Goal: Task Accomplishment & Management: Use online tool/utility

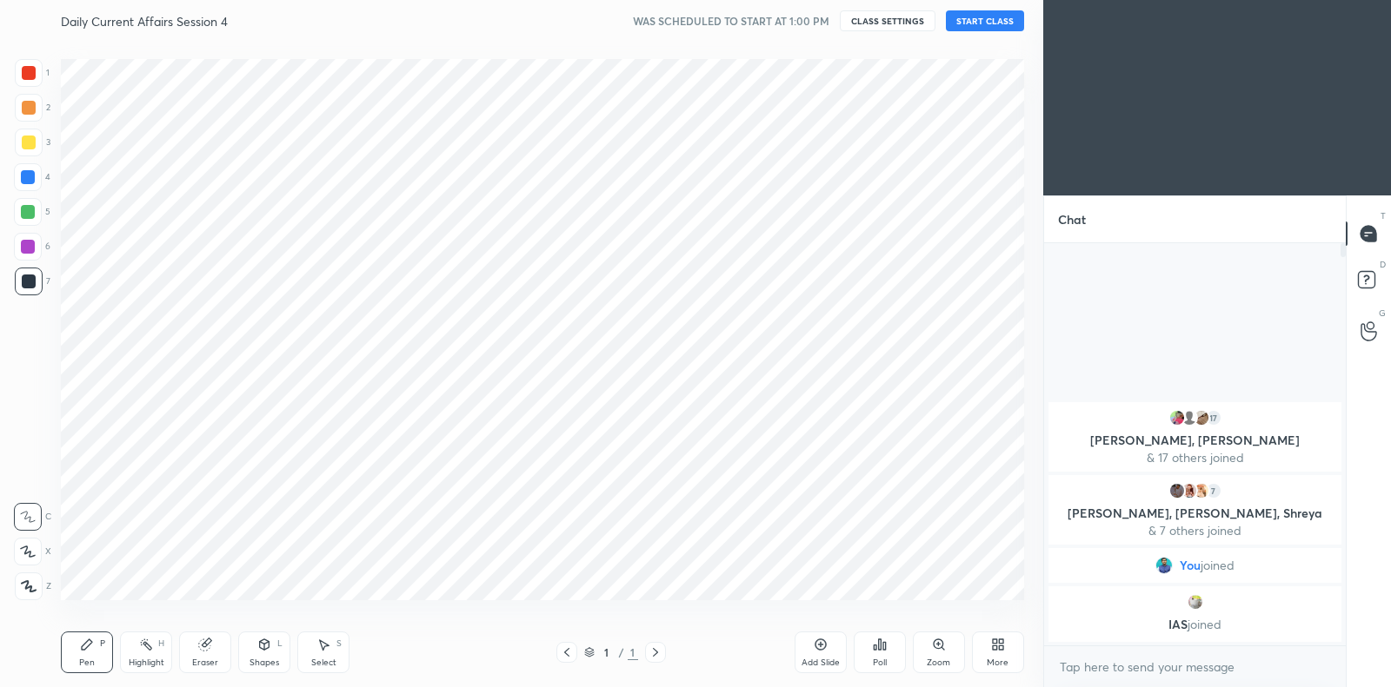
scroll to position [575, 973]
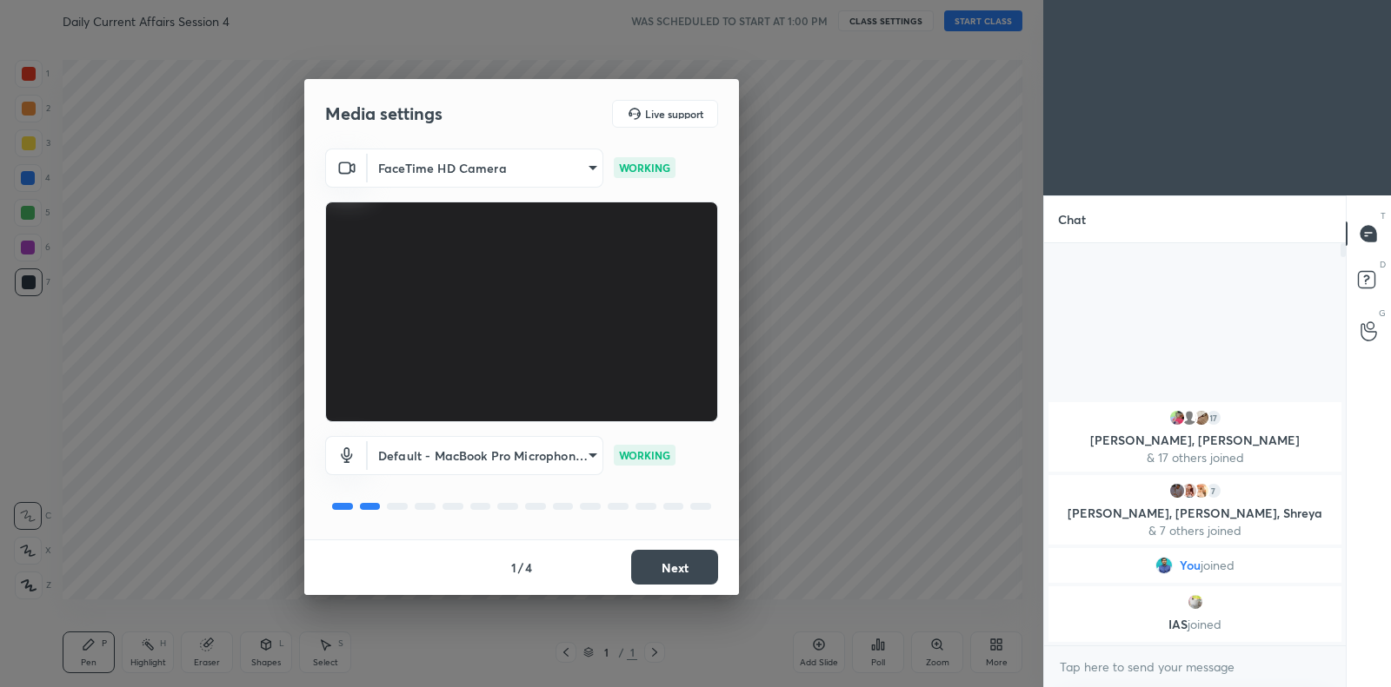
click at [666, 564] on button "Next" at bounding box center [674, 567] width 87 height 35
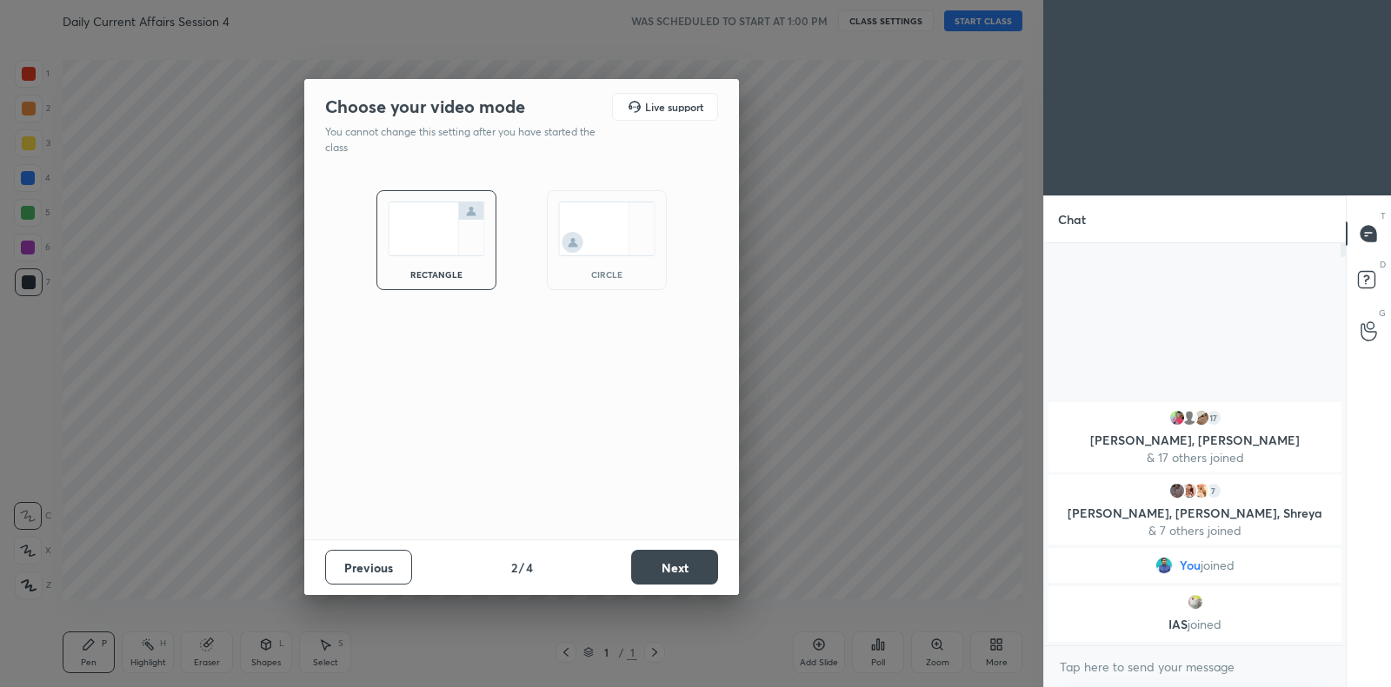
click at [666, 564] on button "Next" at bounding box center [674, 567] width 87 height 35
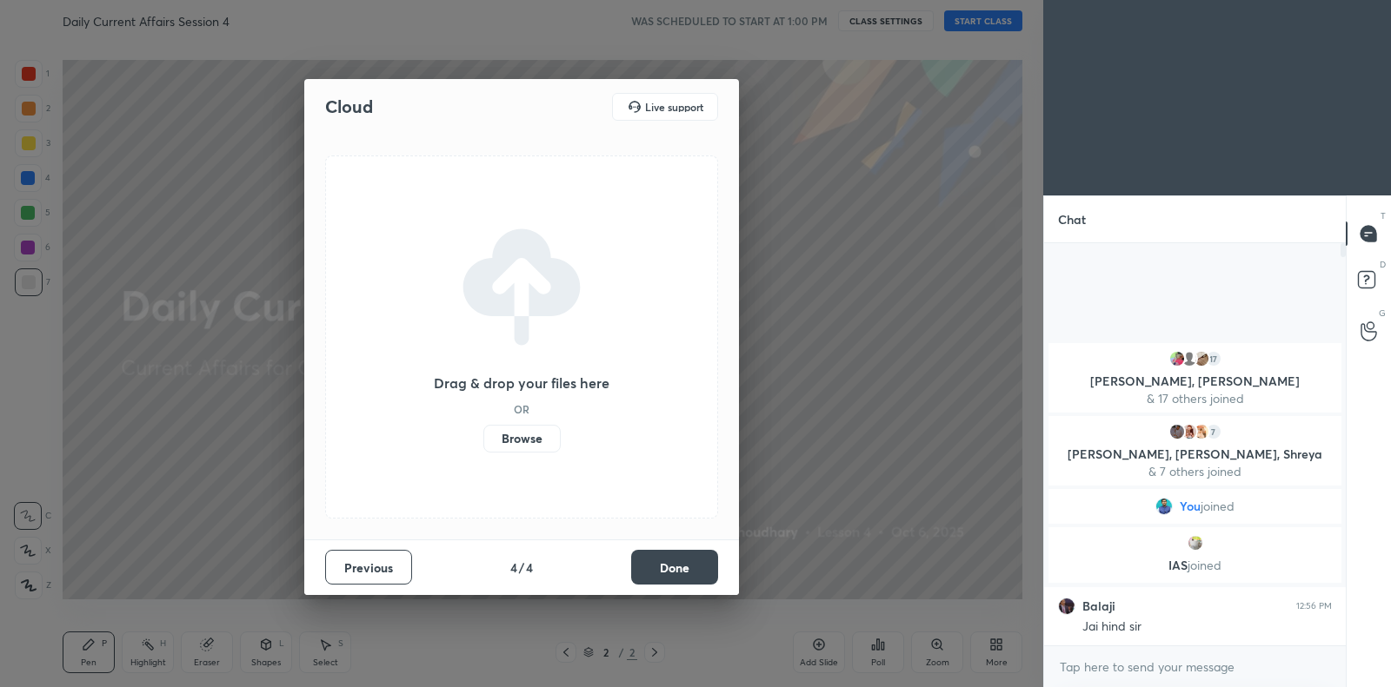
click at [521, 440] on label "Browse" at bounding box center [521, 439] width 77 height 28
click at [483, 440] on input "Browse" at bounding box center [483, 439] width 0 height 28
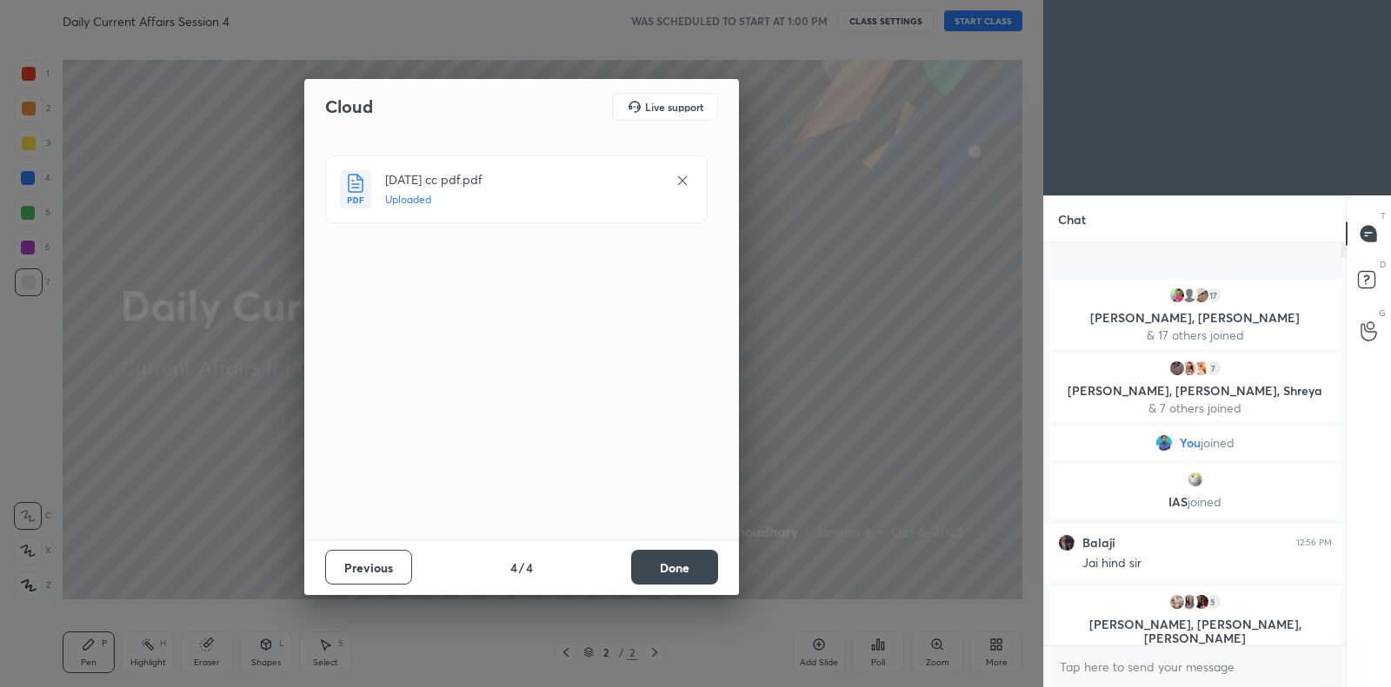
click at [667, 570] on button "Done" at bounding box center [674, 567] width 87 height 35
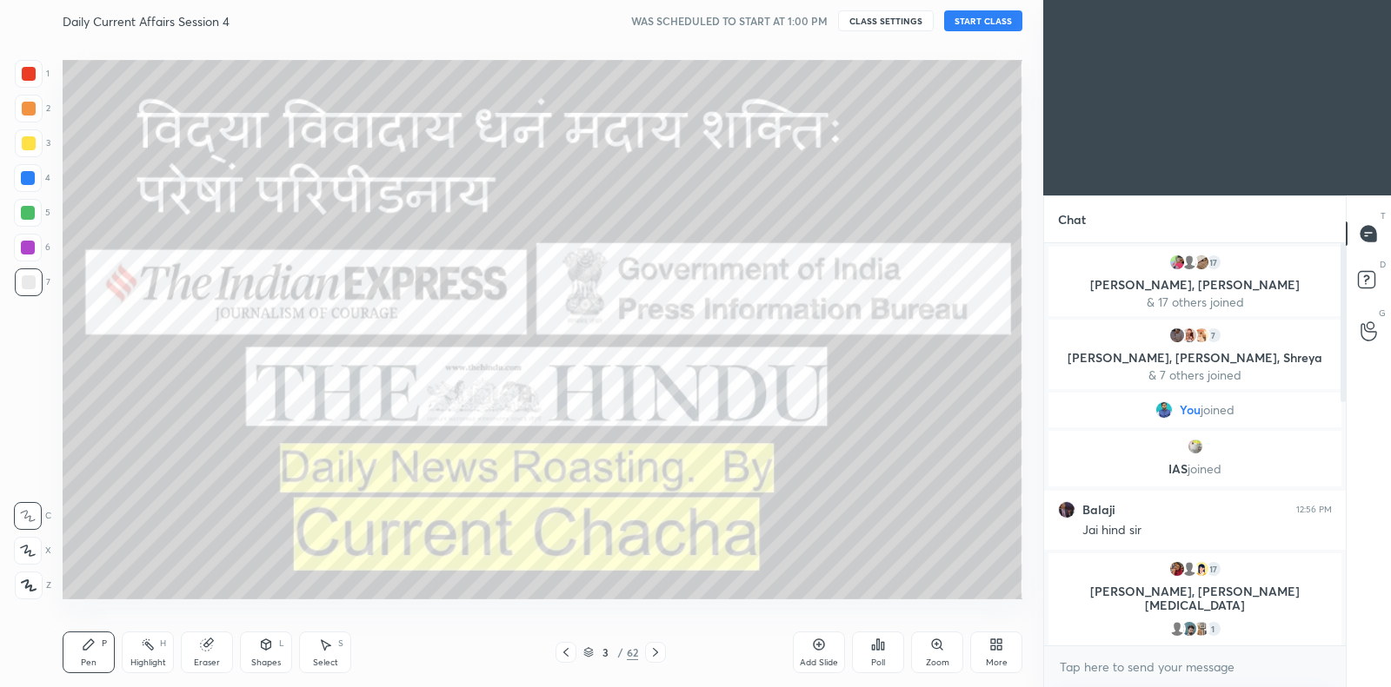
click at [982, 13] on button "START CLASS" at bounding box center [983, 20] width 78 height 21
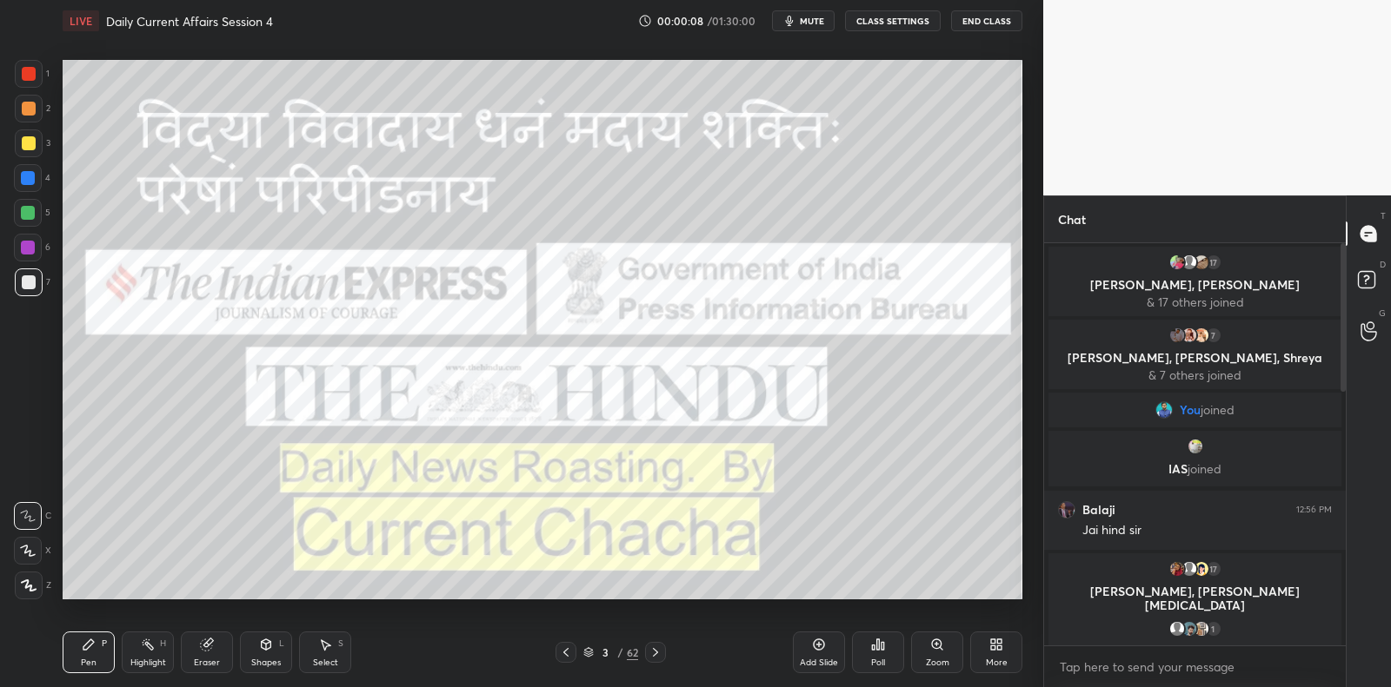
click at [30, 140] on div at bounding box center [29, 143] width 14 height 14
drag, startPoint x: 36, startPoint y: 141, endPoint x: 37, endPoint y: 149, distance: 8.9
click at [36, 140] on div at bounding box center [29, 144] width 28 height 28
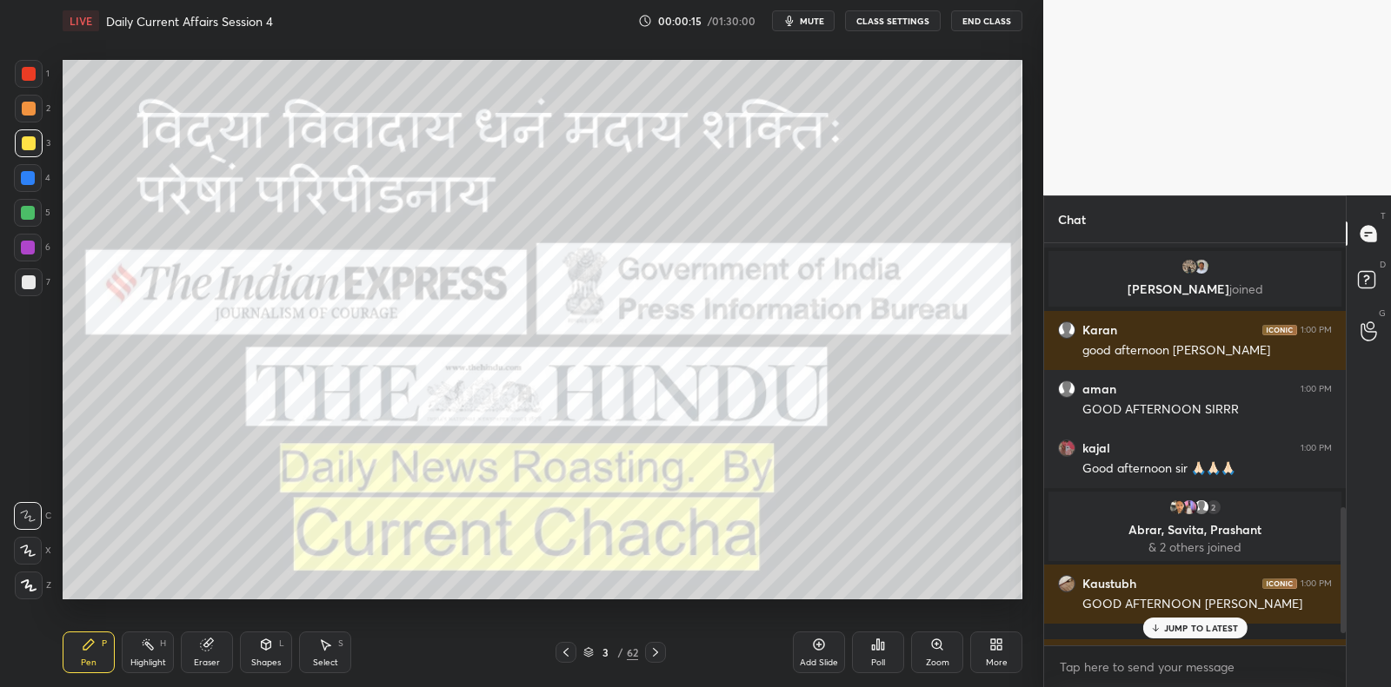
scroll to position [845, 0]
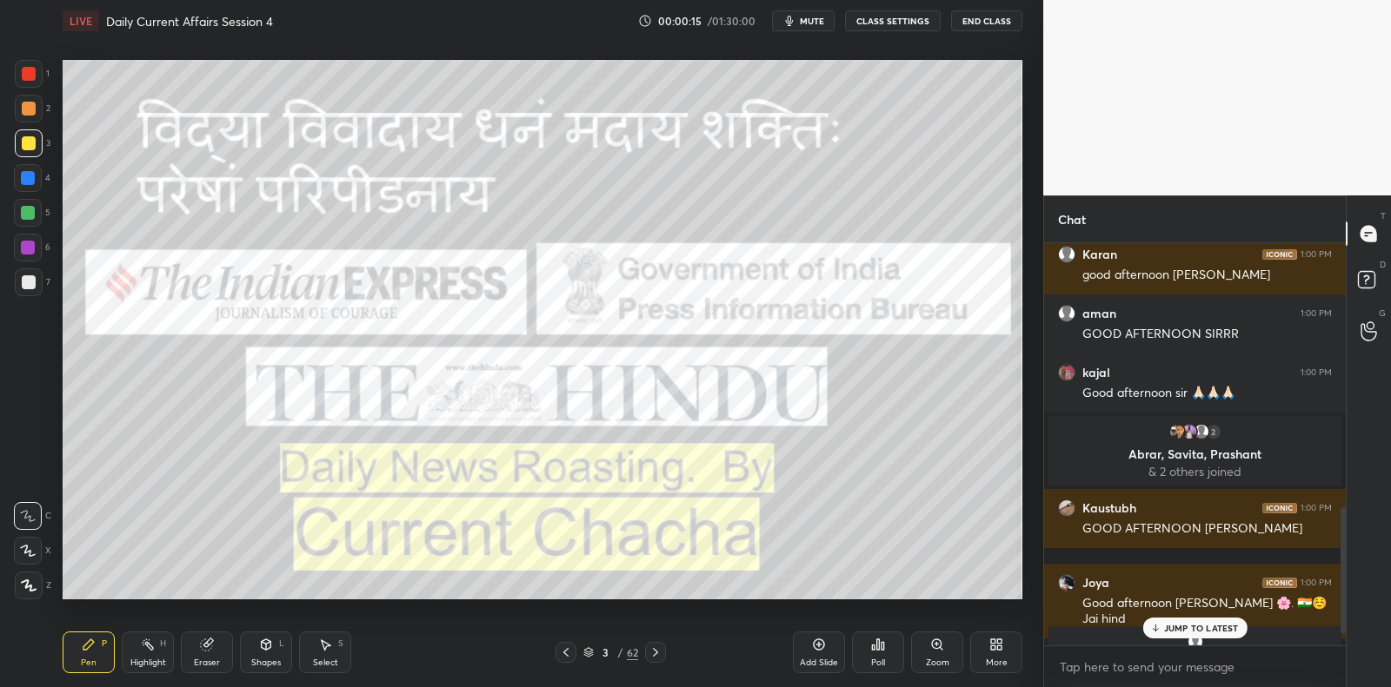
click at [20, 289] on div at bounding box center [29, 283] width 28 height 28
click at [27, 287] on div at bounding box center [29, 283] width 14 height 14
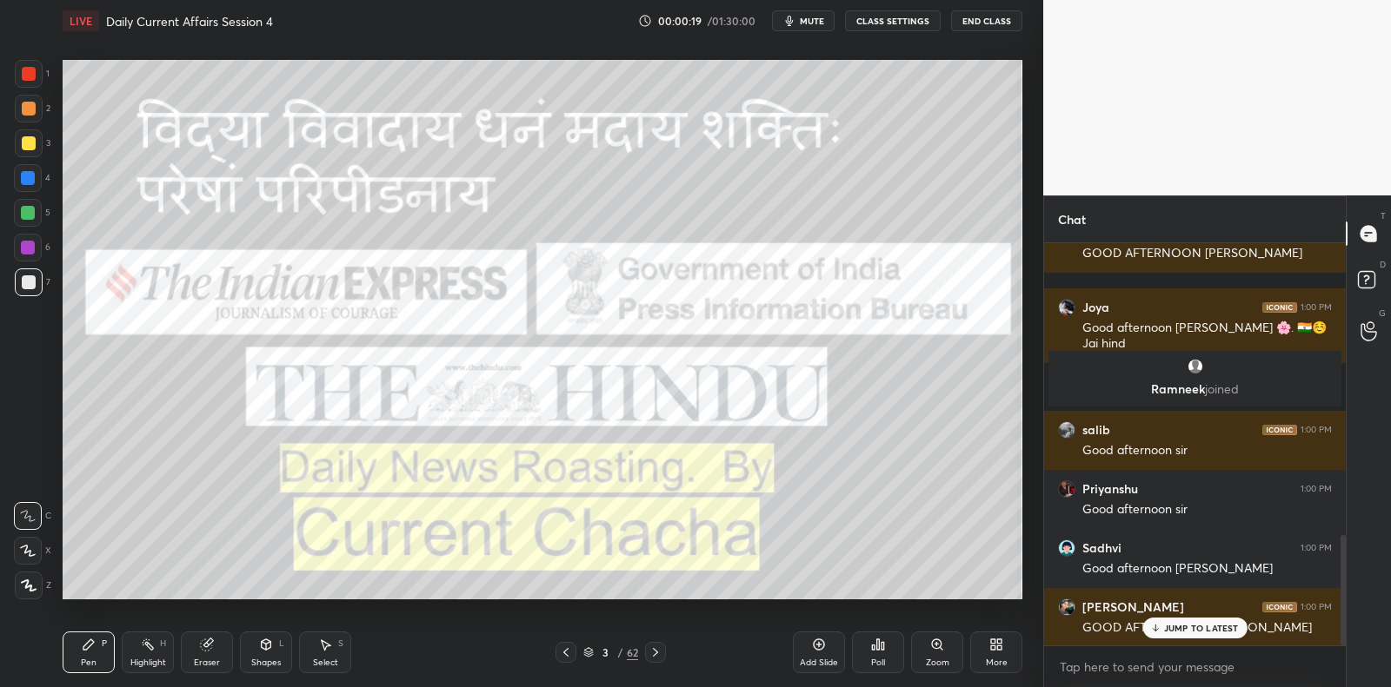
scroll to position [1186, 0]
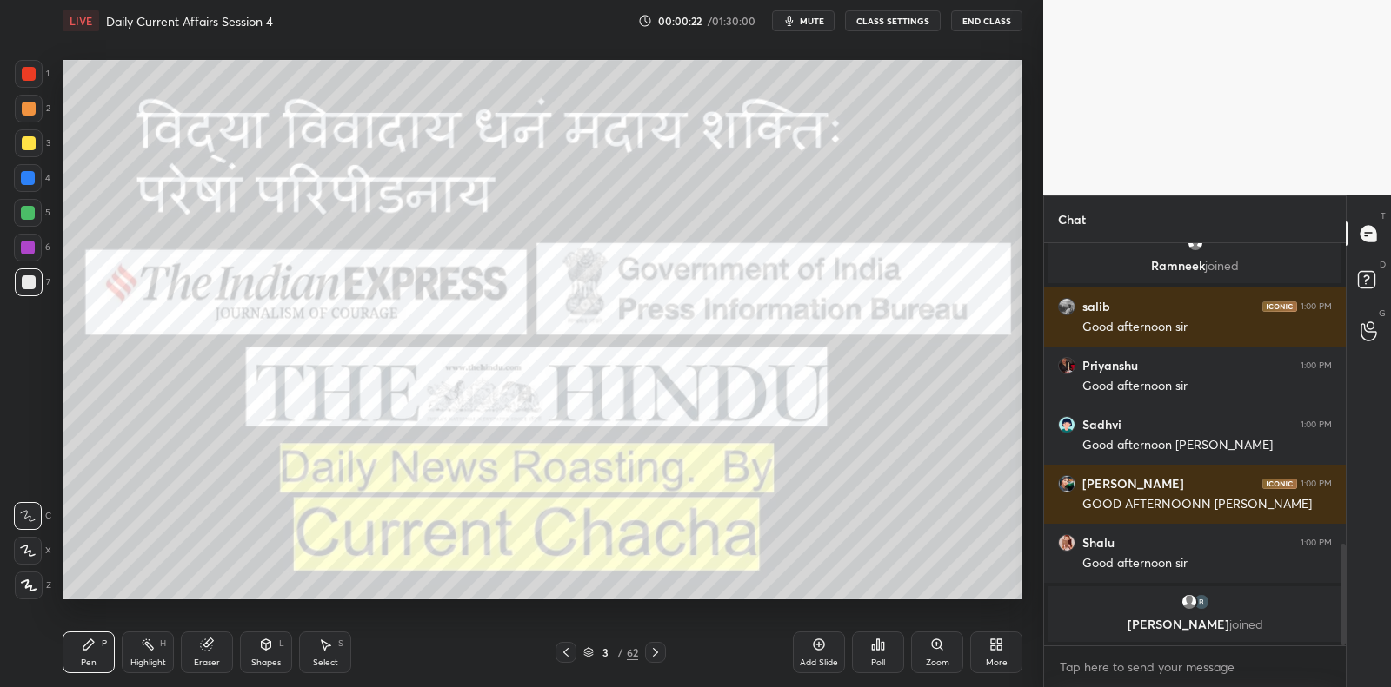
click at [26, 250] on div at bounding box center [28, 248] width 14 height 14
click at [30, 248] on div at bounding box center [28, 248] width 14 height 14
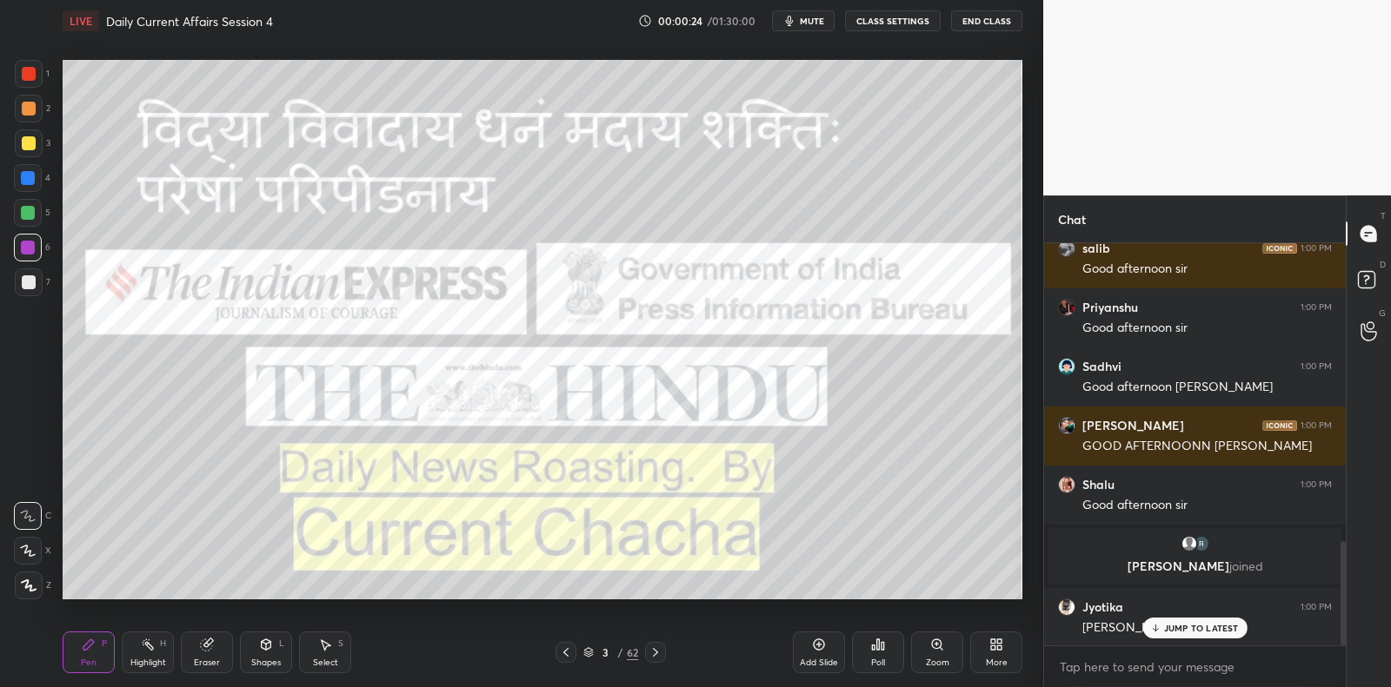
click at [12, 285] on div "1 2 3 4 5 6 7 C X Z C X Z E E Erase all H H" at bounding box center [28, 330] width 56 height 540
click at [30, 276] on div at bounding box center [29, 283] width 14 height 14
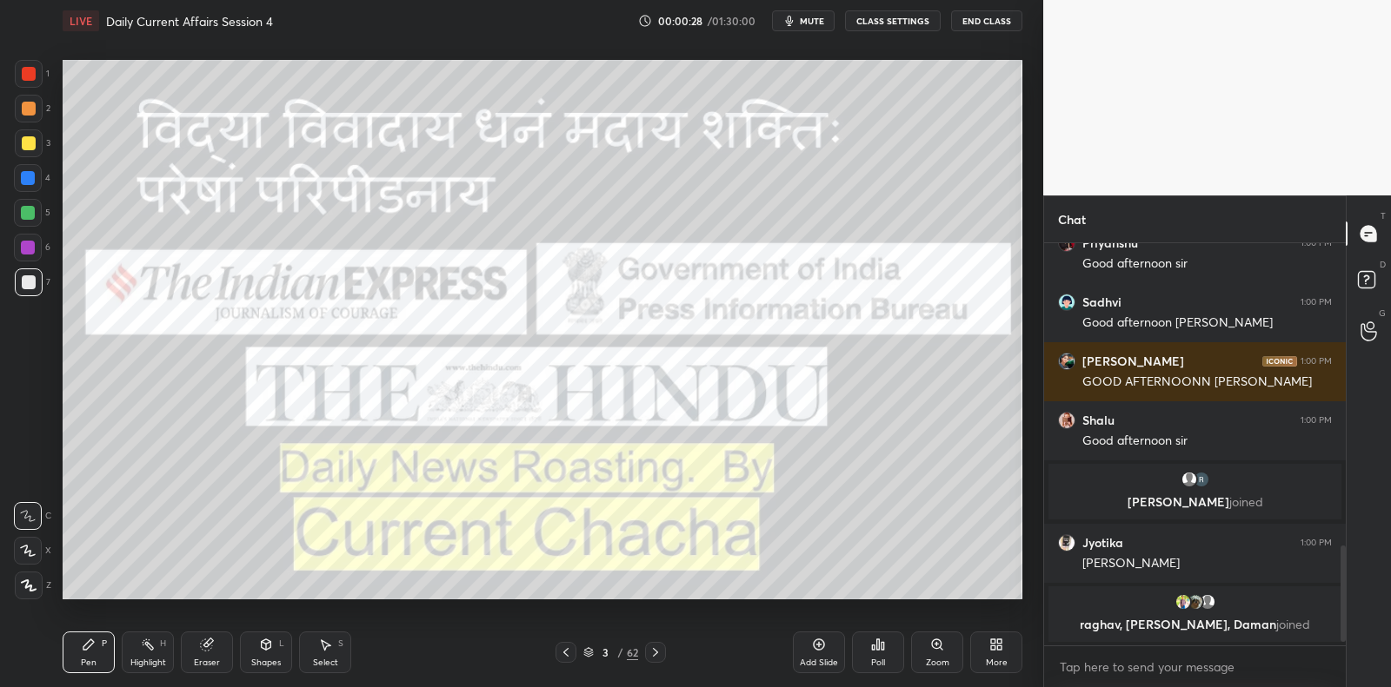
scroll to position [1273, 0]
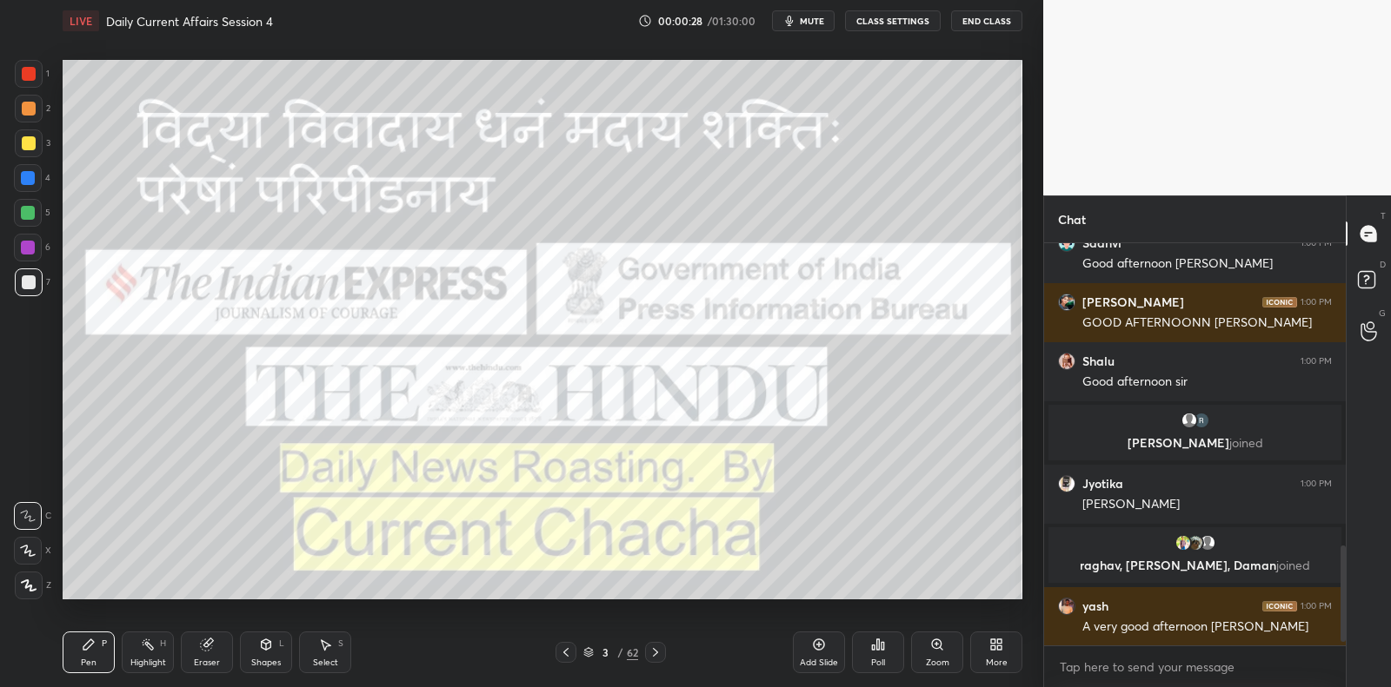
click at [28, 578] on div at bounding box center [29, 586] width 28 height 28
click at [33, 580] on icon at bounding box center [29, 586] width 16 height 12
click at [26, 549] on icon at bounding box center [28, 551] width 14 height 10
click at [32, 574] on div at bounding box center [29, 586] width 28 height 28
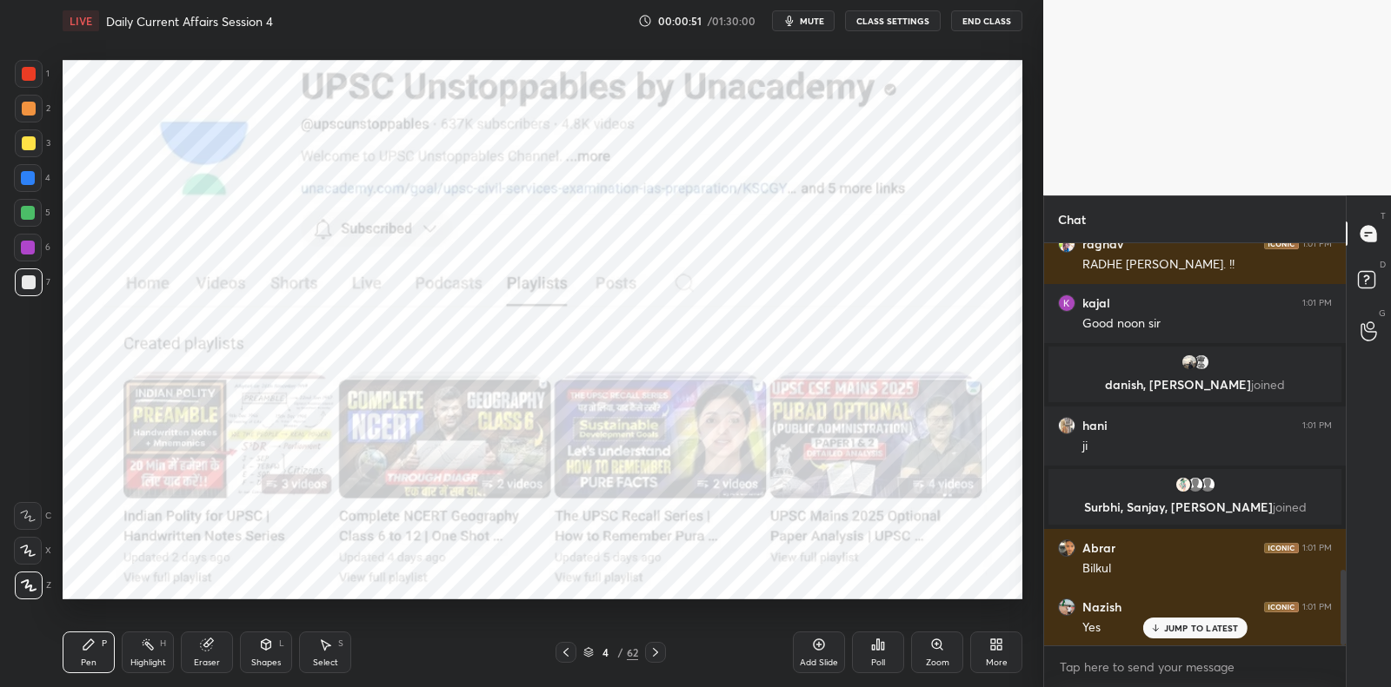
scroll to position [1796, 0]
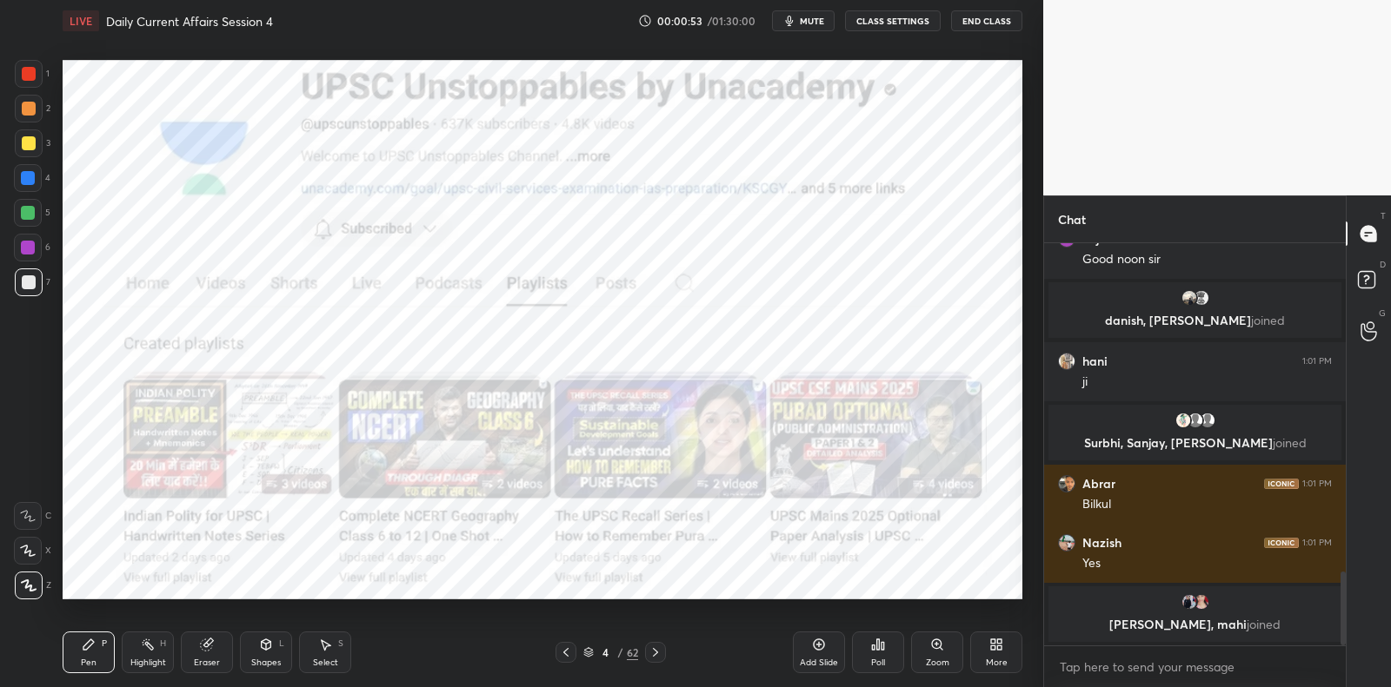
click at [23, 257] on div at bounding box center [28, 248] width 28 height 28
drag, startPoint x: 25, startPoint y: 253, endPoint x: 39, endPoint y: 263, distance: 17.4
click at [25, 253] on div at bounding box center [28, 248] width 14 height 14
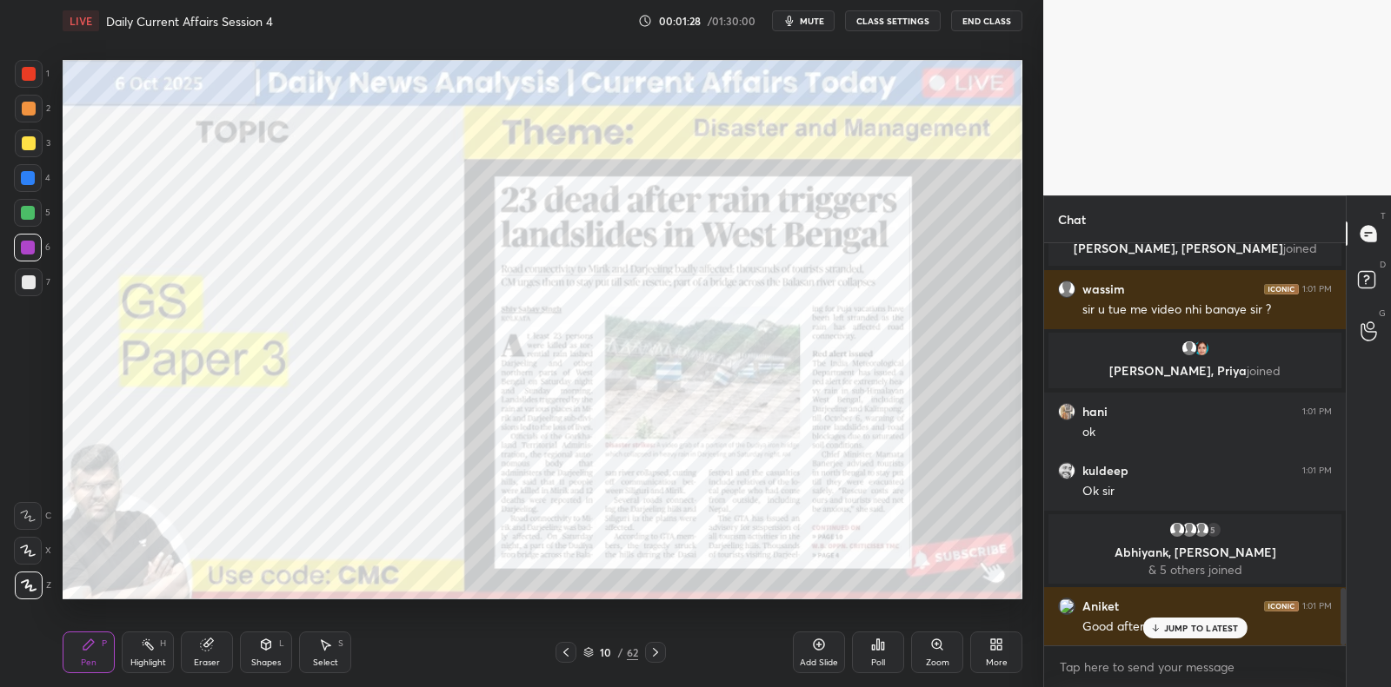
scroll to position [2406, 0]
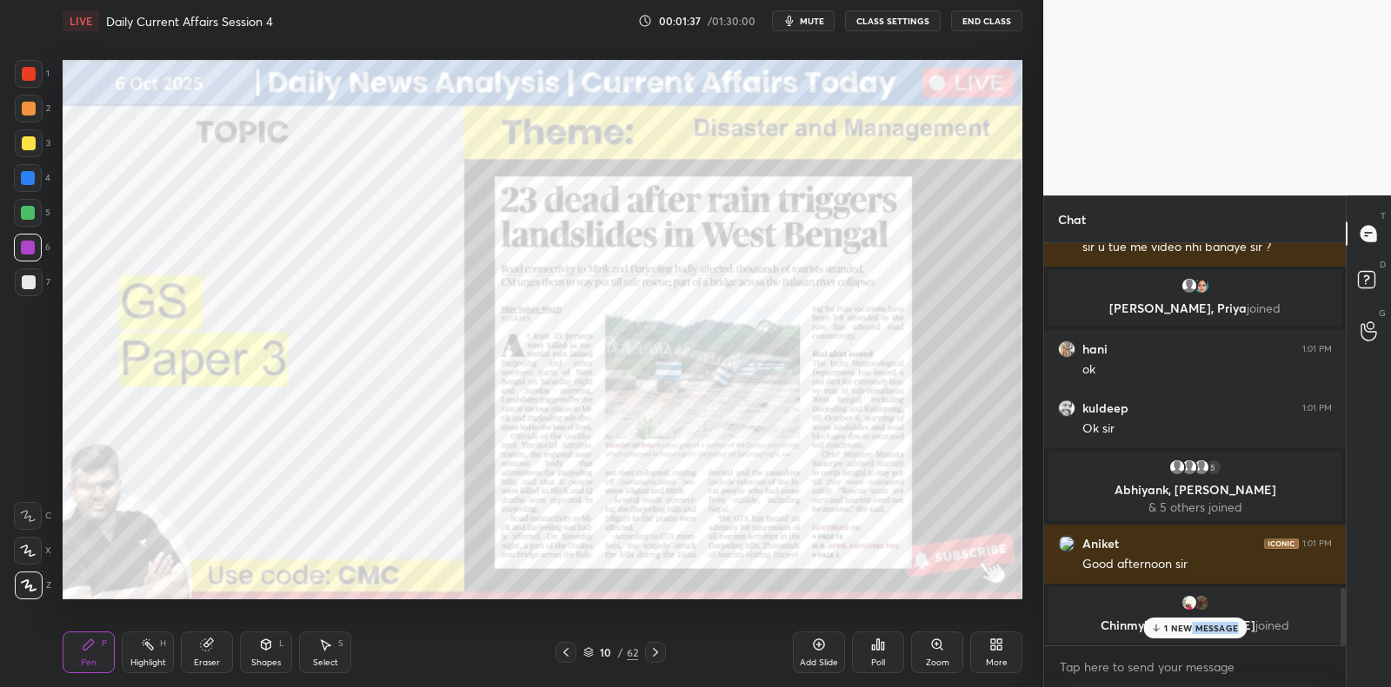
click at [1192, 634] on div "1 NEW MESSAGE" at bounding box center [1194, 628] width 103 height 21
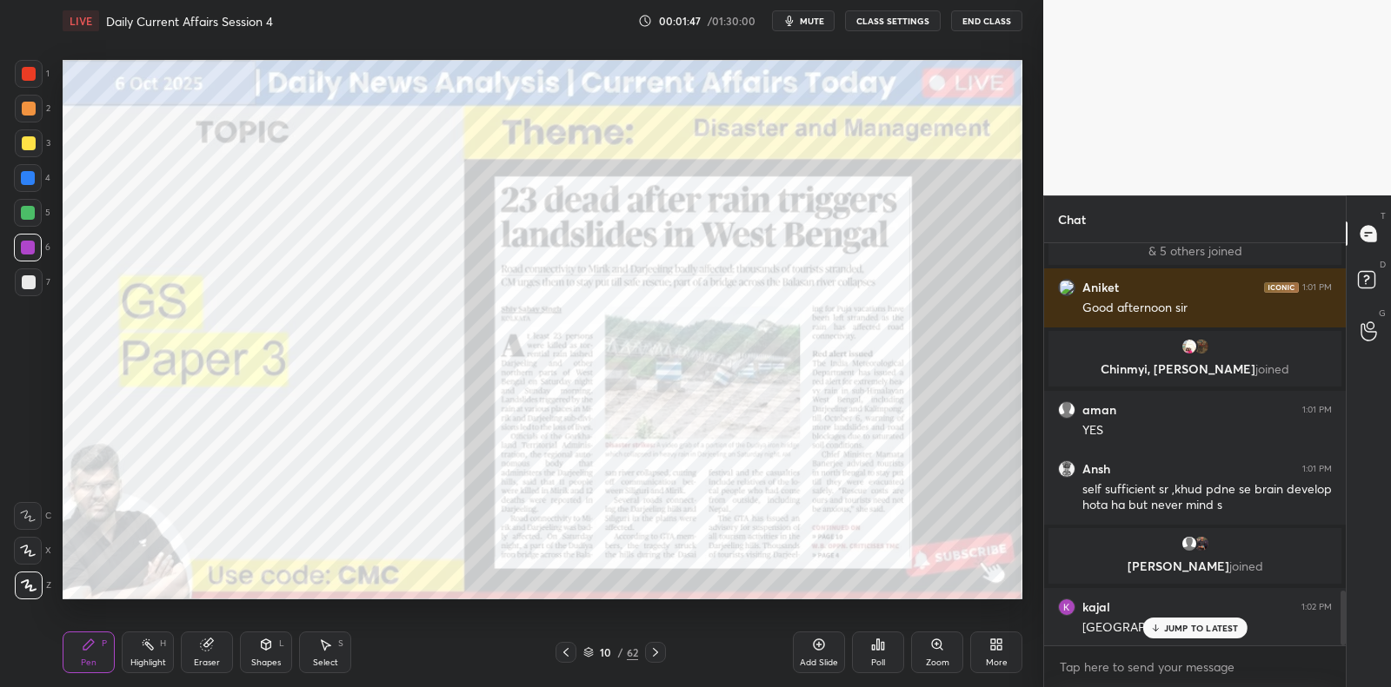
scroll to position [2604, 0]
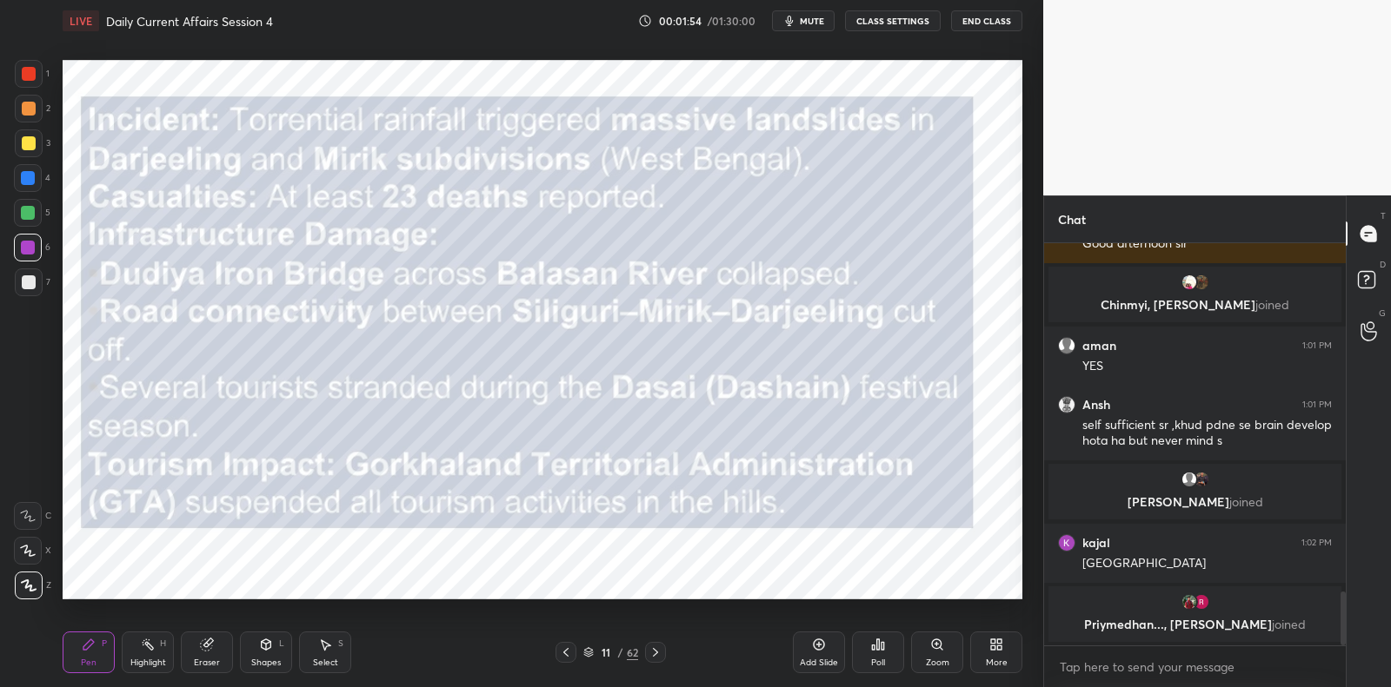
click at [21, 242] on div at bounding box center [28, 248] width 14 height 14
drag, startPoint x: 29, startPoint y: 241, endPoint x: 30, endPoint y: 252, distance: 11.4
click at [29, 241] on div at bounding box center [28, 248] width 14 height 14
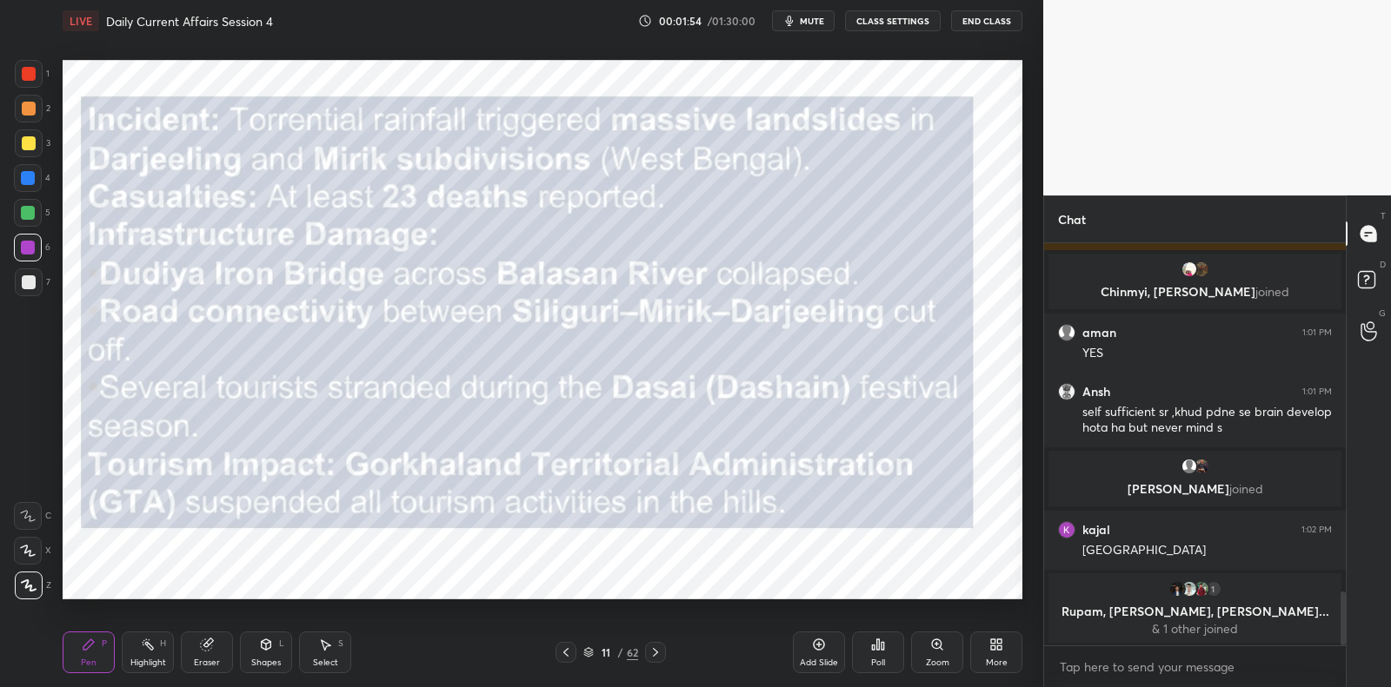
click at [29, 258] on div at bounding box center [28, 248] width 28 height 28
drag, startPoint x: 28, startPoint y: 269, endPoint x: 30, endPoint y: 252, distance: 17.6
click at [28, 269] on div at bounding box center [29, 283] width 28 height 28
click at [26, 242] on div at bounding box center [28, 248] width 14 height 14
click at [26, 256] on div at bounding box center [28, 248] width 28 height 28
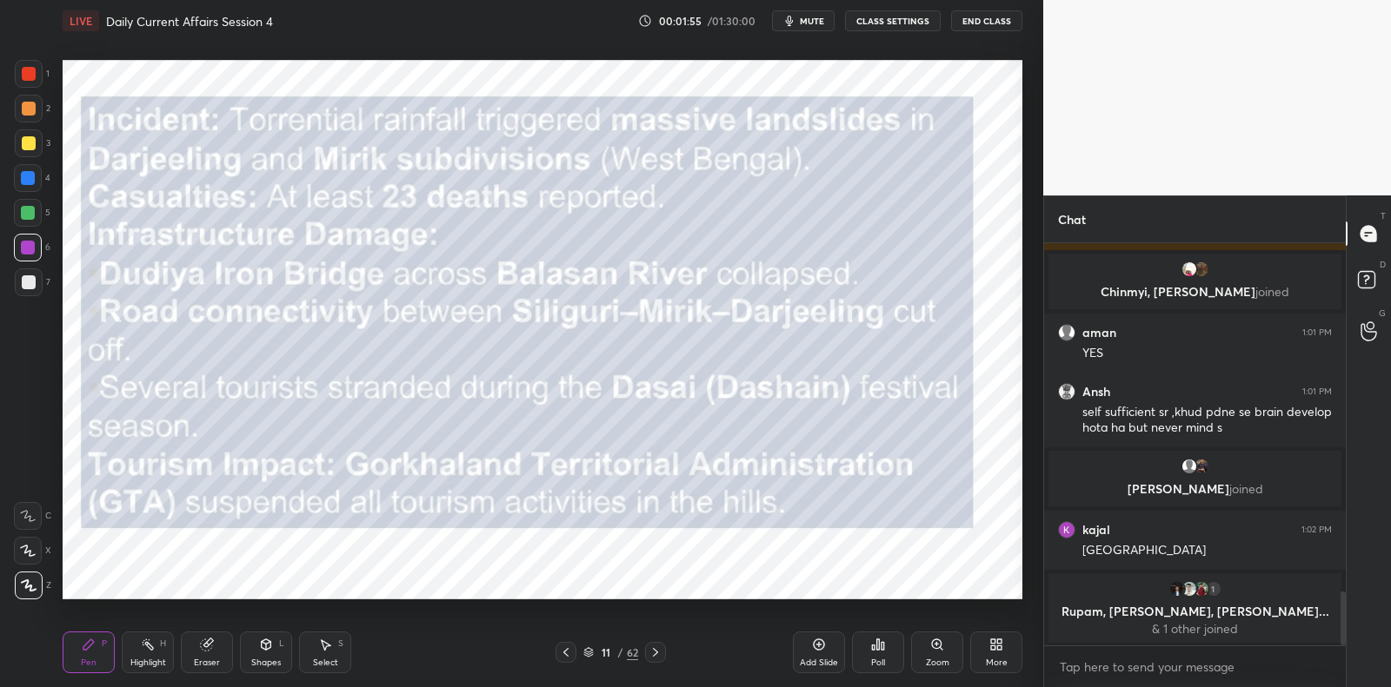
click at [24, 274] on div at bounding box center [29, 283] width 28 height 28
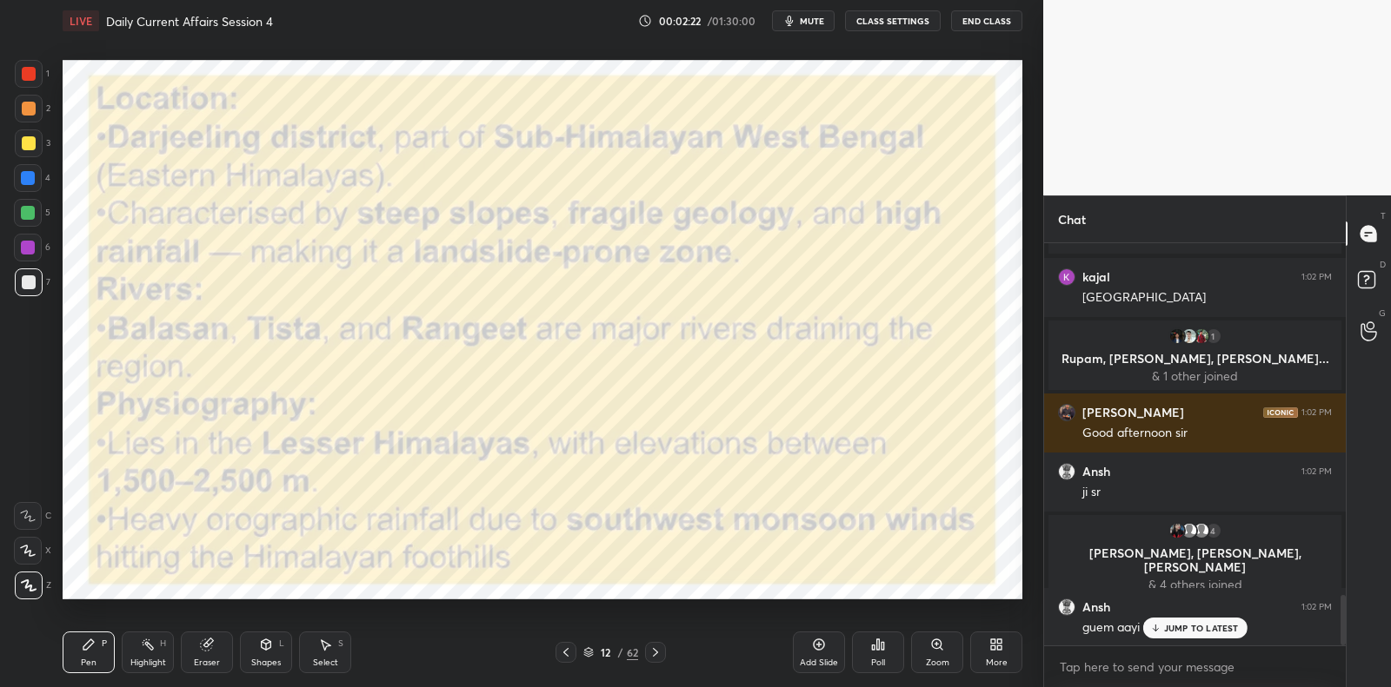
scroll to position [2883, 0]
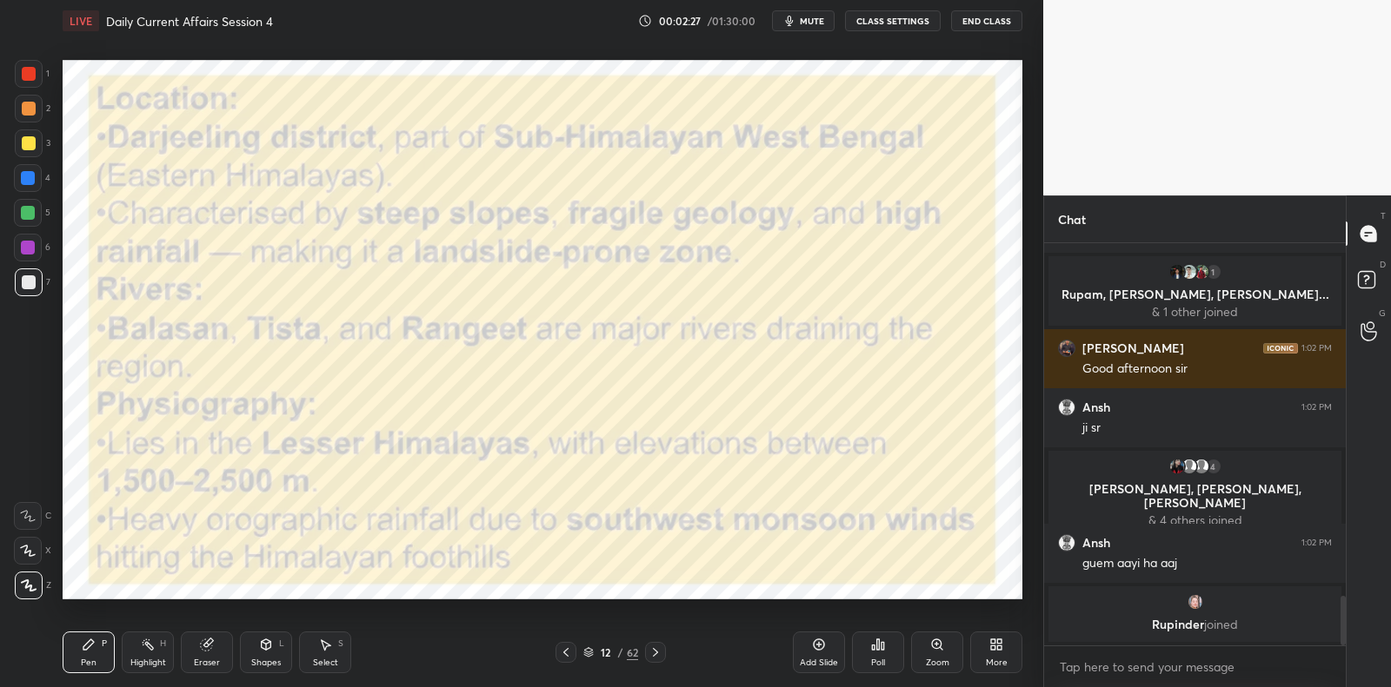
click at [827, 650] on div "Add Slide" at bounding box center [819, 653] width 52 height 42
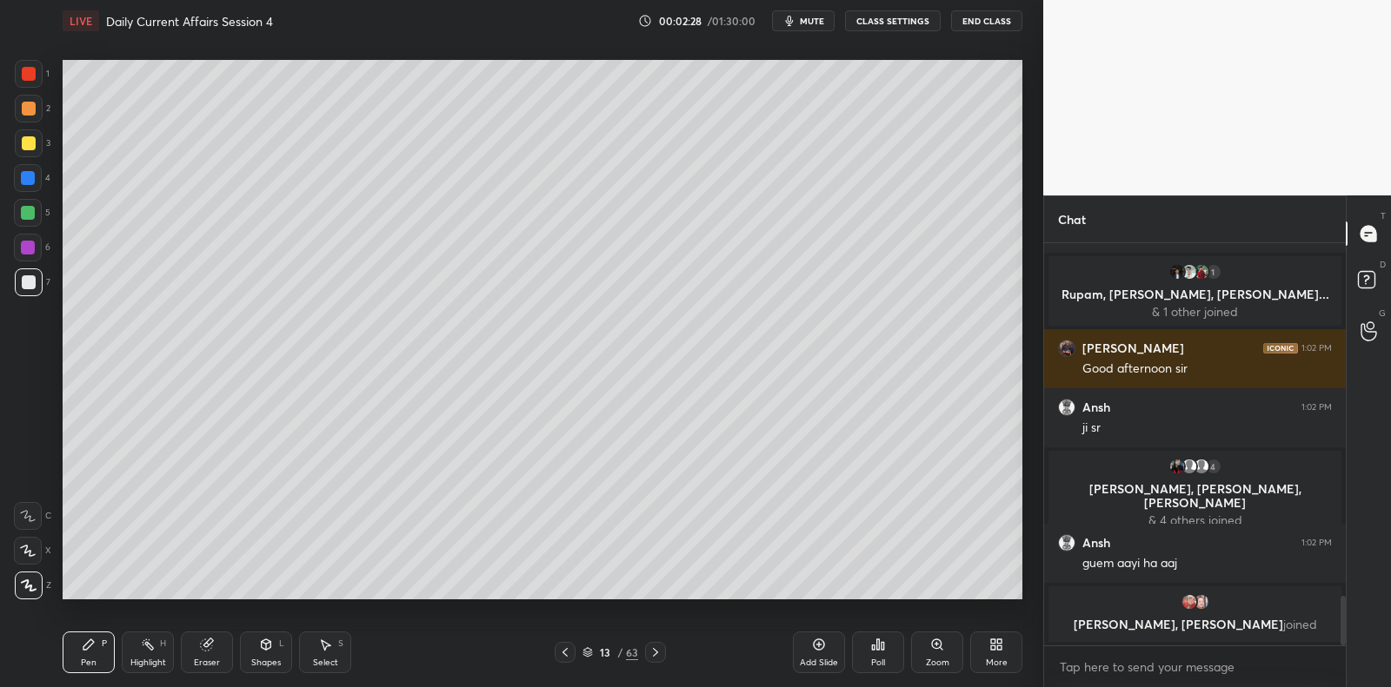
click at [28, 281] on div at bounding box center [29, 283] width 14 height 14
drag, startPoint x: 28, startPoint y: 281, endPoint x: 55, endPoint y: 282, distance: 27.0
click at [28, 281] on div at bounding box center [29, 283] width 14 height 14
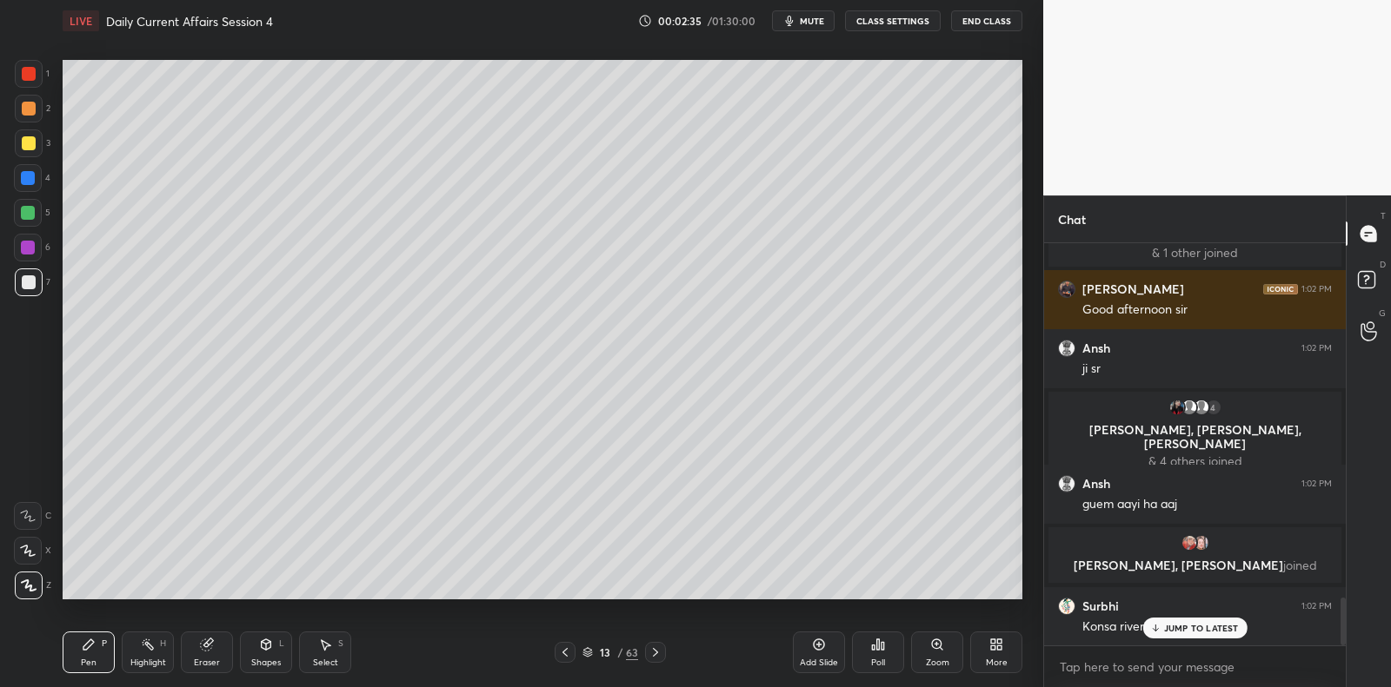
scroll to position [3005, 0]
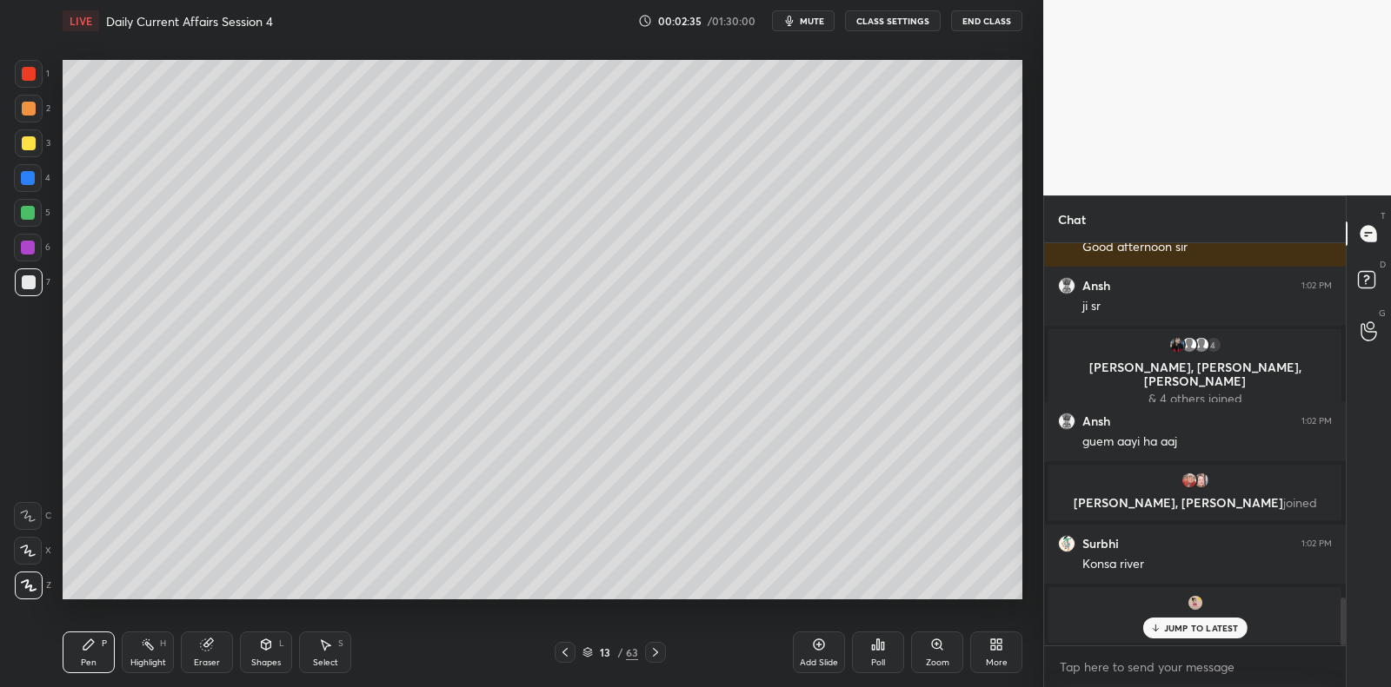
click at [25, 244] on div at bounding box center [28, 248] width 14 height 14
click at [32, 242] on div at bounding box center [28, 248] width 14 height 14
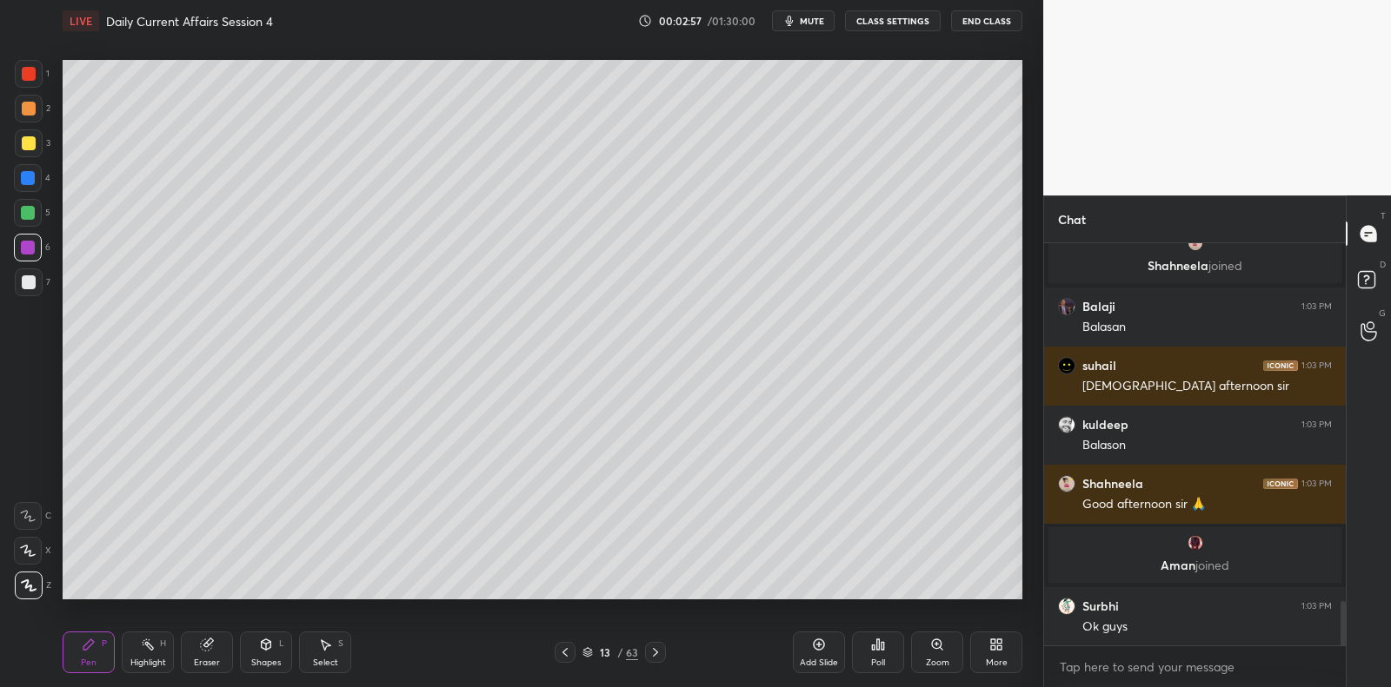
scroll to position [3290, 0]
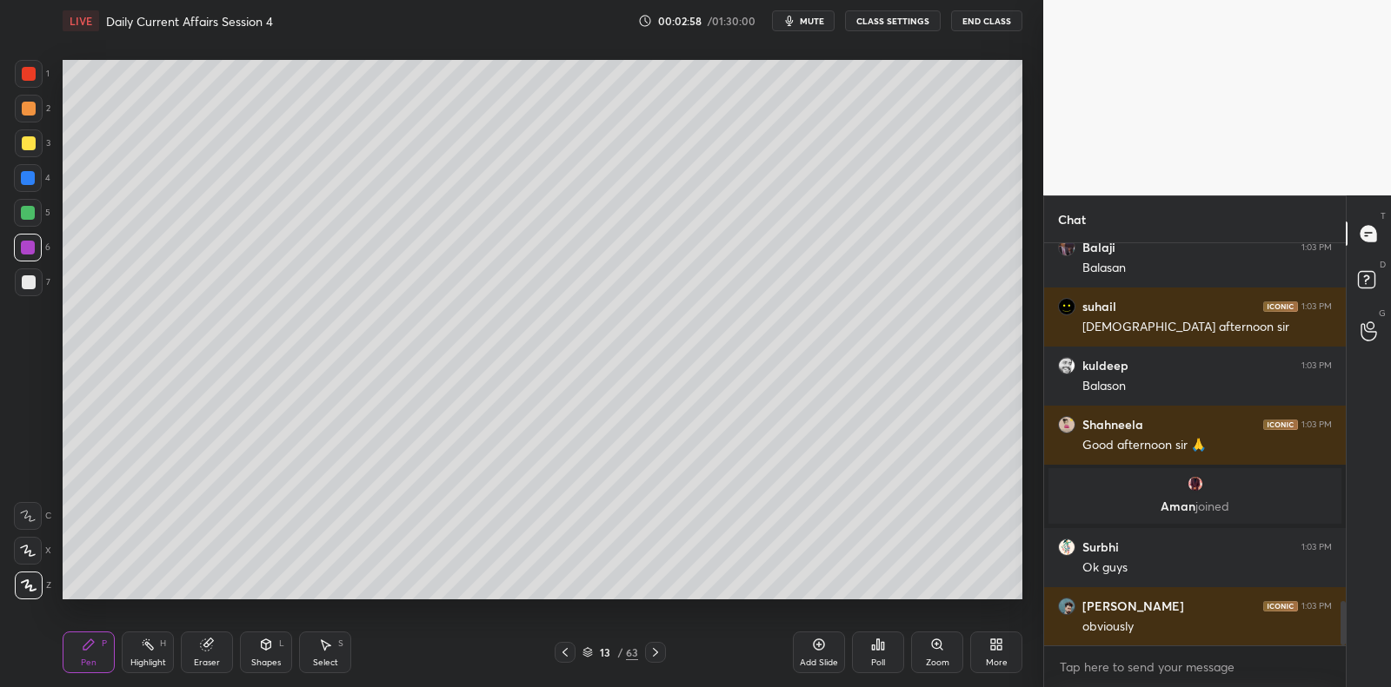
click at [33, 147] on div at bounding box center [29, 143] width 14 height 14
drag, startPoint x: 33, startPoint y: 147, endPoint x: 43, endPoint y: 150, distance: 11.0
click at [33, 147] on div at bounding box center [29, 143] width 14 height 14
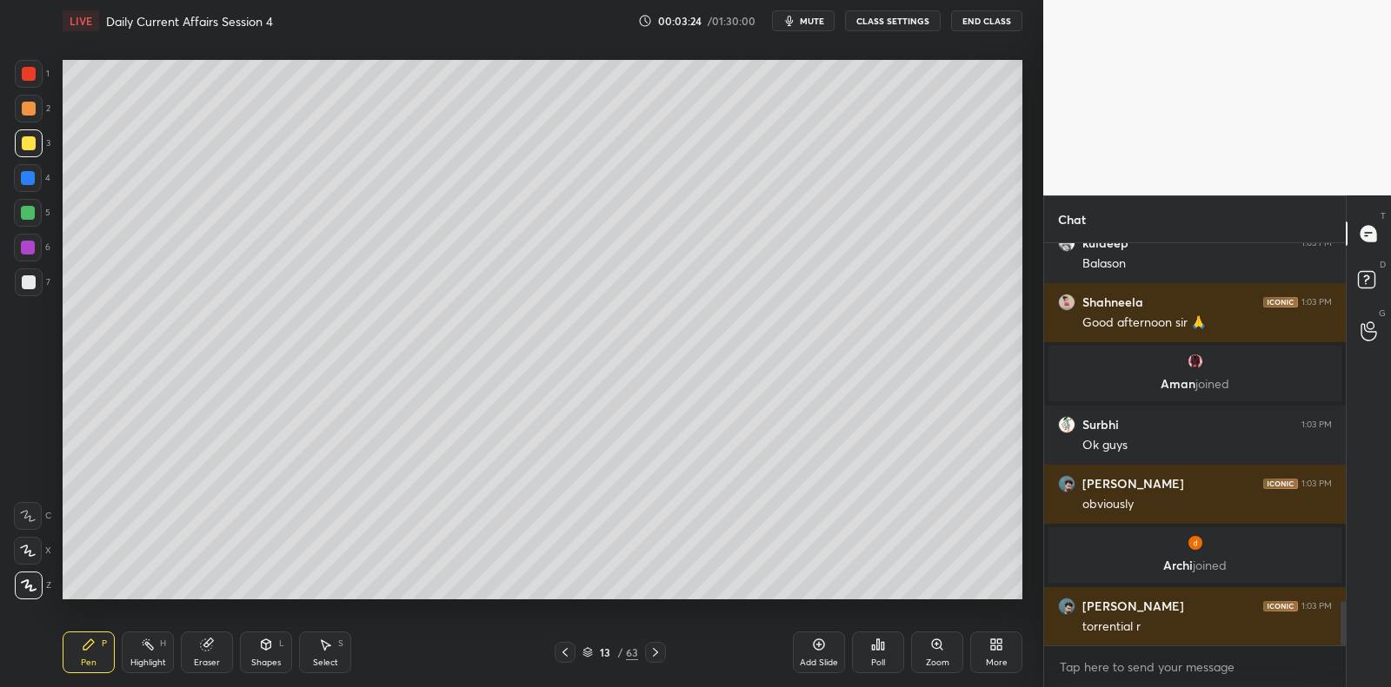
scroll to position [3339, 0]
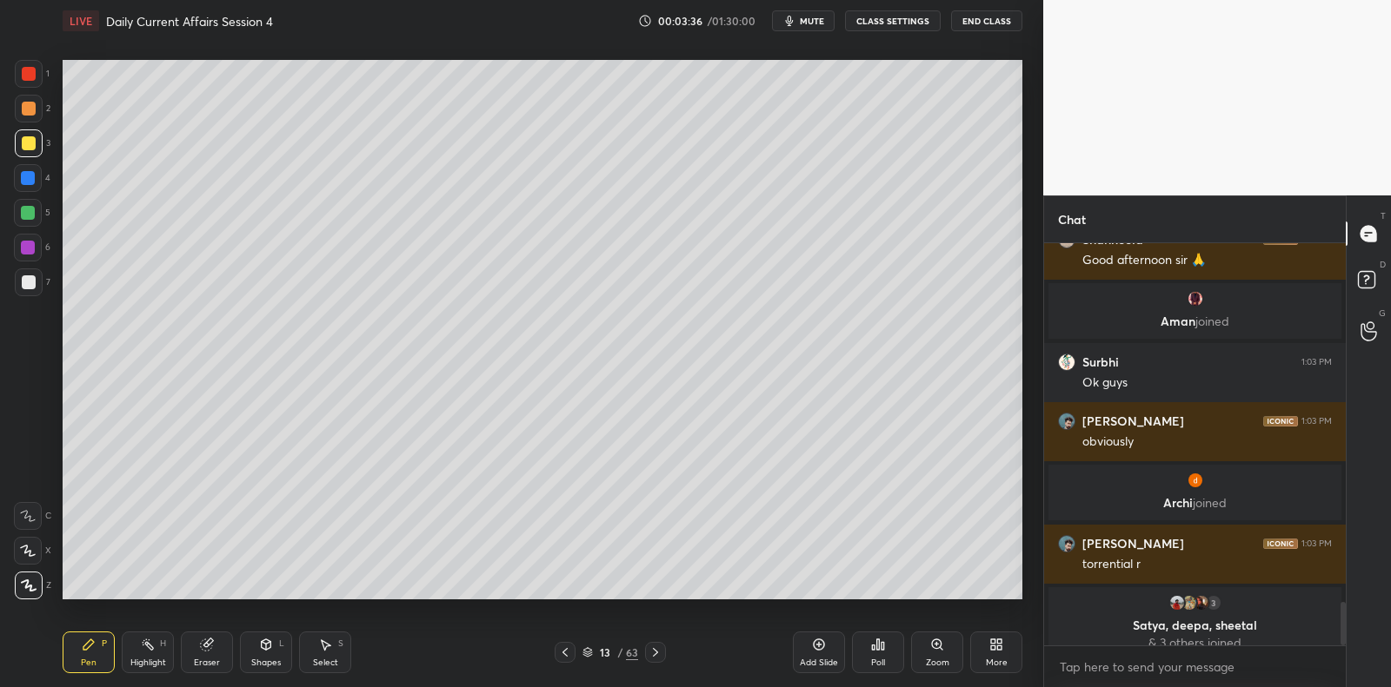
click at [39, 278] on div at bounding box center [29, 283] width 28 height 28
click at [44, 276] on div "7" at bounding box center [33, 283] width 36 height 28
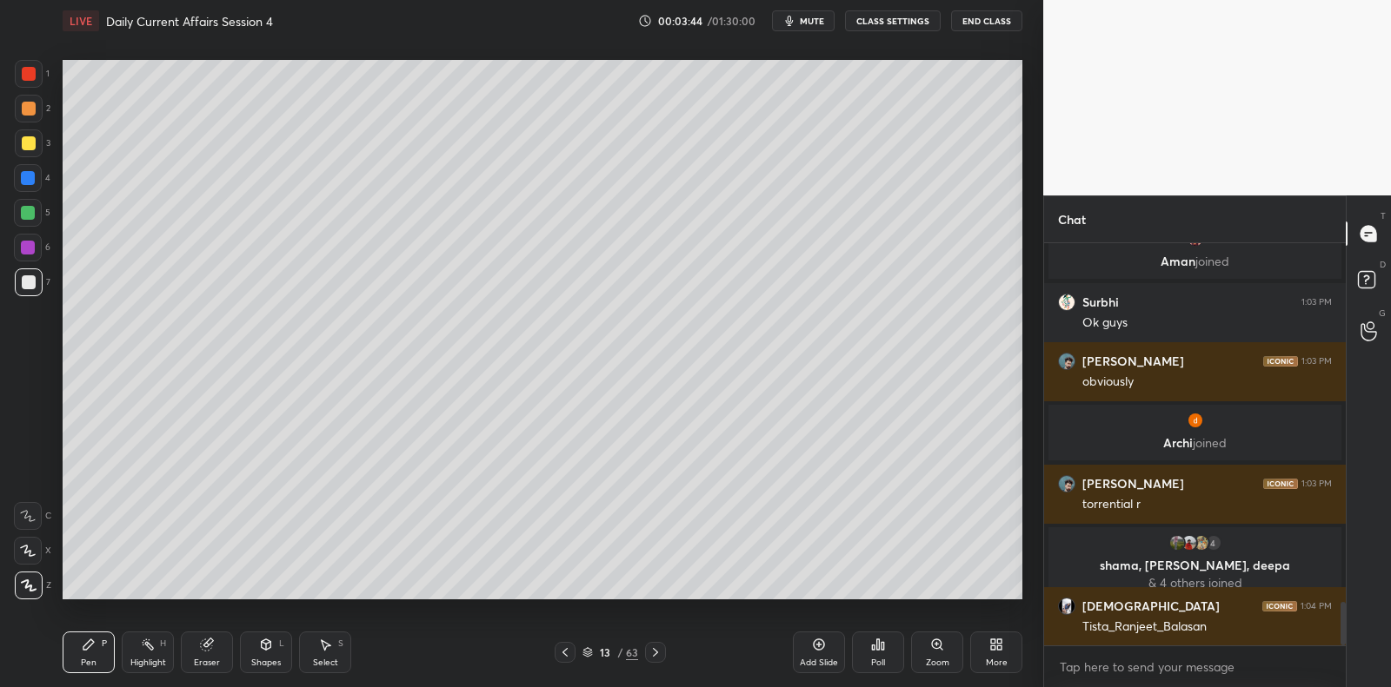
click at [37, 213] on div at bounding box center [28, 213] width 28 height 28
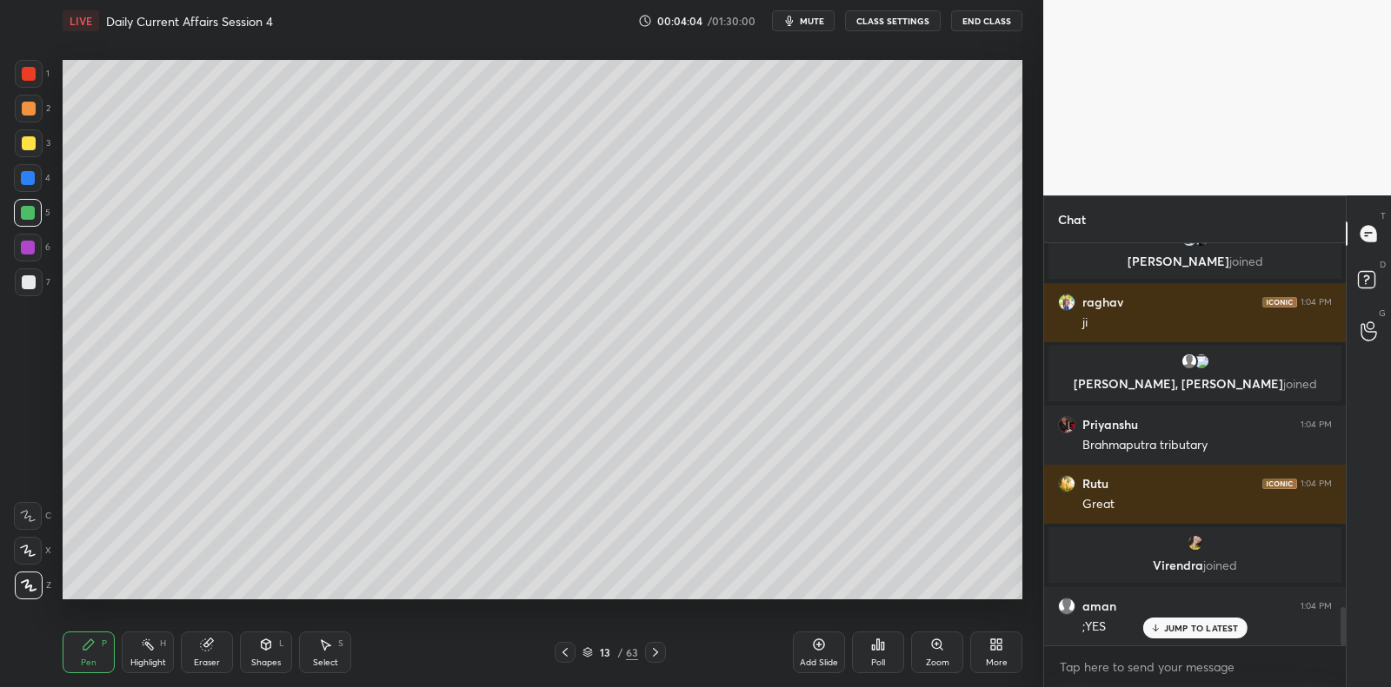
scroll to position [3822, 0]
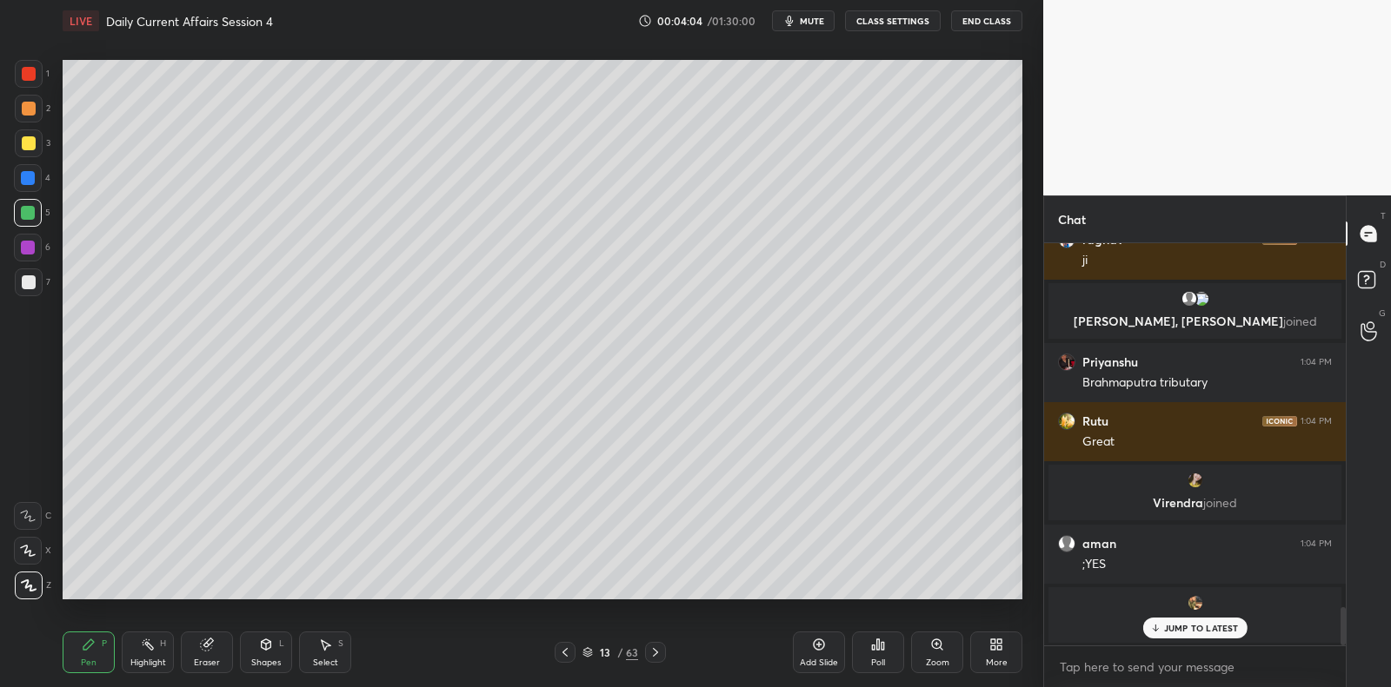
click at [820, 651] on icon at bounding box center [819, 645] width 14 height 14
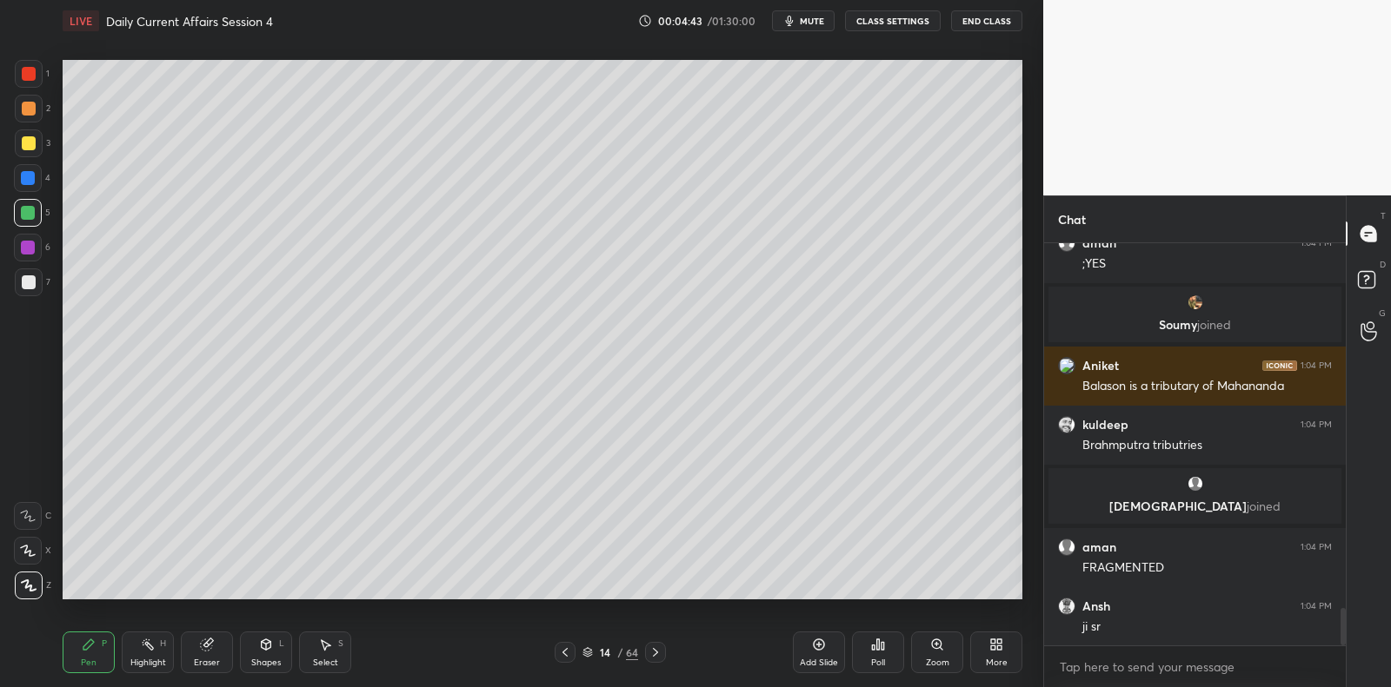
scroll to position [4046, 0]
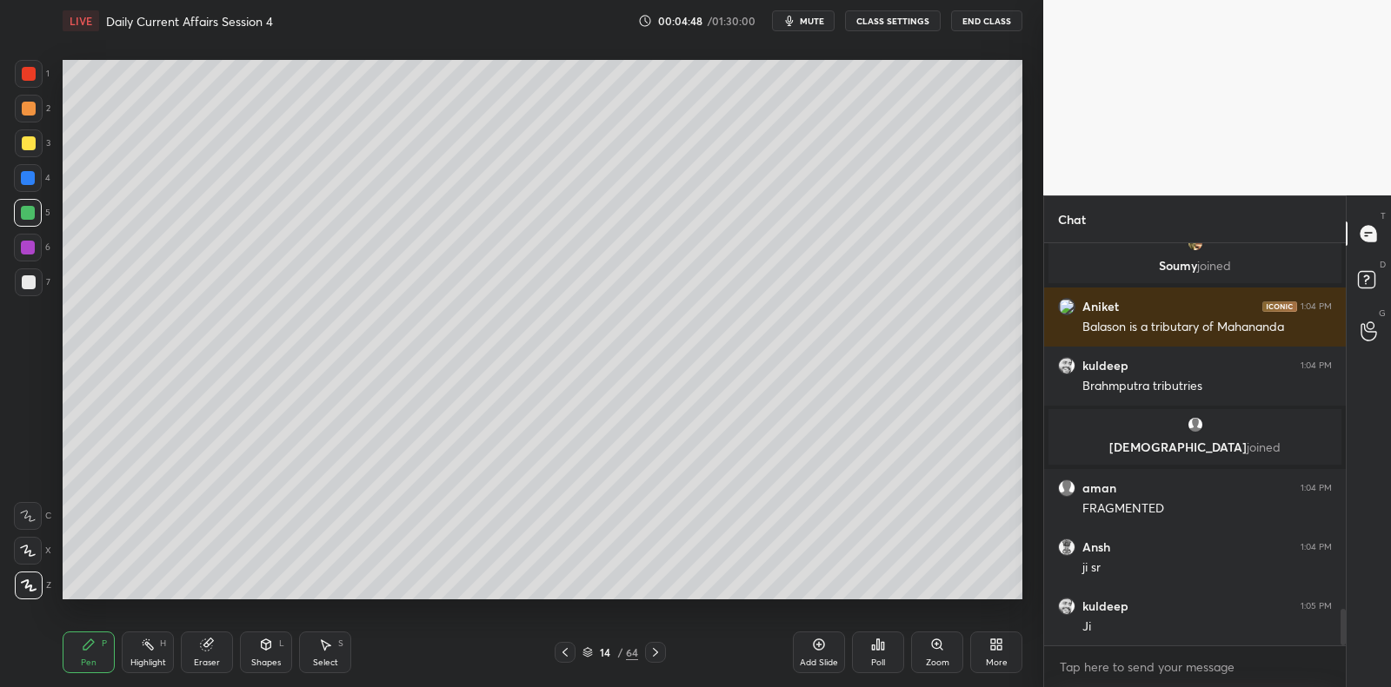
click at [33, 292] on div at bounding box center [29, 283] width 28 height 28
click at [36, 287] on div at bounding box center [29, 283] width 28 height 28
click at [38, 283] on div at bounding box center [29, 283] width 28 height 28
drag, startPoint x: 38, startPoint y: 282, endPoint x: 50, endPoint y: 359, distance: 78.2
click at [38, 282] on div at bounding box center [29, 283] width 28 height 28
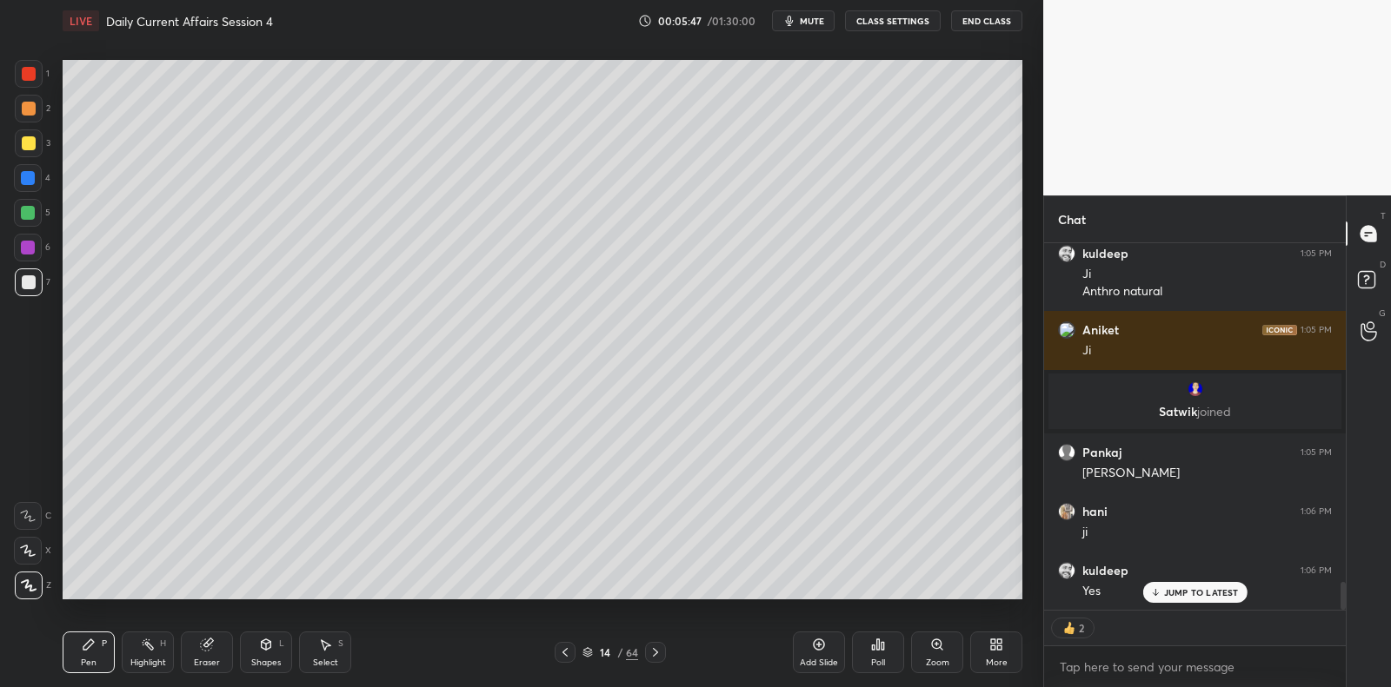
scroll to position [4461, 0]
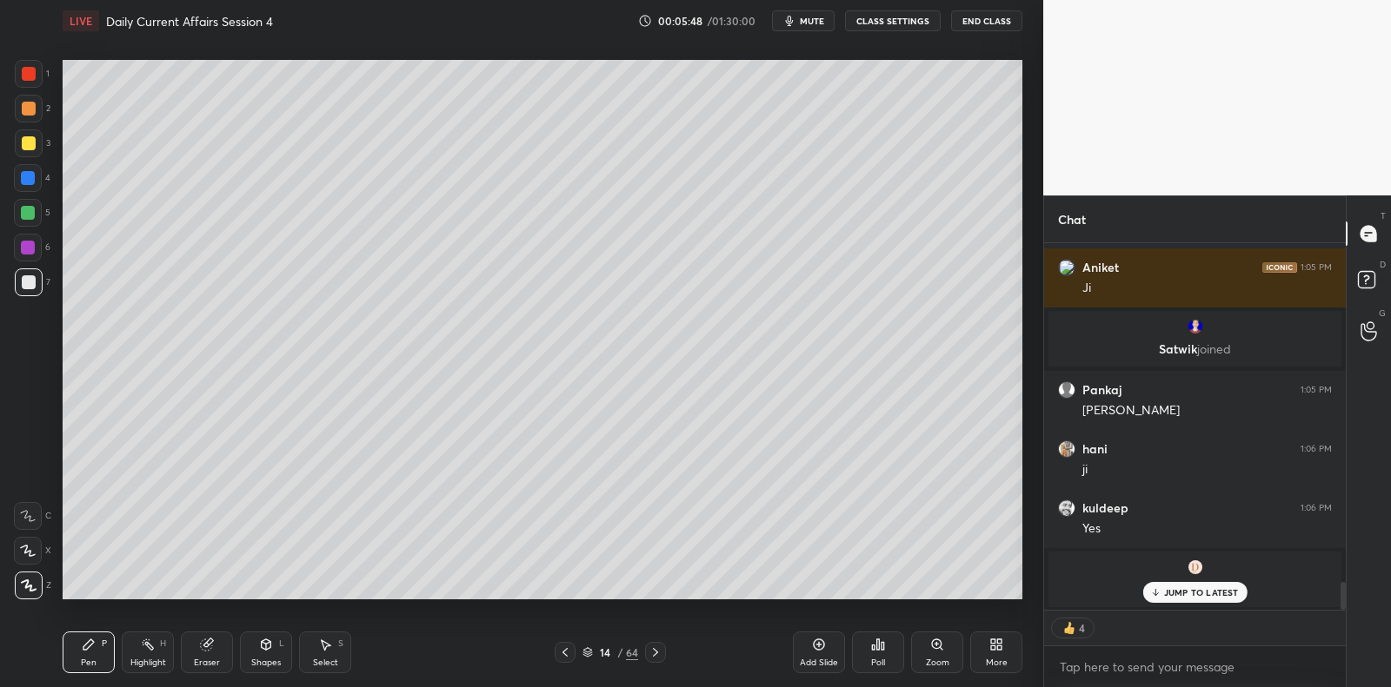
click at [20, 170] on div at bounding box center [28, 178] width 28 height 28
drag, startPoint x: 35, startPoint y: 173, endPoint x: 55, endPoint y: 172, distance: 20.0
click at [35, 173] on div at bounding box center [28, 178] width 28 height 28
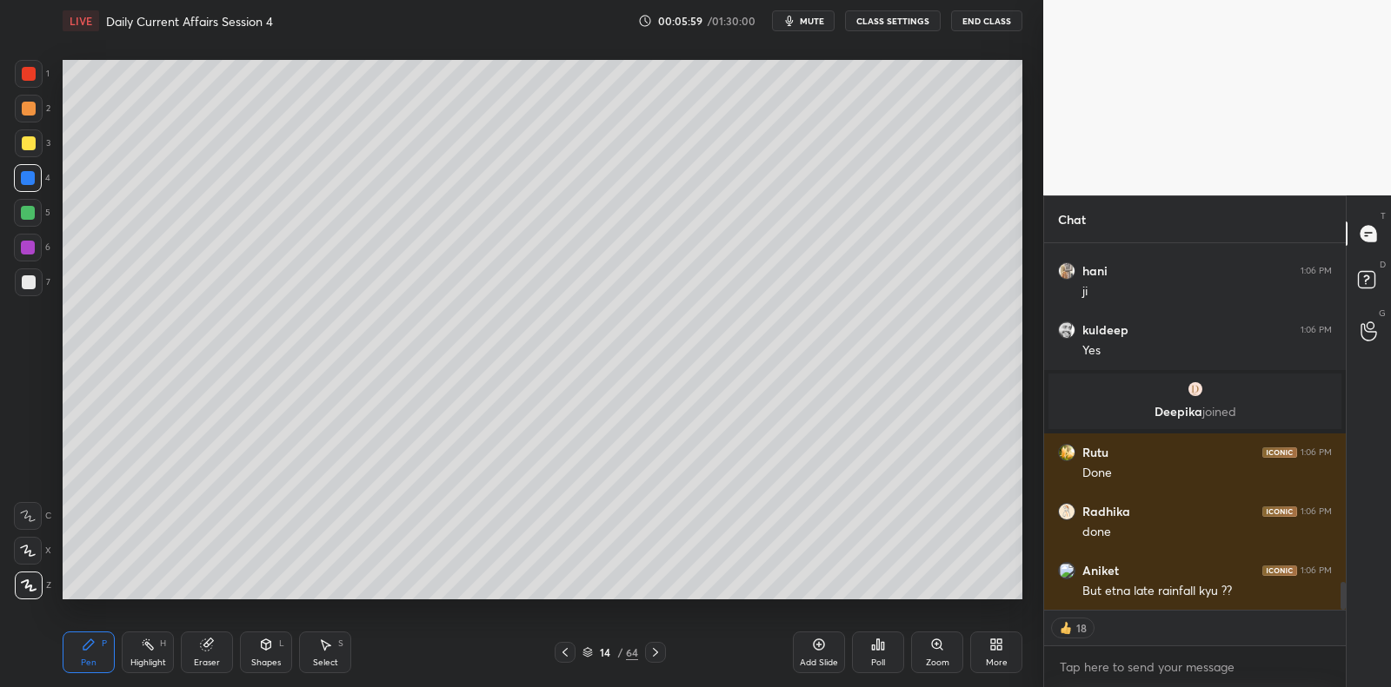
scroll to position [4476, 0]
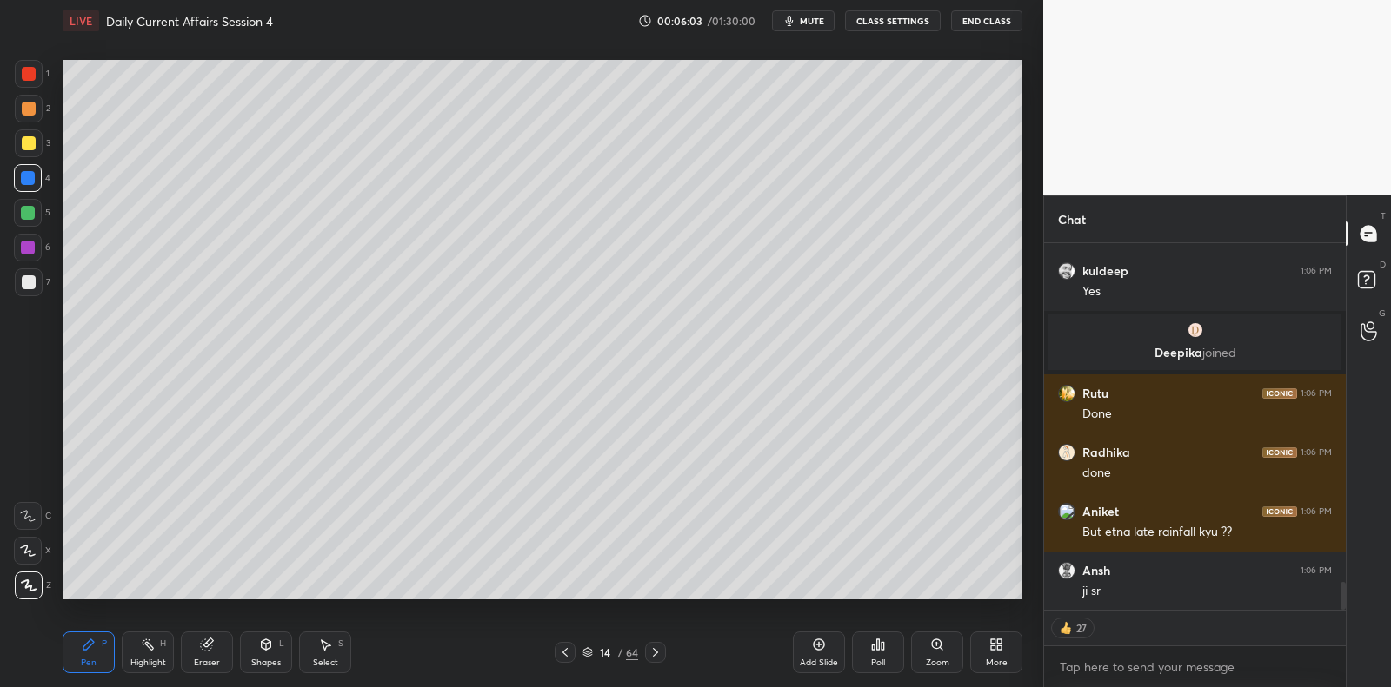
click at [830, 650] on div "Add Slide" at bounding box center [819, 653] width 52 height 42
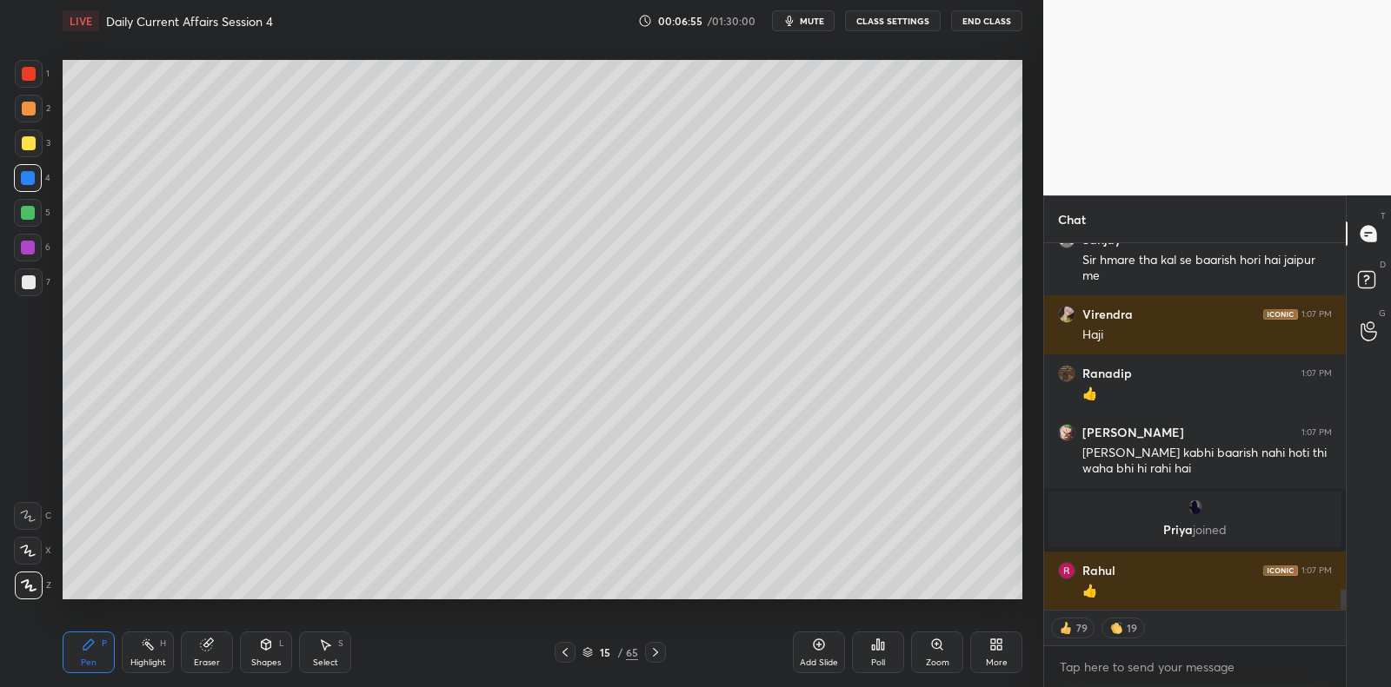
scroll to position [6226, 0]
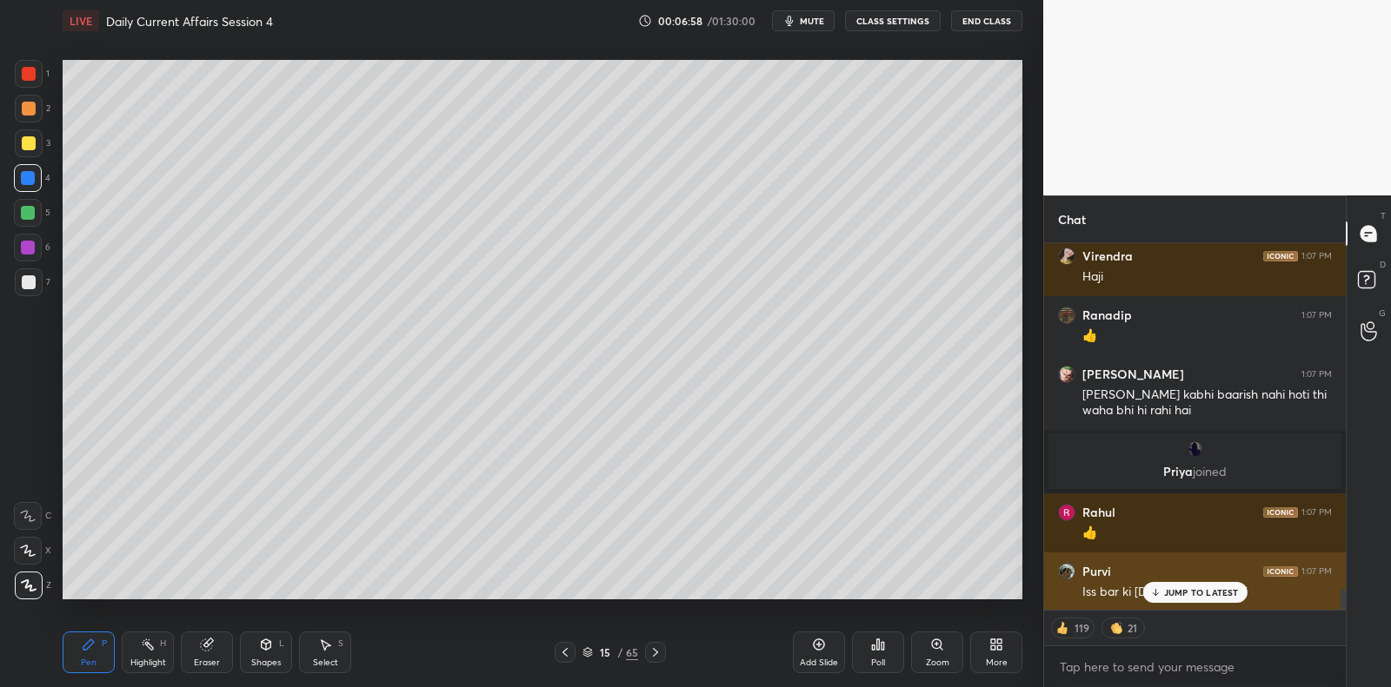
click at [1219, 591] on p "JUMP TO LATEST" at bounding box center [1201, 593] width 75 height 10
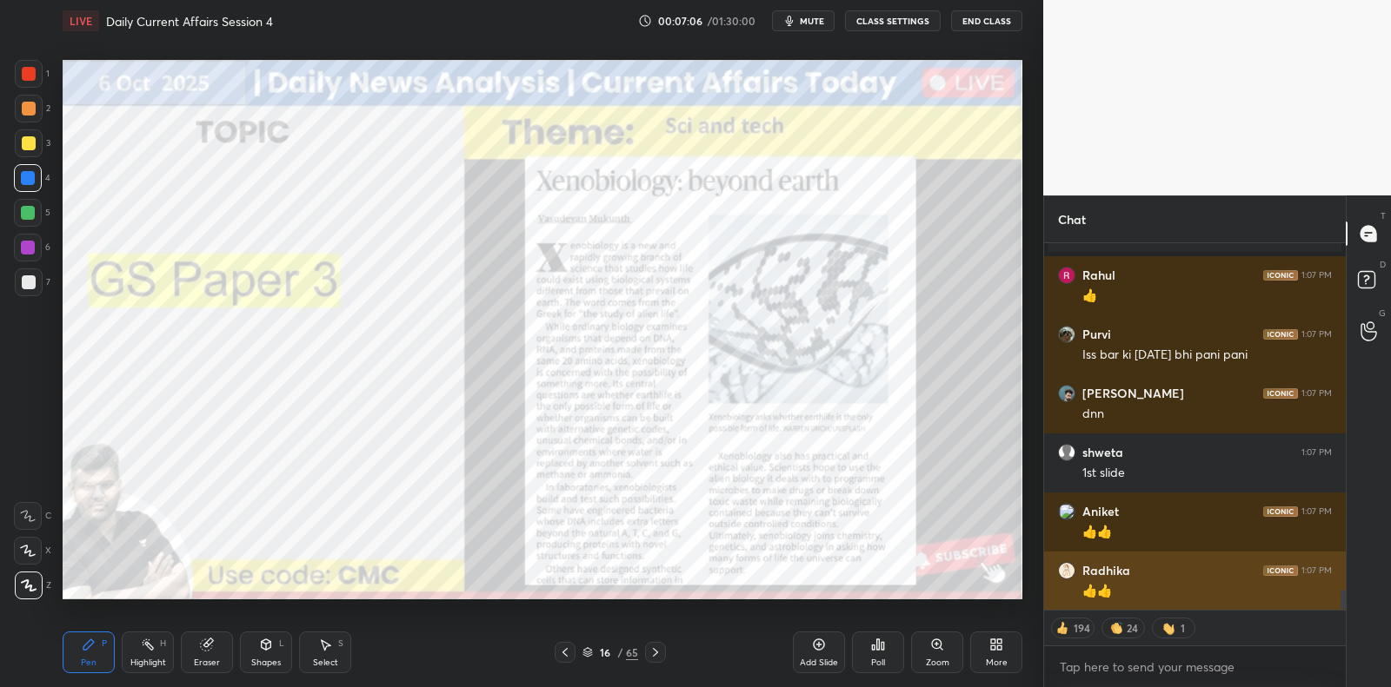
scroll to position [6521, 0]
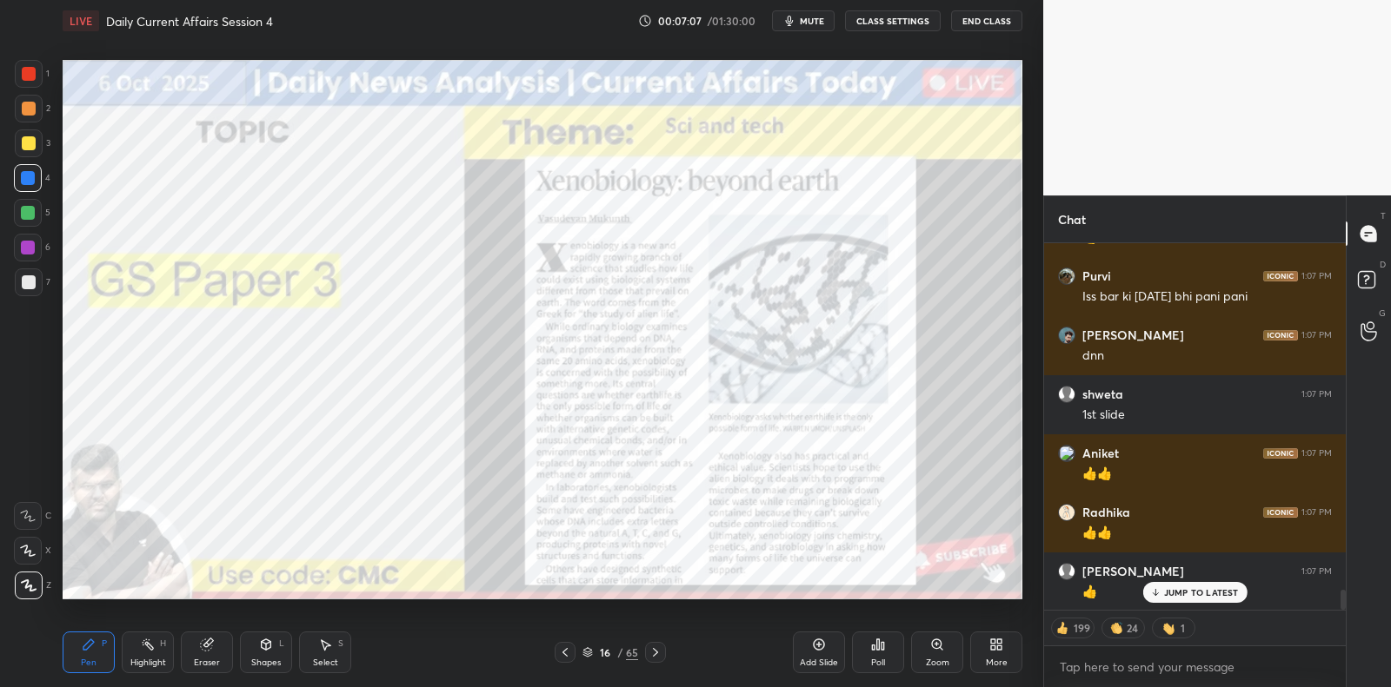
drag, startPoint x: 30, startPoint y: 256, endPoint x: 37, endPoint y: 247, distance: 10.6
click at [35, 253] on div at bounding box center [28, 248] width 28 height 28
click at [37, 247] on div at bounding box center [28, 248] width 28 height 28
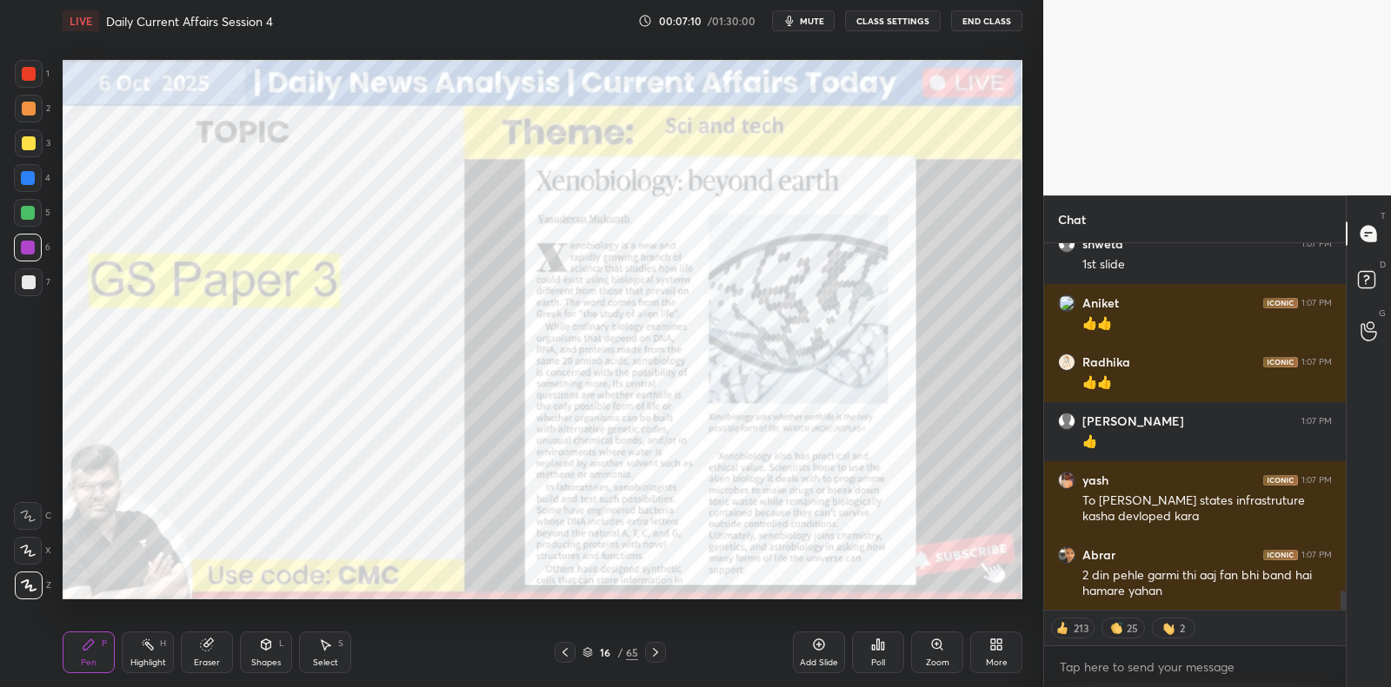
scroll to position [6734, 0]
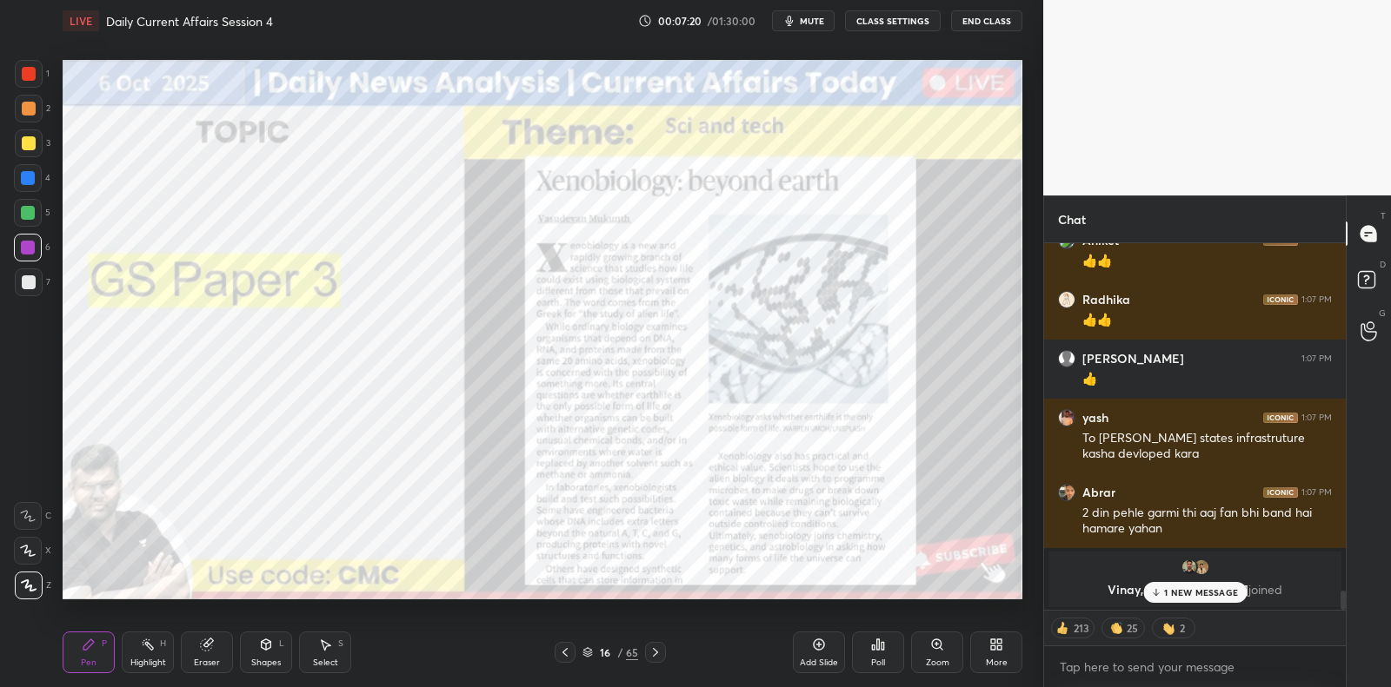
drag, startPoint x: 821, startPoint y: 648, endPoint x: 807, endPoint y: 611, distance: 39.4
click at [821, 648] on icon at bounding box center [819, 645] width 11 height 11
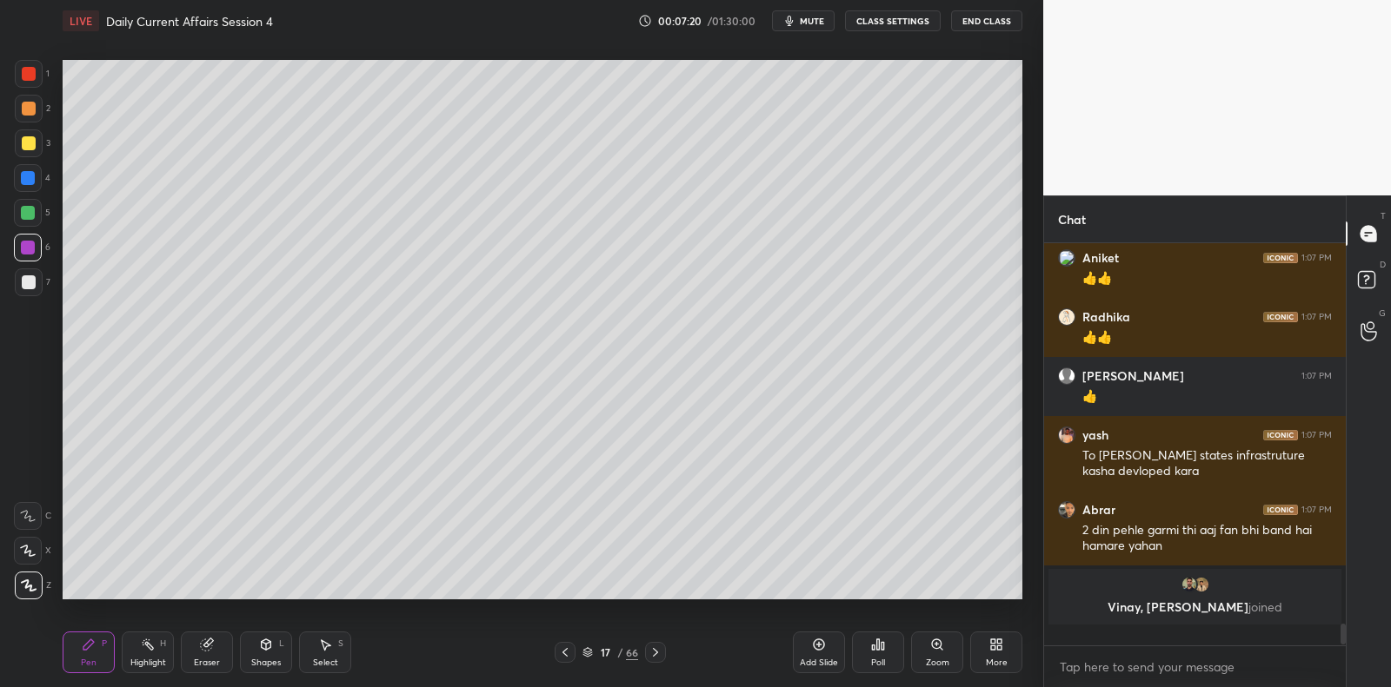
scroll to position [6699, 0]
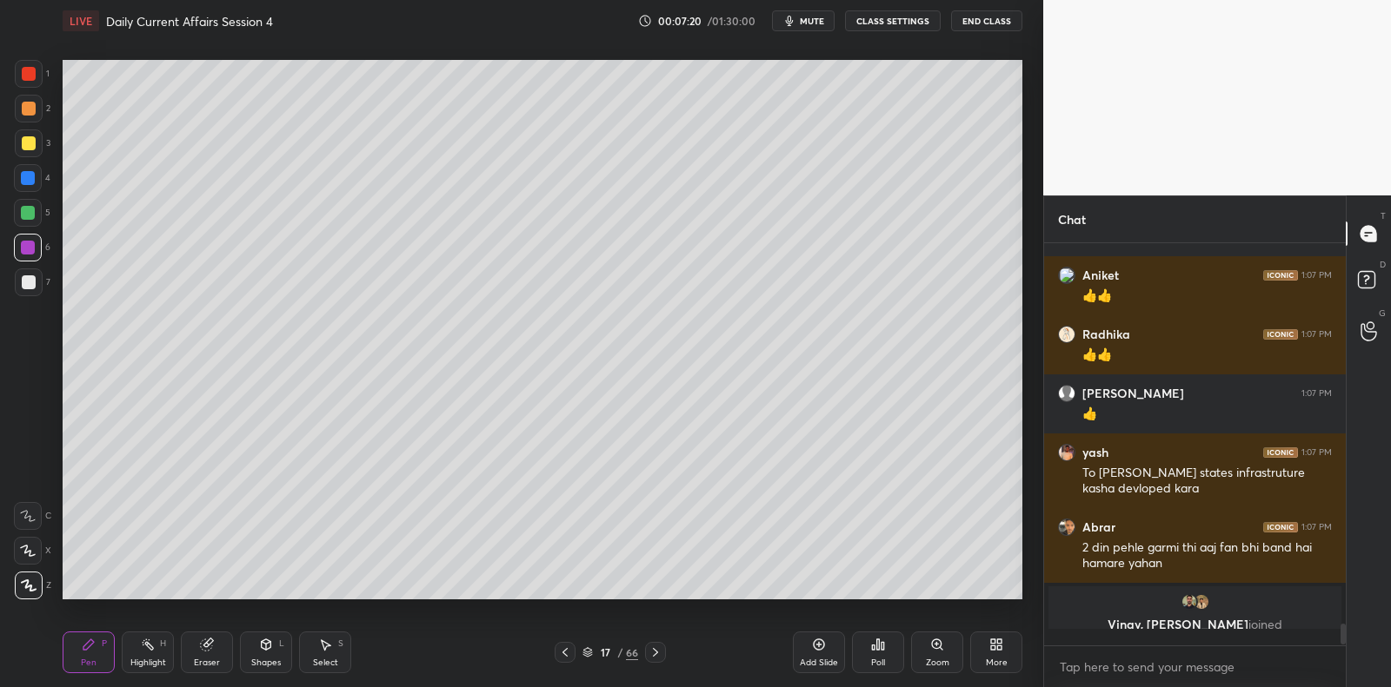
click at [36, 137] on div at bounding box center [29, 144] width 28 height 28
click at [39, 143] on div at bounding box center [29, 144] width 28 height 28
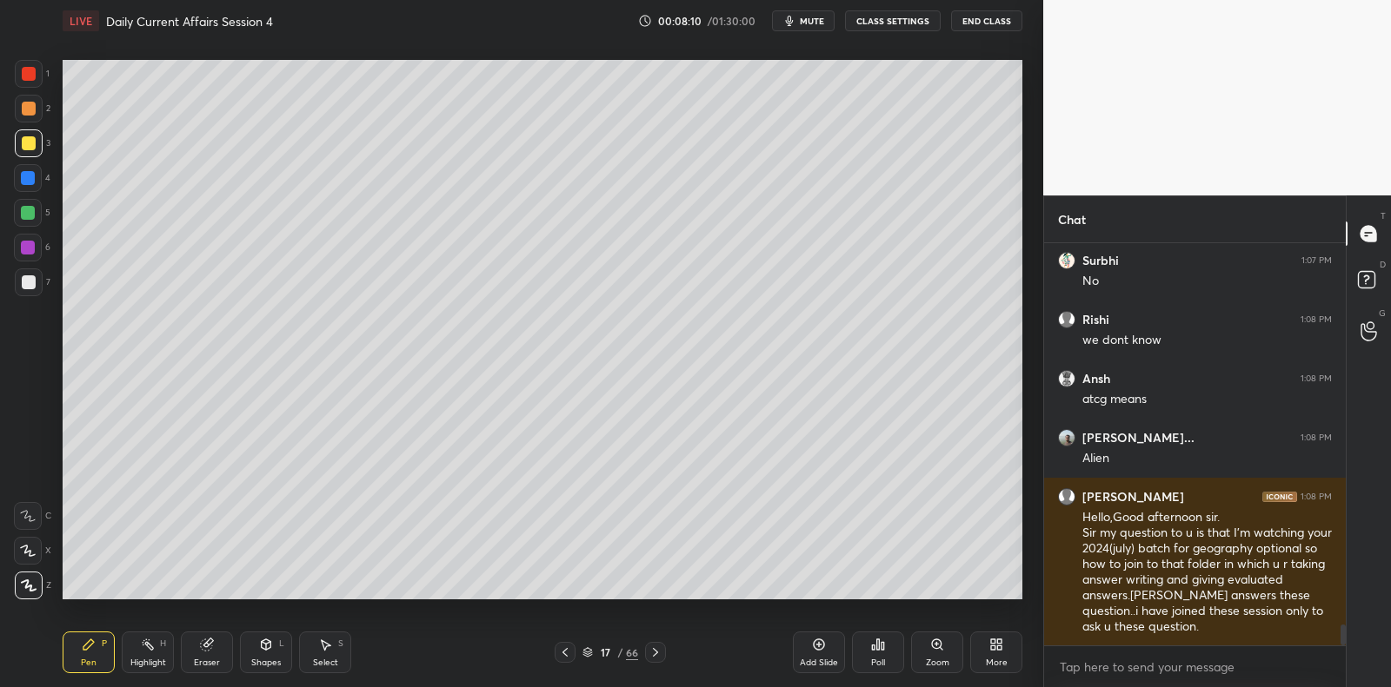
scroll to position [7333, 0]
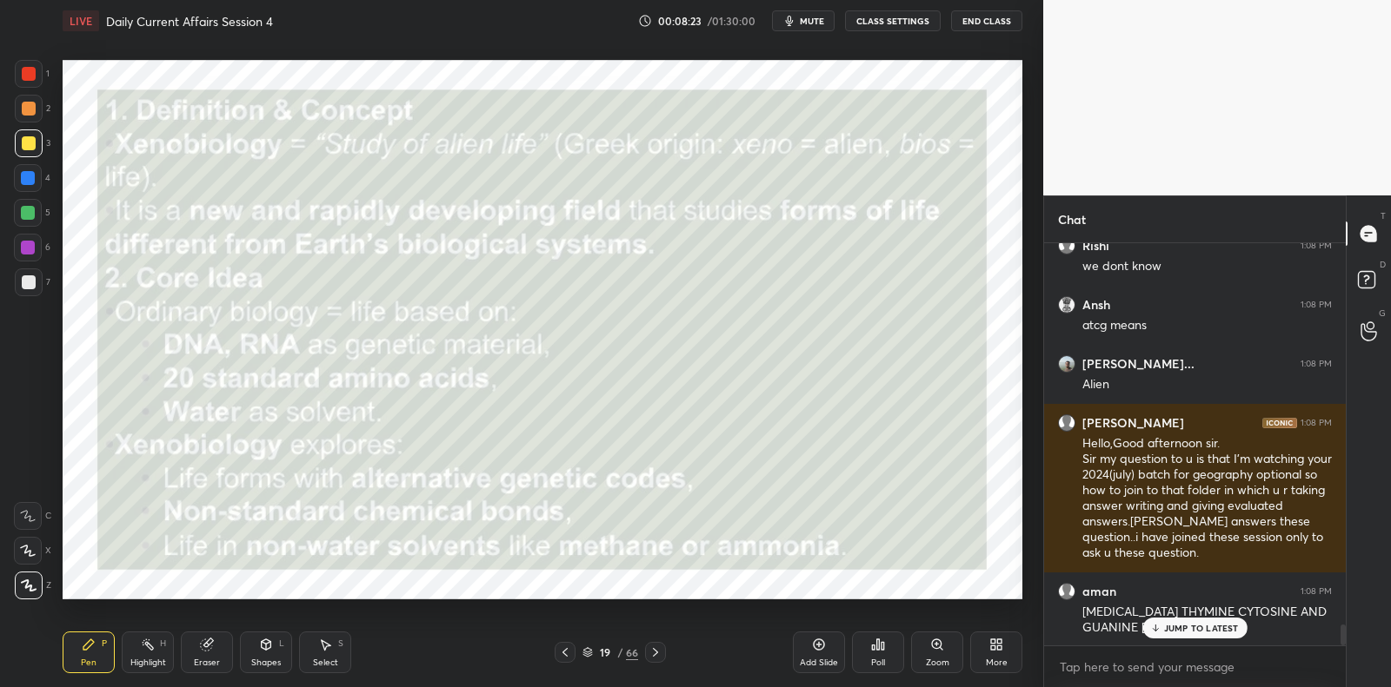
drag, startPoint x: 20, startPoint y: 275, endPoint x: 21, endPoint y: 262, distance: 12.2
click at [20, 275] on div at bounding box center [29, 283] width 28 height 28
click at [21, 262] on div "6" at bounding box center [32, 251] width 37 height 35
click at [29, 256] on div at bounding box center [28, 248] width 28 height 28
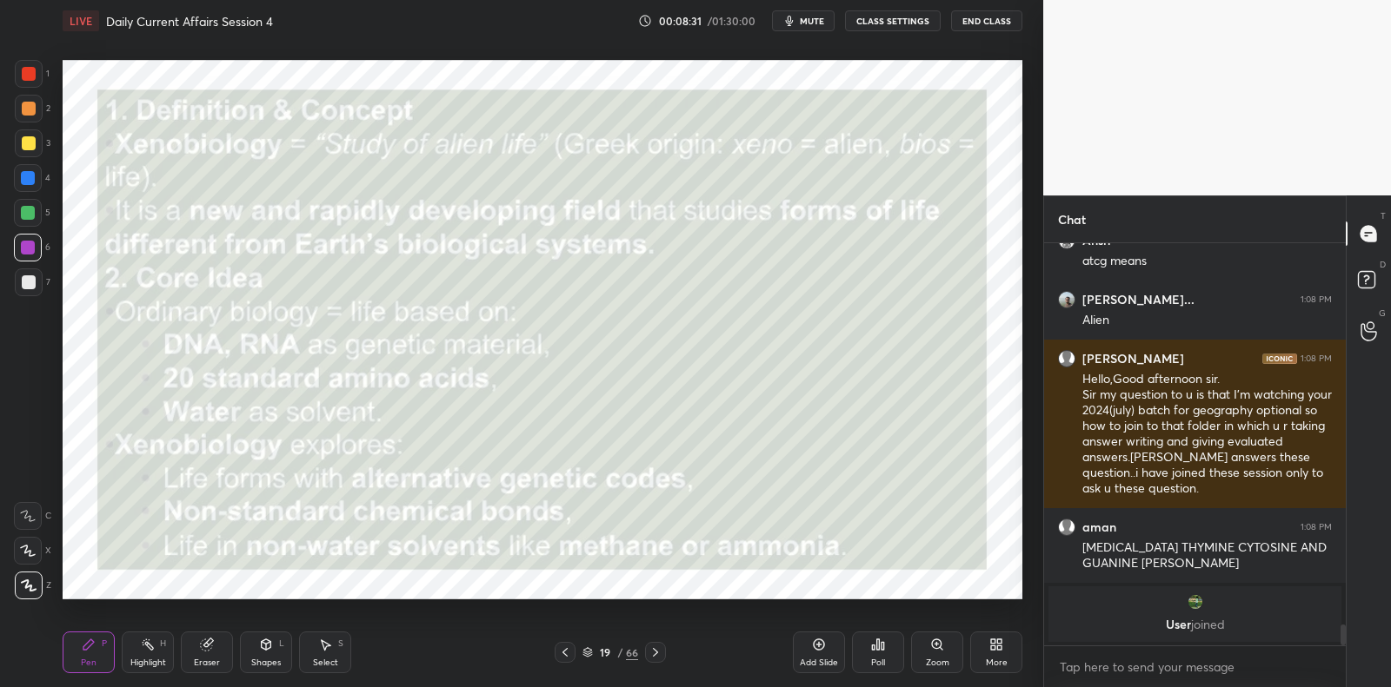
scroll to position [7455, 0]
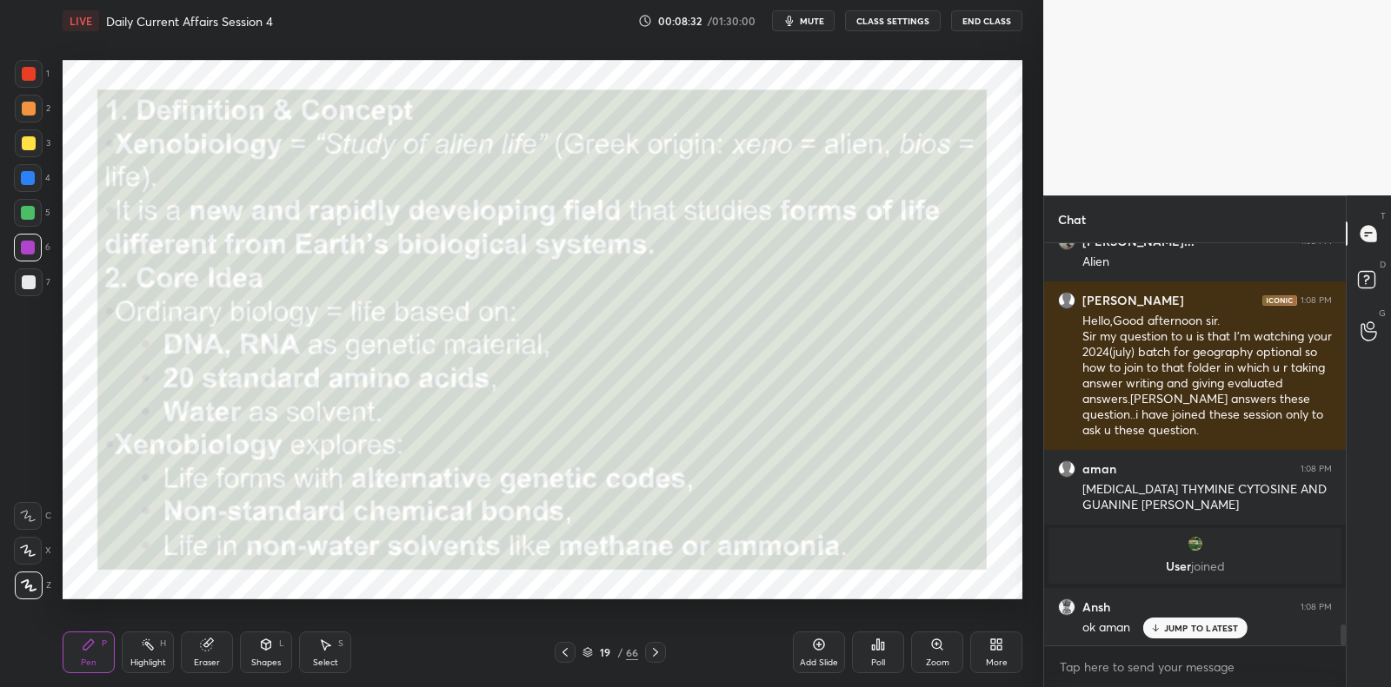
drag, startPoint x: 19, startPoint y: 298, endPoint x: 25, endPoint y: 290, distance: 9.9
click at [20, 295] on div "7" at bounding box center [33, 286] width 36 height 35
drag, startPoint x: 23, startPoint y: 291, endPoint x: 58, endPoint y: 287, distance: 35.9
click at [26, 289] on div at bounding box center [29, 283] width 28 height 28
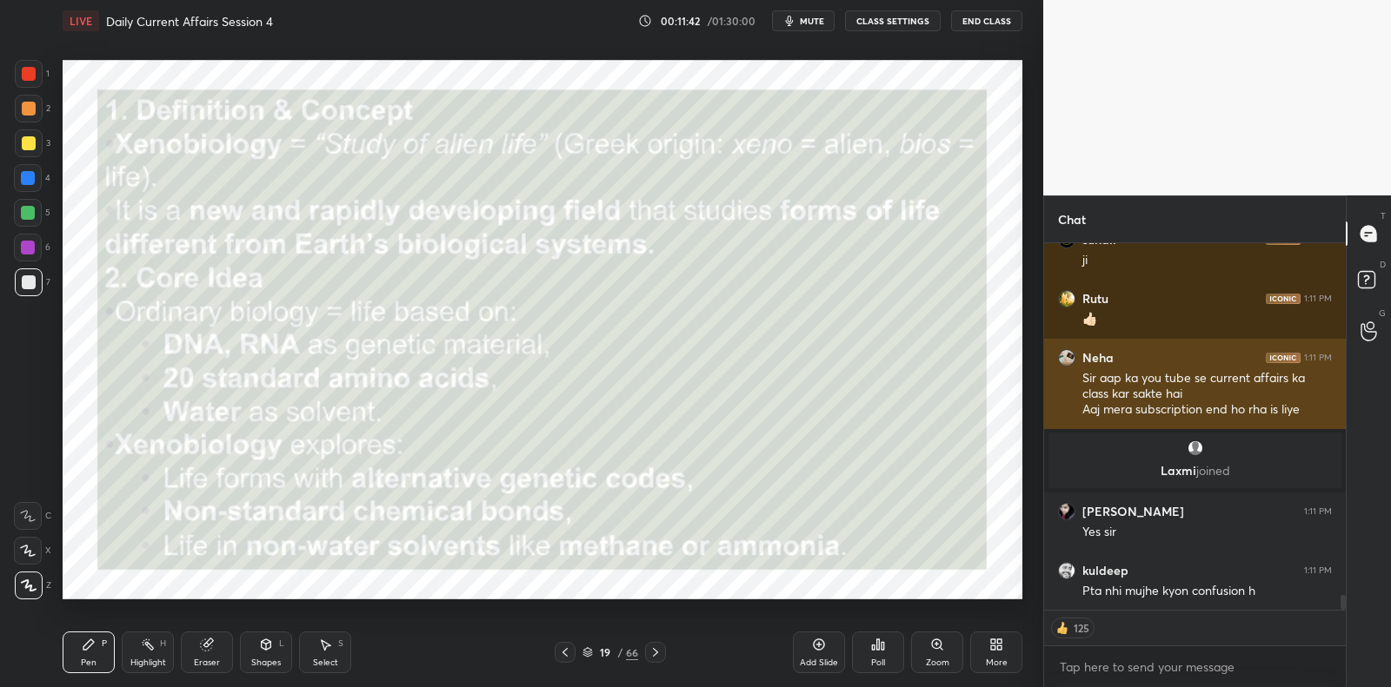
scroll to position [9052, 0]
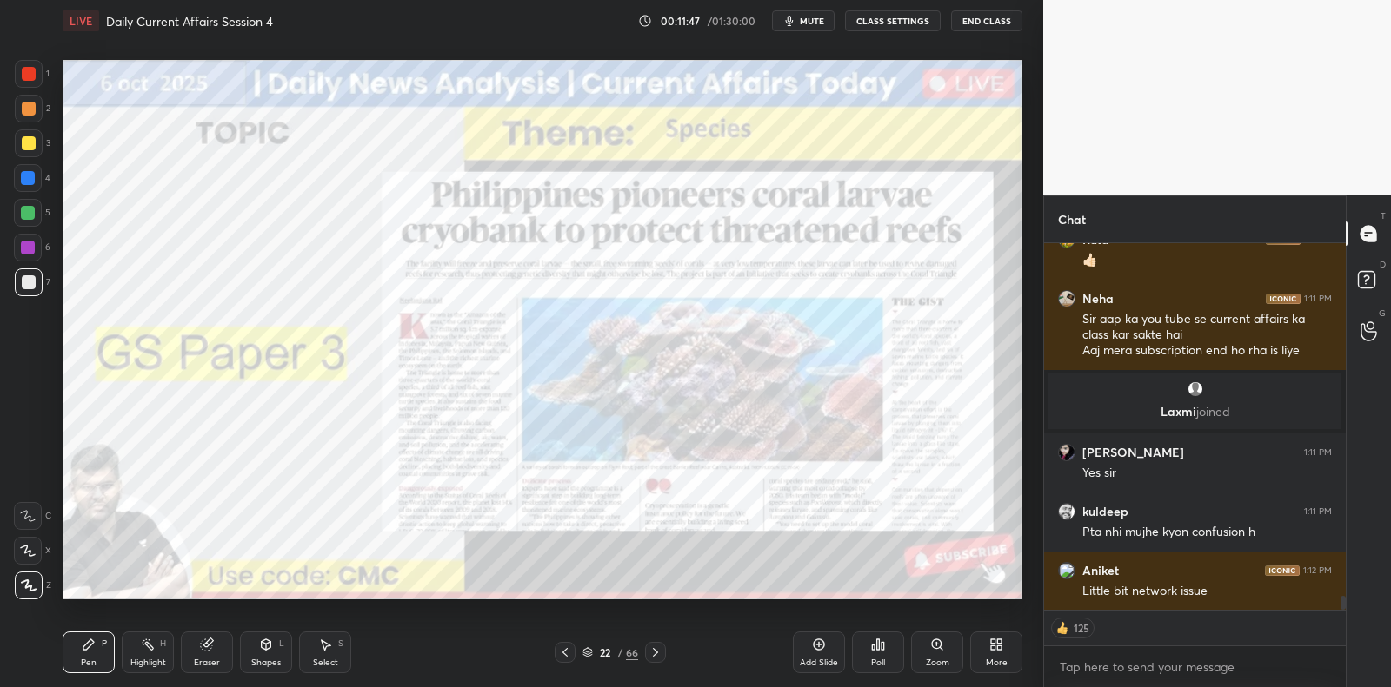
click at [20, 290] on div at bounding box center [29, 283] width 28 height 28
drag, startPoint x: 20, startPoint y: 290, endPoint x: 60, endPoint y: 308, distance: 43.6
click at [20, 290] on div at bounding box center [29, 283] width 28 height 28
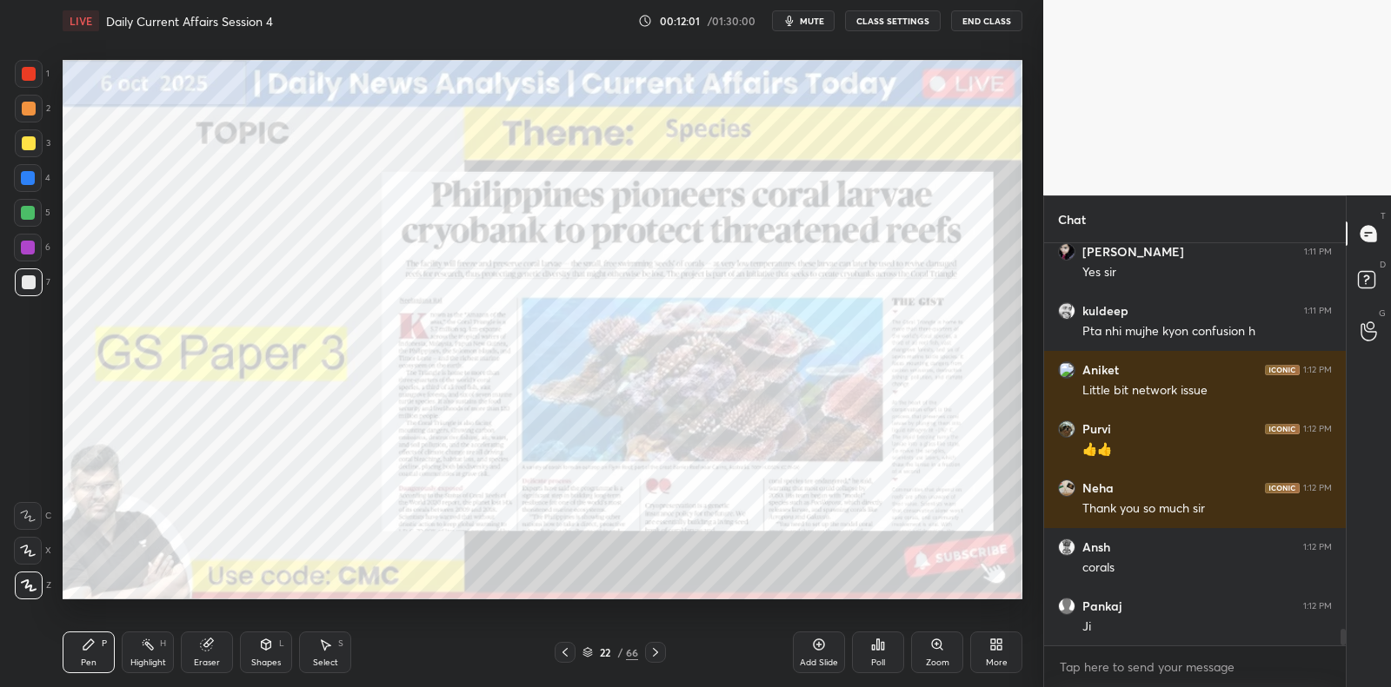
scroll to position [9311, 0]
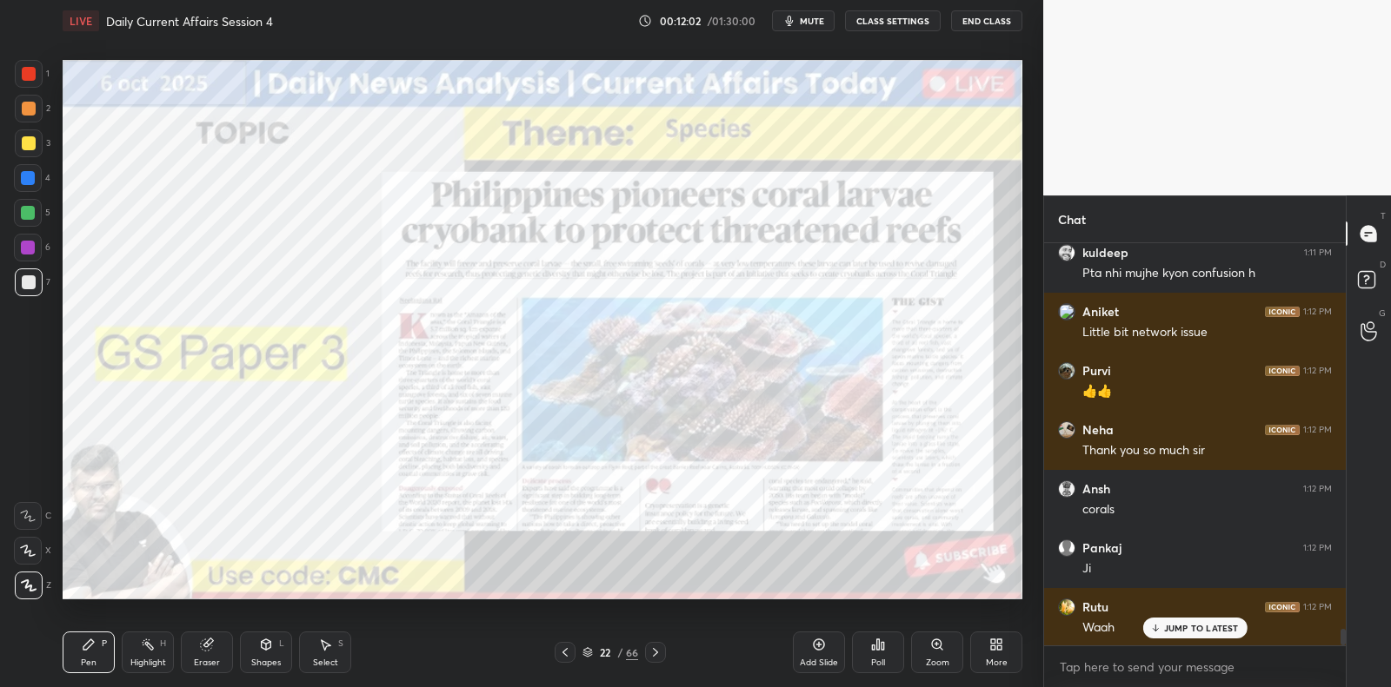
click at [811, 647] on div "Add Slide" at bounding box center [819, 653] width 52 height 42
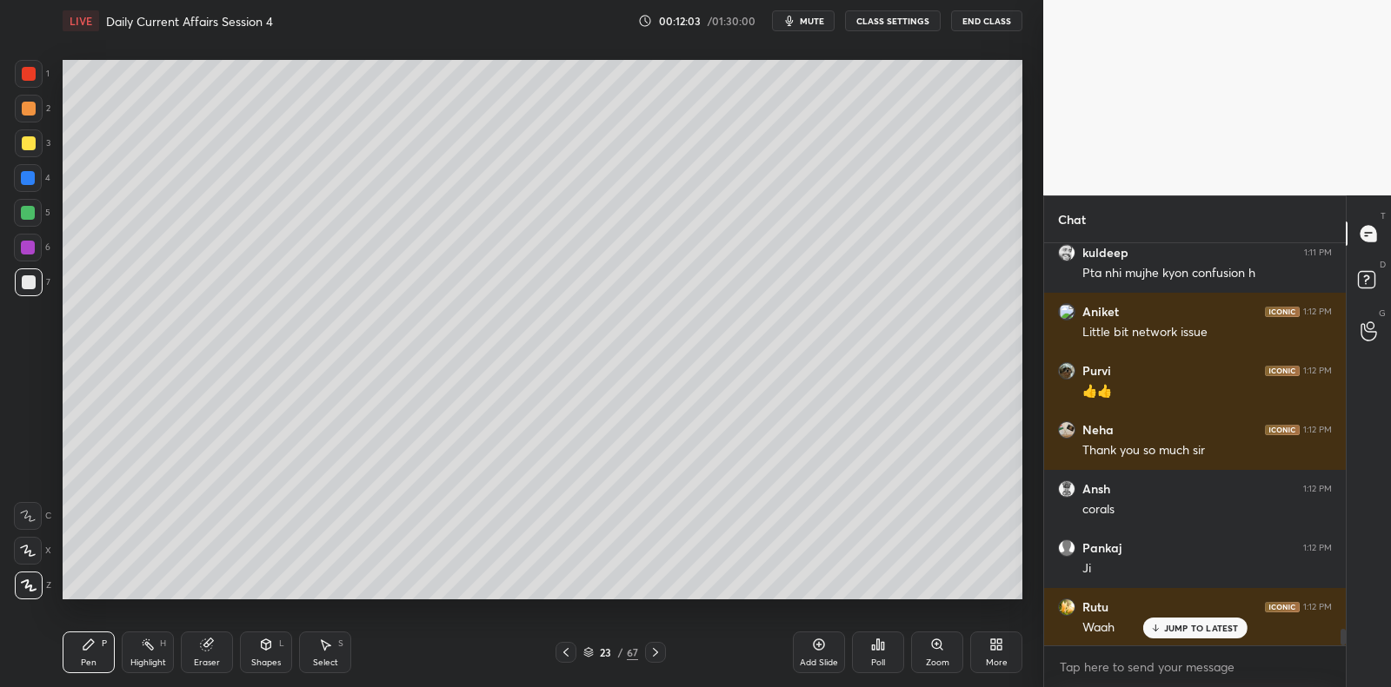
click at [35, 145] on div at bounding box center [29, 143] width 14 height 14
drag, startPoint x: 35, startPoint y: 145, endPoint x: 56, endPoint y: 143, distance: 20.9
click at [35, 145] on div at bounding box center [29, 143] width 14 height 14
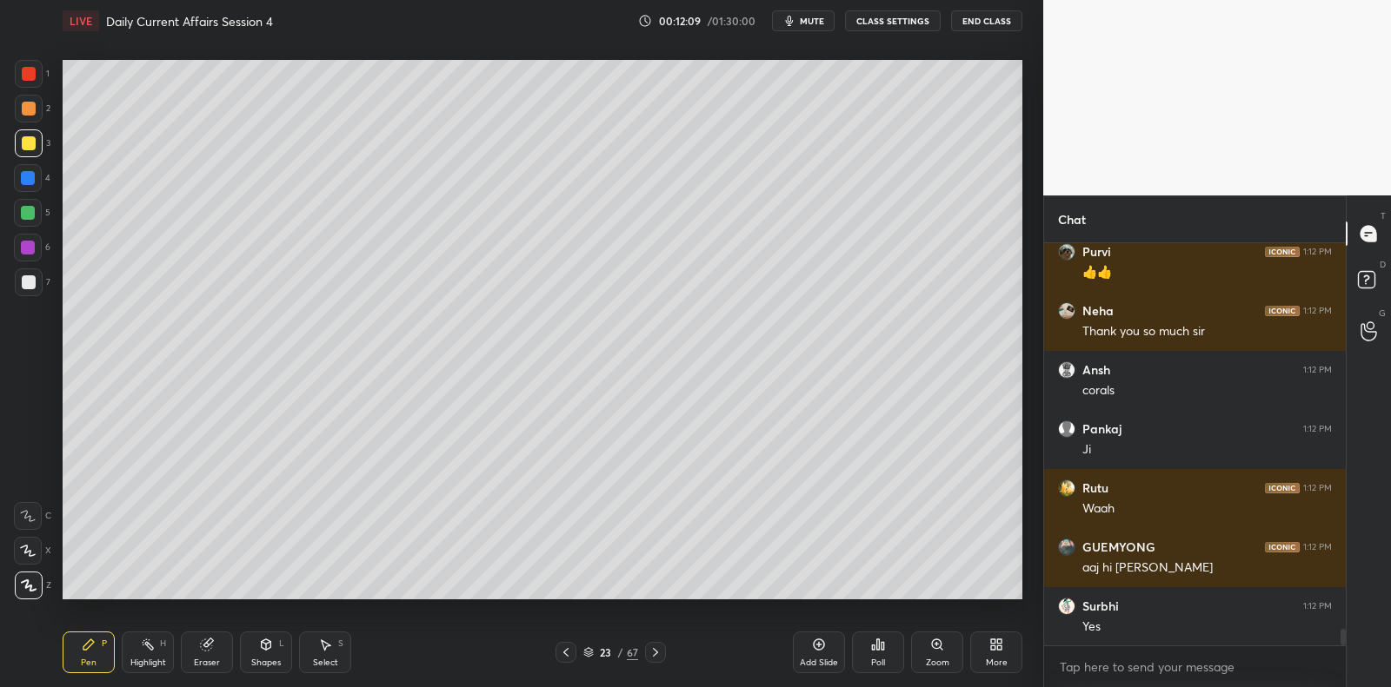
scroll to position [0, 0]
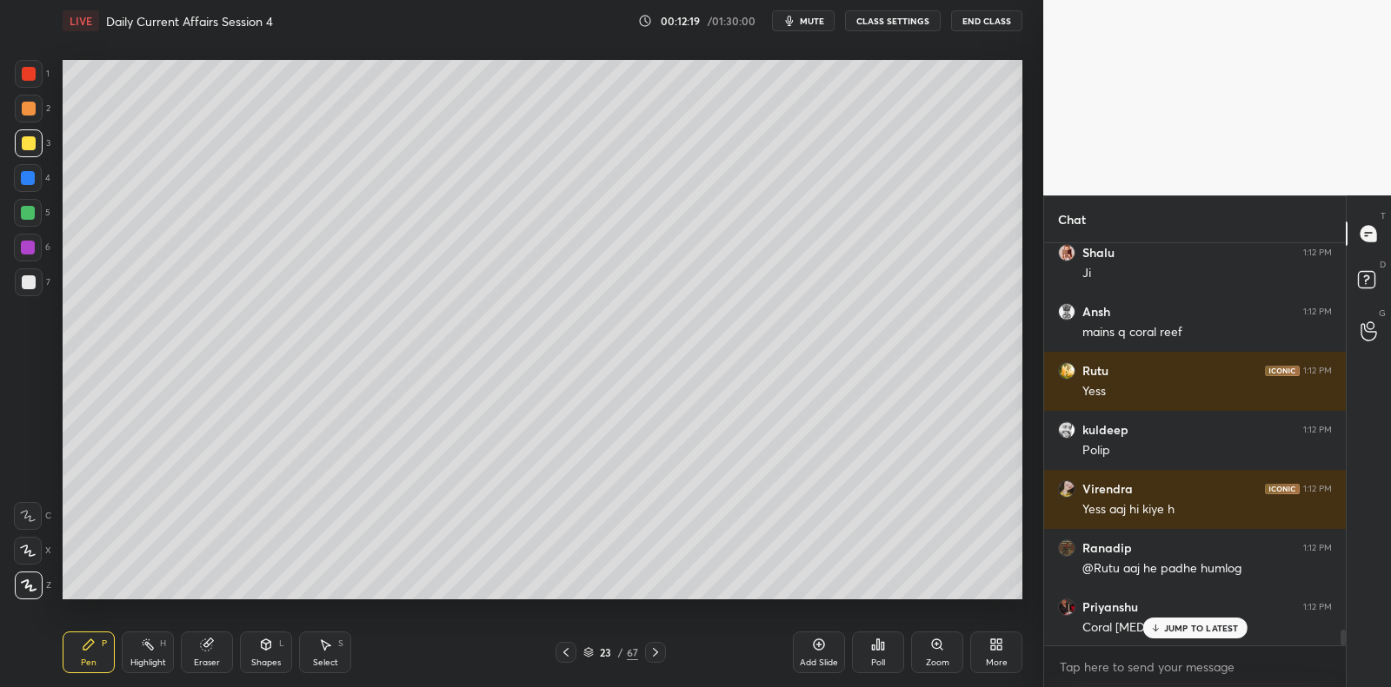
click at [23, 290] on div at bounding box center [29, 283] width 28 height 28
click at [30, 289] on div at bounding box center [29, 283] width 28 height 28
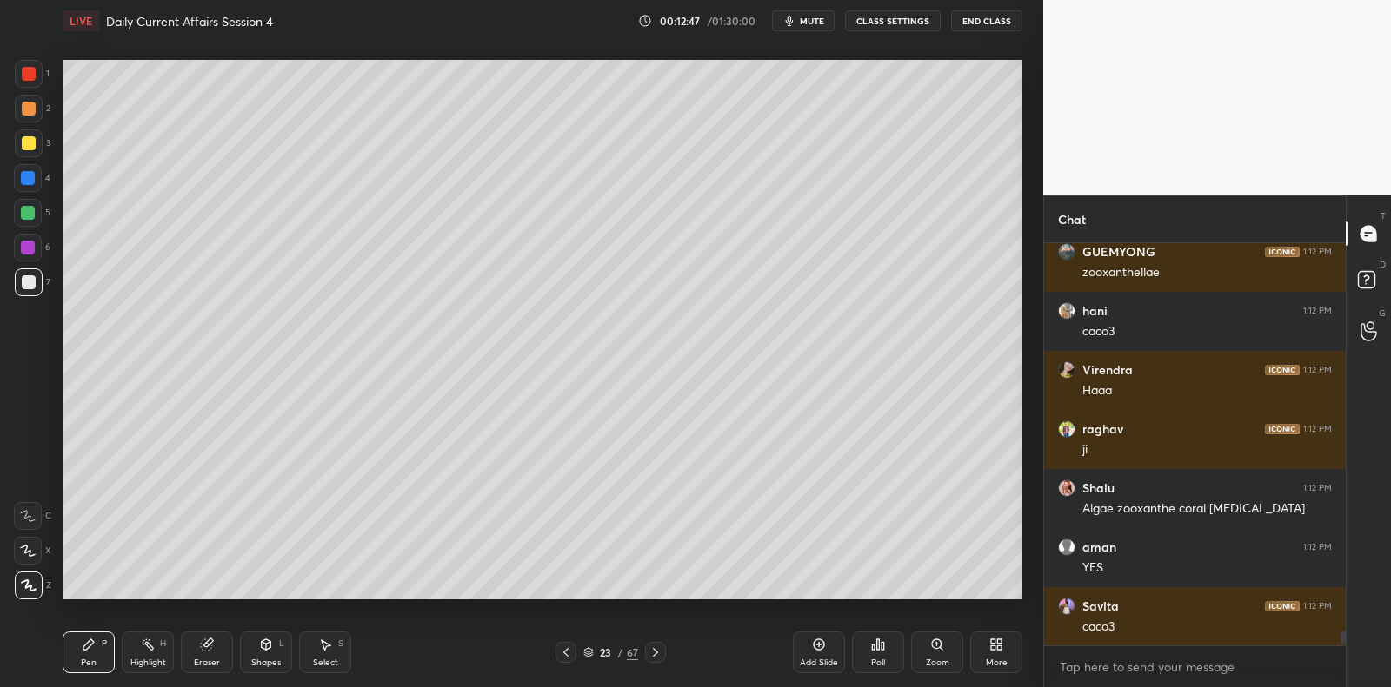
click at [36, 257] on div at bounding box center [28, 248] width 28 height 28
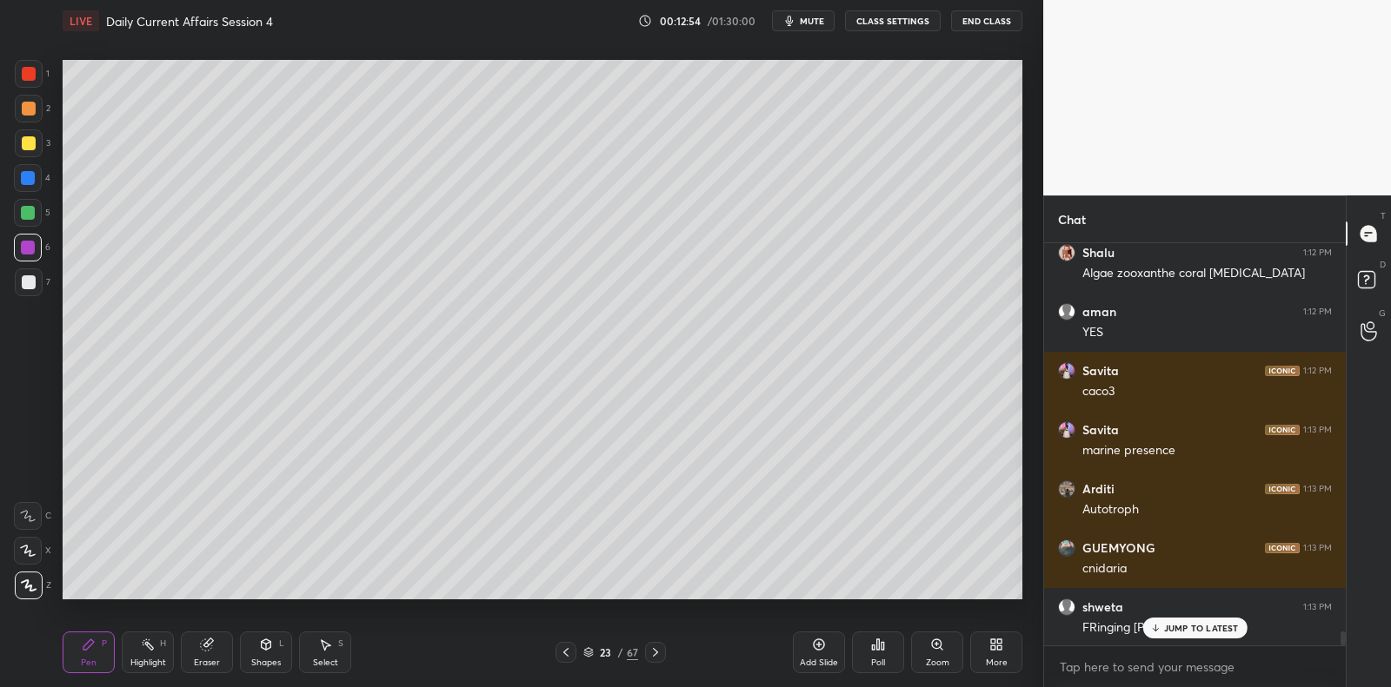
click at [26, 246] on div at bounding box center [28, 248] width 14 height 14
click at [32, 204] on div at bounding box center [28, 213] width 28 height 28
click at [34, 258] on div at bounding box center [28, 248] width 28 height 28
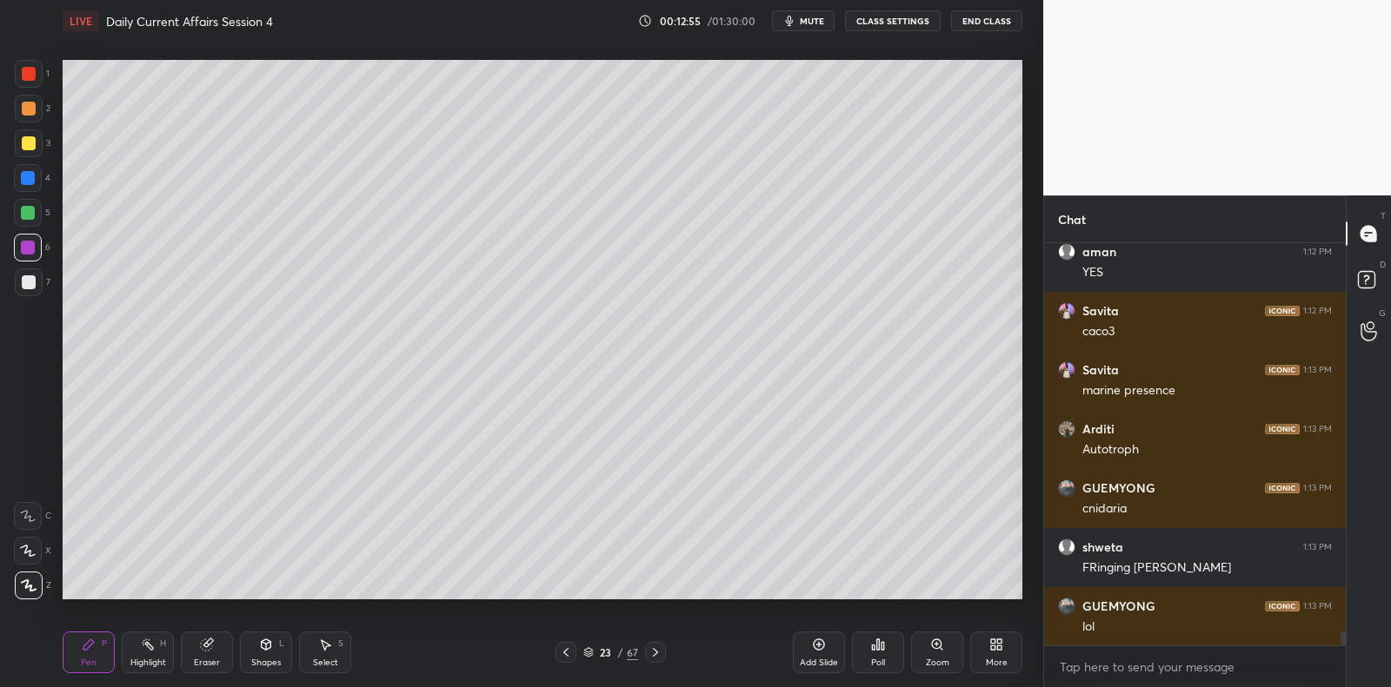
click at [30, 268] on div "6" at bounding box center [32, 251] width 37 height 35
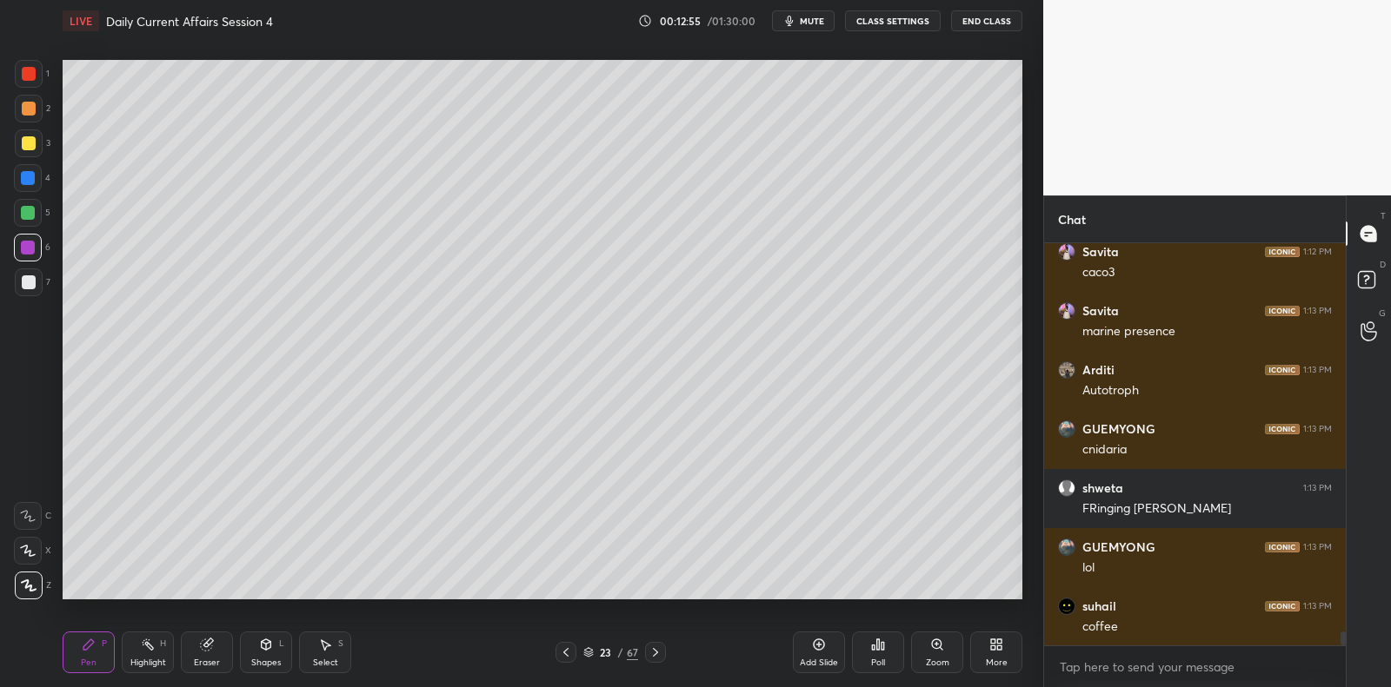
click at [22, 269] on div at bounding box center [29, 283] width 28 height 28
click at [22, 240] on div at bounding box center [28, 248] width 28 height 28
click at [30, 222] on div at bounding box center [28, 213] width 28 height 28
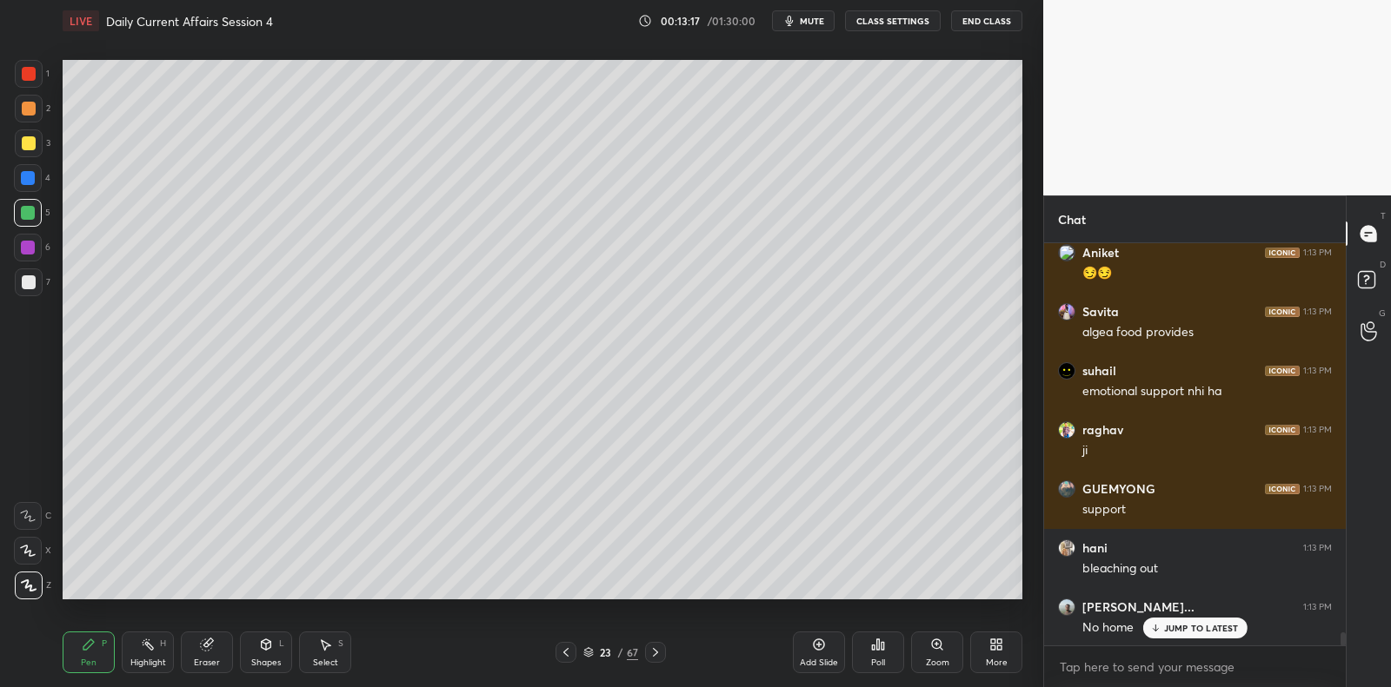
click at [35, 279] on div at bounding box center [29, 283] width 14 height 14
drag, startPoint x: 35, startPoint y: 279, endPoint x: 56, endPoint y: 253, distance: 33.4
click at [35, 279] on div at bounding box center [29, 283] width 14 height 14
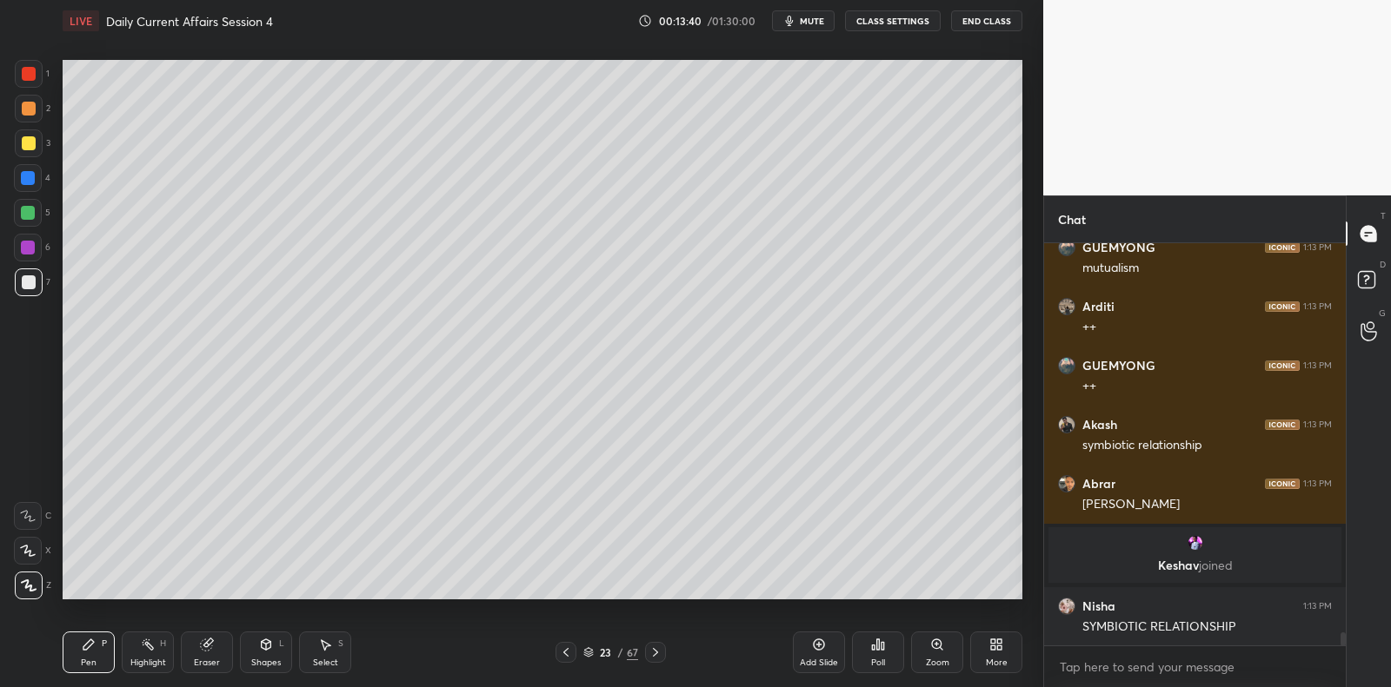
click at [22, 253] on div at bounding box center [28, 248] width 14 height 14
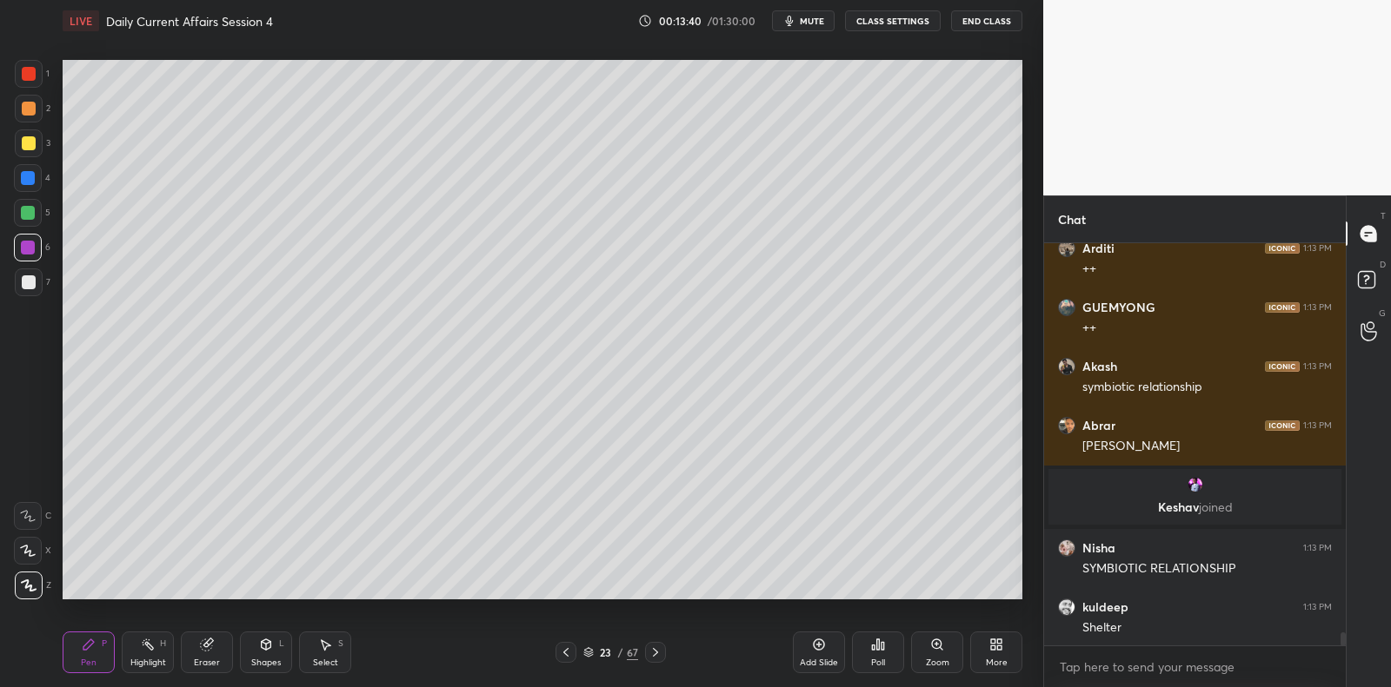
click at [28, 249] on div at bounding box center [28, 248] width 14 height 14
click at [30, 230] on div "5" at bounding box center [32, 216] width 37 height 35
click at [28, 209] on div at bounding box center [28, 213] width 14 height 14
drag, startPoint x: 26, startPoint y: 183, endPoint x: 35, endPoint y: 176, distance: 11.1
click at [30, 187] on div at bounding box center [28, 178] width 28 height 28
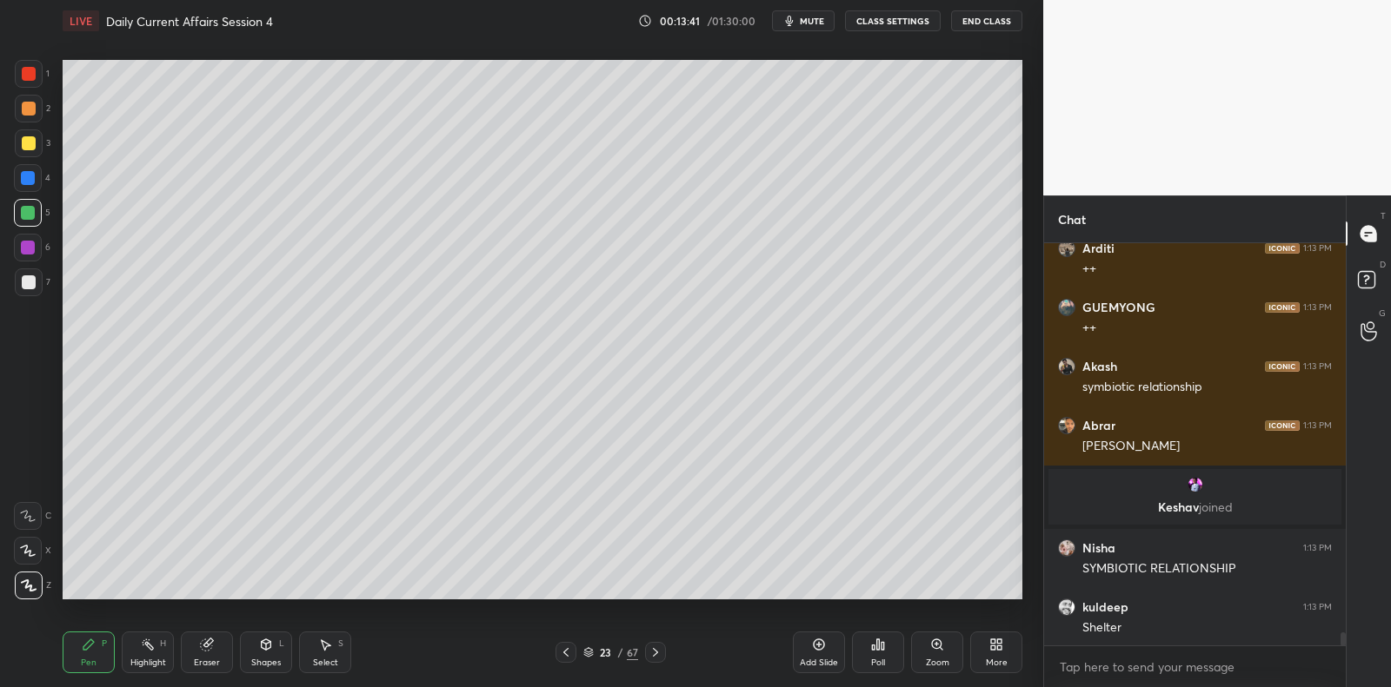
click at [34, 177] on div at bounding box center [28, 178] width 14 height 14
click at [30, 160] on div "3" at bounding box center [33, 147] width 36 height 35
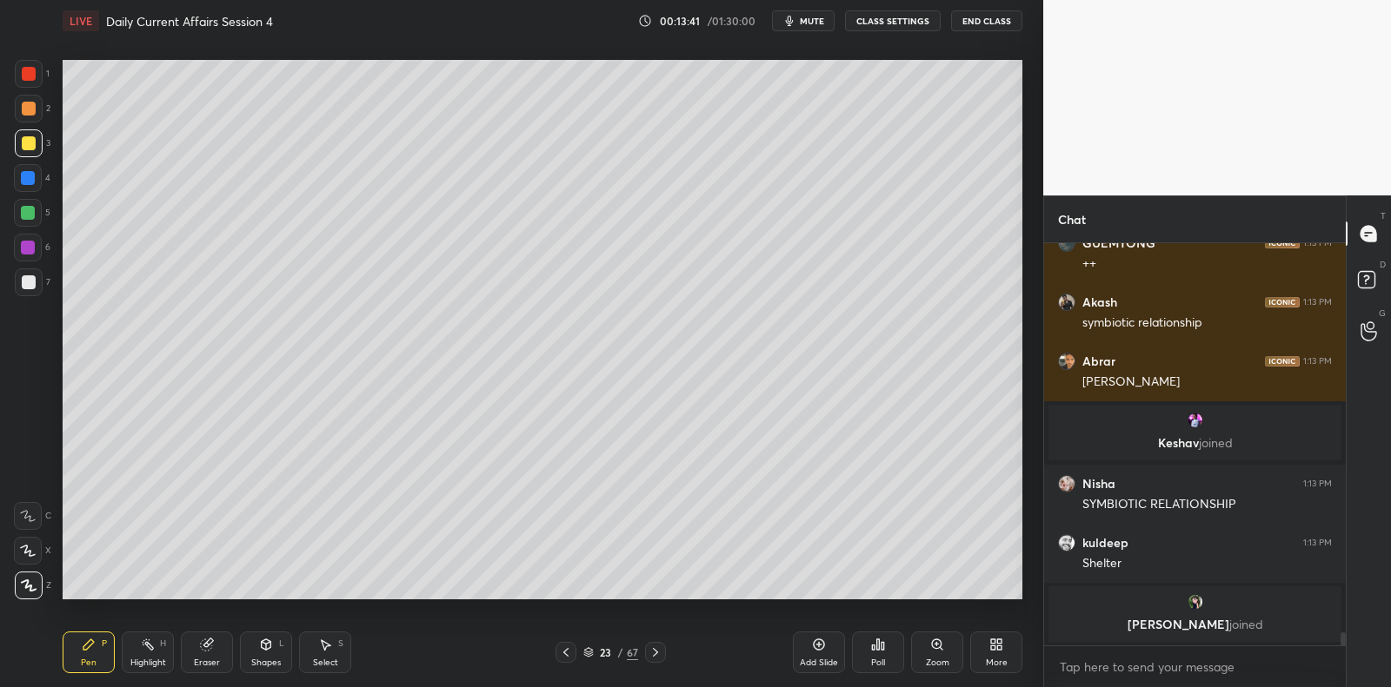
click at [33, 157] on div "3" at bounding box center [33, 147] width 36 height 35
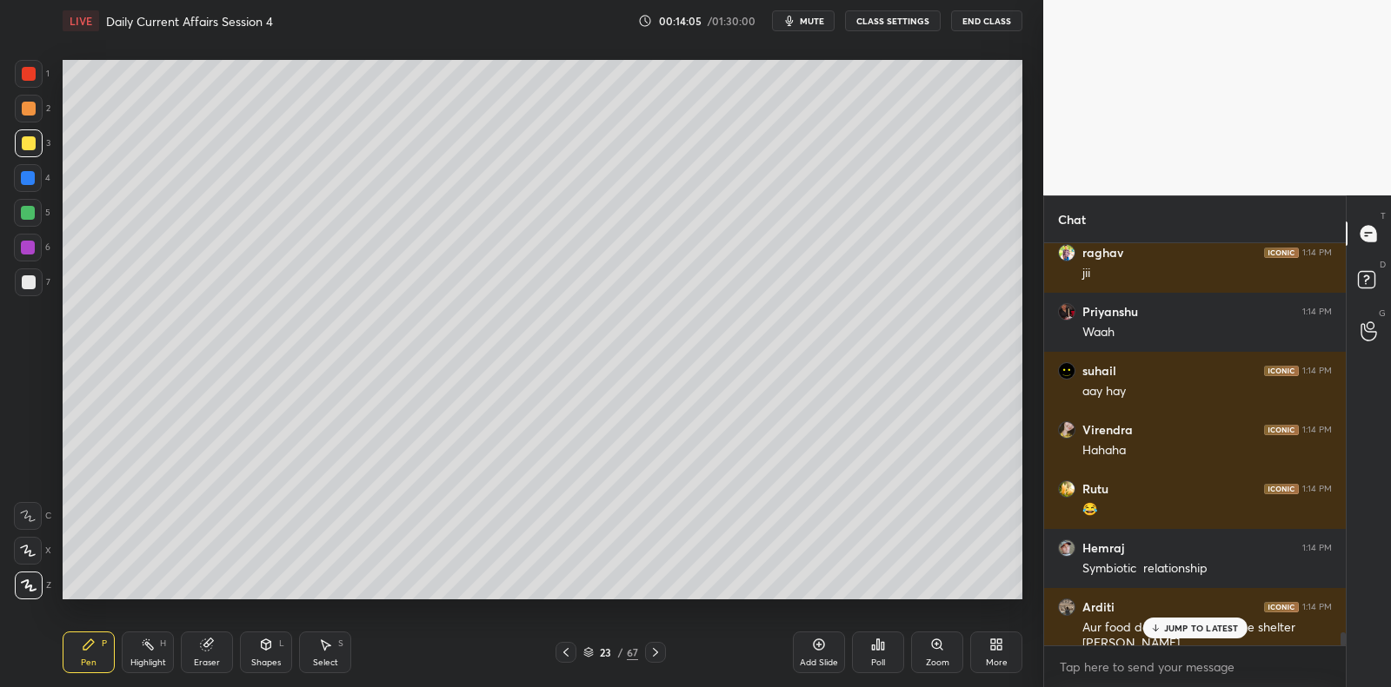
click at [30, 189] on div at bounding box center [28, 178] width 28 height 28
click at [24, 186] on div at bounding box center [28, 178] width 28 height 28
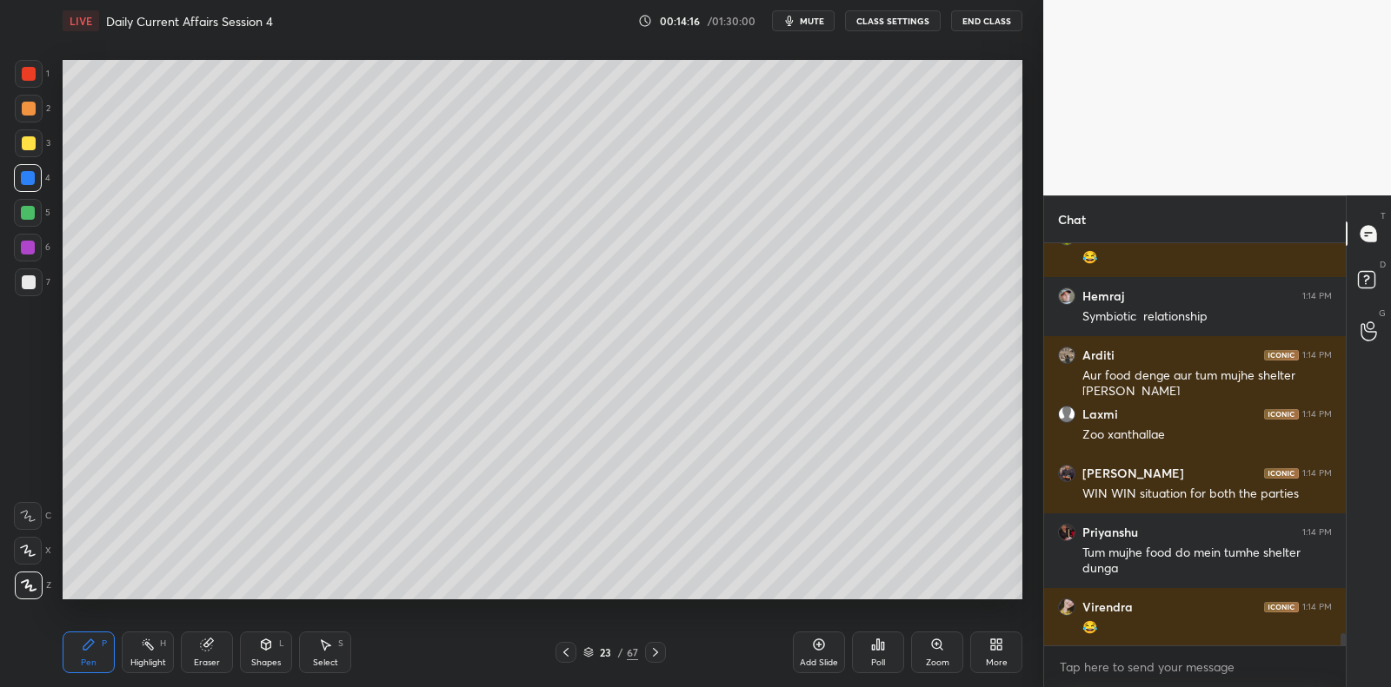
scroll to position [12578, 0]
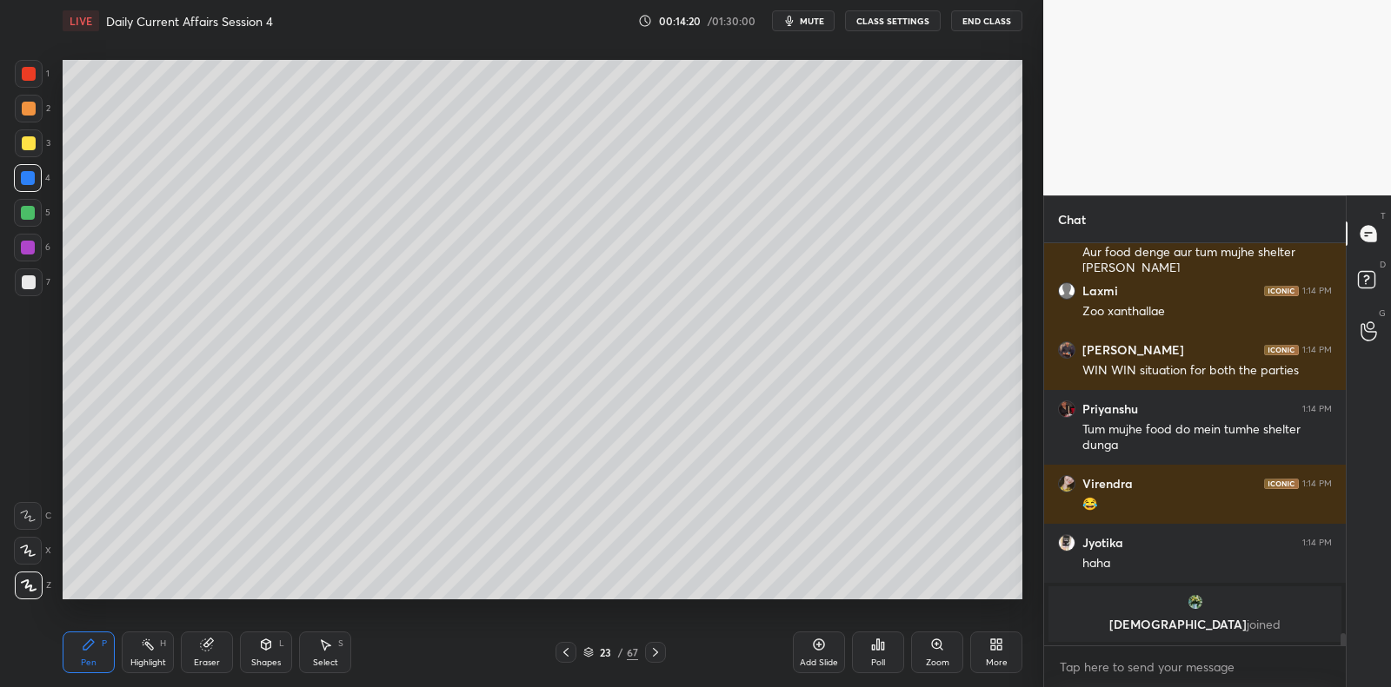
click at [30, 204] on div at bounding box center [28, 213] width 28 height 28
drag, startPoint x: 30, startPoint y: 203, endPoint x: 61, endPoint y: 242, distance: 49.5
click at [30, 203] on div at bounding box center [28, 213] width 28 height 28
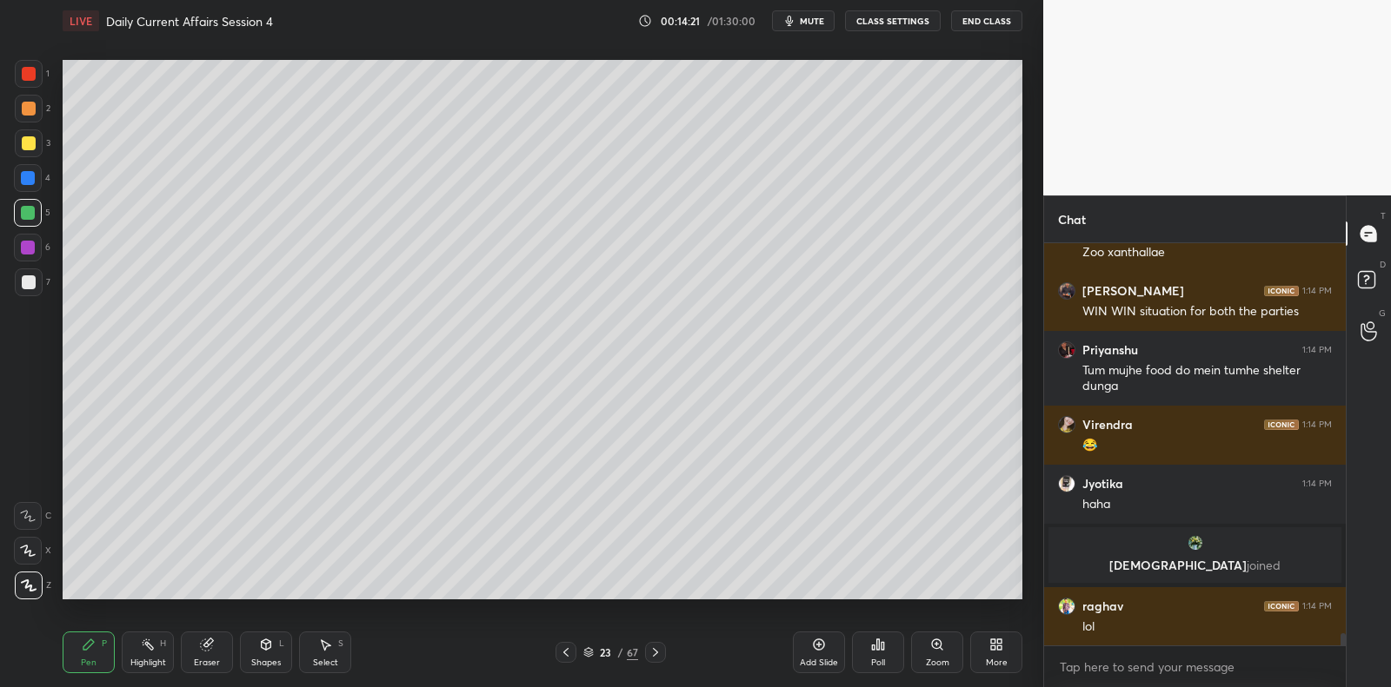
click at [32, 288] on div at bounding box center [29, 283] width 14 height 14
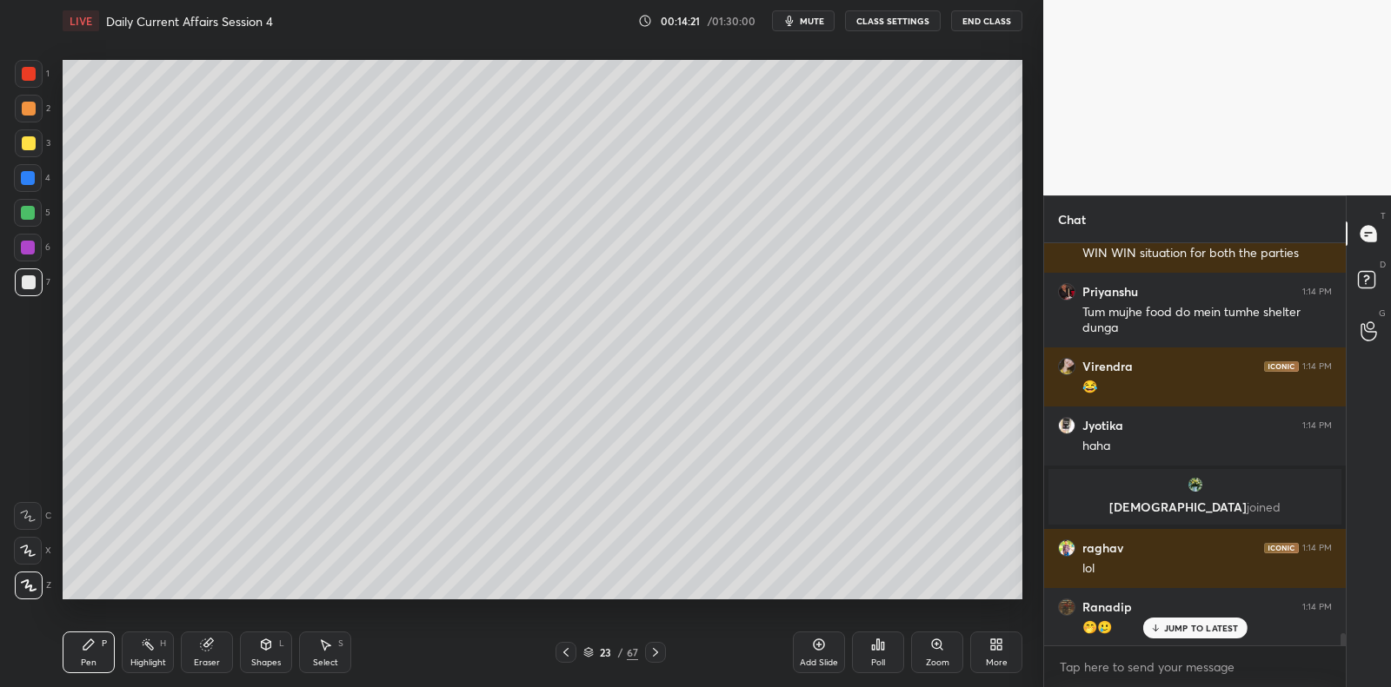
drag, startPoint x: 31, startPoint y: 286, endPoint x: 41, endPoint y: 287, distance: 9.6
click at [31, 286] on div at bounding box center [29, 283] width 14 height 14
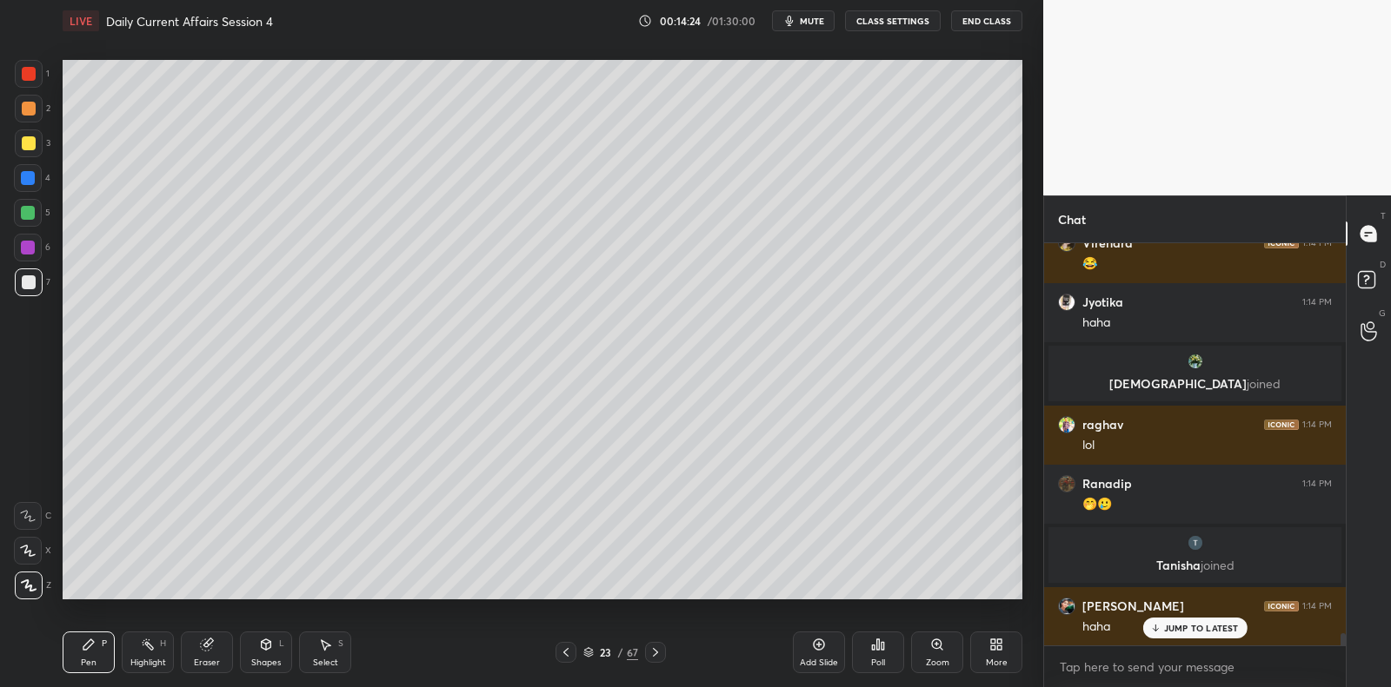
scroll to position [12721, 0]
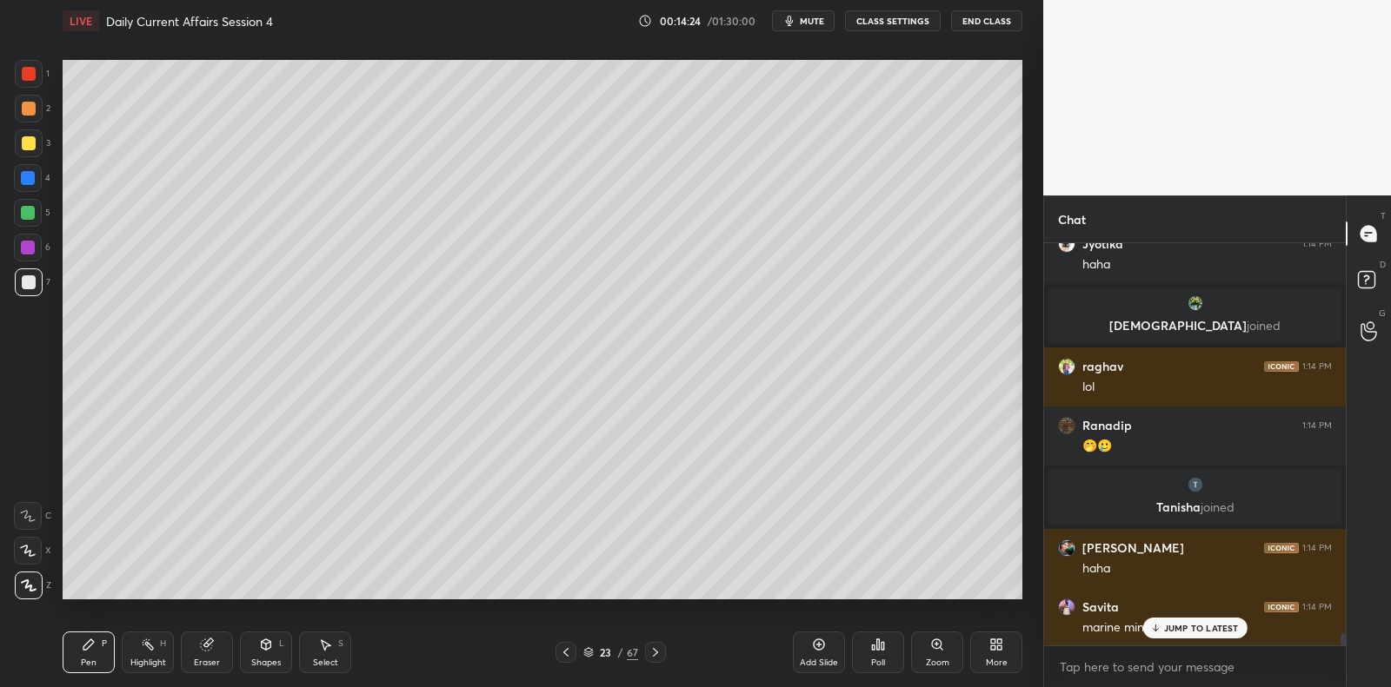
click at [26, 154] on div at bounding box center [29, 144] width 28 height 28
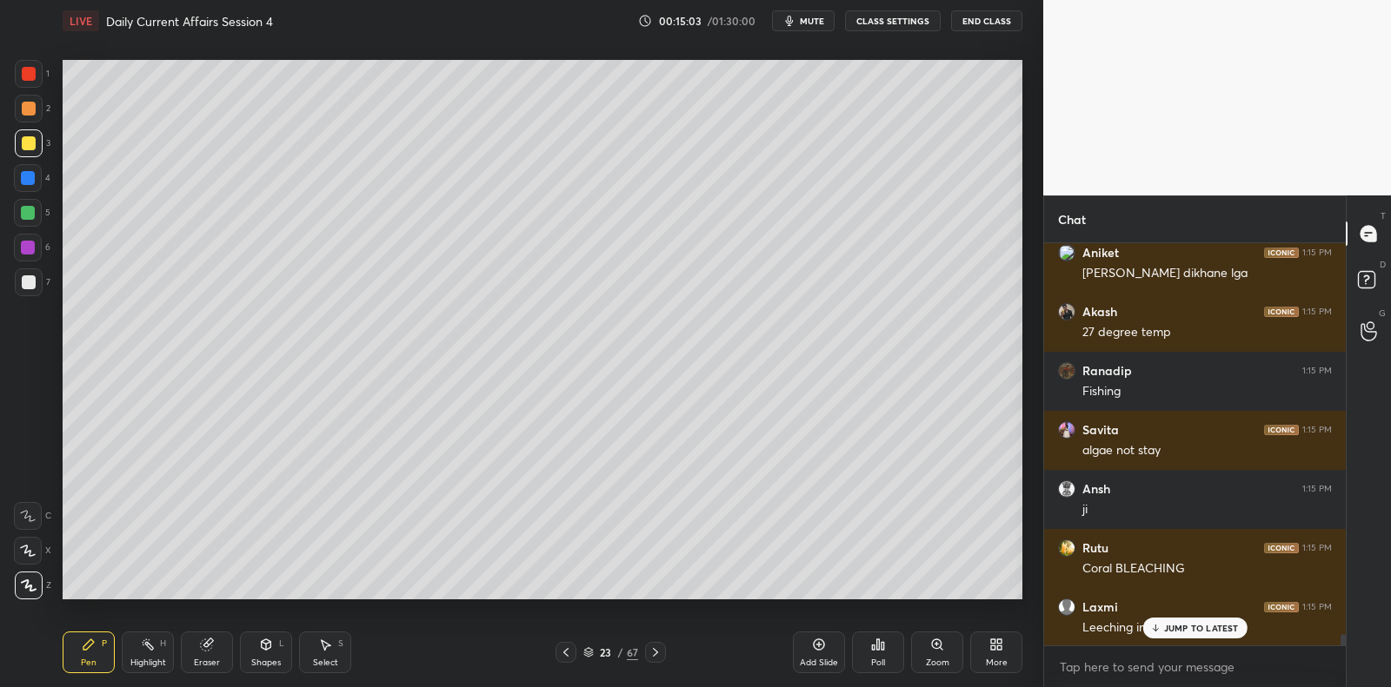
scroll to position [14102, 0]
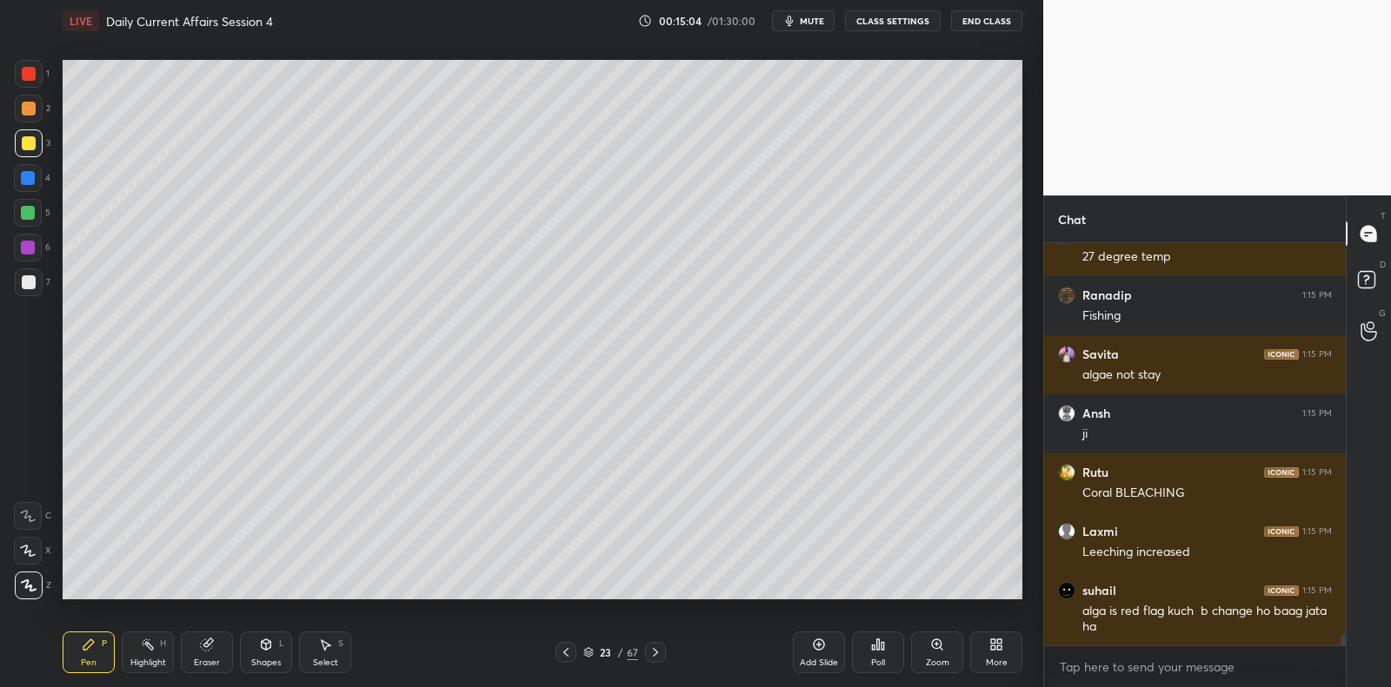
drag, startPoint x: 29, startPoint y: 282, endPoint x: 30, endPoint y: 262, distance: 19.2
click at [29, 282] on div at bounding box center [29, 283] width 14 height 14
click at [29, 248] on div at bounding box center [28, 248] width 14 height 14
click at [14, 222] on div at bounding box center [28, 213] width 28 height 28
click at [28, 222] on div at bounding box center [28, 213] width 28 height 28
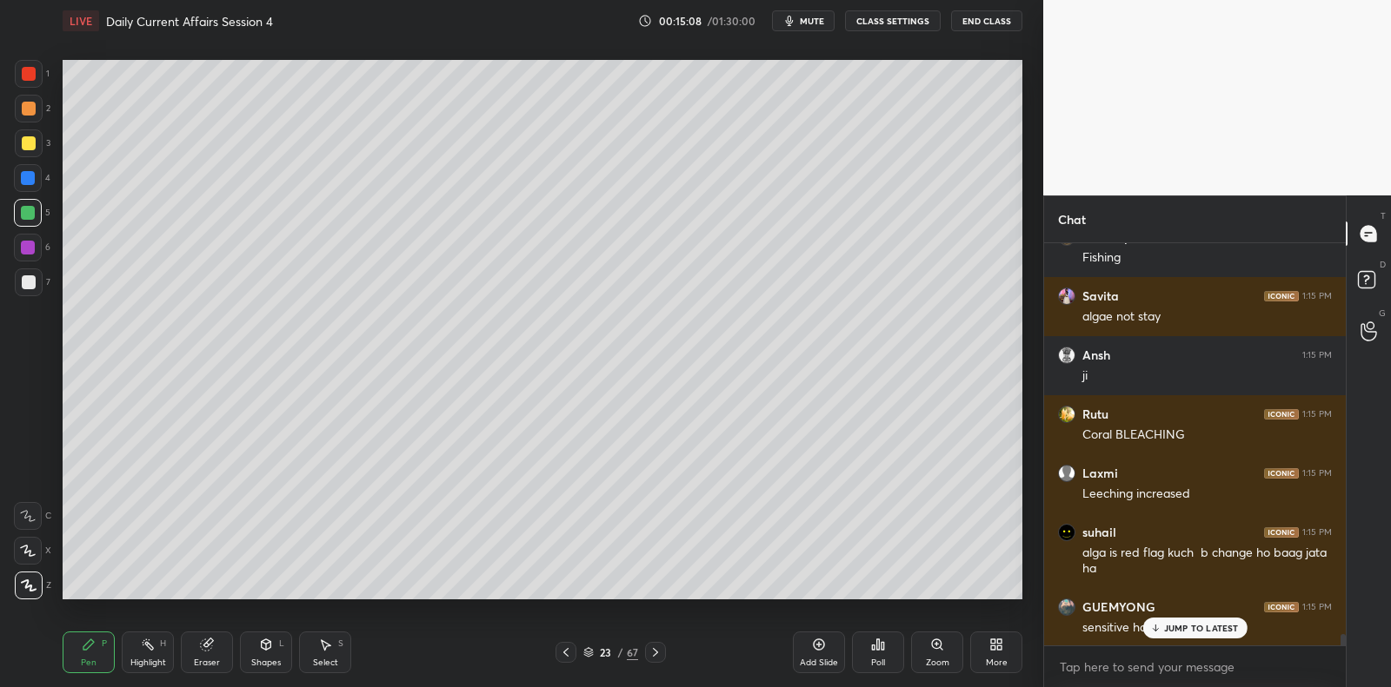
scroll to position [14235, 0]
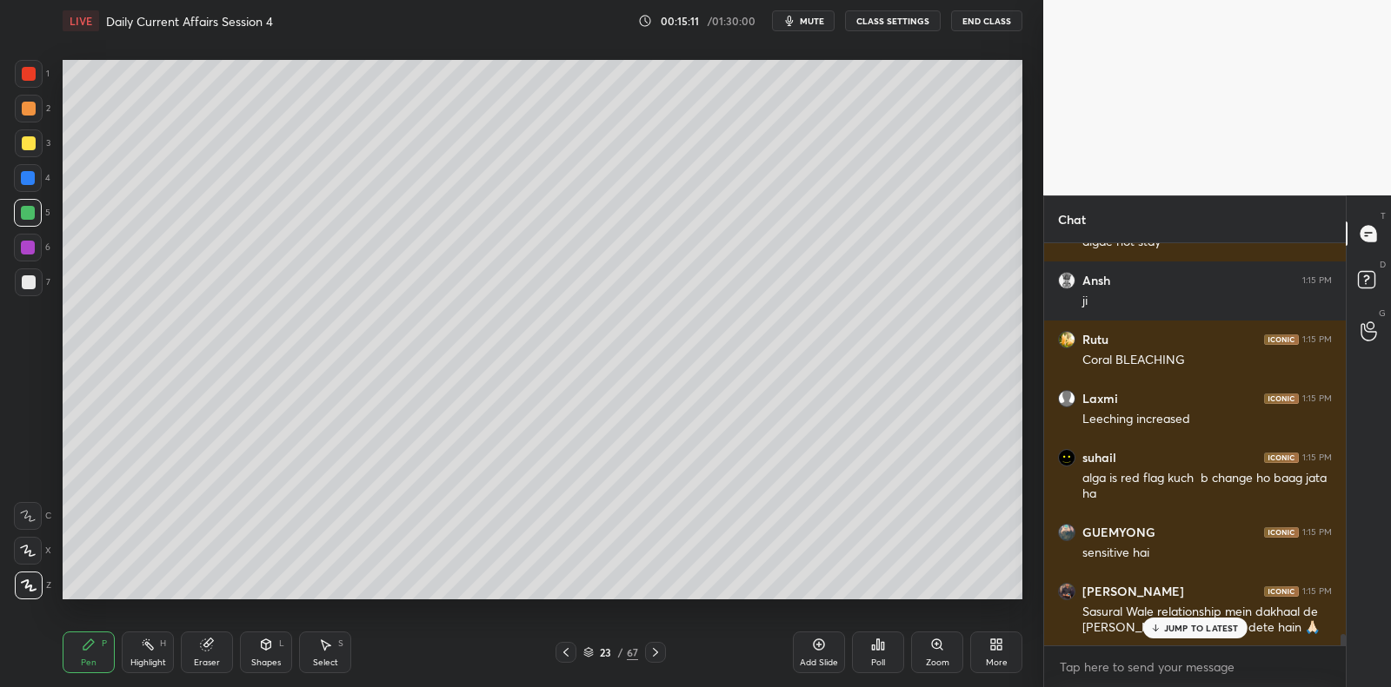
click at [36, 111] on div at bounding box center [29, 109] width 28 height 28
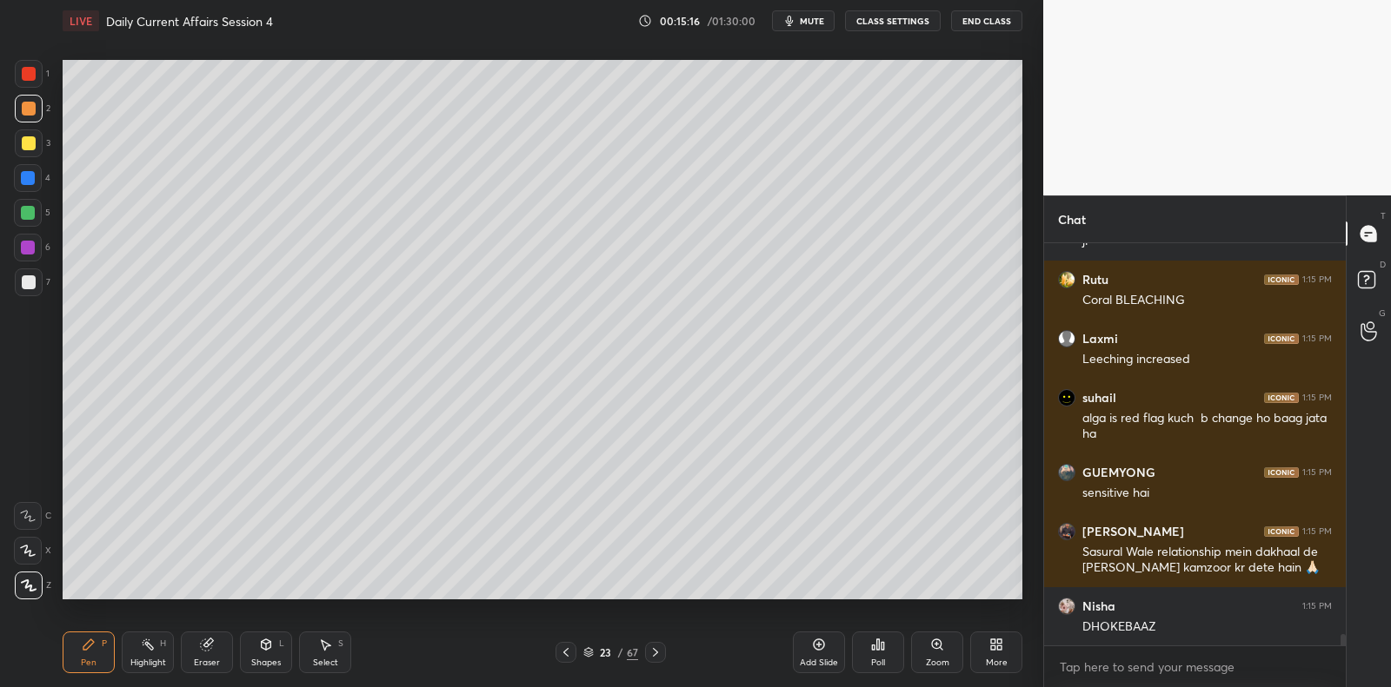
drag, startPoint x: 34, startPoint y: 298, endPoint x: 36, endPoint y: 287, distance: 11.4
click at [33, 292] on div "7" at bounding box center [33, 286] width 36 height 35
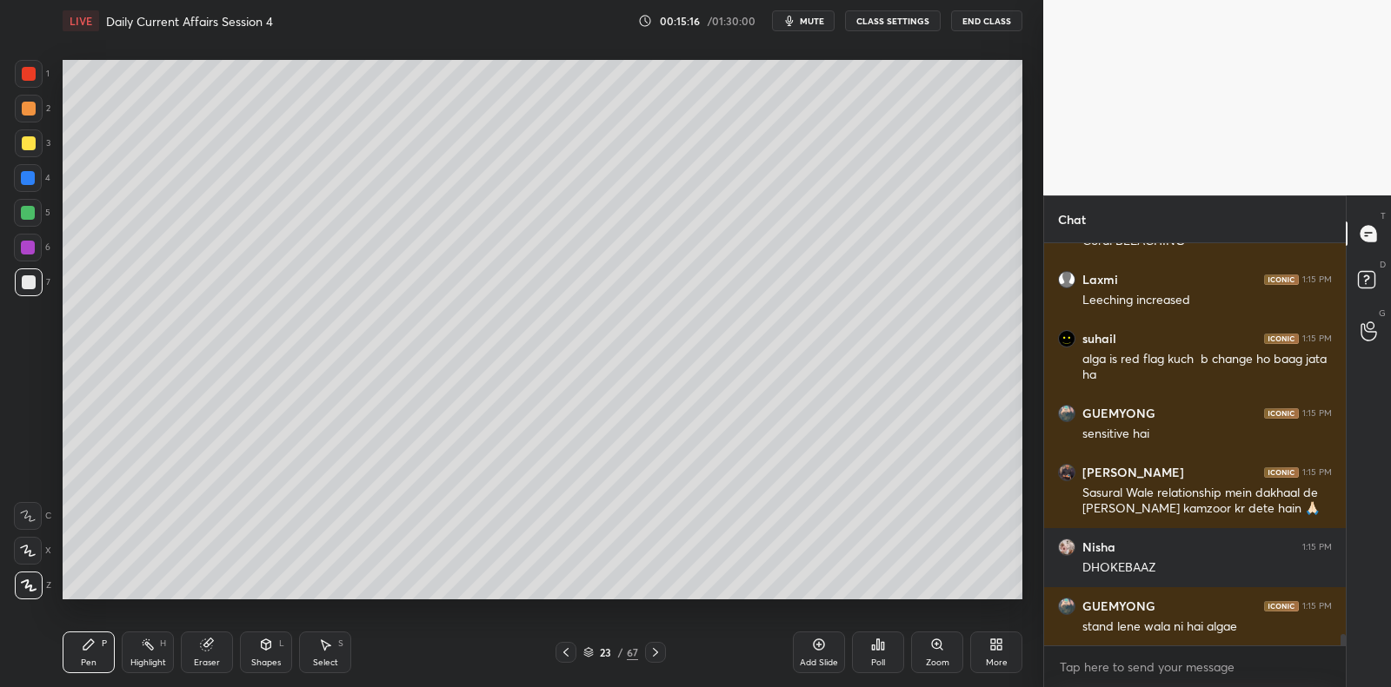
click at [36, 287] on div at bounding box center [29, 283] width 28 height 28
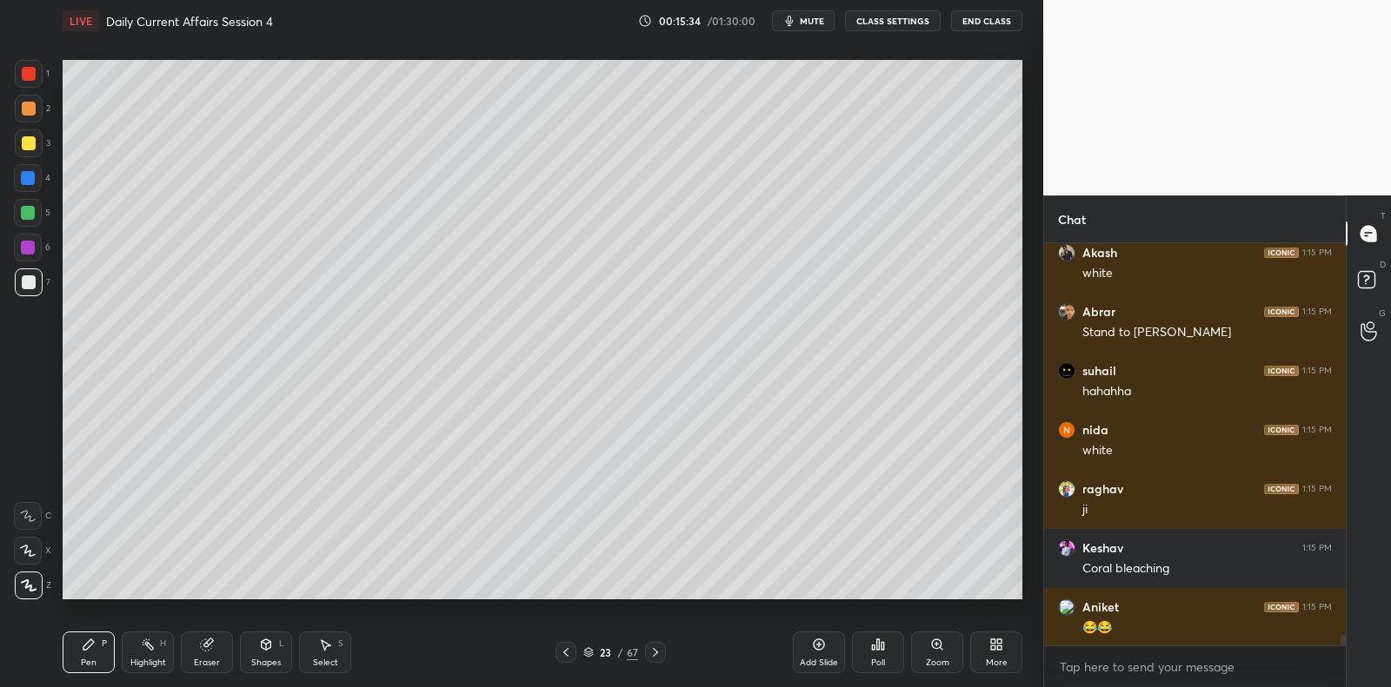
scroll to position [15181, 0]
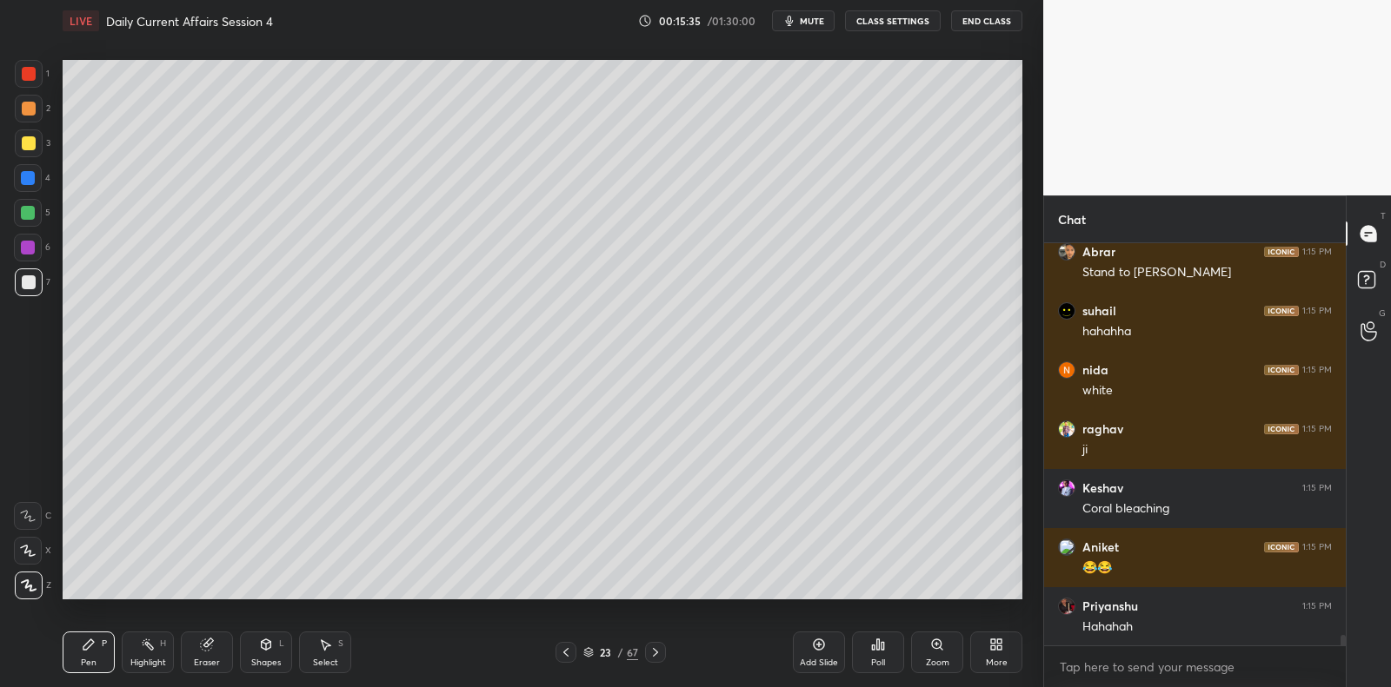
click at [37, 113] on div at bounding box center [29, 109] width 28 height 28
drag, startPoint x: 36, startPoint y: 114, endPoint x: 36, endPoint y: 89, distance: 25.2
click at [36, 108] on div at bounding box center [29, 109] width 28 height 28
click at [34, 91] on div "1" at bounding box center [32, 77] width 35 height 35
click at [36, 76] on div at bounding box center [29, 74] width 28 height 28
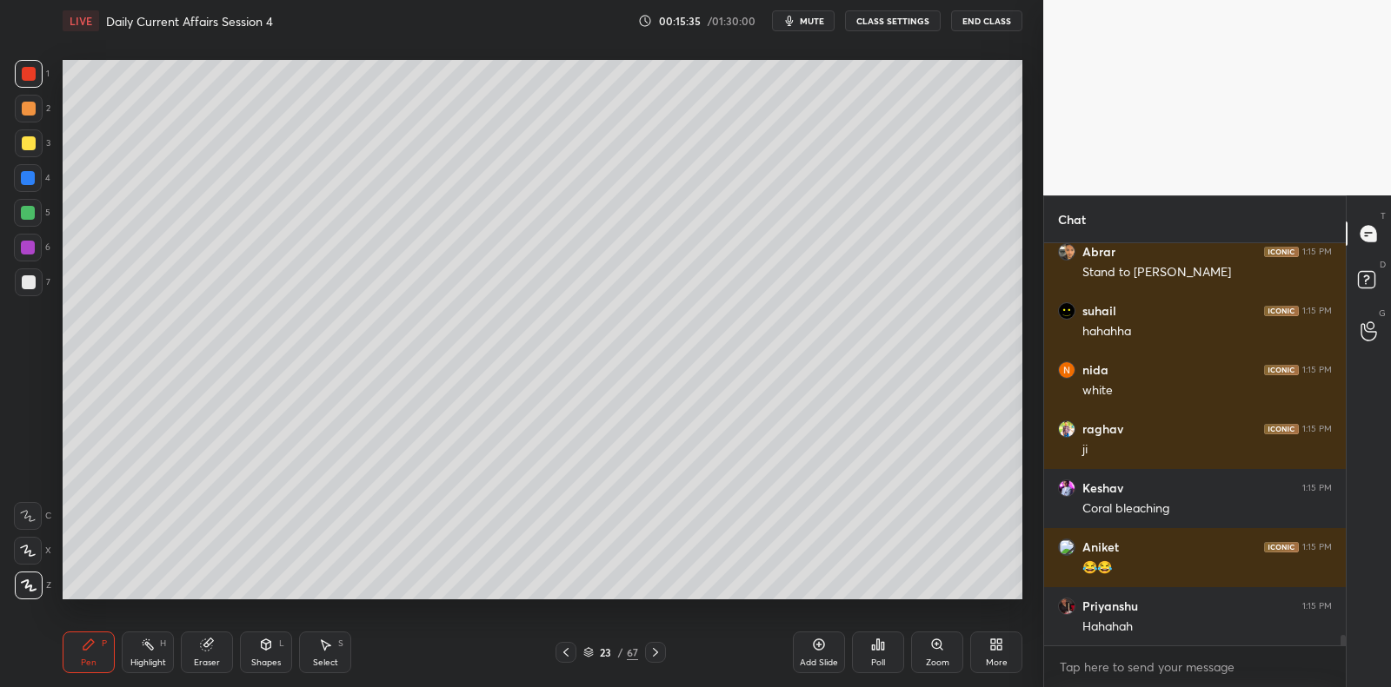
drag, startPoint x: 36, startPoint y: 76, endPoint x: 29, endPoint y: 113, distance: 38.0
click at [36, 76] on div at bounding box center [29, 74] width 28 height 28
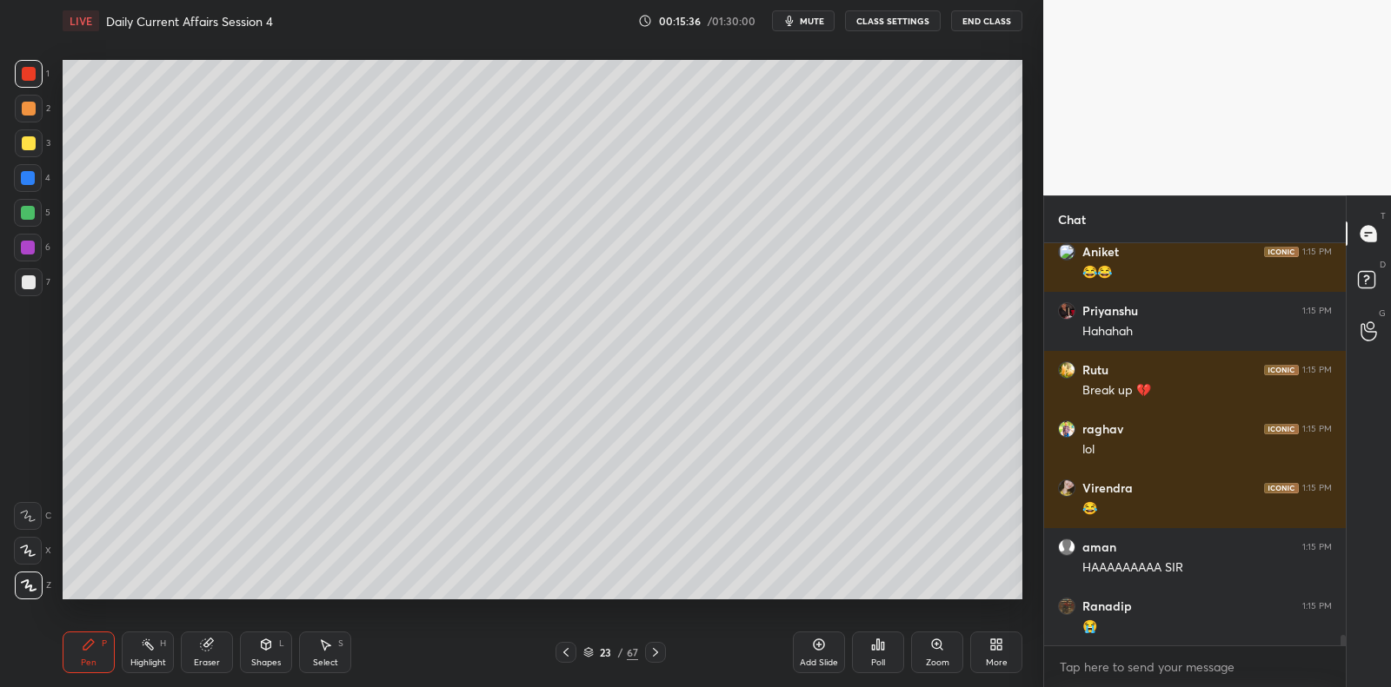
drag, startPoint x: 27, startPoint y: 116, endPoint x: 21, endPoint y: 132, distance: 17.6
click at [27, 116] on div at bounding box center [29, 109] width 28 height 28
click at [23, 148] on div at bounding box center [29, 143] width 14 height 14
click at [23, 179] on div at bounding box center [28, 178] width 14 height 14
click at [26, 189] on div at bounding box center [28, 178] width 28 height 28
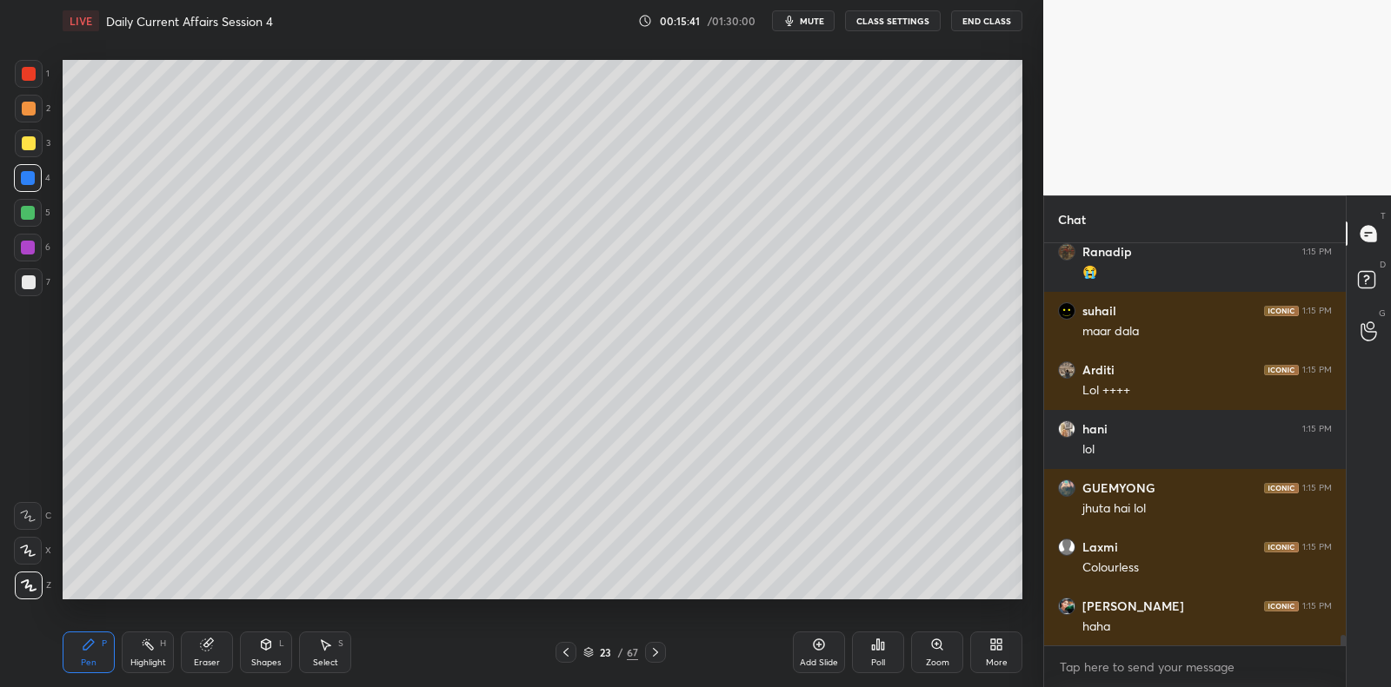
scroll to position [379, 297]
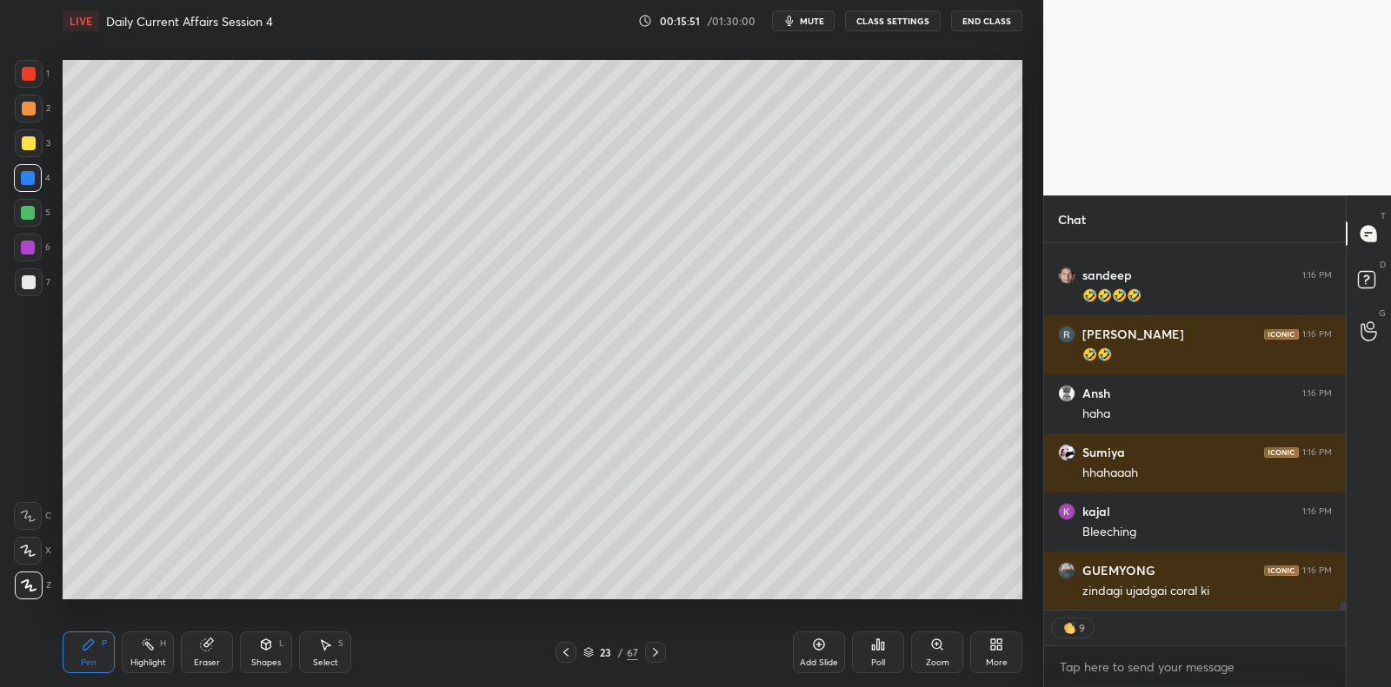
click at [34, 287] on div at bounding box center [29, 283] width 28 height 28
drag, startPoint x: 30, startPoint y: 289, endPoint x: 45, endPoint y: 300, distance: 19.3
click at [29, 289] on div at bounding box center [29, 283] width 14 height 14
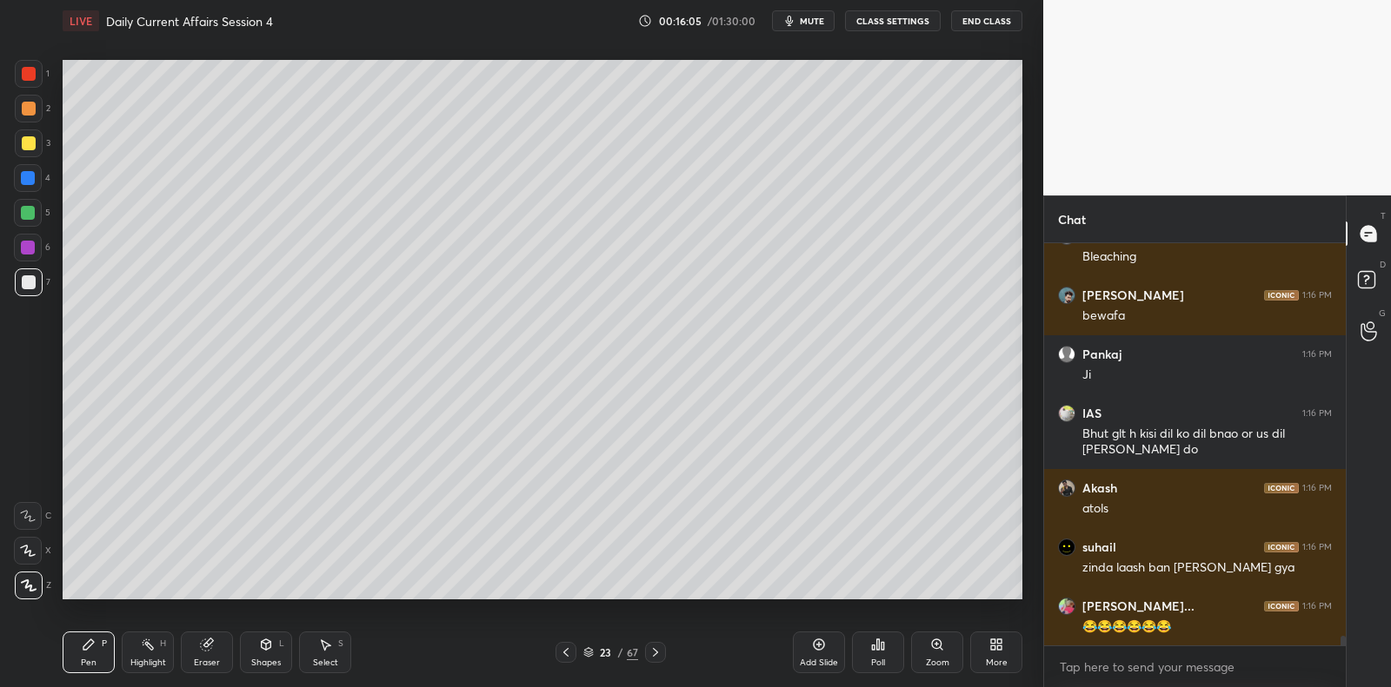
click at [820, 648] on icon at bounding box center [819, 645] width 14 height 14
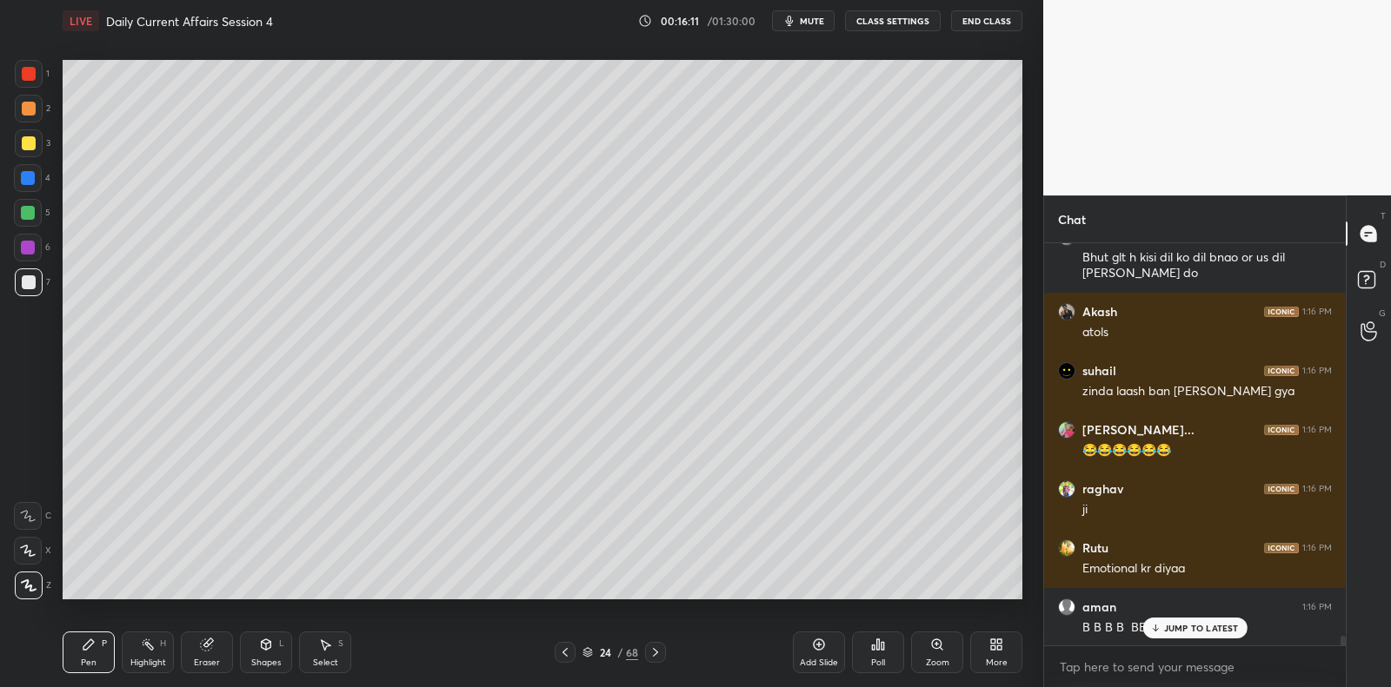
click at [30, 209] on div at bounding box center [28, 213] width 14 height 14
click at [36, 208] on div at bounding box center [28, 213] width 28 height 28
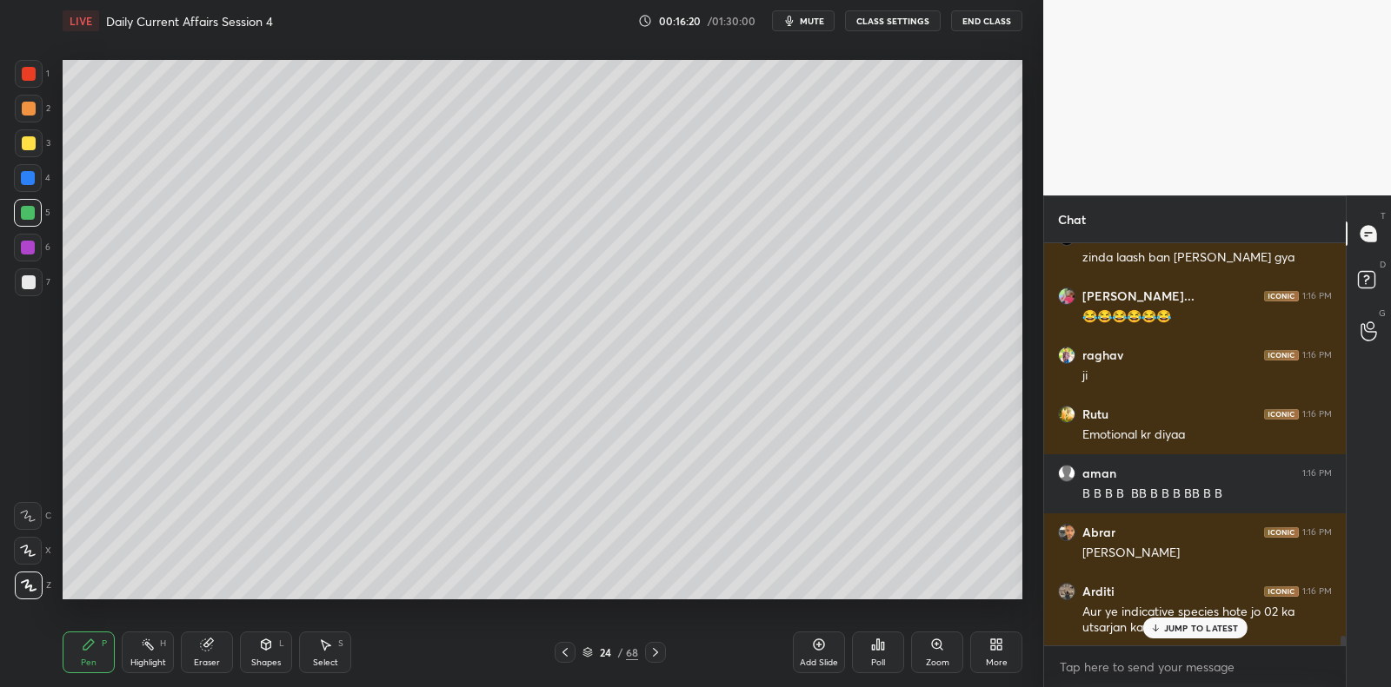
click at [38, 290] on div at bounding box center [29, 283] width 28 height 28
click at [43, 281] on div "7" at bounding box center [33, 283] width 36 height 28
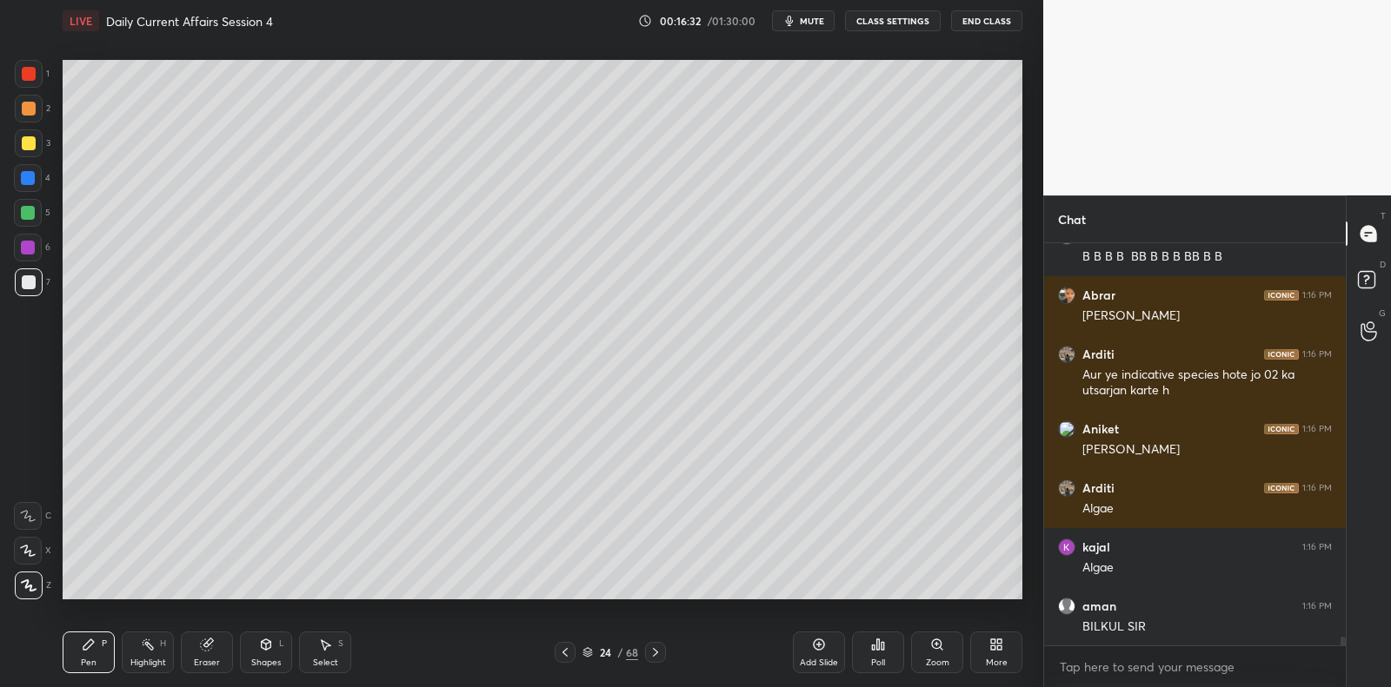
click at [32, 111] on div at bounding box center [29, 109] width 14 height 14
drag, startPoint x: 32, startPoint y: 111, endPoint x: 60, endPoint y: 151, distance: 48.7
click at [32, 111] on div at bounding box center [29, 109] width 14 height 14
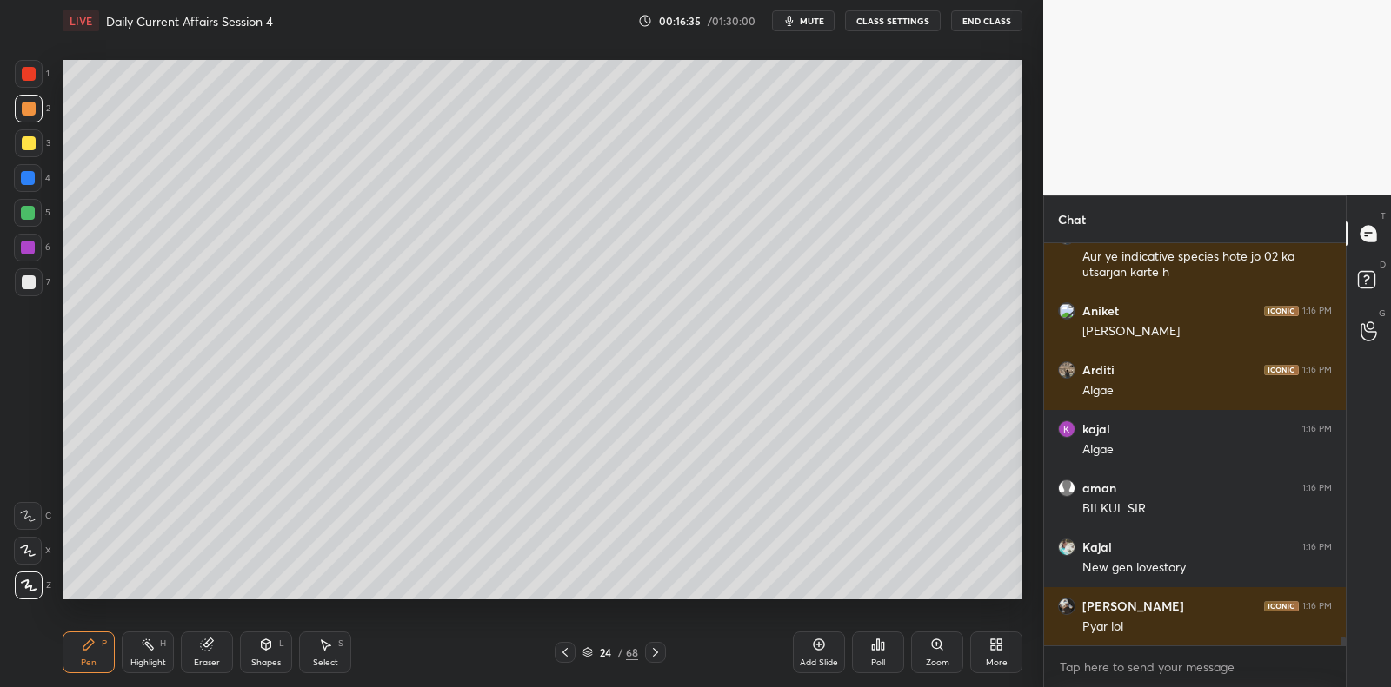
click at [34, 276] on div at bounding box center [29, 283] width 28 height 28
drag, startPoint x: 34, startPoint y: 276, endPoint x: 51, endPoint y: 262, distance: 22.3
click at [34, 276] on div at bounding box center [29, 283] width 28 height 28
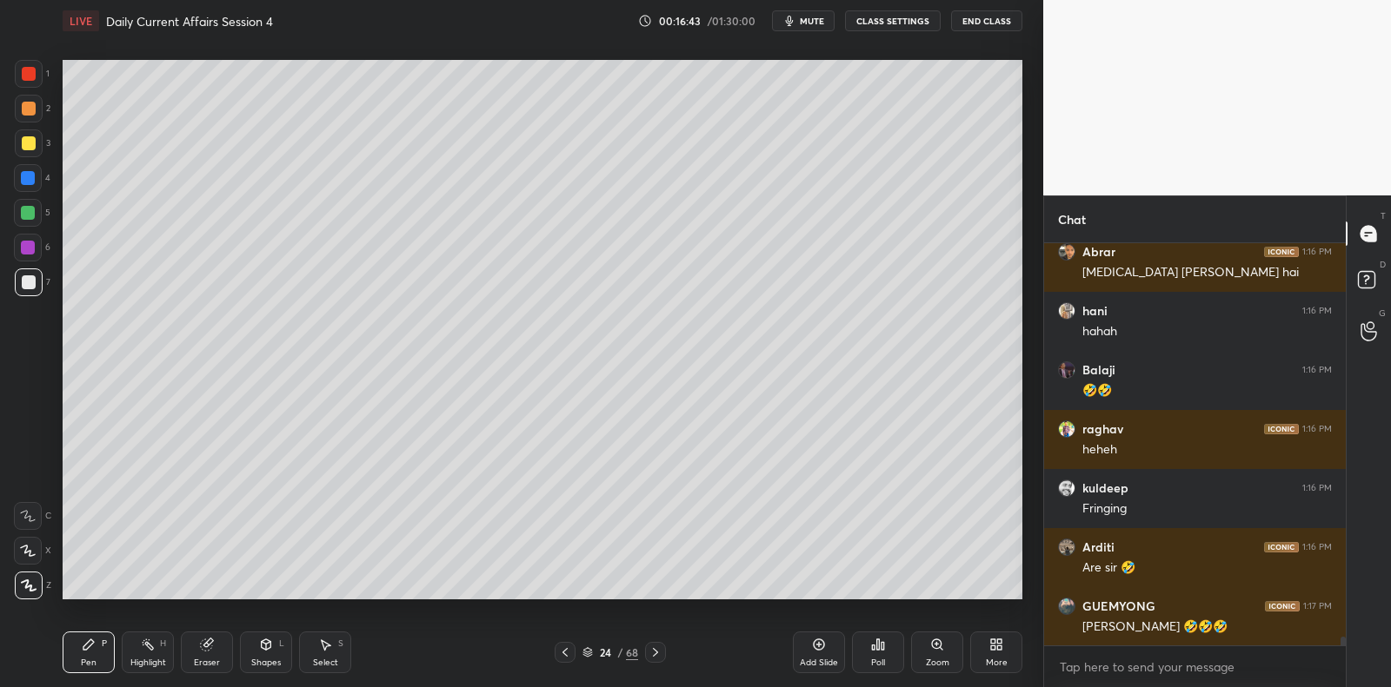
scroll to position [18108, 0]
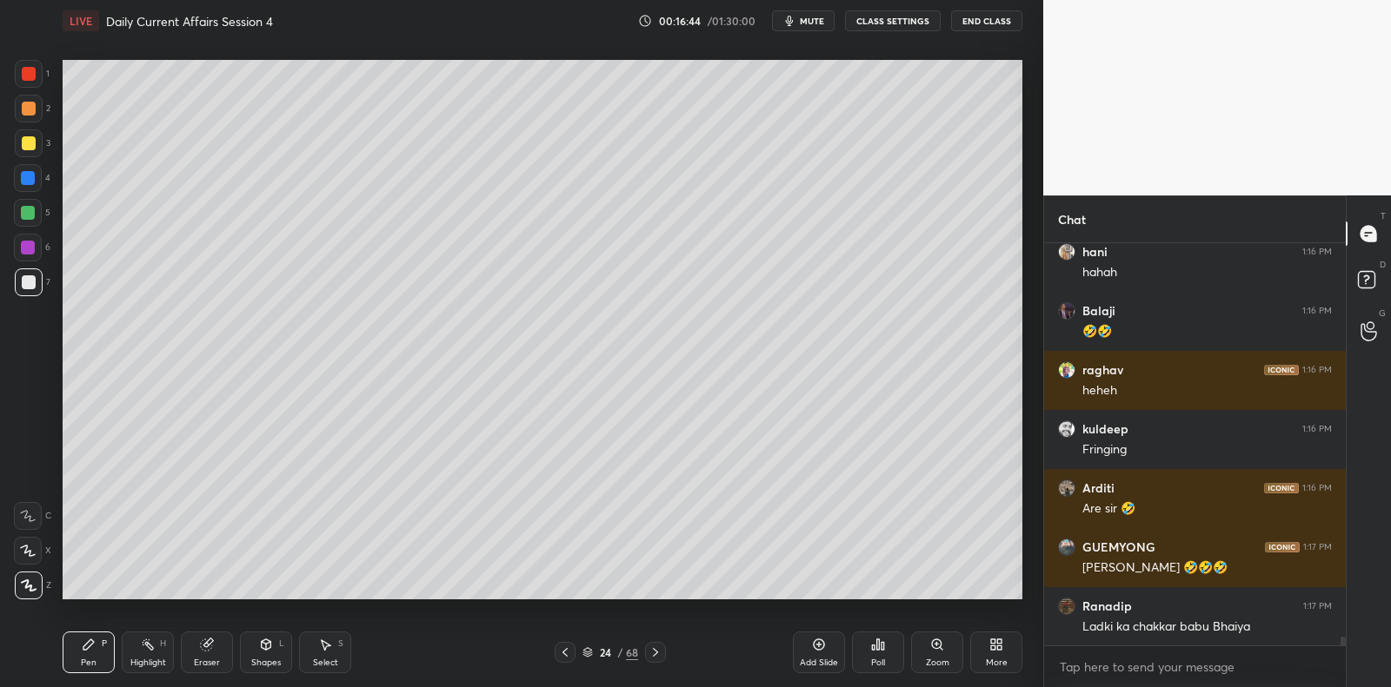
click at [887, 607] on div "LIVE Daily Current Affairs Session 4 00:16:44 / 01:30:00 mute CLASS SETTINGS En…" at bounding box center [542, 343] width 973 height 687
click at [40, 283] on div at bounding box center [29, 283] width 28 height 28
click at [805, 651] on div "Add Slide" at bounding box center [819, 653] width 52 height 42
click at [32, 179] on div at bounding box center [28, 178] width 14 height 14
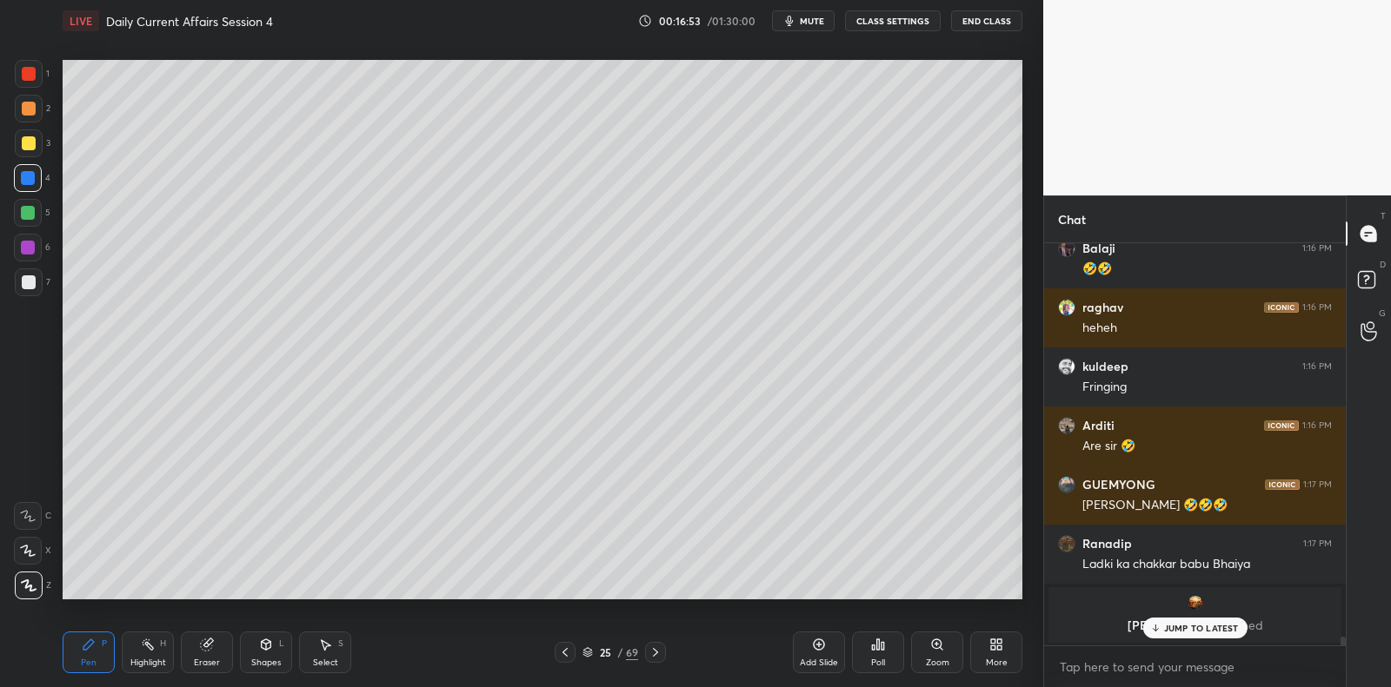
click at [20, 146] on div at bounding box center [29, 144] width 28 height 28
drag, startPoint x: 24, startPoint y: 145, endPoint x: 37, endPoint y: 149, distance: 13.5
click at [24, 145] on div at bounding box center [29, 143] width 14 height 14
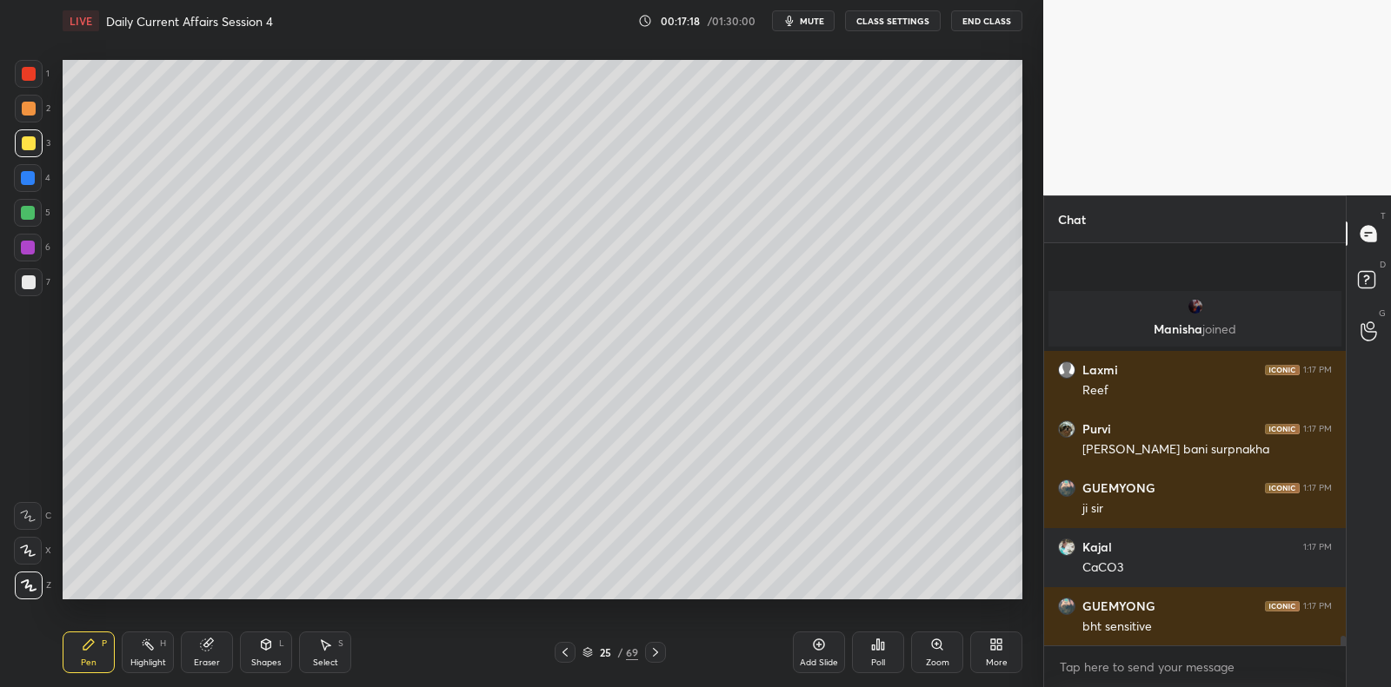
scroll to position [17378, 0]
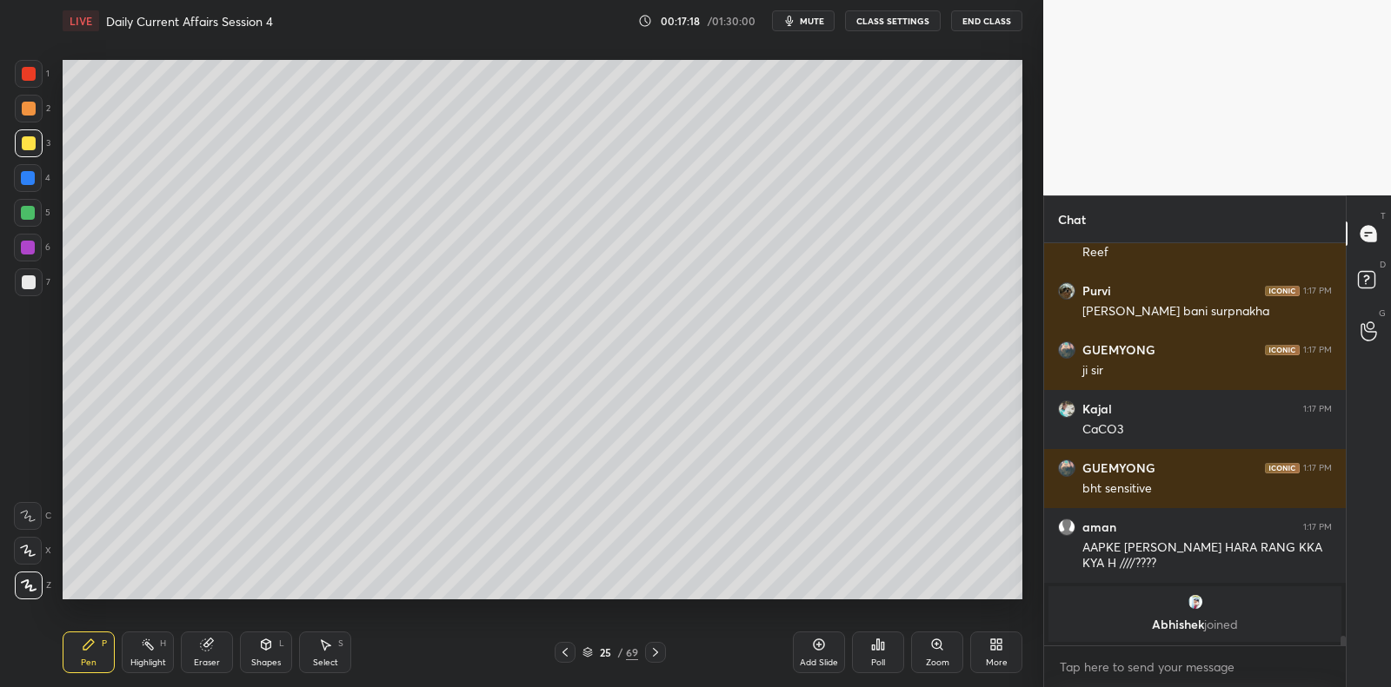
click at [566, 652] on icon at bounding box center [565, 653] width 14 height 14
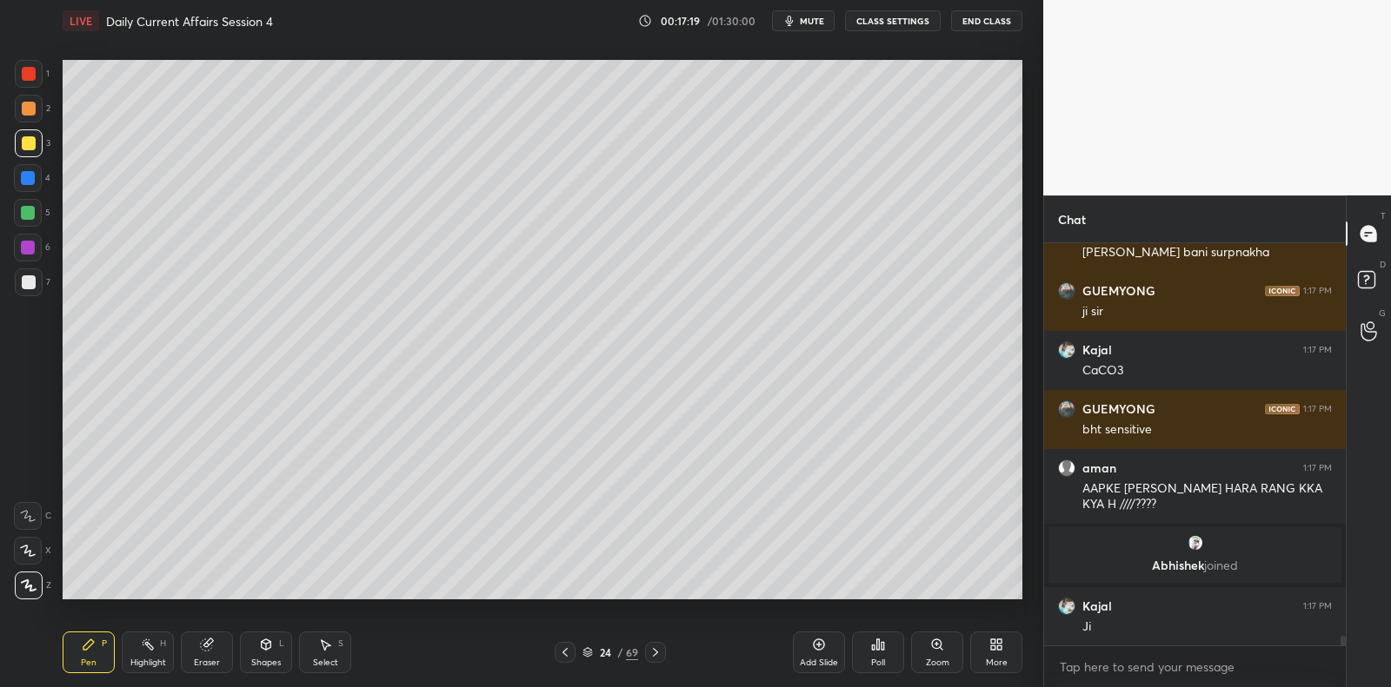
scroll to position [17265, 0]
click at [562, 642] on div "Pen P Highlight H Eraser Shapes L Select S 24 / 69 Add Slide Poll Zoom More" at bounding box center [543, 653] width 960 height 70
drag, startPoint x: 565, startPoint y: 653, endPoint x: 544, endPoint y: 615, distance: 42.8
click at [566, 649] on icon at bounding box center [565, 653] width 14 height 14
click at [35, 285] on div at bounding box center [29, 283] width 28 height 28
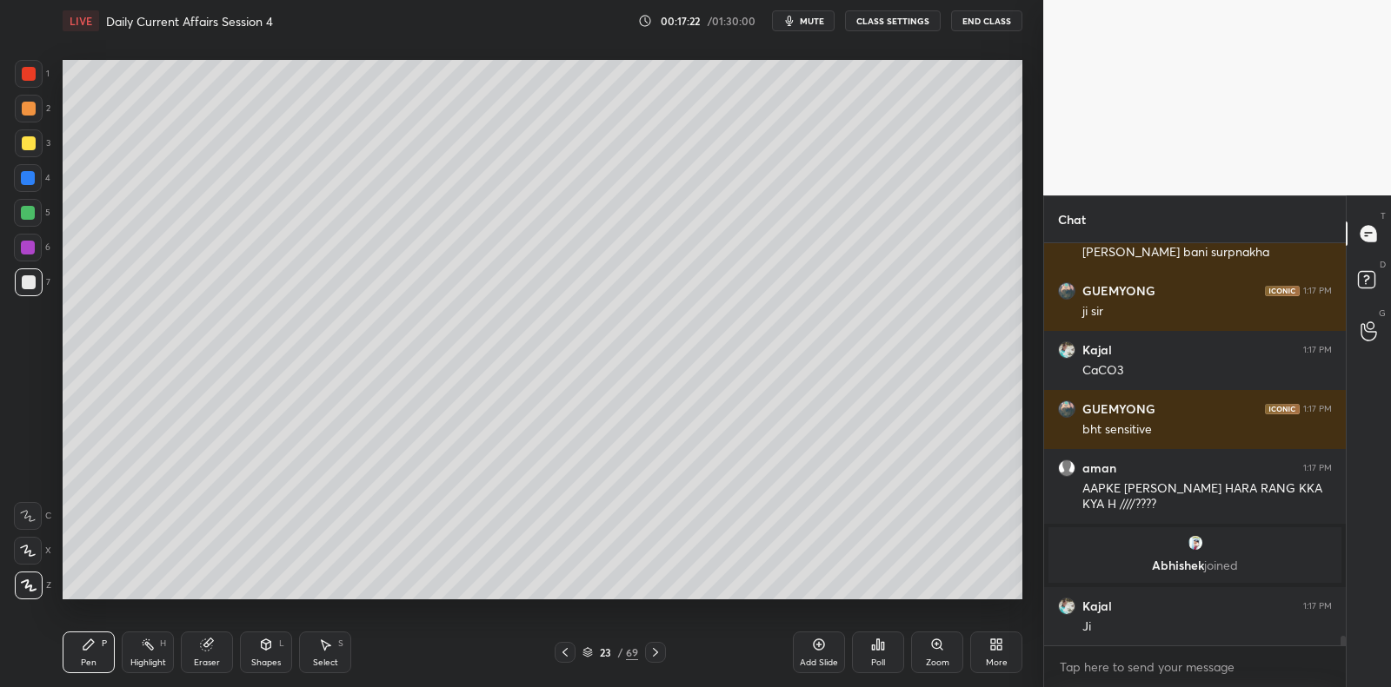
click at [28, 279] on div at bounding box center [29, 283] width 14 height 14
click at [27, 254] on div at bounding box center [28, 248] width 28 height 28
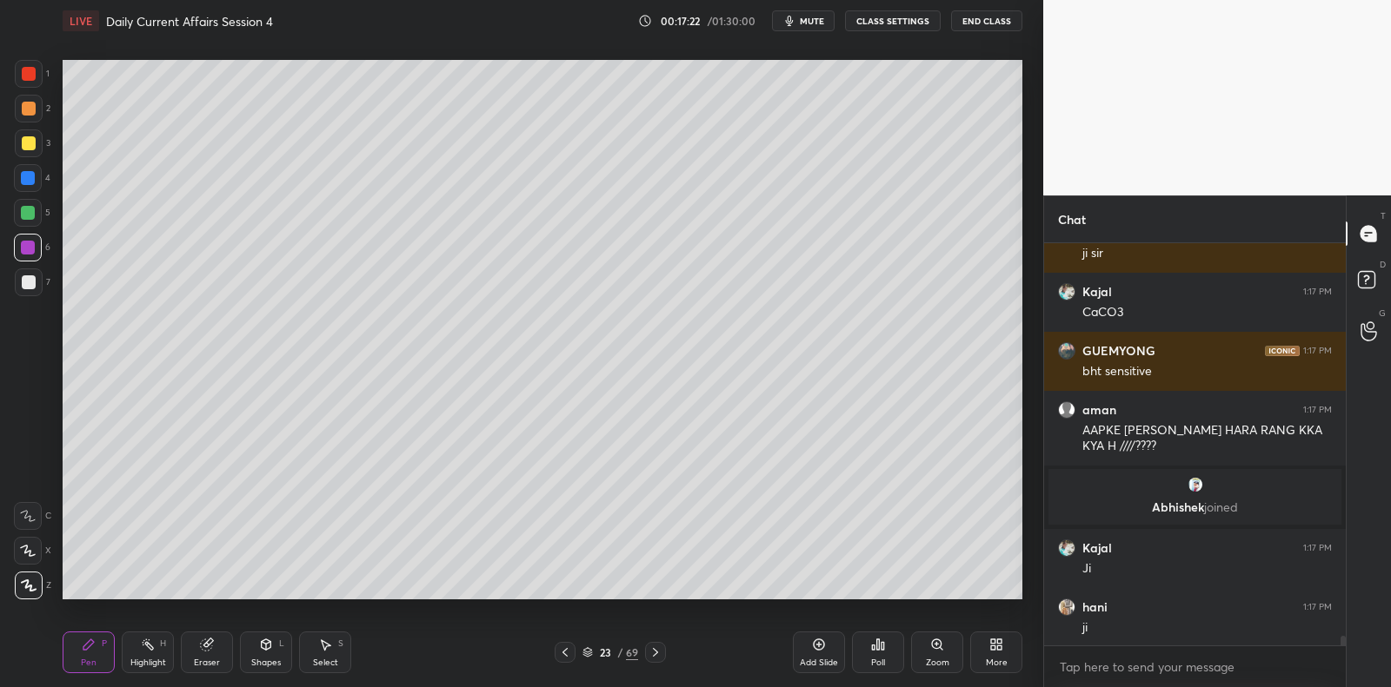
click at [31, 245] on div at bounding box center [28, 248] width 14 height 14
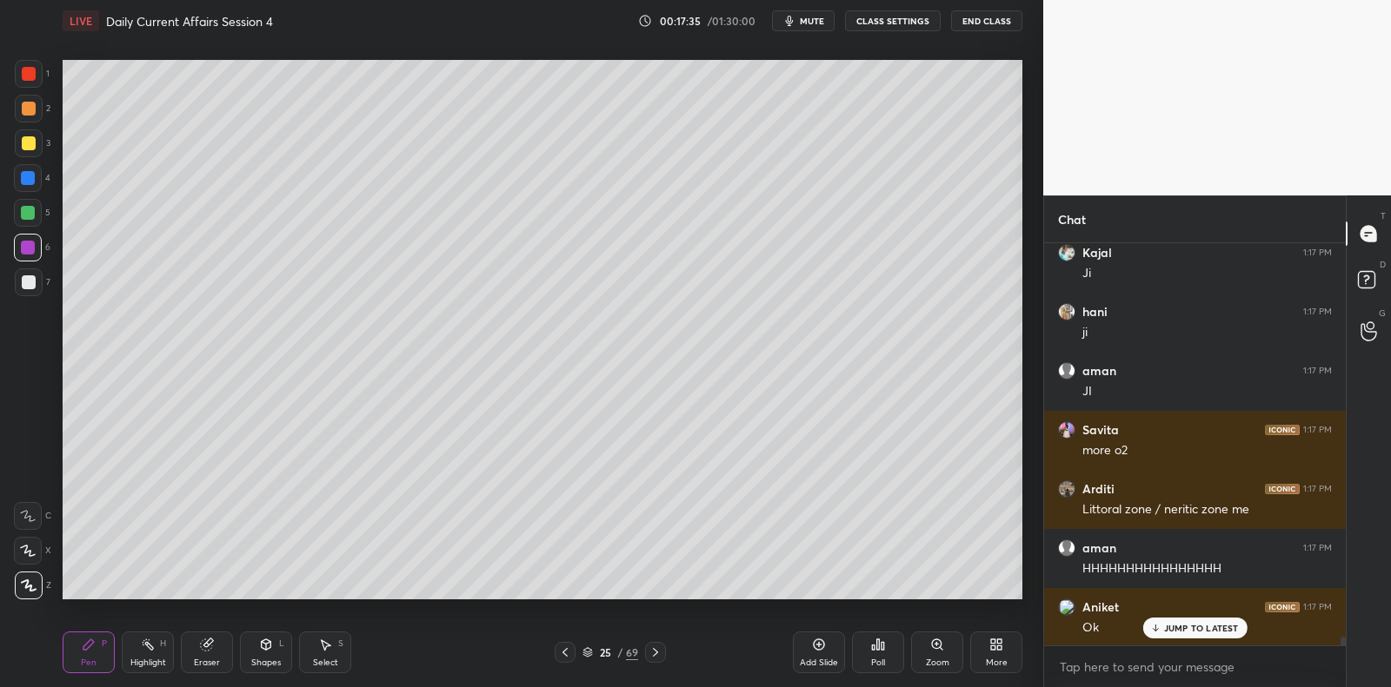
scroll to position [17679, 0]
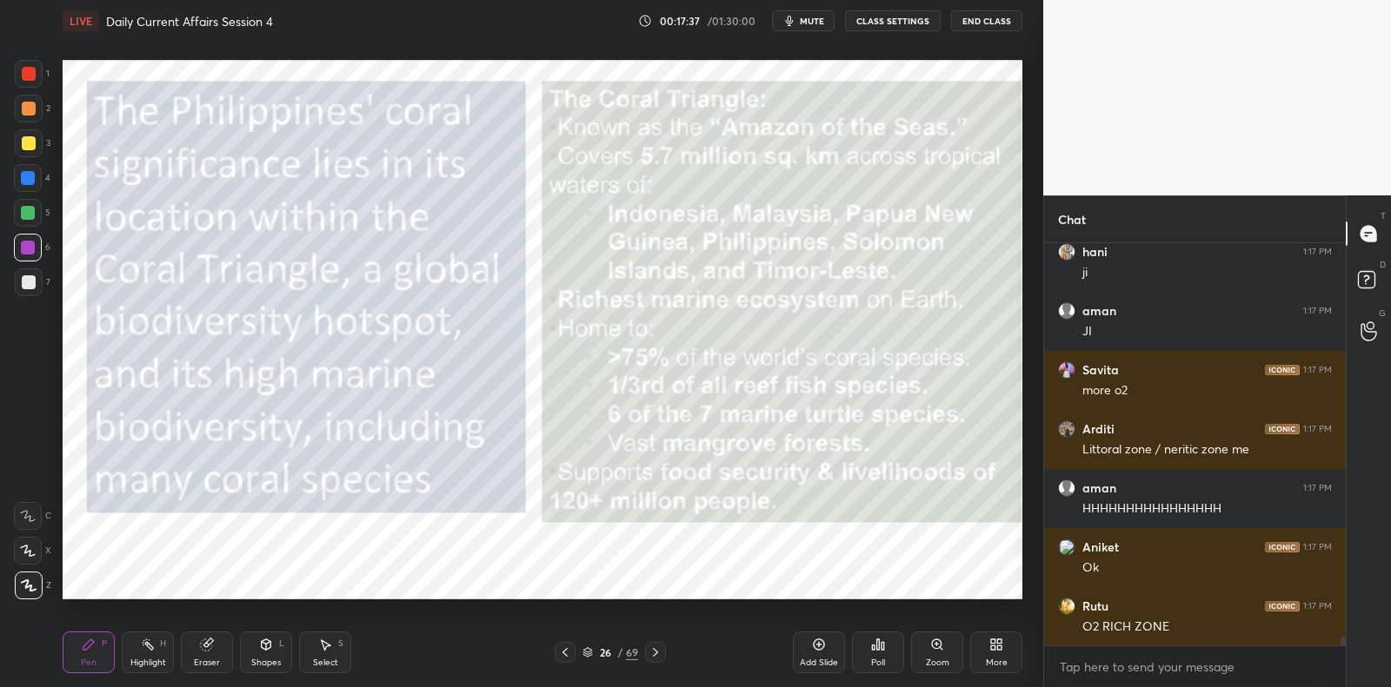
click at [26, 241] on div at bounding box center [28, 248] width 14 height 14
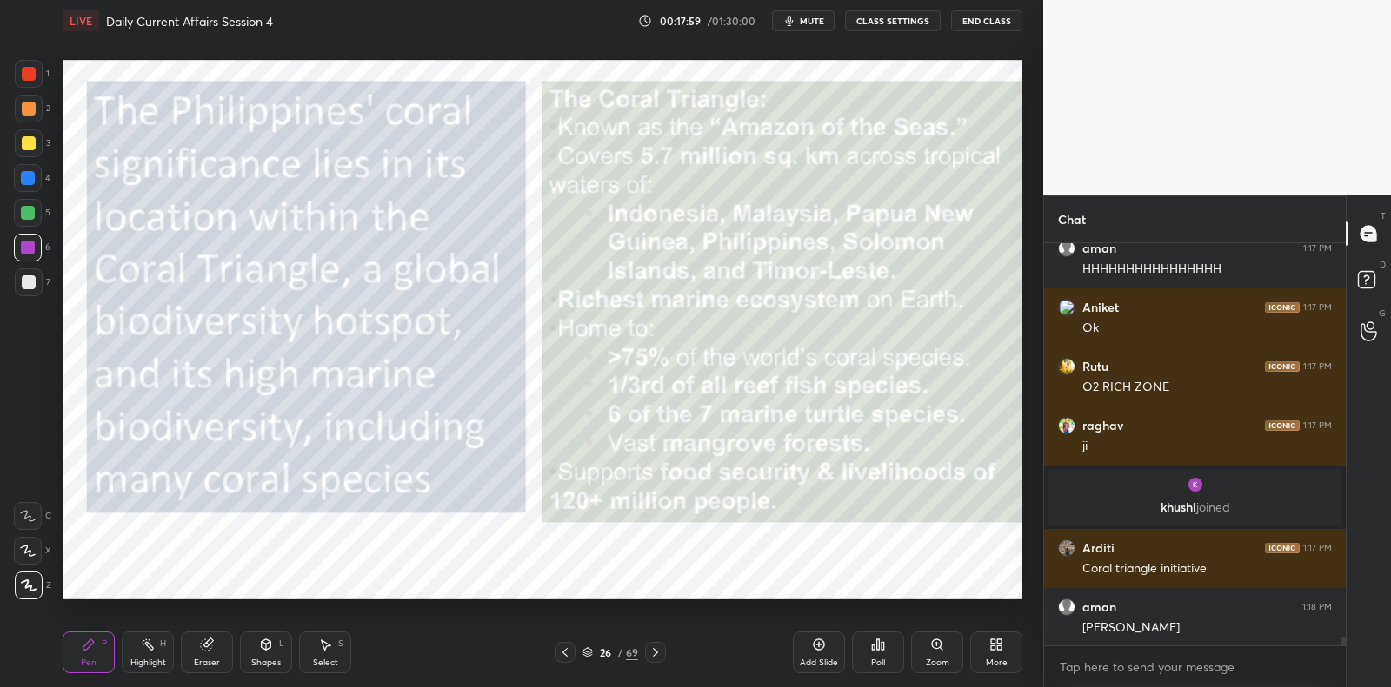
scroll to position [17979, 0]
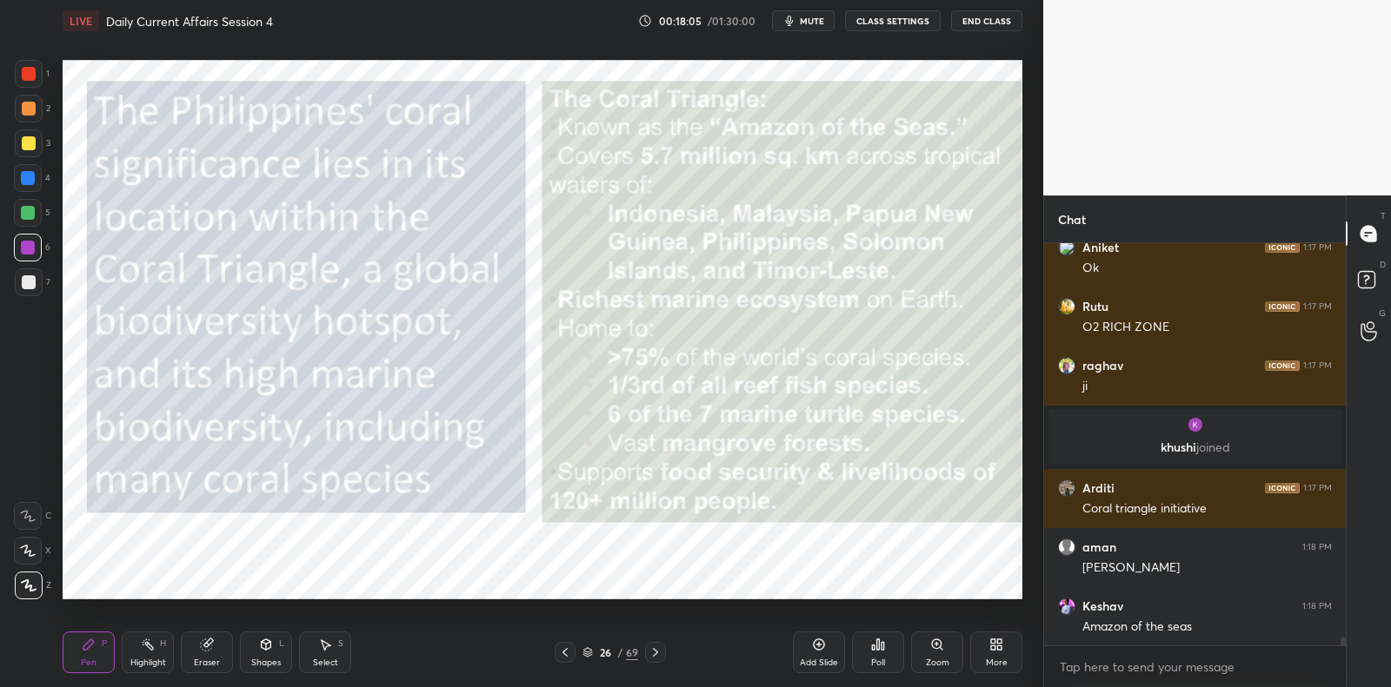
click at [828, 649] on div "Add Slide" at bounding box center [819, 653] width 52 height 42
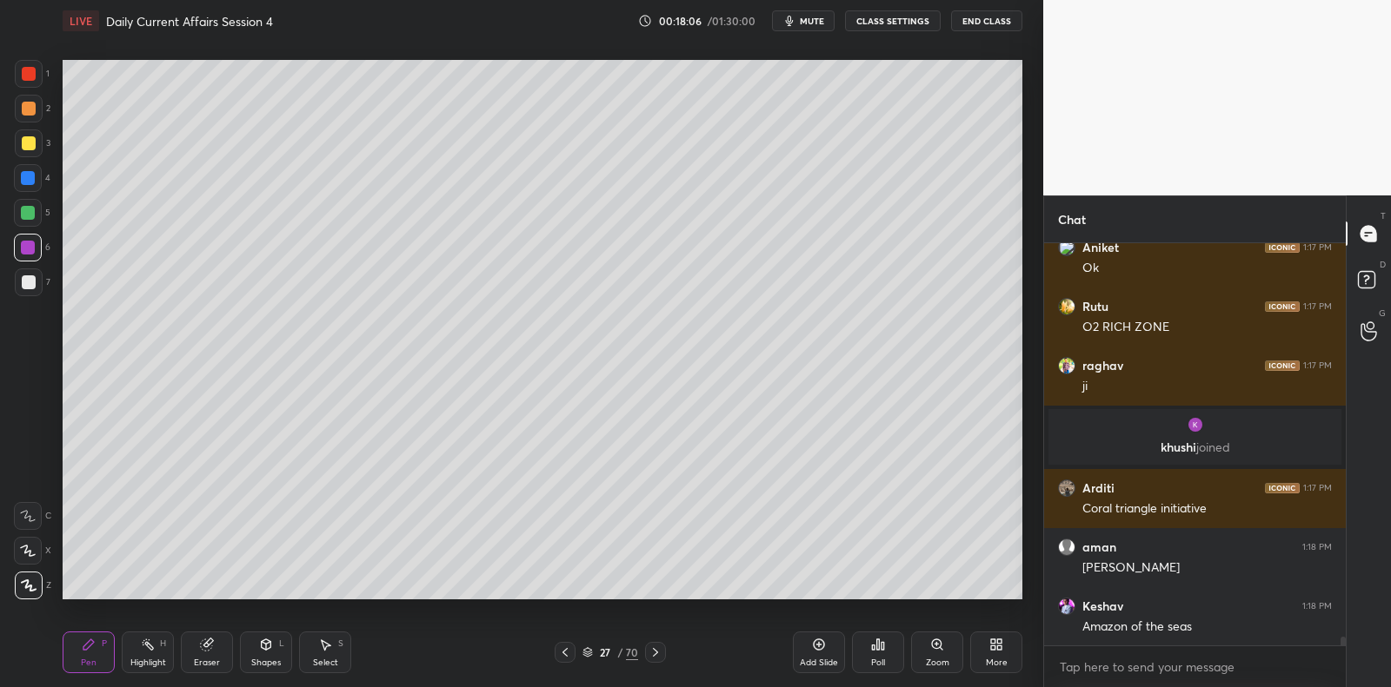
scroll to position [18037, 0]
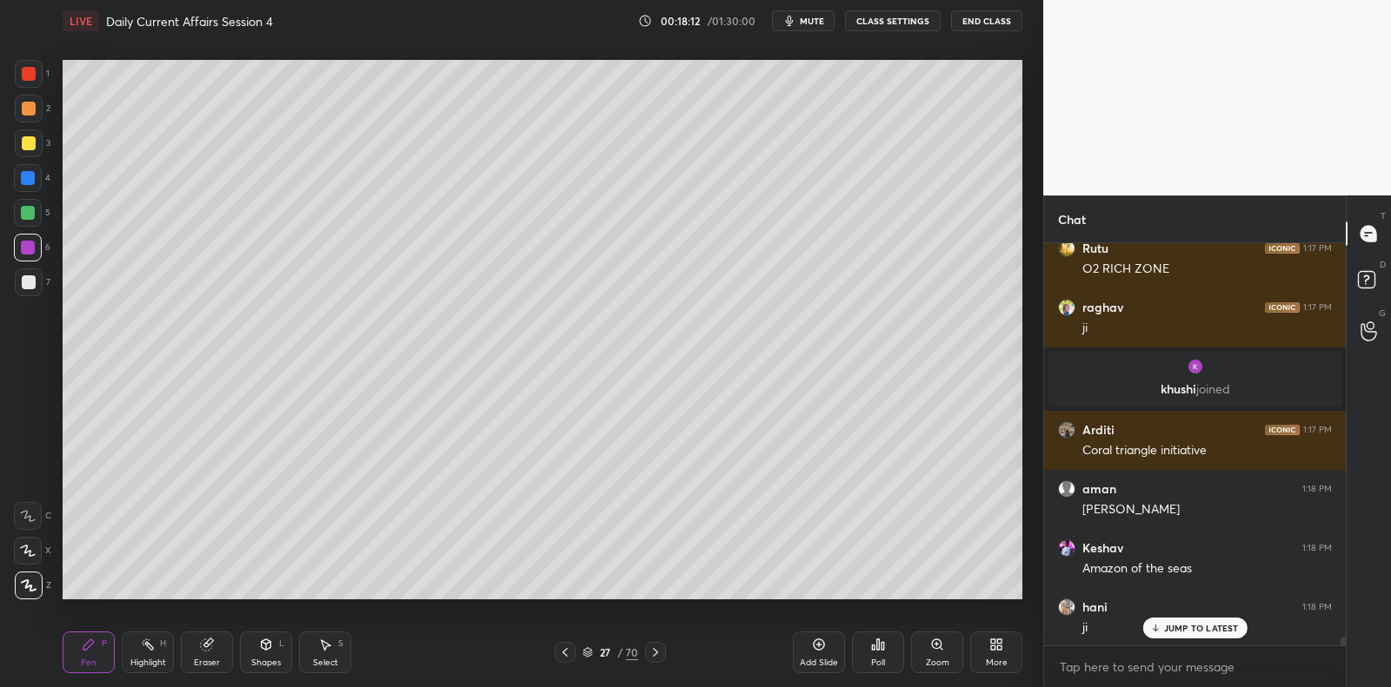
click at [815, 632] on div "Add Slide" at bounding box center [819, 653] width 52 height 42
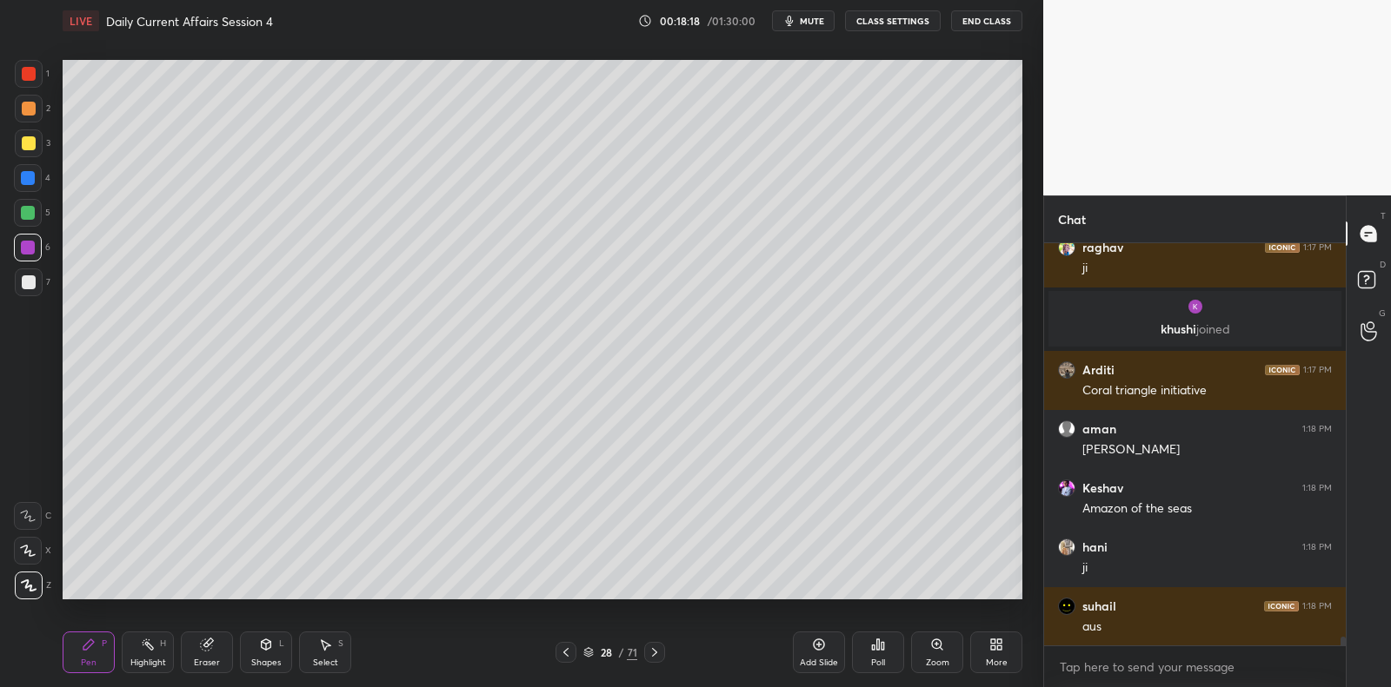
scroll to position [18156, 0]
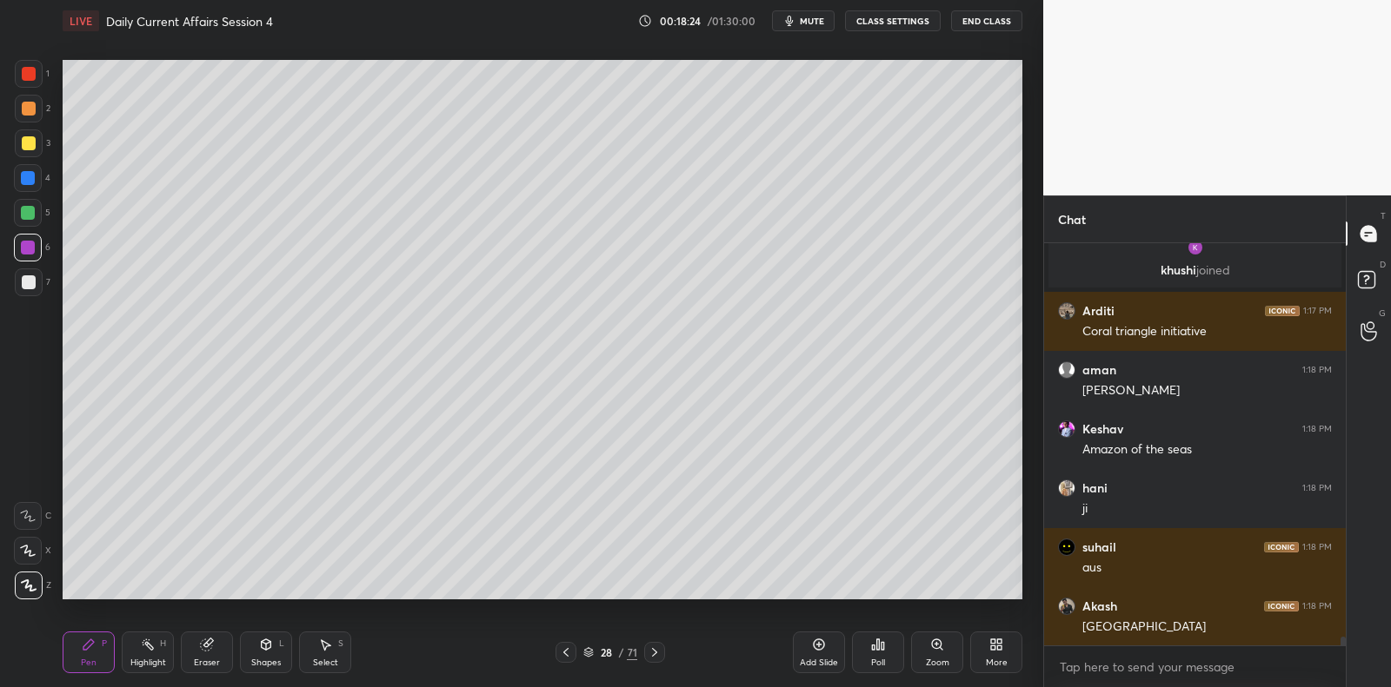
click at [314, 646] on div "Select S" at bounding box center [325, 653] width 52 height 42
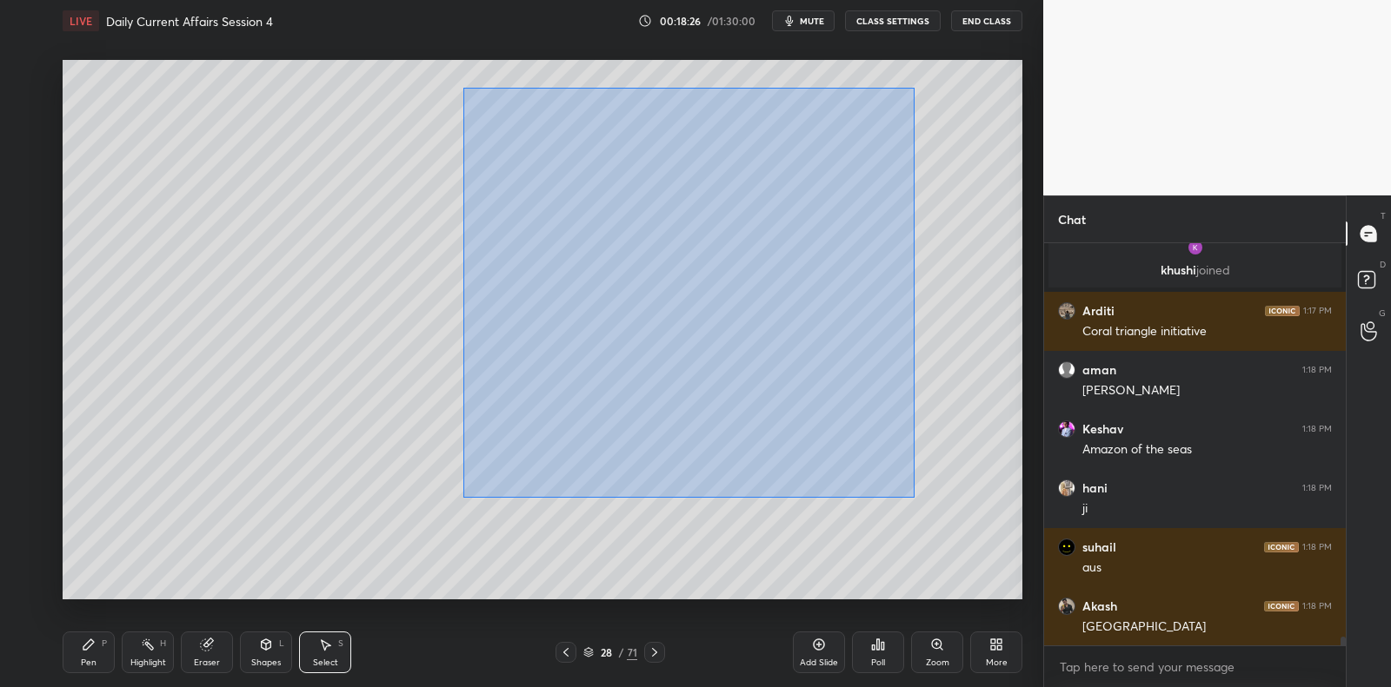
drag, startPoint x: 468, startPoint y: 91, endPoint x: 888, endPoint y: 474, distance: 567.9
click at [912, 494] on div "0 ° Undo Copy Duplicate Duplicate to new slide Delete" at bounding box center [543, 330] width 960 height 540
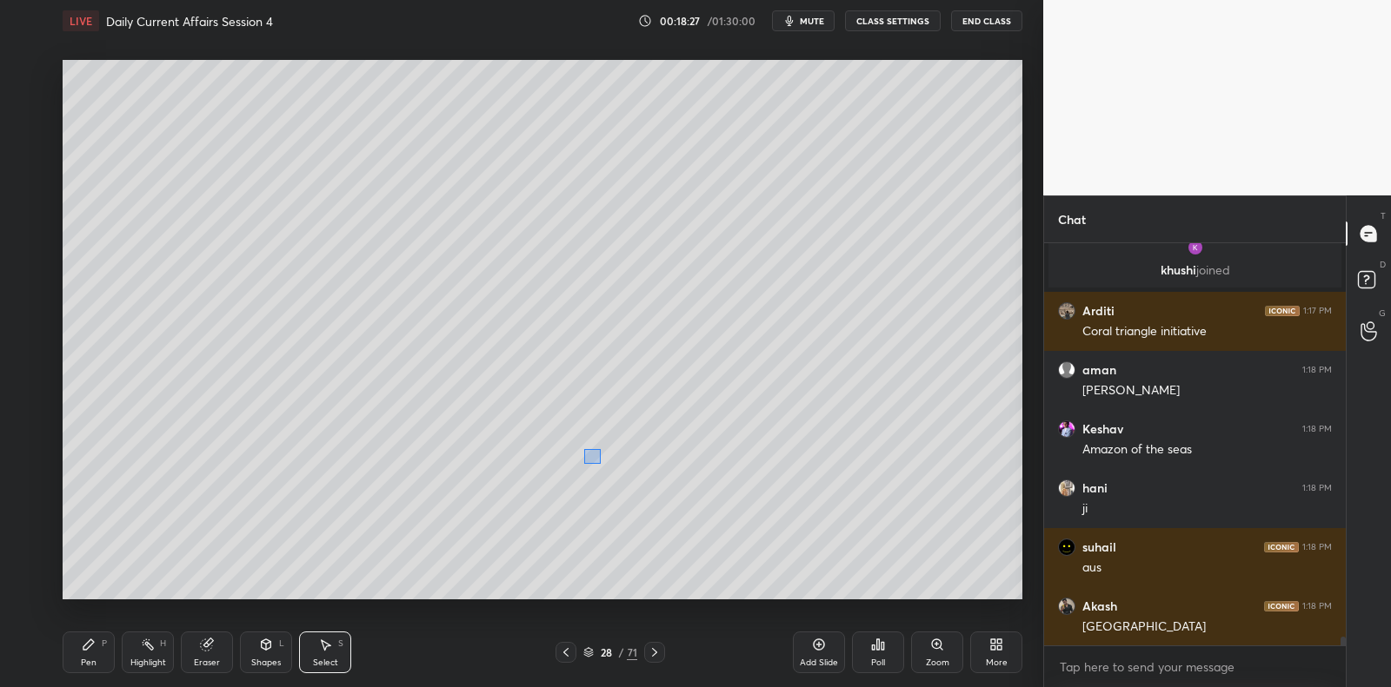
drag, startPoint x: 585, startPoint y: 462, endPoint x: 608, endPoint y: 443, distance: 30.3
click at [608, 443] on div "0 ° Undo Copy Duplicate Duplicate to new slide Delete" at bounding box center [543, 330] width 960 height 540
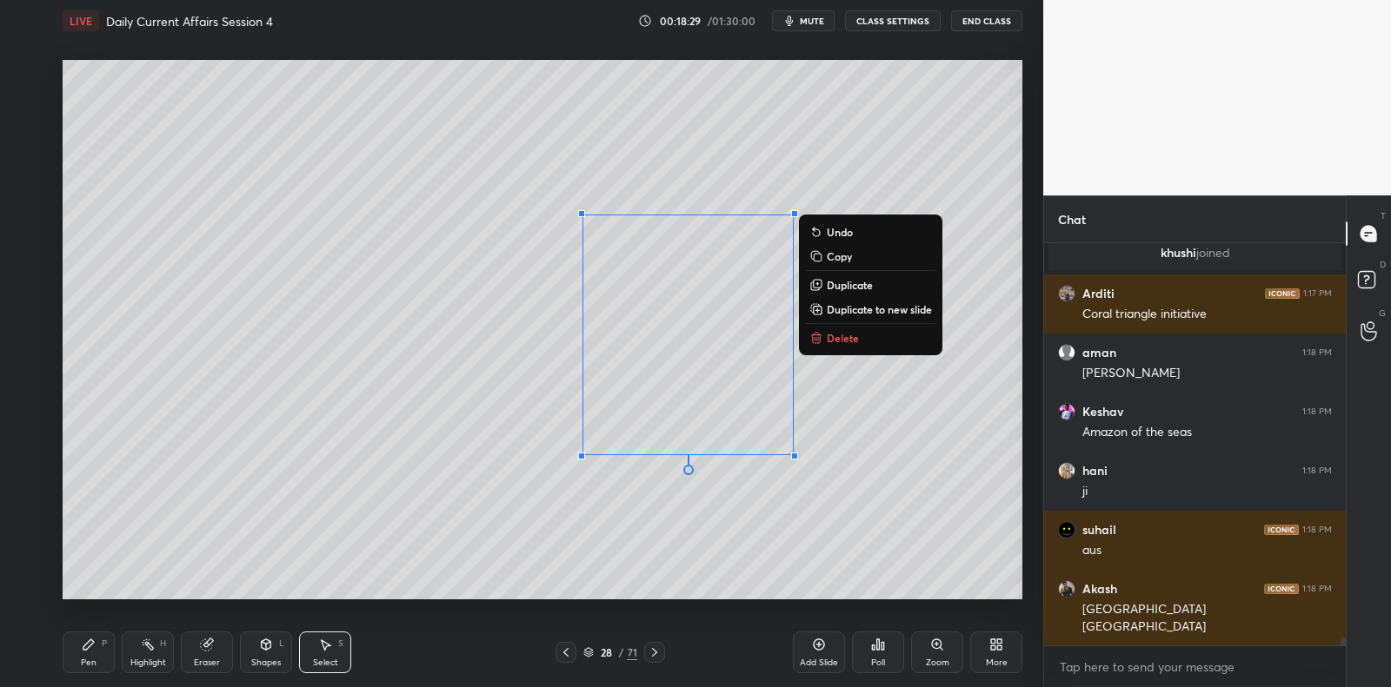
scroll to position [18232, 0]
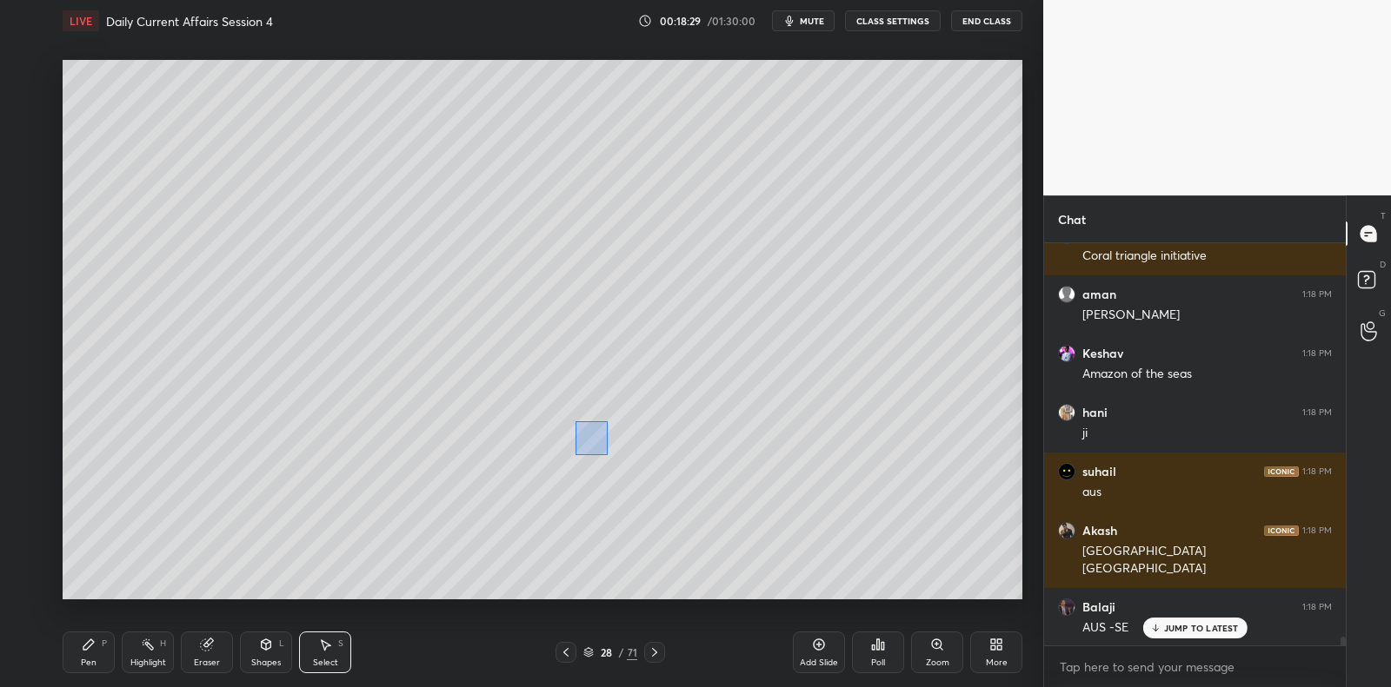
drag, startPoint x: 575, startPoint y: 455, endPoint x: 608, endPoint y: 426, distance: 43.7
click at [606, 422] on div "0 ° Undo Copy Duplicate Duplicate to new slide Delete" at bounding box center [543, 330] width 960 height 540
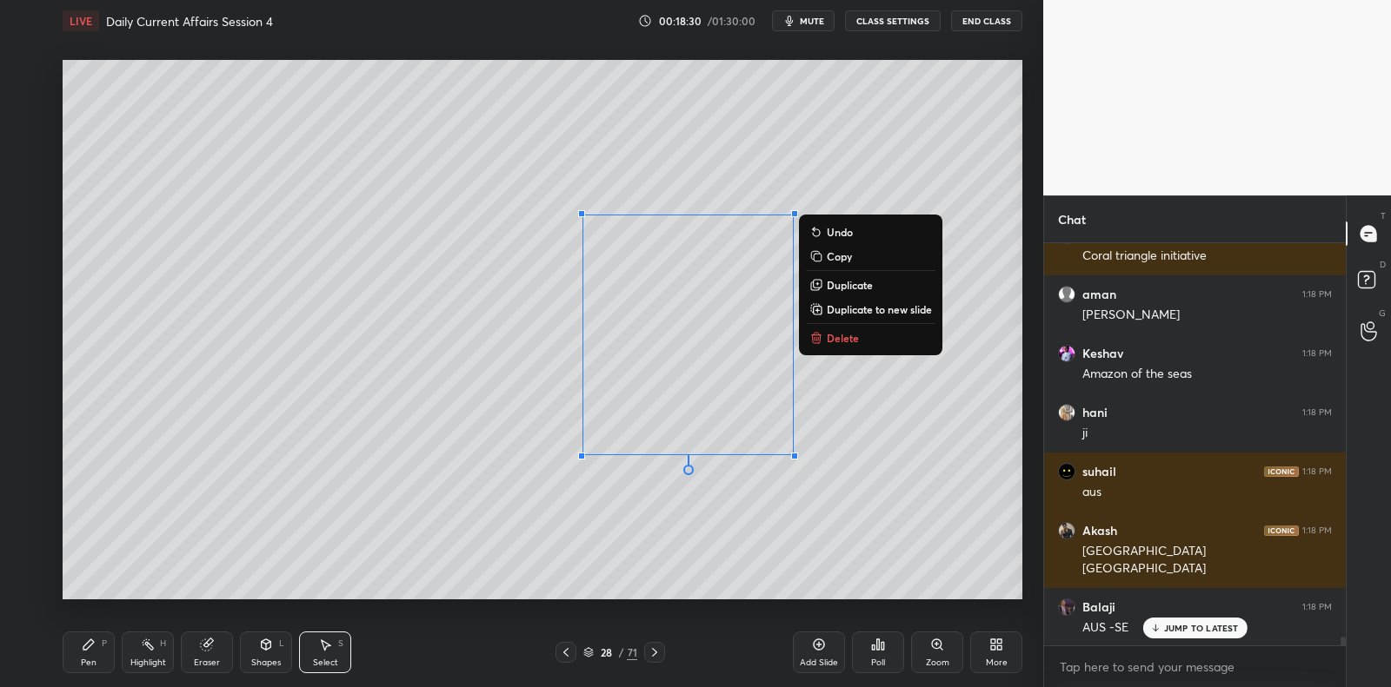
click at [574, 195] on div "0 ° Undo Copy Duplicate Duplicate to new slide Delete" at bounding box center [543, 330] width 960 height 540
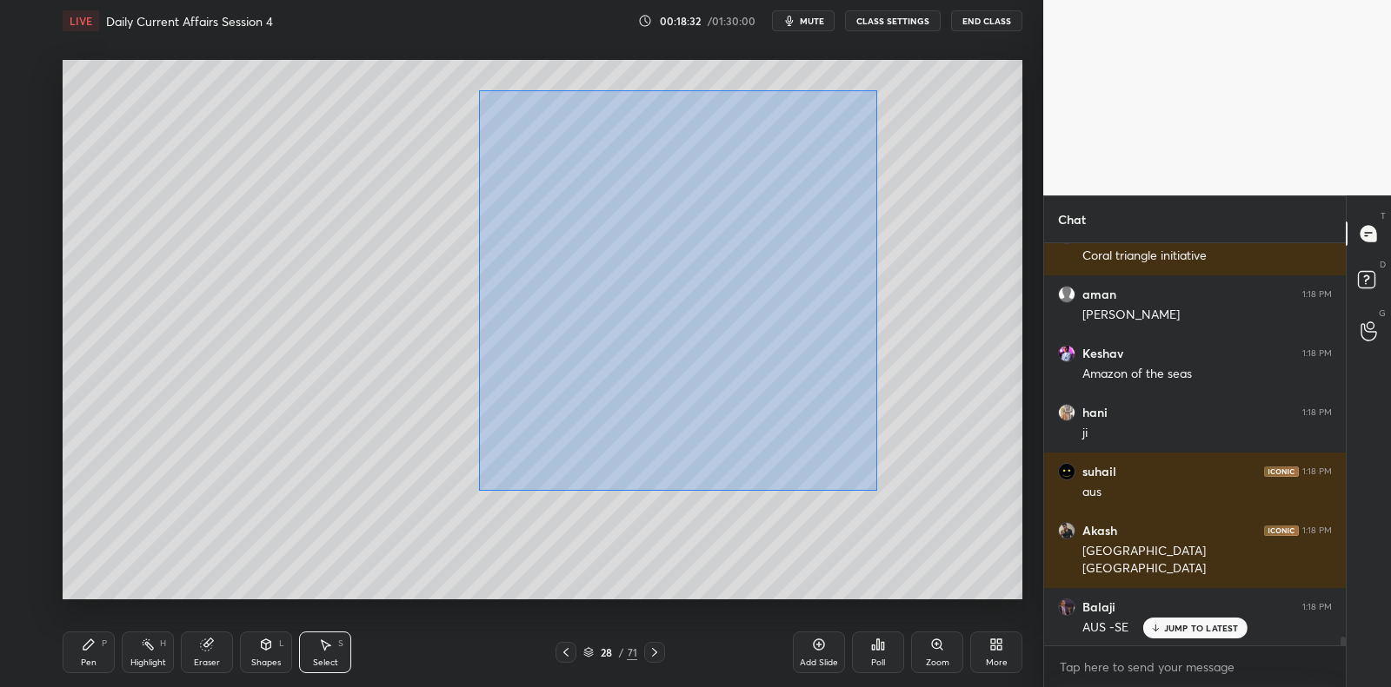
drag, startPoint x: 479, startPoint y: 90, endPoint x: 896, endPoint y: 503, distance: 587.5
click at [896, 503] on div "0 ° Undo Copy Duplicate Duplicate to new slide Delete" at bounding box center [543, 330] width 960 height 540
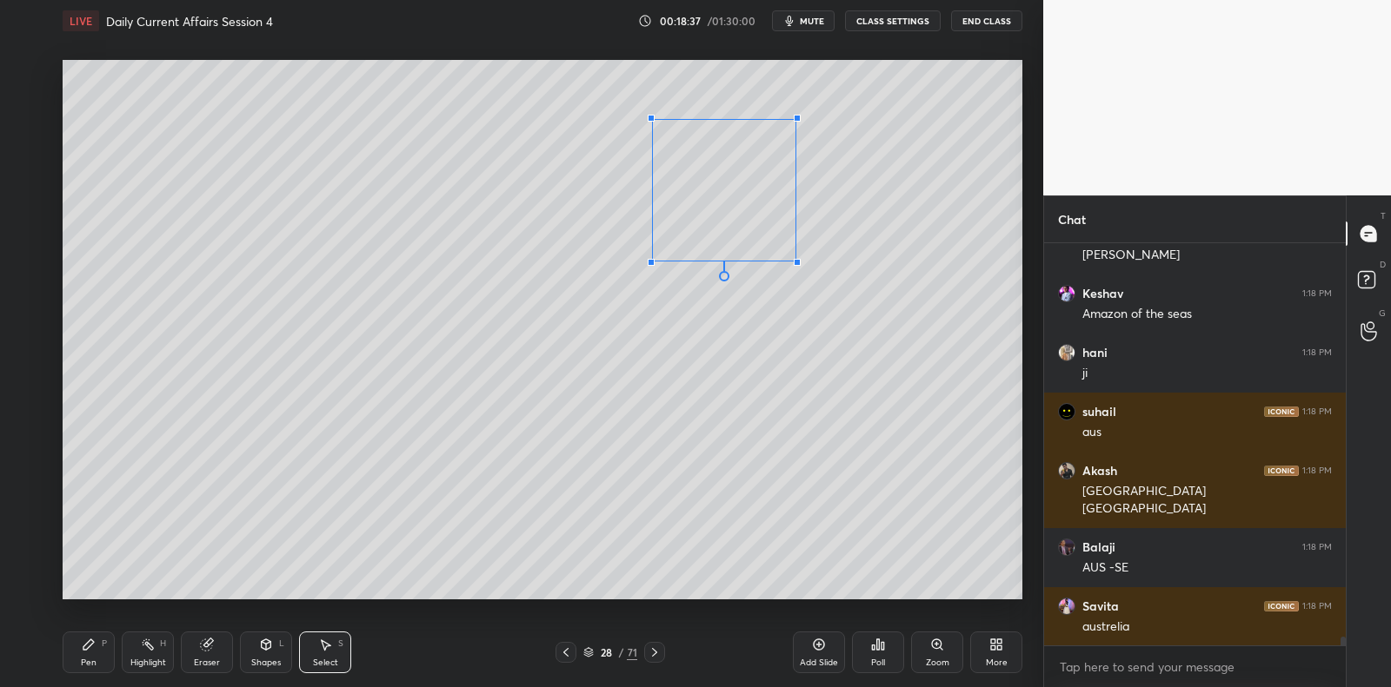
scroll to position [18350, 0]
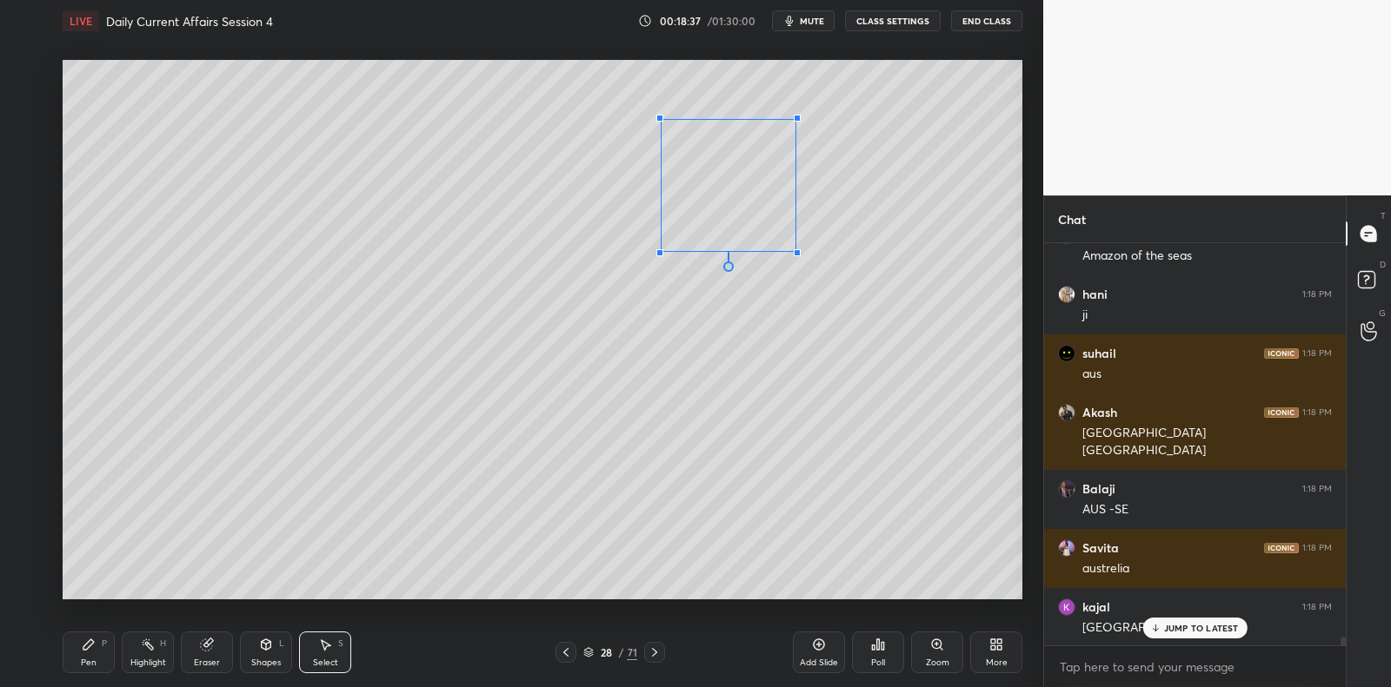
drag, startPoint x: 580, startPoint y: 457, endPoint x: 660, endPoint y: 252, distance: 220.1
click at [661, 250] on div at bounding box center [659, 252] width 7 height 7
drag, startPoint x: 754, startPoint y: 231, endPoint x: 740, endPoint y: 415, distance: 183.9
click at [675, 423] on div "0 ° Undo Copy Duplicate Duplicate to new slide Delete" at bounding box center [543, 330] width 960 height 540
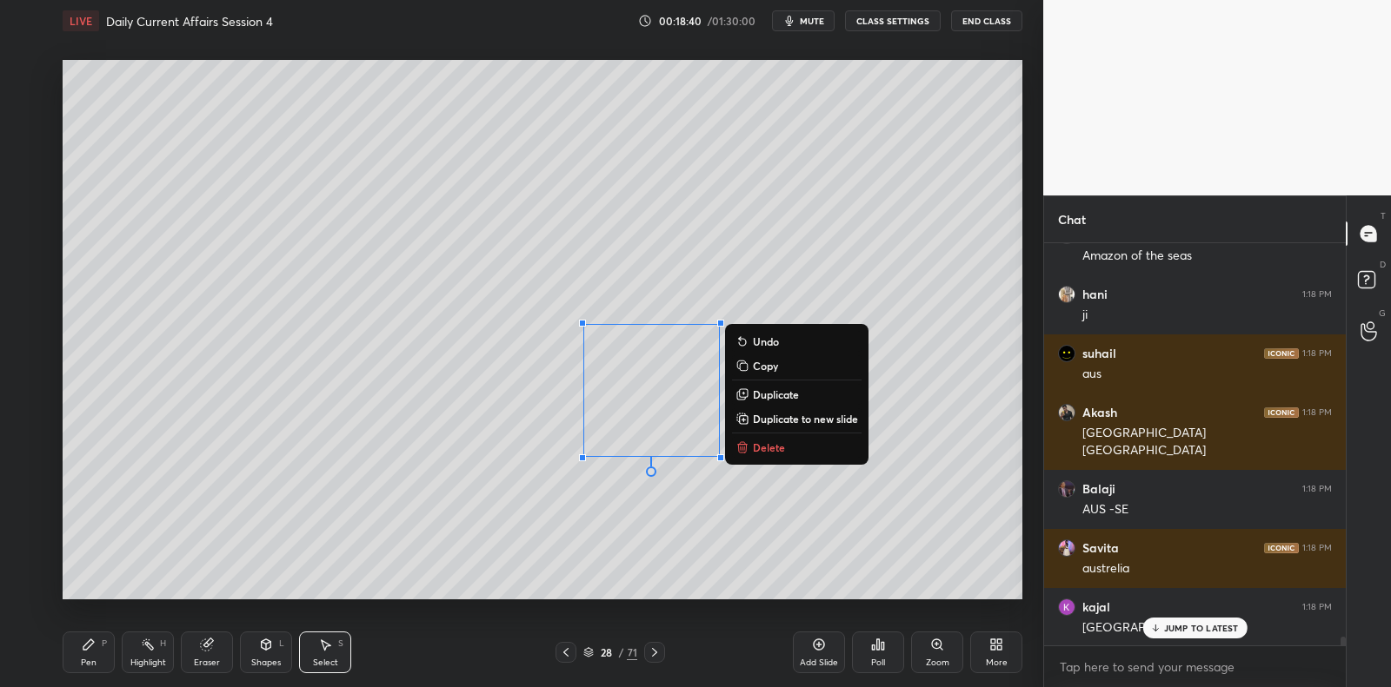
click at [795, 406] on div "0 ° Undo Copy Duplicate Duplicate to new slide Delete" at bounding box center [543, 330] width 960 height 540
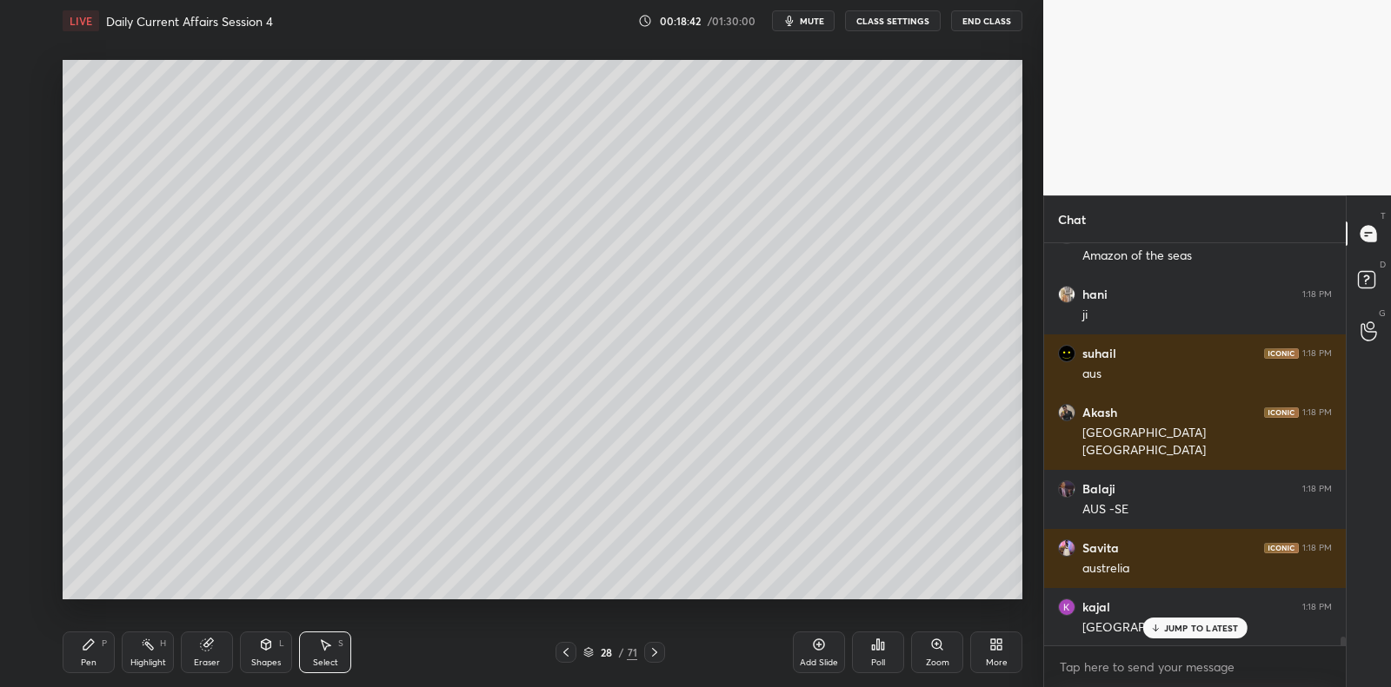
click at [88, 652] on div "Pen P" at bounding box center [89, 653] width 52 height 42
click at [87, 641] on icon at bounding box center [89, 645] width 14 height 14
drag, startPoint x: 28, startPoint y: 222, endPoint x: 30, endPoint y: 213, distance: 9.1
click at [28, 222] on div at bounding box center [28, 213] width 28 height 28
click at [30, 214] on div at bounding box center [28, 213] width 14 height 14
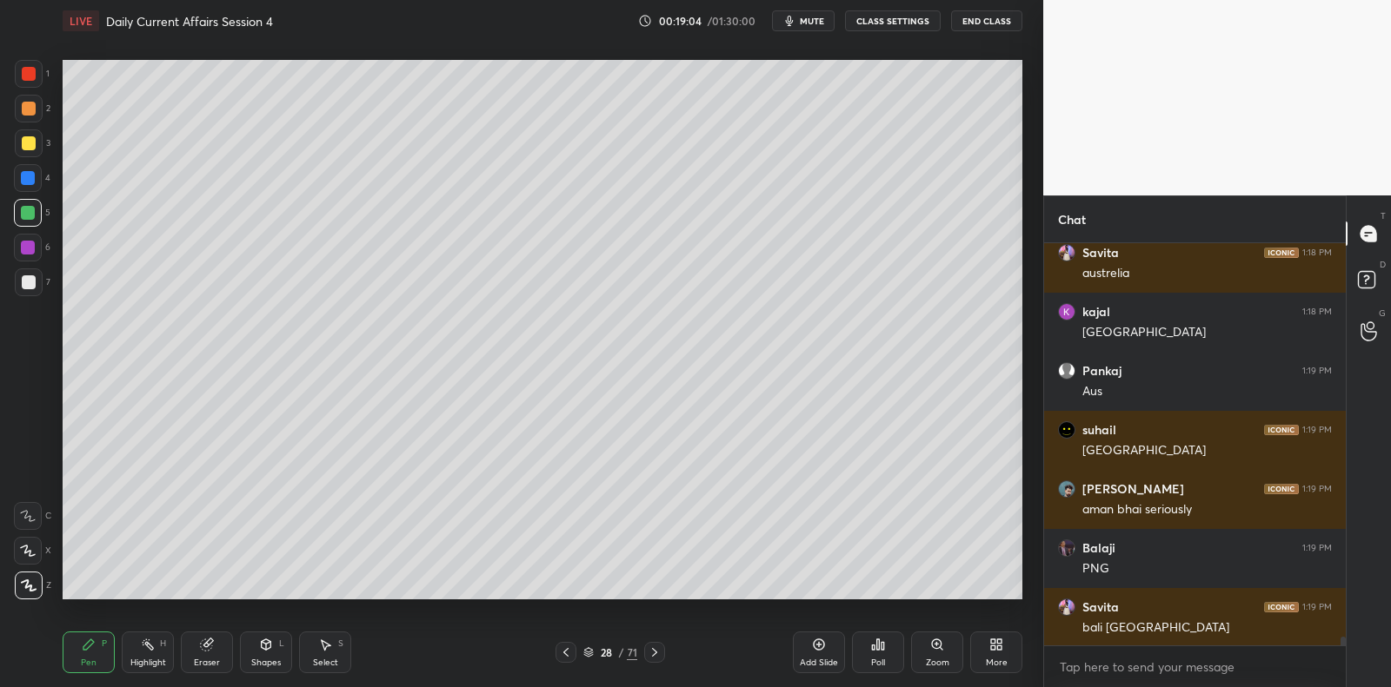
scroll to position [18705, 0]
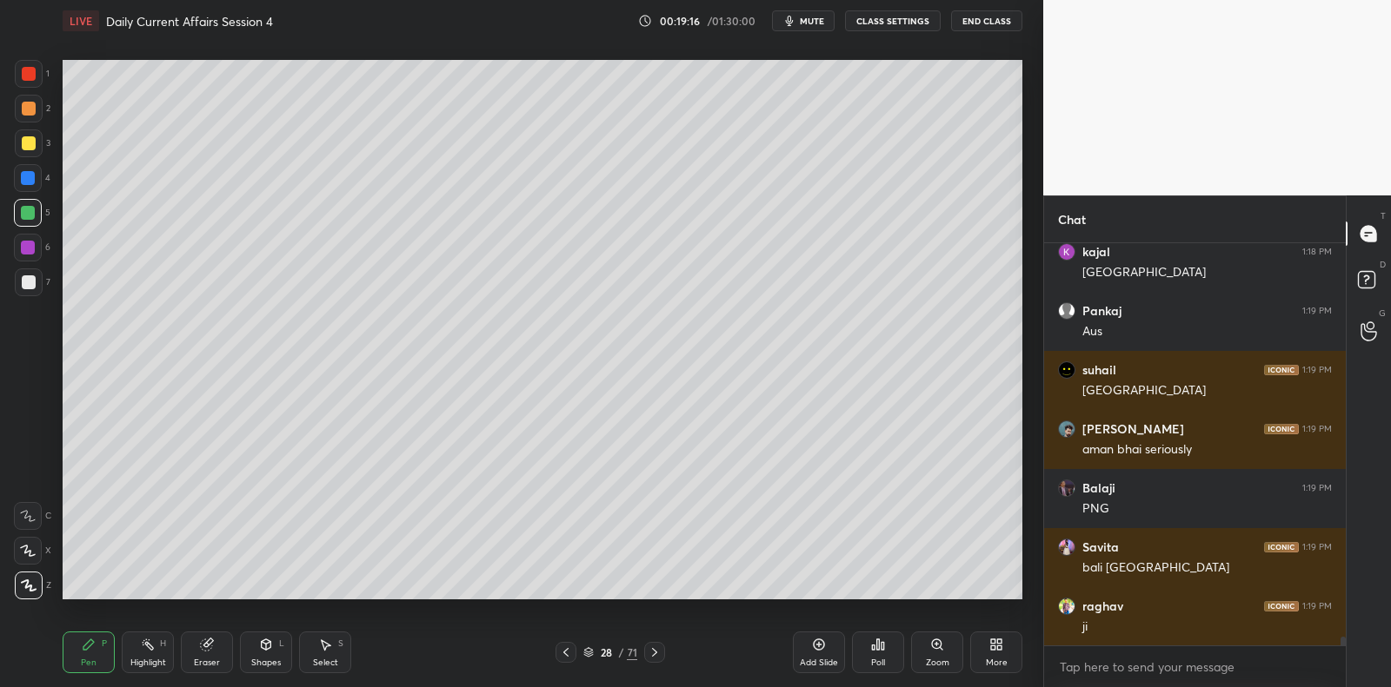
click at [31, 282] on div at bounding box center [29, 283] width 14 height 14
click at [38, 282] on div at bounding box center [29, 283] width 28 height 28
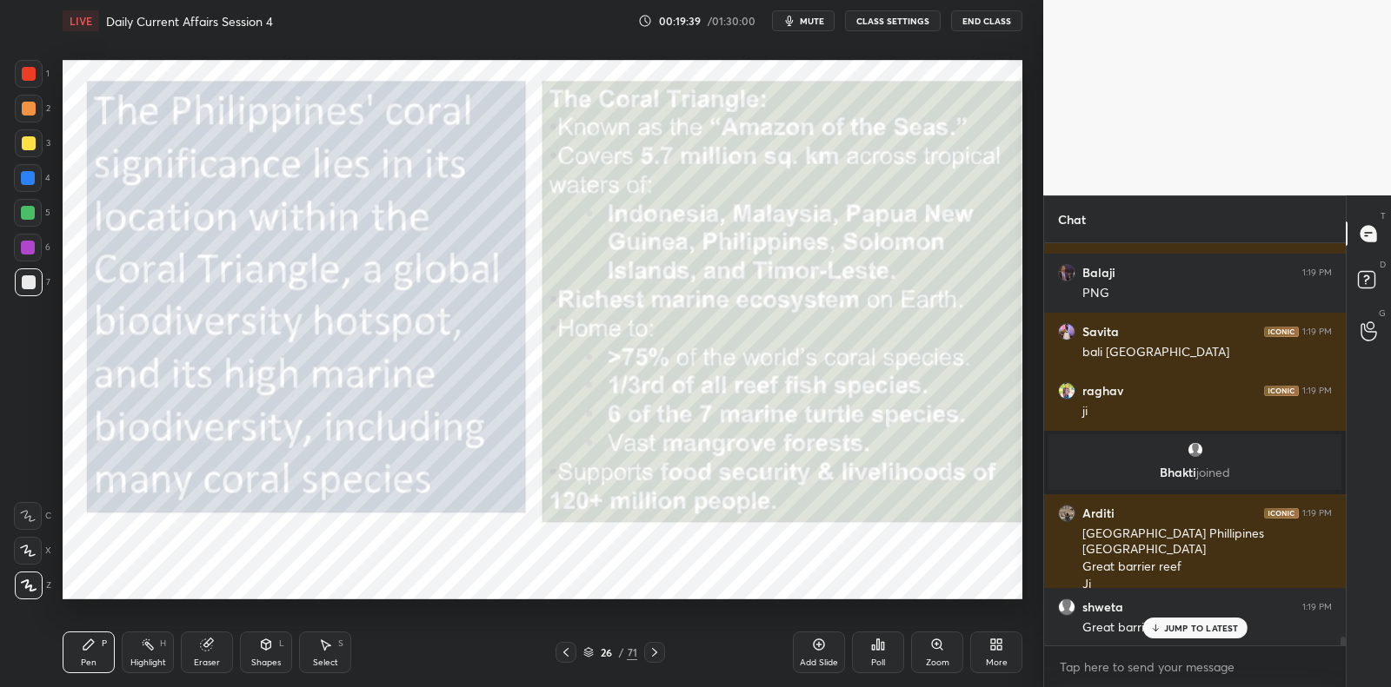
scroll to position [18514, 0]
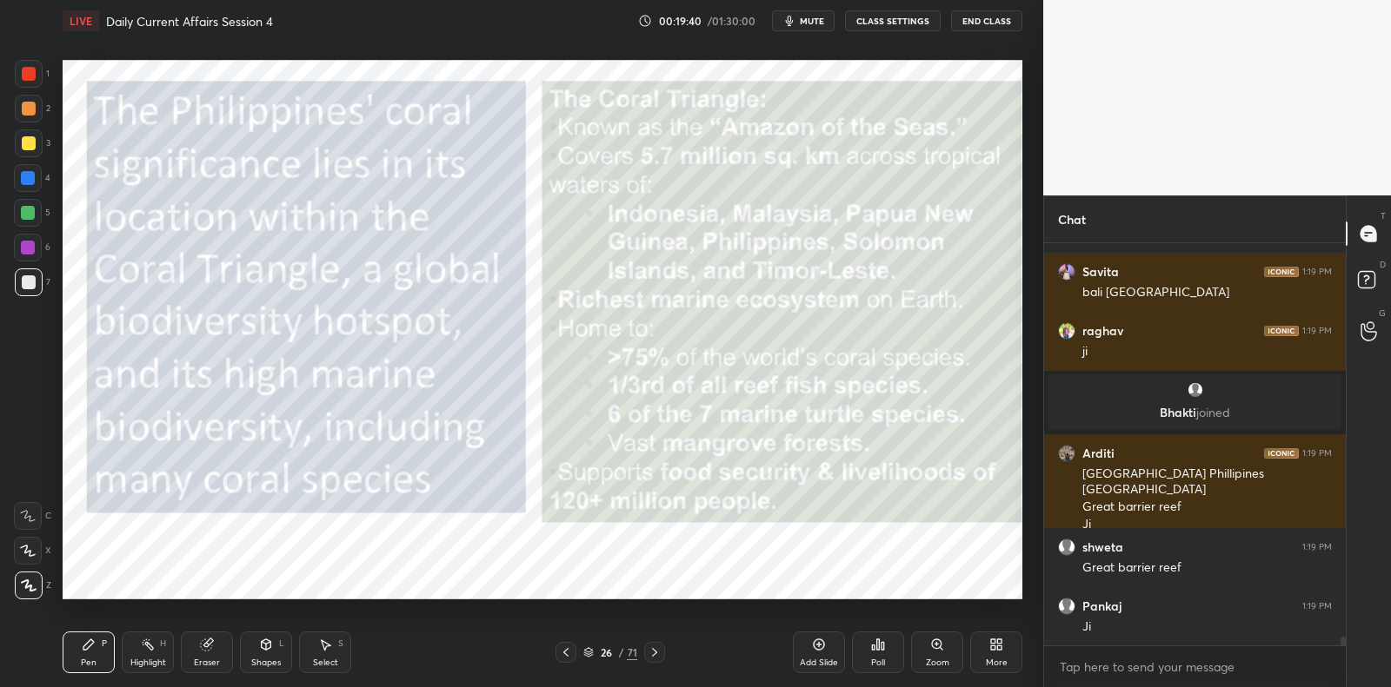
click at [37, 79] on div at bounding box center [29, 74] width 28 height 28
click at [33, 75] on div at bounding box center [29, 74] width 14 height 14
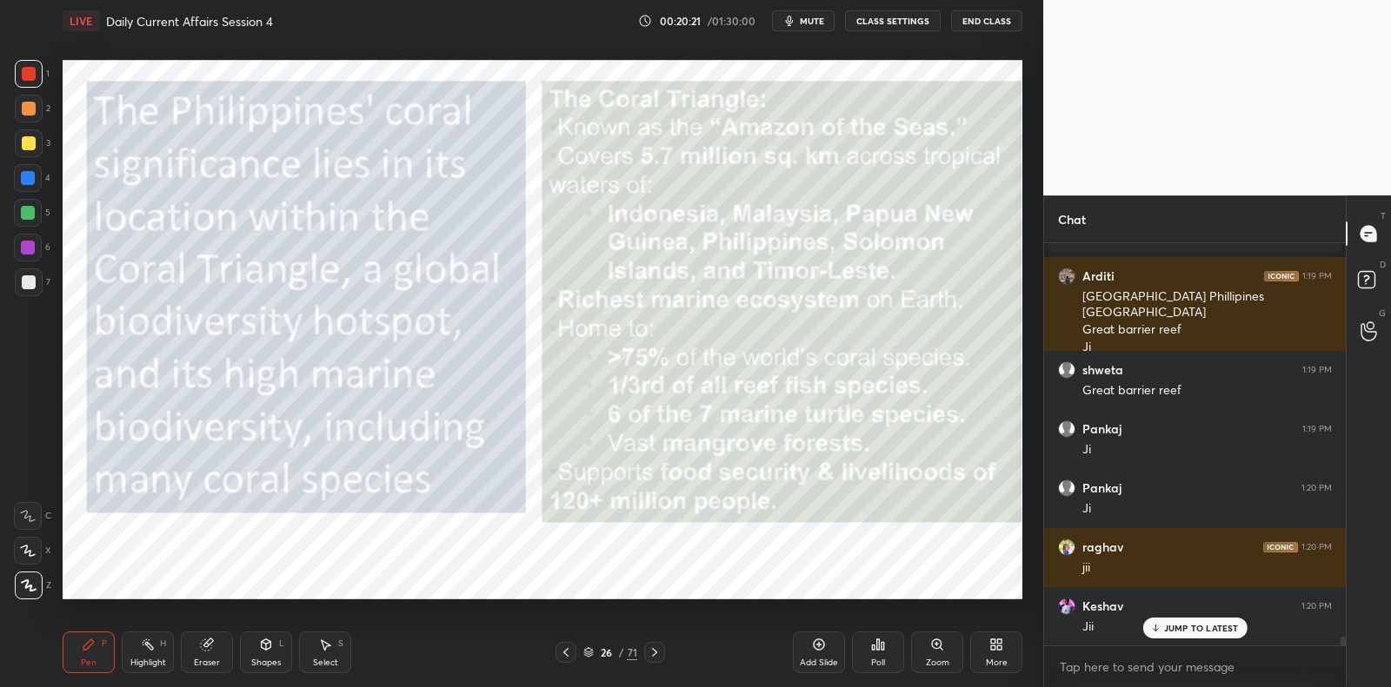
scroll to position [18750, 0]
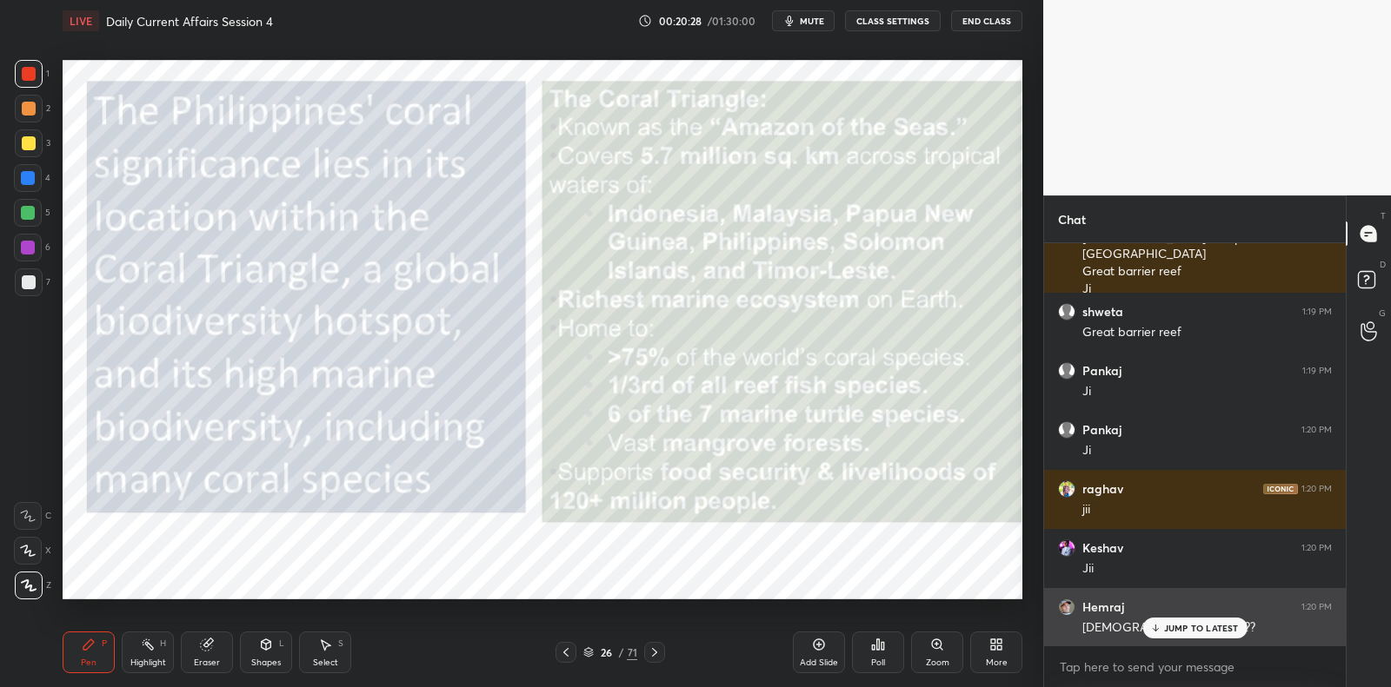
click at [1189, 632] on p "JUMP TO LATEST" at bounding box center [1201, 628] width 75 height 10
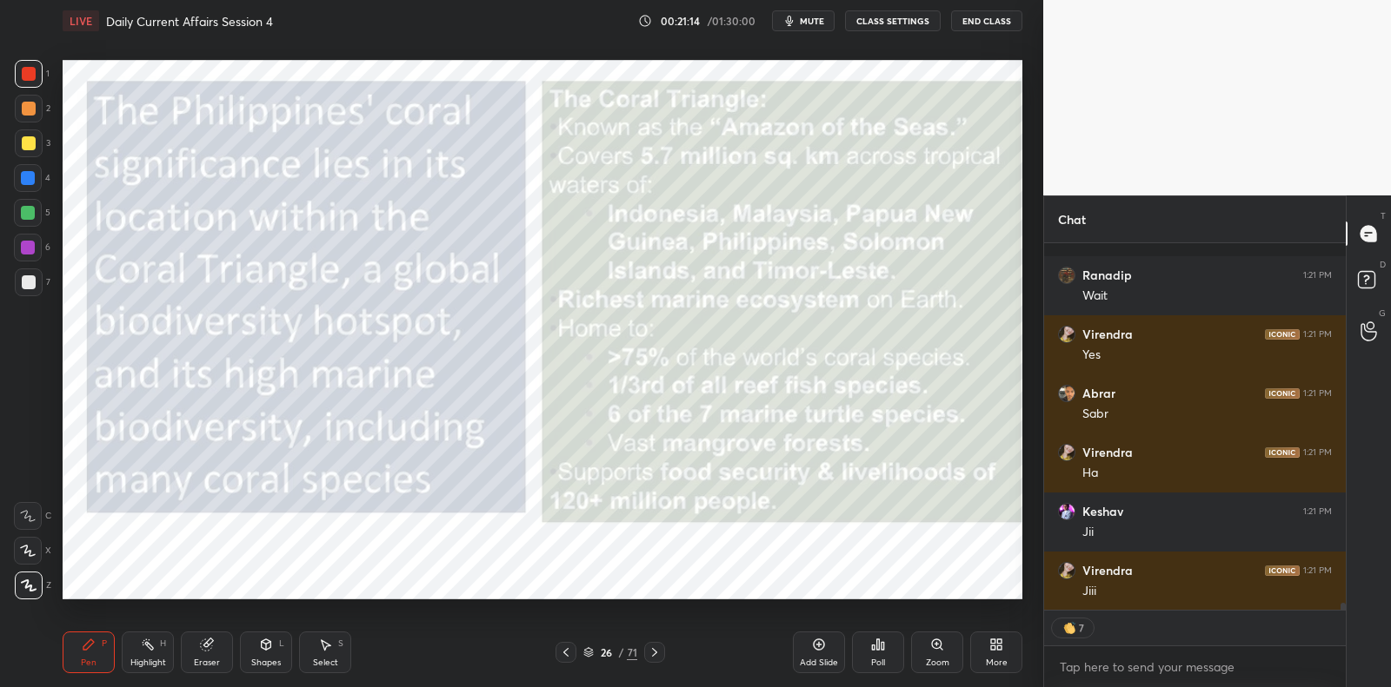
scroll to position [19779, 0]
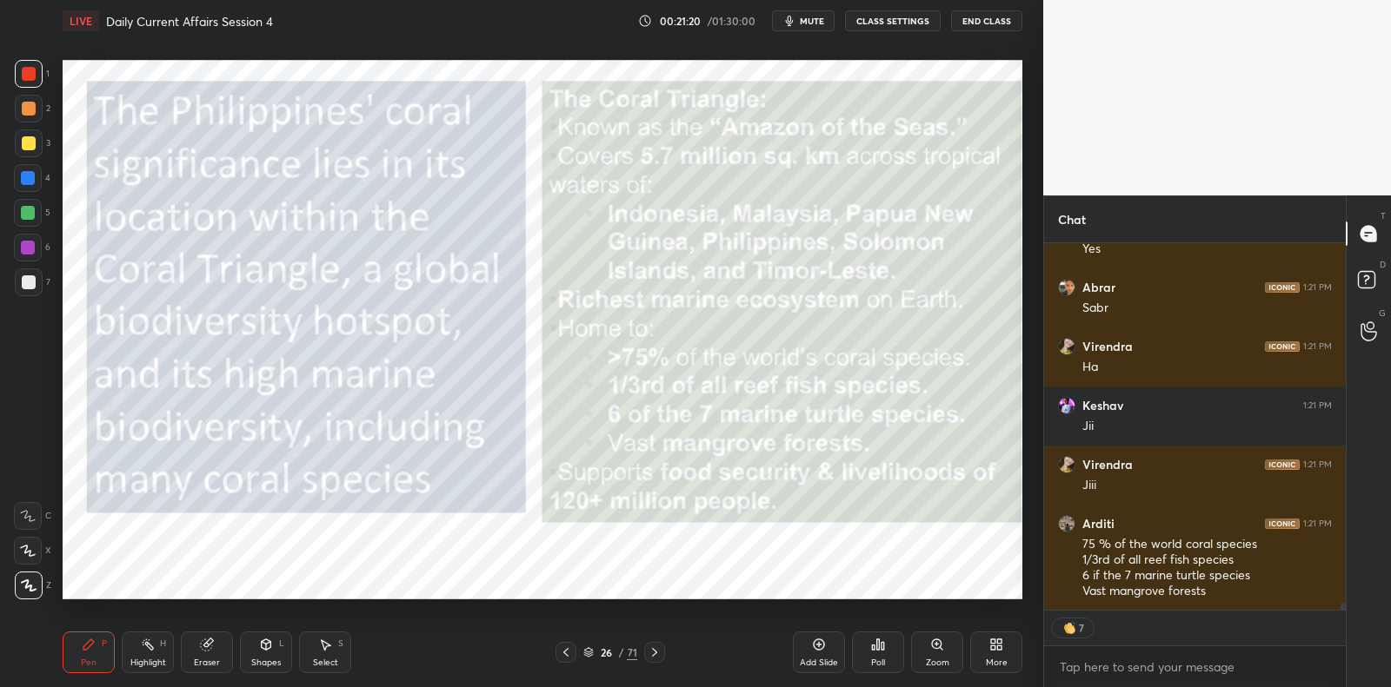
drag, startPoint x: 827, startPoint y: 636, endPoint x: 814, endPoint y: 612, distance: 27.6
click at [827, 636] on div "Add Slide" at bounding box center [819, 653] width 52 height 42
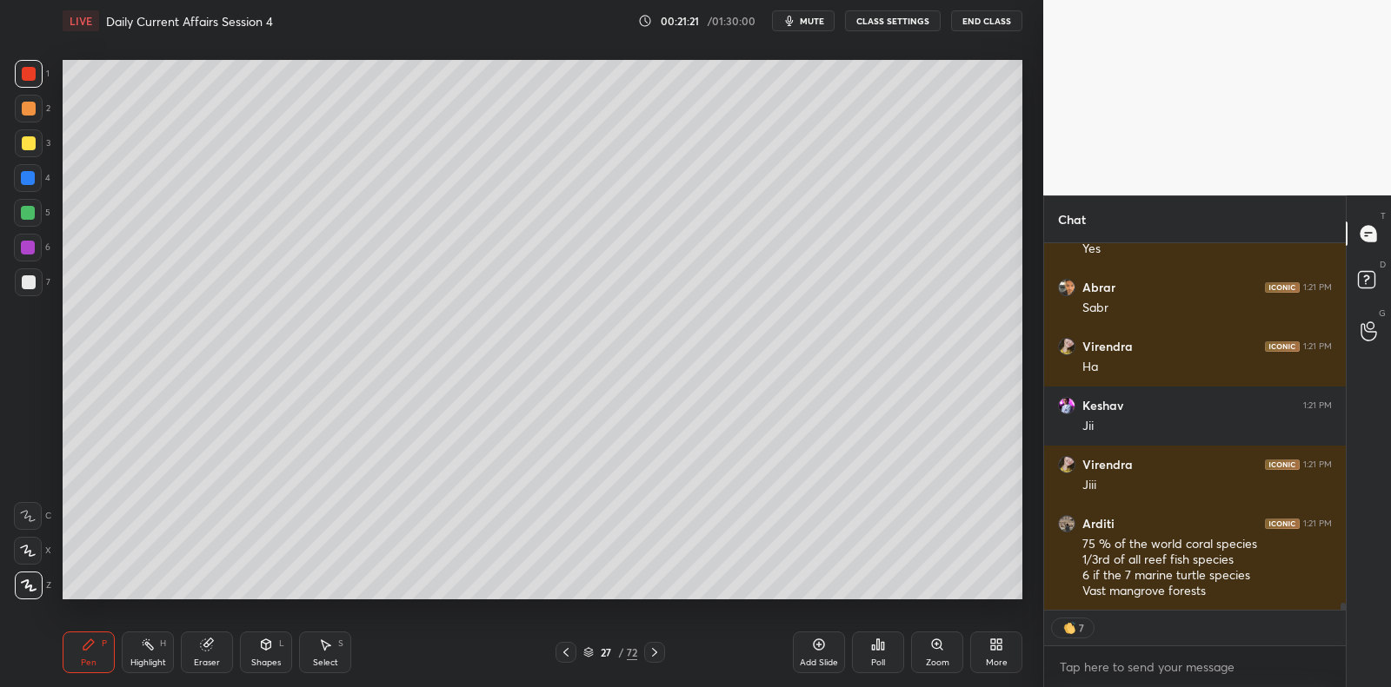
click at [51, 143] on div "1 2 3 4 5 6 7 C X Z C X Z E E Erase all H H" at bounding box center [28, 330] width 56 height 540
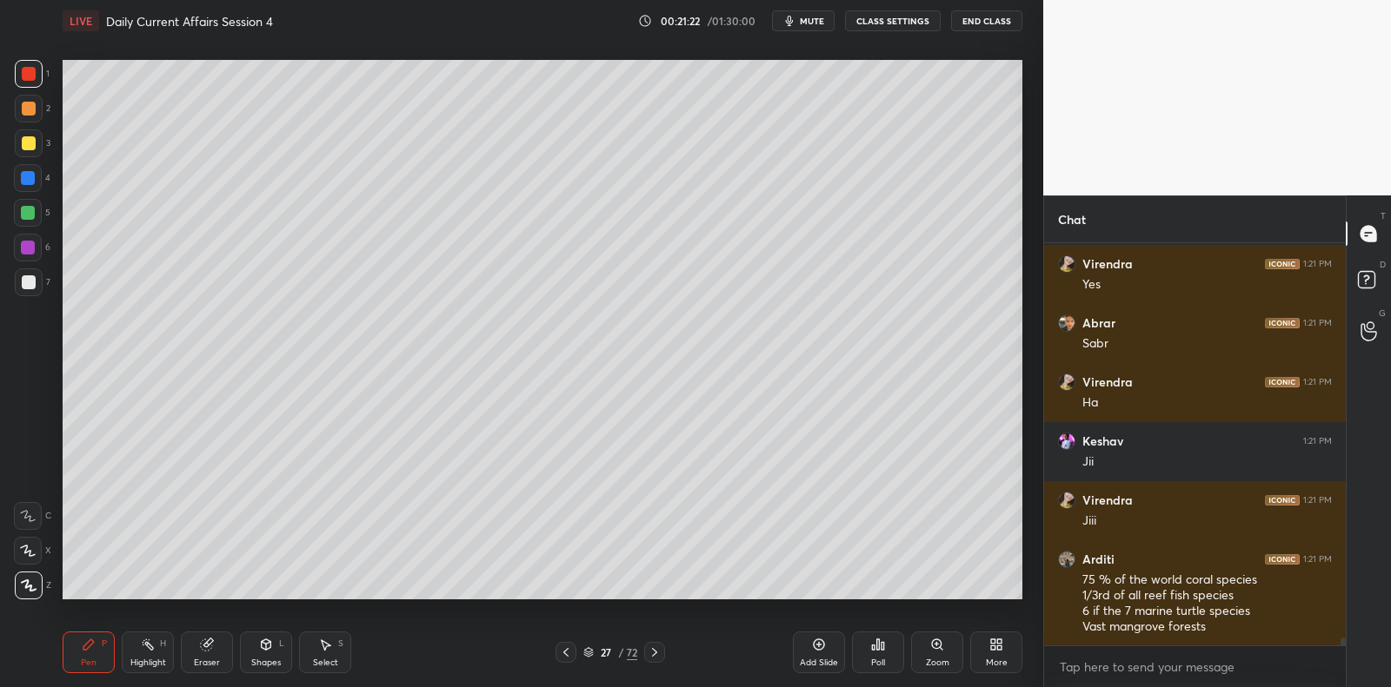
click at [51, 143] on div "1 2 3 4 5 6 7 C X Z C X Z E E Erase all H H" at bounding box center [28, 330] width 56 height 540
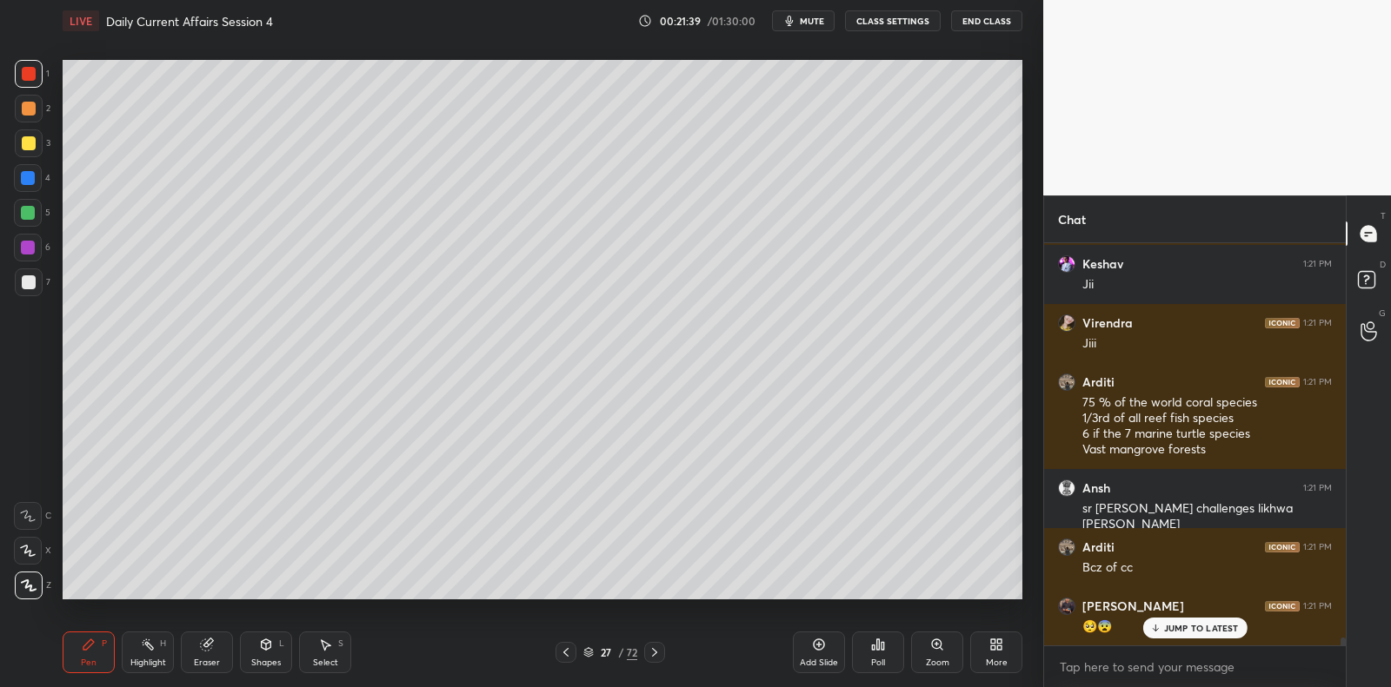
scroll to position [19979, 0]
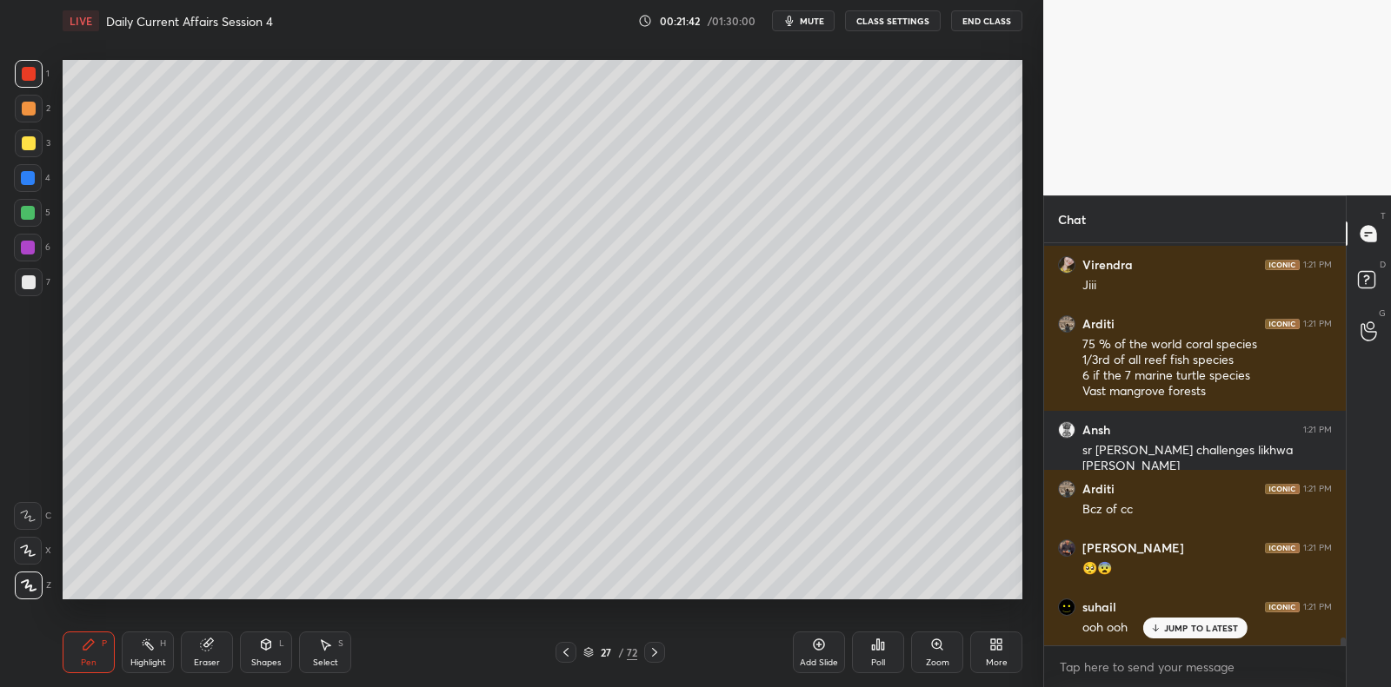
click at [30, 224] on div at bounding box center [28, 213] width 28 height 28
click at [34, 219] on div at bounding box center [28, 213] width 28 height 28
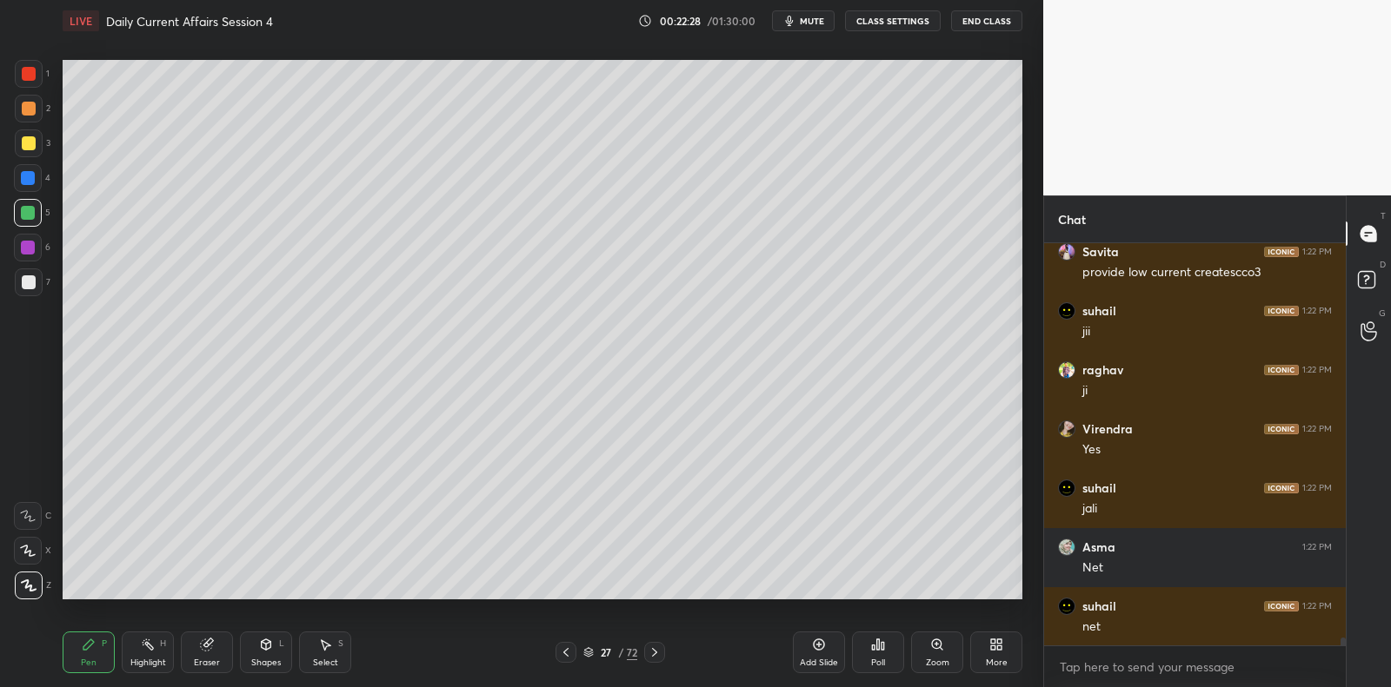
scroll to position [21224, 0]
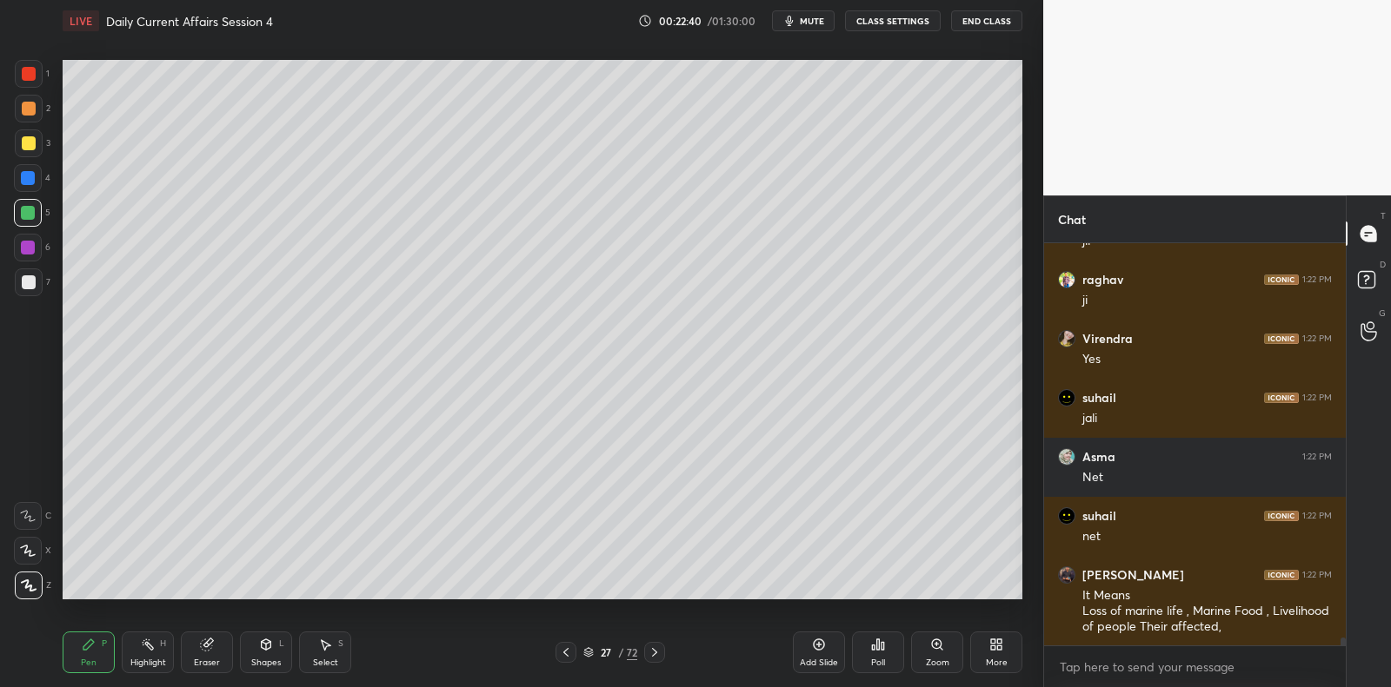
click at [30, 298] on div "7" at bounding box center [33, 286] width 36 height 35
drag, startPoint x: 34, startPoint y: 292, endPoint x: 56, endPoint y: 305, distance: 25.3
click at [34, 292] on div at bounding box center [29, 283] width 28 height 28
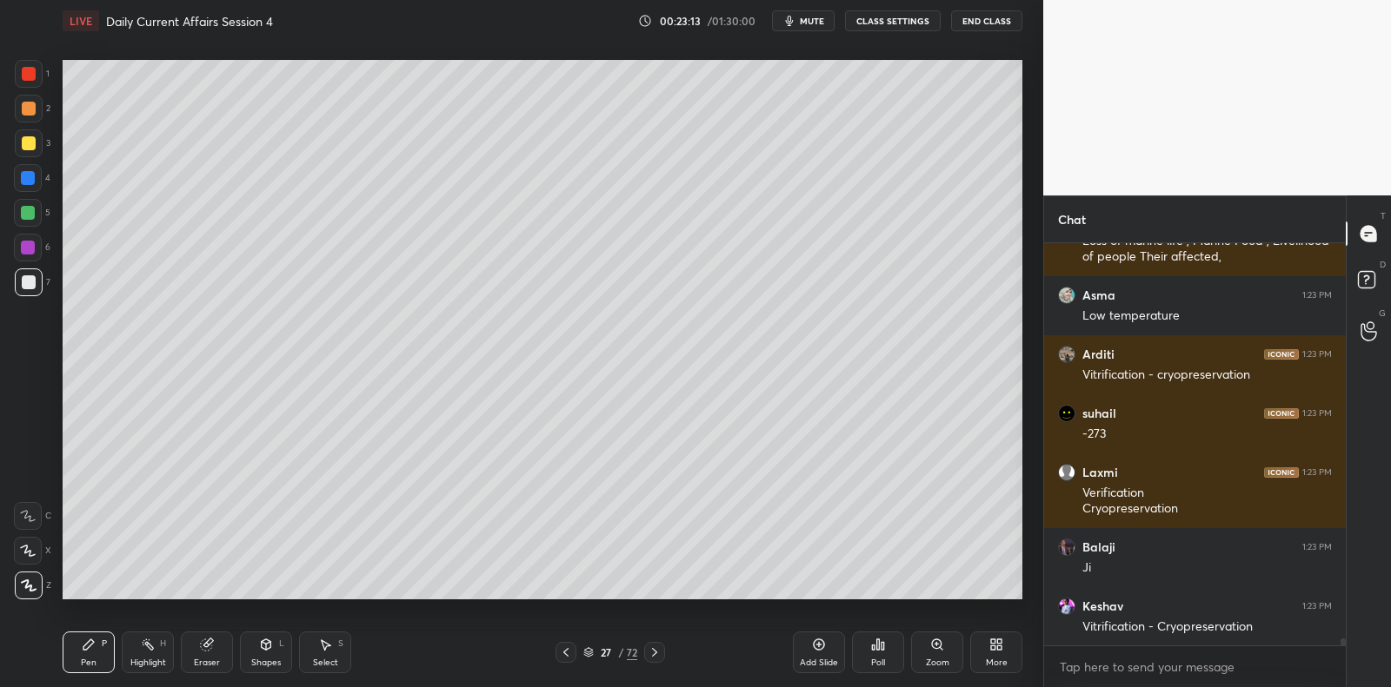
scroll to position [21657, 0]
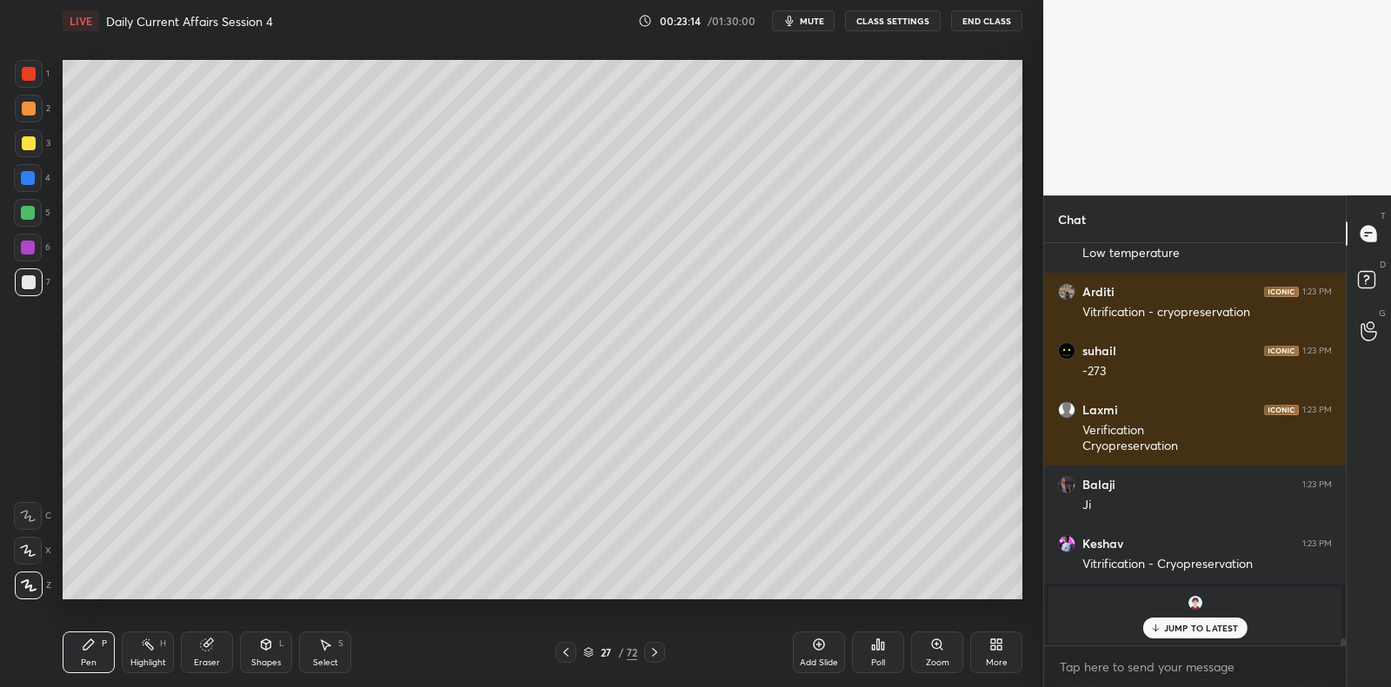
drag, startPoint x: 220, startPoint y: 648, endPoint x: 230, endPoint y: 635, distance: 16.7
click at [220, 648] on div "Eraser" at bounding box center [207, 653] width 52 height 42
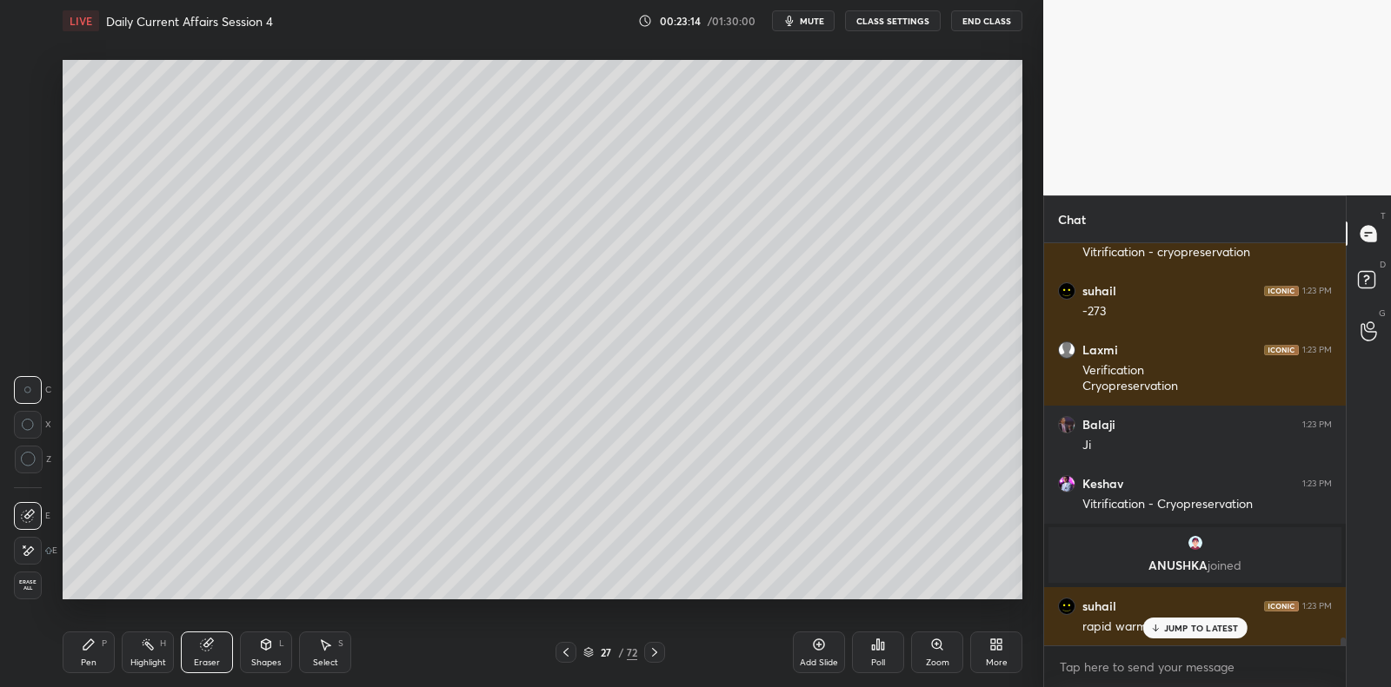
scroll to position [20701, 0]
click at [104, 648] on div "P" at bounding box center [104, 644] width 5 height 9
drag, startPoint x: 104, startPoint y: 648, endPoint x: 169, endPoint y: 617, distance: 71.5
click at [104, 648] on div "P" at bounding box center [104, 644] width 5 height 9
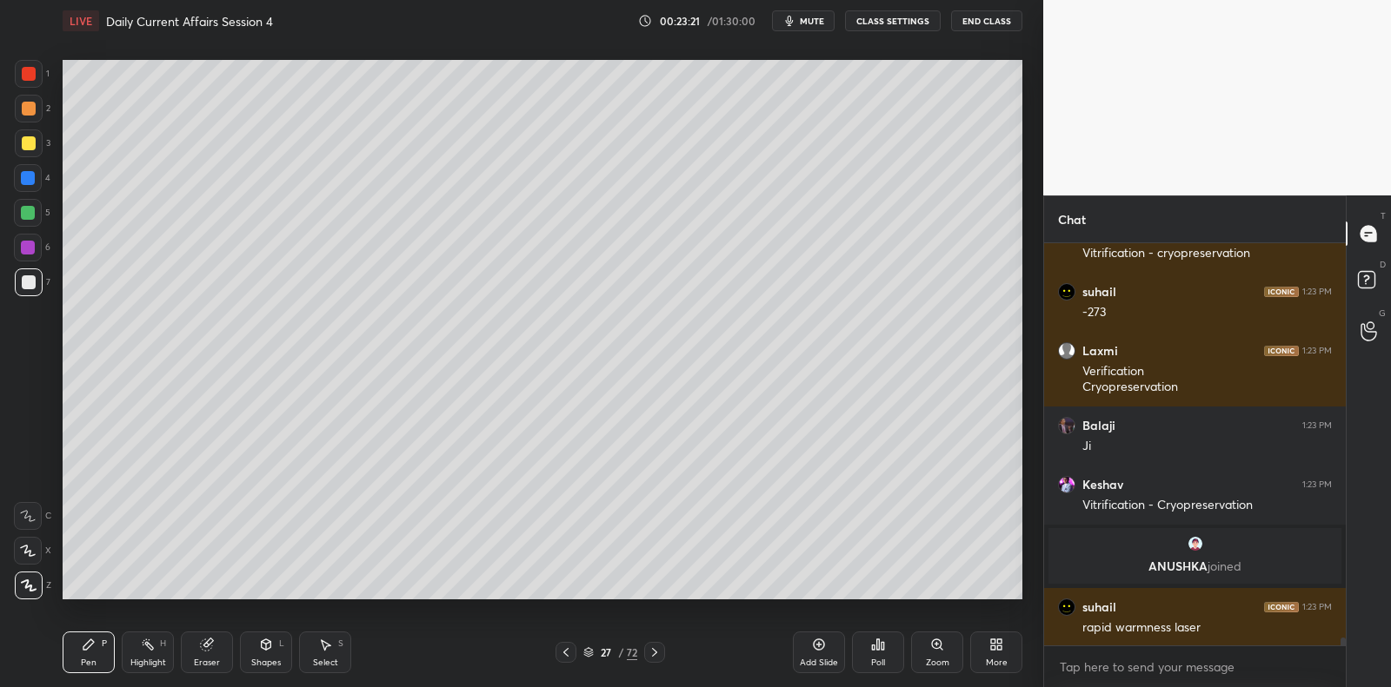
scroll to position [20761, 0]
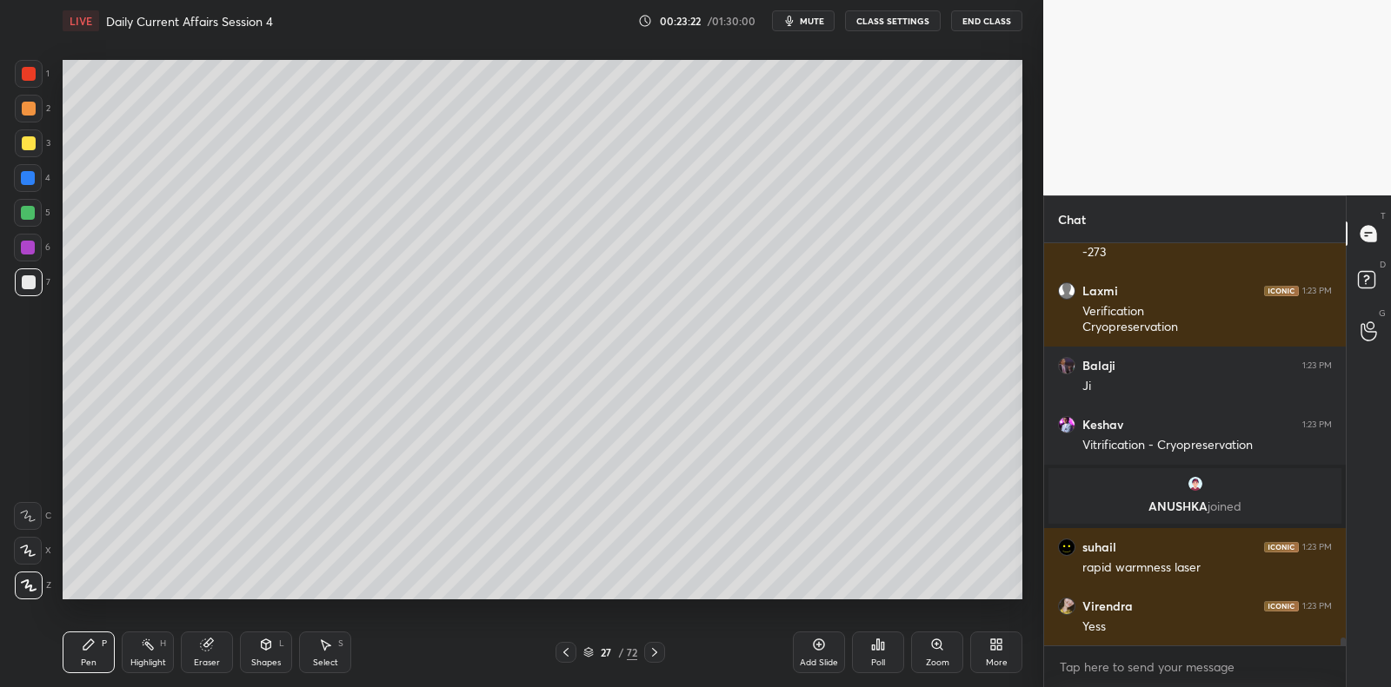
click at [1026, 555] on div "Setting up your live class Poll for secs No correct answer Start poll" at bounding box center [542, 330] width 973 height 576
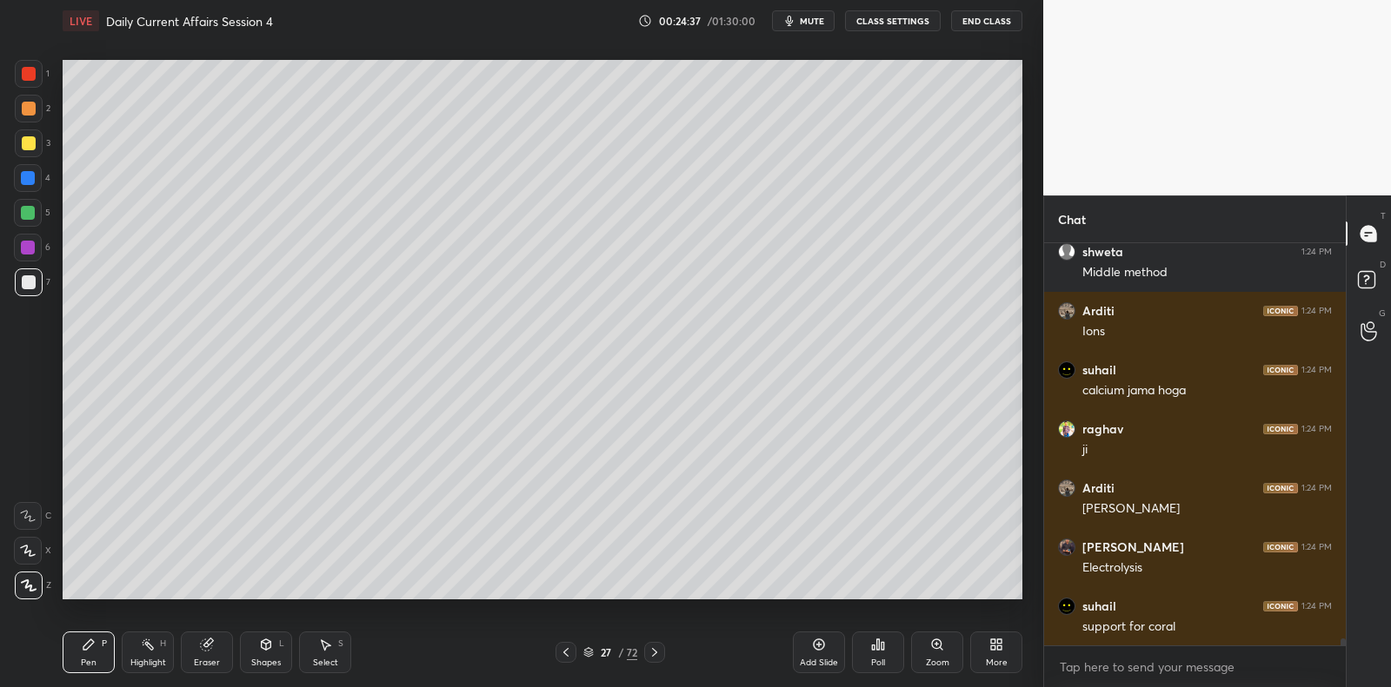
scroll to position [21959, 0]
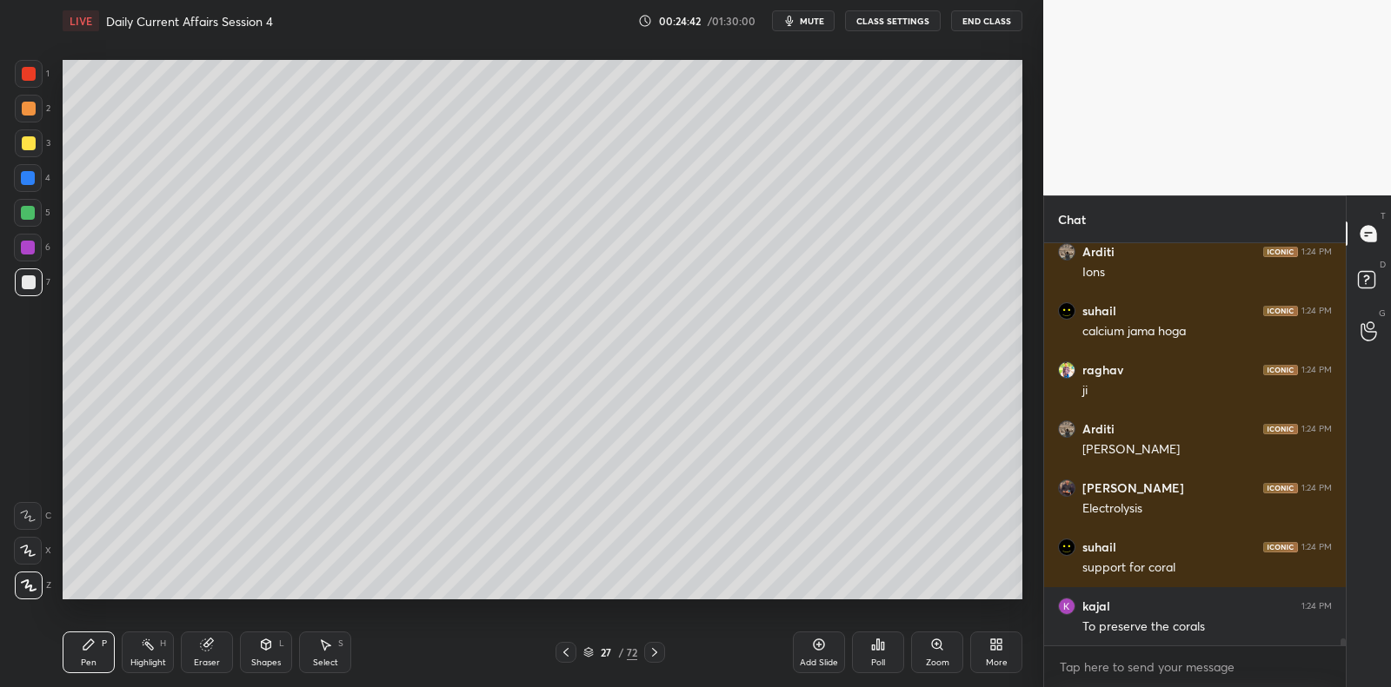
drag, startPoint x: 827, startPoint y: 648, endPoint x: 800, endPoint y: 609, distance: 46.8
click at [827, 643] on div "Add Slide" at bounding box center [819, 653] width 52 height 42
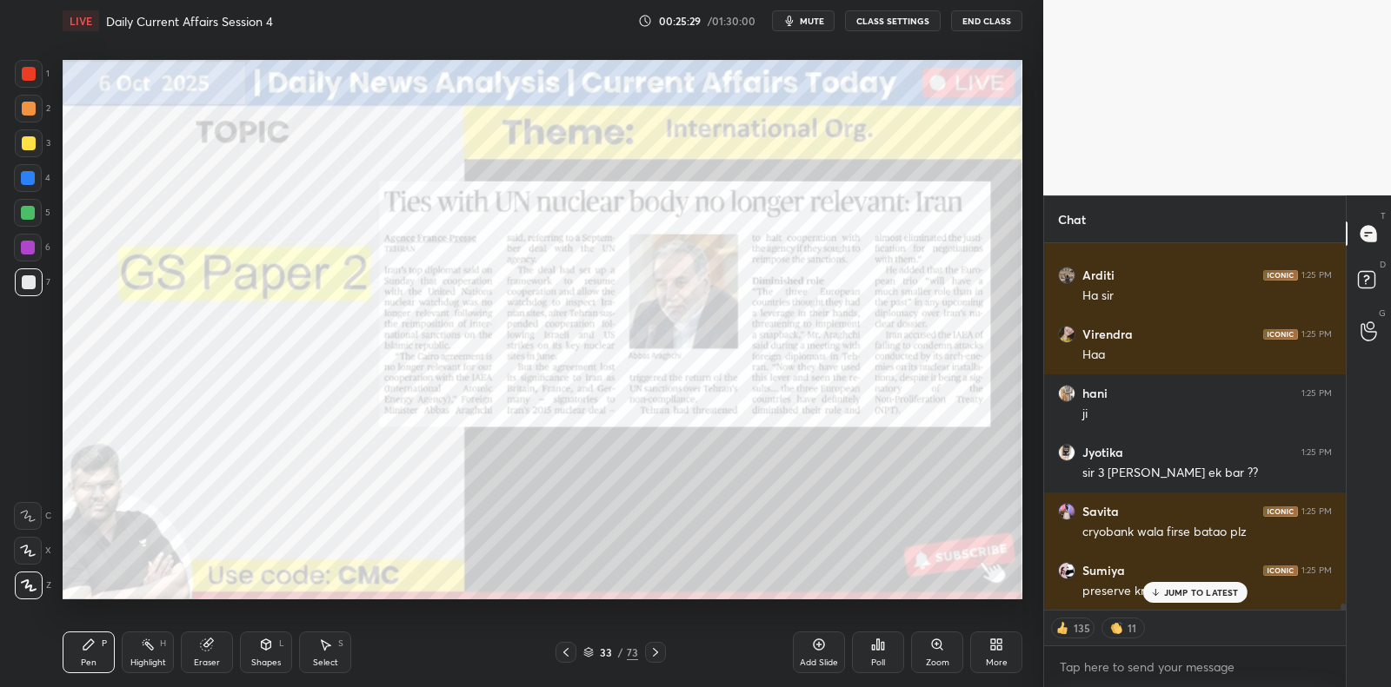
scroll to position [22525, 0]
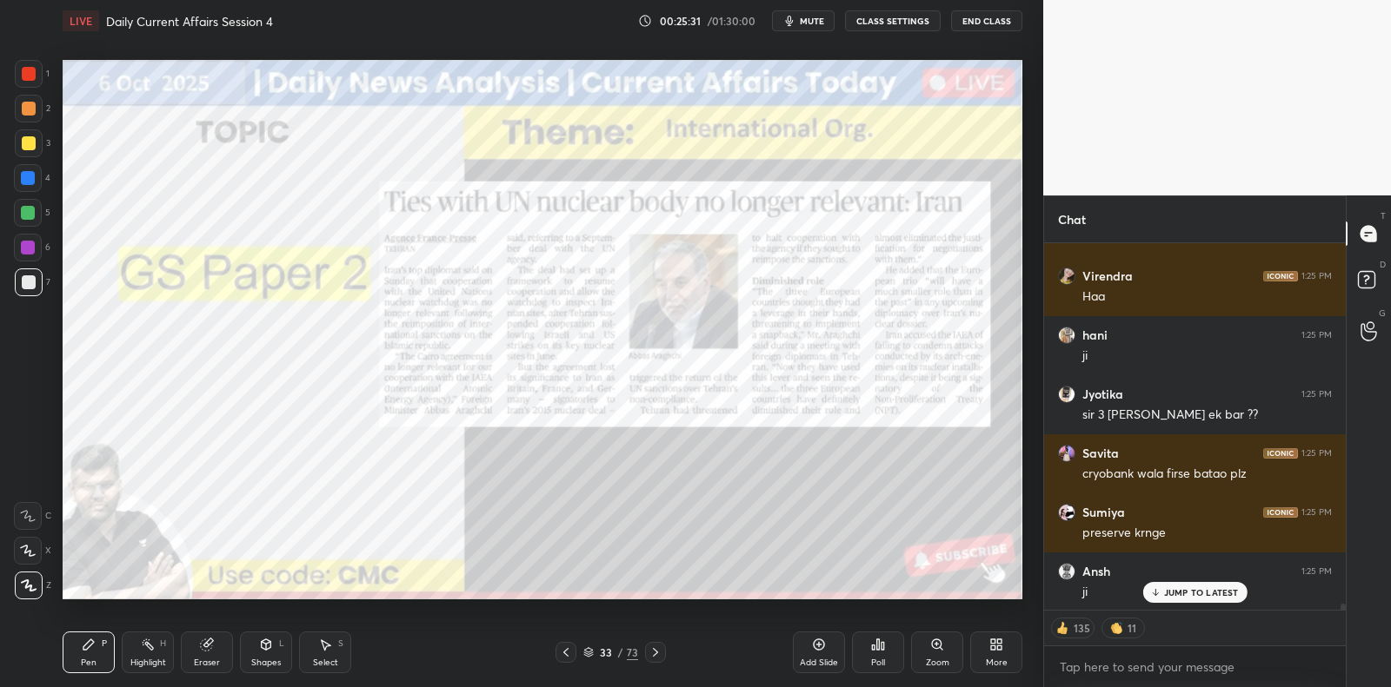
click at [567, 648] on icon at bounding box center [565, 652] width 5 height 9
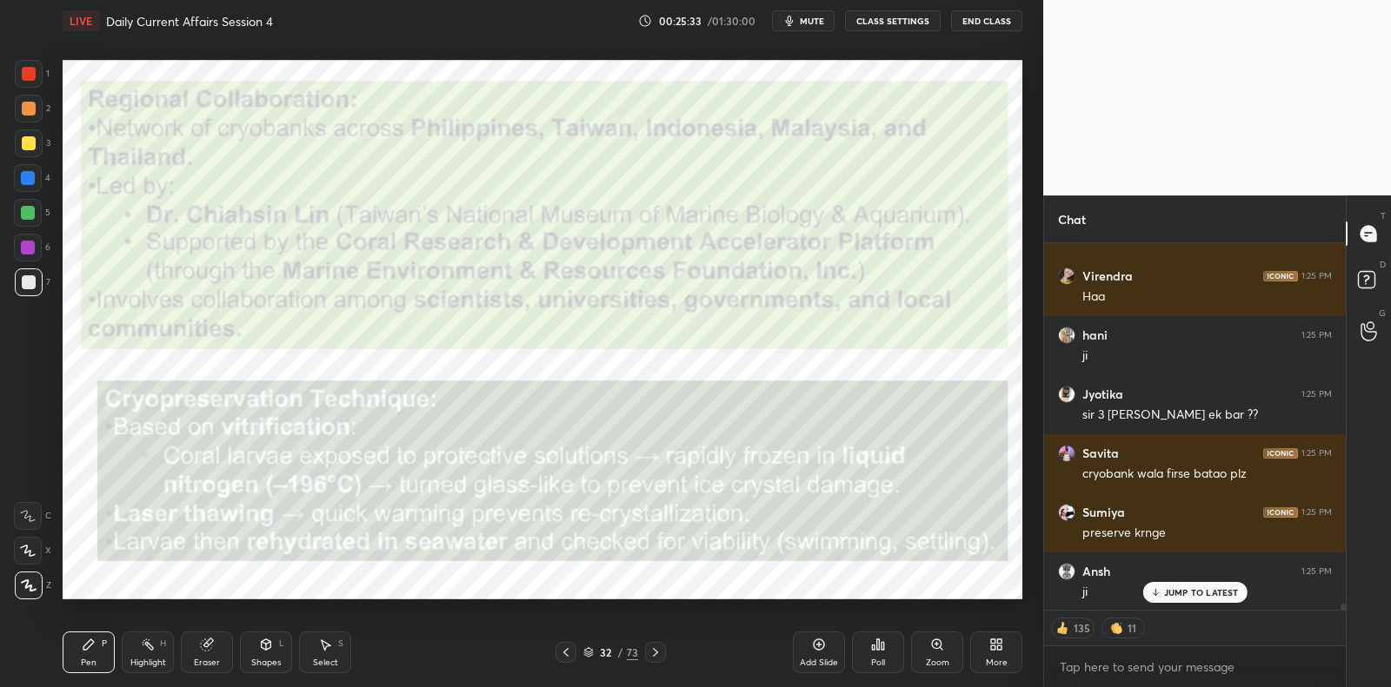
click at [572, 650] on div at bounding box center [565, 652] width 21 height 21
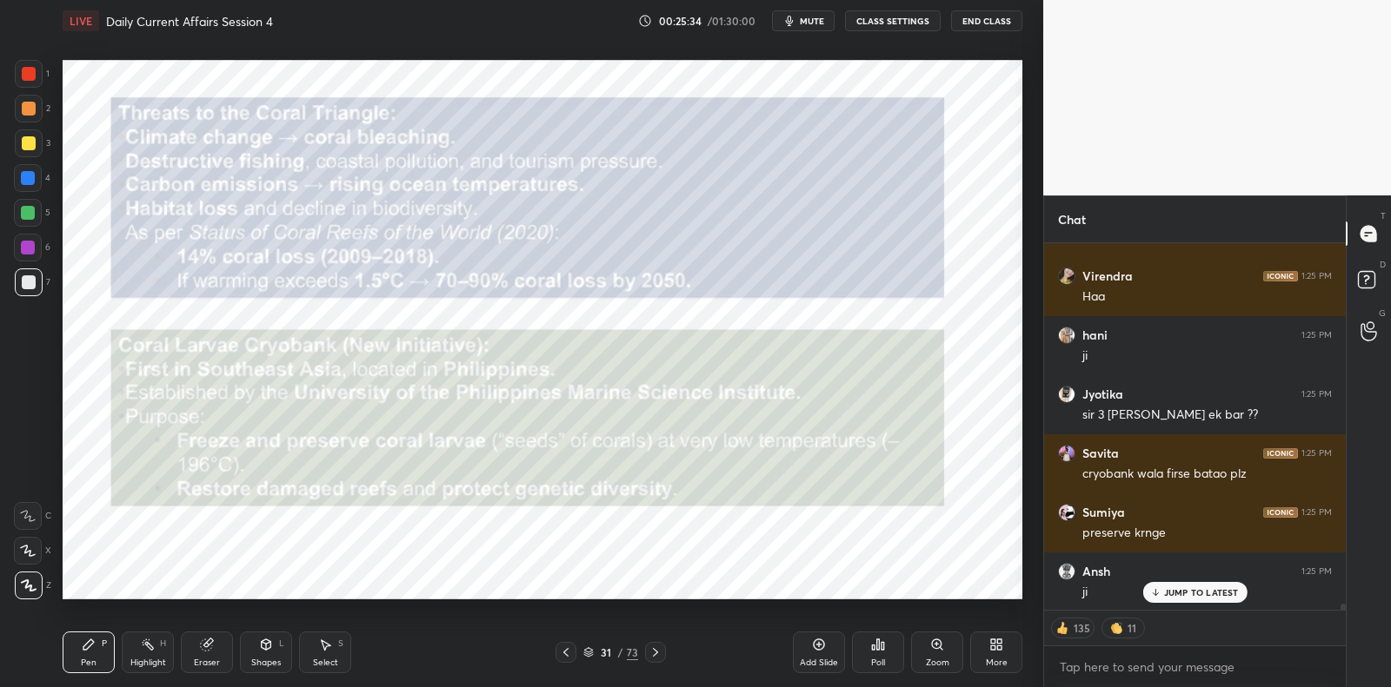
click at [571, 648] on icon at bounding box center [566, 653] width 14 height 14
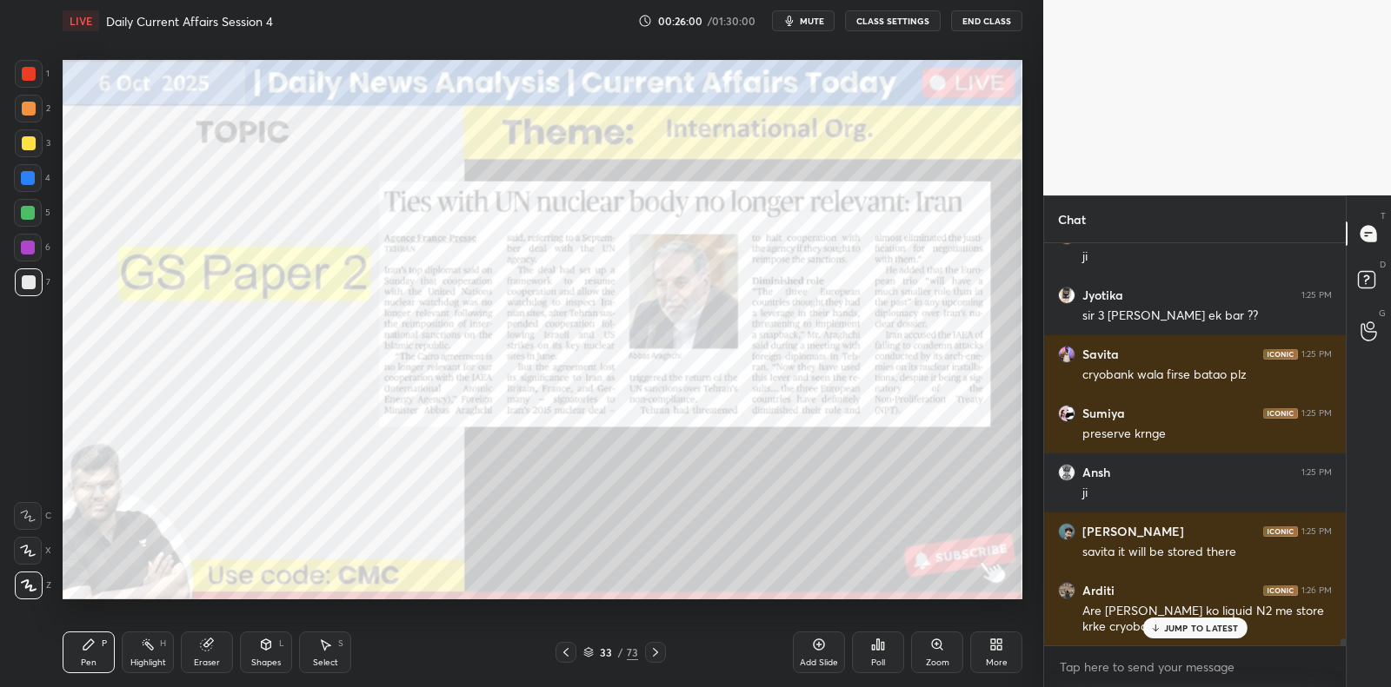
scroll to position [22683, 0]
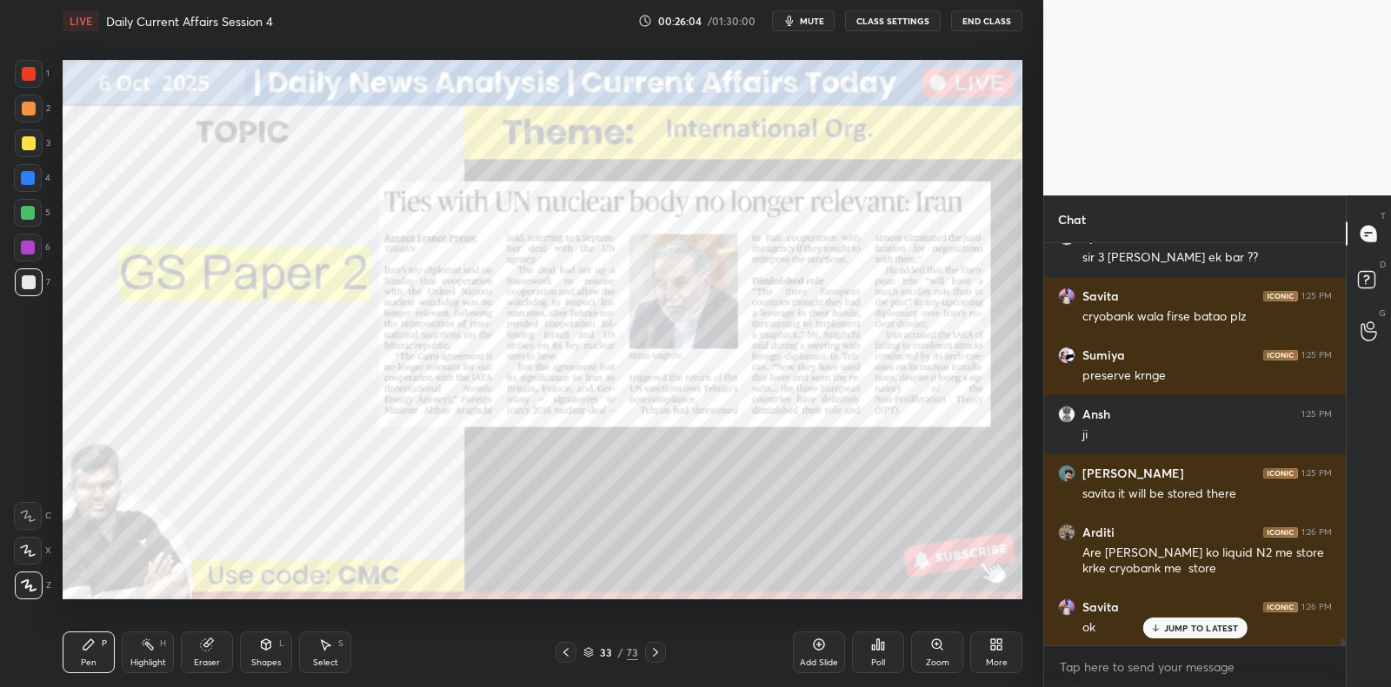
click at [817, 647] on icon at bounding box center [819, 645] width 14 height 14
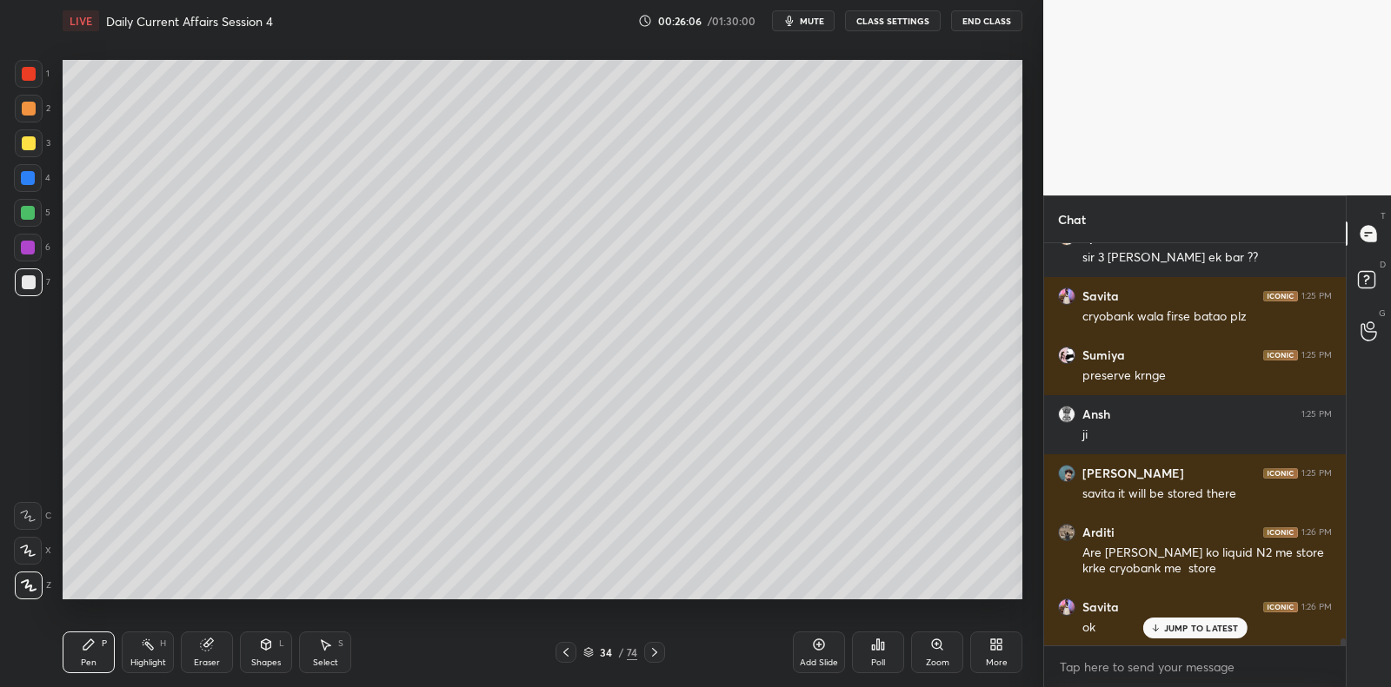
click at [30, 141] on div at bounding box center [29, 143] width 14 height 14
click at [30, 146] on div at bounding box center [29, 143] width 14 height 14
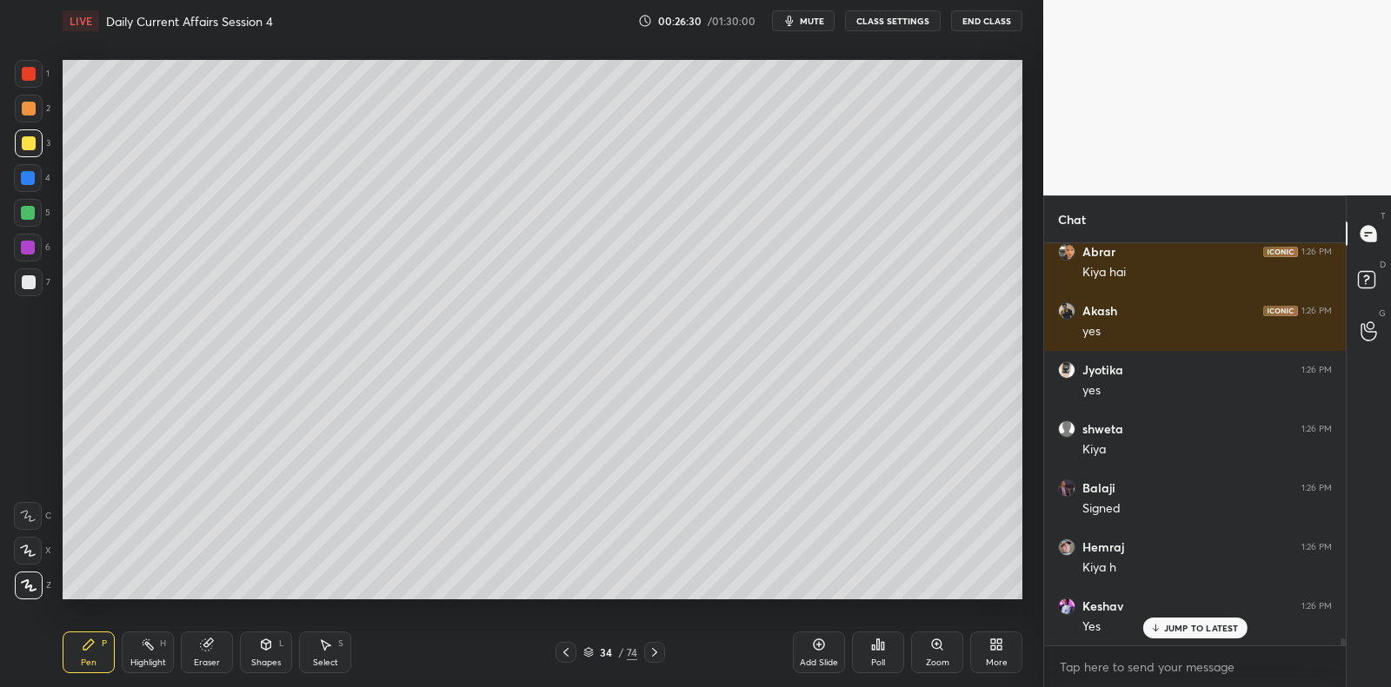
scroll to position [24042, 0]
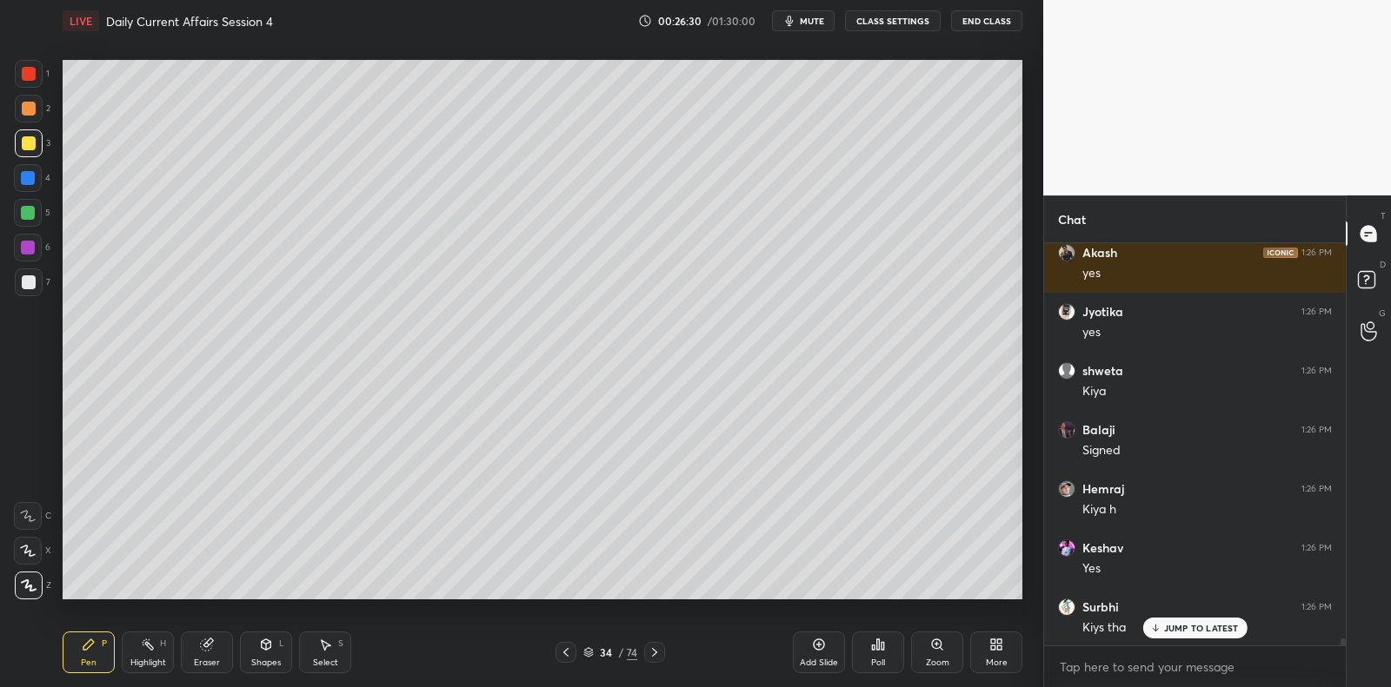
click at [32, 221] on div at bounding box center [28, 213] width 28 height 28
click at [42, 213] on div "5" at bounding box center [32, 213] width 37 height 28
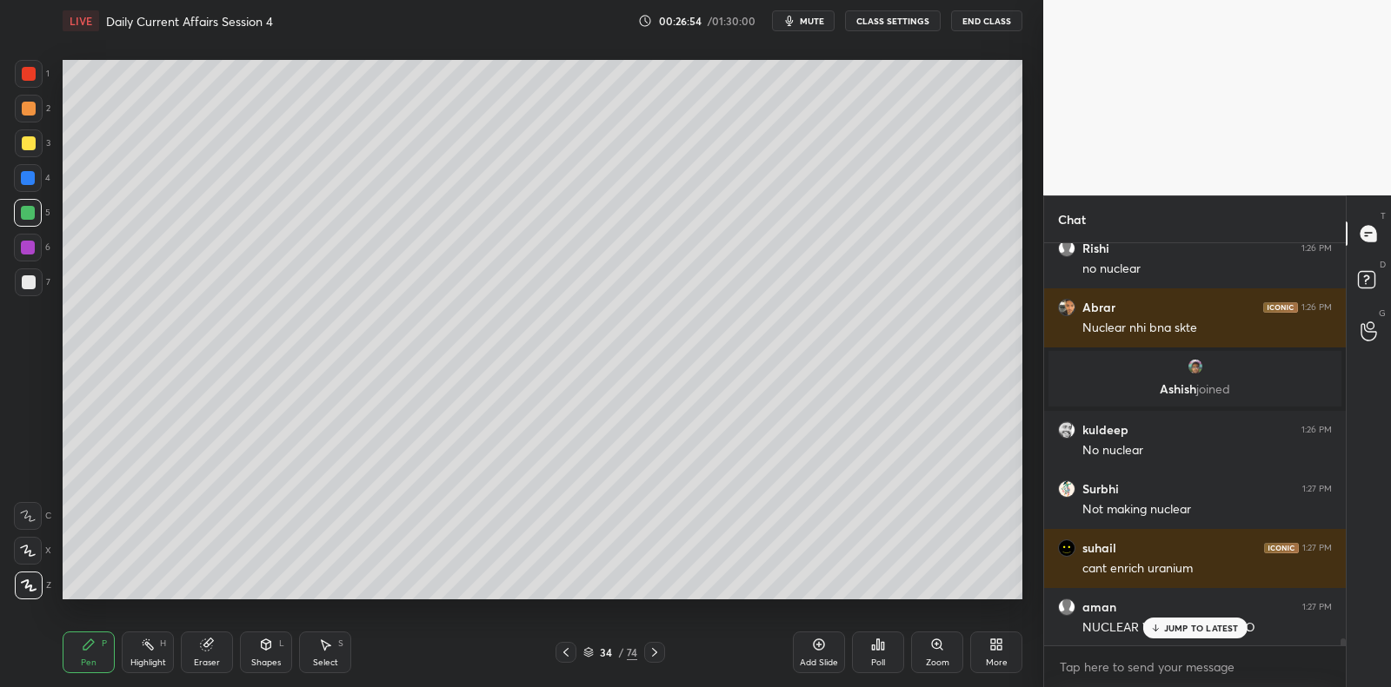
scroll to position [23586, 0]
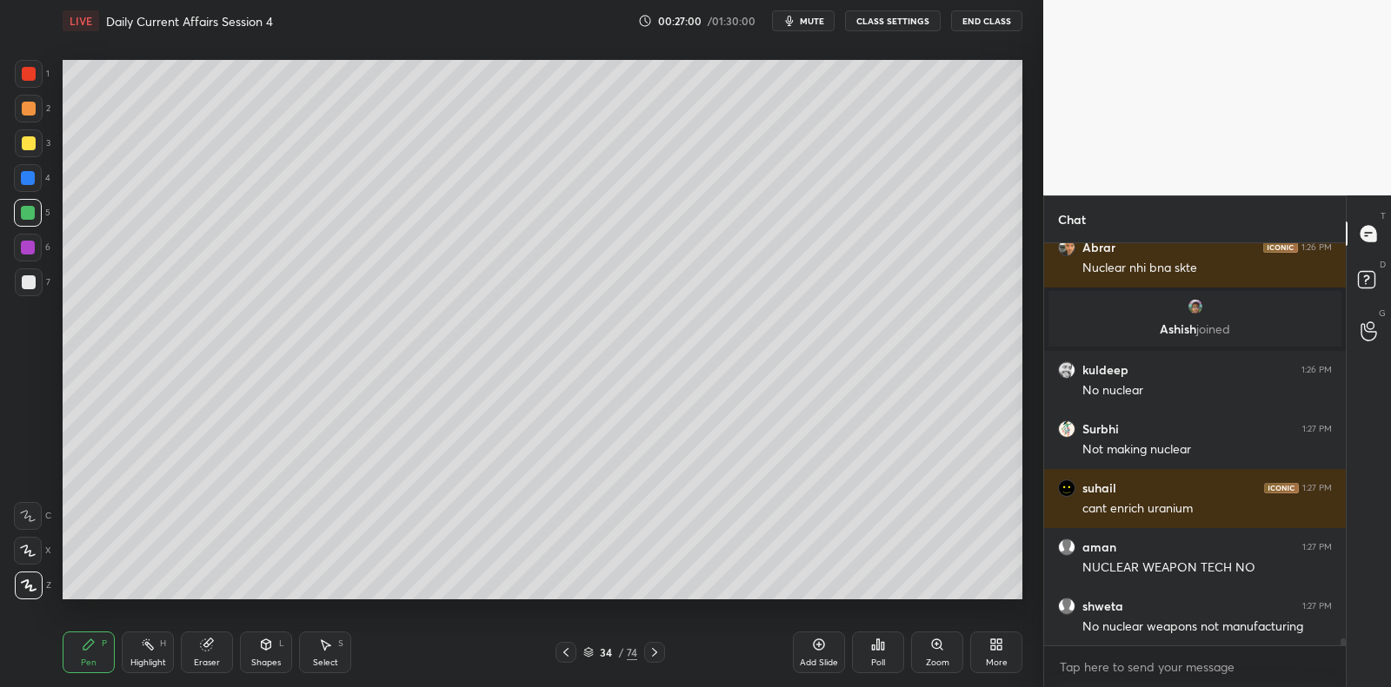
click at [30, 269] on div at bounding box center [29, 283] width 28 height 28
drag, startPoint x: 35, startPoint y: 272, endPoint x: 61, endPoint y: 259, distance: 29.2
click at [35, 272] on div at bounding box center [29, 283] width 28 height 28
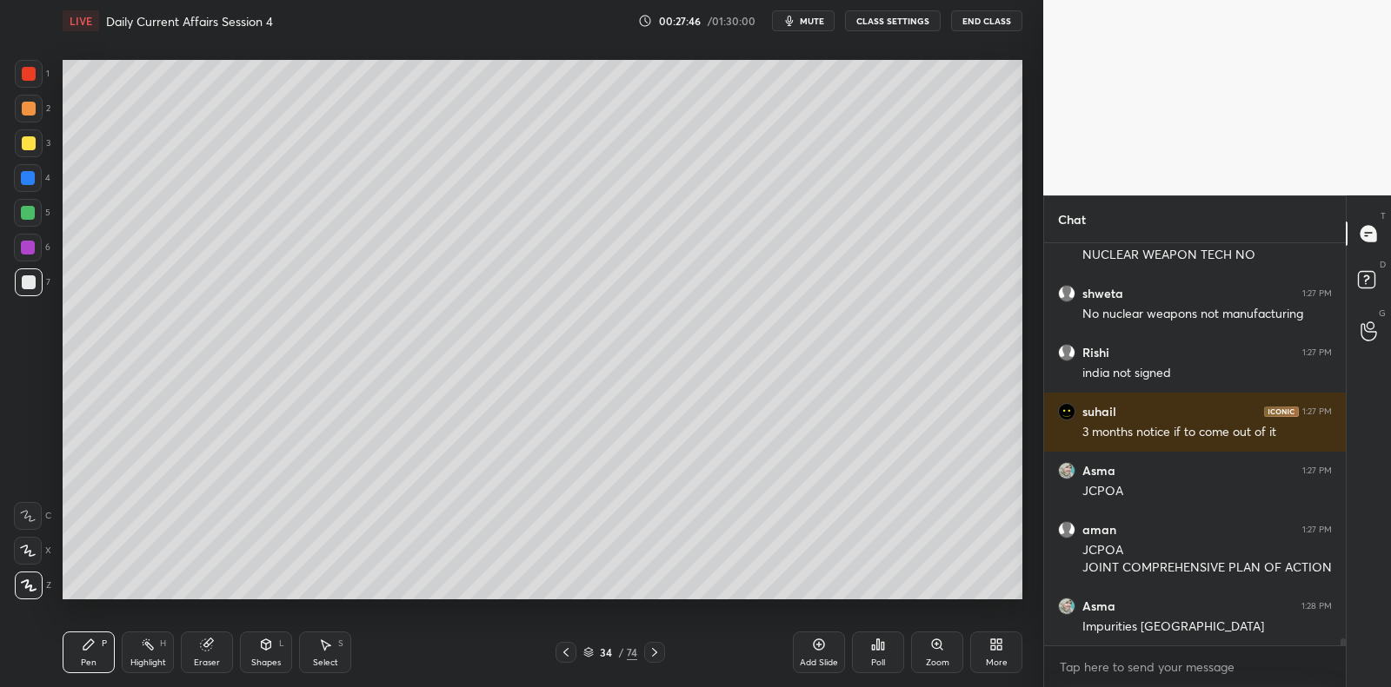
scroll to position [23962, 0]
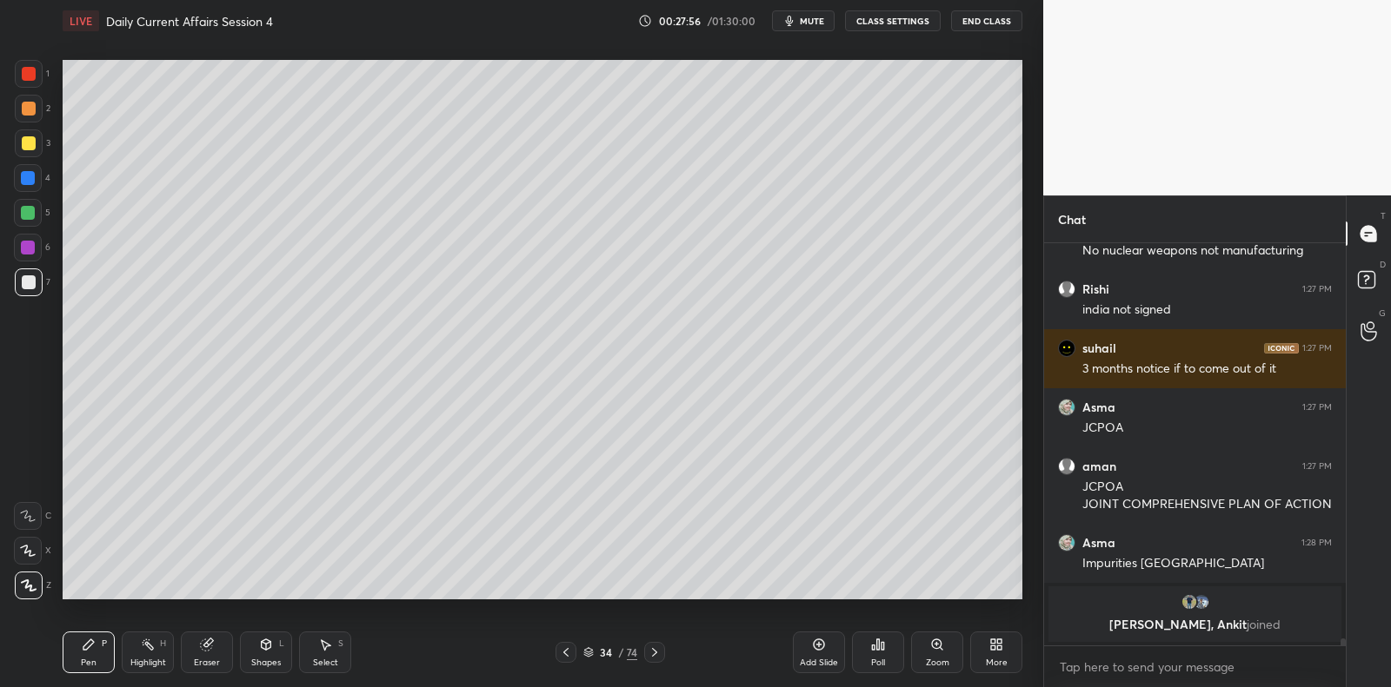
click at [815, 647] on icon at bounding box center [819, 645] width 14 height 14
click at [33, 205] on div at bounding box center [28, 213] width 28 height 28
drag, startPoint x: 39, startPoint y: 214, endPoint x: 50, endPoint y: 207, distance: 12.5
click at [39, 214] on div at bounding box center [28, 213] width 28 height 28
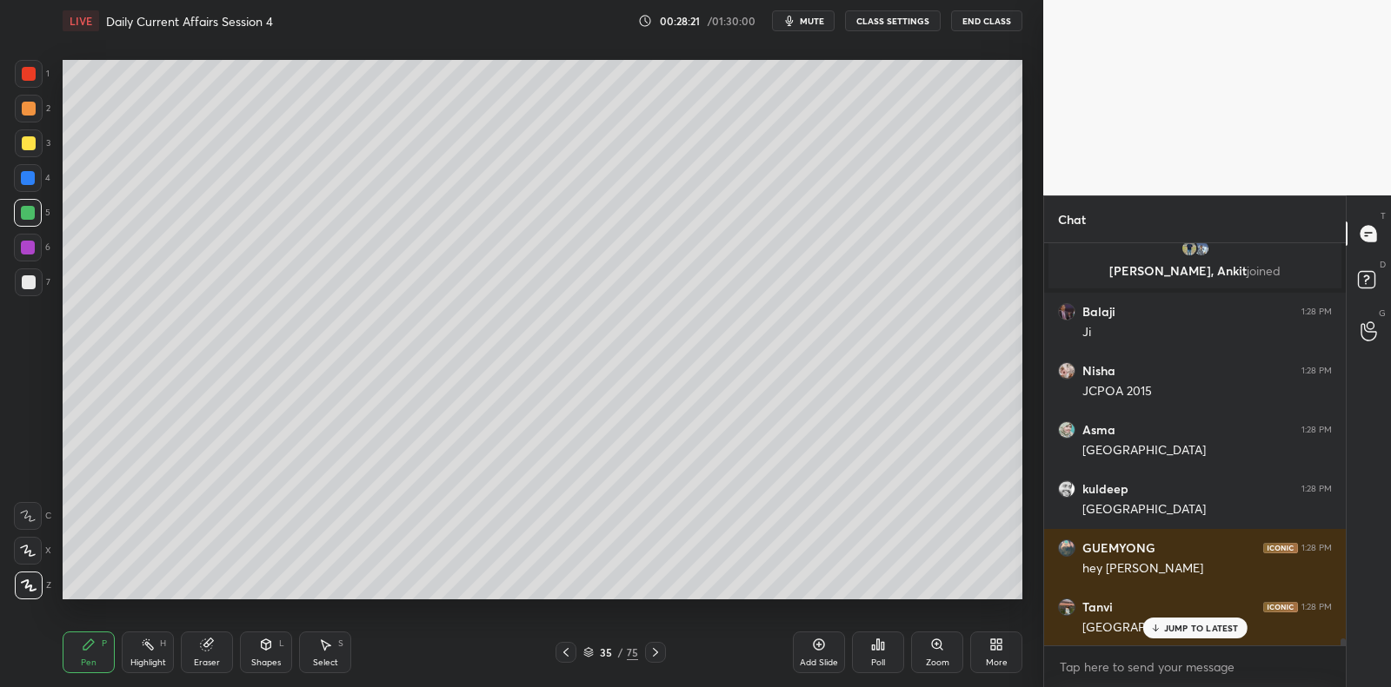
scroll to position [24219, 0]
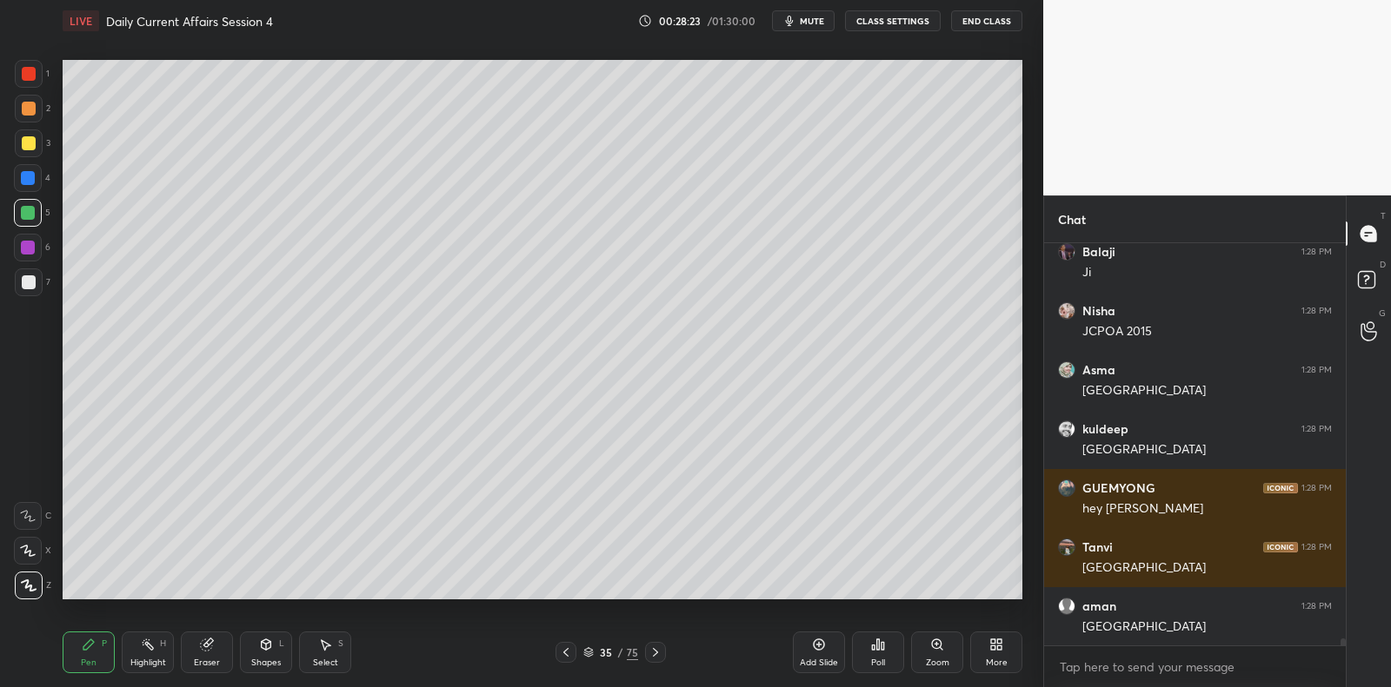
click at [31, 290] on div at bounding box center [29, 283] width 28 height 28
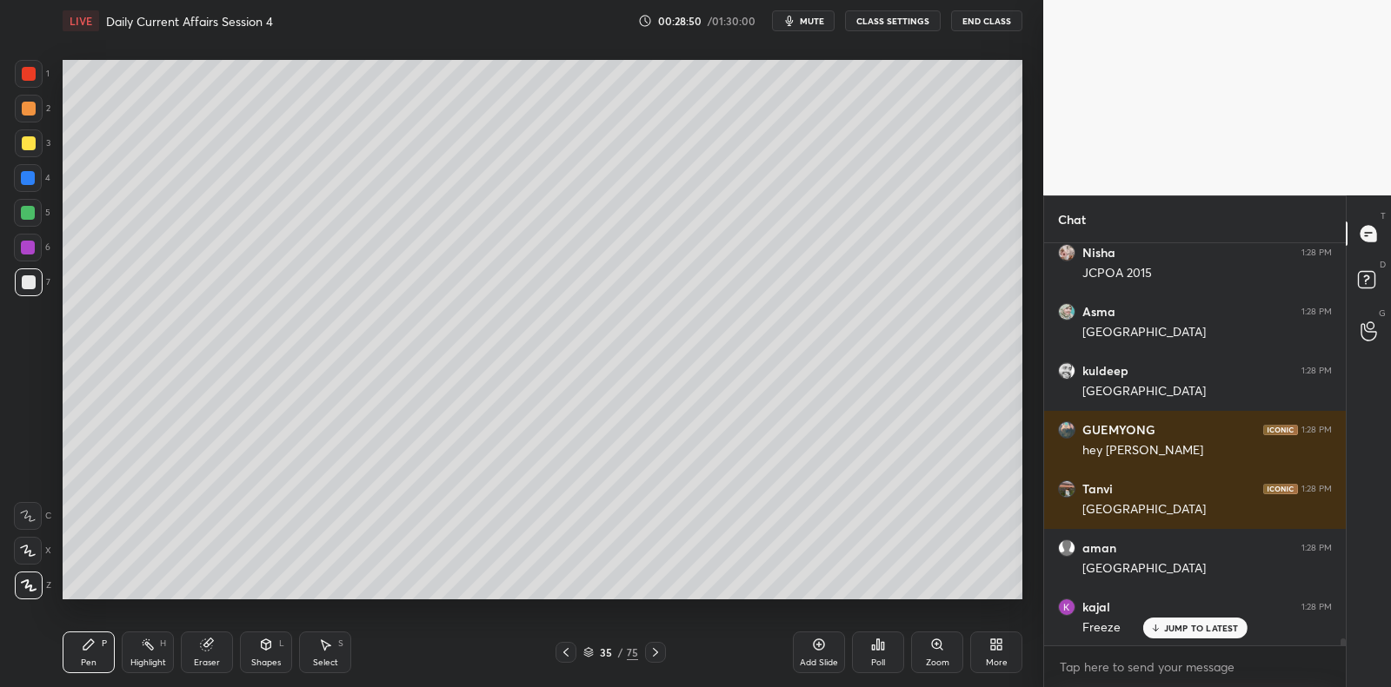
drag, startPoint x: 43, startPoint y: 178, endPoint x: 34, endPoint y: 157, distance: 22.6
click at [38, 173] on div "4" at bounding box center [32, 178] width 37 height 28
click at [29, 154] on div "3" at bounding box center [33, 147] width 36 height 35
click at [31, 149] on div at bounding box center [29, 143] width 14 height 14
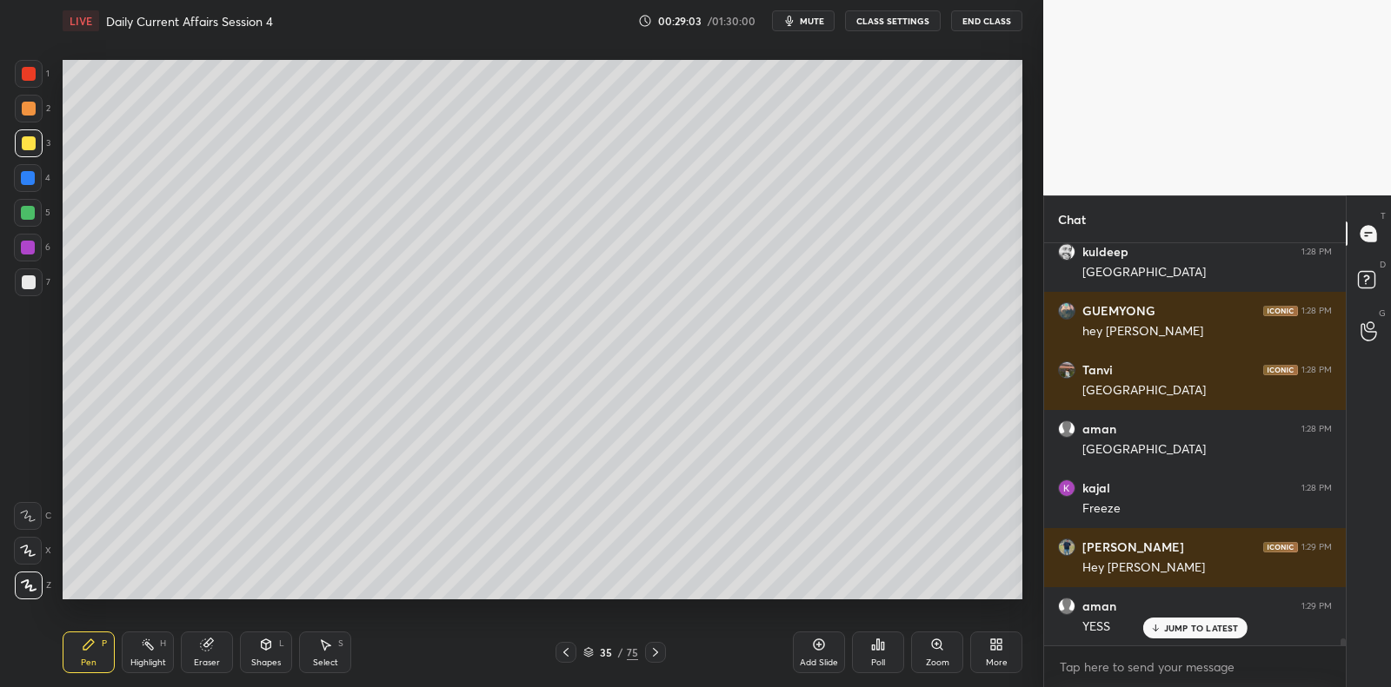
scroll to position [24455, 0]
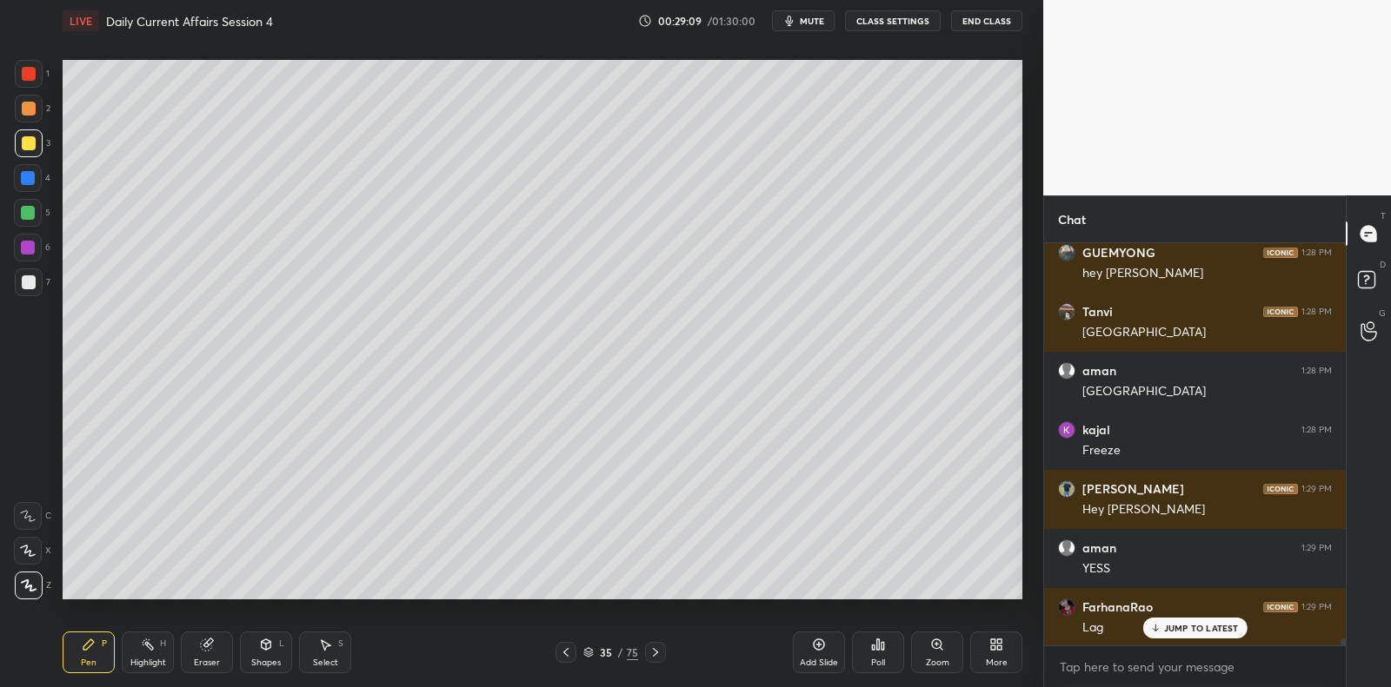
click at [33, 255] on div at bounding box center [28, 248] width 28 height 28
click at [42, 250] on div "6" at bounding box center [32, 248] width 37 height 28
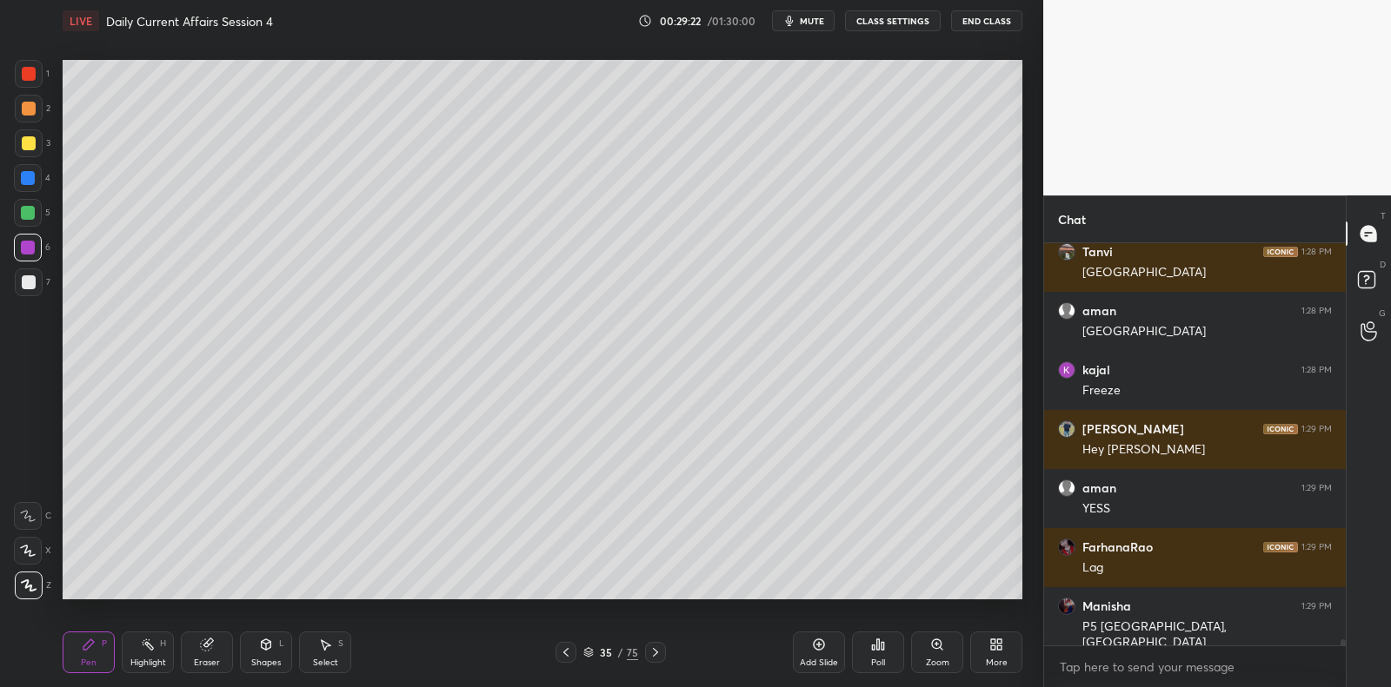
drag, startPoint x: 814, startPoint y: 649, endPoint x: 784, endPoint y: 606, distance: 53.0
click at [814, 649] on icon at bounding box center [819, 645] width 14 height 14
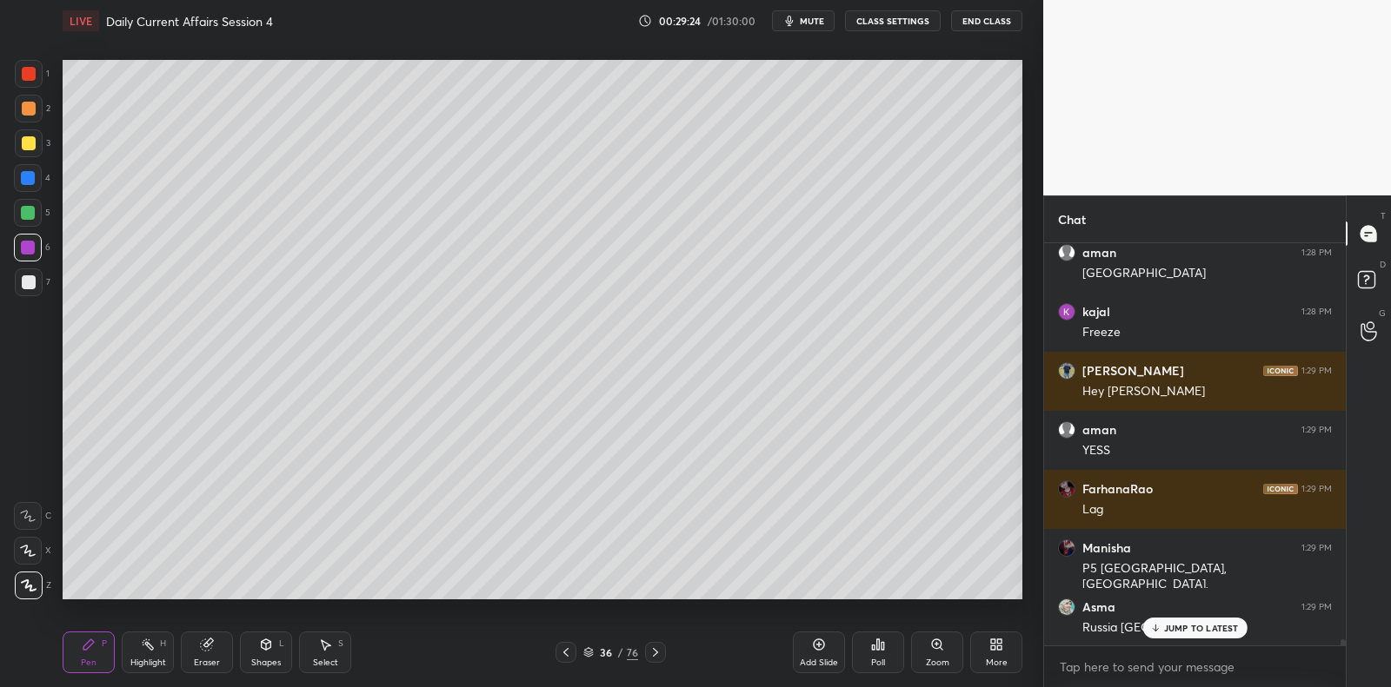
click at [27, 176] on div at bounding box center [28, 178] width 14 height 14
click at [33, 176] on div at bounding box center [28, 178] width 14 height 14
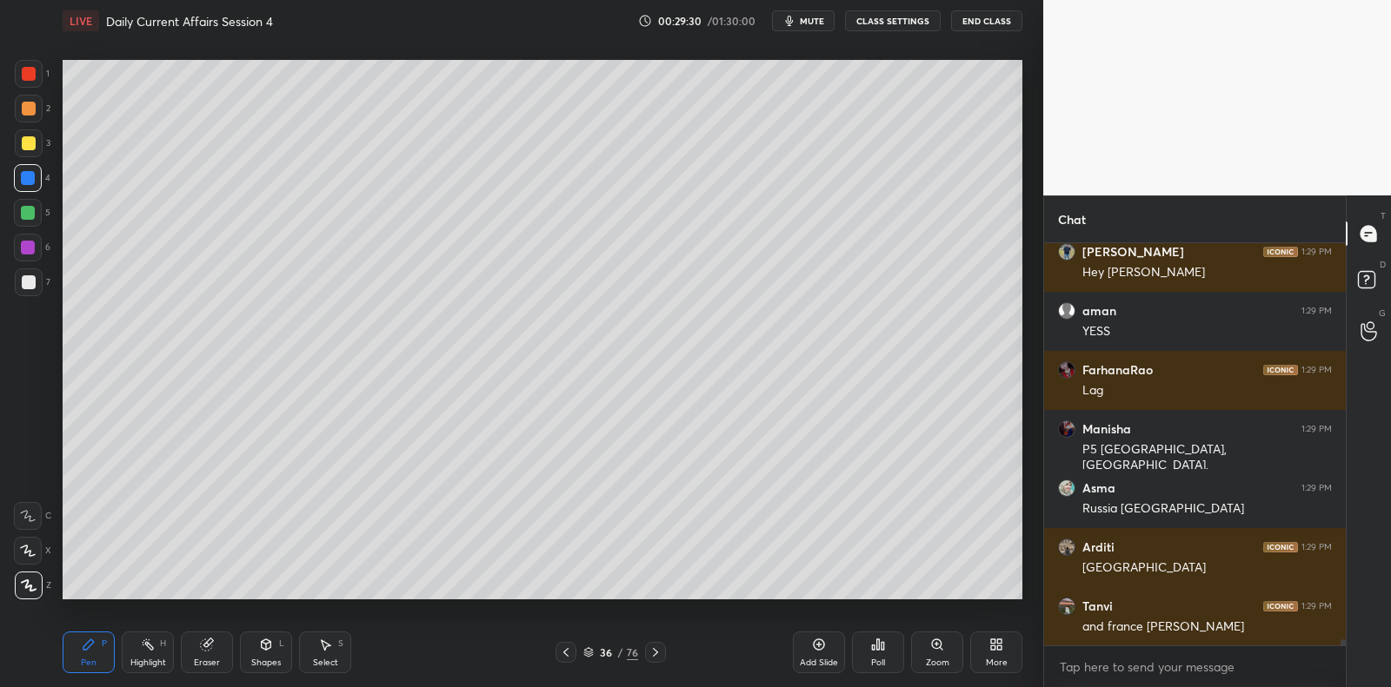
scroll to position [24750, 0]
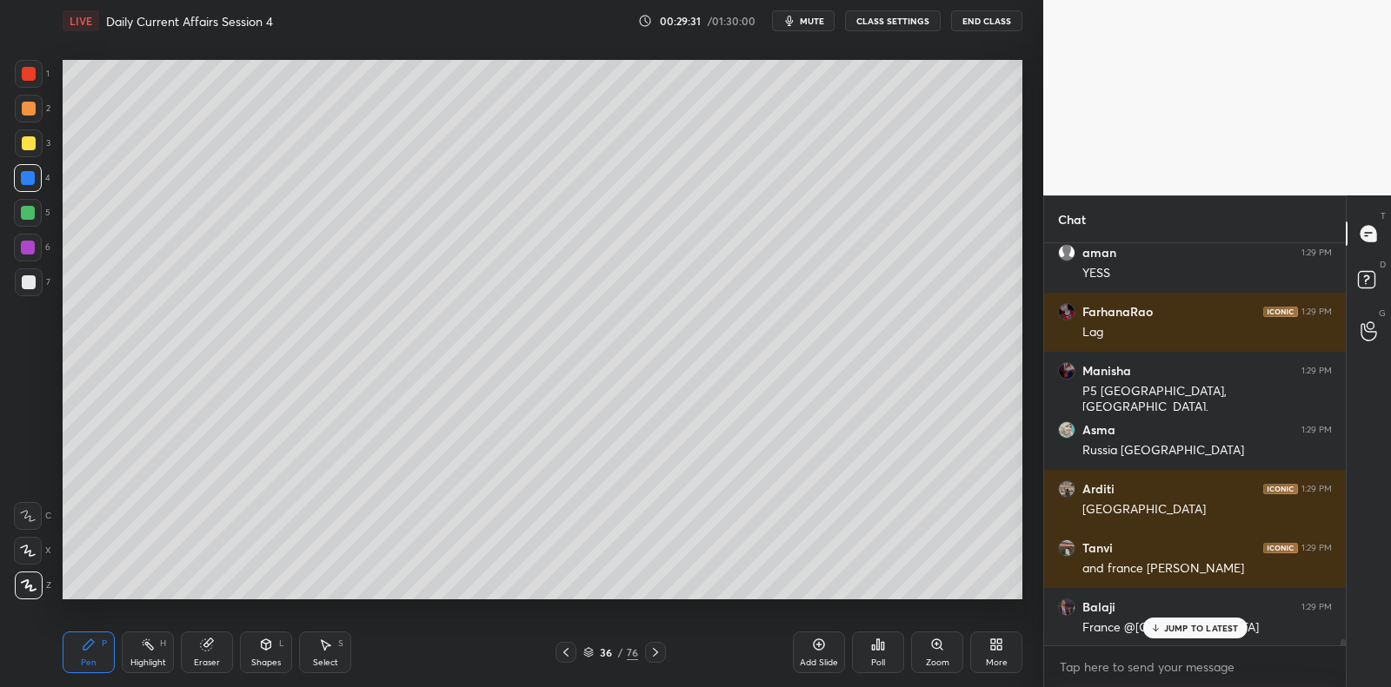
click at [33, 284] on div at bounding box center [29, 283] width 14 height 14
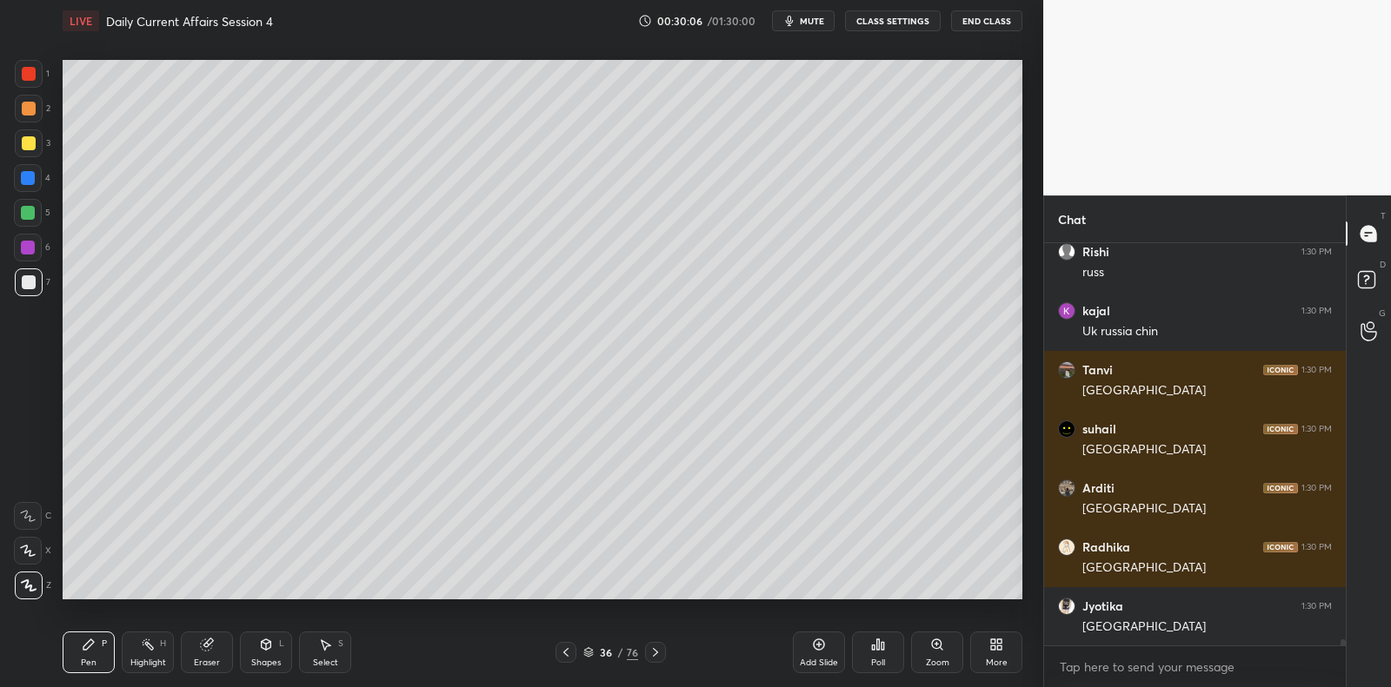
scroll to position [25878, 0]
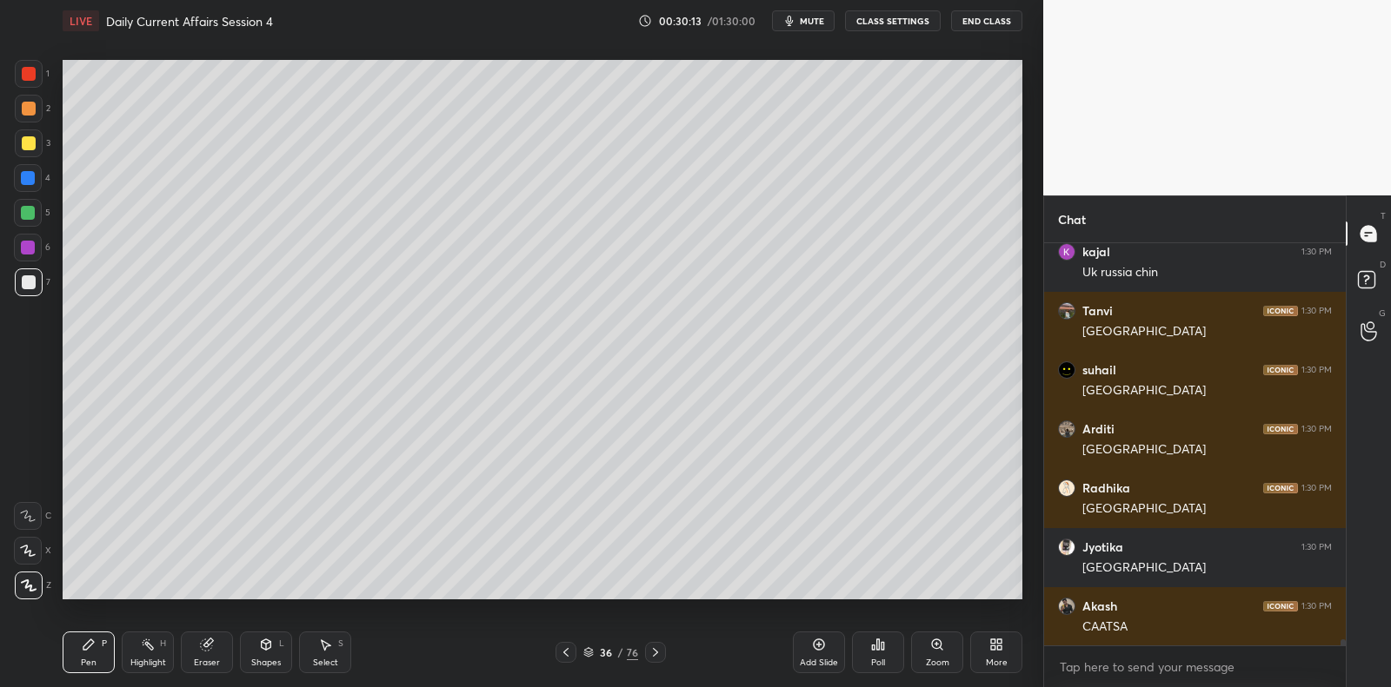
click at [37, 248] on div at bounding box center [28, 248] width 28 height 28
drag, startPoint x: 32, startPoint y: 249, endPoint x: 61, endPoint y: 267, distance: 33.5
click at [34, 251] on div at bounding box center [28, 248] width 14 height 14
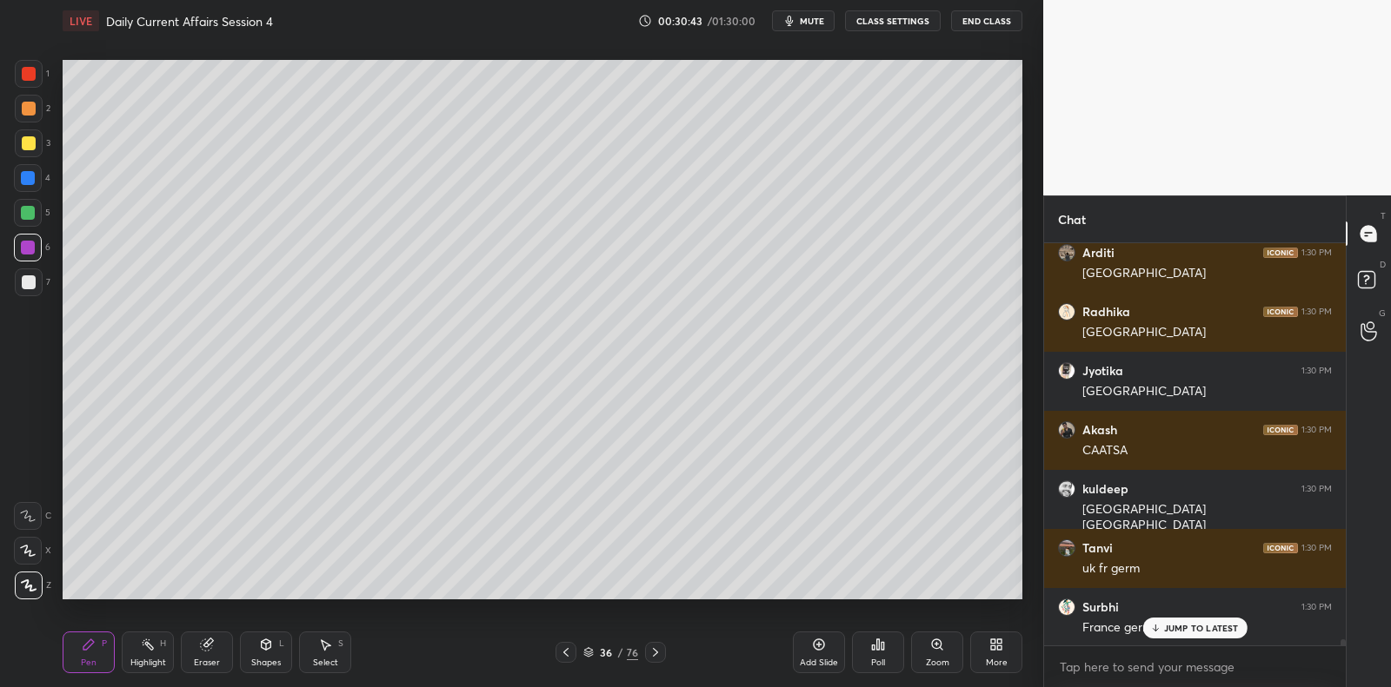
scroll to position [26115, 0]
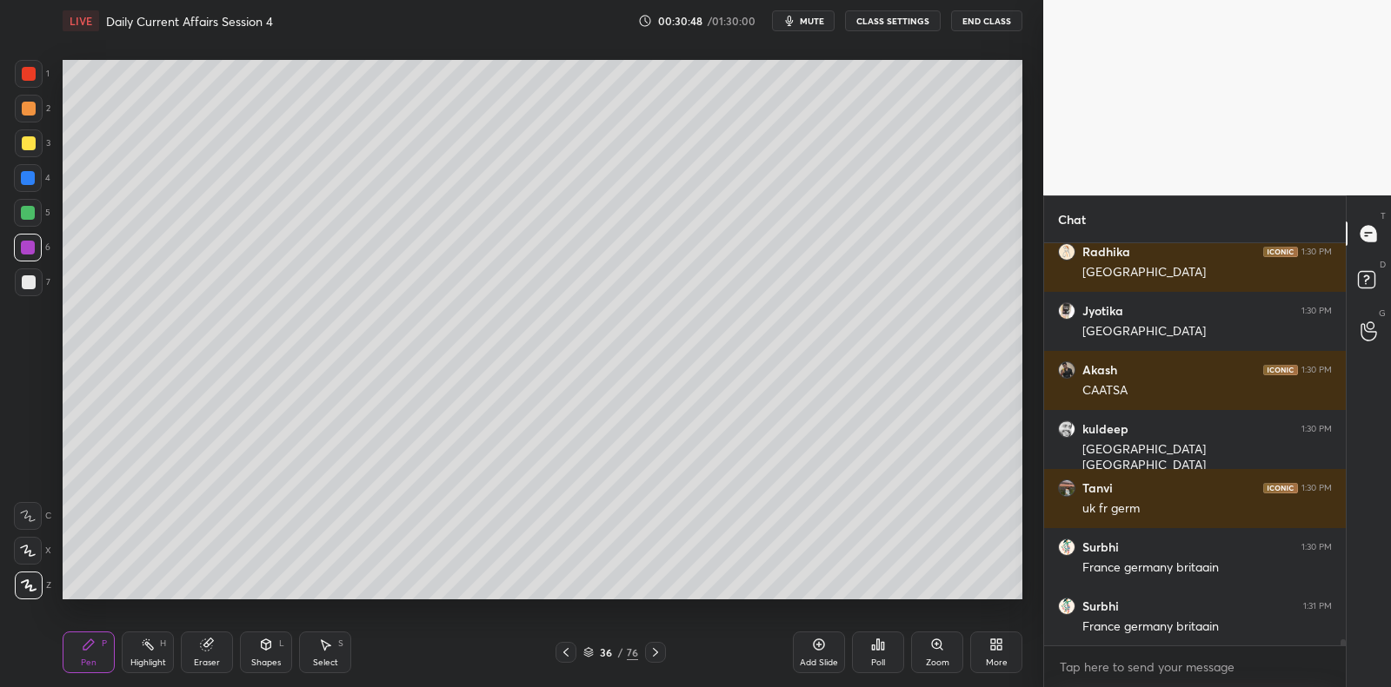
click at [37, 284] on div at bounding box center [29, 283] width 28 height 28
drag, startPoint x: 42, startPoint y: 281, endPoint x: 53, endPoint y: 283, distance: 11.6
click at [42, 281] on div "7" at bounding box center [33, 283] width 36 height 28
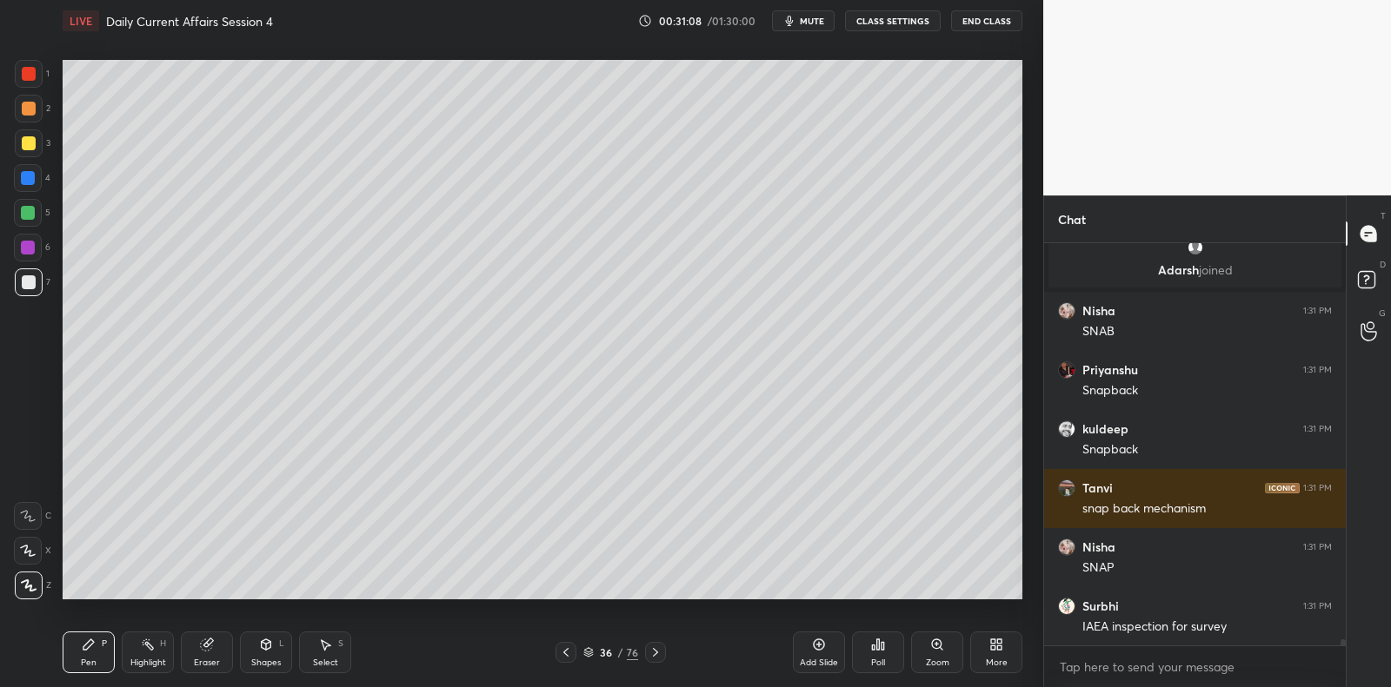
scroll to position [25963, 0]
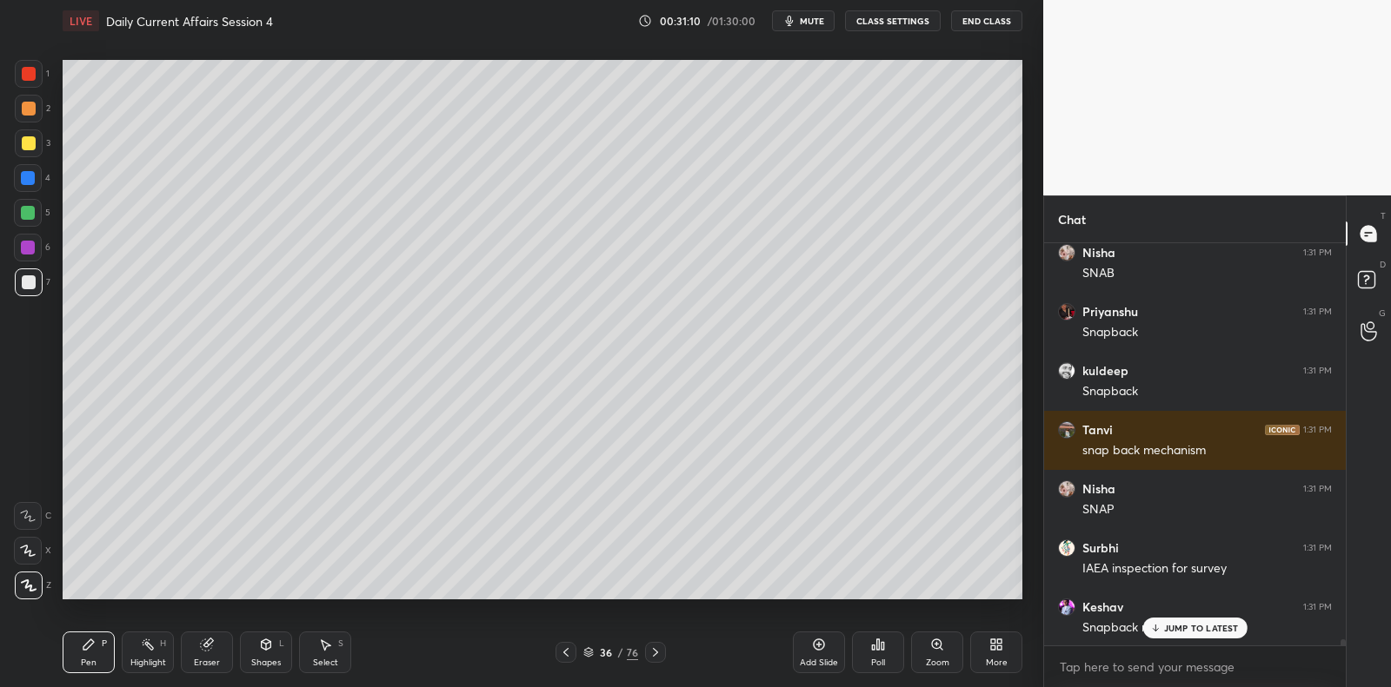
drag, startPoint x: 826, startPoint y: 648, endPoint x: 806, endPoint y: 605, distance: 47.8
click at [824, 645] on div "Add Slide" at bounding box center [819, 653] width 52 height 42
click at [37, 141] on div at bounding box center [29, 144] width 28 height 28
click at [37, 136] on div at bounding box center [29, 144] width 28 height 28
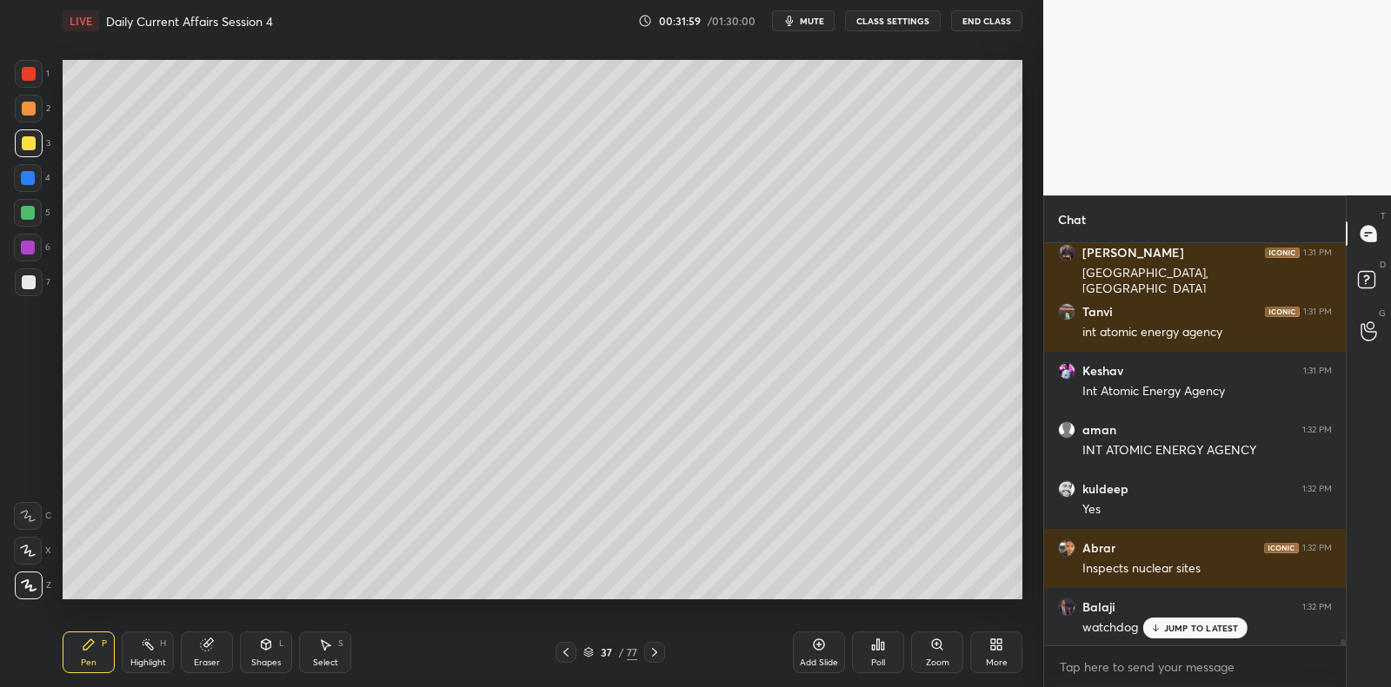
scroll to position [26749, 0]
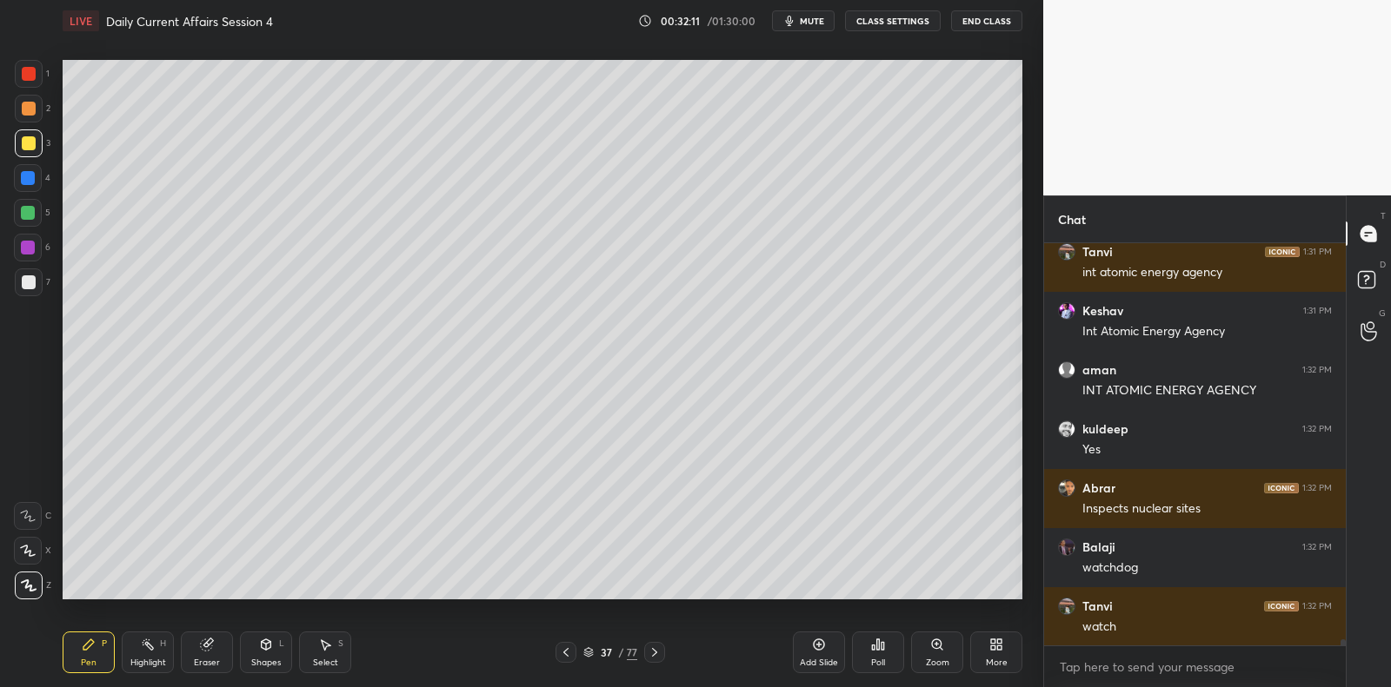
click at [38, 289] on div at bounding box center [29, 283] width 28 height 28
click at [37, 286] on div at bounding box center [29, 283] width 28 height 28
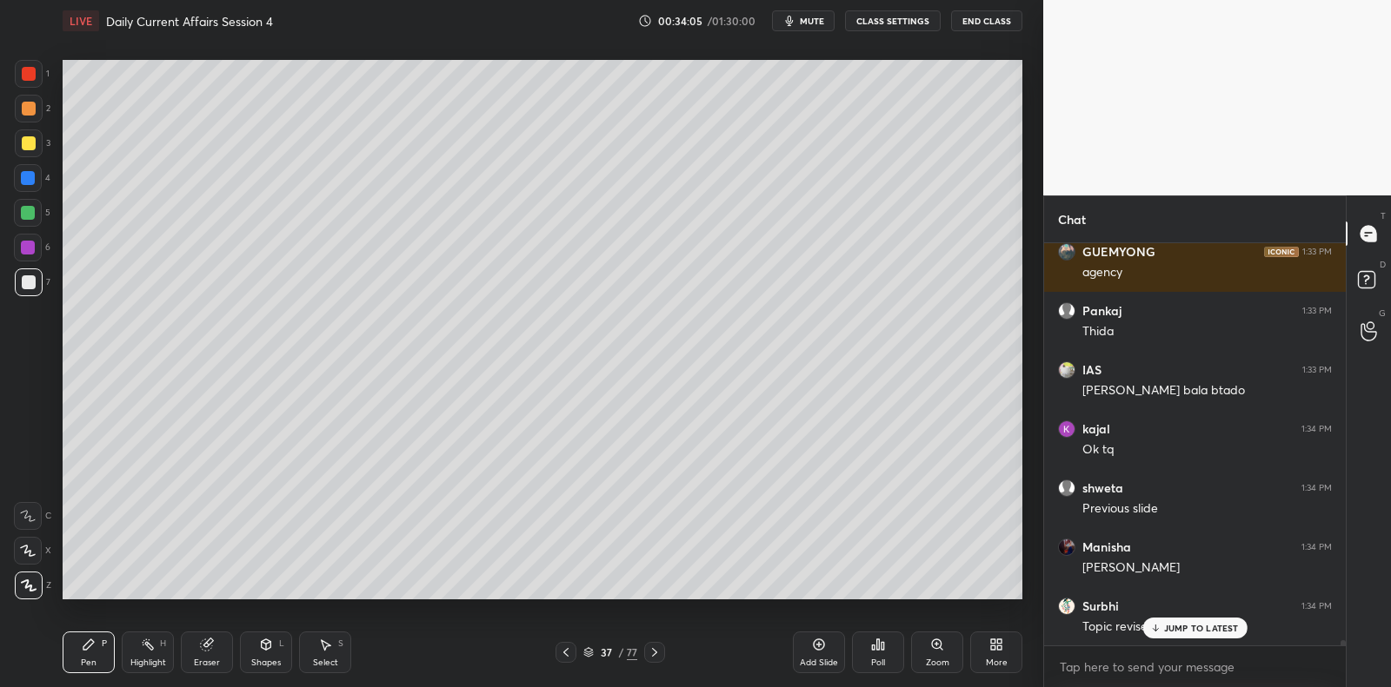
scroll to position [28761, 0]
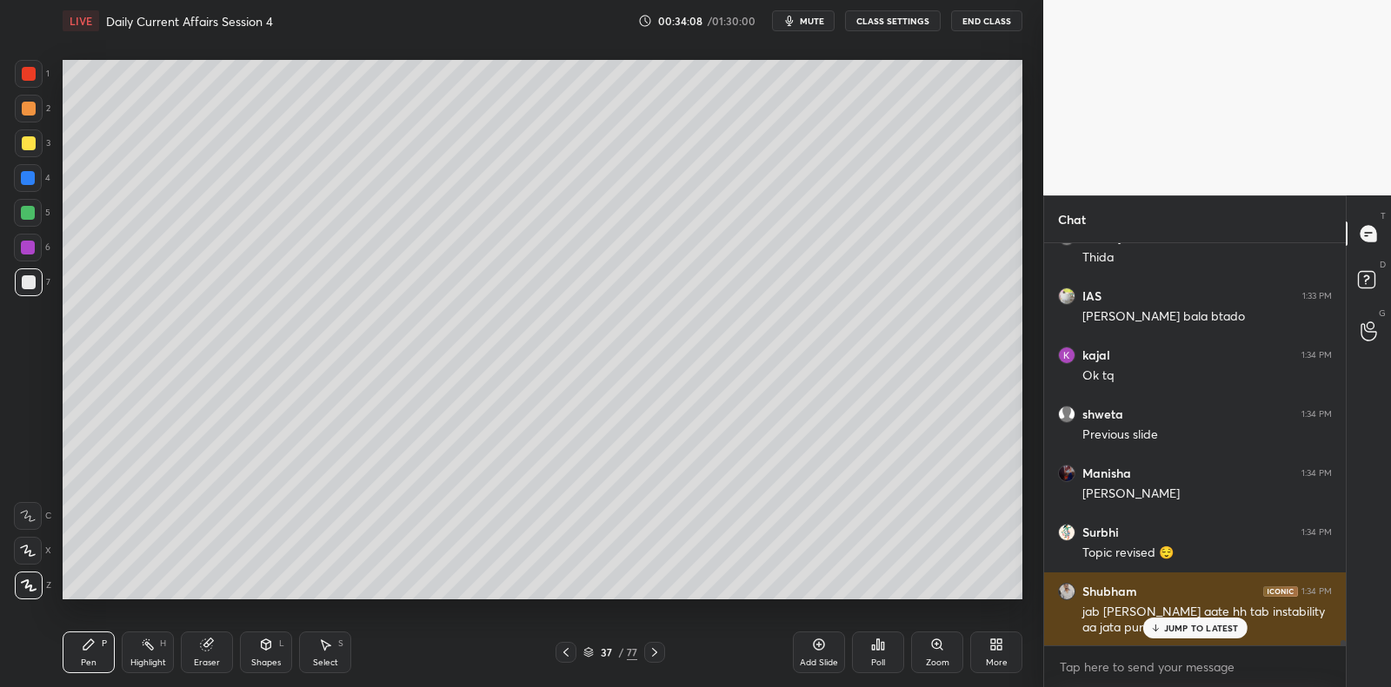
click at [1185, 628] on p "JUMP TO LATEST" at bounding box center [1201, 628] width 75 height 10
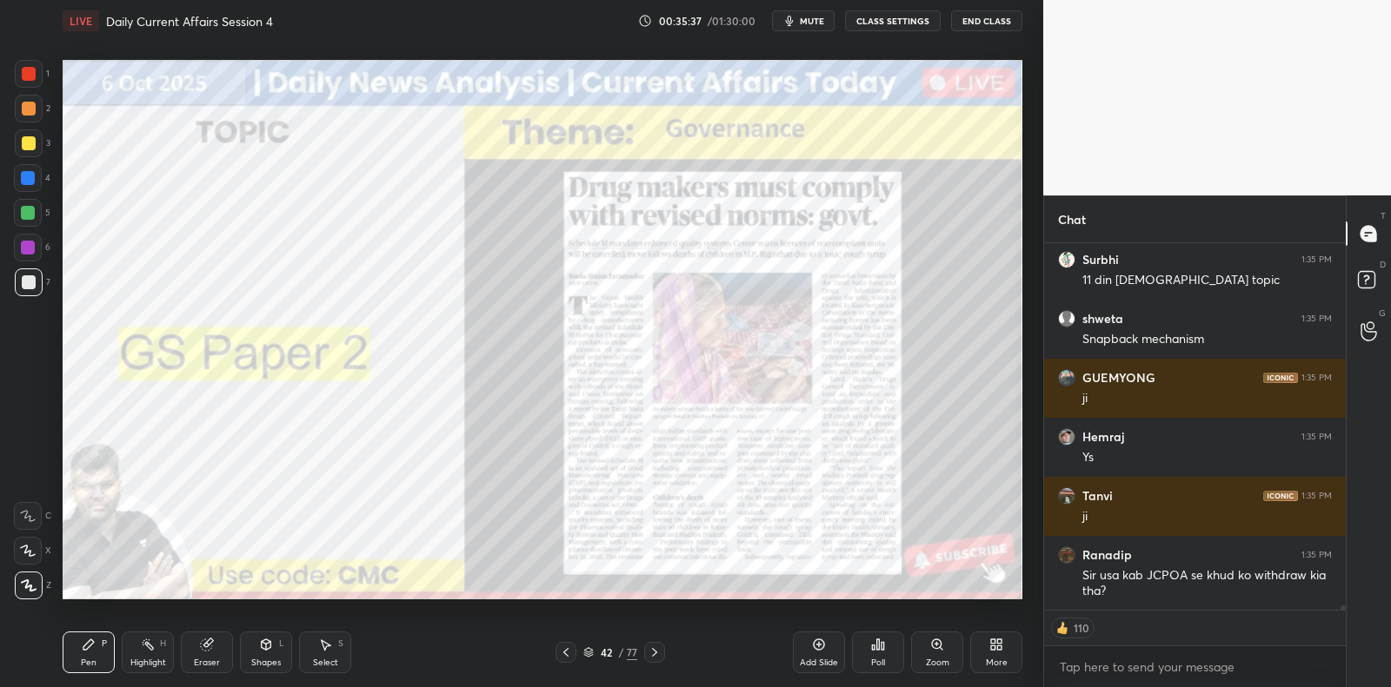
scroll to position [29710, 0]
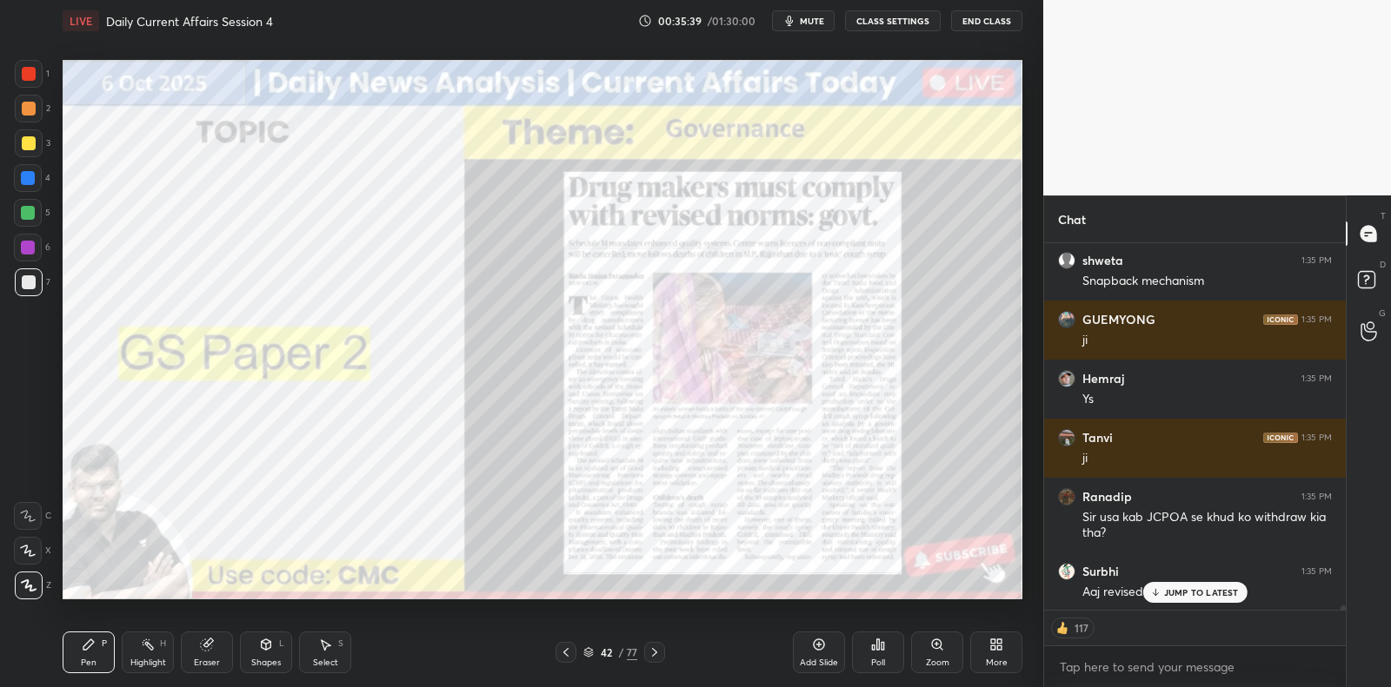
click at [34, 263] on div "6" at bounding box center [32, 251] width 37 height 35
click at [30, 254] on div at bounding box center [28, 248] width 14 height 14
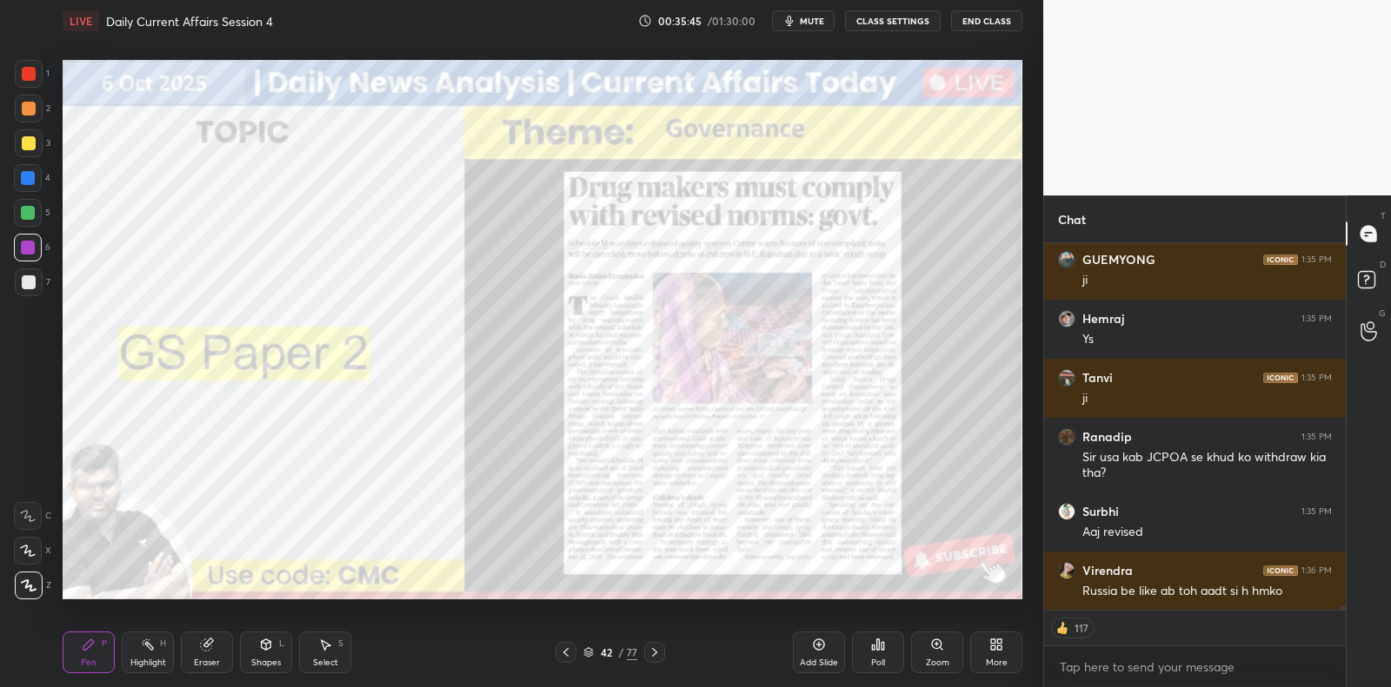
click at [814, 646] on icon at bounding box center [819, 645] width 14 height 14
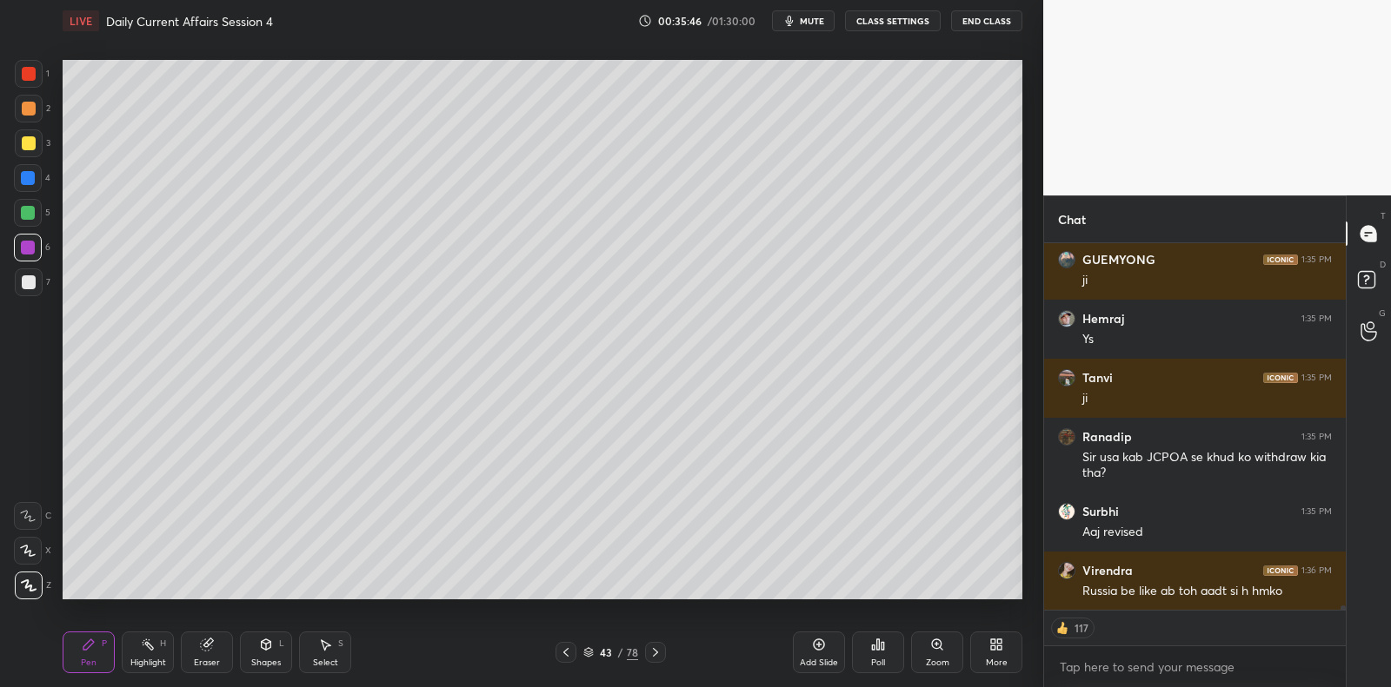
drag, startPoint x: 33, startPoint y: 210, endPoint x: 45, endPoint y: 202, distance: 15.0
click at [32, 210] on div at bounding box center [28, 213] width 14 height 14
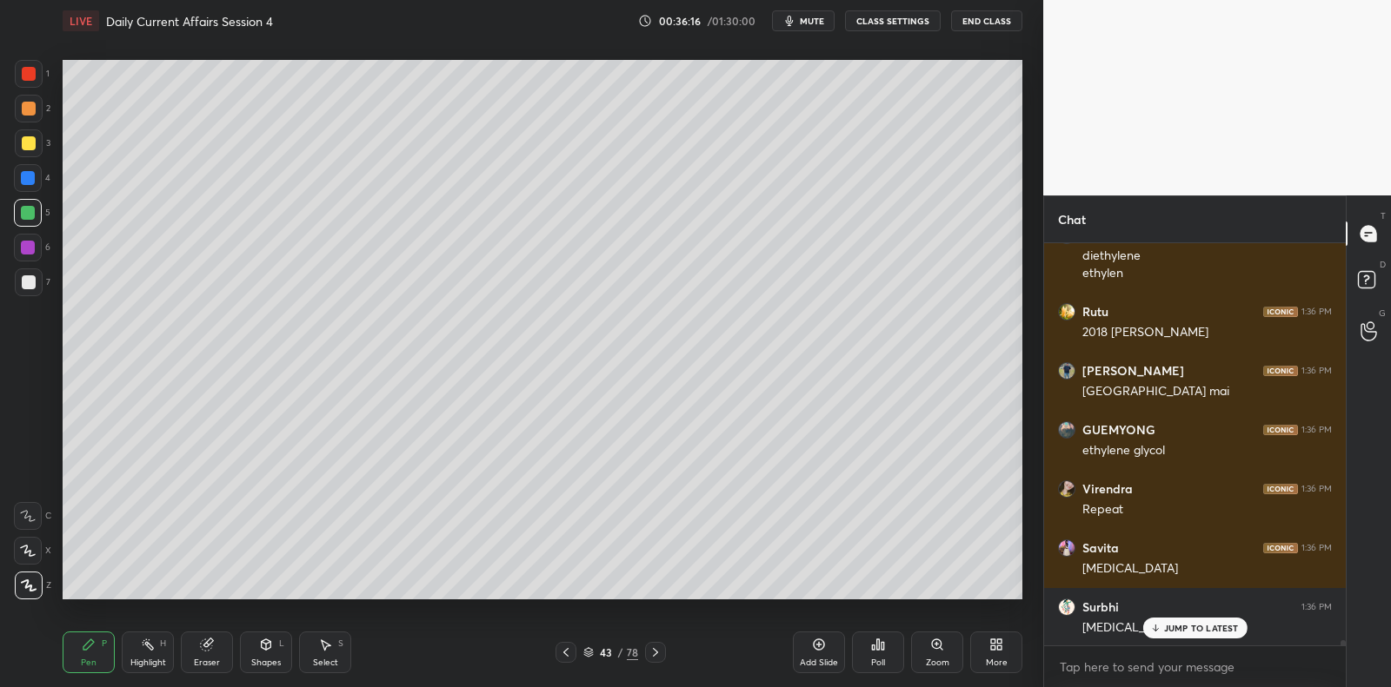
scroll to position [30357, 0]
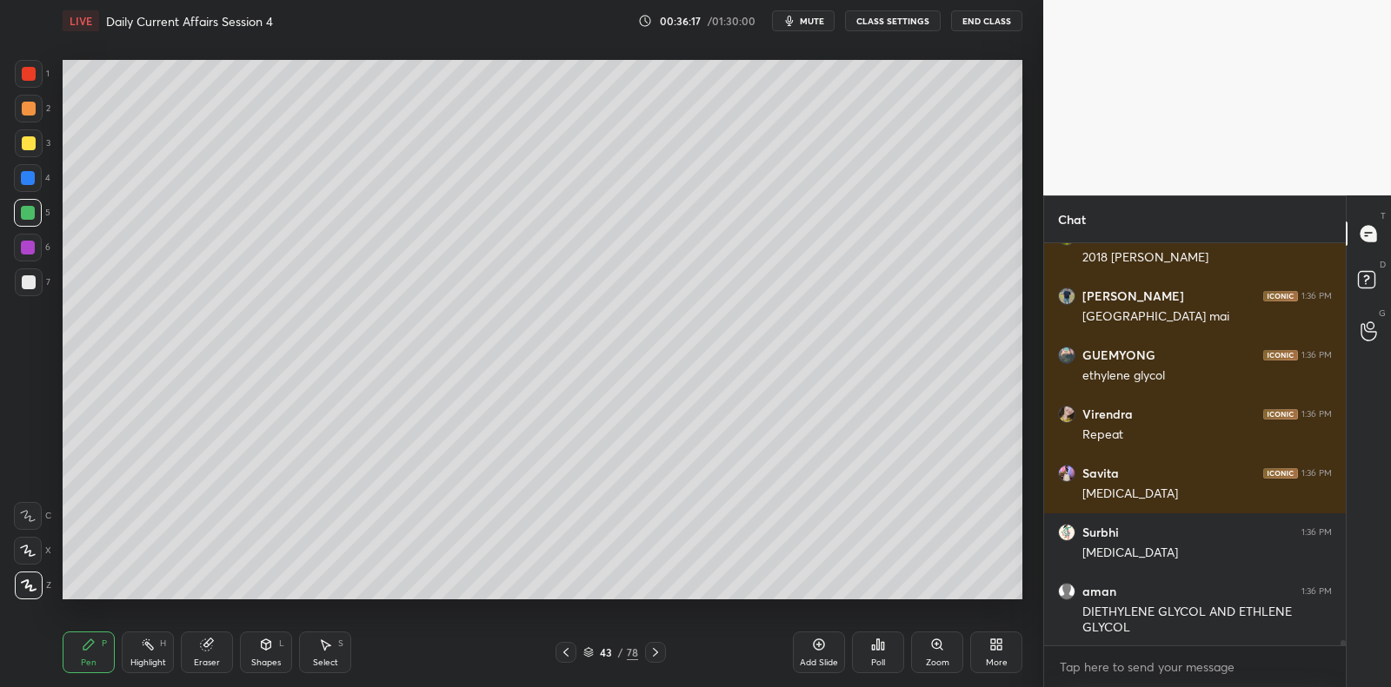
click at [30, 286] on div at bounding box center [29, 283] width 14 height 14
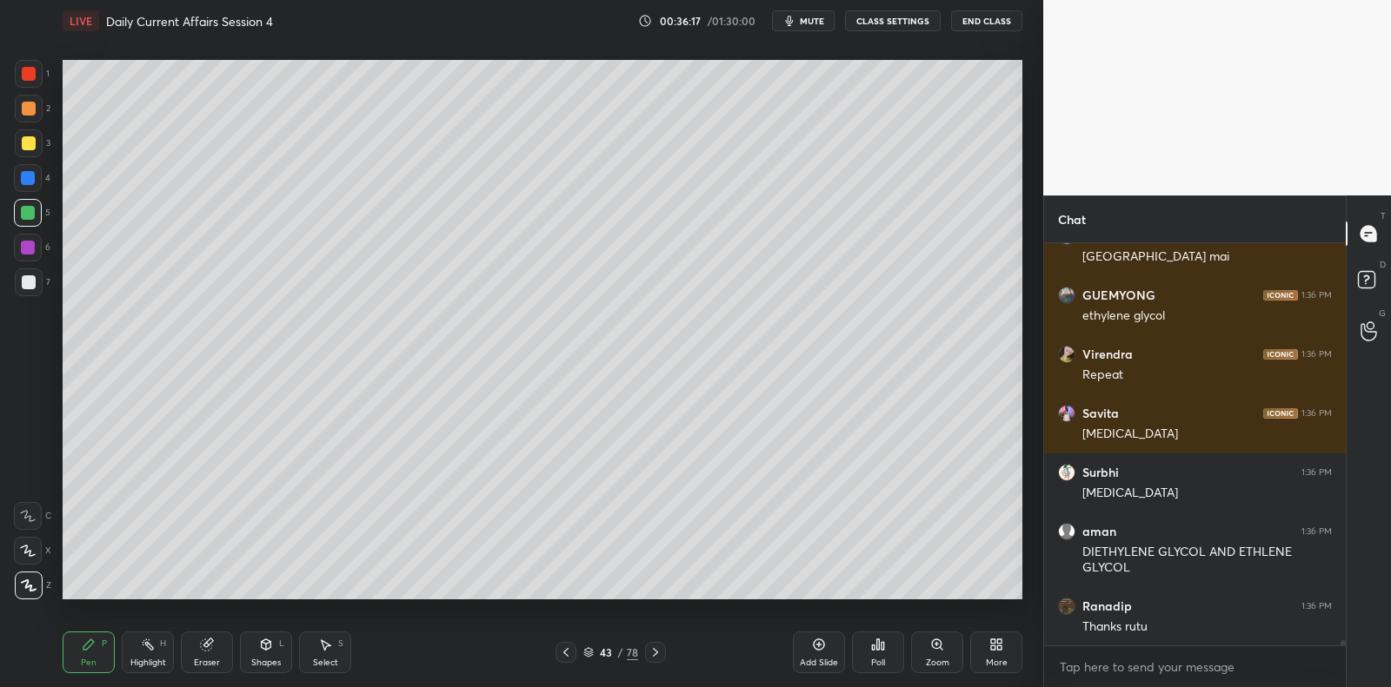
click at [27, 276] on div at bounding box center [29, 283] width 14 height 14
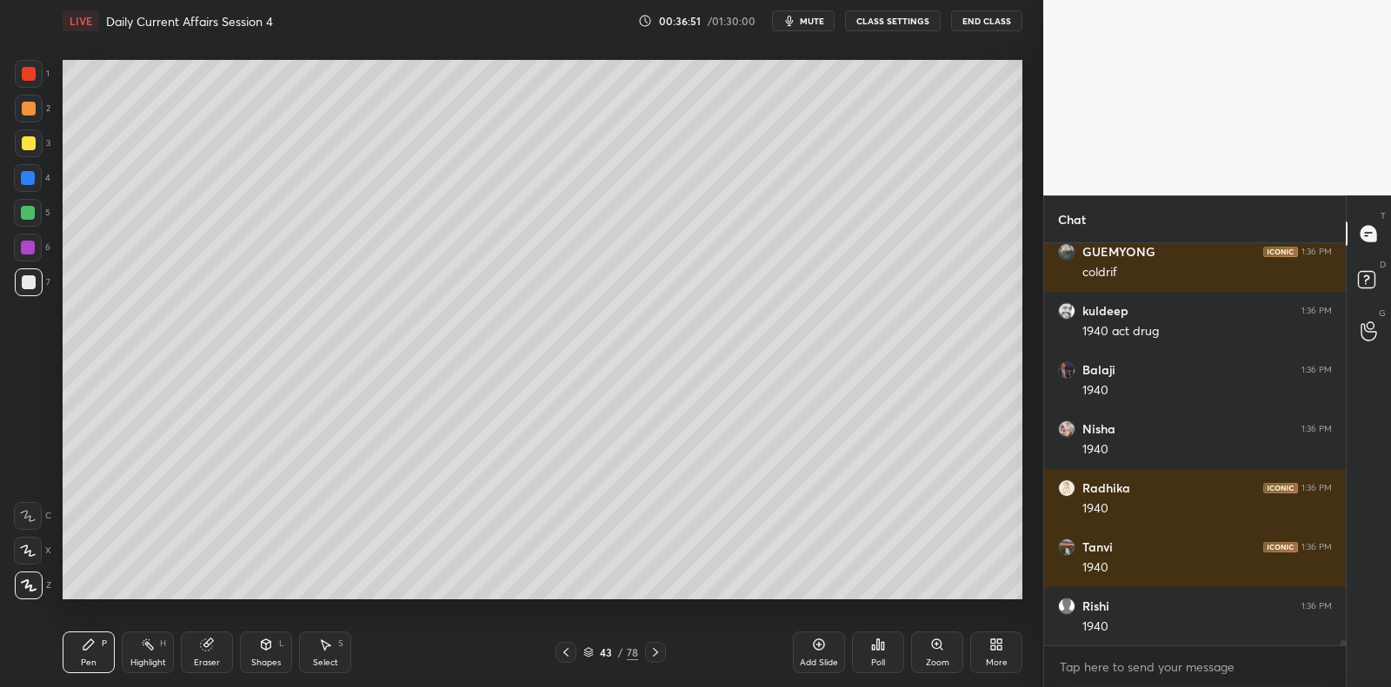
scroll to position [31024, 0]
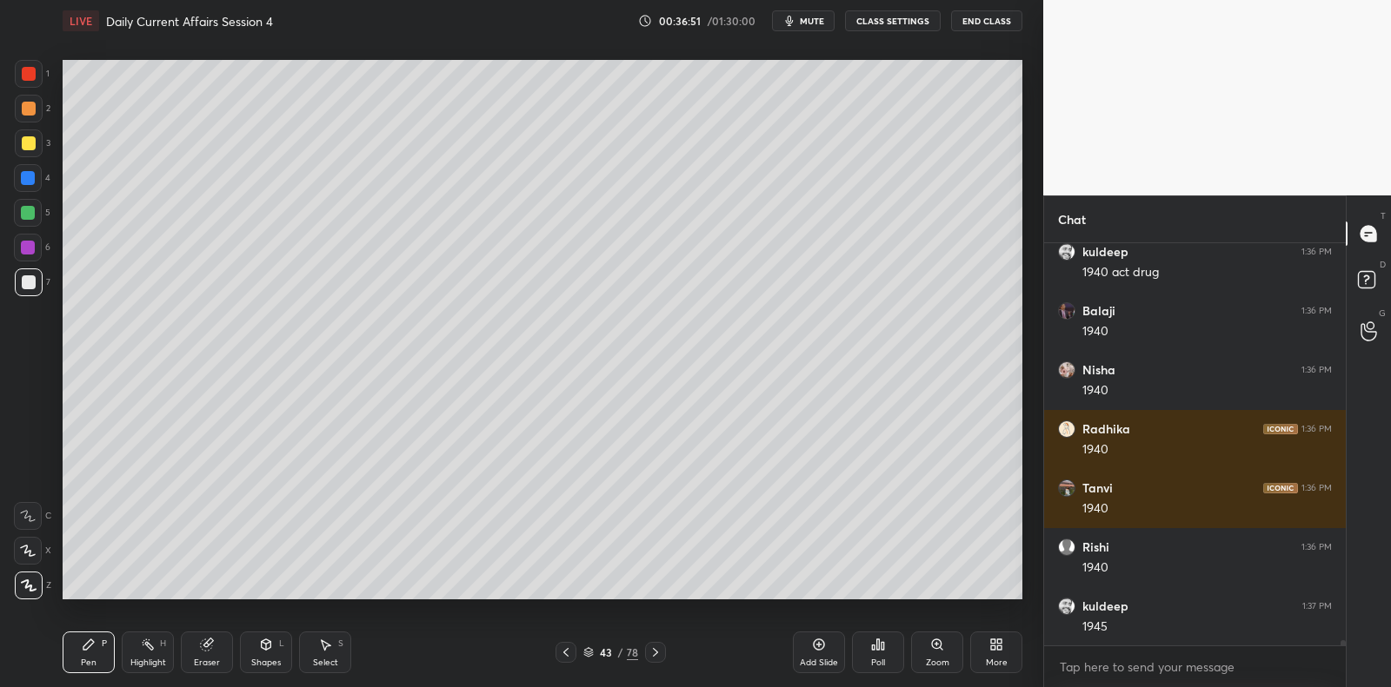
click at [32, 265] on div "6" at bounding box center [32, 251] width 37 height 35
click at [33, 250] on div at bounding box center [28, 248] width 14 height 14
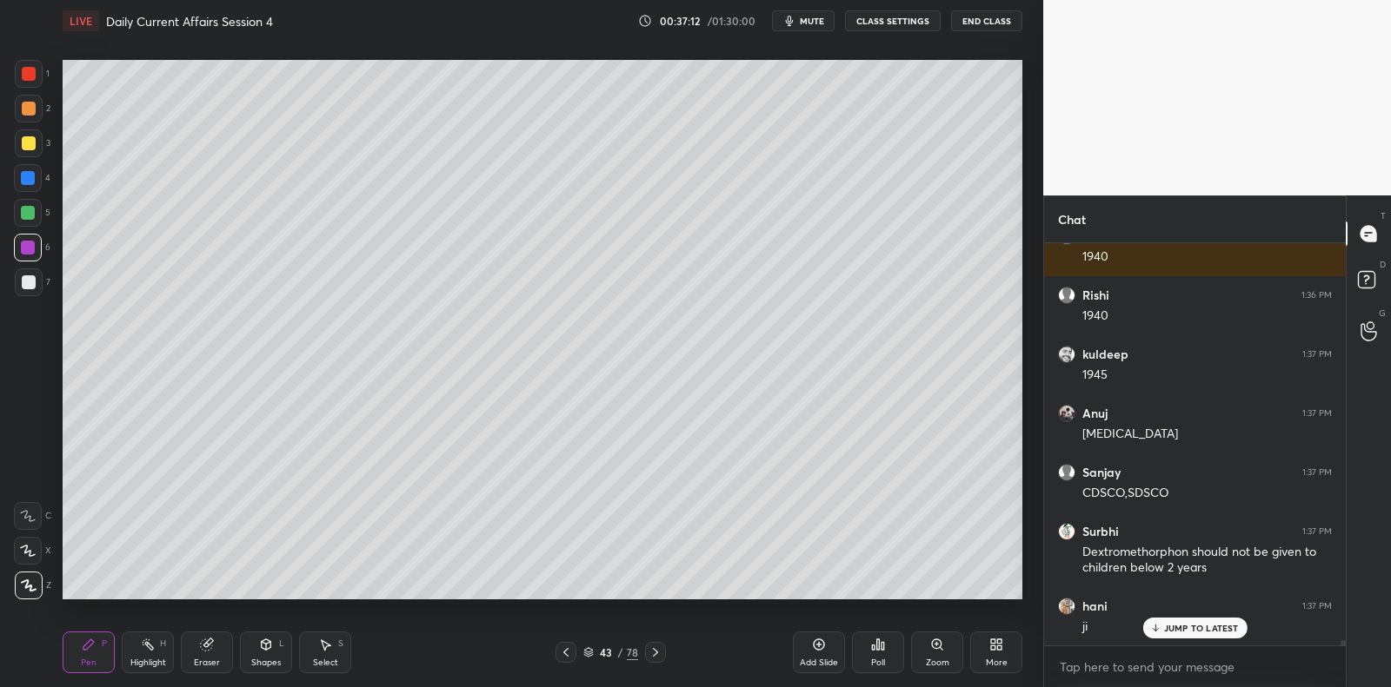
scroll to position [31334, 0]
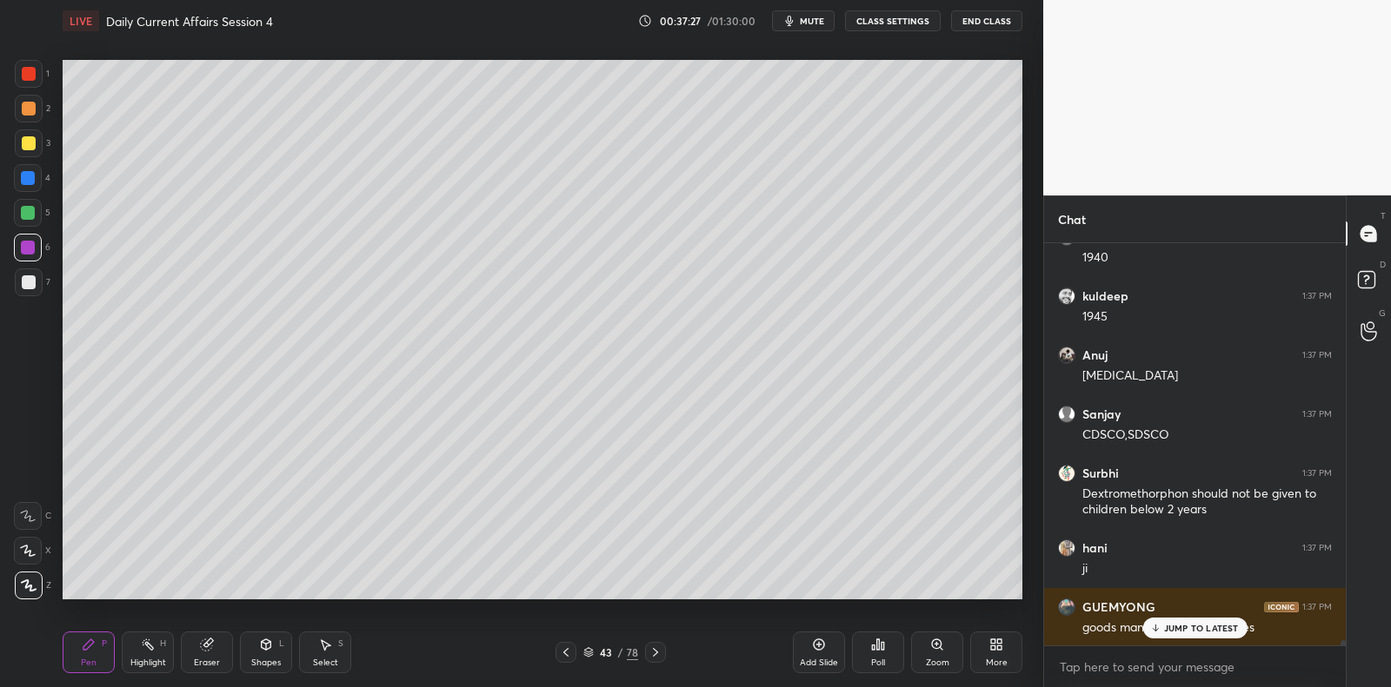
click at [821, 650] on icon at bounding box center [819, 645] width 14 height 14
click at [23, 212] on div at bounding box center [28, 213] width 14 height 14
click at [28, 206] on div at bounding box center [28, 213] width 14 height 14
click at [32, 280] on div at bounding box center [29, 283] width 14 height 14
drag, startPoint x: 32, startPoint y: 280, endPoint x: 52, endPoint y: 255, distance: 32.2
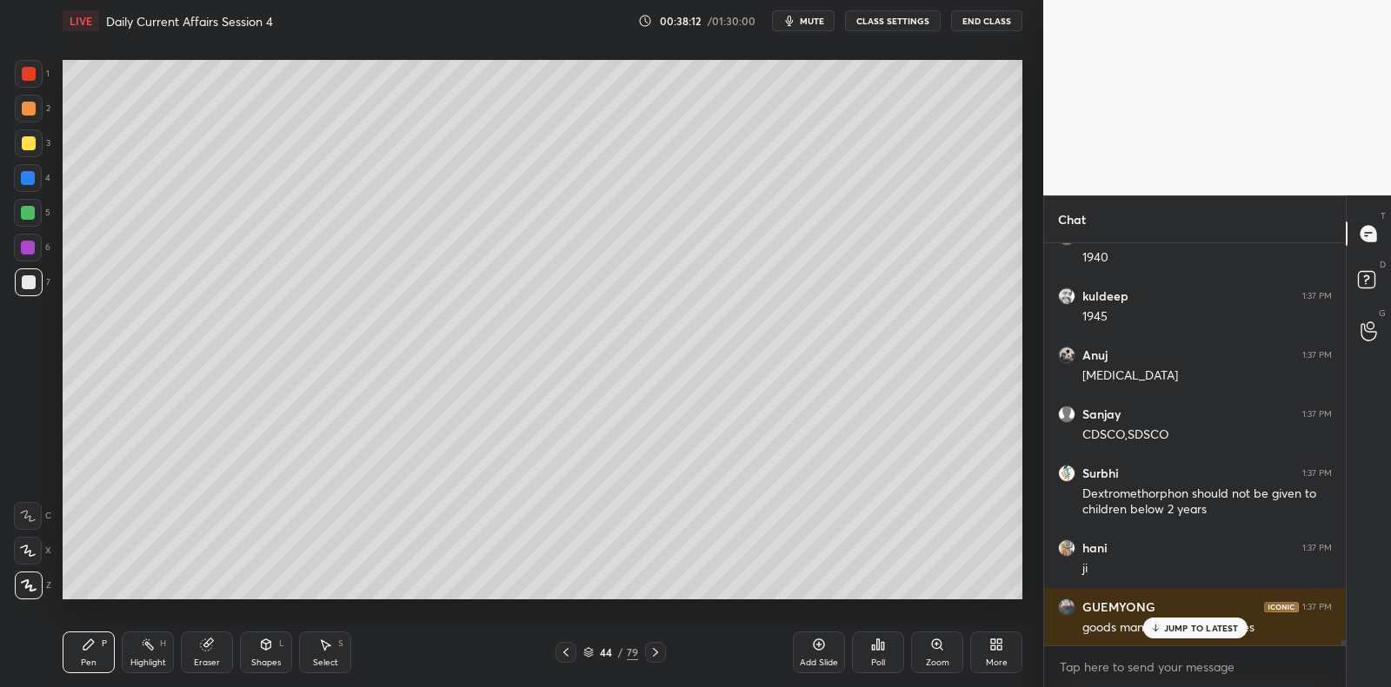
click at [32, 280] on div at bounding box center [29, 283] width 14 height 14
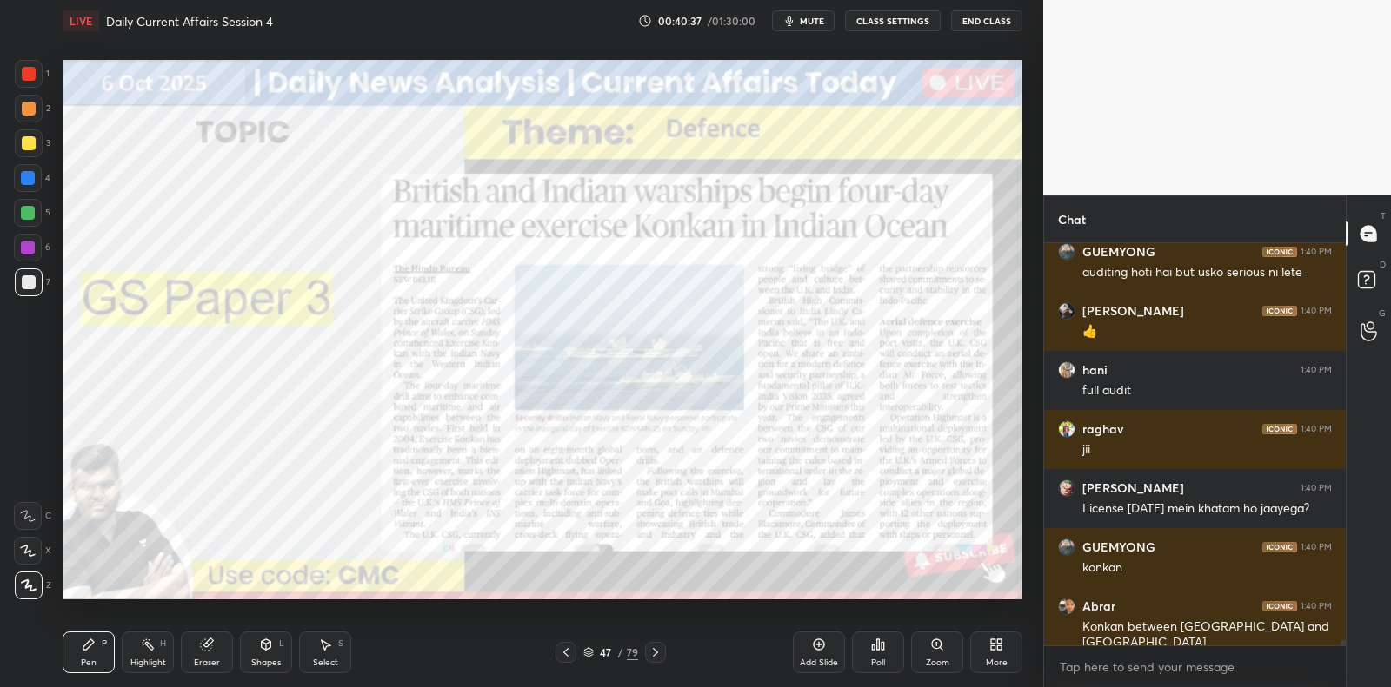
scroll to position [32175, 0]
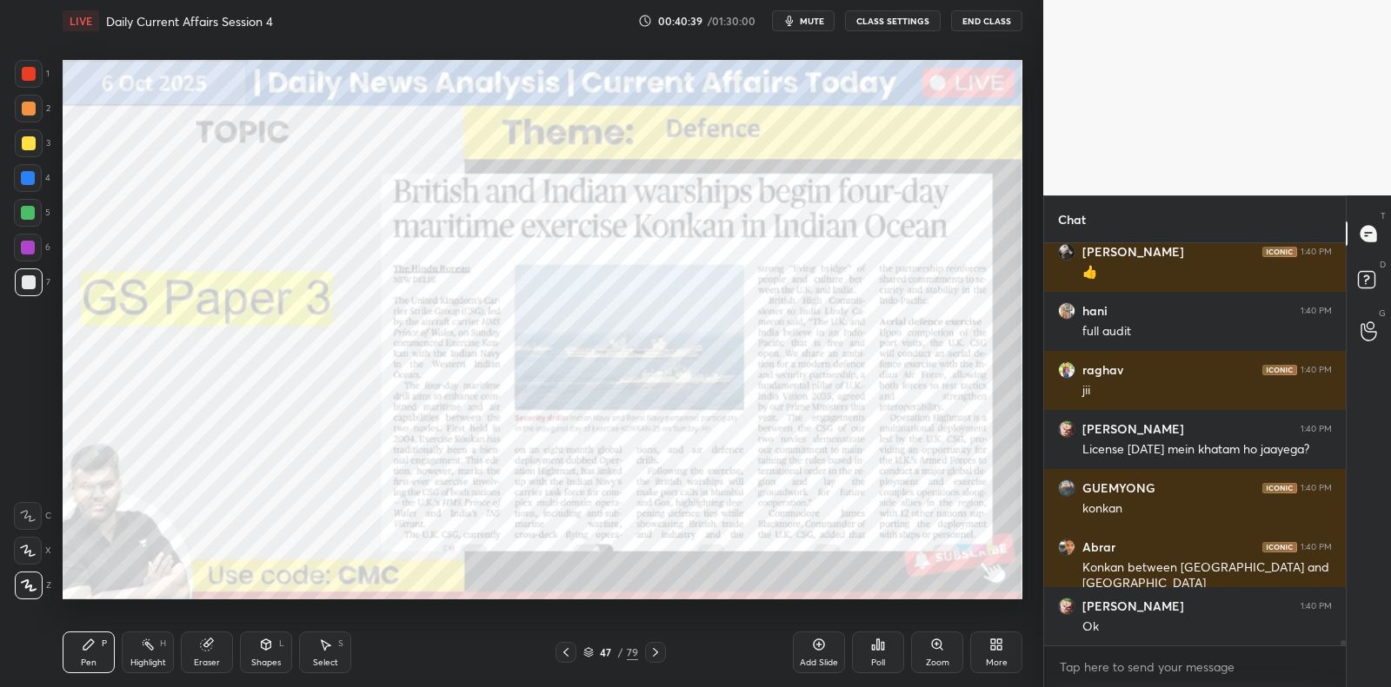
click at [808, 667] on div "Add Slide" at bounding box center [819, 663] width 38 height 9
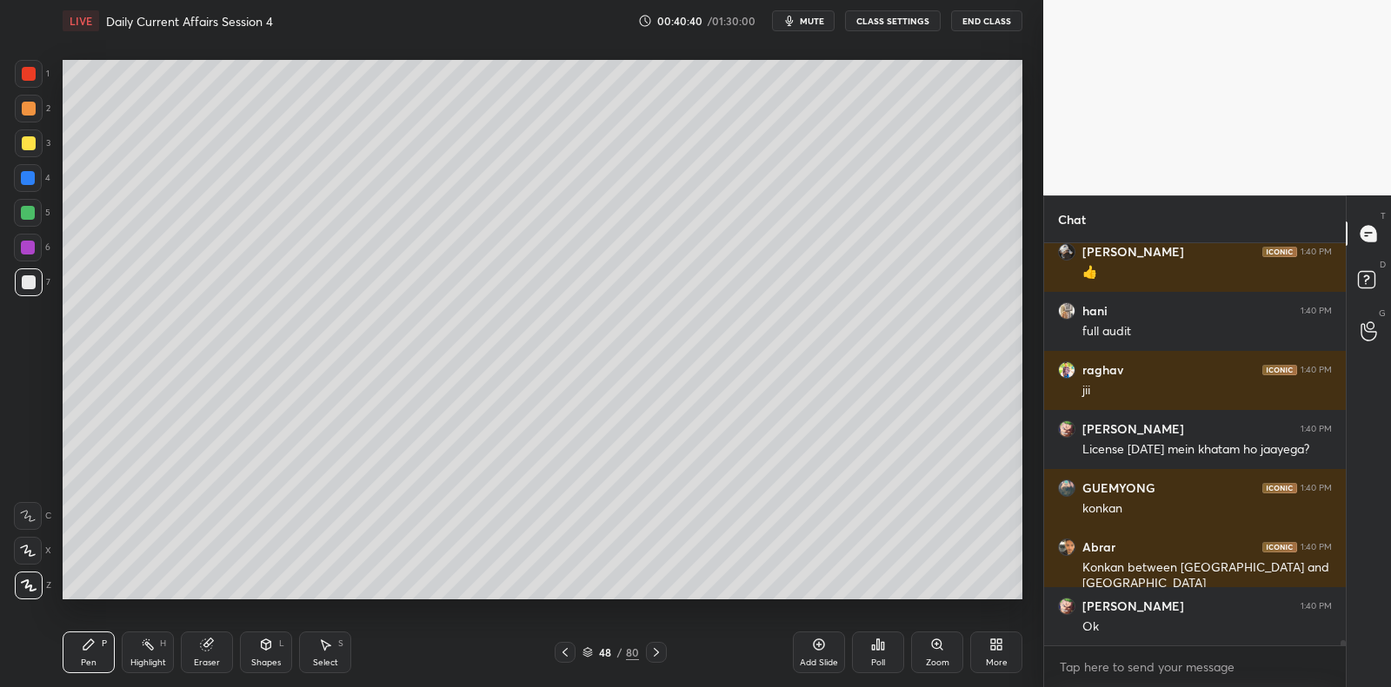
drag, startPoint x: 35, startPoint y: 202, endPoint x: 43, endPoint y: 196, distance: 10.6
click at [35, 201] on div at bounding box center [28, 213] width 28 height 28
click at [42, 196] on div "4" at bounding box center [32, 181] width 37 height 35
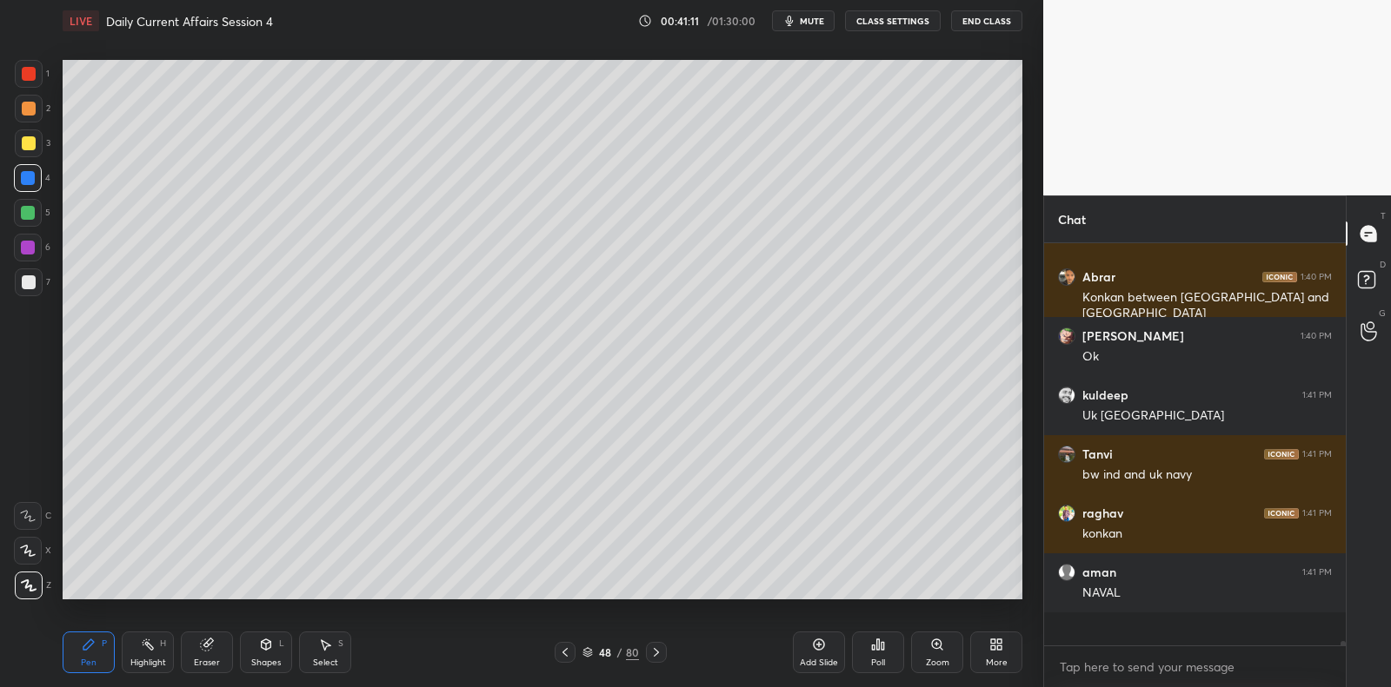
scroll to position [32412, 0]
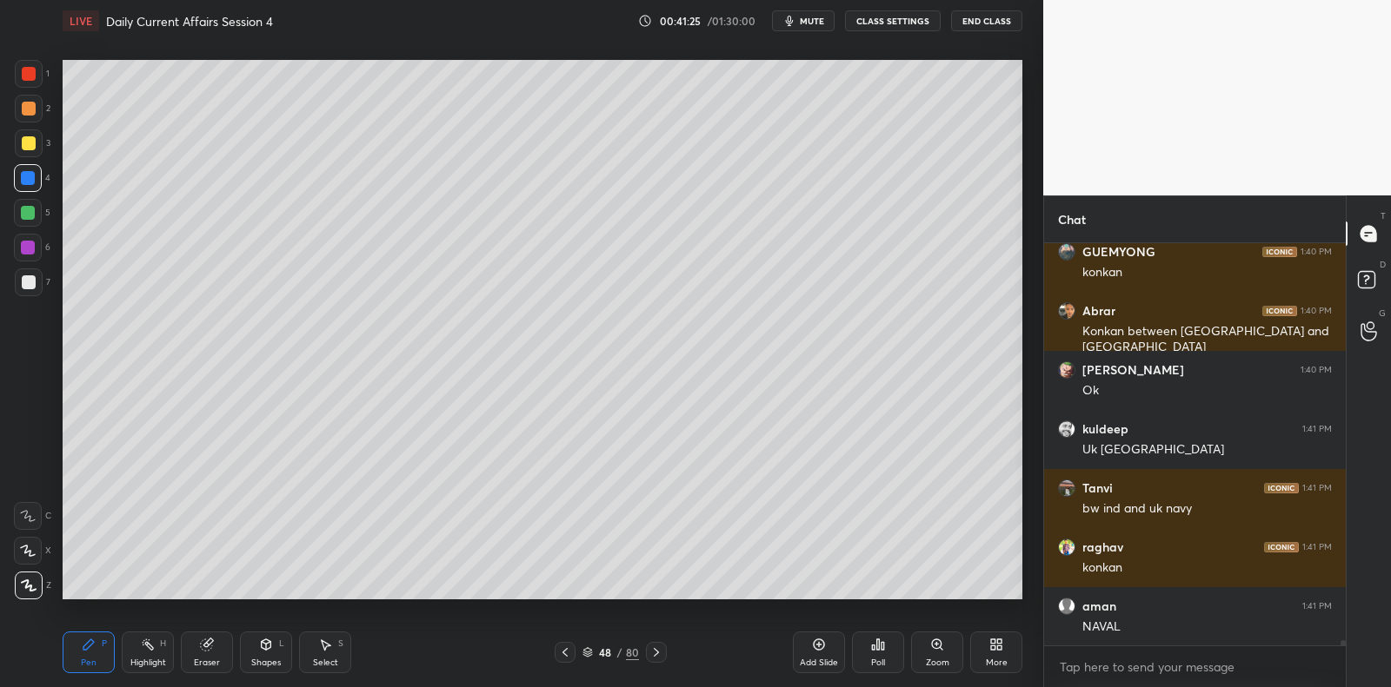
click at [809, 601] on div "Setting up your live class Poll for secs No correct answer Start poll" at bounding box center [542, 330] width 973 height 576
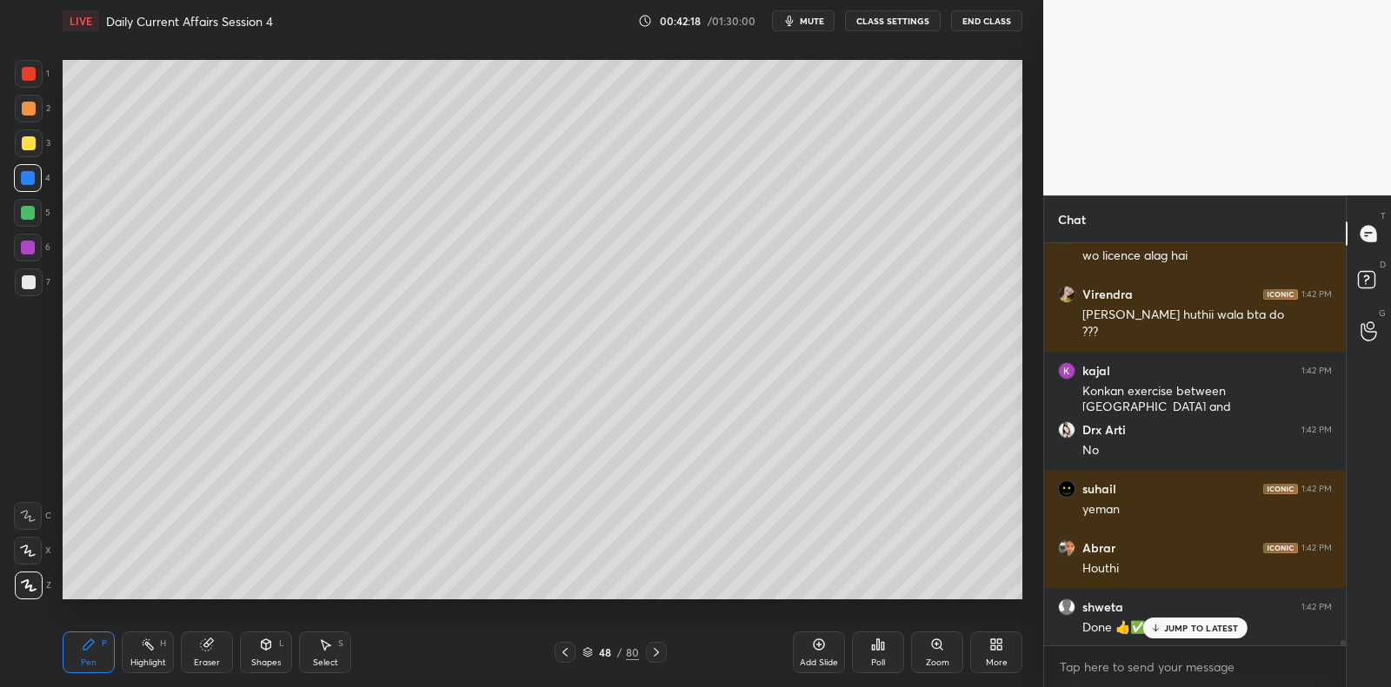
scroll to position [33568, 0]
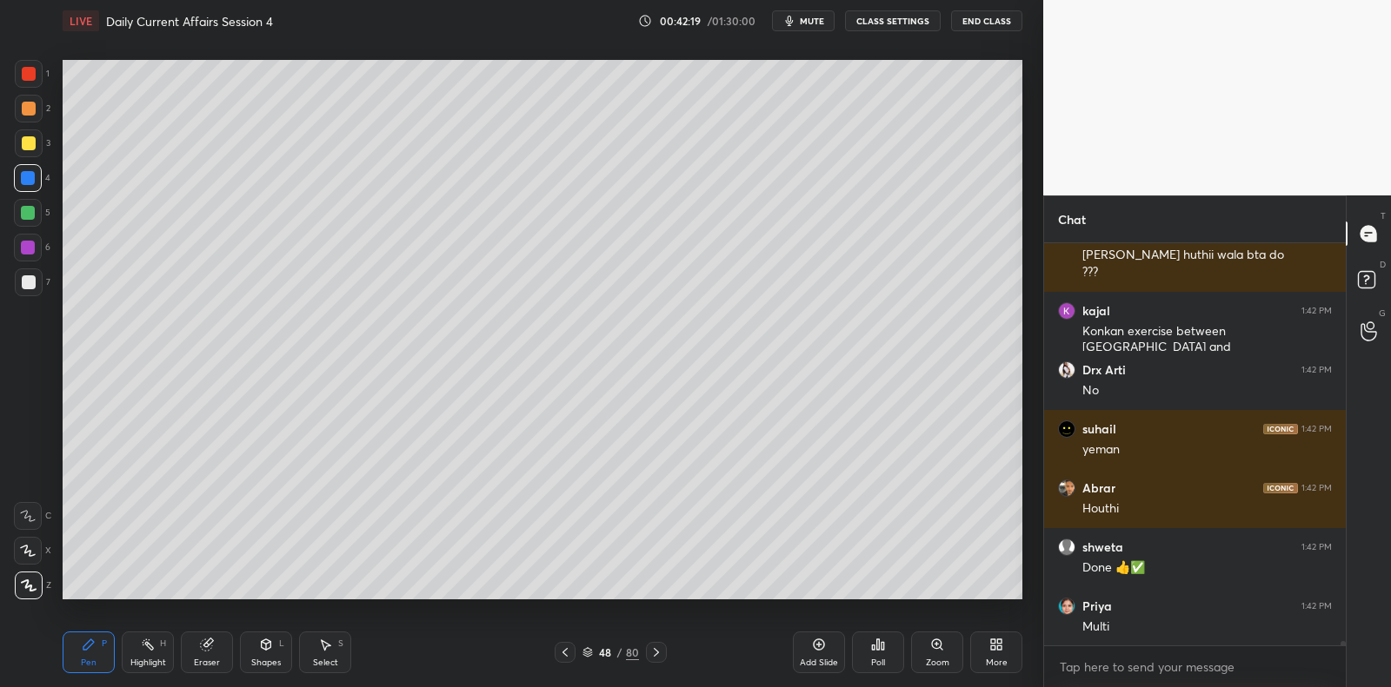
click at [36, 228] on div "5" at bounding box center [32, 216] width 37 height 35
click at [31, 276] on div at bounding box center [29, 283] width 14 height 14
drag, startPoint x: 31, startPoint y: 276, endPoint x: 51, endPoint y: 285, distance: 21.8
click at [31, 276] on div at bounding box center [29, 283] width 14 height 14
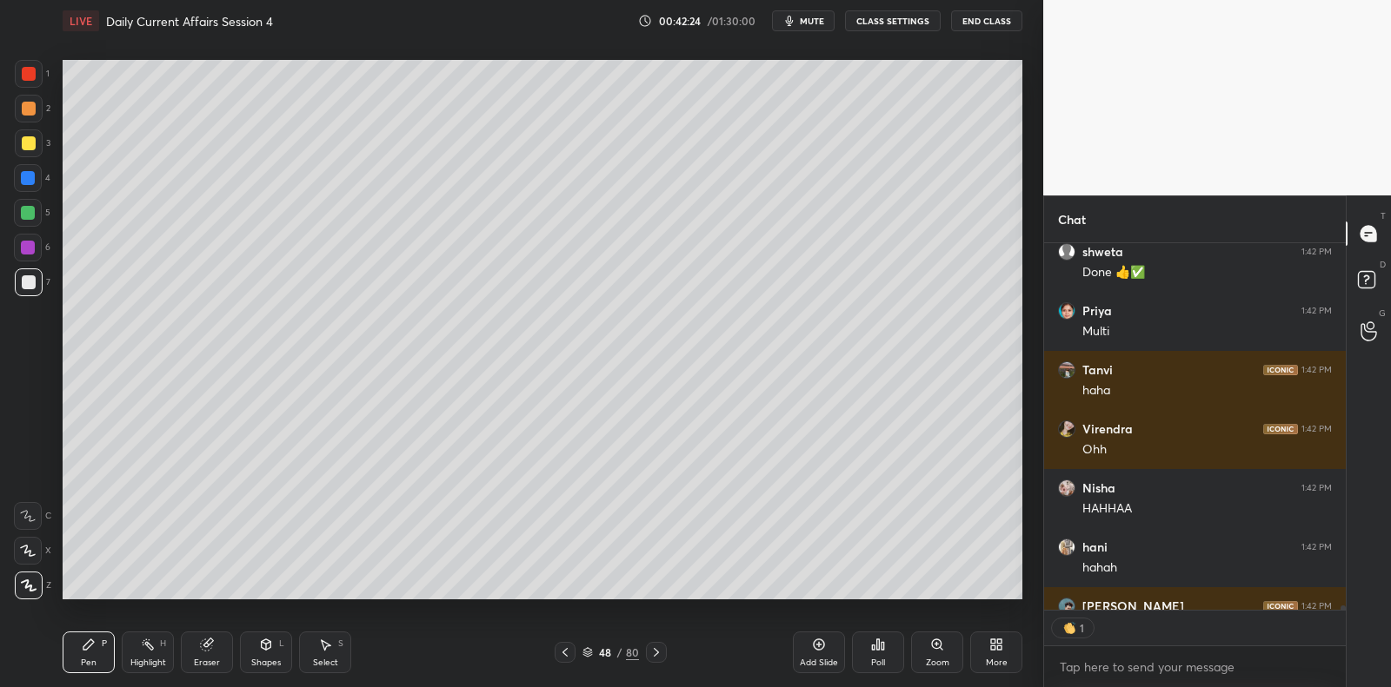
scroll to position [5, 5]
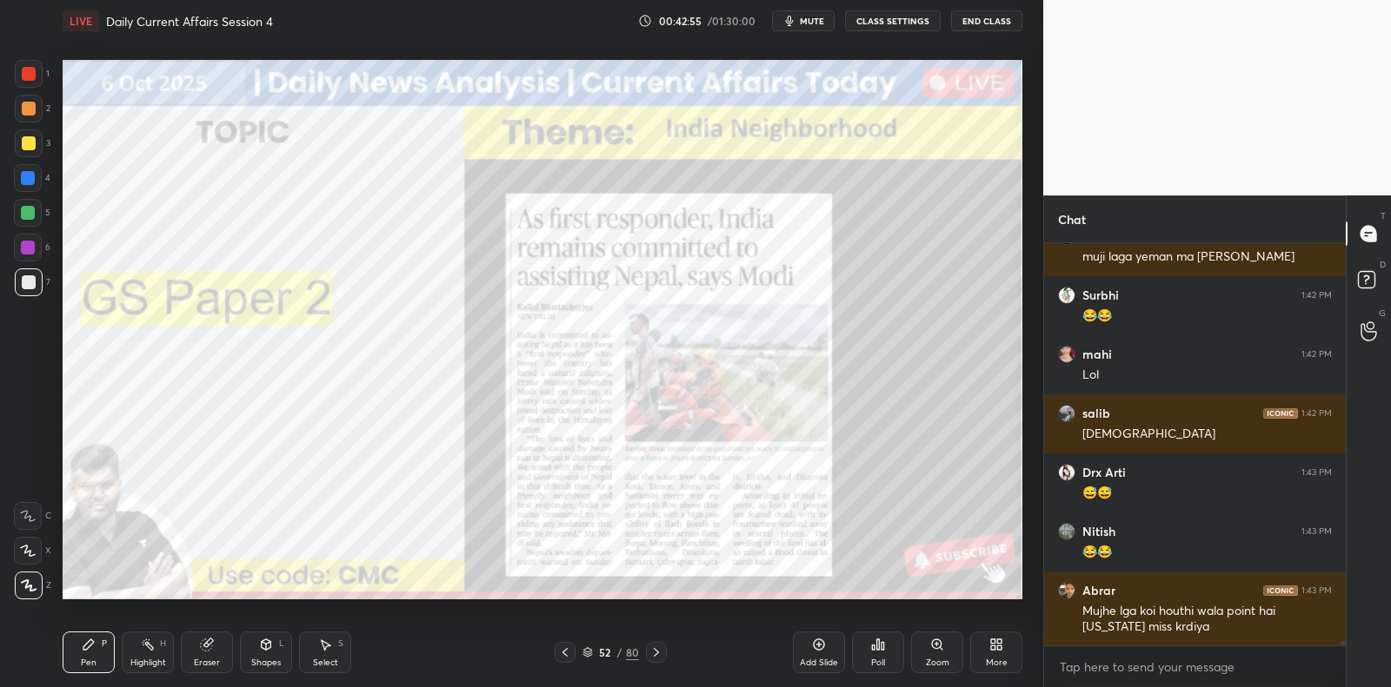
drag, startPoint x: 801, startPoint y: 654, endPoint x: 764, endPoint y: 608, distance: 58.6
click at [801, 654] on div "Add Slide" at bounding box center [819, 653] width 52 height 42
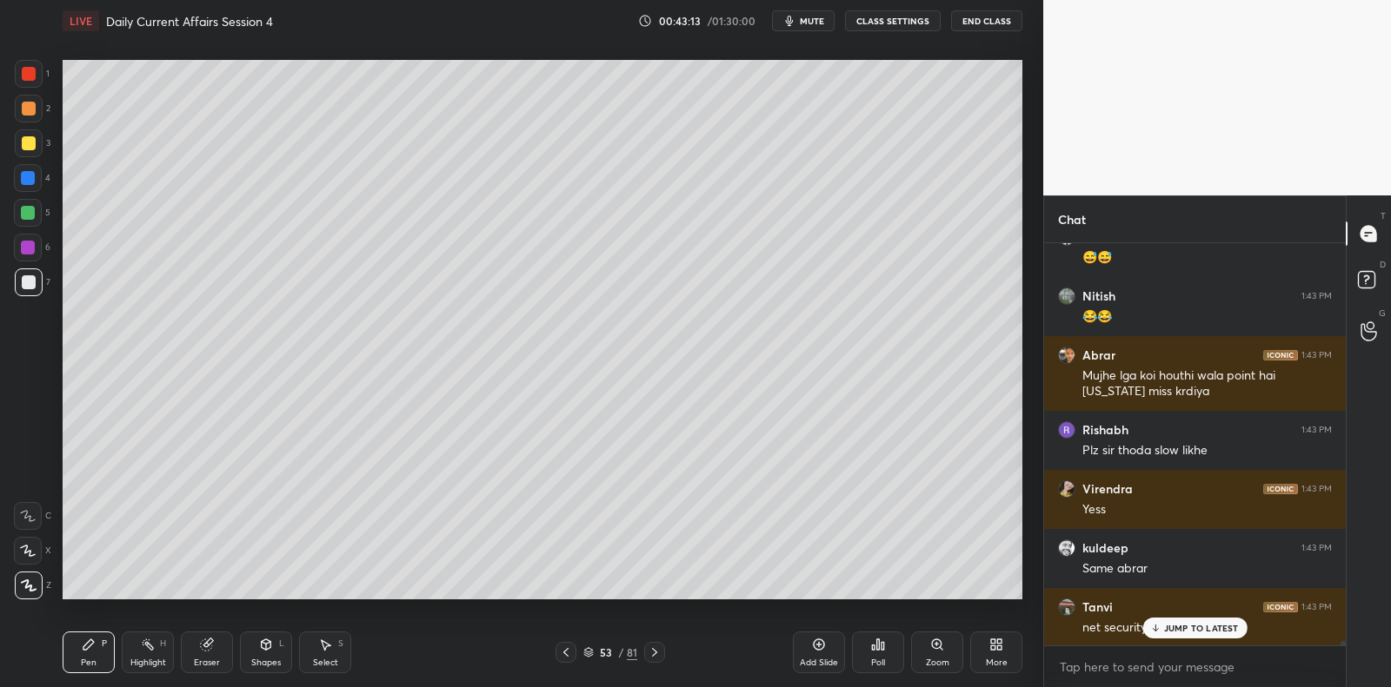
click at [31, 209] on div at bounding box center [28, 213] width 28 height 28
drag, startPoint x: 27, startPoint y: 215, endPoint x: 50, endPoint y: 240, distance: 34.4
click at [26, 221] on div at bounding box center [28, 213] width 28 height 28
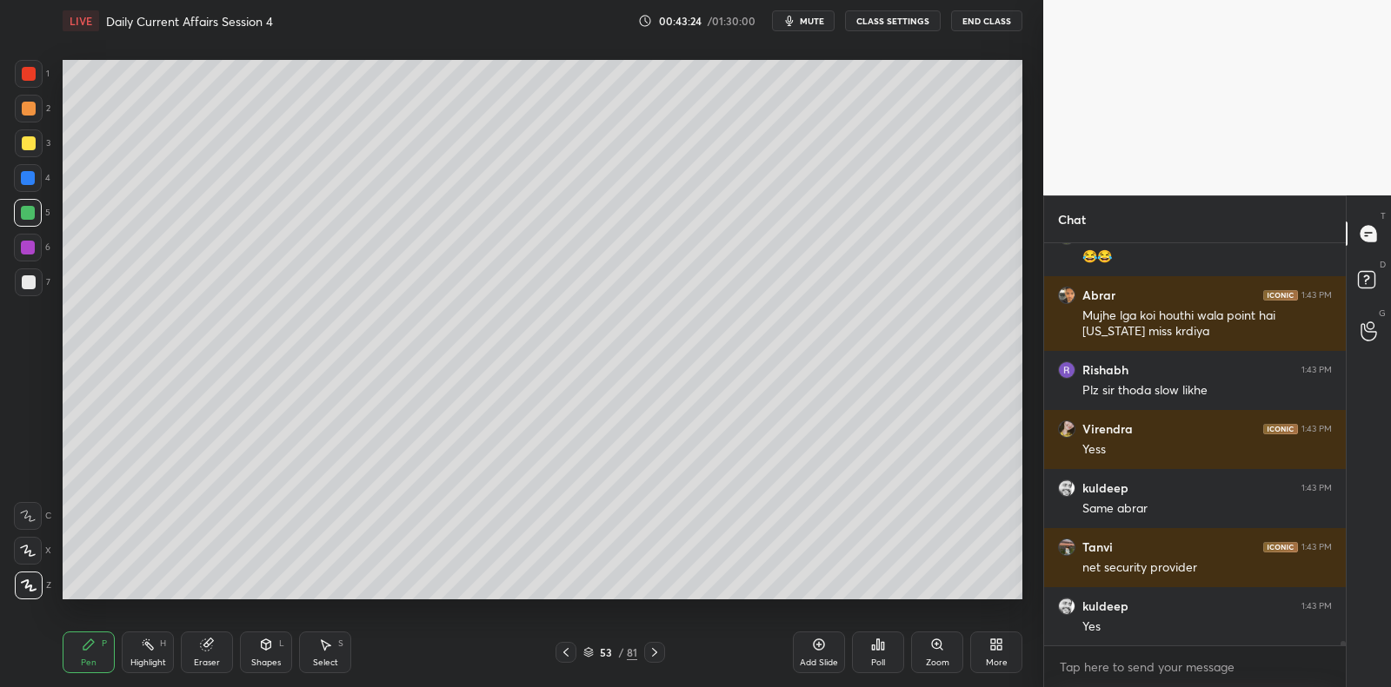
scroll to position [36124, 0]
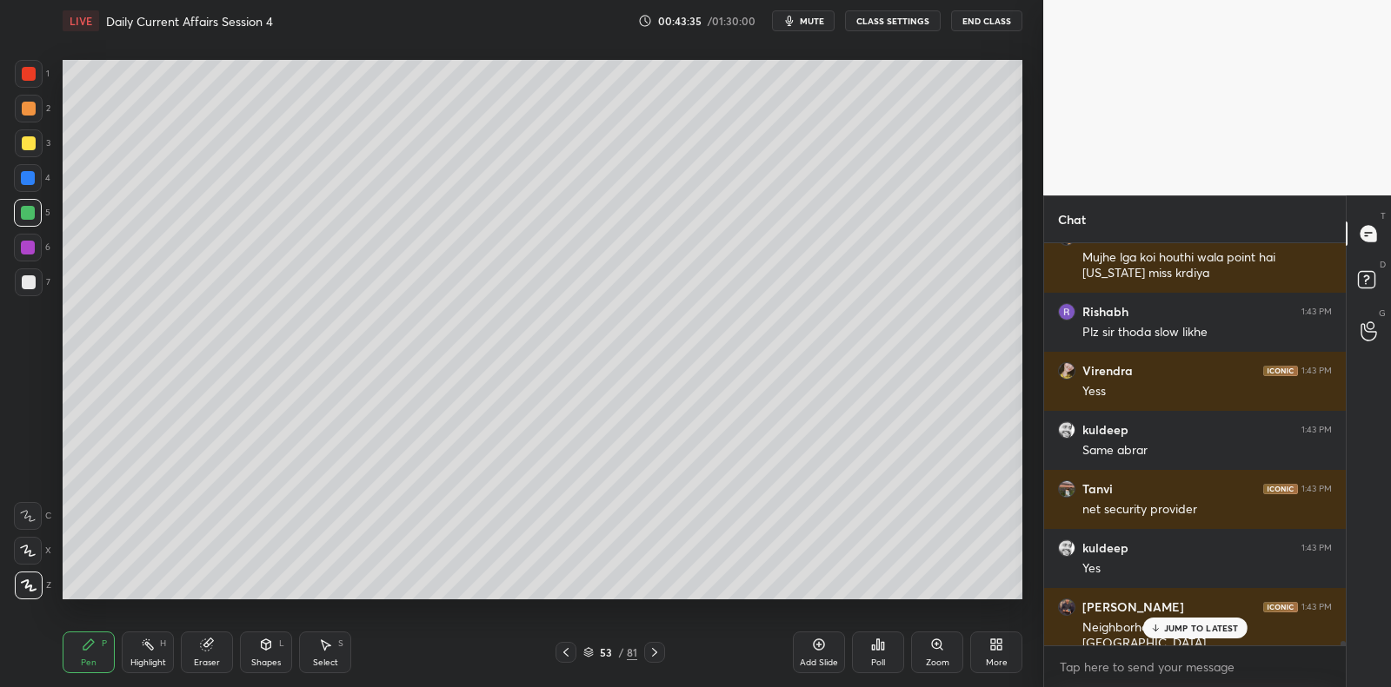
click at [1168, 632] on p "JUMP TO LATEST" at bounding box center [1201, 628] width 75 height 10
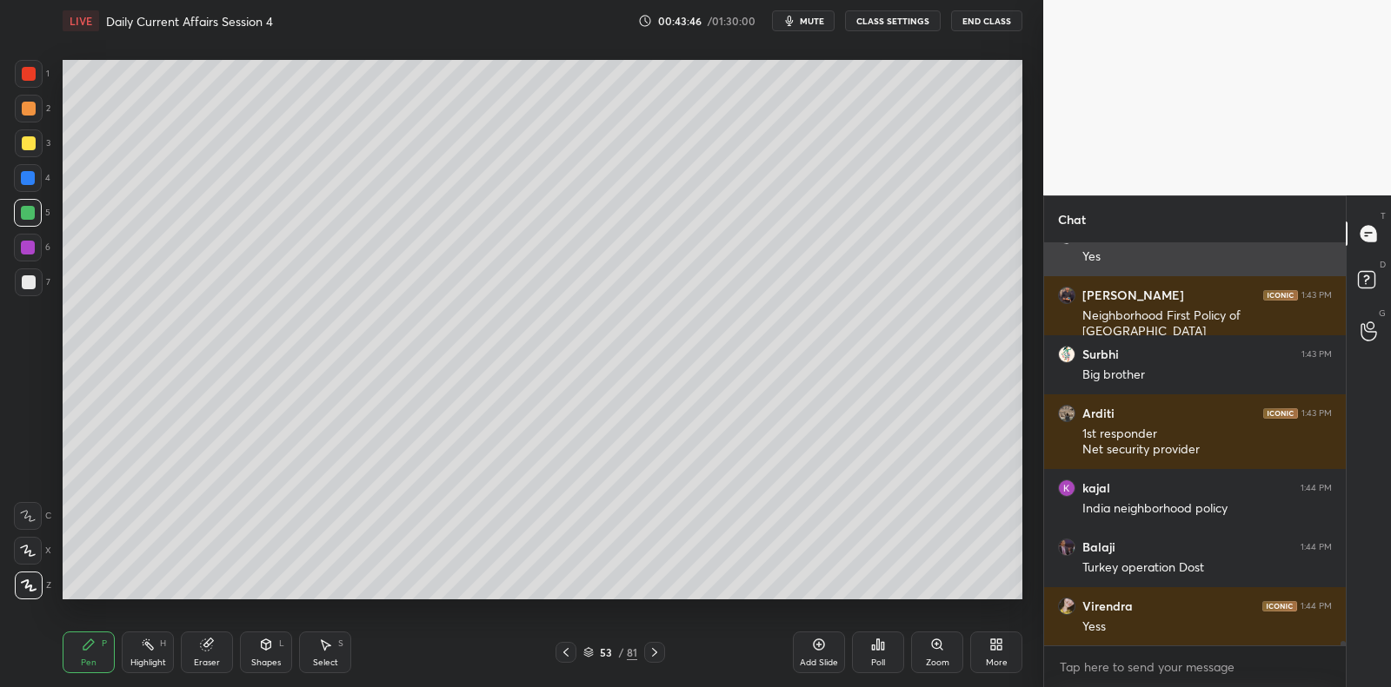
scroll to position [36495, 0]
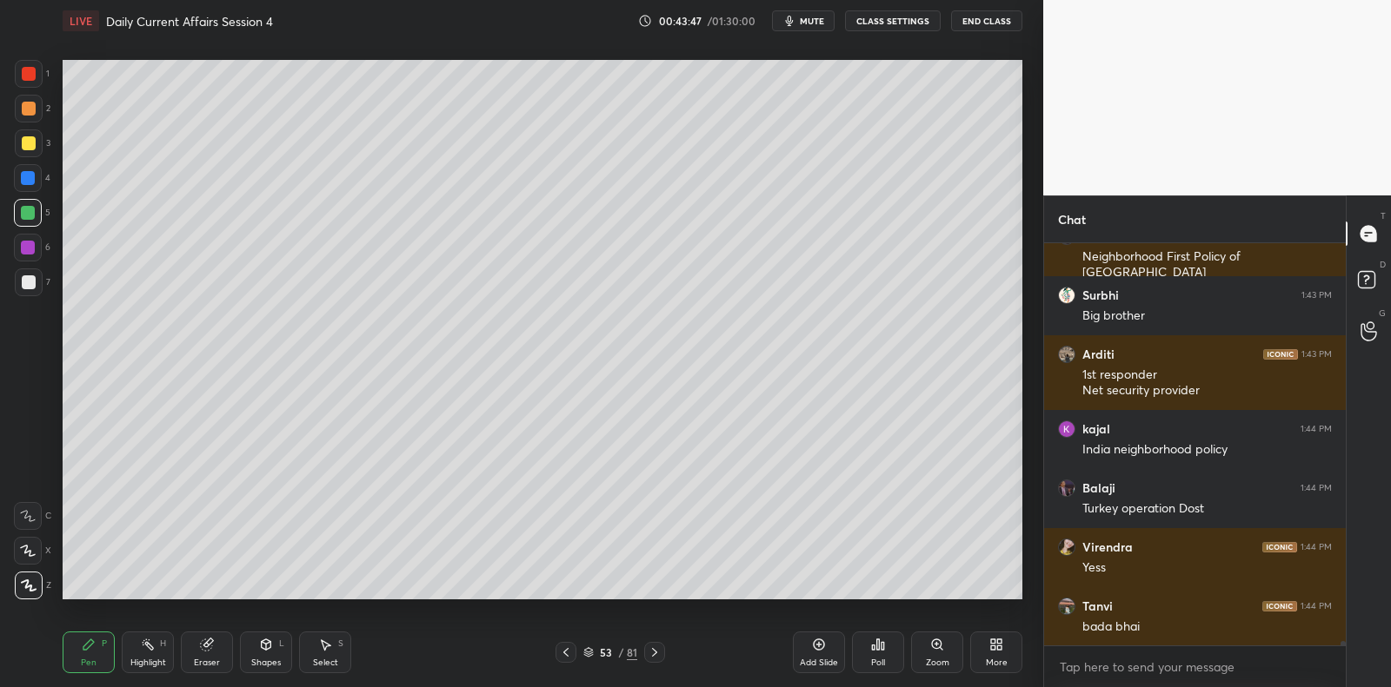
click at [27, 277] on div at bounding box center [29, 283] width 14 height 14
click at [37, 278] on div at bounding box center [29, 283] width 28 height 28
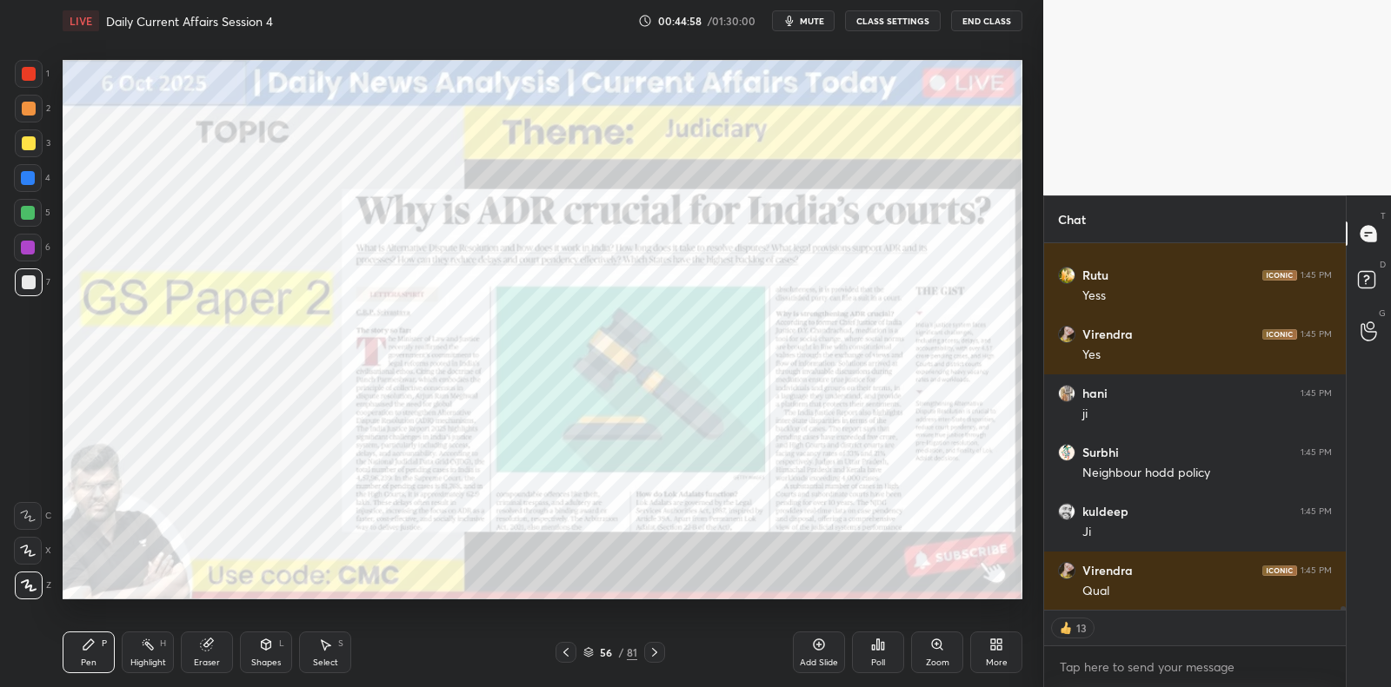
scroll to position [38217, 0]
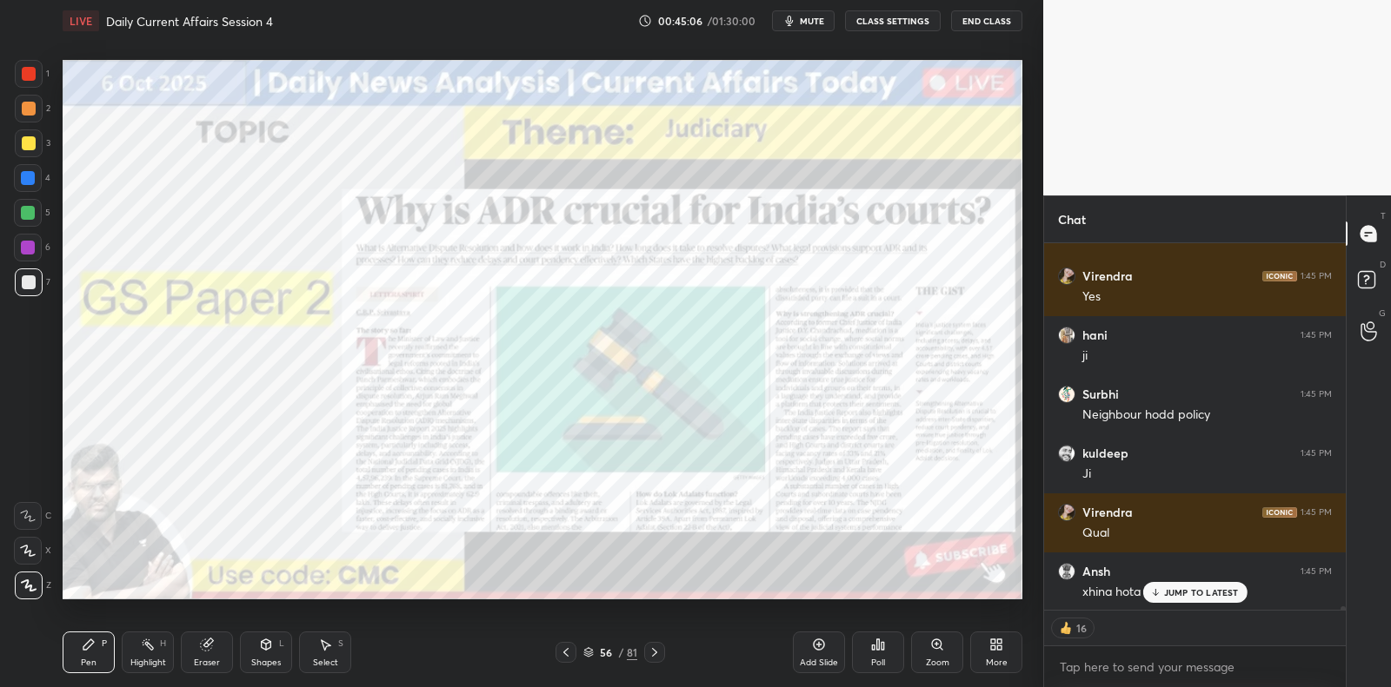
click at [820, 648] on icon at bounding box center [819, 645] width 14 height 14
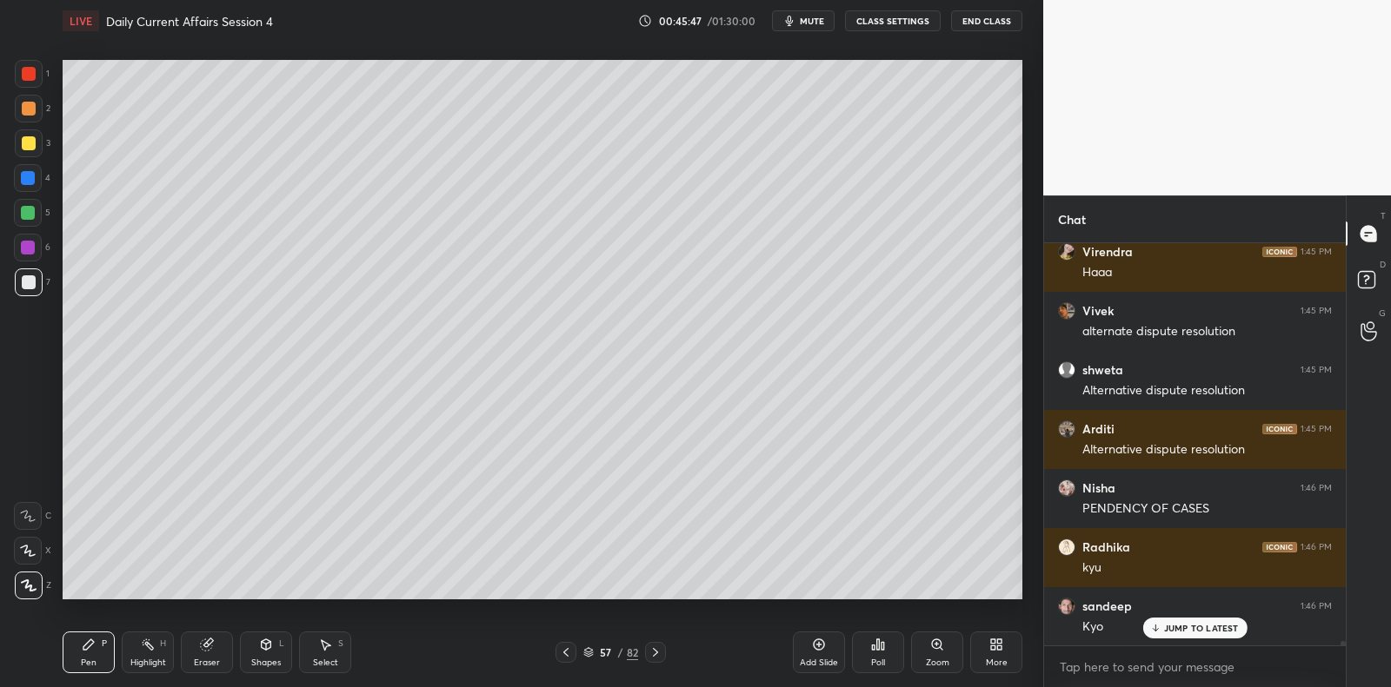
scroll to position [38891, 0]
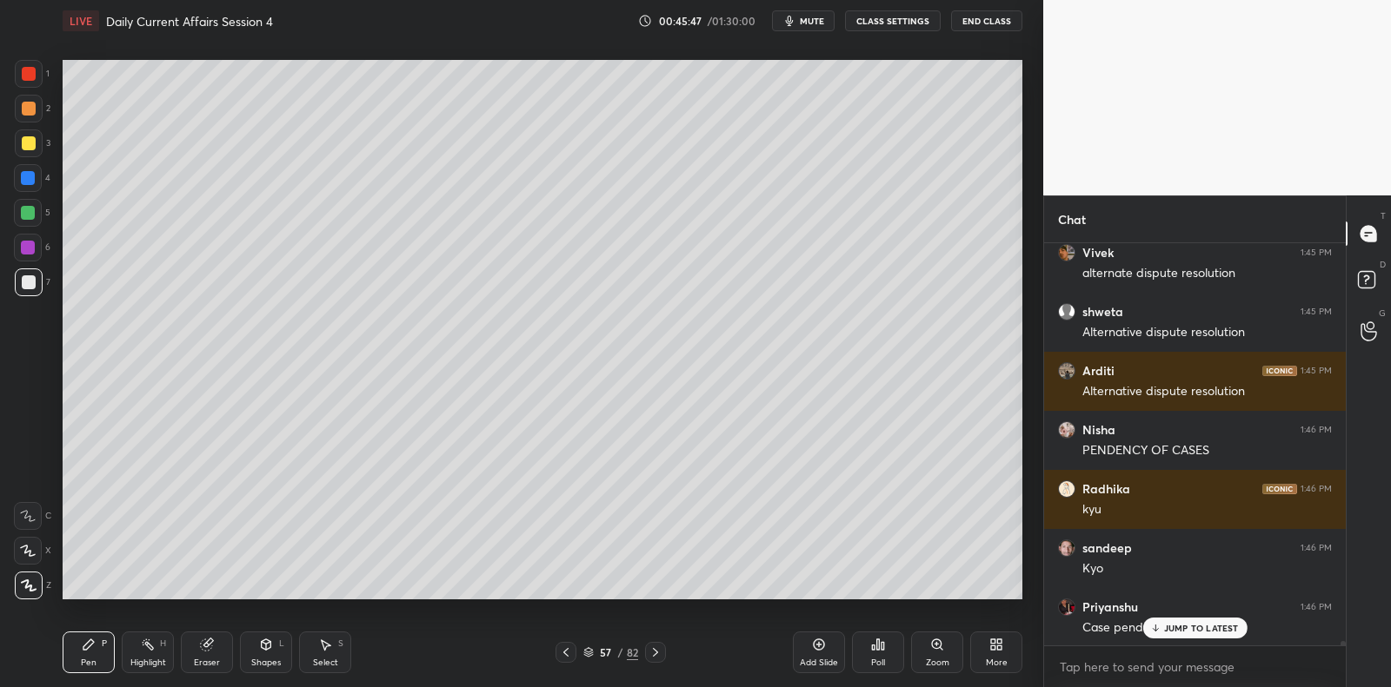
click at [37, 210] on div at bounding box center [28, 213] width 28 height 28
drag, startPoint x: 35, startPoint y: 209, endPoint x: 44, endPoint y: 216, distance: 11.8
click at [35, 209] on div at bounding box center [28, 213] width 28 height 28
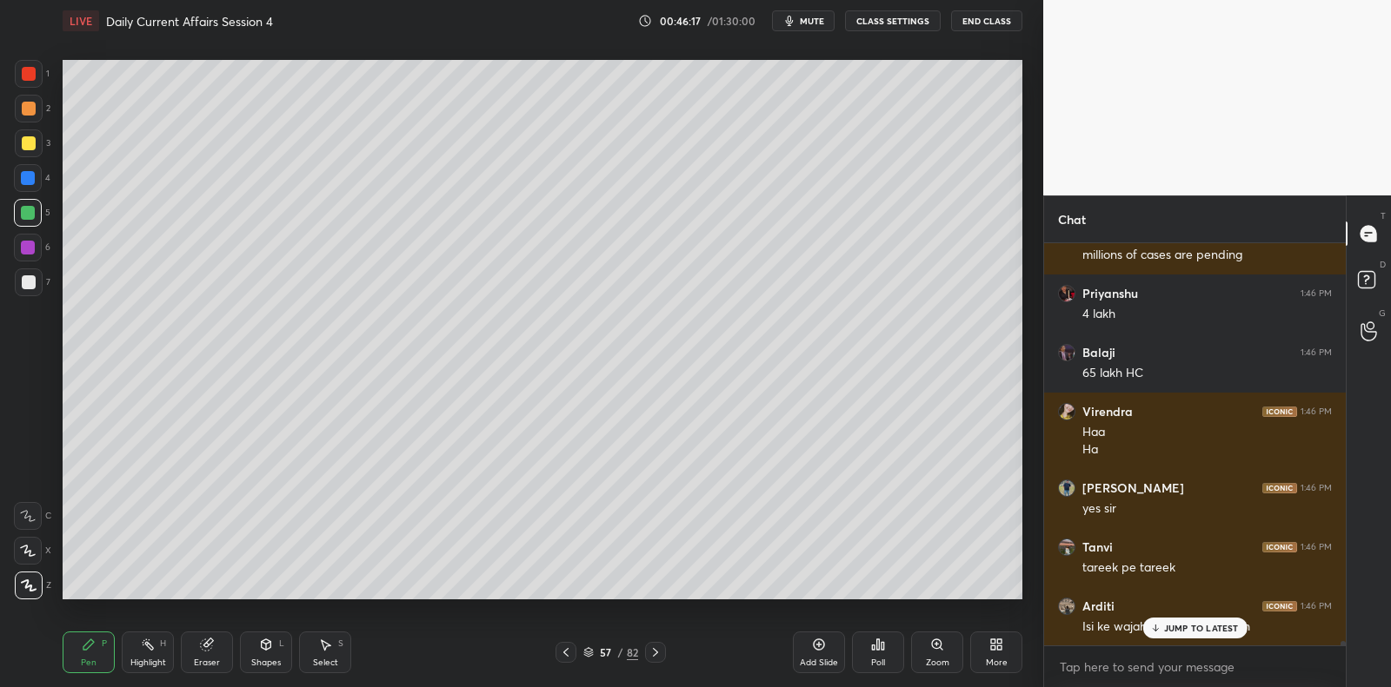
scroll to position [40122, 0]
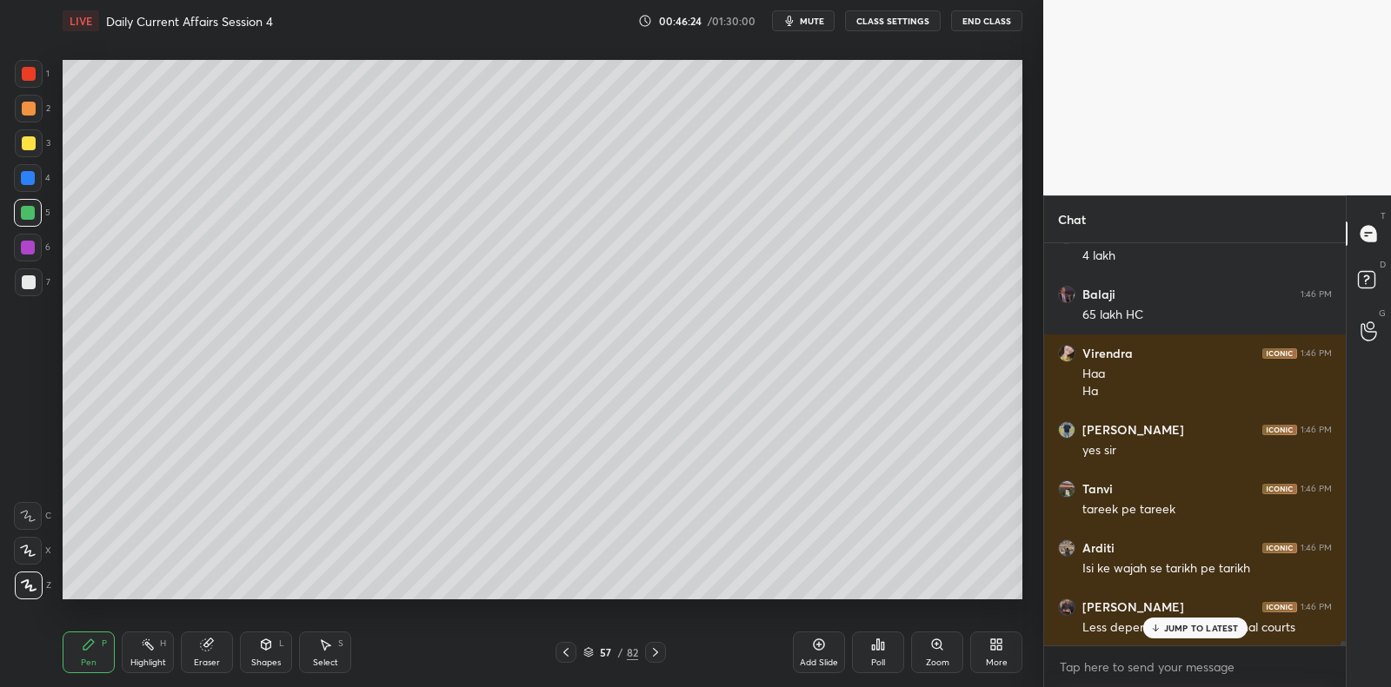
click at [26, 282] on div at bounding box center [29, 283] width 14 height 14
drag, startPoint x: 21, startPoint y: 281, endPoint x: 25, endPoint y: 272, distance: 9.7
click at [25, 276] on div at bounding box center [29, 283] width 14 height 14
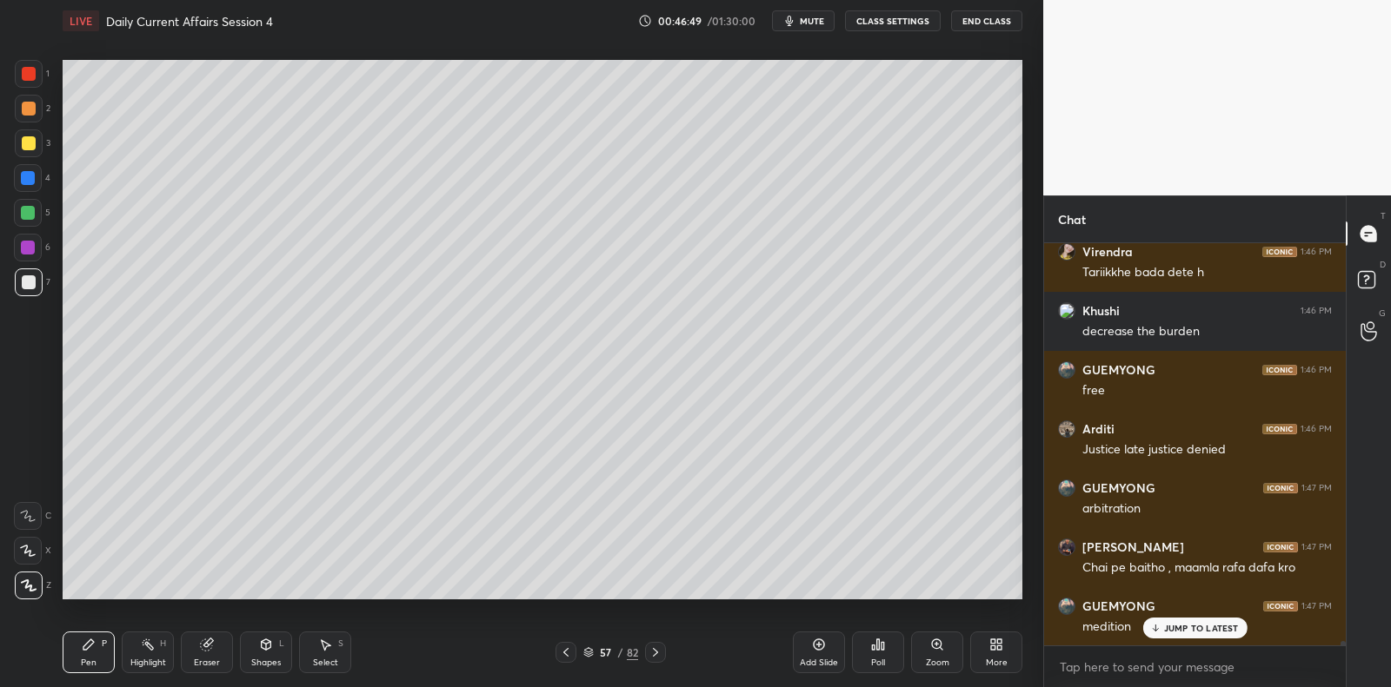
scroll to position [40595, 0]
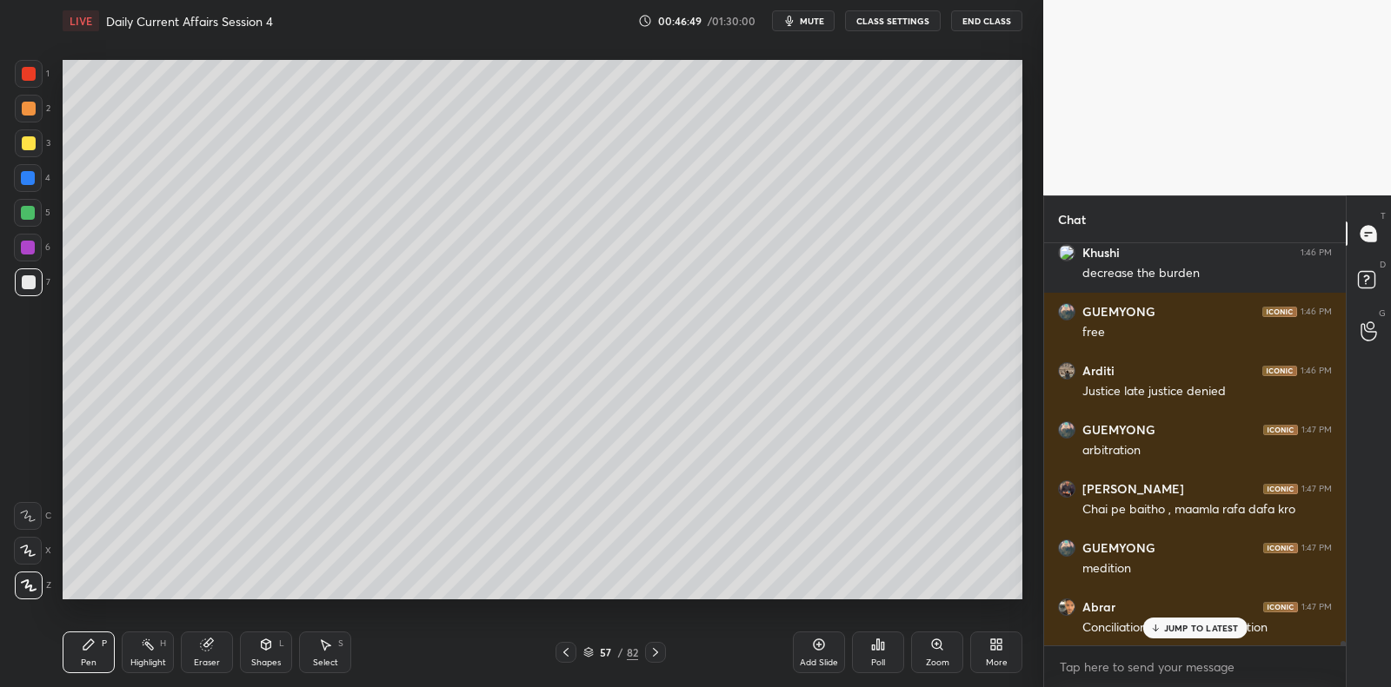
click at [944, 174] on div "Setting up your live class Poll for secs No correct answer Start poll" at bounding box center [542, 330] width 973 height 576
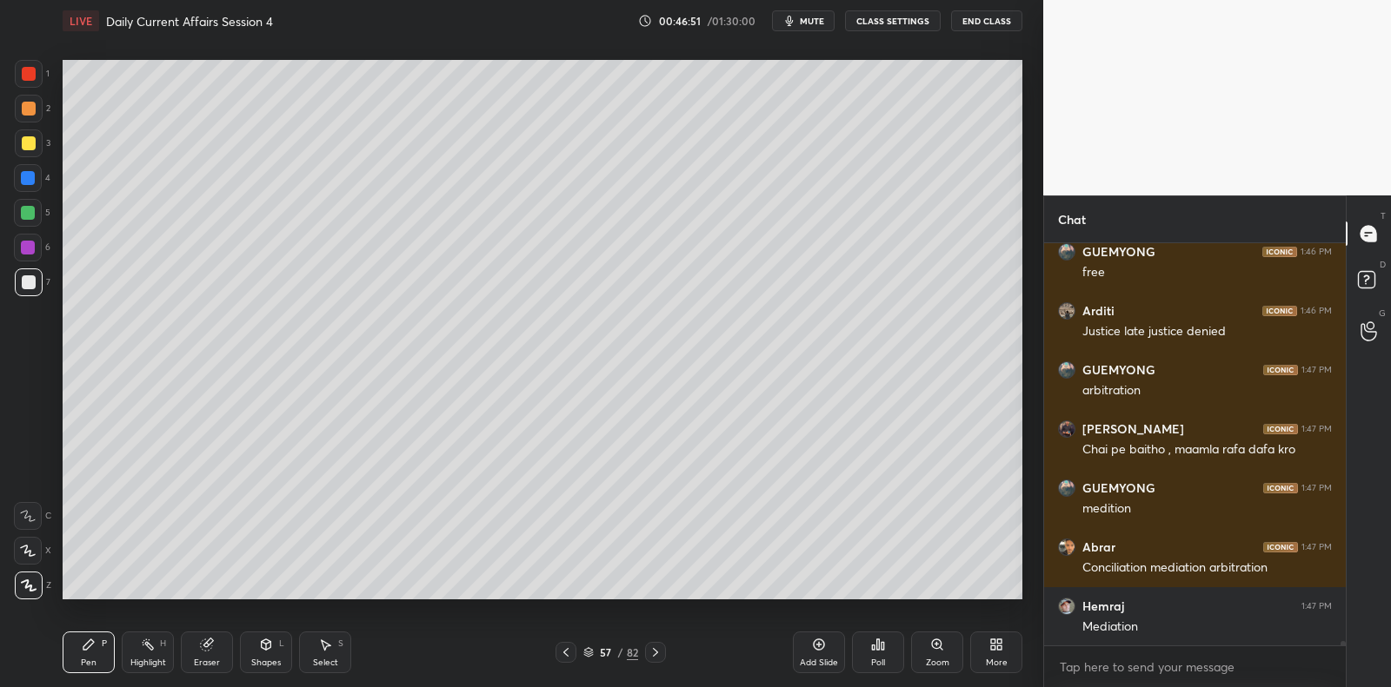
click at [938, 208] on div "Setting up your live class Poll for secs No correct answer Start poll" at bounding box center [542, 330] width 973 height 576
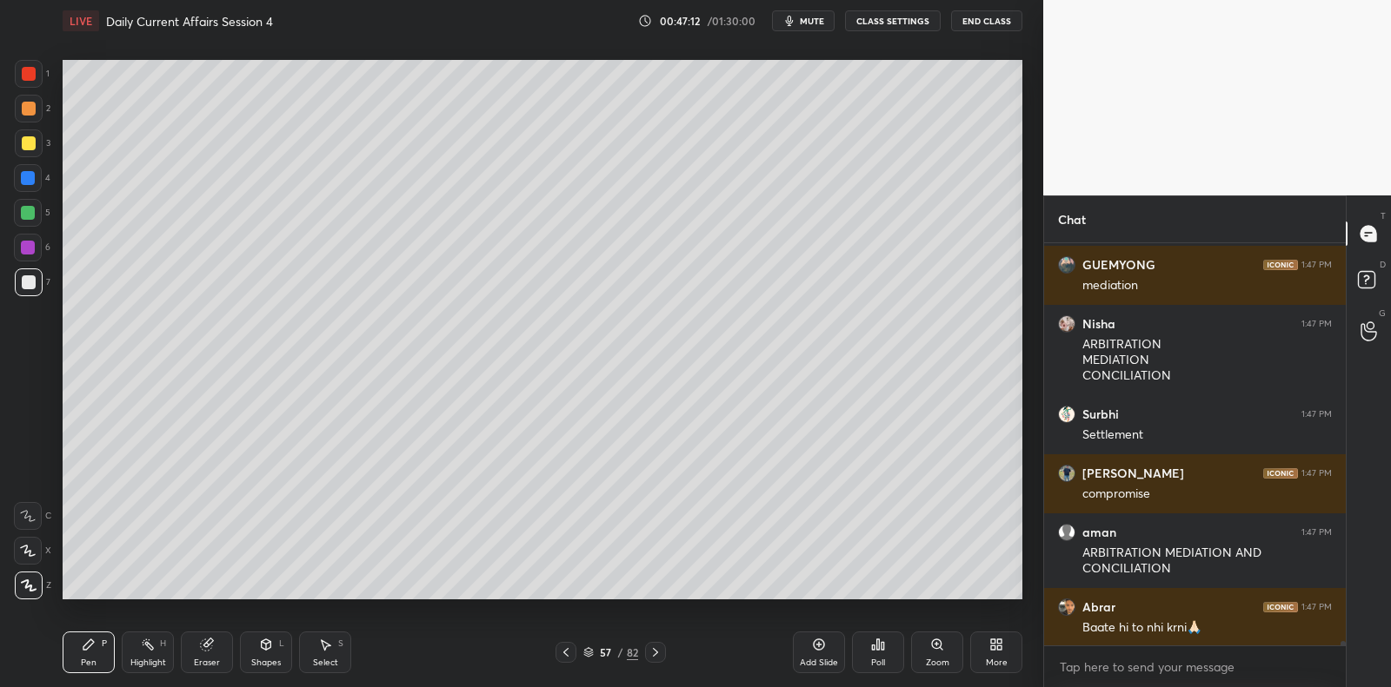
scroll to position [41115, 0]
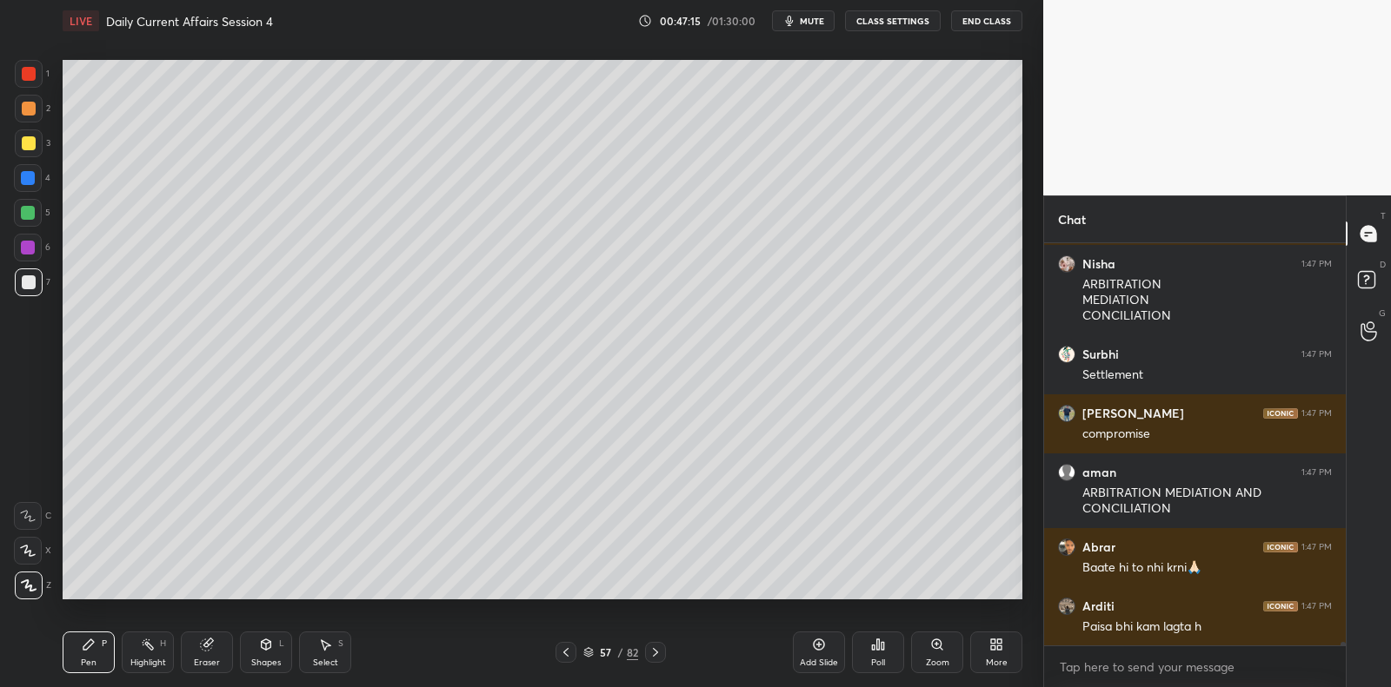
click at [832, 644] on div "Add Slide" at bounding box center [819, 653] width 52 height 42
click at [35, 153] on div at bounding box center [29, 144] width 28 height 28
click at [39, 143] on div at bounding box center [29, 144] width 28 height 28
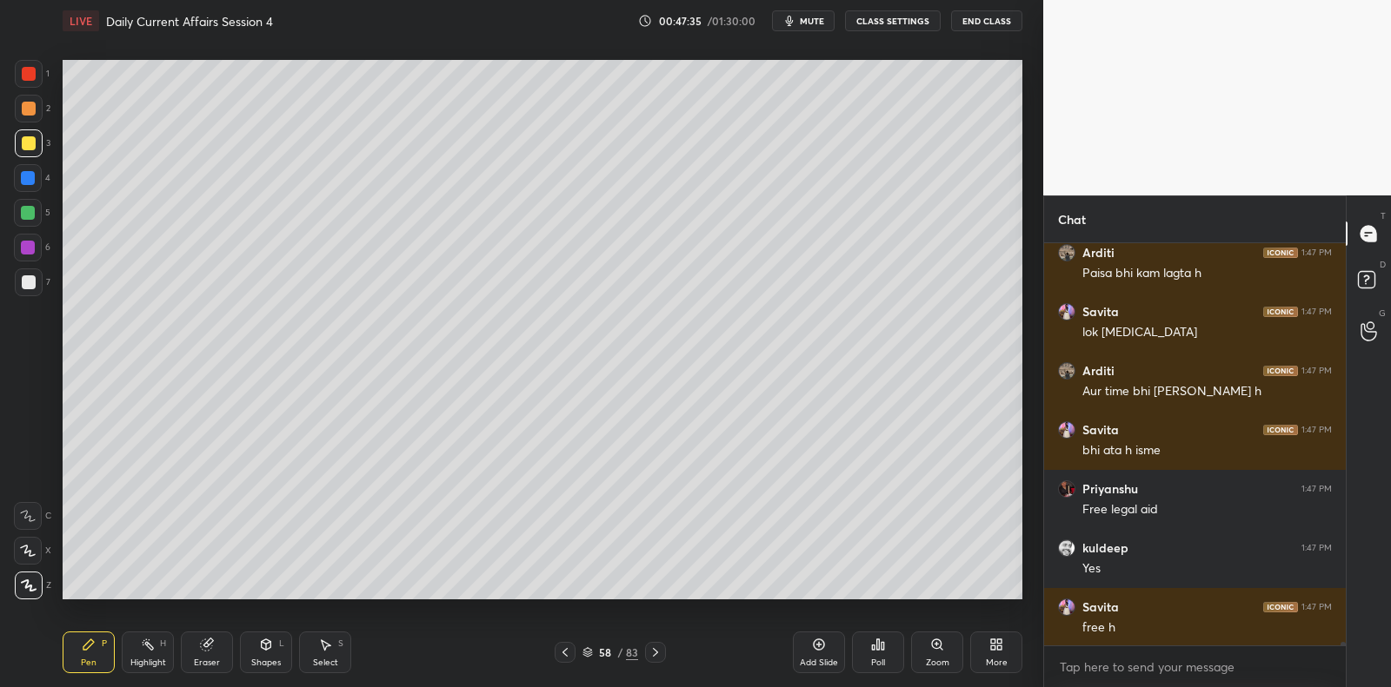
scroll to position [41529, 0]
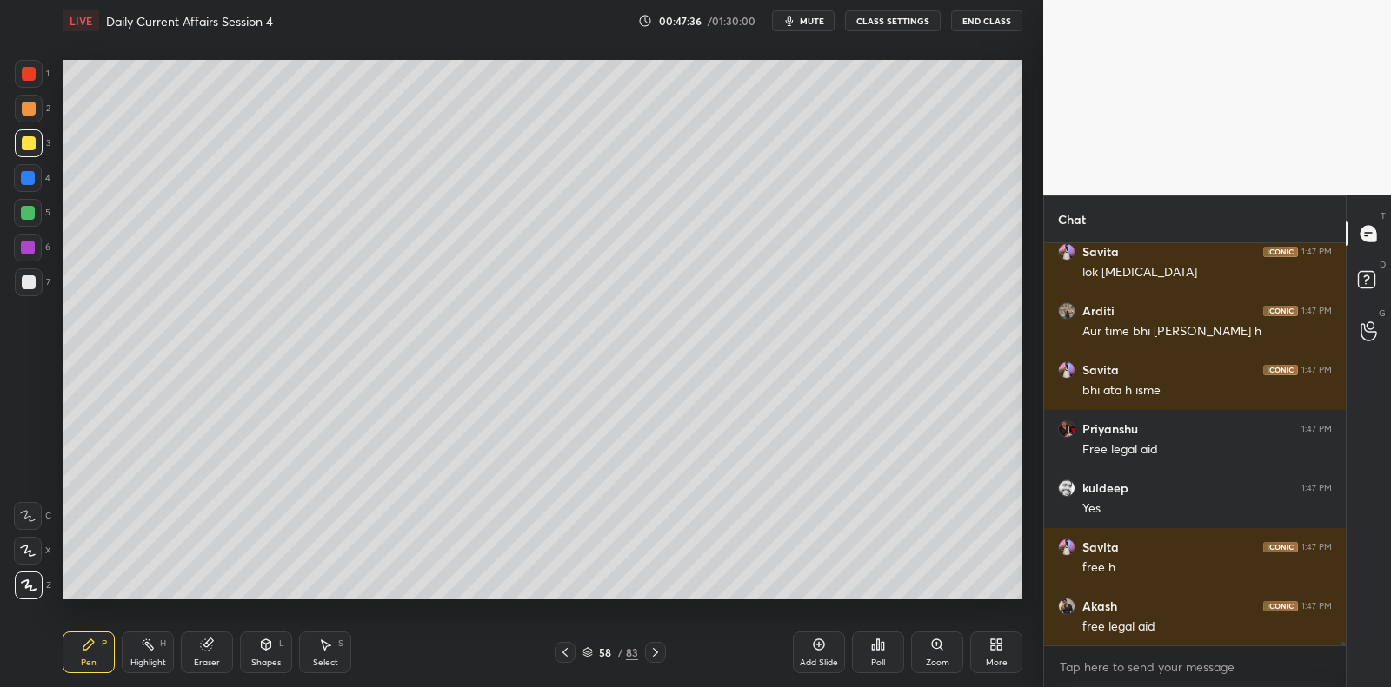
click at [27, 285] on div at bounding box center [29, 283] width 14 height 14
drag, startPoint x: 32, startPoint y: 284, endPoint x: 45, endPoint y: 258, distance: 29.2
click at [30, 280] on div at bounding box center [29, 283] width 14 height 14
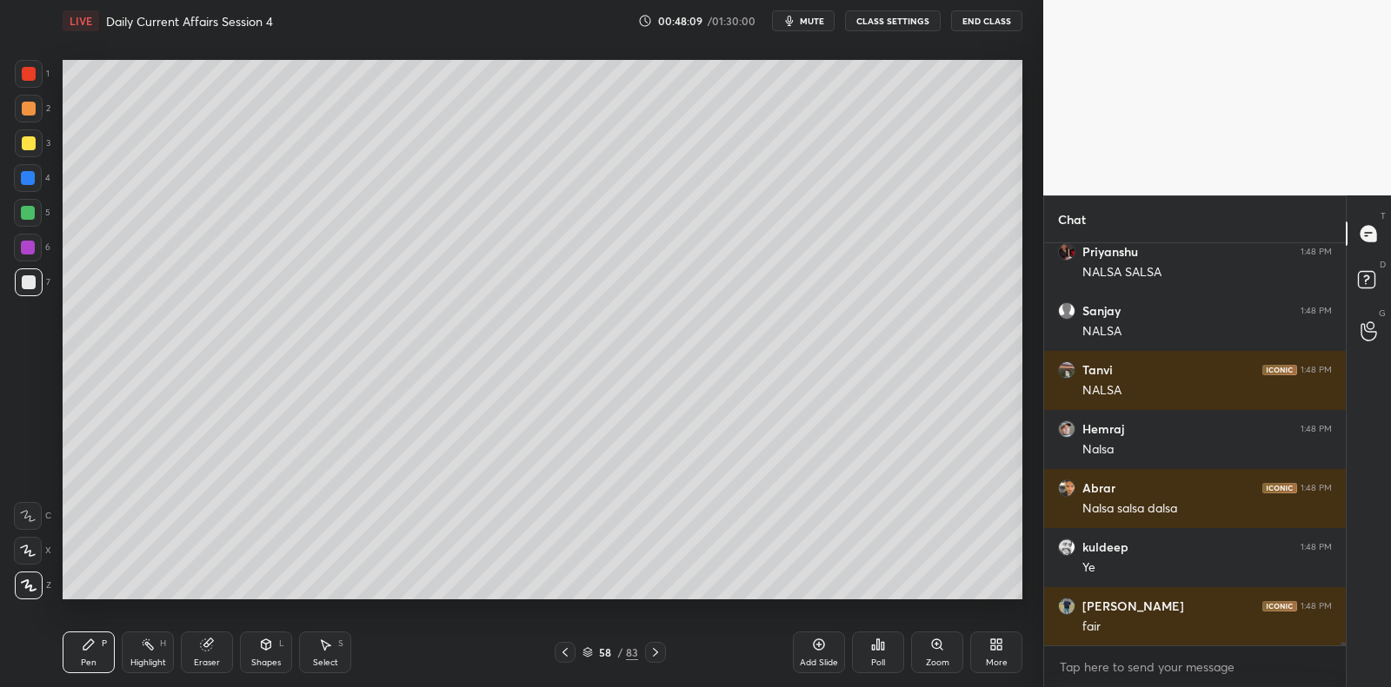
scroll to position [42237, 0]
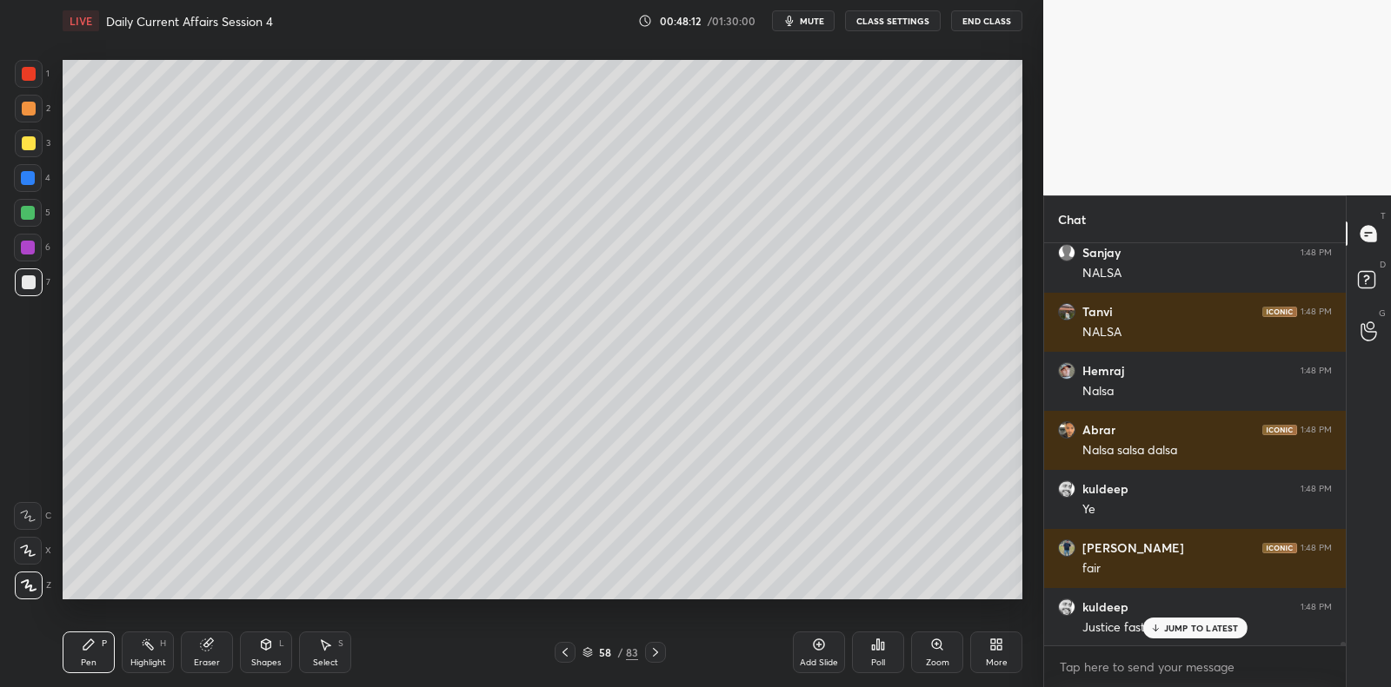
click at [33, 259] on div at bounding box center [28, 248] width 28 height 28
click at [32, 259] on div at bounding box center [28, 248] width 28 height 28
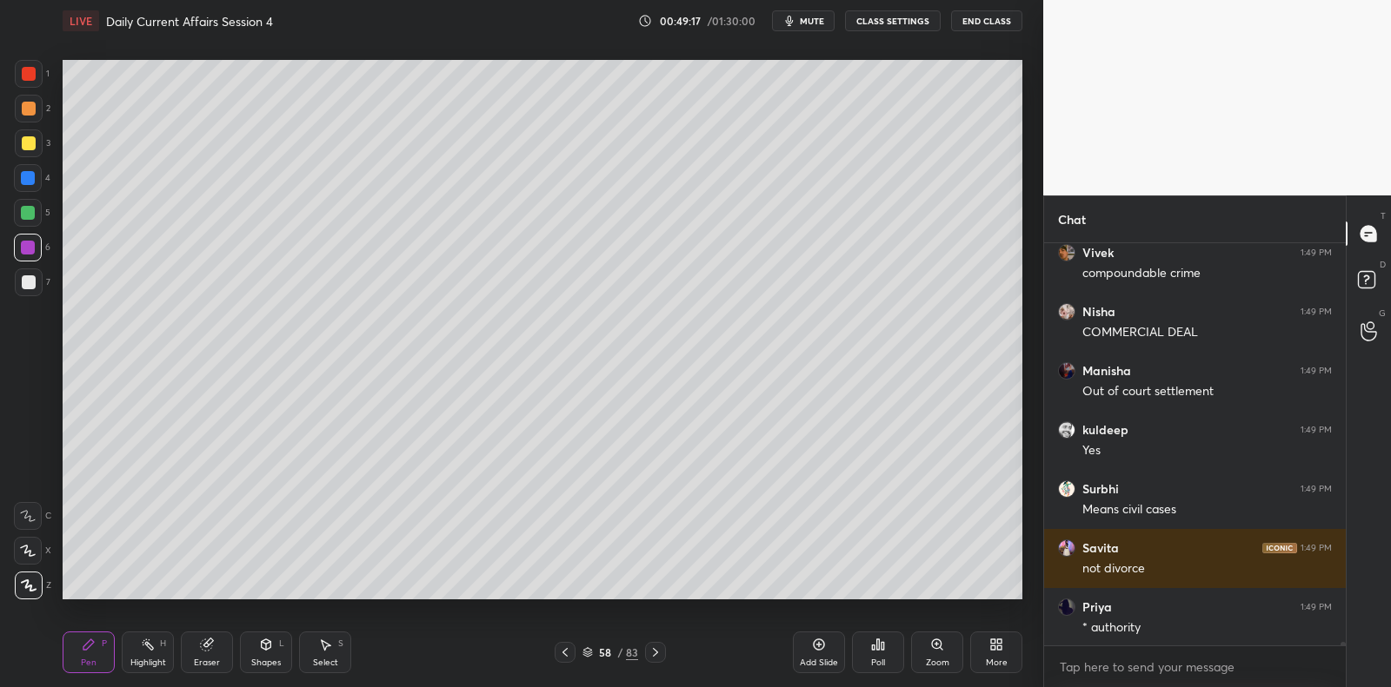
scroll to position [43849, 0]
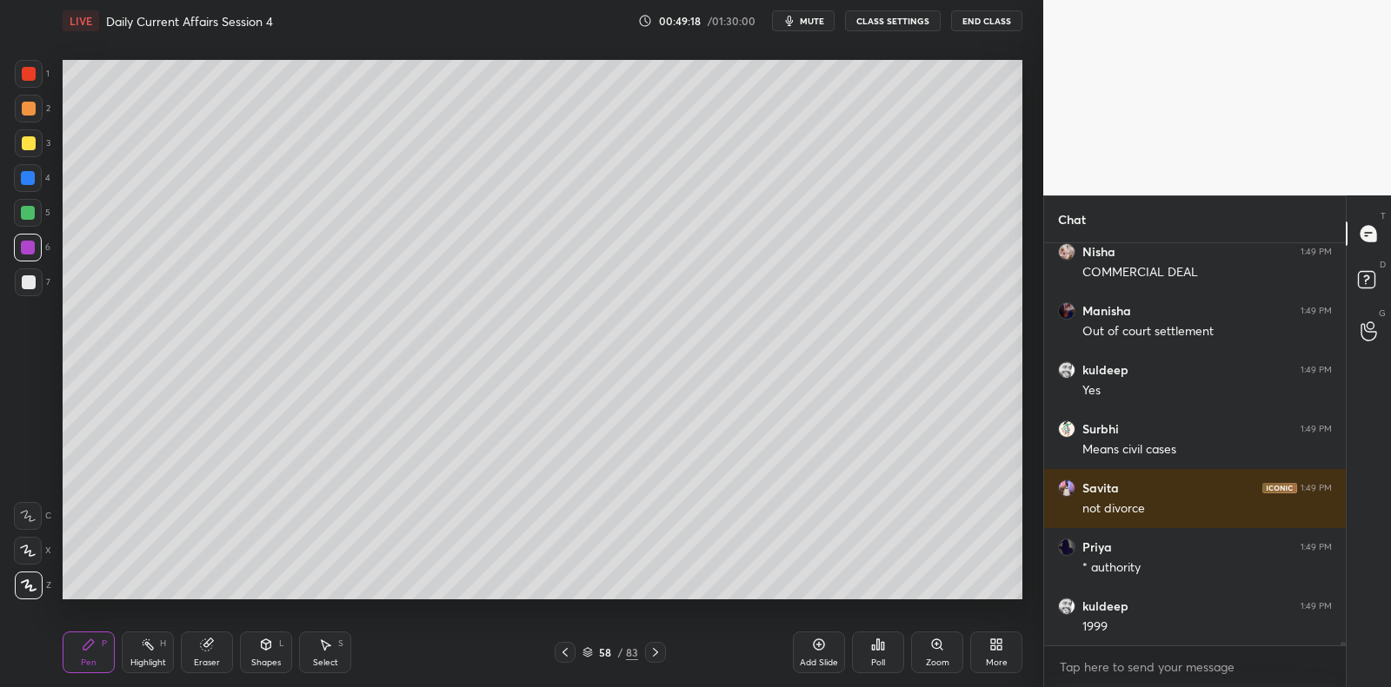
click at [47, 271] on div "1 2 3 4 5 6 7 C X Z C X Z E E Erase all H H" at bounding box center [28, 330] width 56 height 540
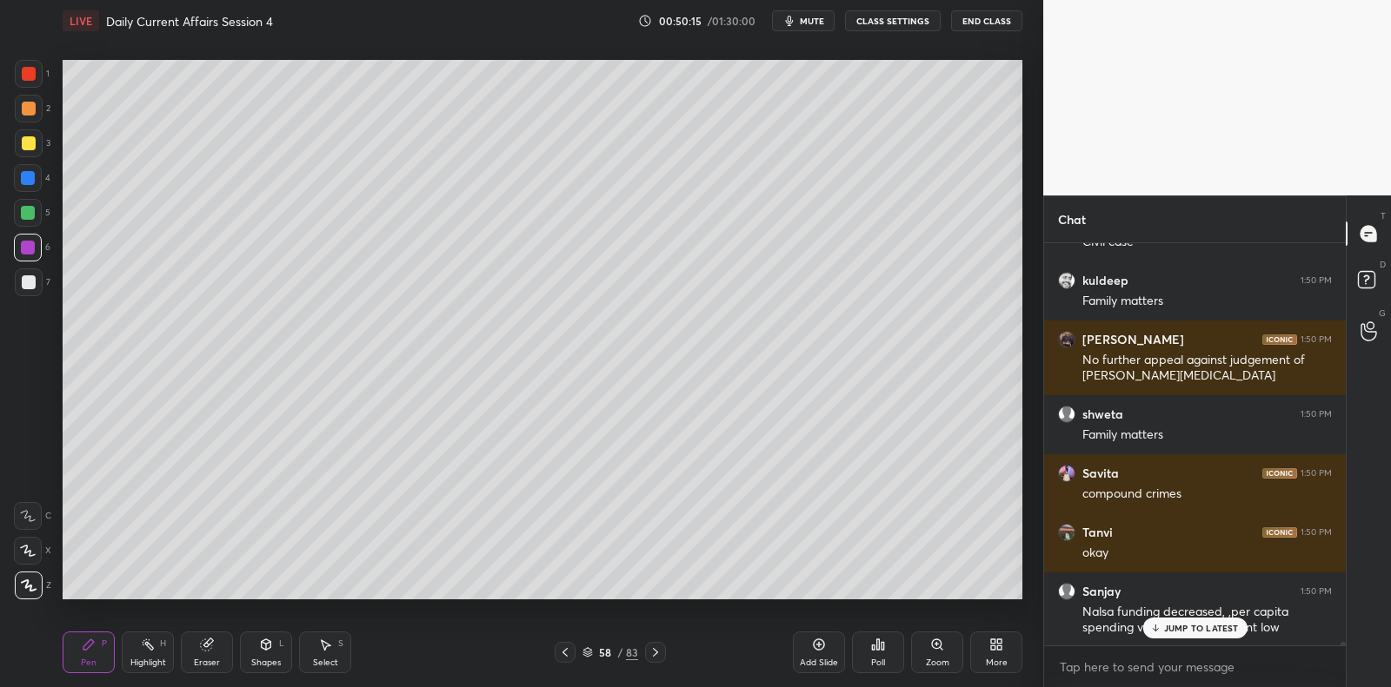
scroll to position [44875, 0]
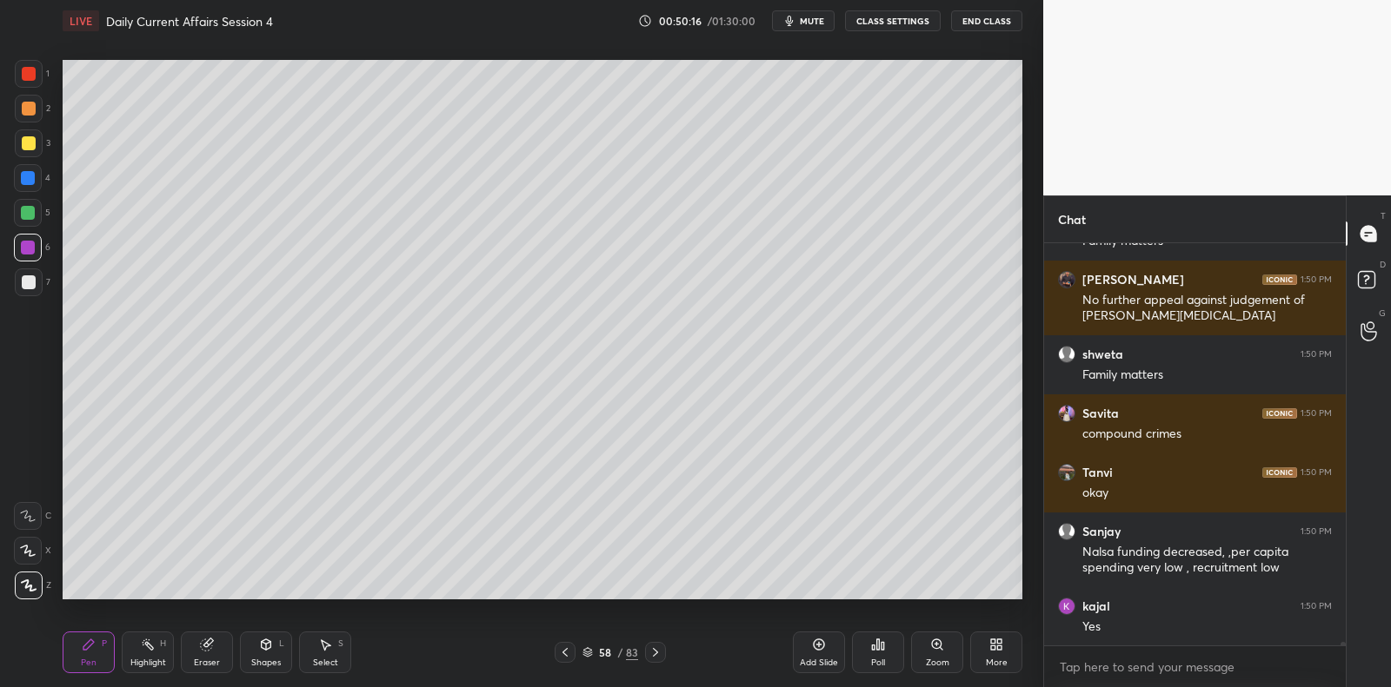
click at [811, 654] on div "Add Slide" at bounding box center [819, 653] width 52 height 42
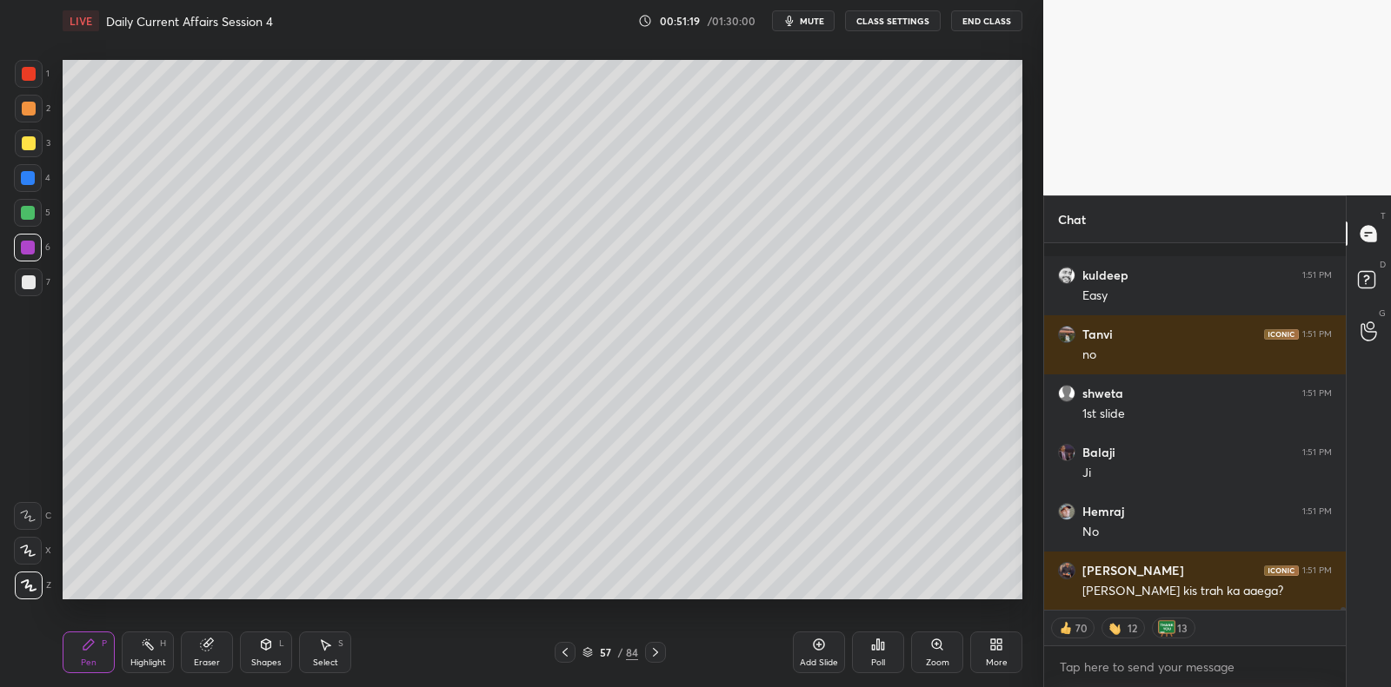
scroll to position [46360, 0]
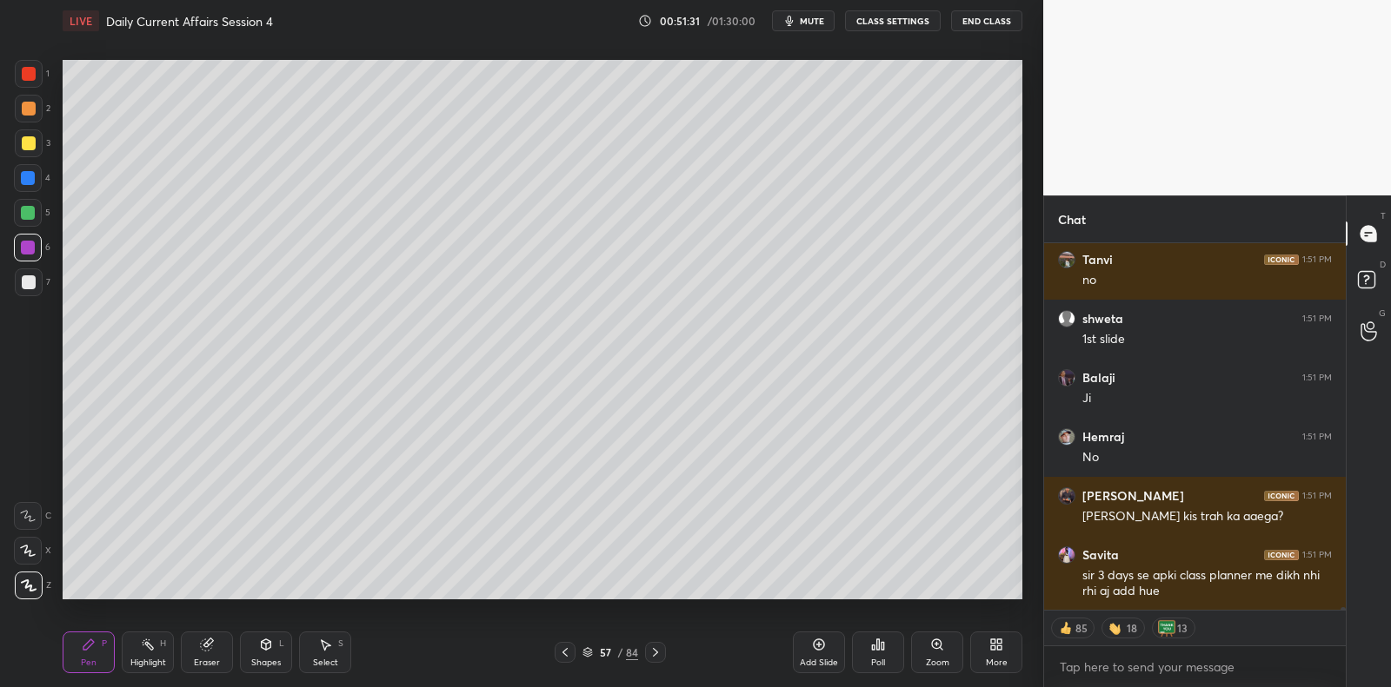
drag, startPoint x: 830, startPoint y: 643, endPoint x: 819, endPoint y: 630, distance: 17.3
click at [830, 643] on div "Add Slide" at bounding box center [819, 653] width 52 height 42
click at [30, 286] on div at bounding box center [29, 283] width 14 height 14
click at [31, 282] on div at bounding box center [29, 283] width 14 height 14
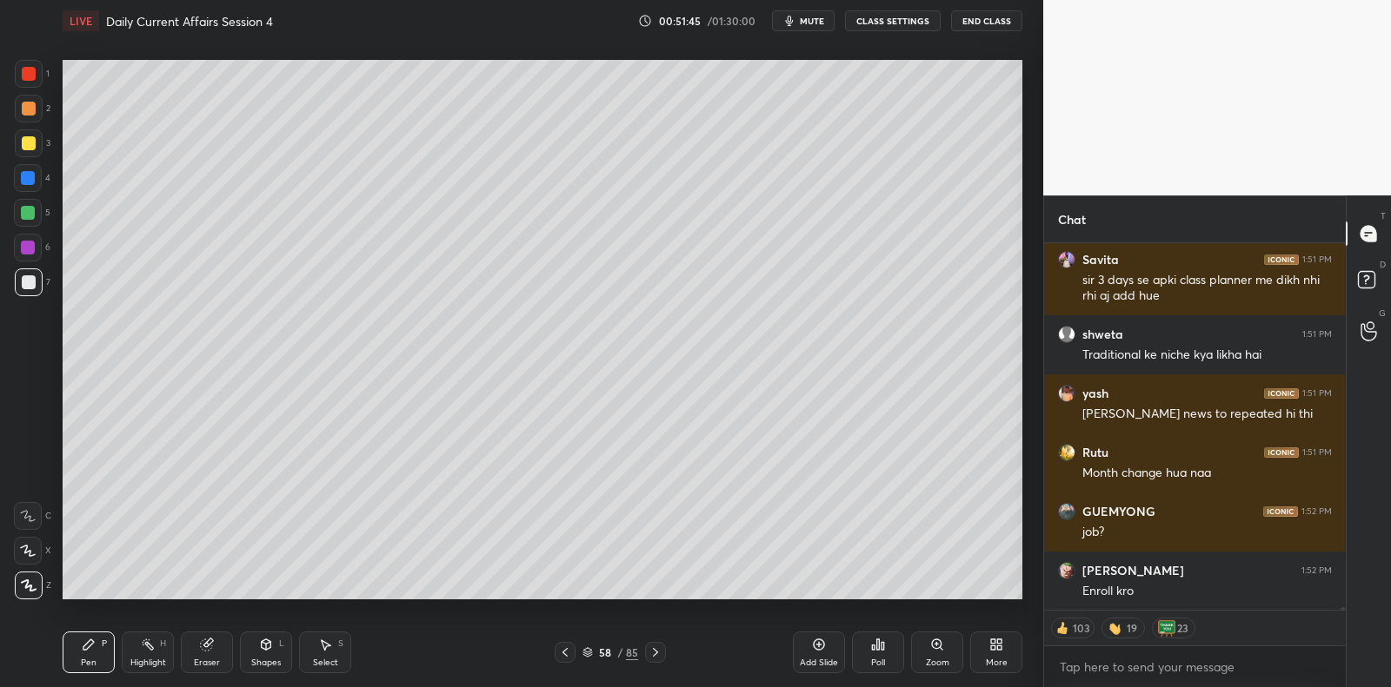
scroll to position [46774, 0]
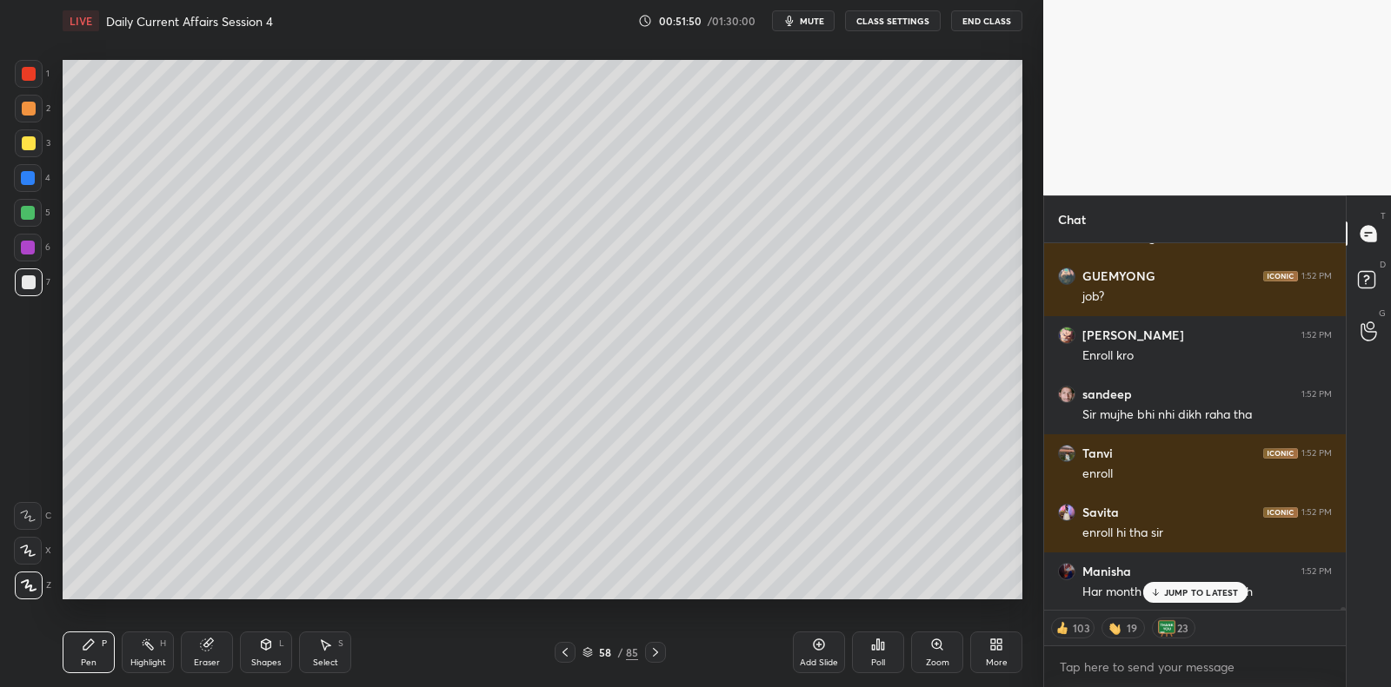
click at [32, 245] on div at bounding box center [28, 248] width 28 height 28
drag, startPoint x: 36, startPoint y: 240, endPoint x: 59, endPoint y: 238, distance: 23.5
click at [36, 240] on div at bounding box center [28, 248] width 28 height 28
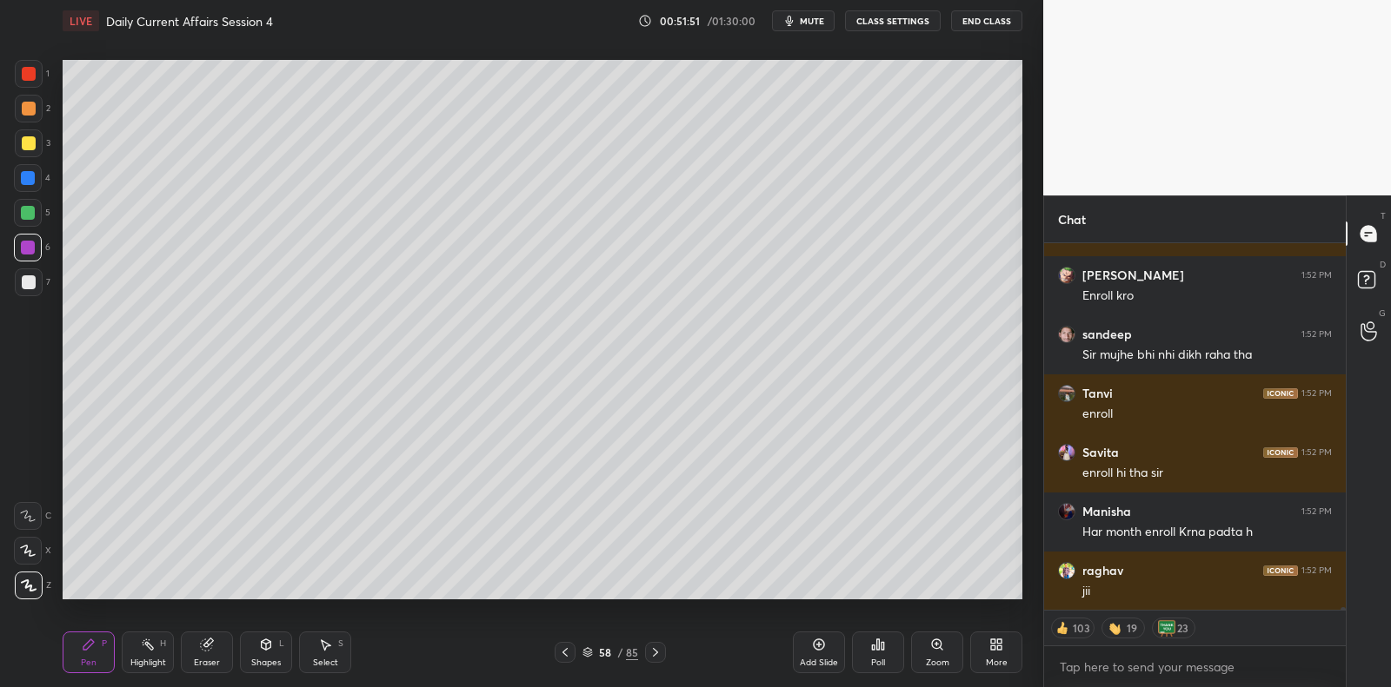
click at [30, 219] on div at bounding box center [28, 213] width 14 height 14
click at [32, 209] on div at bounding box center [28, 213] width 14 height 14
click at [37, 176] on div at bounding box center [28, 178] width 28 height 28
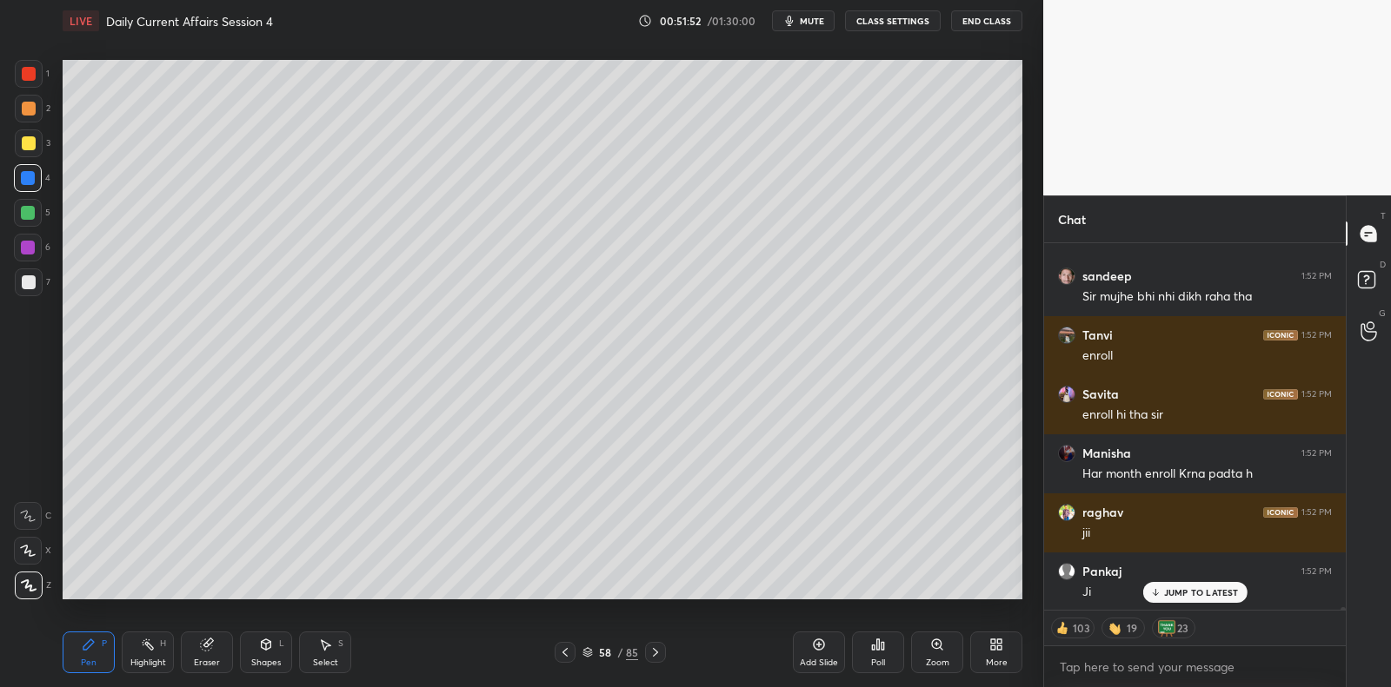
drag, startPoint x: 30, startPoint y: 210, endPoint x: 35, endPoint y: 181, distance: 29.9
click at [32, 208] on div at bounding box center [28, 213] width 14 height 14
click at [32, 178] on div at bounding box center [28, 178] width 14 height 14
click at [33, 143] on div at bounding box center [29, 143] width 14 height 14
click at [34, 161] on div "3" at bounding box center [33, 147] width 36 height 35
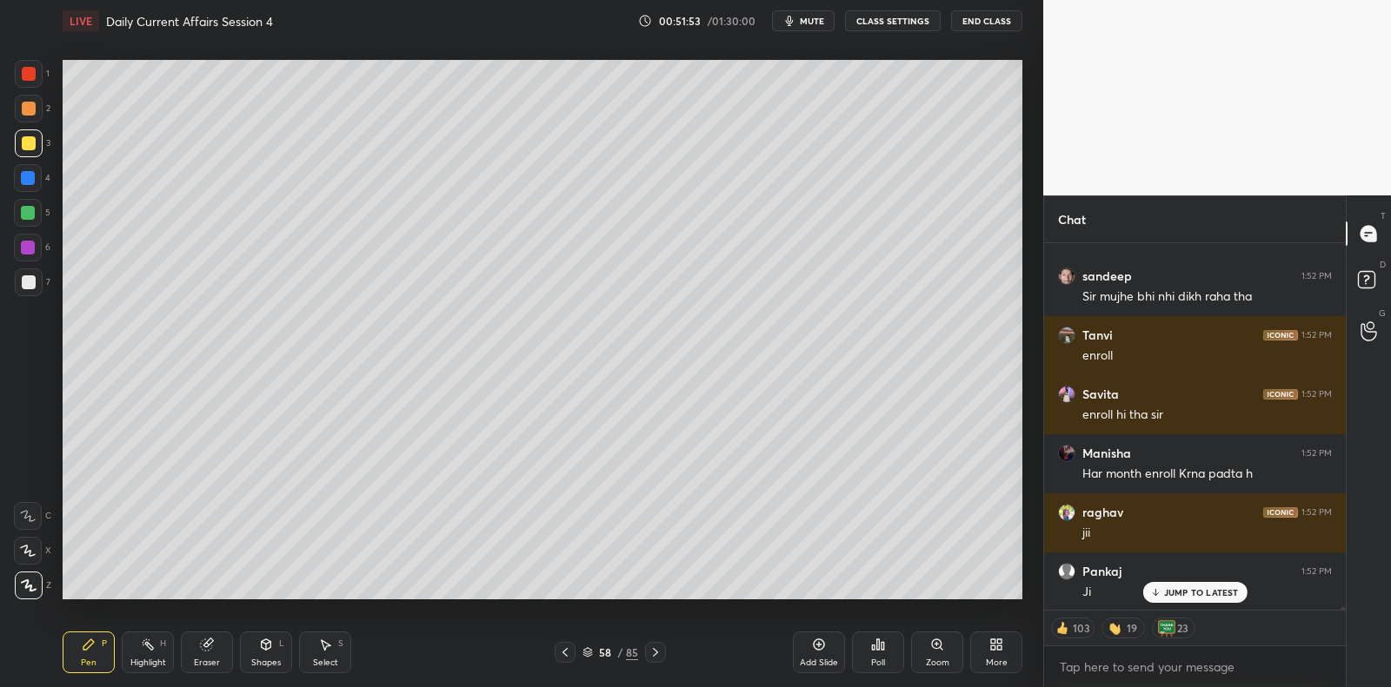
click at [29, 182] on div at bounding box center [28, 178] width 14 height 14
drag, startPoint x: 29, startPoint y: 182, endPoint x: 2, endPoint y: 202, distance: 33.5
click at [29, 182] on div at bounding box center [28, 178] width 14 height 14
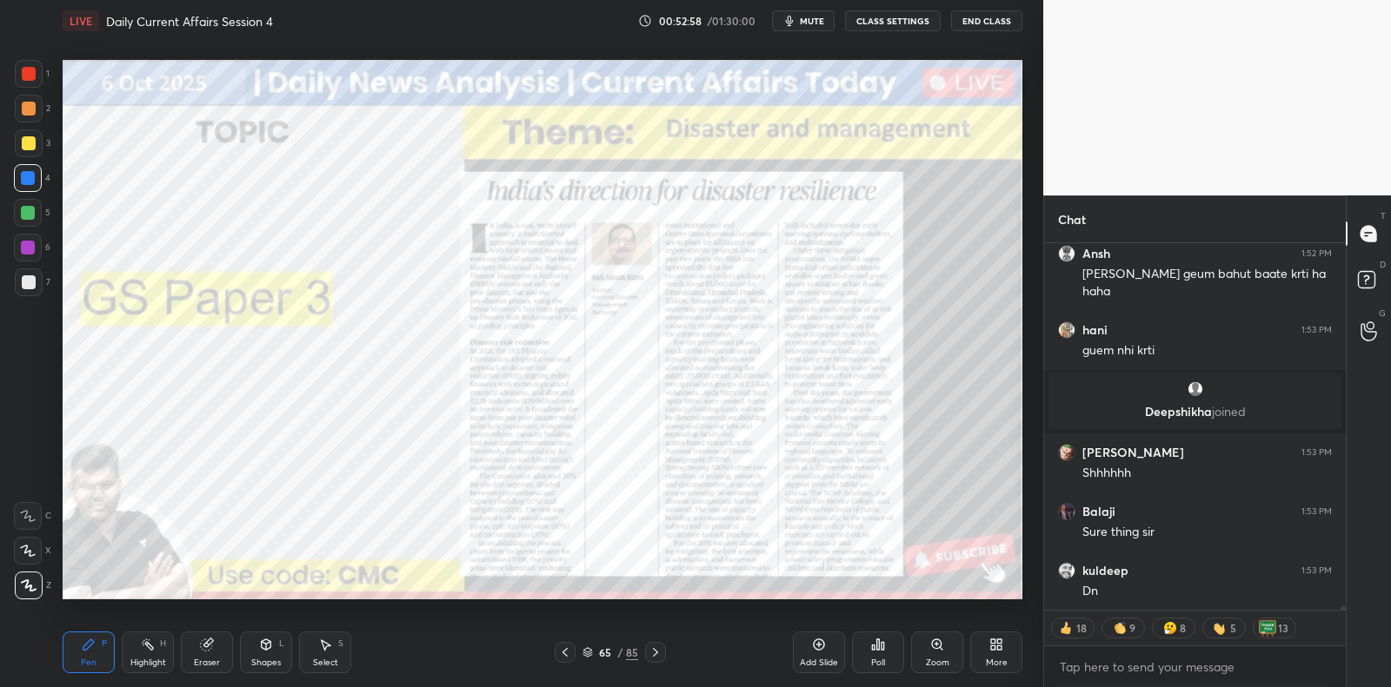
scroll to position [43410, 0]
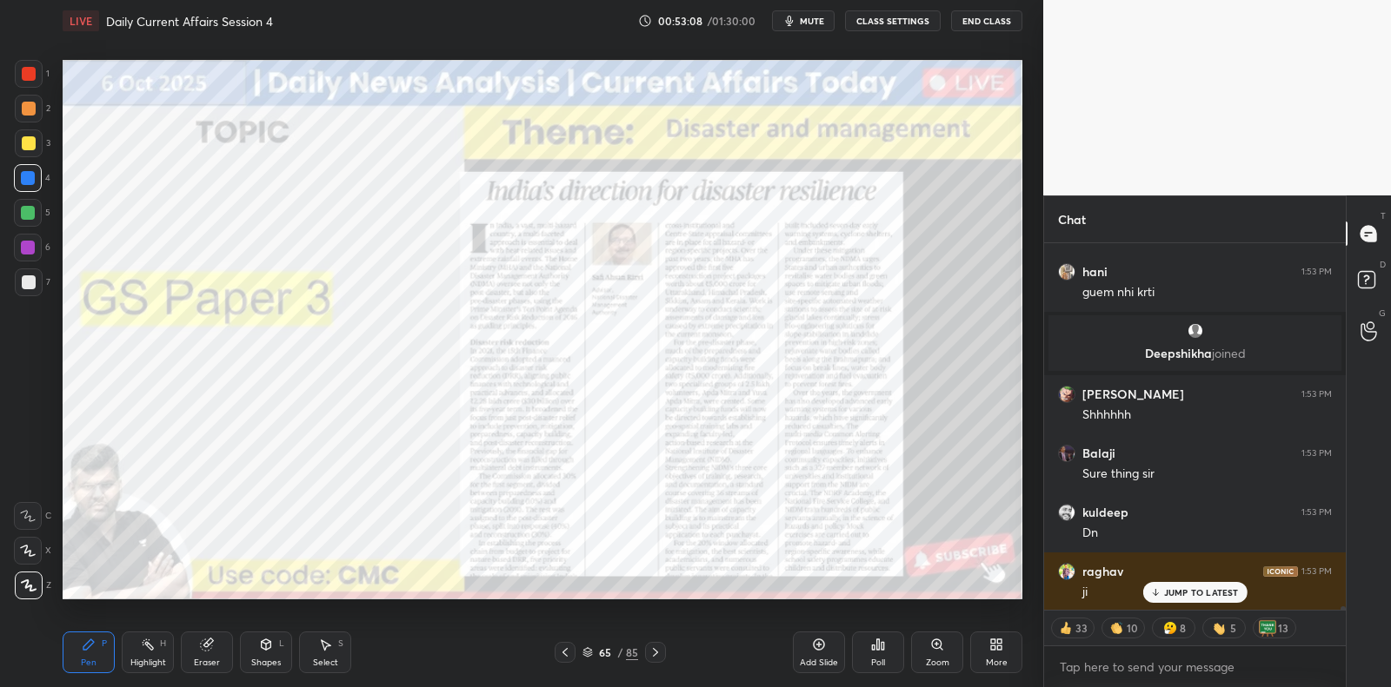
click at [814, 649] on icon at bounding box center [819, 645] width 14 height 14
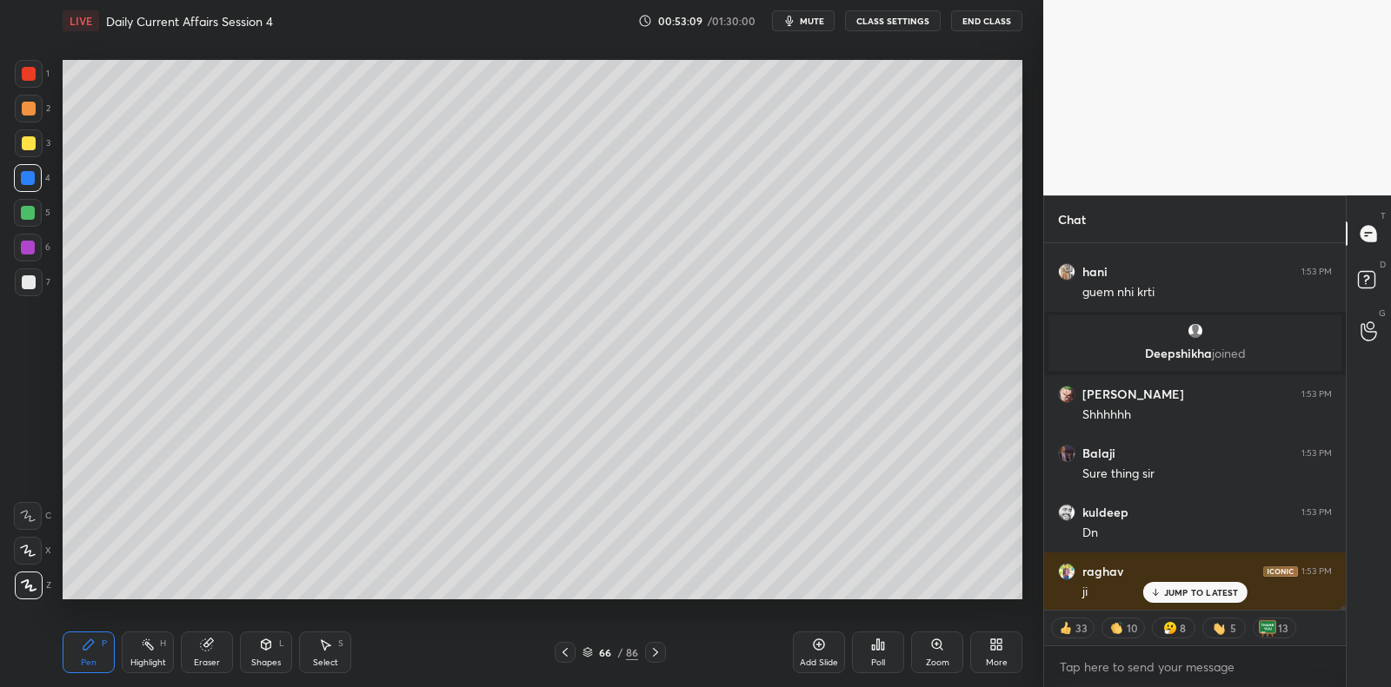
click at [30, 283] on div at bounding box center [29, 283] width 14 height 14
click at [29, 282] on div at bounding box center [29, 283] width 14 height 14
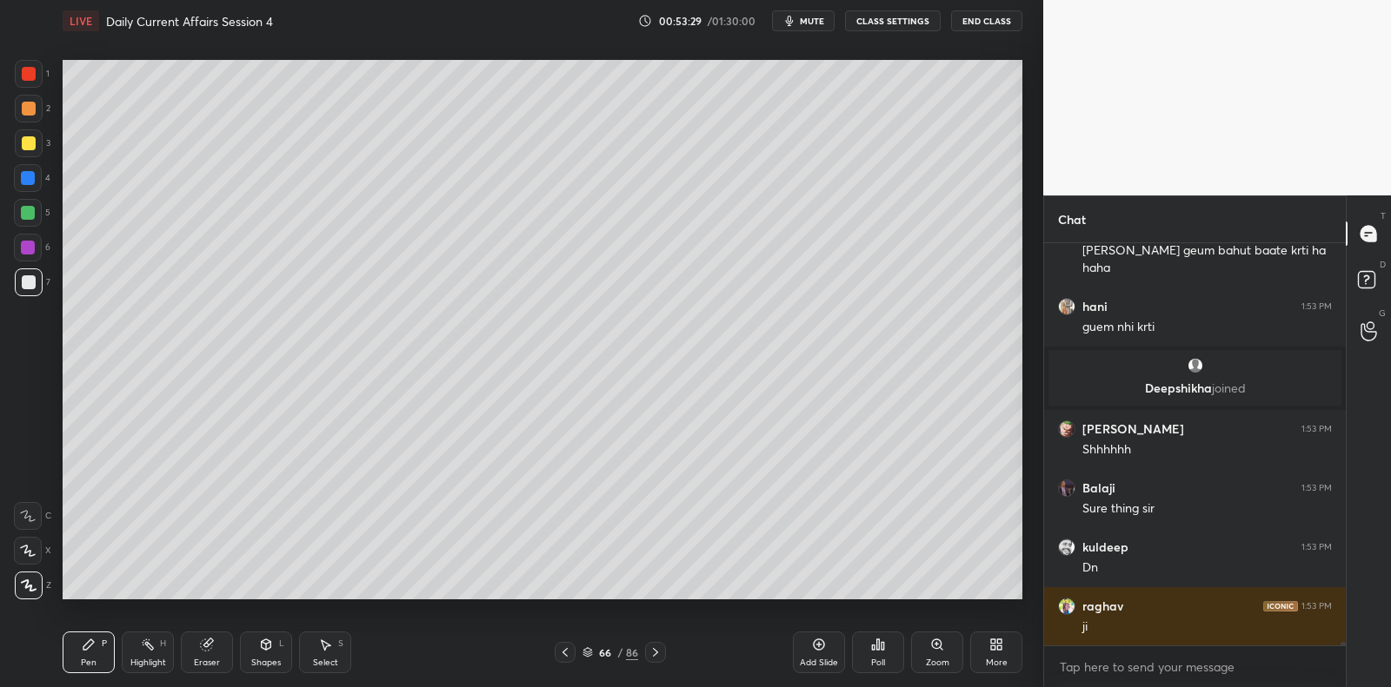
scroll to position [43435, 0]
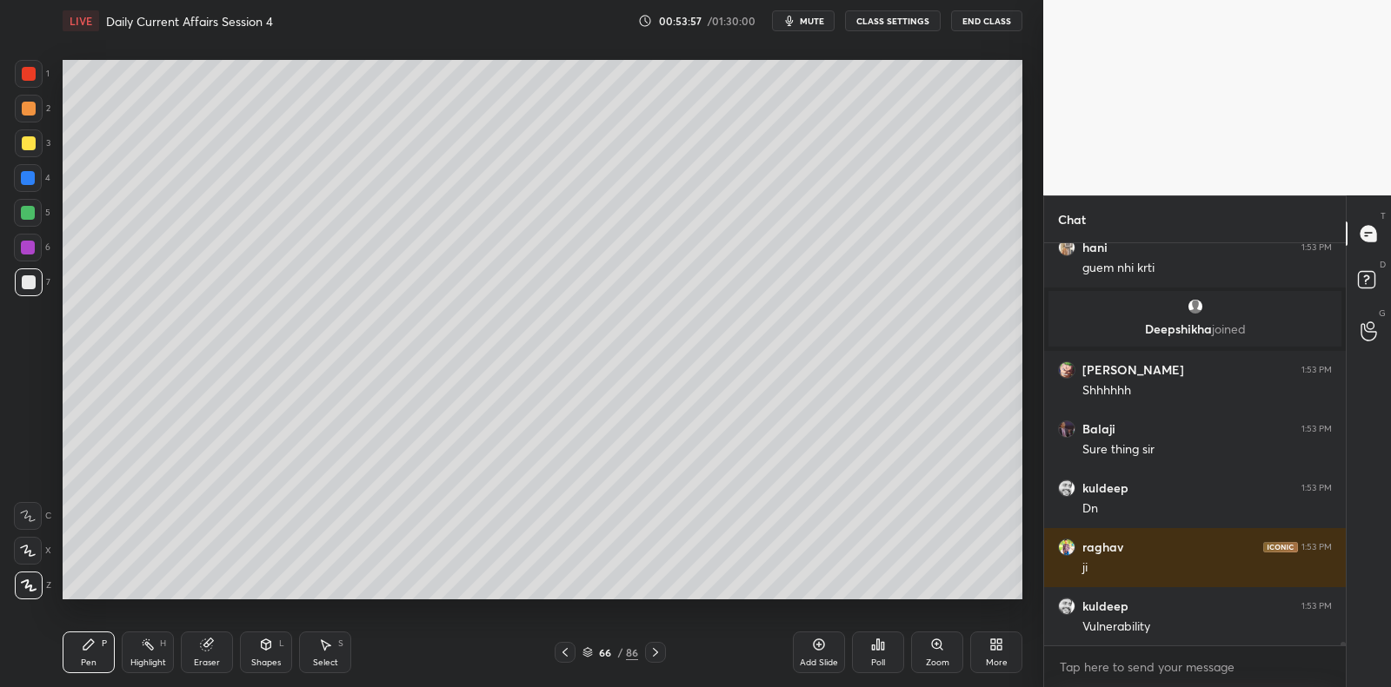
drag, startPoint x: 30, startPoint y: 249, endPoint x: 24, endPoint y: 231, distance: 19.0
click at [27, 248] on div at bounding box center [28, 248] width 14 height 14
click at [30, 225] on div at bounding box center [28, 213] width 28 height 28
drag, startPoint x: 31, startPoint y: 225, endPoint x: 44, endPoint y: 223, distance: 13.2
click at [31, 225] on div at bounding box center [28, 213] width 28 height 28
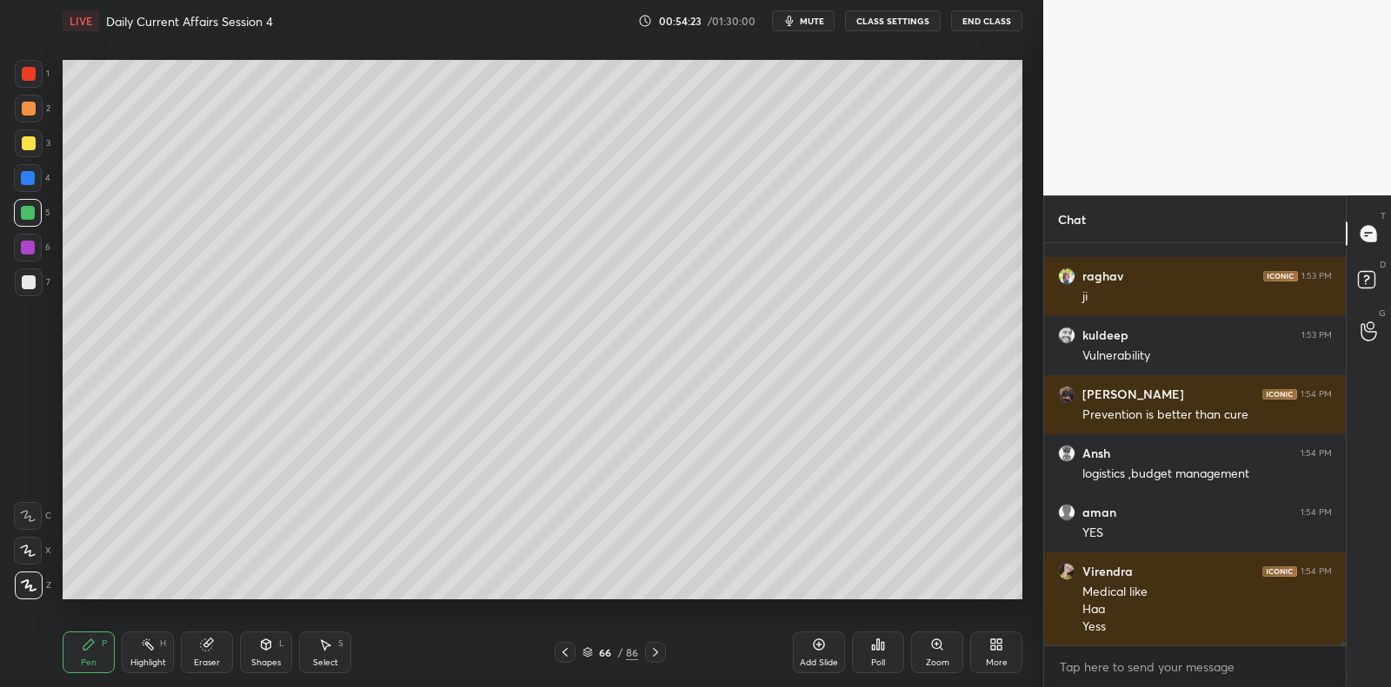
scroll to position [43765, 0]
drag, startPoint x: 818, startPoint y: 652, endPoint x: 819, endPoint y: 637, distance: 14.8
click at [818, 652] on div "Add Slide" at bounding box center [819, 653] width 52 height 42
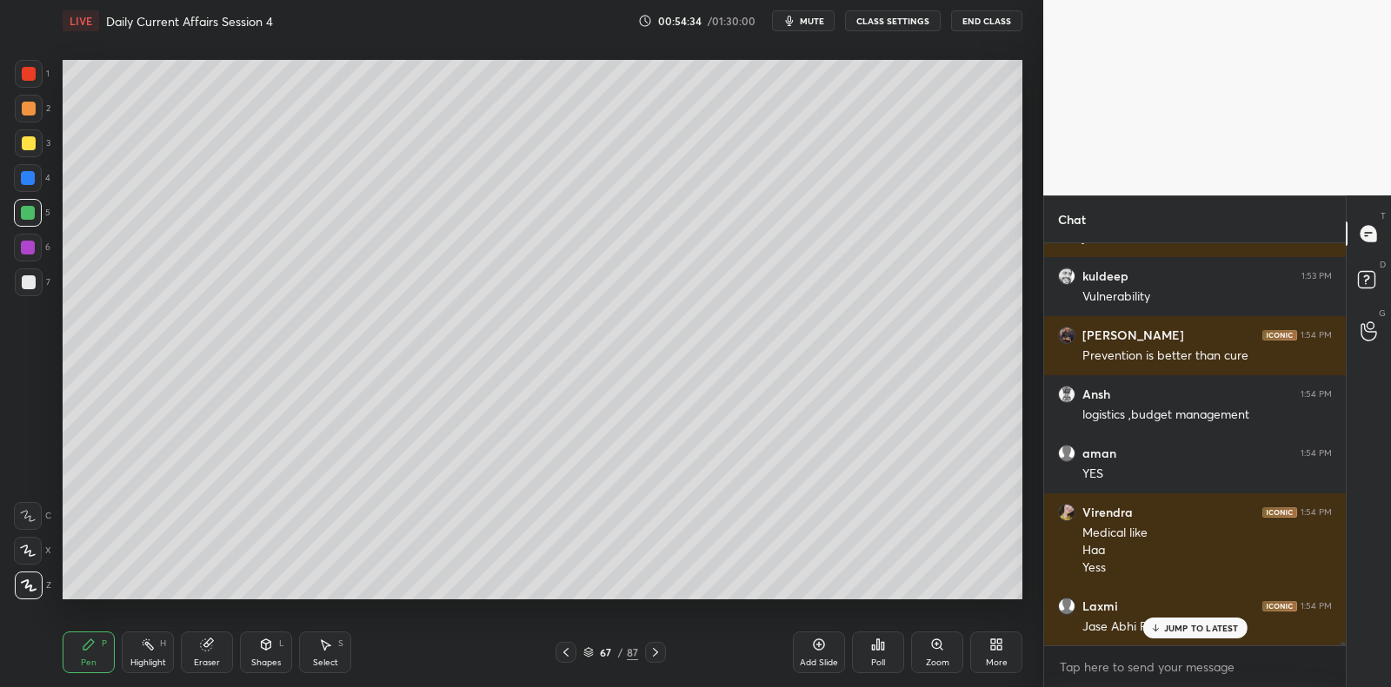
scroll to position [43823, 0]
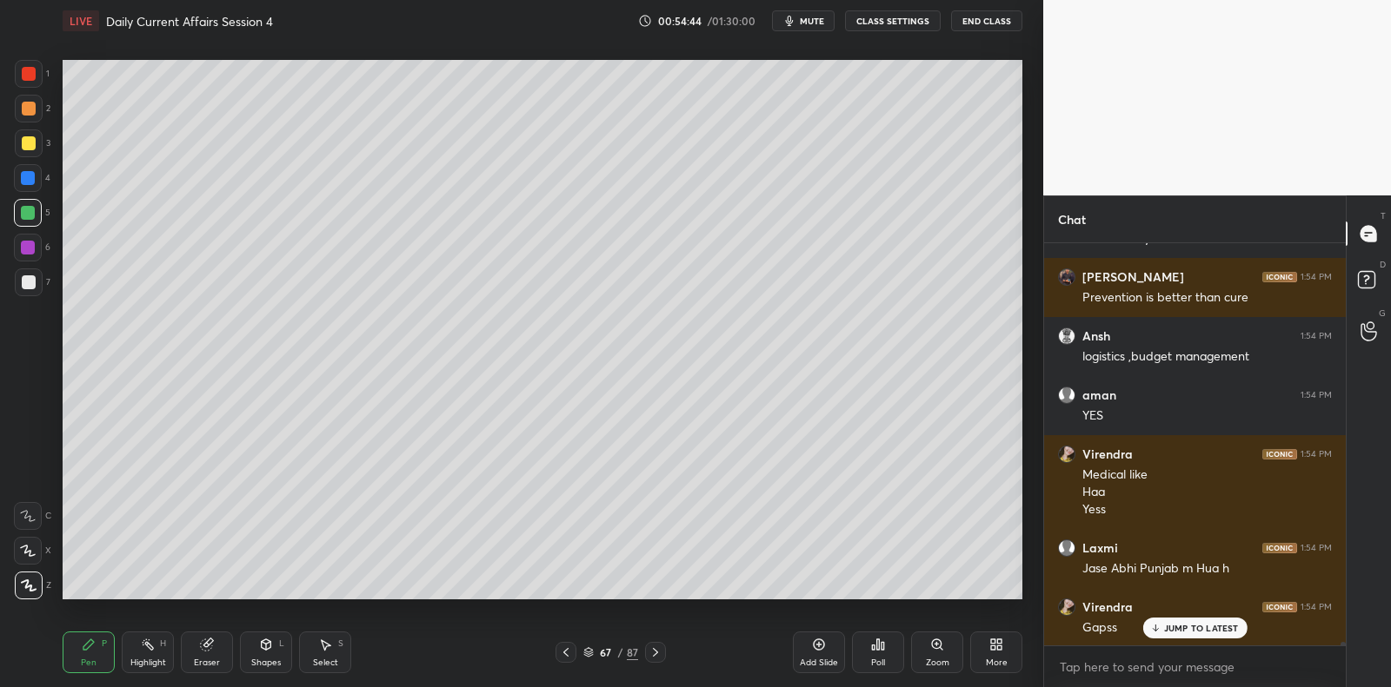
click at [40, 281] on div at bounding box center [29, 283] width 28 height 28
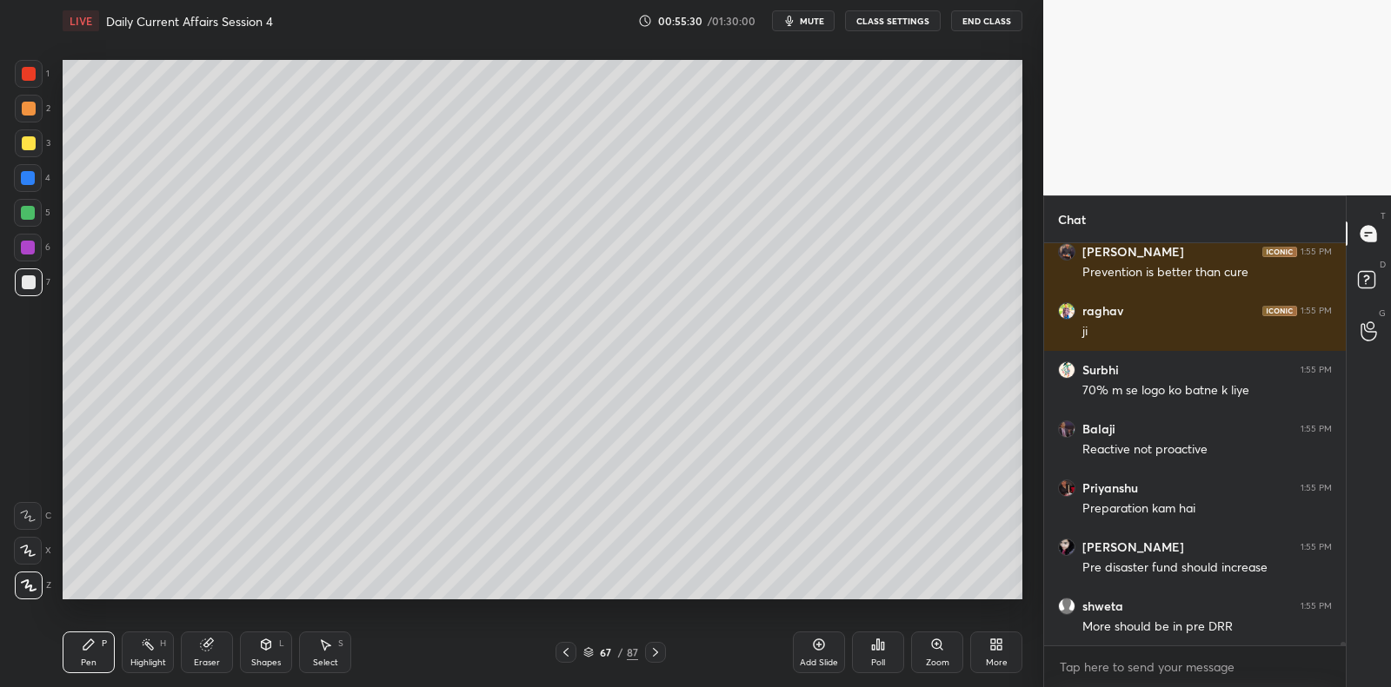
scroll to position [44710, 0]
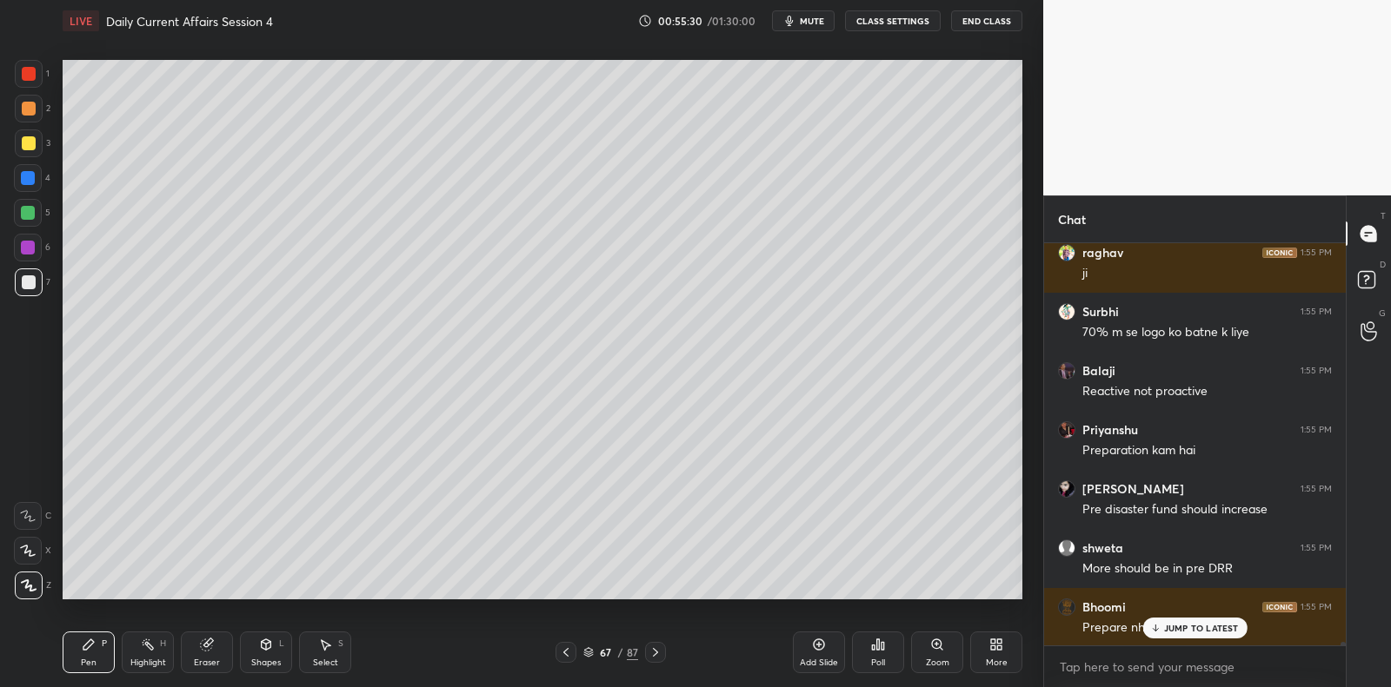
click at [30, 284] on div at bounding box center [29, 283] width 14 height 14
drag, startPoint x: 33, startPoint y: 282, endPoint x: 38, endPoint y: 271, distance: 12.4
click at [33, 282] on div at bounding box center [29, 283] width 14 height 14
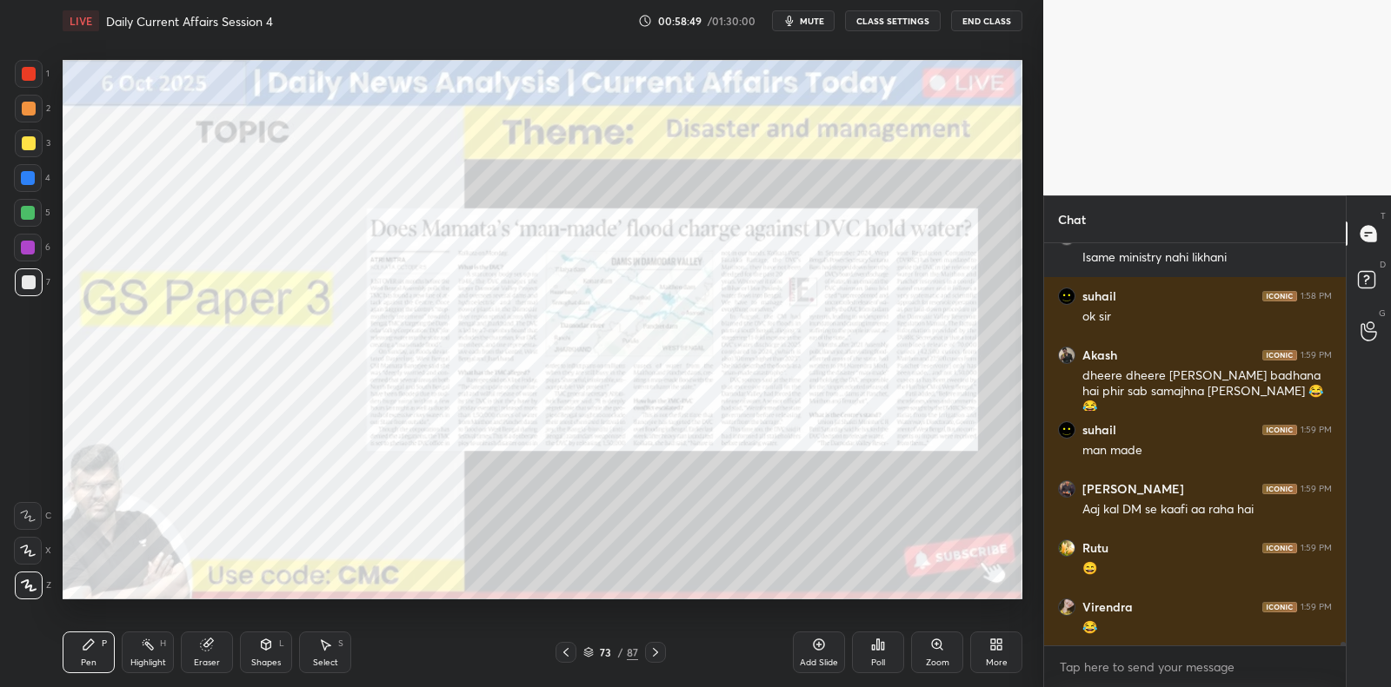
scroll to position [47700, 0]
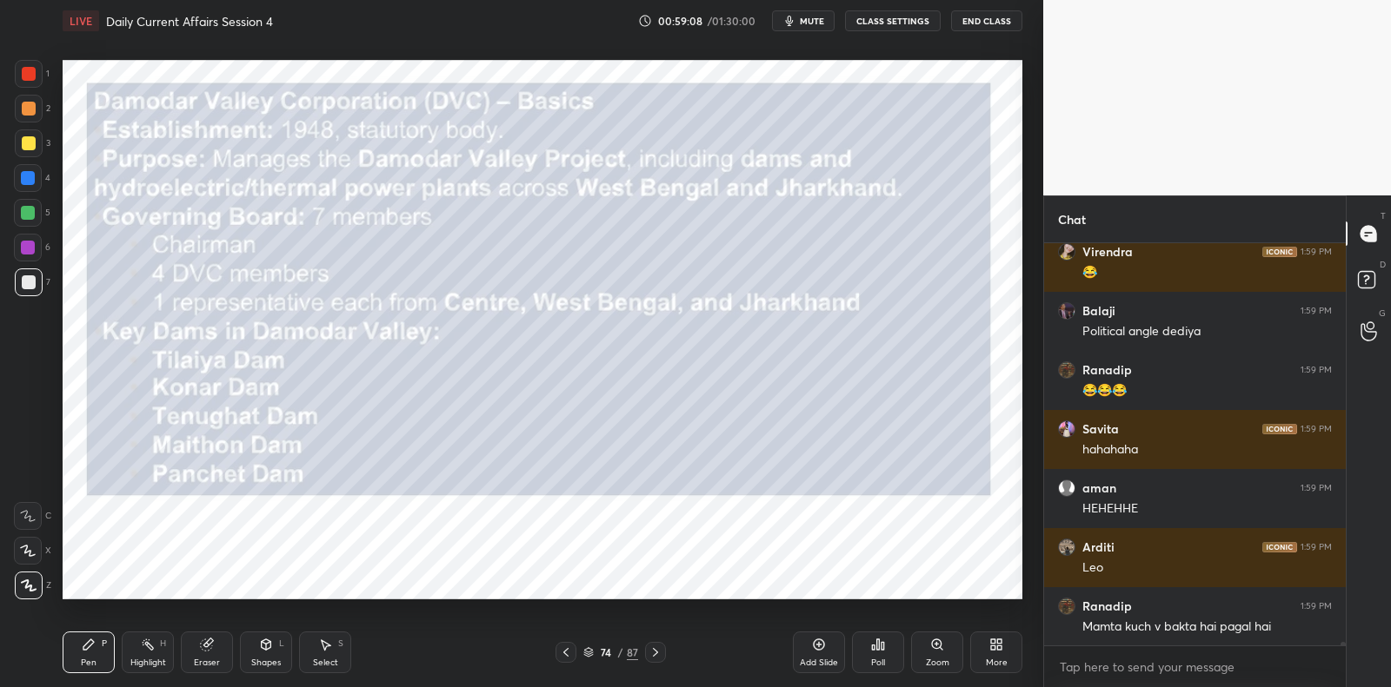
click at [36, 209] on div at bounding box center [28, 213] width 28 height 28
click at [37, 203] on div at bounding box center [28, 213] width 28 height 28
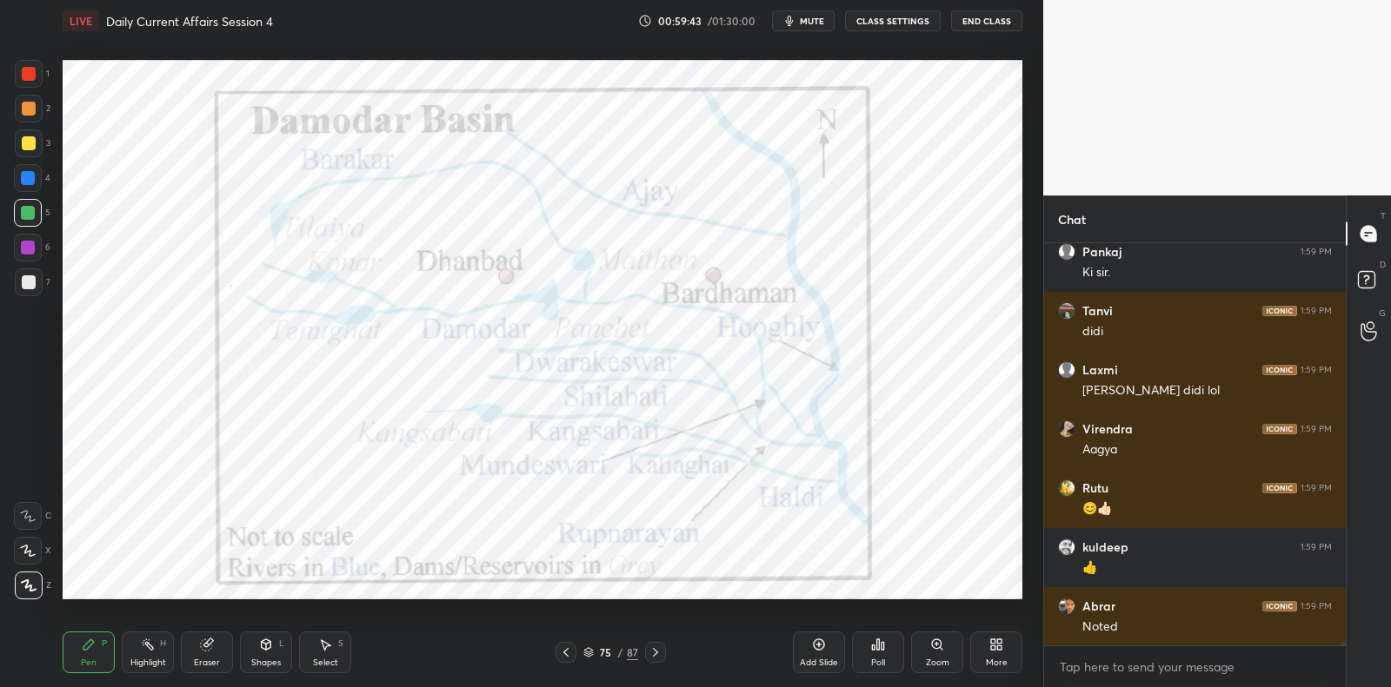
scroll to position [398, 297]
click at [815, 646] on icon at bounding box center [819, 645] width 14 height 14
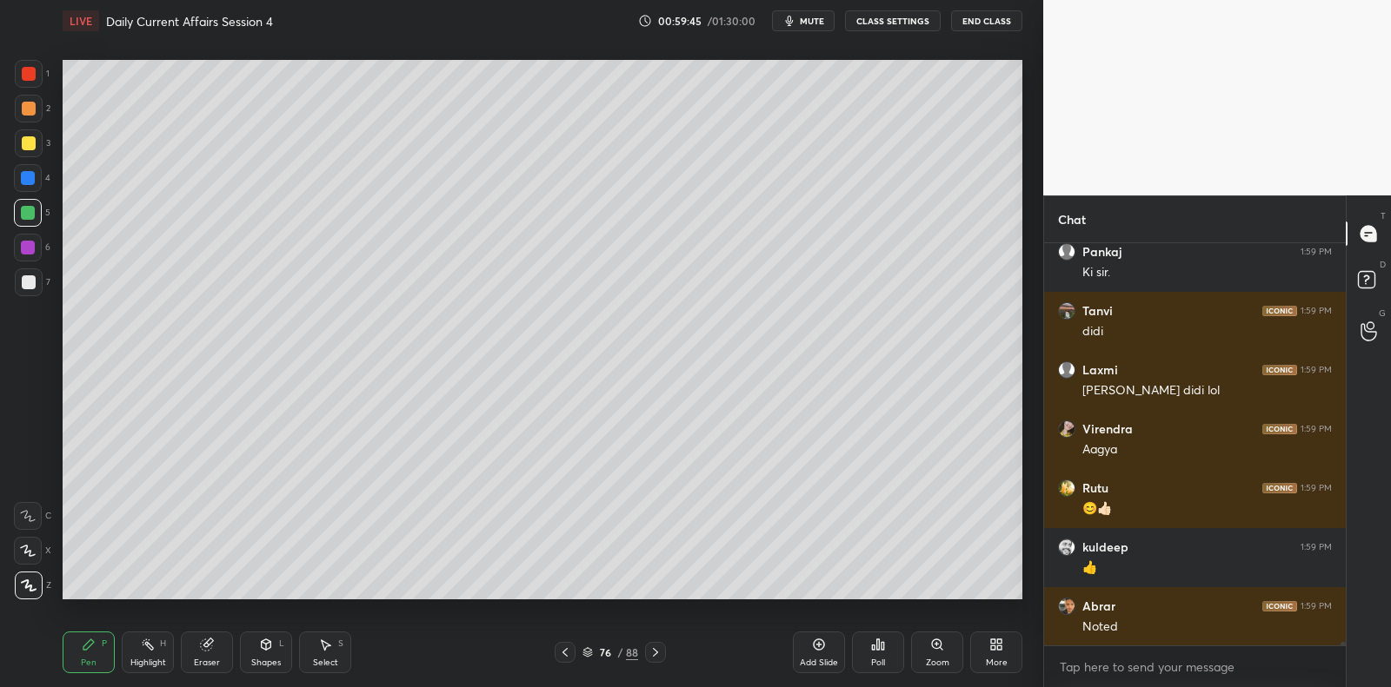
click at [38, 148] on div at bounding box center [29, 144] width 28 height 28
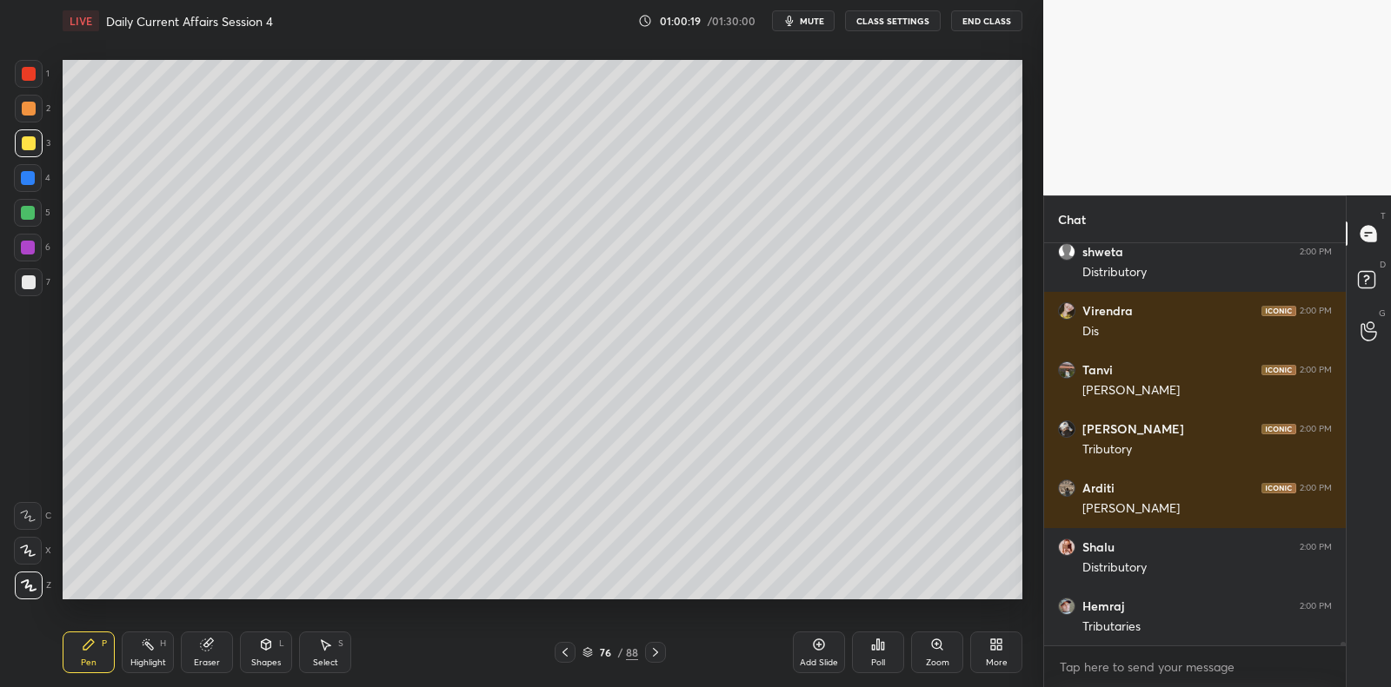
scroll to position [50423, 0]
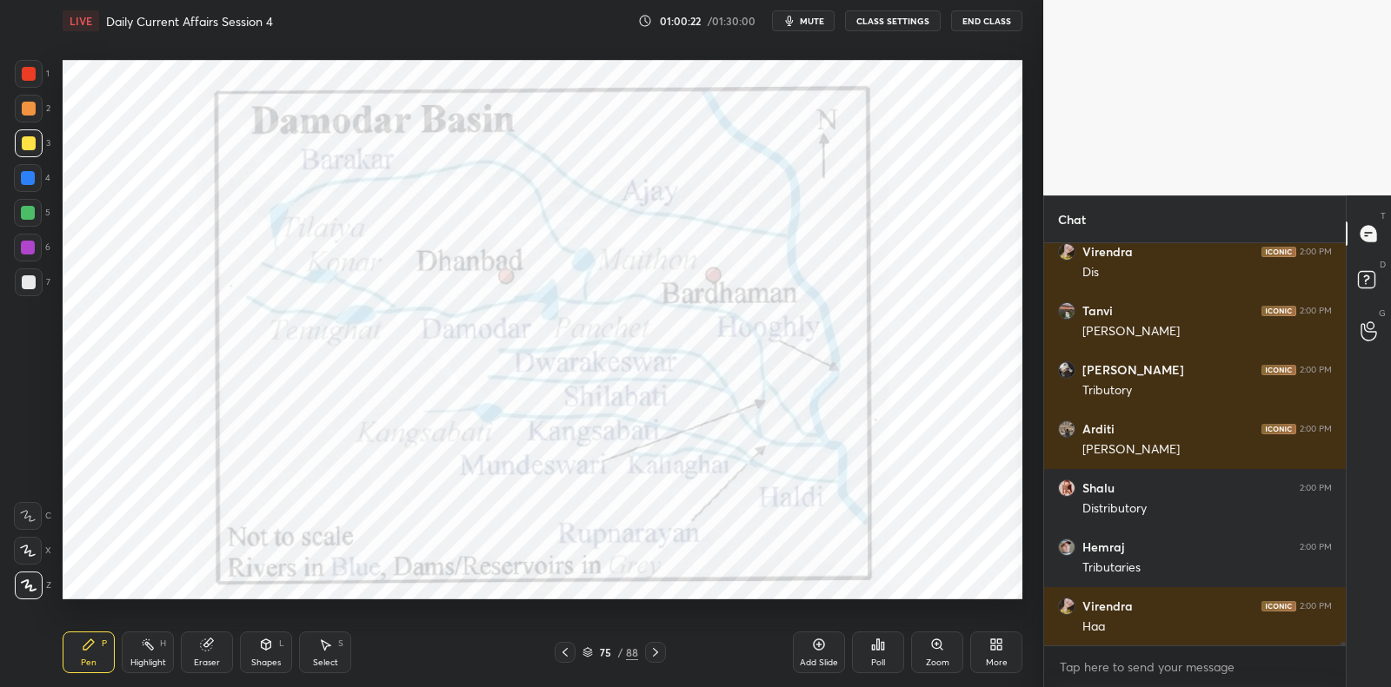
click at [35, 72] on div at bounding box center [29, 74] width 14 height 14
click at [30, 82] on div at bounding box center [29, 74] width 28 height 28
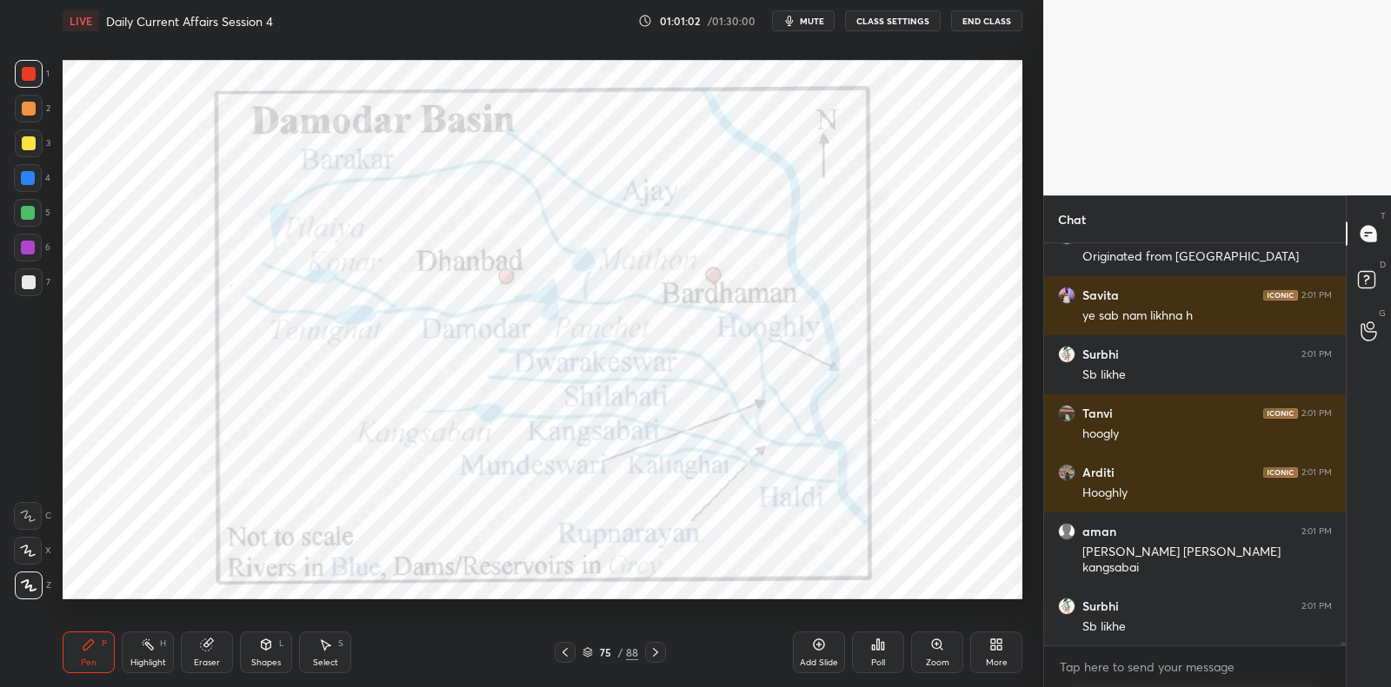
scroll to position [51266, 0]
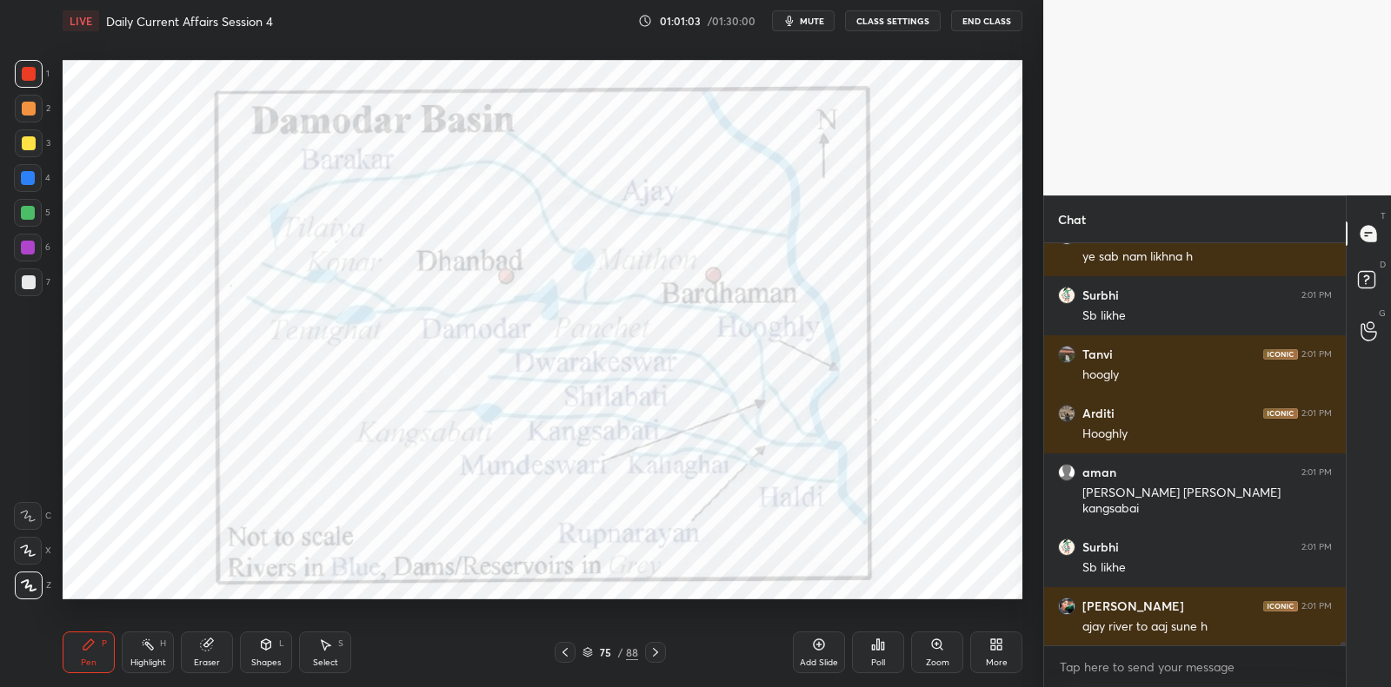
drag, startPoint x: 212, startPoint y: 652, endPoint x: 203, endPoint y: 643, distance: 12.9
click at [211, 652] on div "Eraser" at bounding box center [207, 653] width 52 height 42
click at [41, 579] on div "Erase all" at bounding box center [29, 586] width 31 height 28
click at [36, 578] on div "1 2 3 4 5 6 7 C X Z C X Z E E Erase all H H" at bounding box center [28, 330] width 56 height 540
click at [42, 577] on div "Z" at bounding box center [33, 586] width 37 height 28
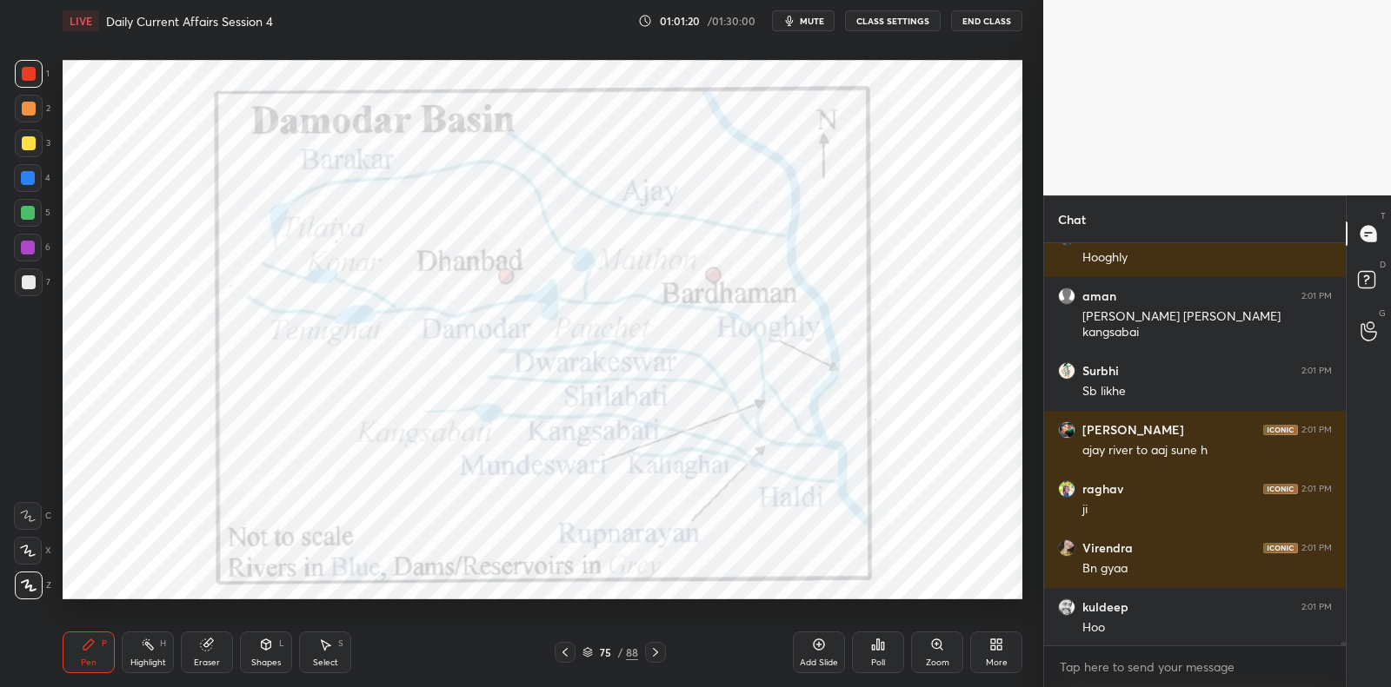
scroll to position [51502, 0]
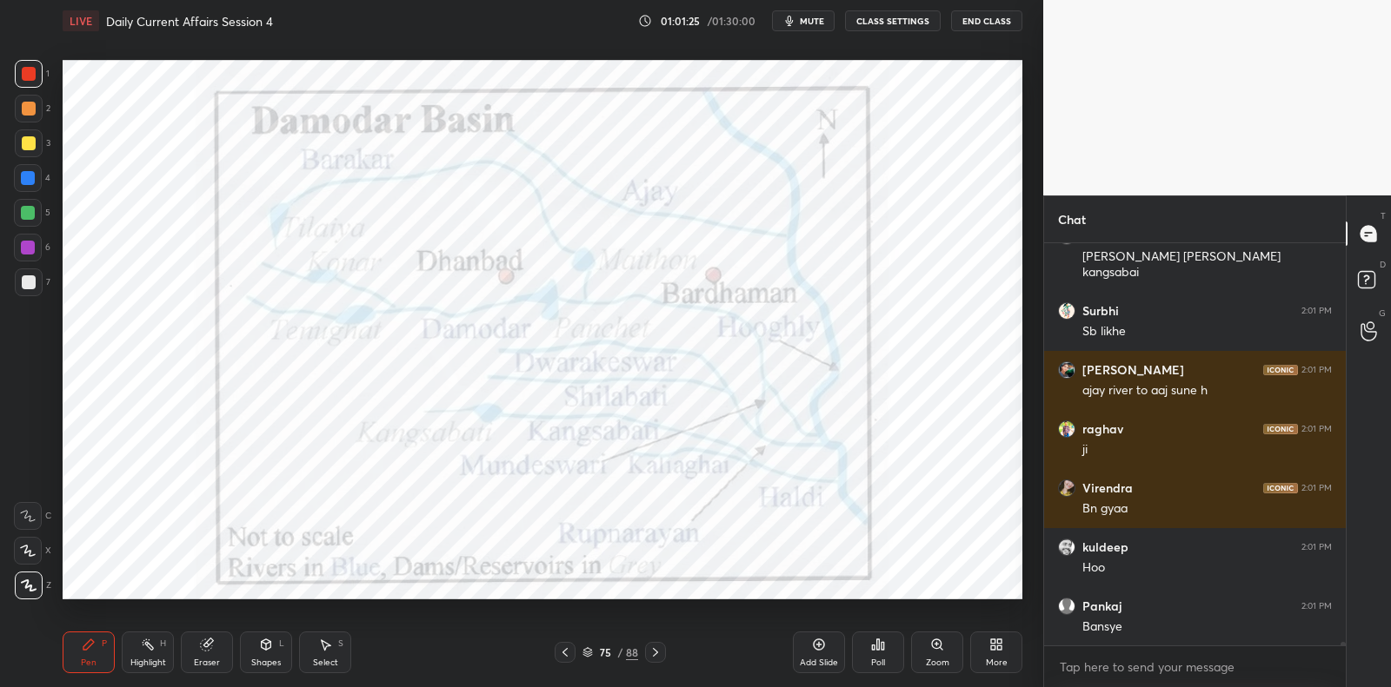
click at [204, 642] on icon at bounding box center [206, 645] width 11 height 11
click at [38, 581] on span "Erase all" at bounding box center [28, 586] width 26 height 12
click at [41, 578] on div "1 2 3 4 5 6 7 C X Z C X Z E E Erase all H H" at bounding box center [28, 330] width 56 height 540
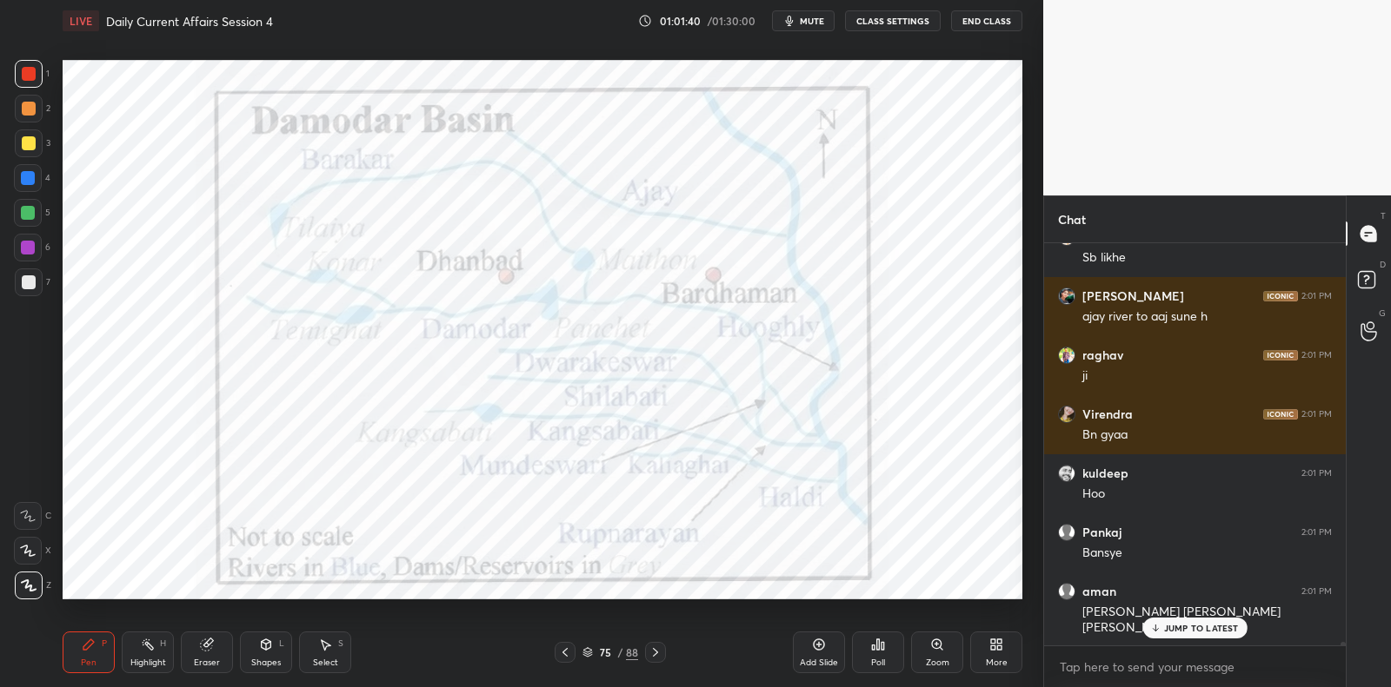
click at [34, 246] on div at bounding box center [28, 248] width 14 height 14
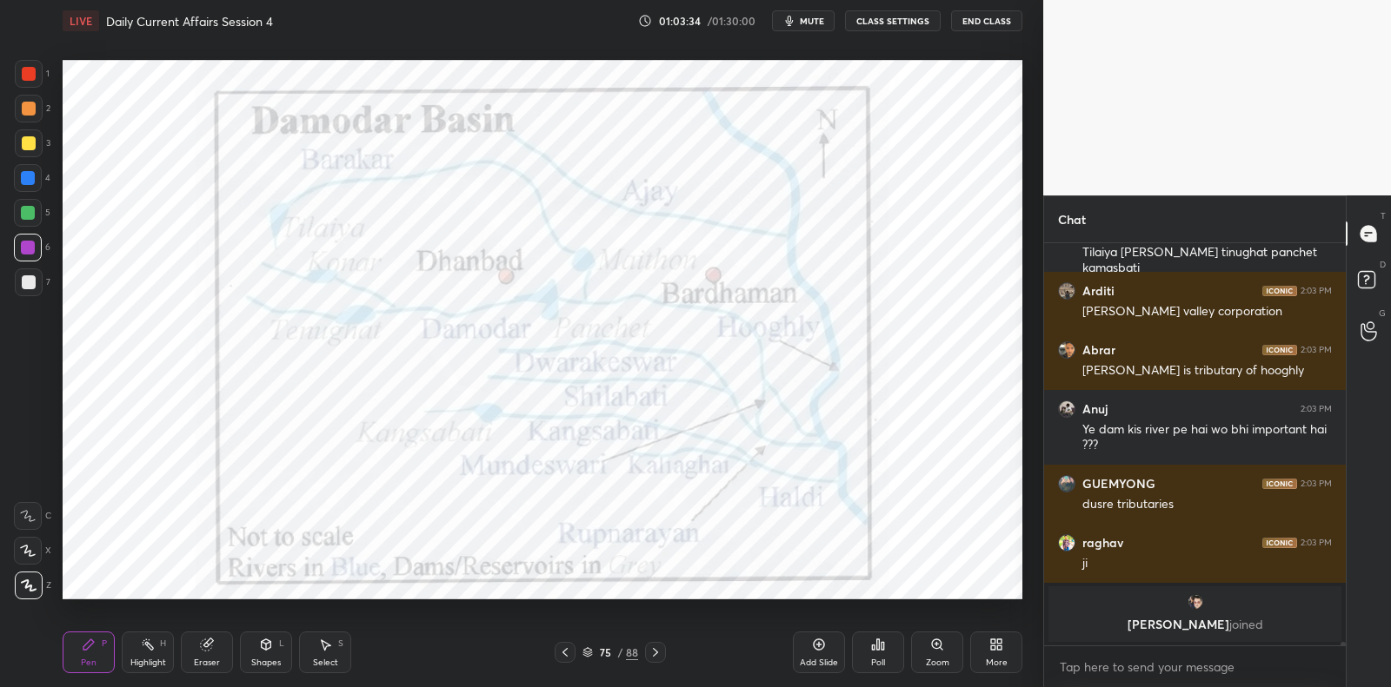
scroll to position [51031, 0]
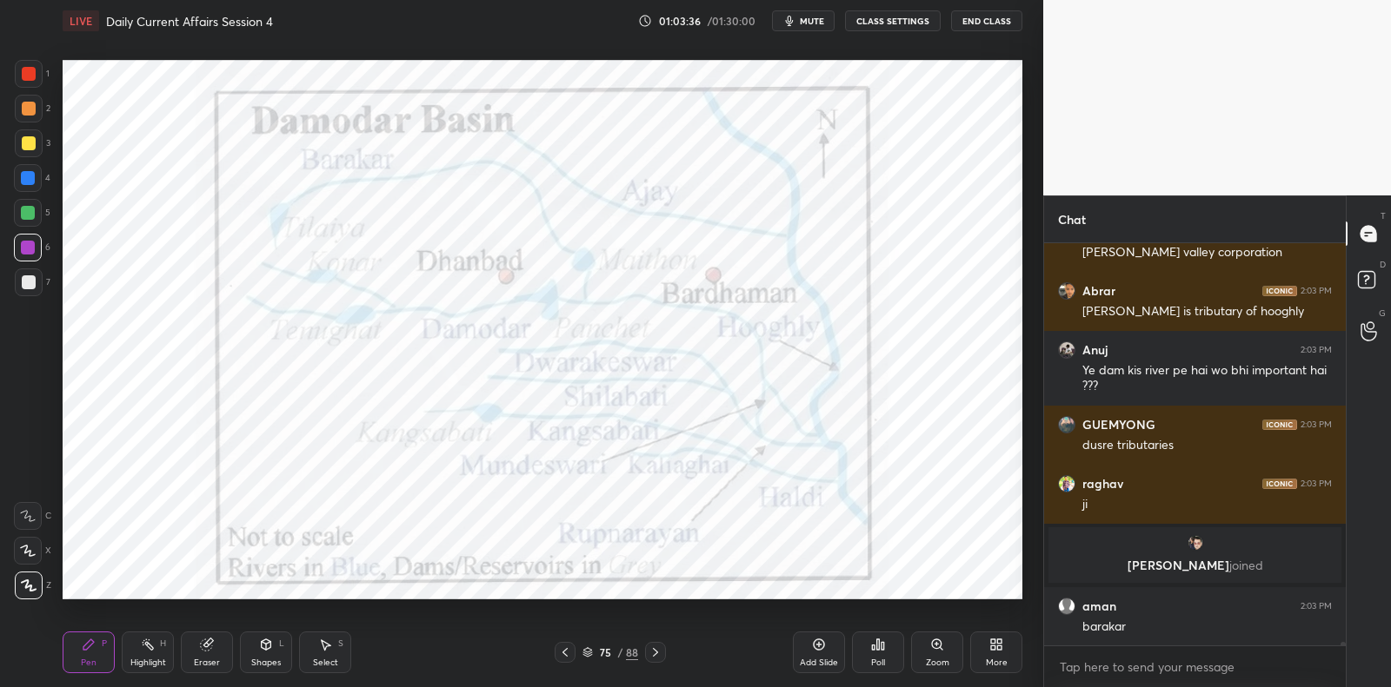
click at [212, 654] on div "Eraser" at bounding box center [207, 653] width 52 height 42
drag, startPoint x: 212, startPoint y: 654, endPoint x: 185, endPoint y: 641, distance: 29.6
click at [212, 654] on div "Eraser" at bounding box center [207, 653] width 52 height 42
click at [41, 595] on div "Erase all" at bounding box center [29, 586] width 31 height 28
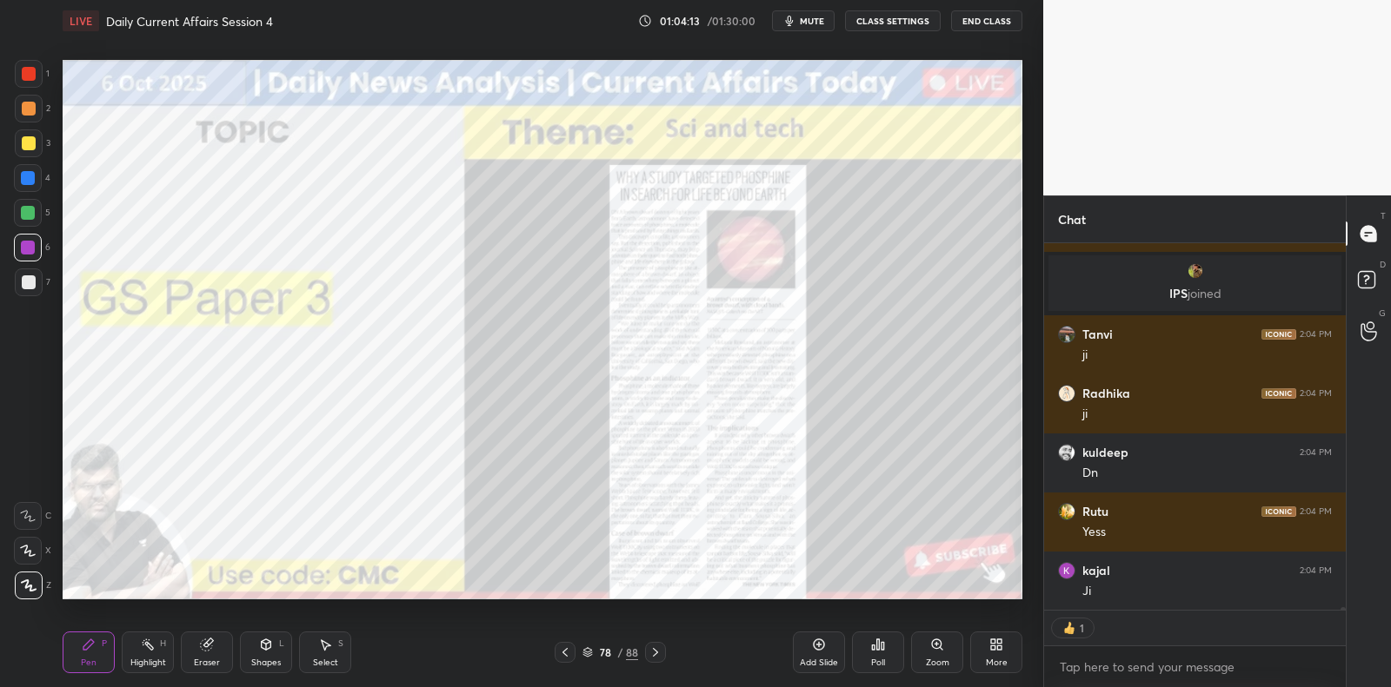
scroll to position [51729, 0]
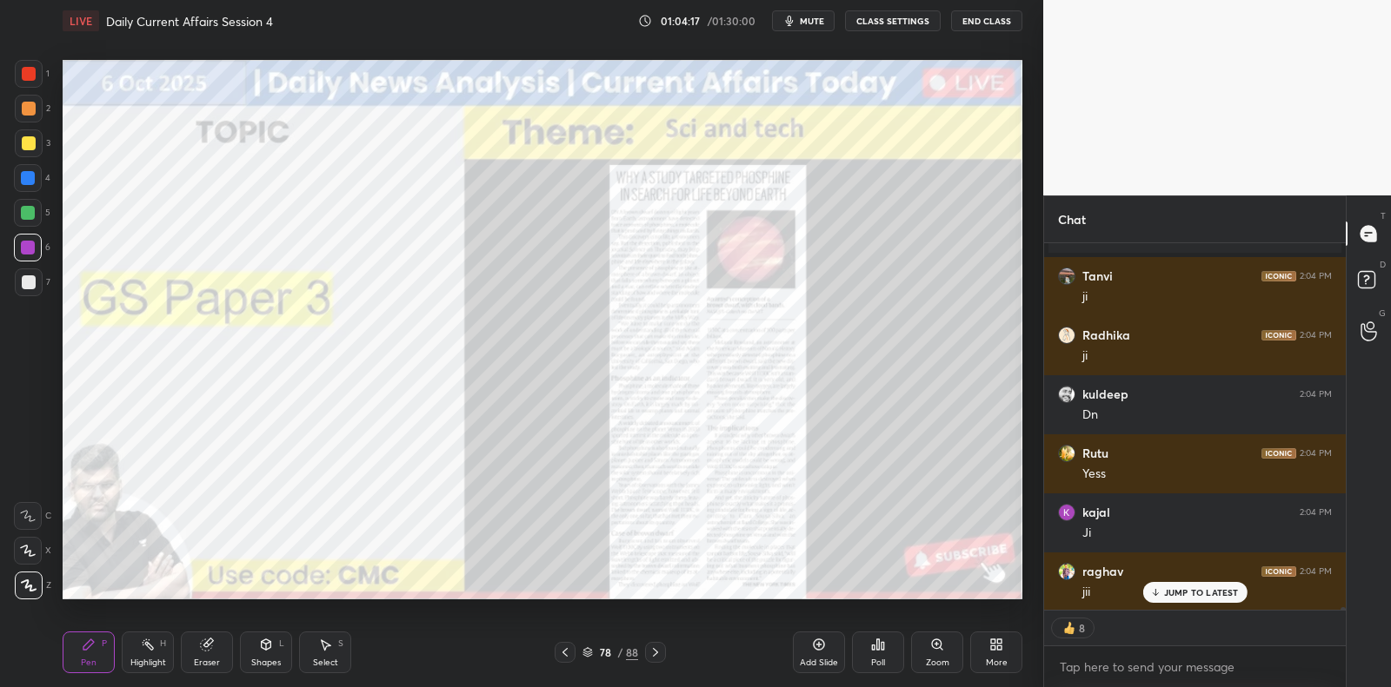
click at [828, 642] on div "Add Slide" at bounding box center [819, 653] width 52 height 42
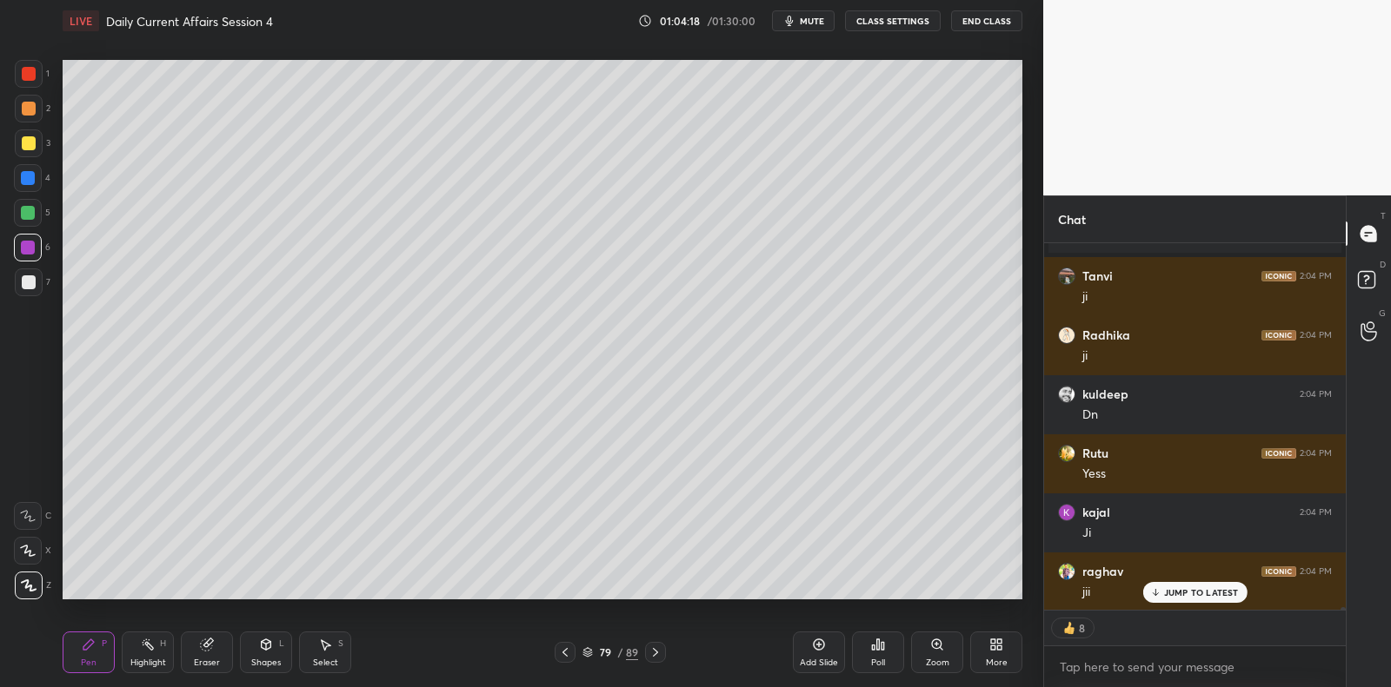
click at [53, 242] on div "1 2 3 4 5 6 7 C X Z C X Z E E Erase all H H" at bounding box center [28, 330] width 56 height 540
click at [31, 280] on div at bounding box center [29, 283] width 14 height 14
click at [35, 275] on div at bounding box center [29, 283] width 28 height 28
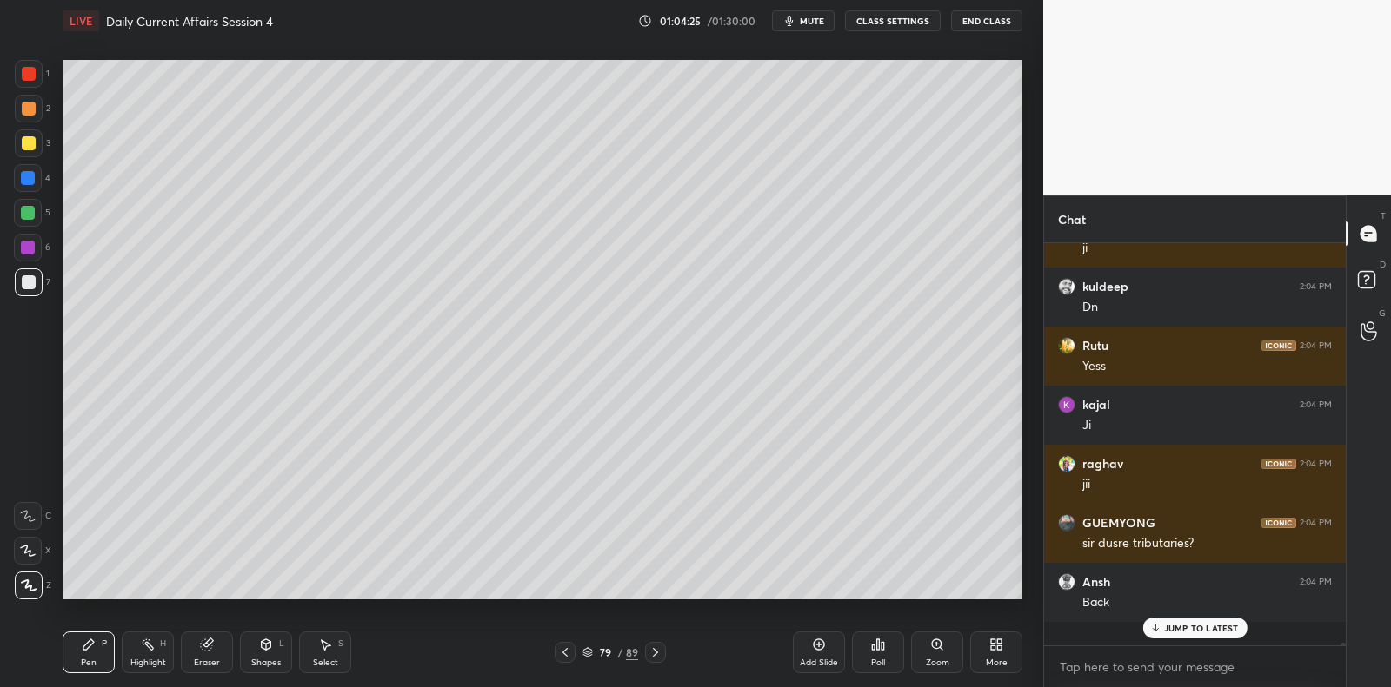
scroll to position [51812, 0]
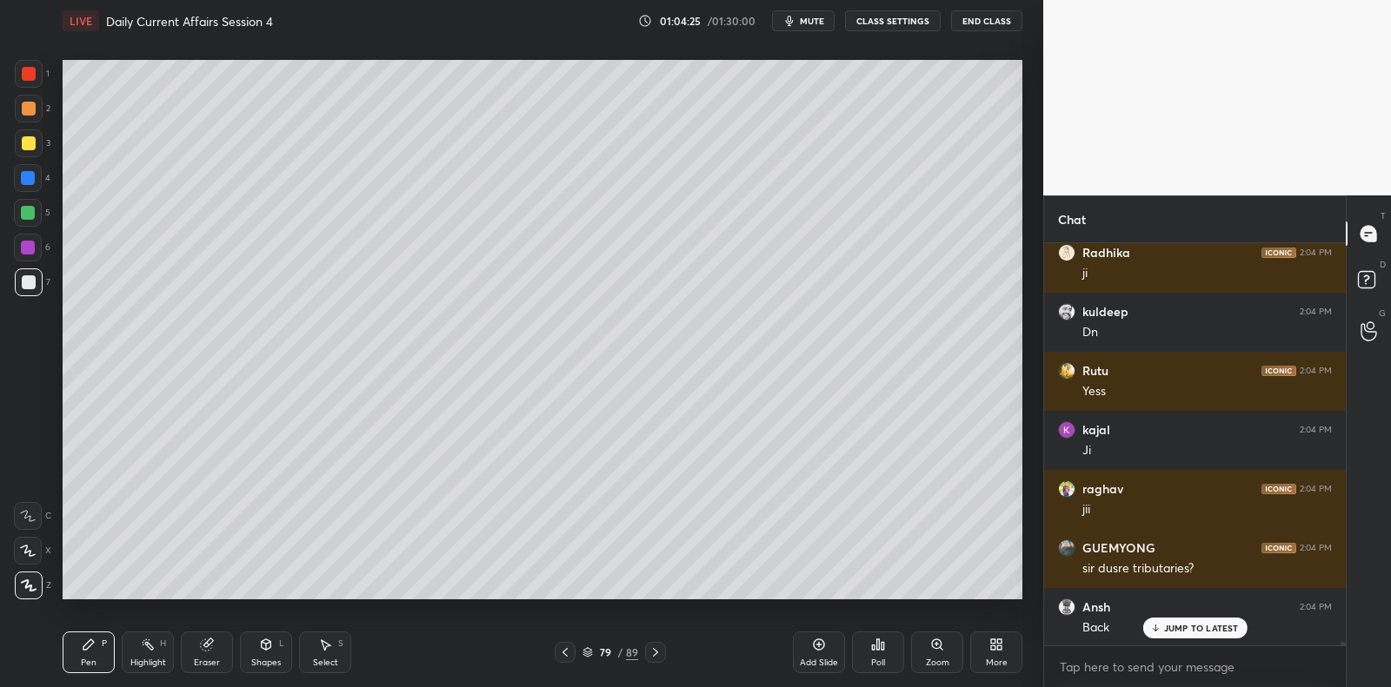
click at [30, 212] on div at bounding box center [28, 213] width 14 height 14
drag, startPoint x: 30, startPoint y: 212, endPoint x: 37, endPoint y: 177, distance: 35.5
click at [32, 208] on div at bounding box center [28, 213] width 14 height 14
click at [30, 174] on div at bounding box center [28, 178] width 14 height 14
drag, startPoint x: 30, startPoint y: 174, endPoint x: 56, endPoint y: 167, distance: 27.8
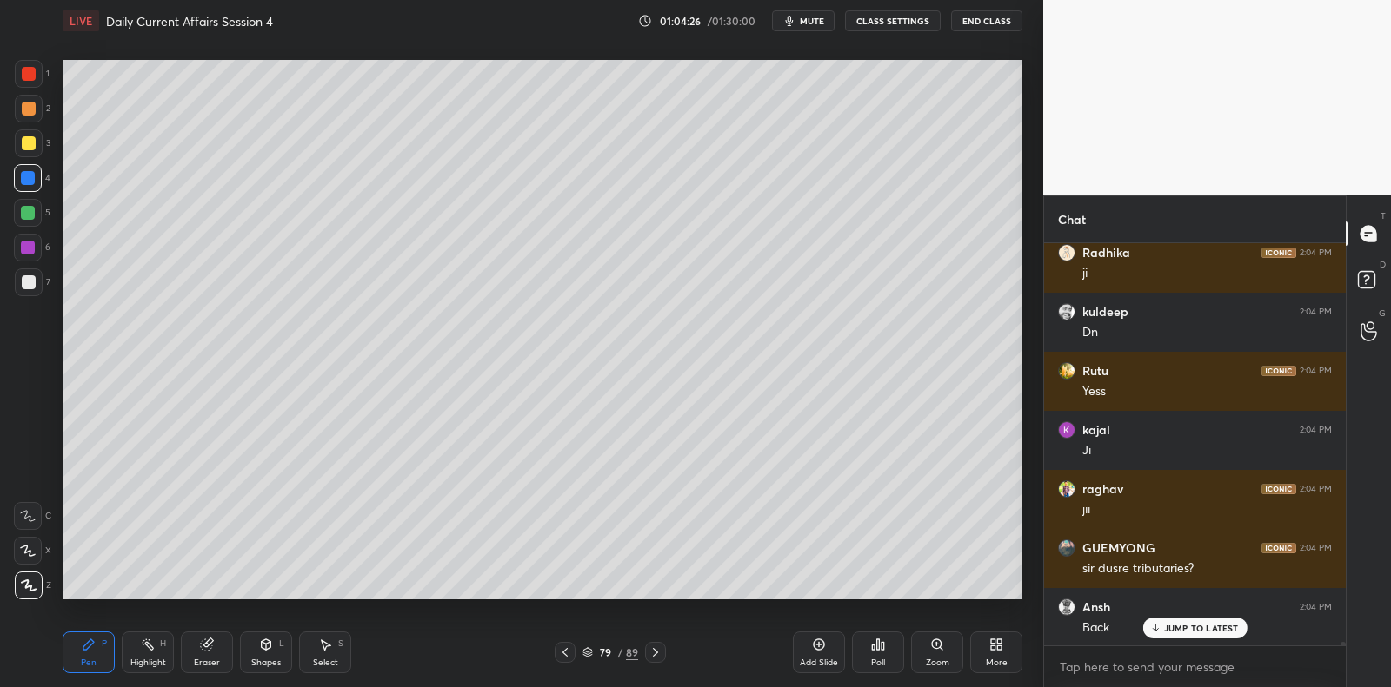
click at [35, 172] on div at bounding box center [28, 178] width 28 height 28
click at [22, 147] on div at bounding box center [29, 143] width 14 height 14
drag, startPoint x: 22, startPoint y: 147, endPoint x: 60, endPoint y: 143, distance: 38.5
click at [28, 147] on div at bounding box center [29, 143] width 14 height 14
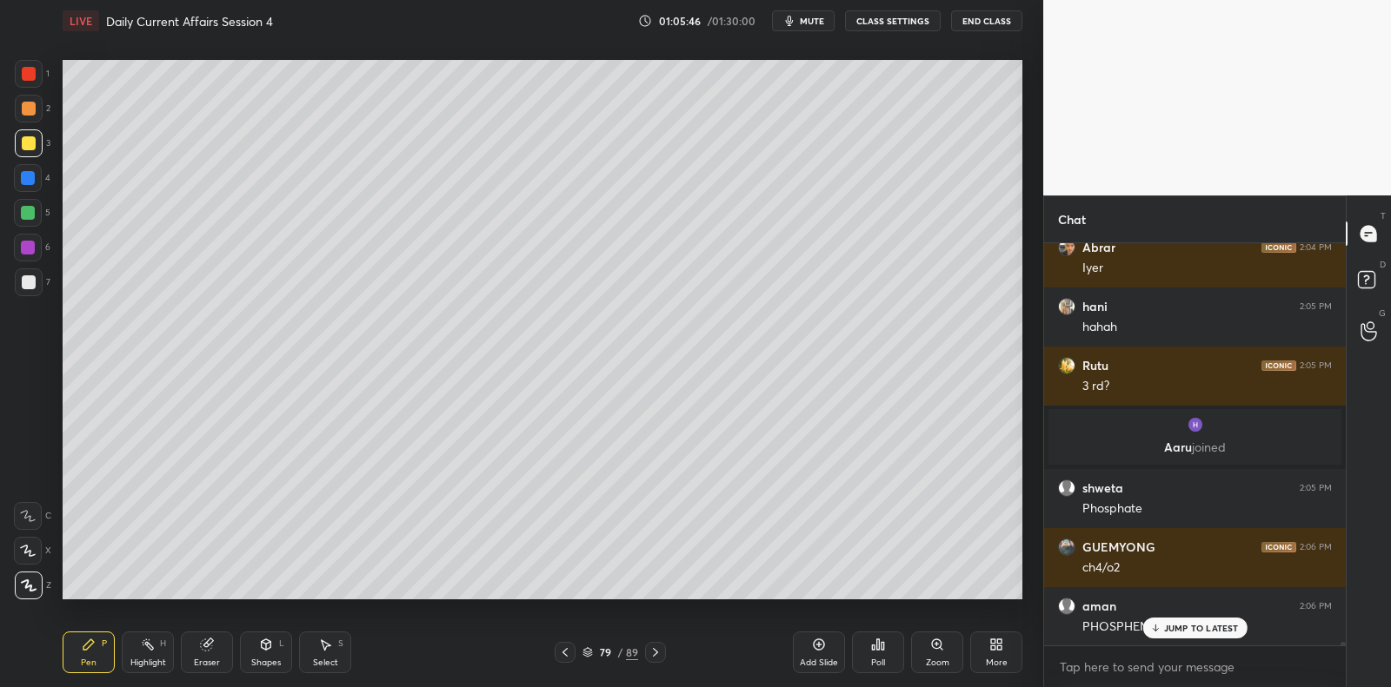
scroll to position [52289, 0]
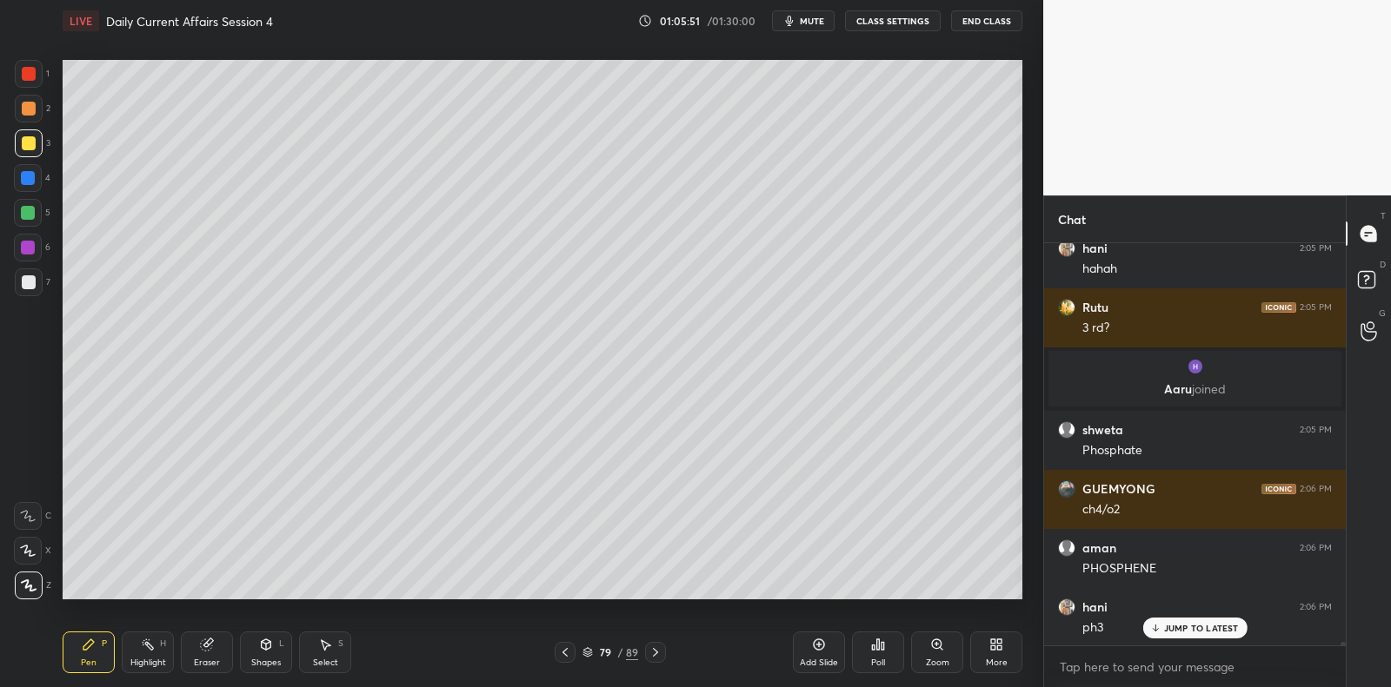
click at [41, 258] on div "6" at bounding box center [32, 248] width 37 height 28
click at [38, 246] on div at bounding box center [28, 248] width 28 height 28
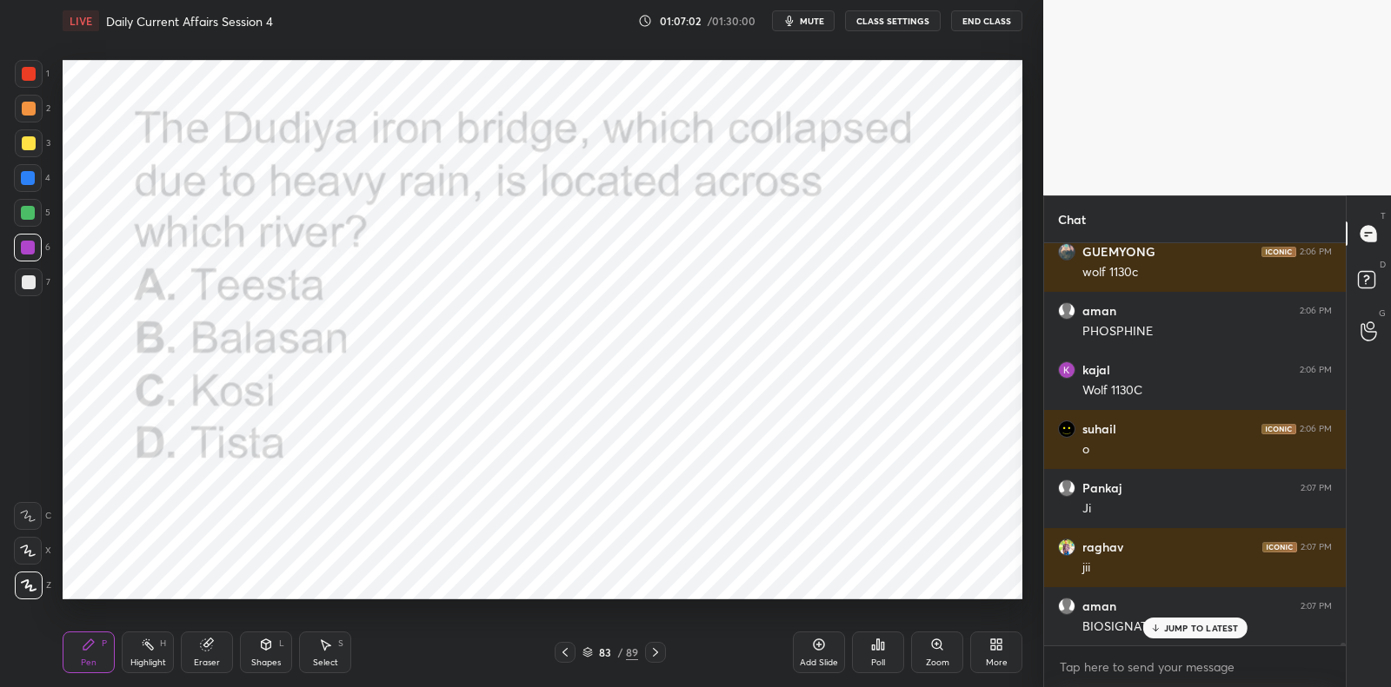
scroll to position [52998, 0]
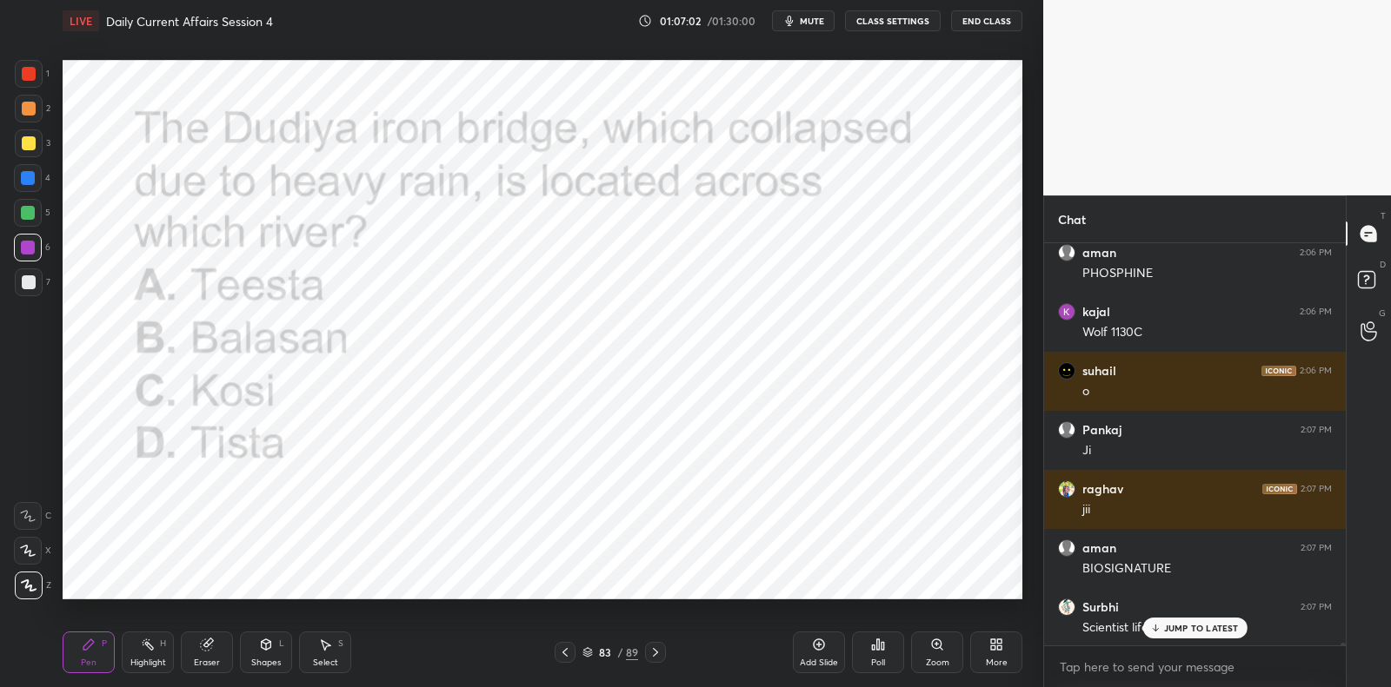
click at [882, 652] on div "Poll" at bounding box center [878, 653] width 52 height 42
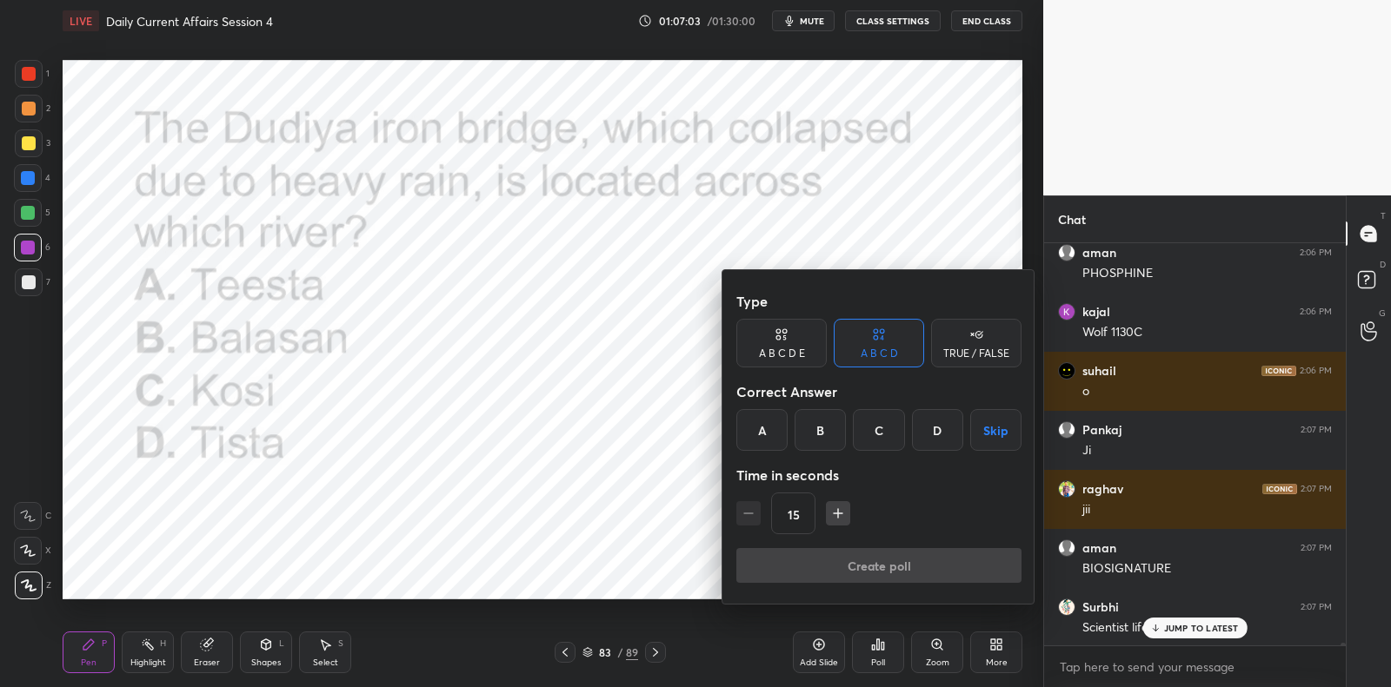
click at [820, 432] on div "B" at bounding box center [819, 430] width 51 height 42
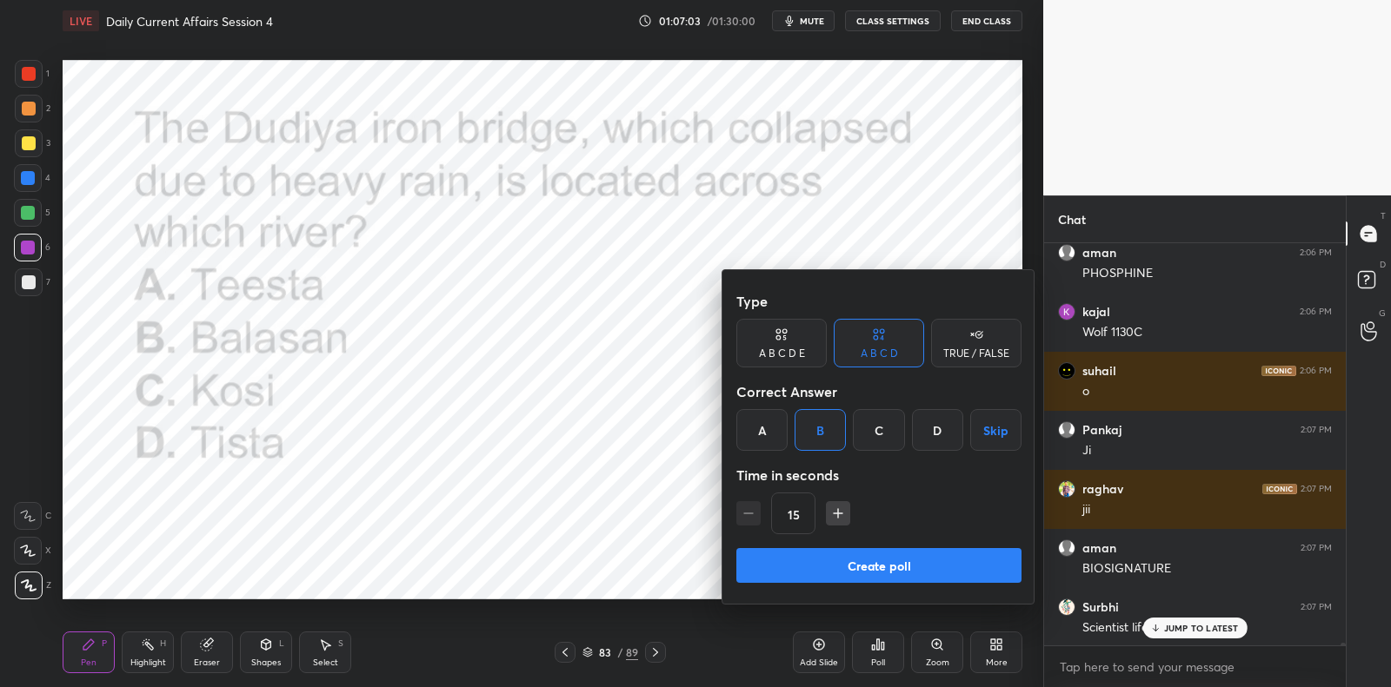
drag, startPoint x: 871, startPoint y: 568, endPoint x: 865, endPoint y: 558, distance: 11.3
click at [871, 566] on button "Create poll" at bounding box center [878, 565] width 285 height 35
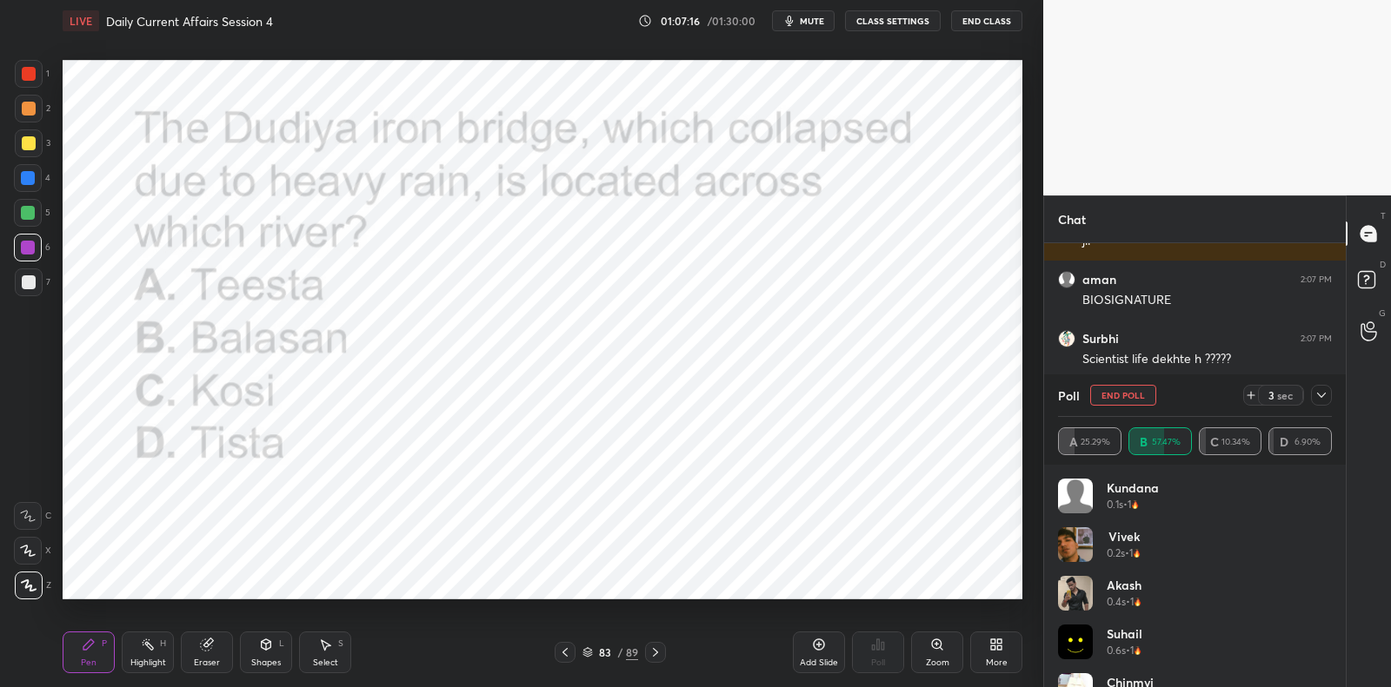
scroll to position [272, 297]
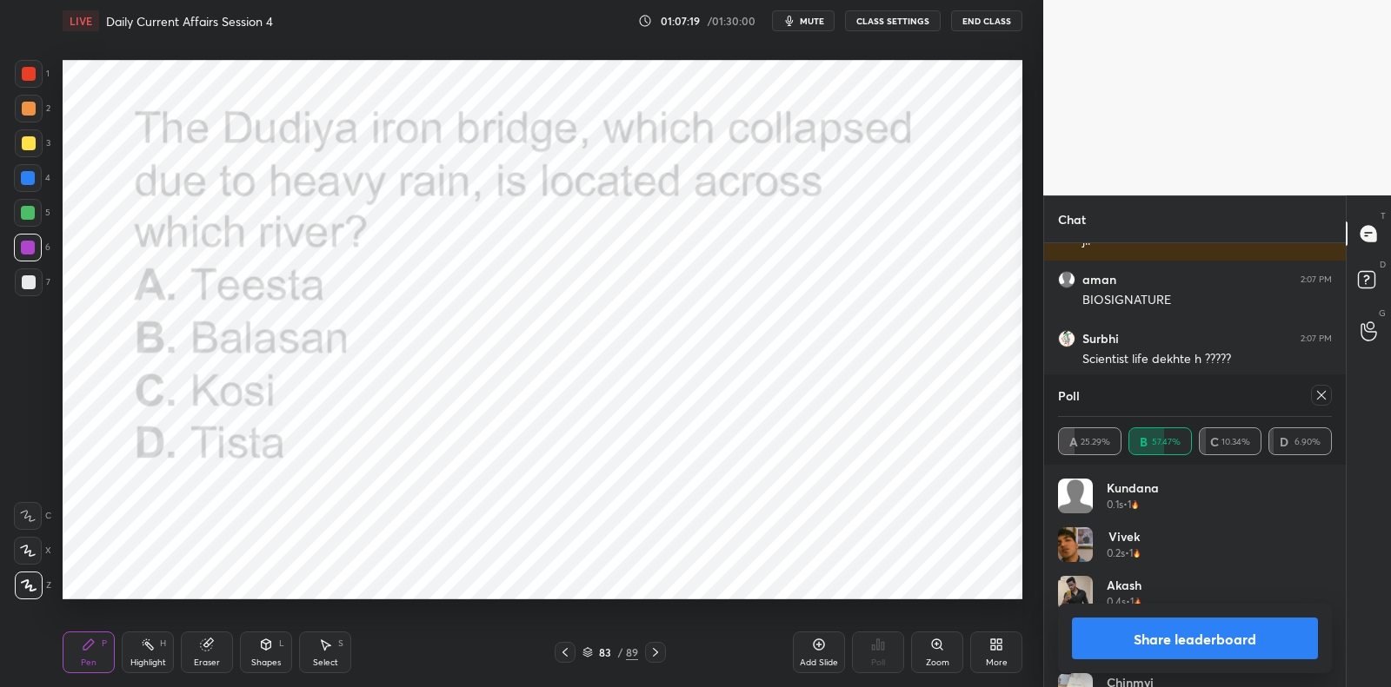
click at [1326, 399] on icon at bounding box center [1321, 396] width 14 height 14
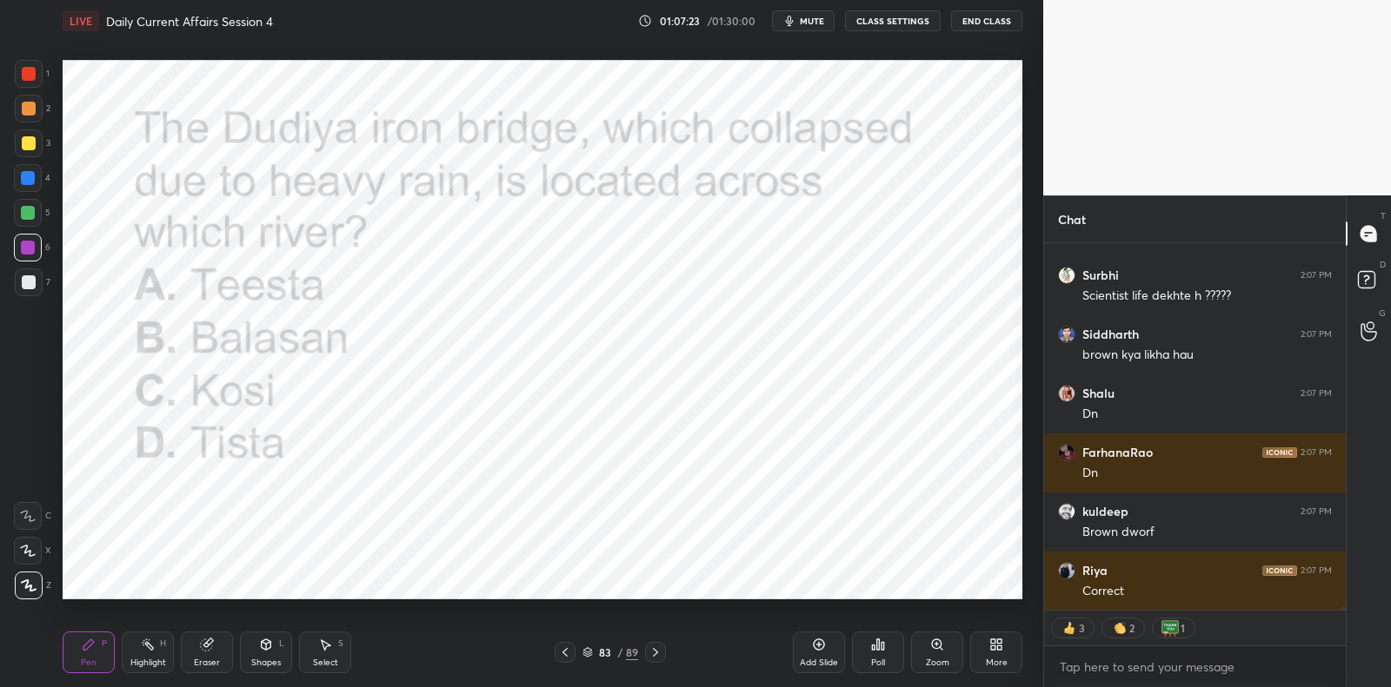
click at [31, 69] on div at bounding box center [29, 74] width 14 height 14
click at [29, 72] on div at bounding box center [29, 74] width 14 height 14
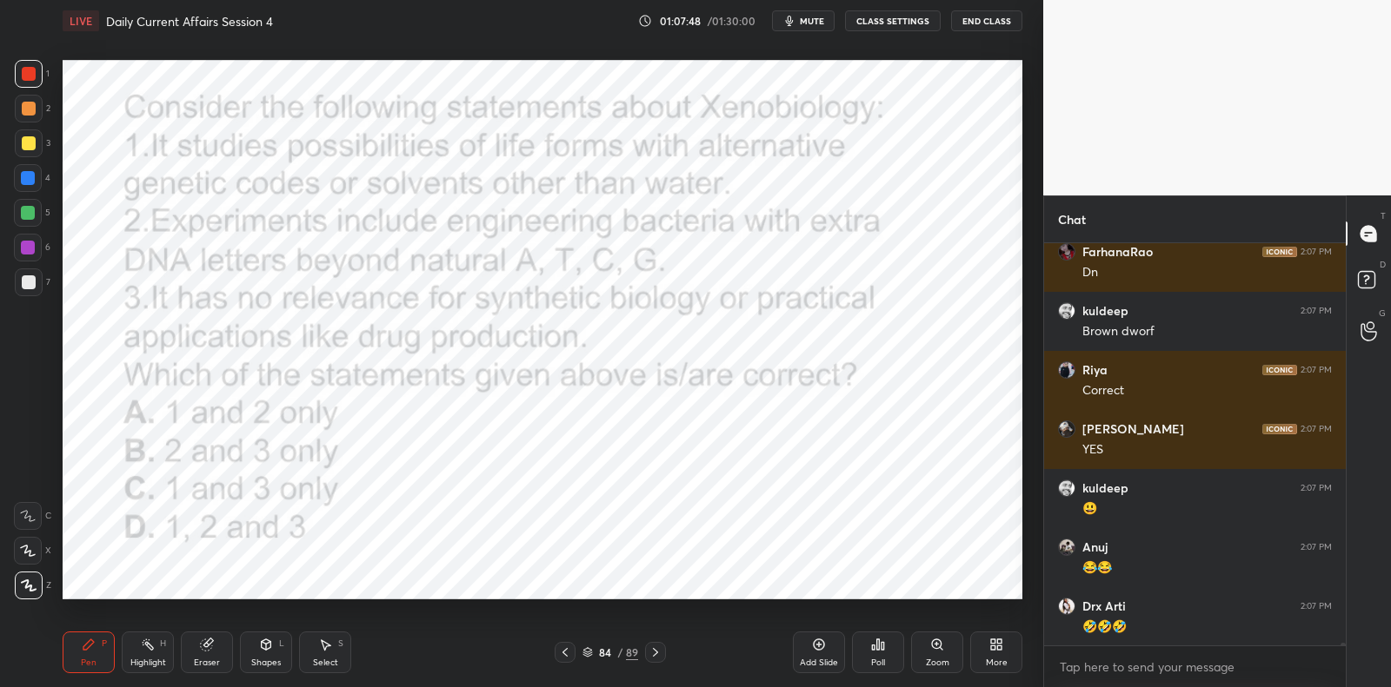
click at [880, 643] on icon at bounding box center [878, 645] width 14 height 14
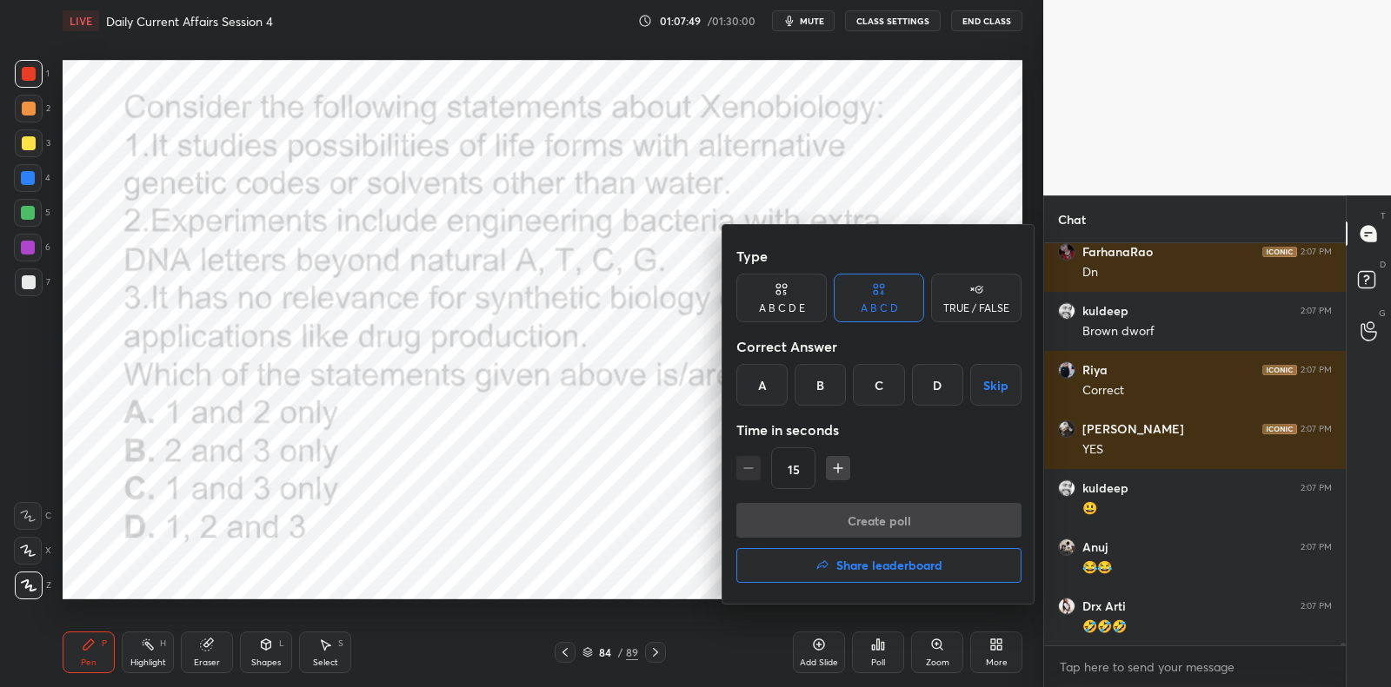
click at [754, 393] on div "A" at bounding box center [761, 385] width 51 height 42
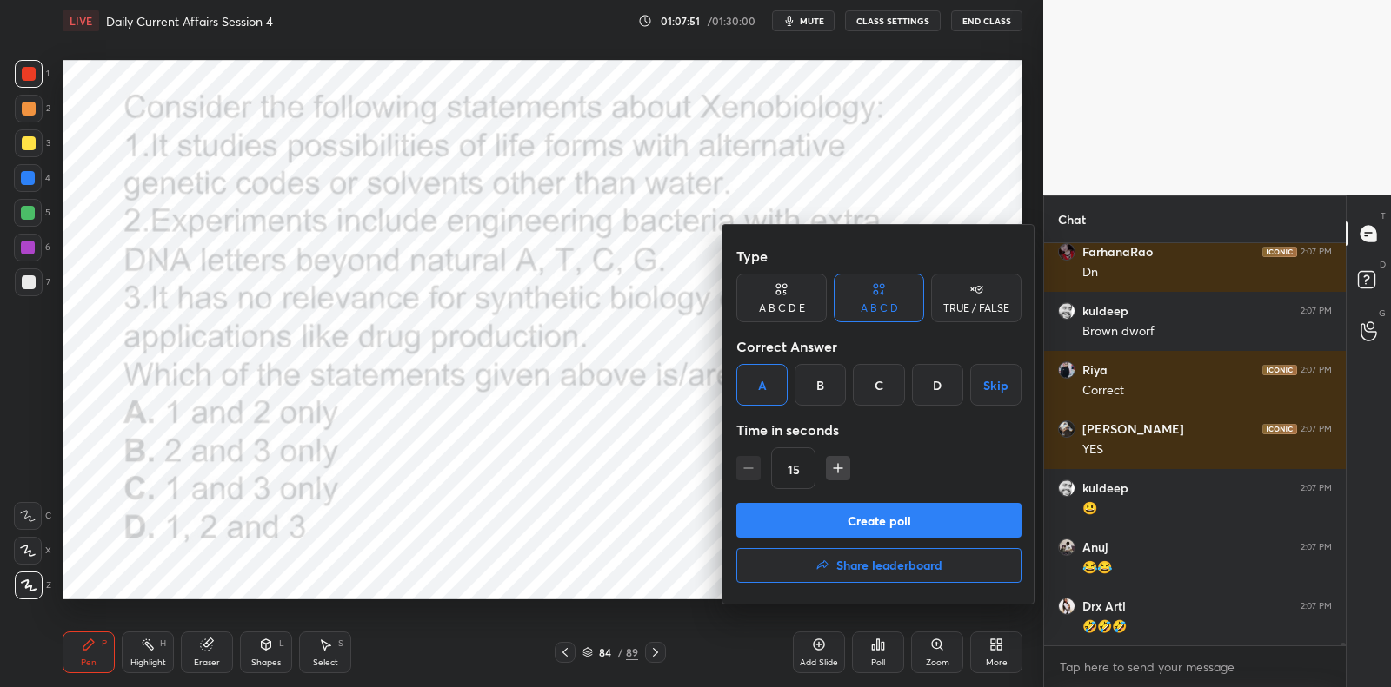
drag, startPoint x: 835, startPoint y: 520, endPoint x: 820, endPoint y: 518, distance: 15.7
click at [835, 521] on button "Create poll" at bounding box center [878, 520] width 285 height 35
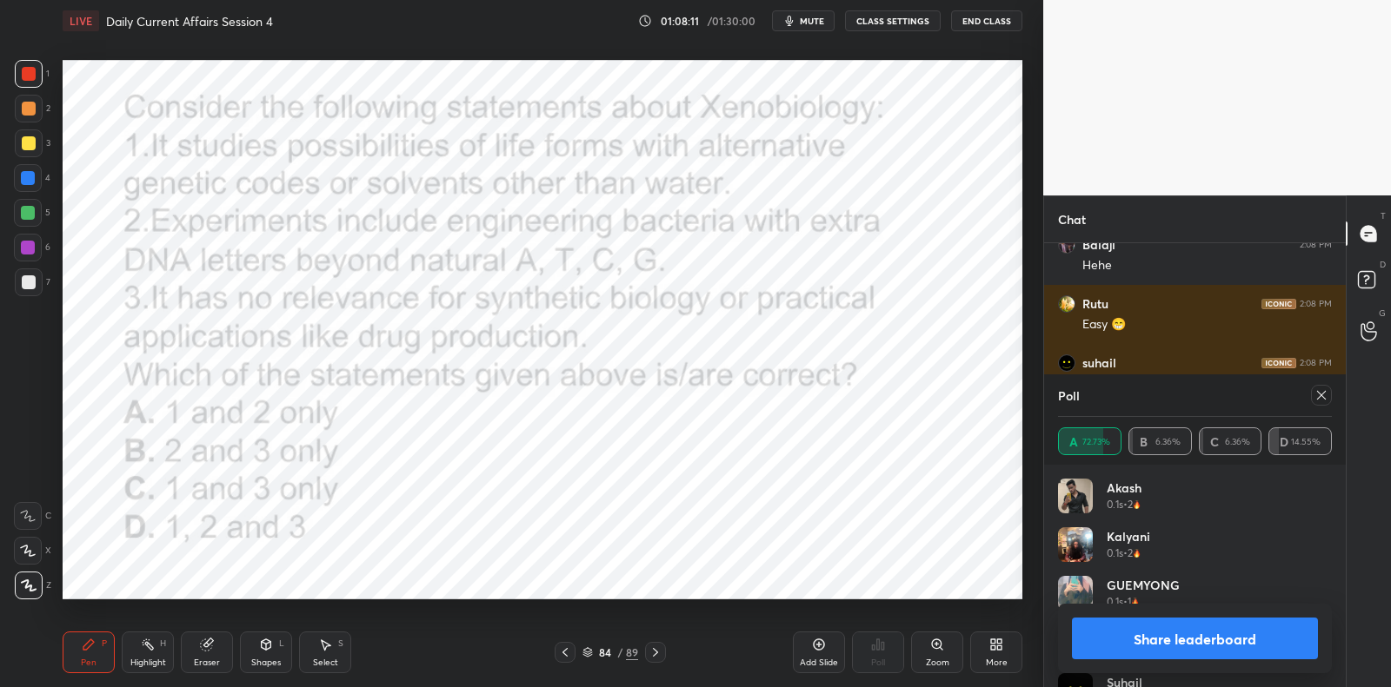
click at [1323, 390] on icon at bounding box center [1321, 396] width 14 height 14
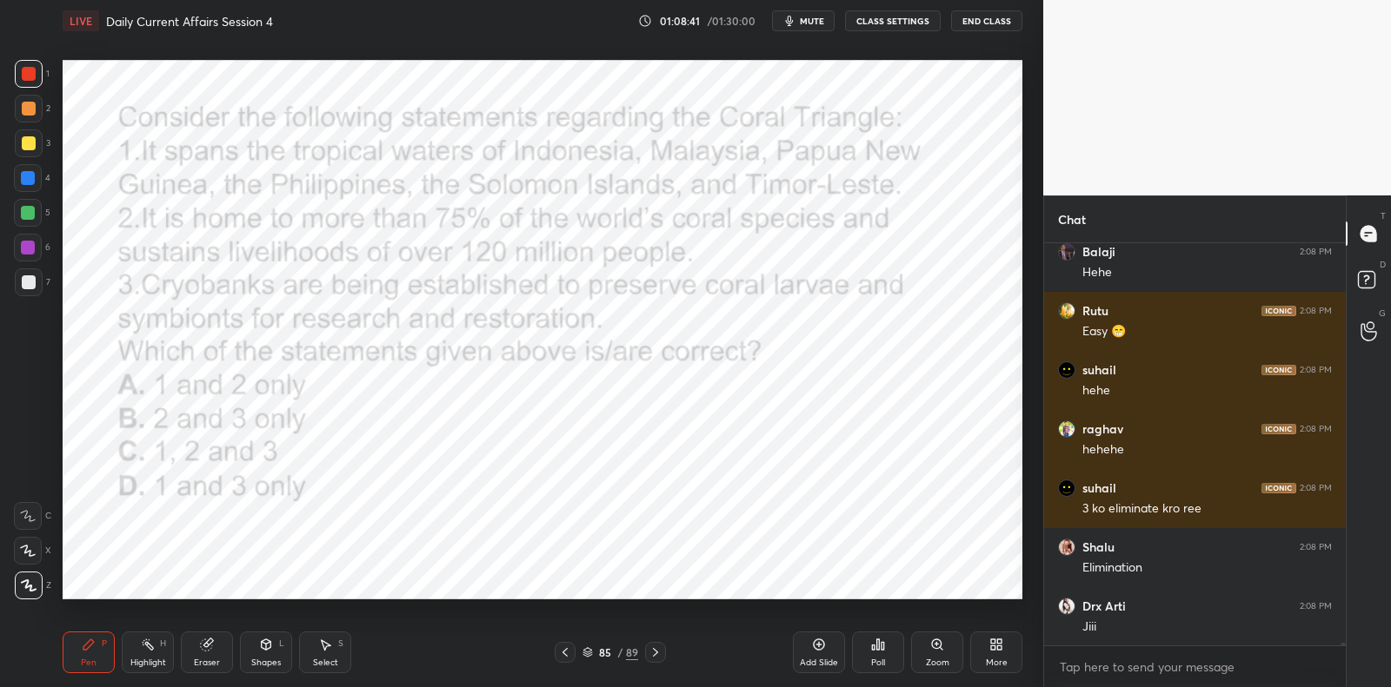
click at [878, 645] on icon at bounding box center [878, 645] width 3 height 10
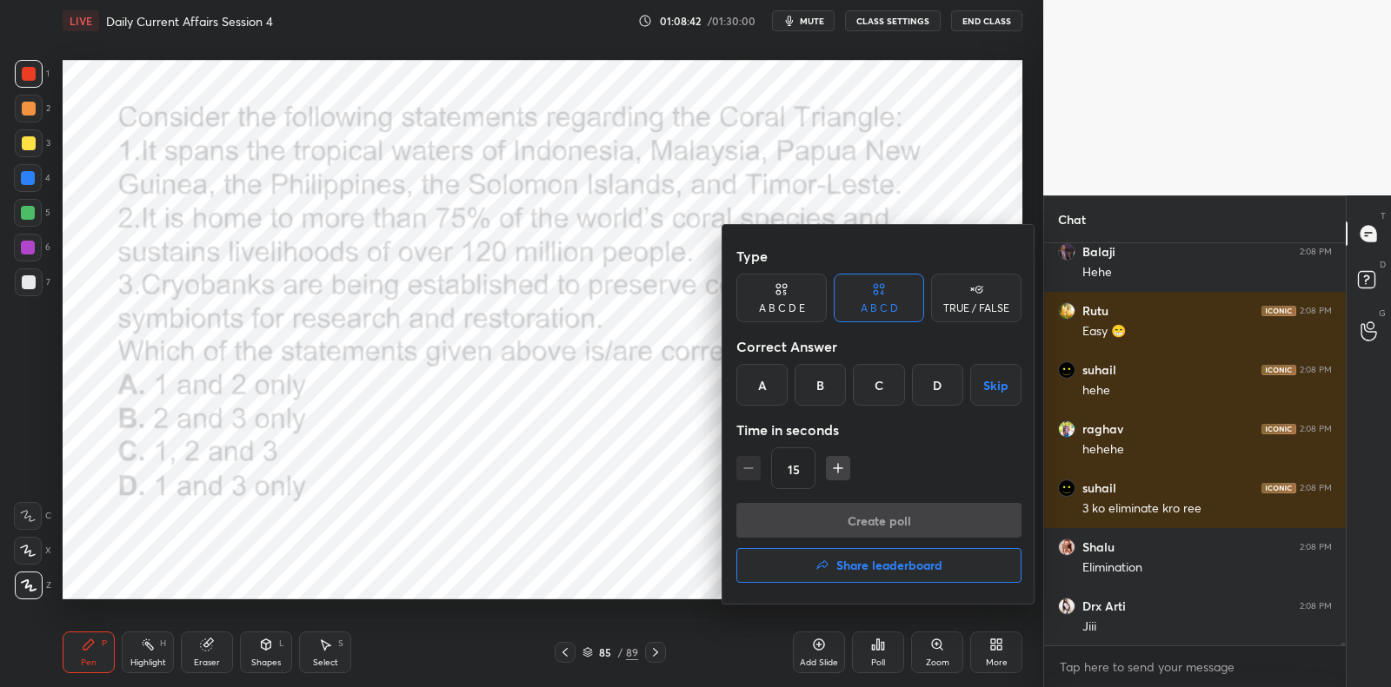
click at [878, 385] on div "C" at bounding box center [878, 385] width 51 height 42
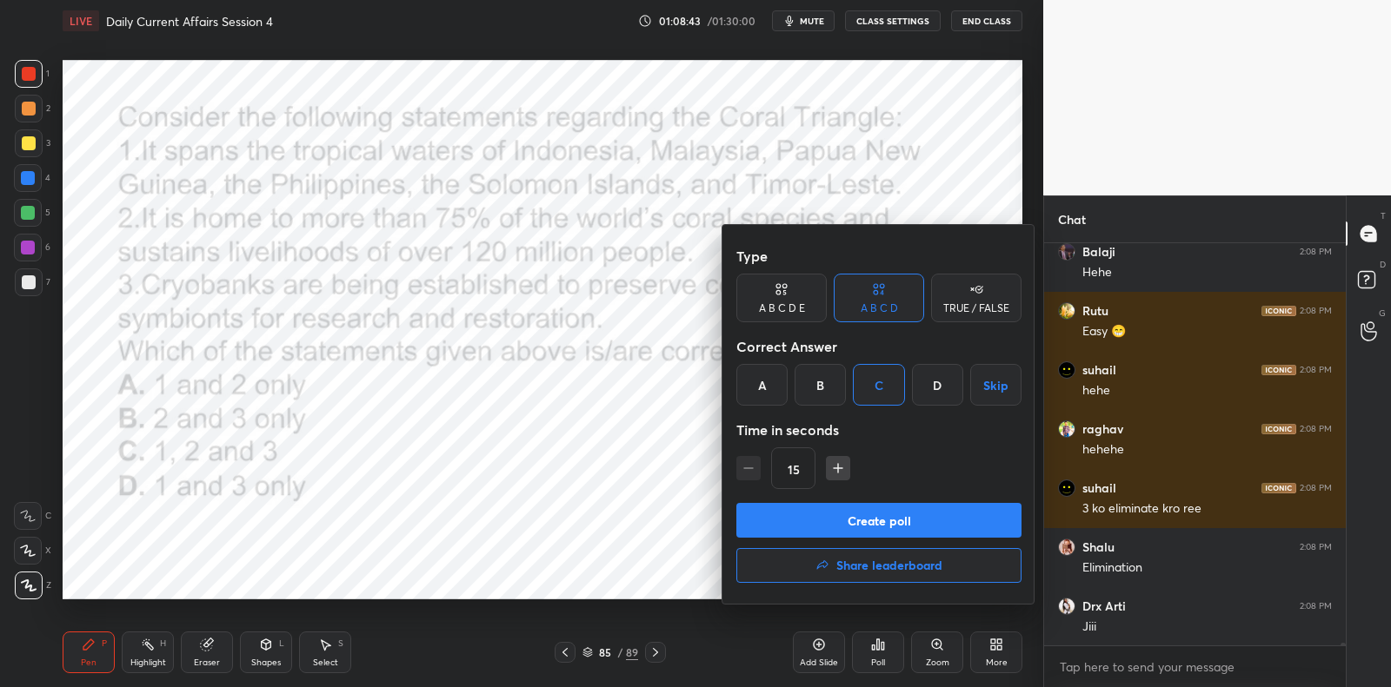
click at [861, 510] on button "Create poll" at bounding box center [878, 520] width 285 height 35
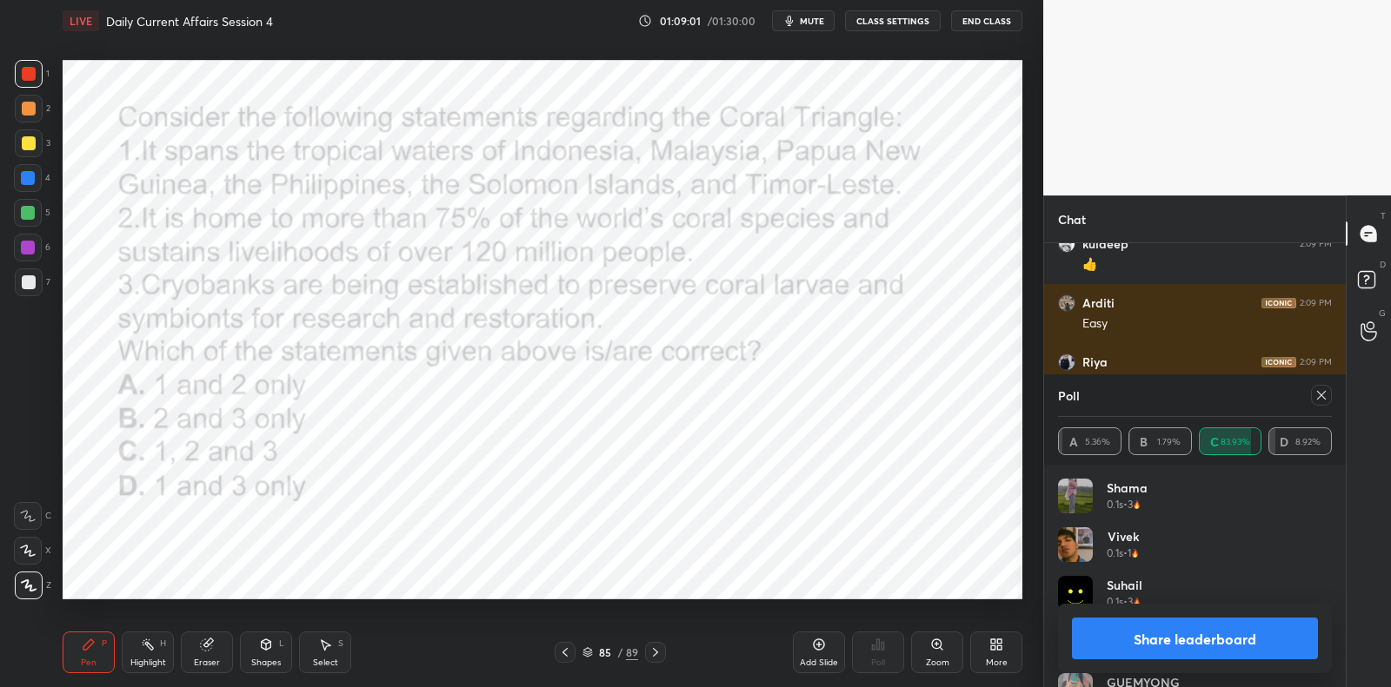
click at [1323, 397] on icon at bounding box center [1321, 395] width 9 height 9
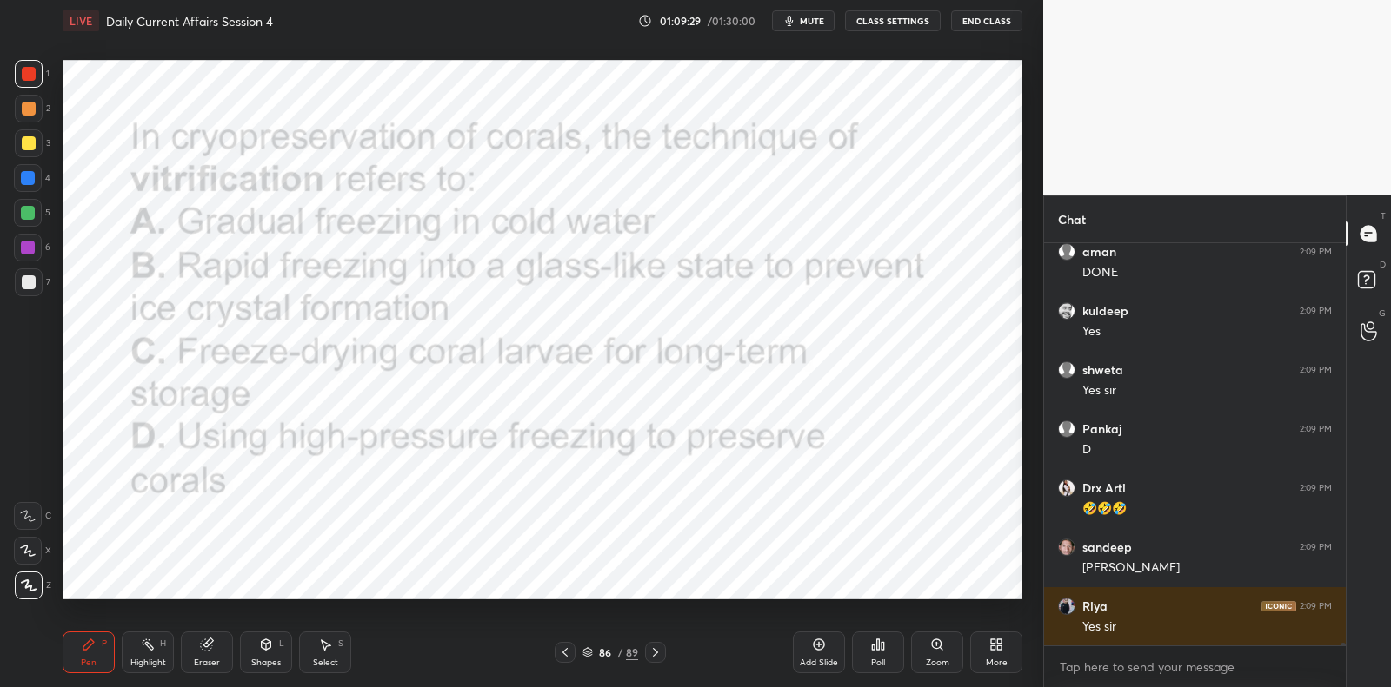
click at [884, 641] on icon at bounding box center [878, 645] width 14 height 14
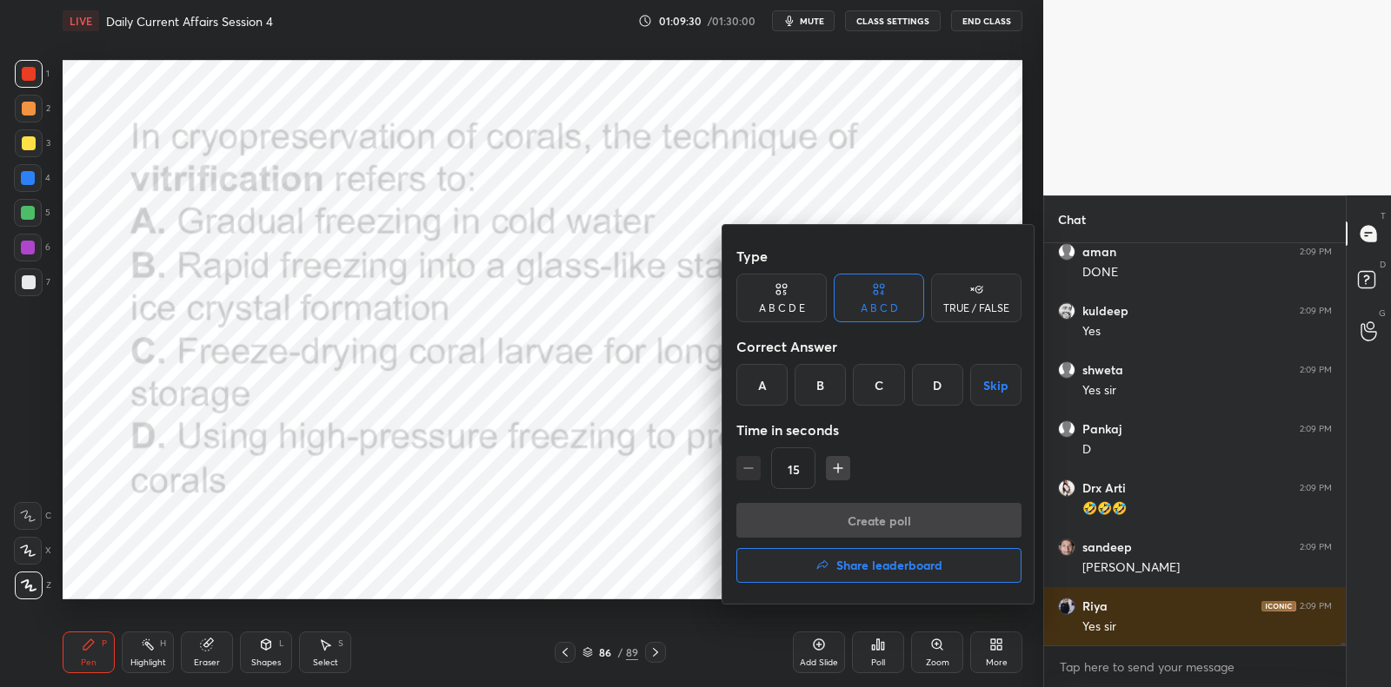
click at [822, 388] on div "B" at bounding box center [819, 385] width 51 height 42
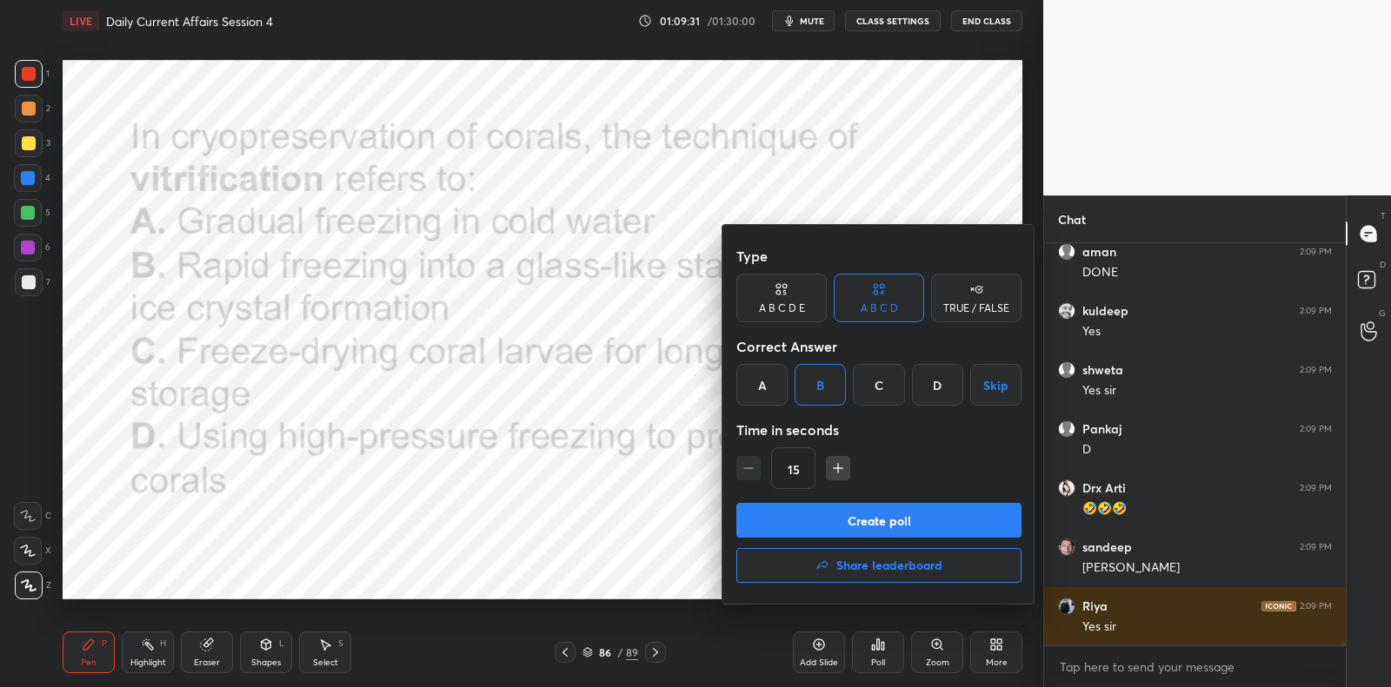
drag, startPoint x: 834, startPoint y: 509, endPoint x: 873, endPoint y: 454, distance: 67.5
click at [834, 509] on button "Create poll" at bounding box center [878, 520] width 285 height 35
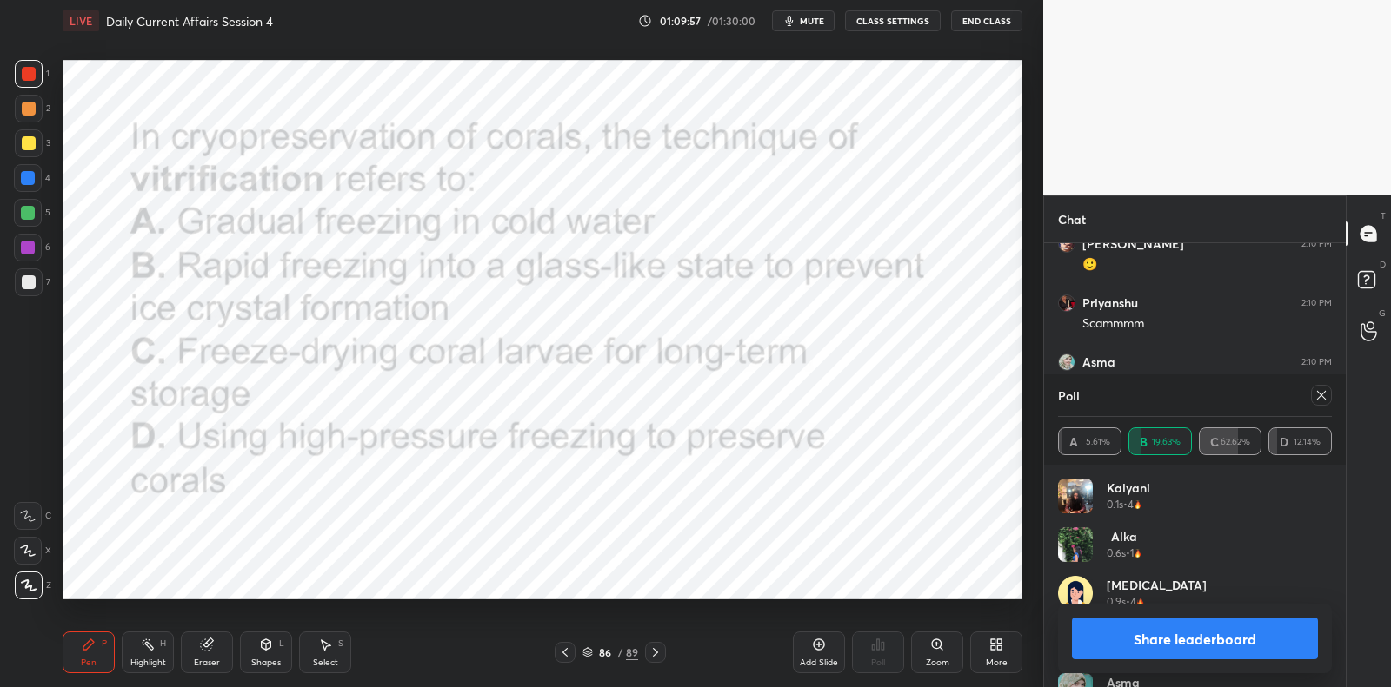
drag, startPoint x: 1323, startPoint y: 395, endPoint x: 1313, endPoint y: 400, distance: 10.5
click at [1322, 396] on icon at bounding box center [1321, 396] width 14 height 14
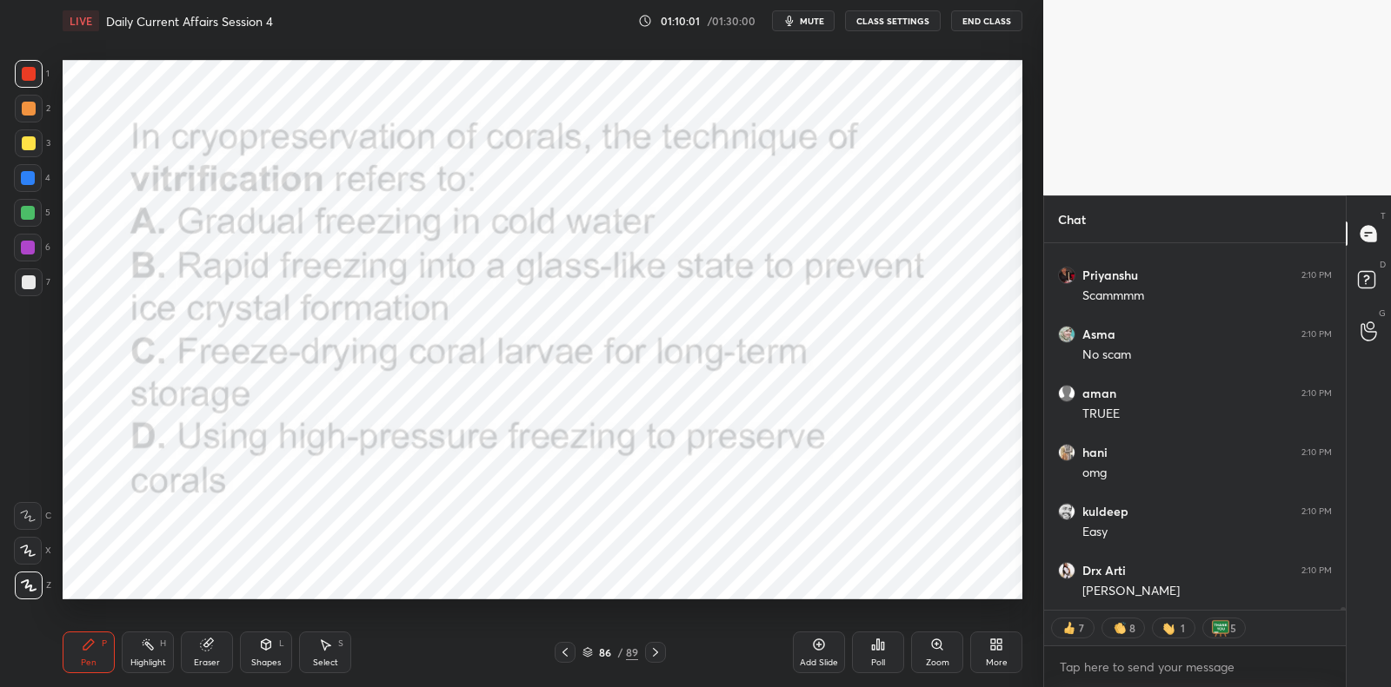
click at [36, 70] on div at bounding box center [29, 74] width 28 height 28
click at [38, 67] on div at bounding box center [29, 74] width 28 height 28
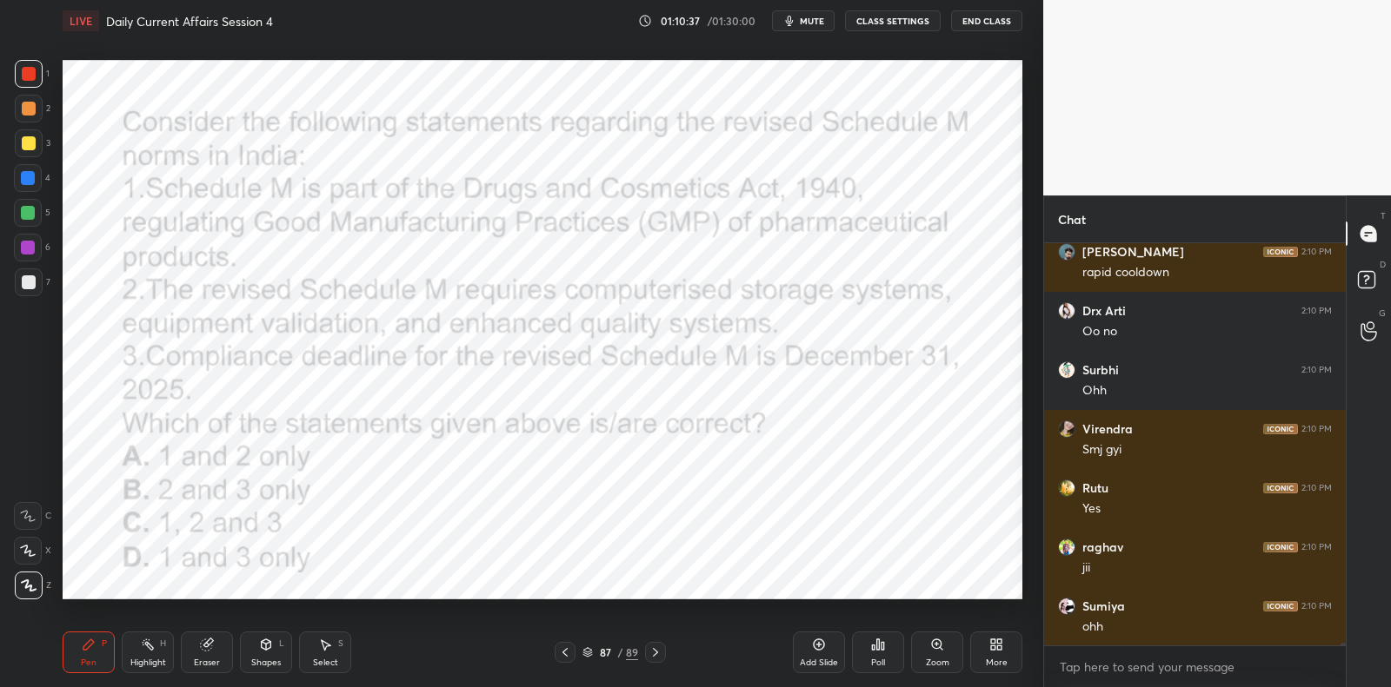
click at [879, 648] on icon at bounding box center [878, 645] width 3 height 10
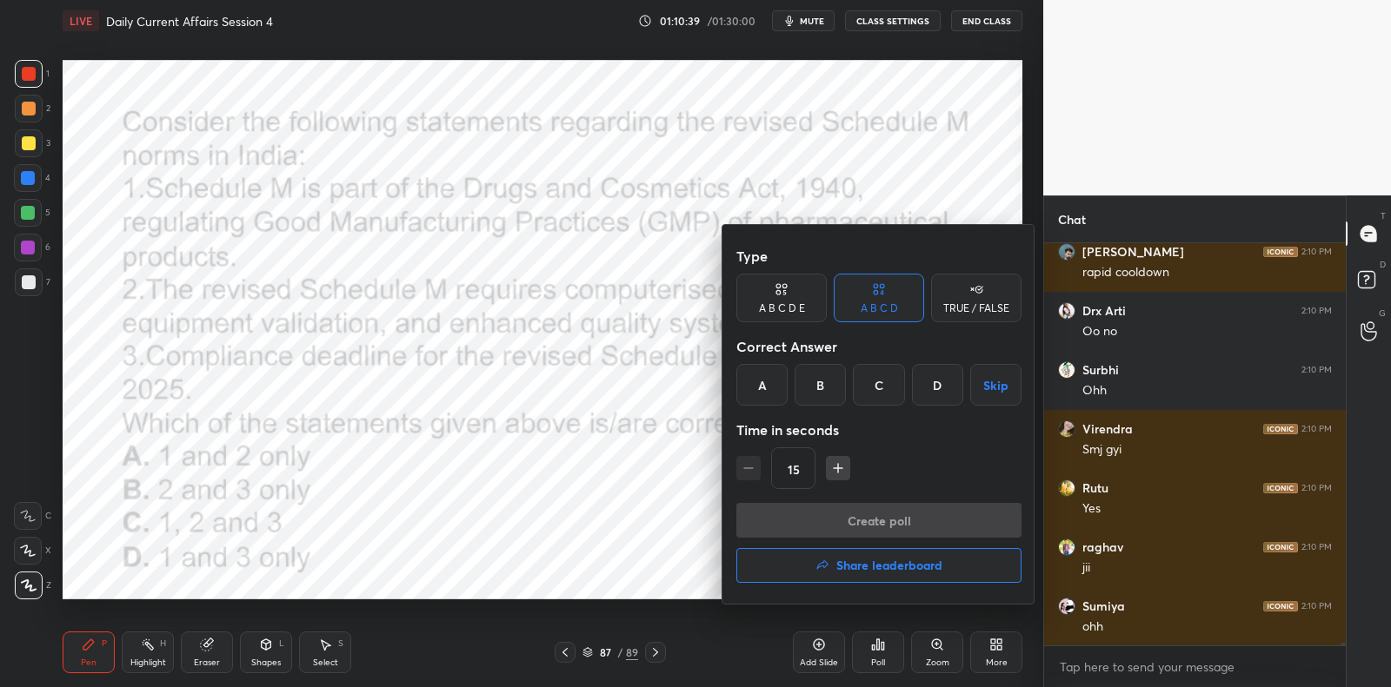
click at [881, 372] on div "C" at bounding box center [878, 385] width 51 height 42
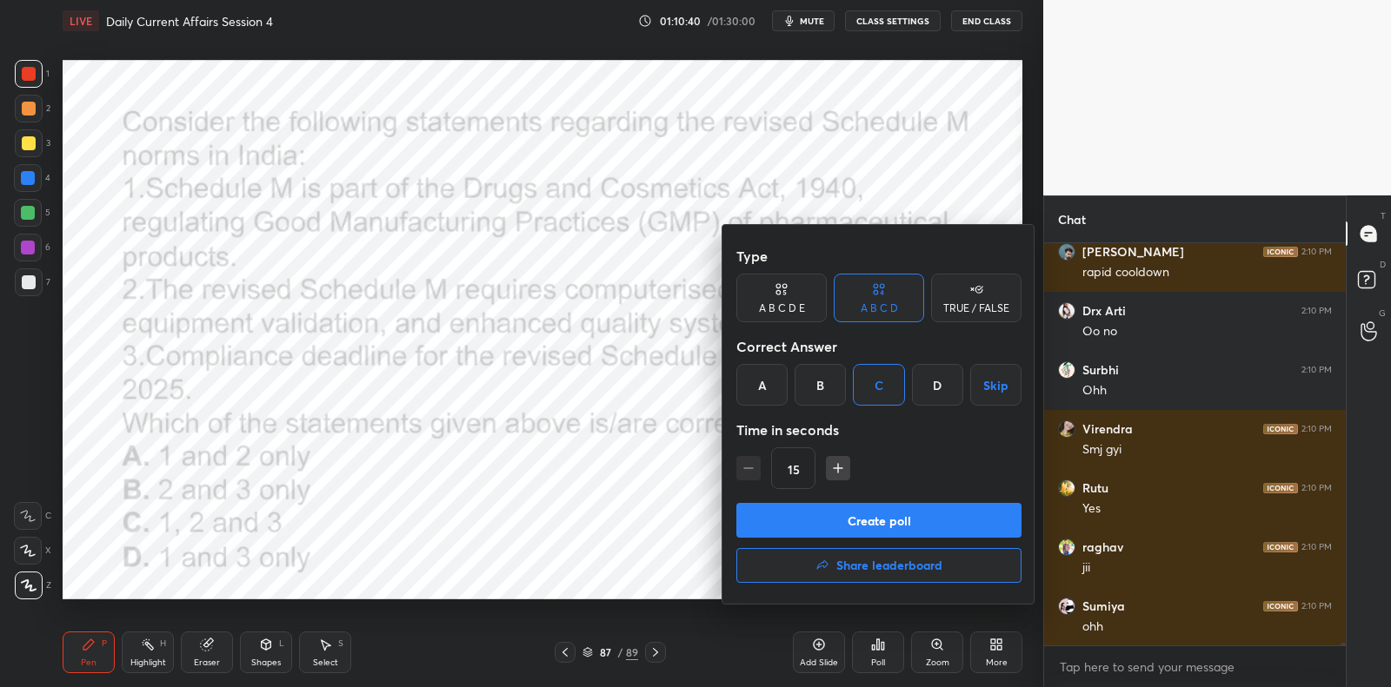
click at [875, 508] on button "Create poll" at bounding box center [878, 520] width 285 height 35
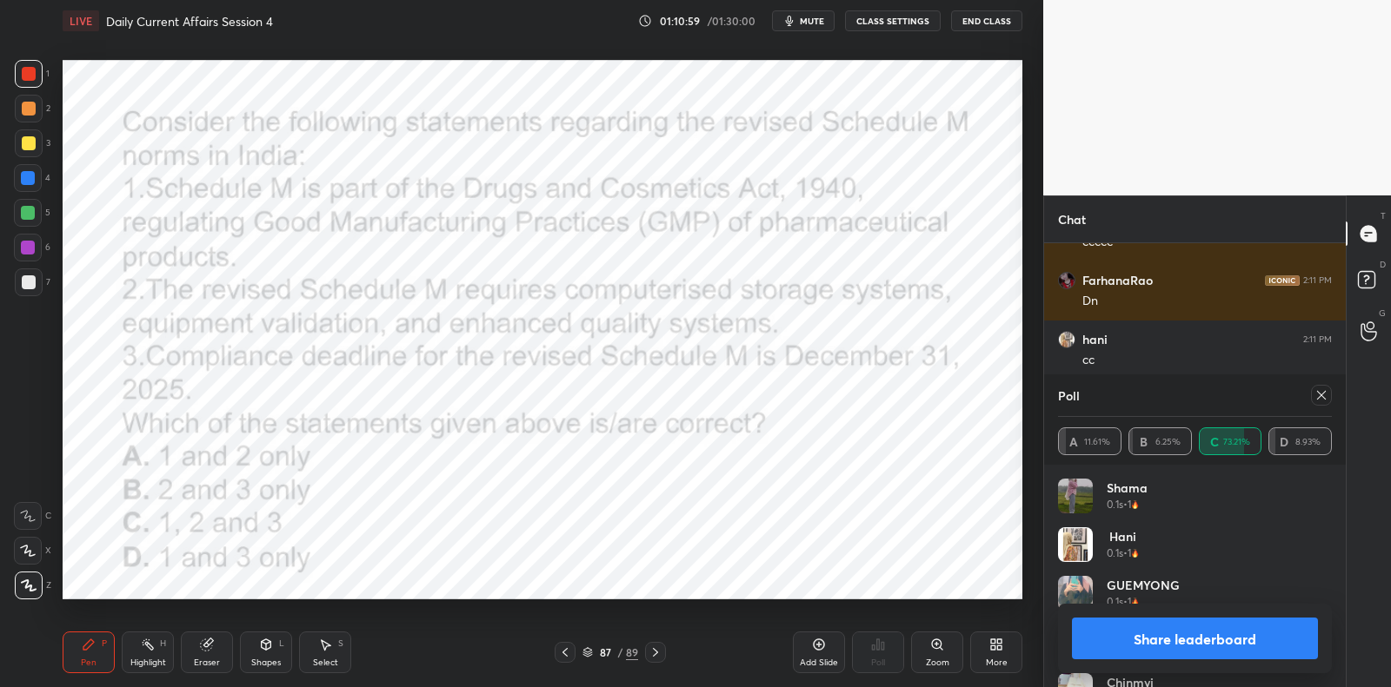
click at [1332, 393] on div "Poll A 11.61% B 6.25% C 73.21% D 8.93%" at bounding box center [1195, 420] width 302 height 90
click at [1323, 395] on icon at bounding box center [1321, 396] width 14 height 14
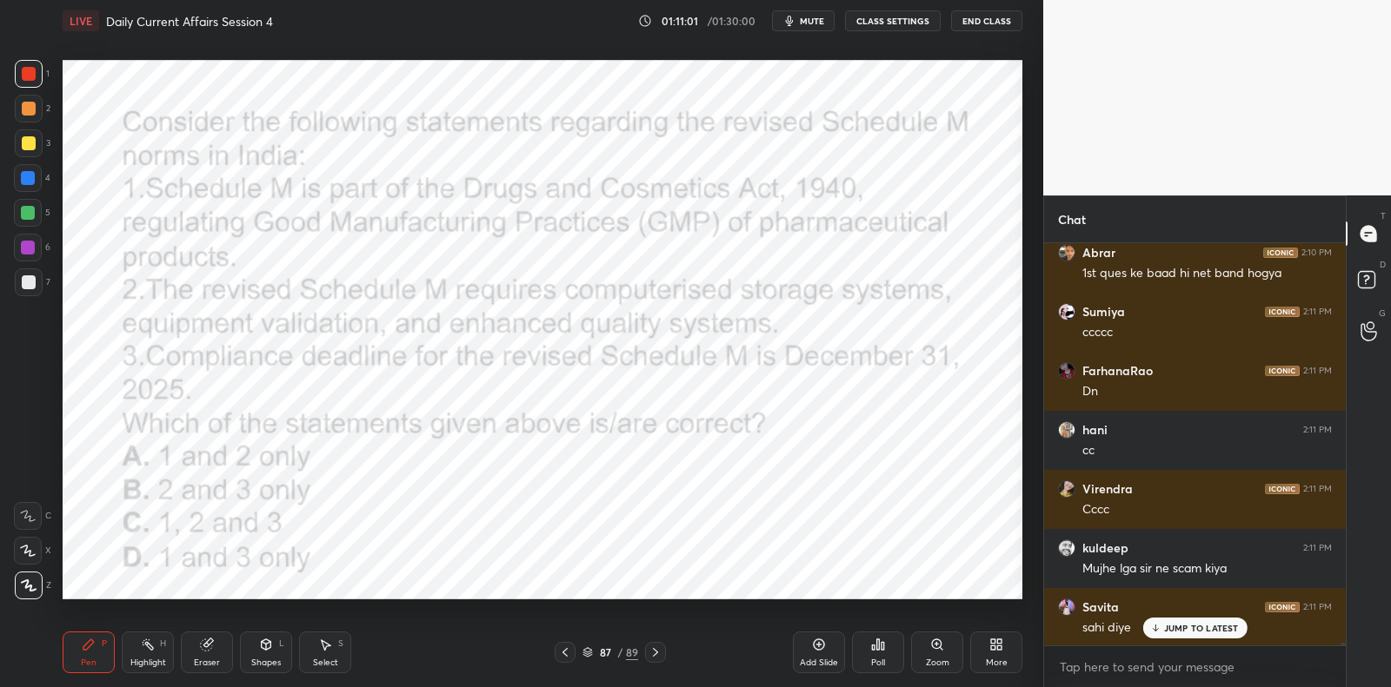
click at [1172, 628] on p "JUMP TO LATEST" at bounding box center [1201, 628] width 75 height 10
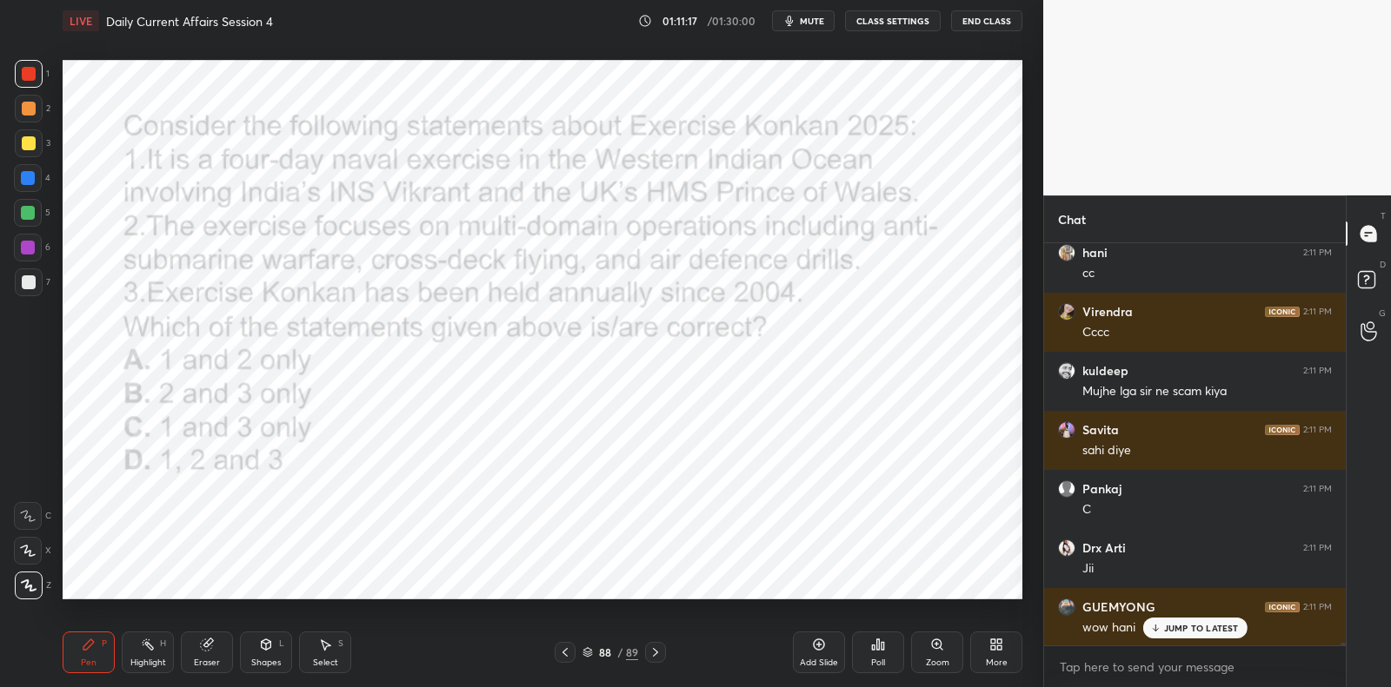
click at [827, 649] on div "Add Slide" at bounding box center [819, 653] width 52 height 42
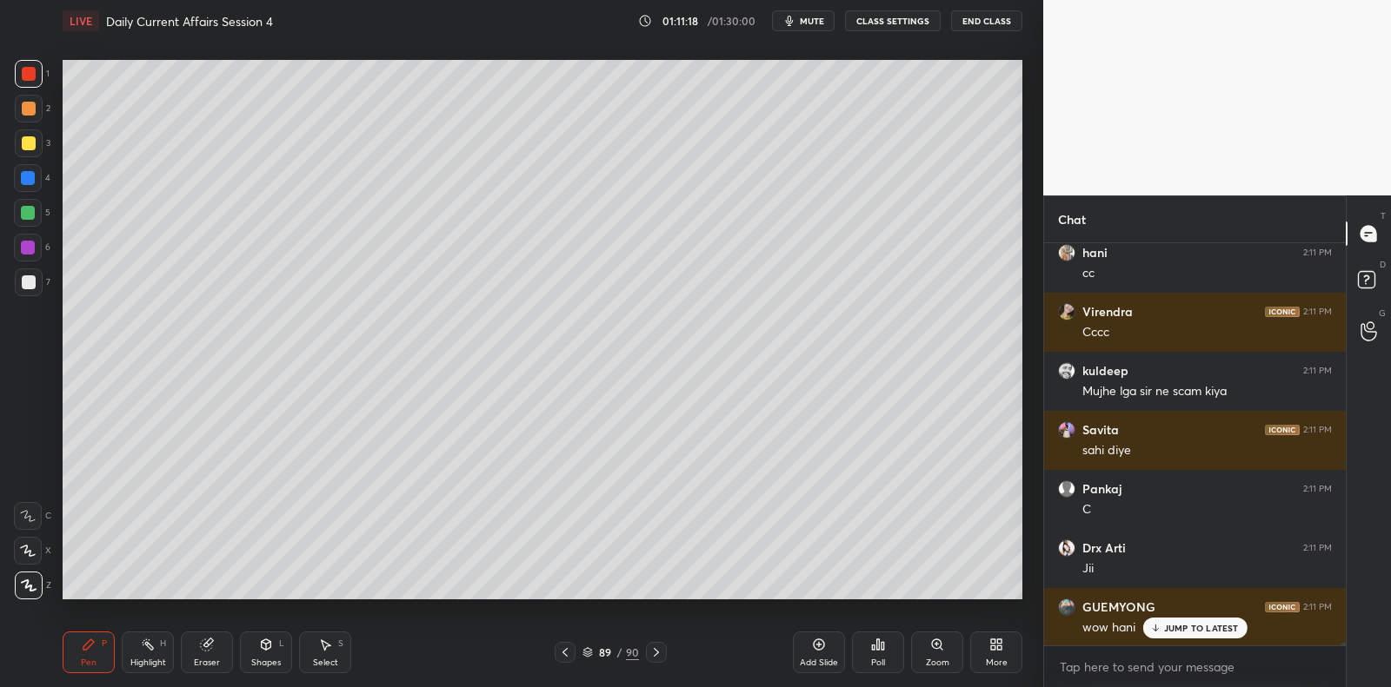
click at [560, 648] on icon at bounding box center [565, 653] width 14 height 14
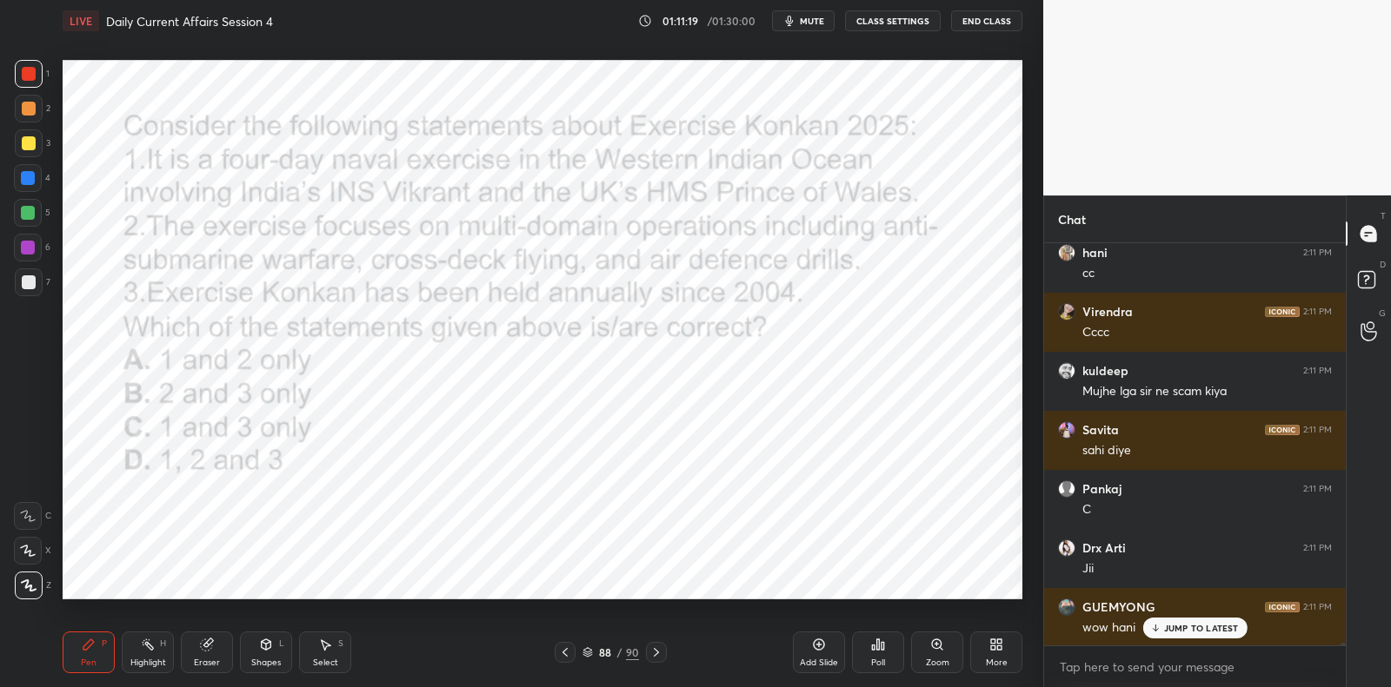
click at [877, 641] on icon at bounding box center [878, 645] width 3 height 10
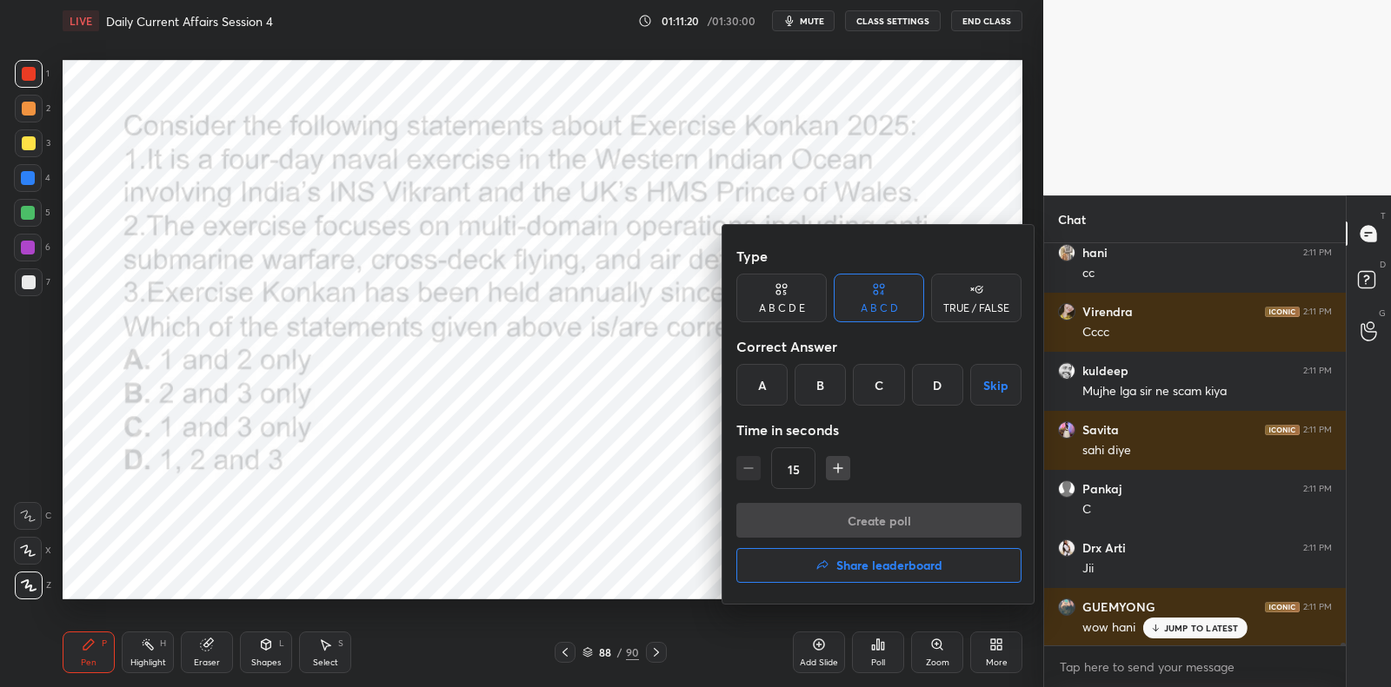
drag, startPoint x: 765, startPoint y: 372, endPoint x: 779, endPoint y: 422, distance: 51.5
click at [764, 376] on div "A" at bounding box center [761, 385] width 51 height 42
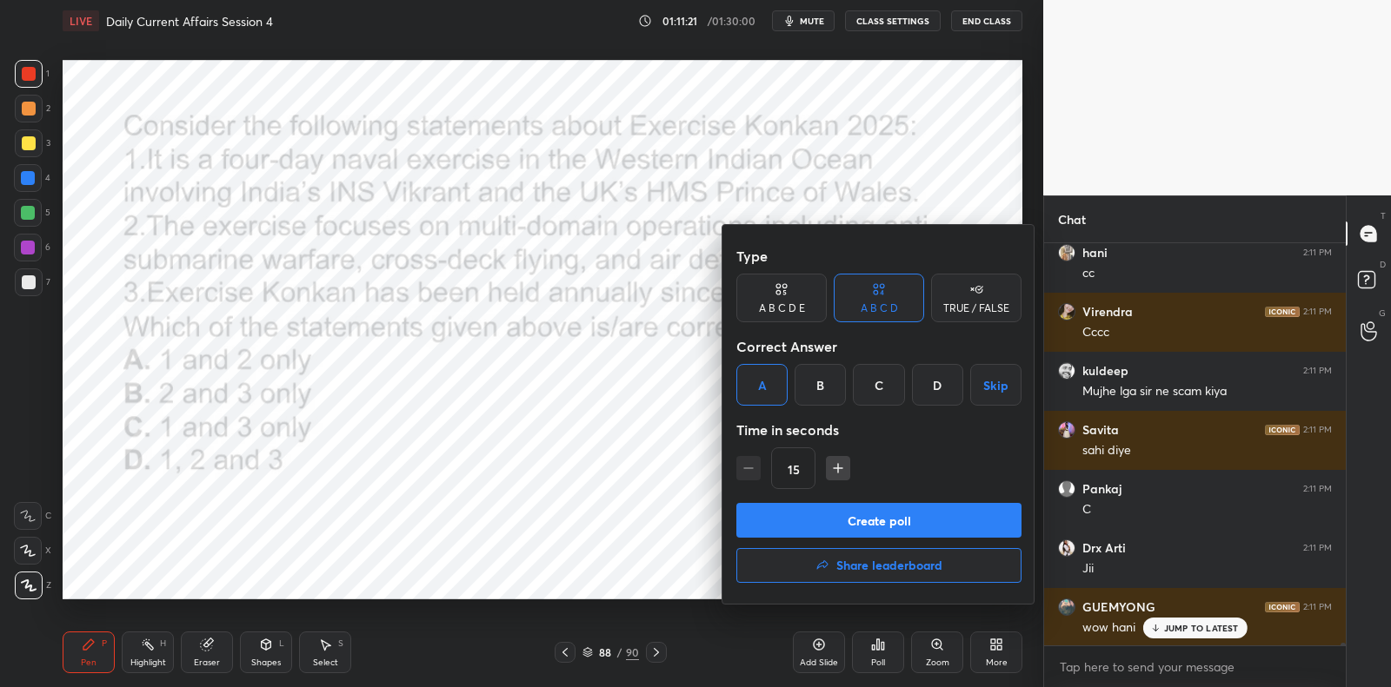
drag, startPoint x: 807, startPoint y: 516, endPoint x: 821, endPoint y: 501, distance: 20.9
click at [807, 516] on button "Create poll" at bounding box center [878, 520] width 285 height 35
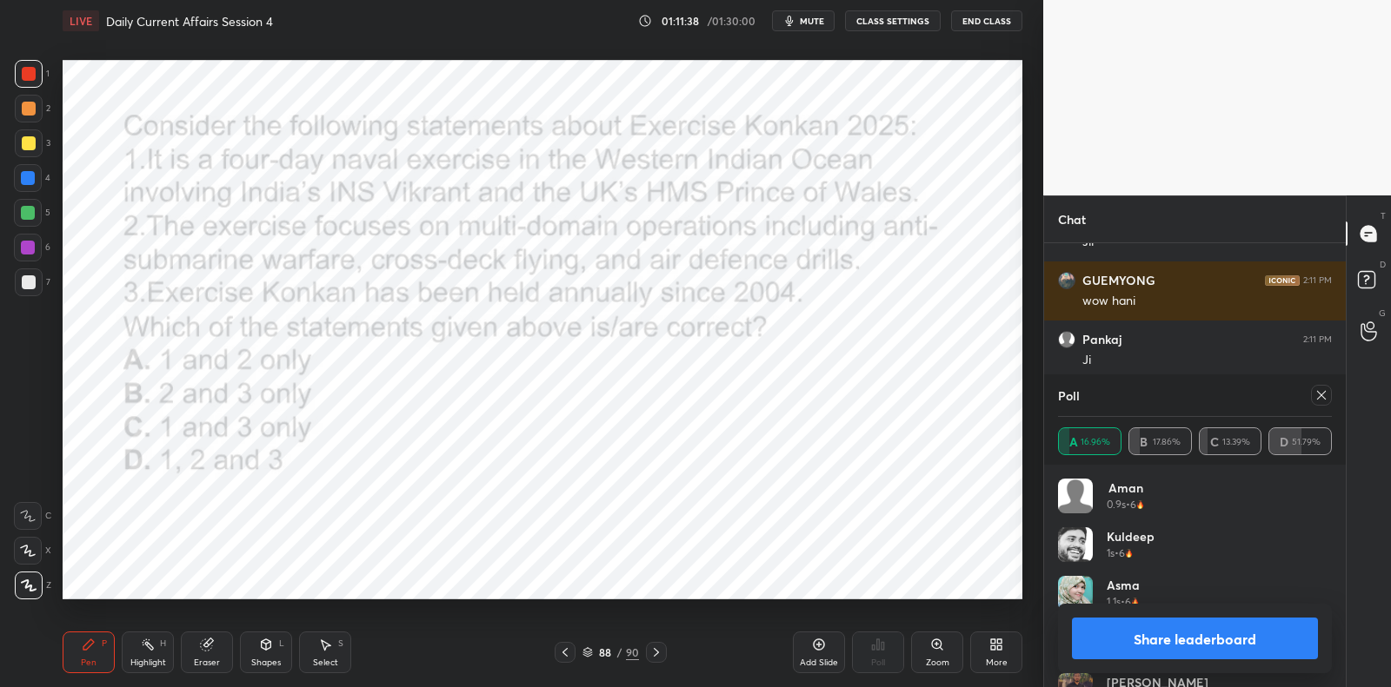
click at [1322, 398] on icon at bounding box center [1321, 396] width 14 height 14
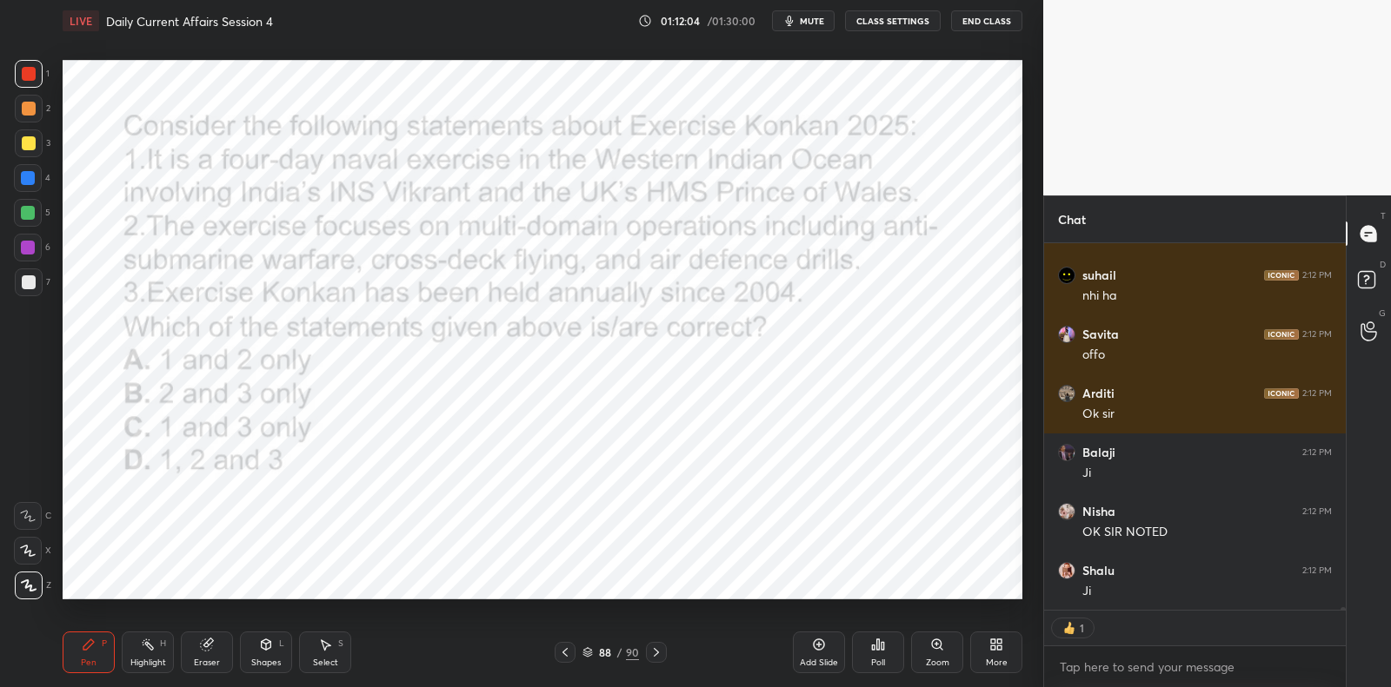
click at [877, 650] on div "Poll" at bounding box center [878, 653] width 52 height 42
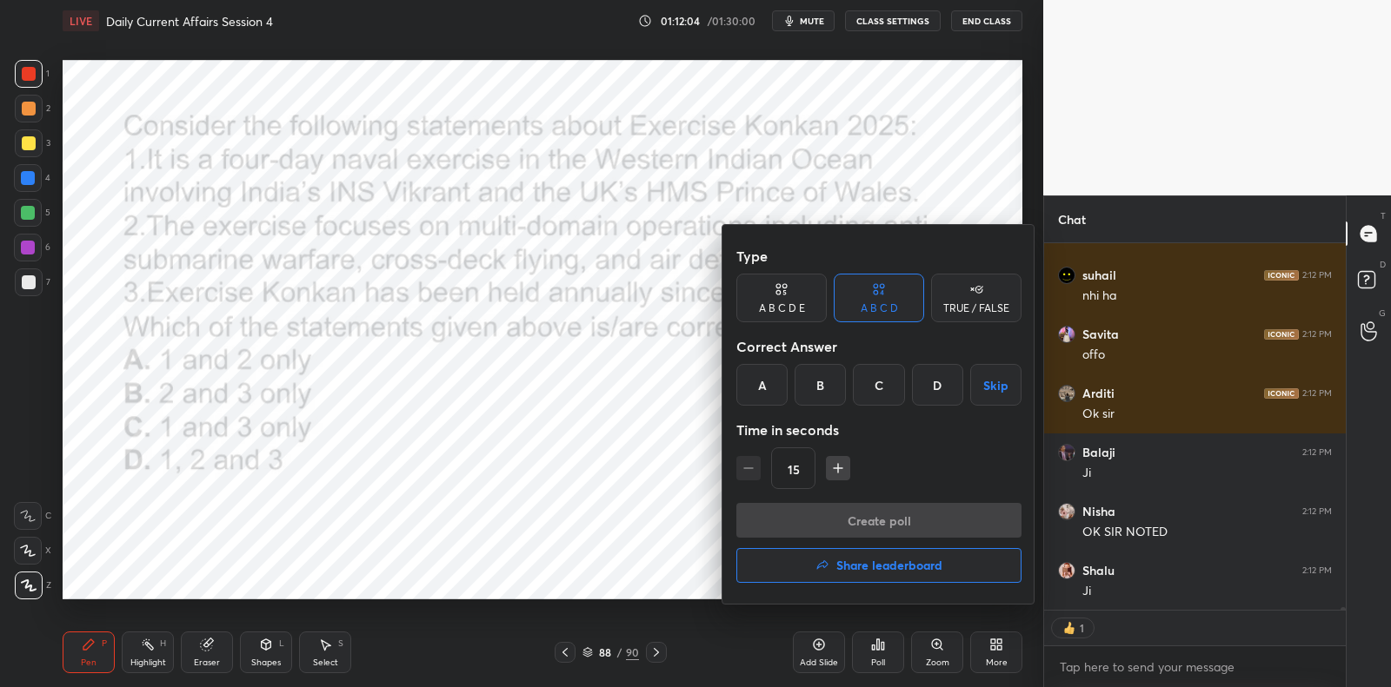
click at [830, 559] on button "Share leaderboard" at bounding box center [878, 565] width 285 height 35
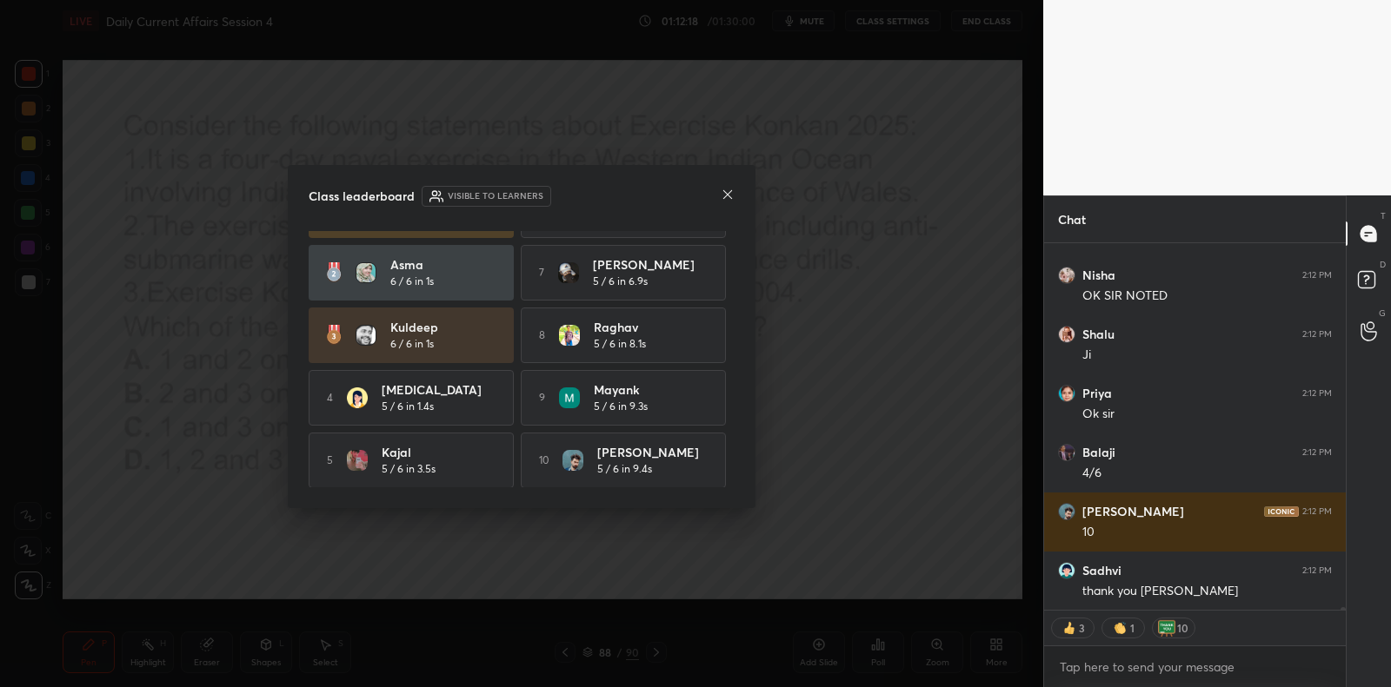
click at [732, 191] on icon at bounding box center [728, 195] width 14 height 14
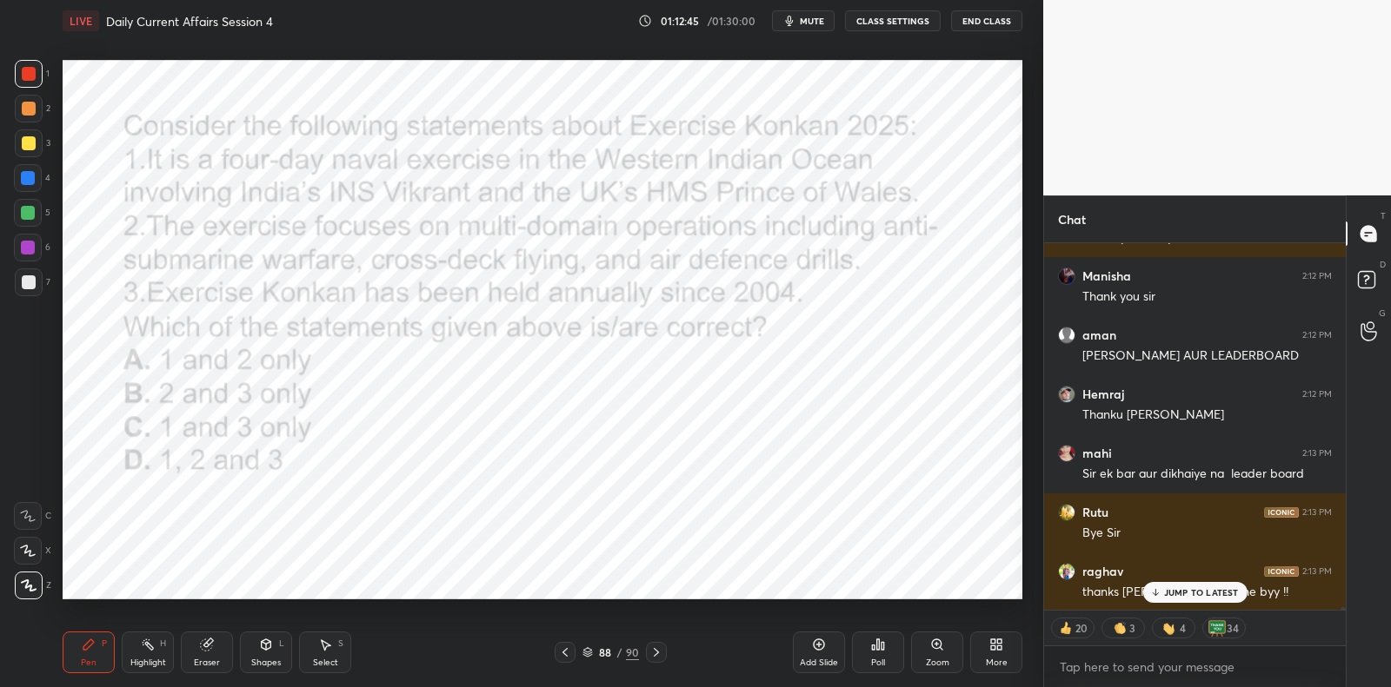
scroll to position [59671, 0]
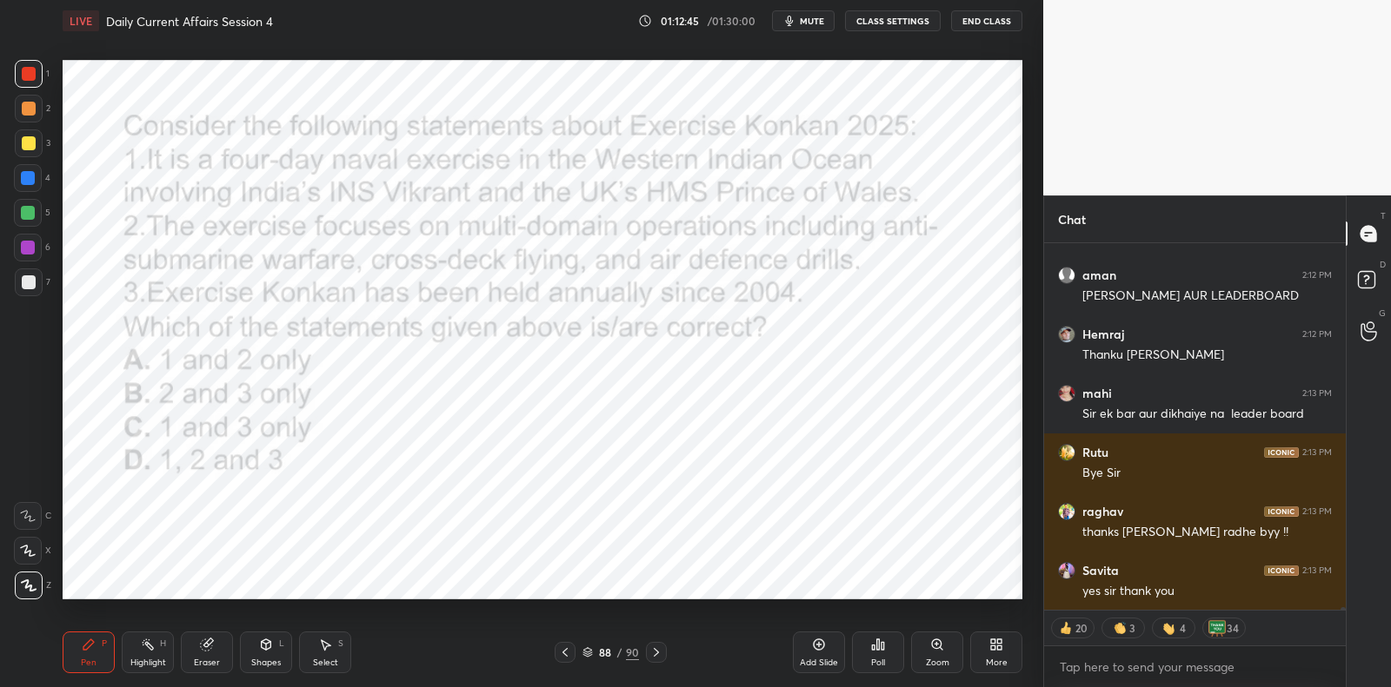
click at [877, 640] on icon at bounding box center [878, 645] width 3 height 10
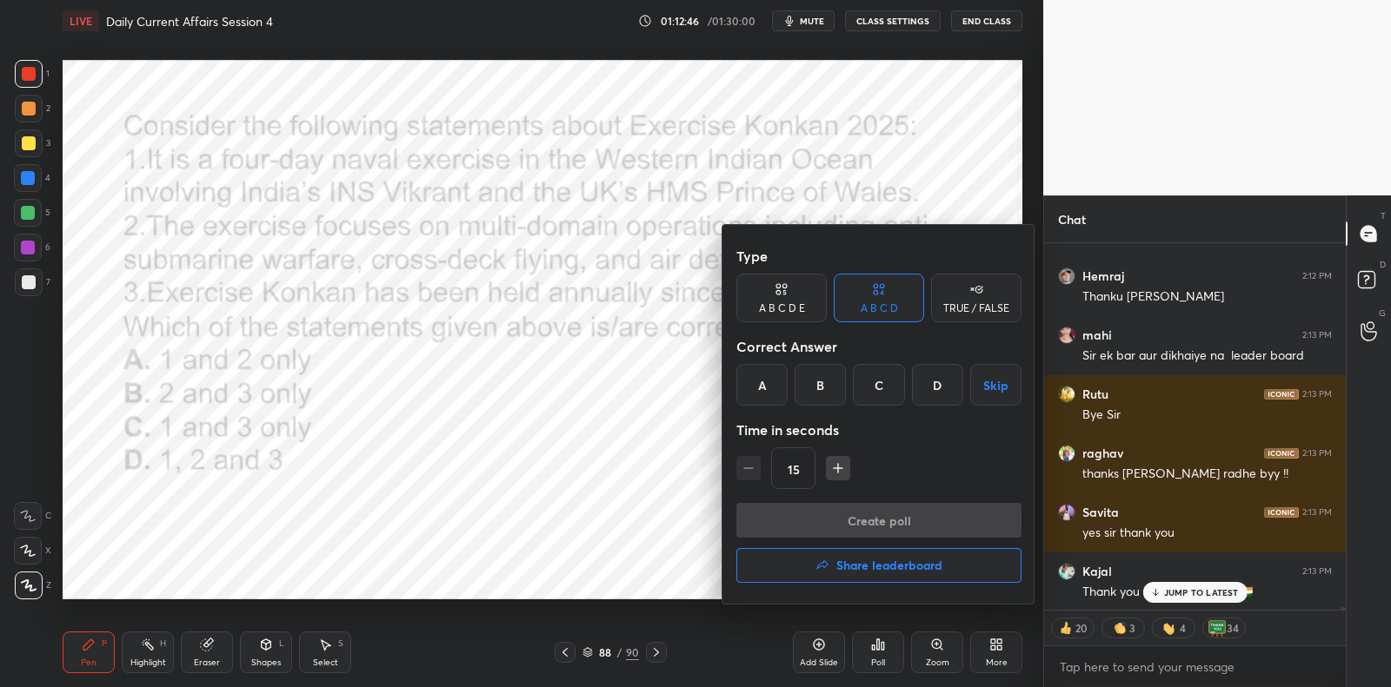
click at [853, 567] on h4 "Share leaderboard" at bounding box center [889, 566] width 106 height 12
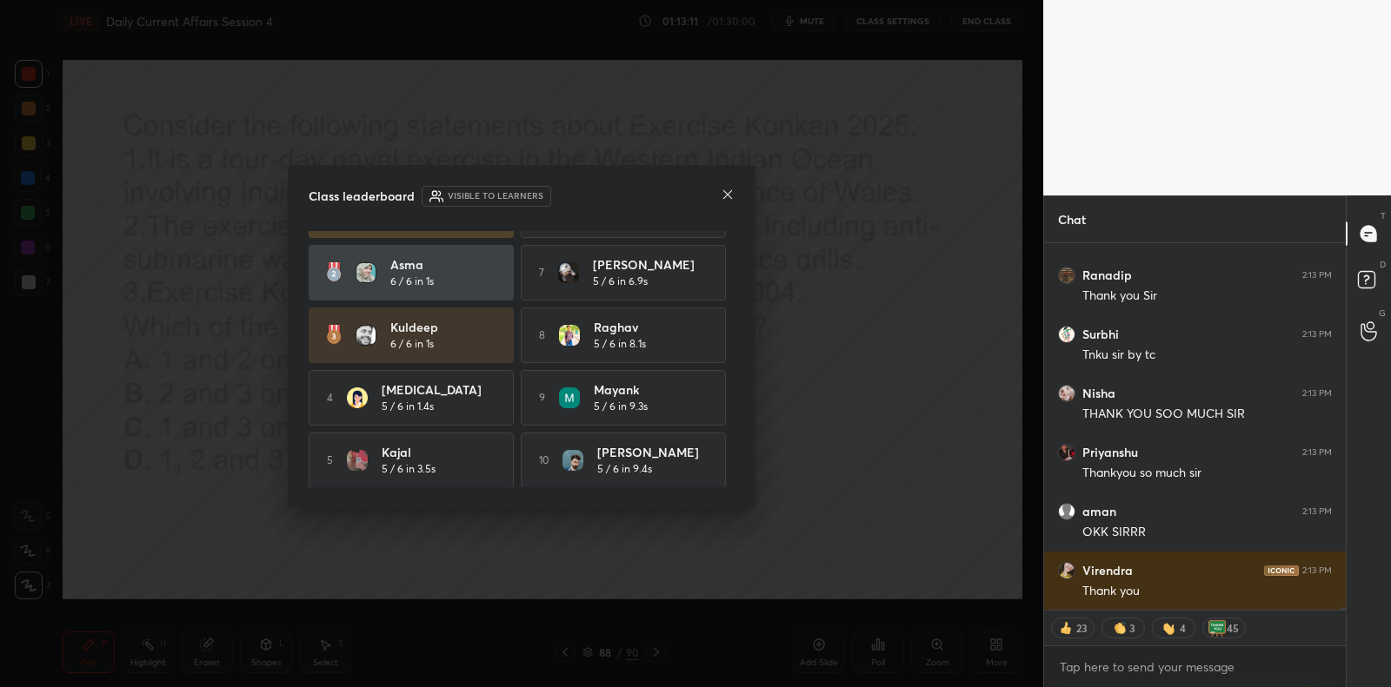
scroll to position [60345, 0]
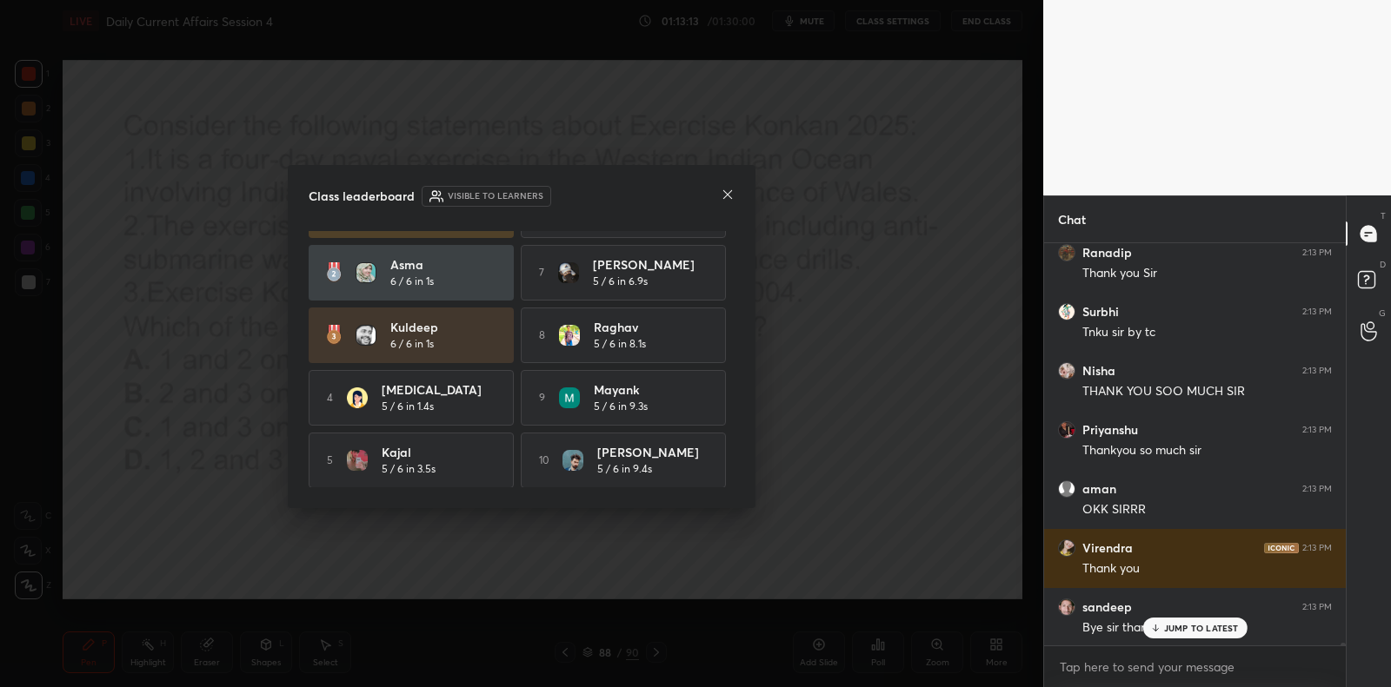
click at [723, 193] on icon at bounding box center [728, 195] width 14 height 14
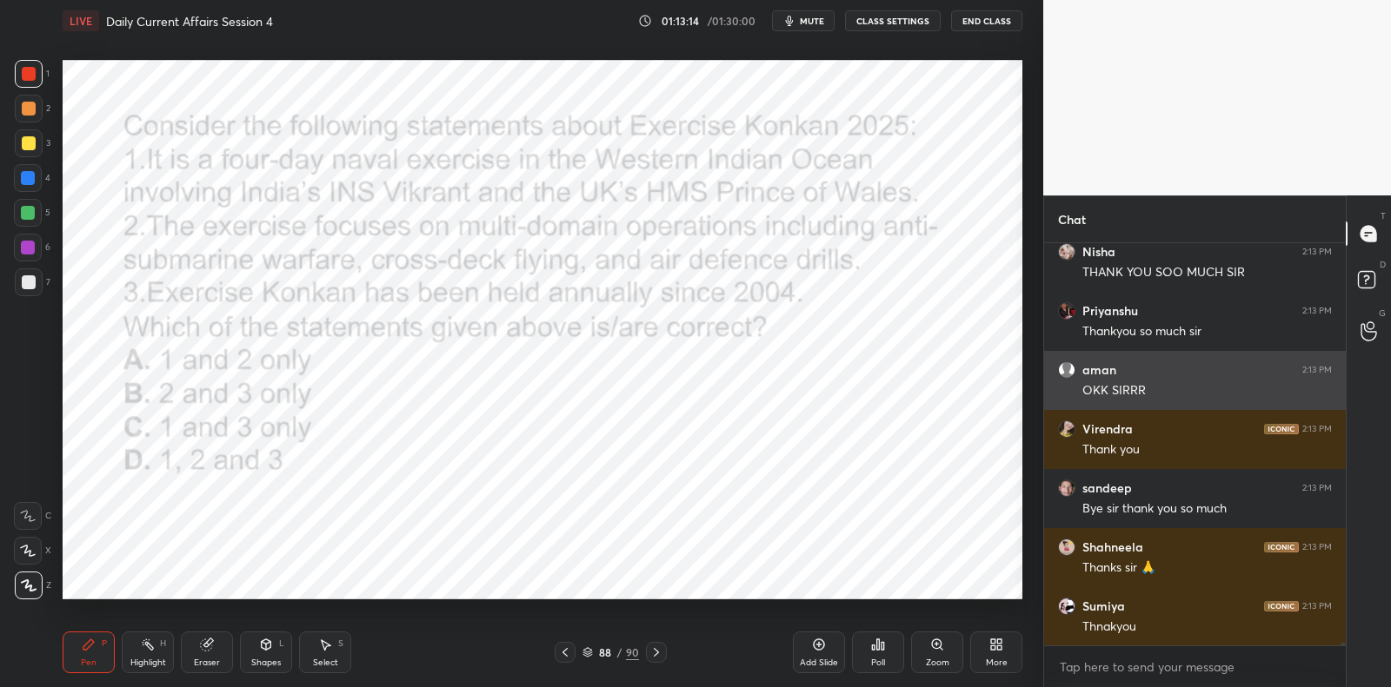
scroll to position [60539, 0]
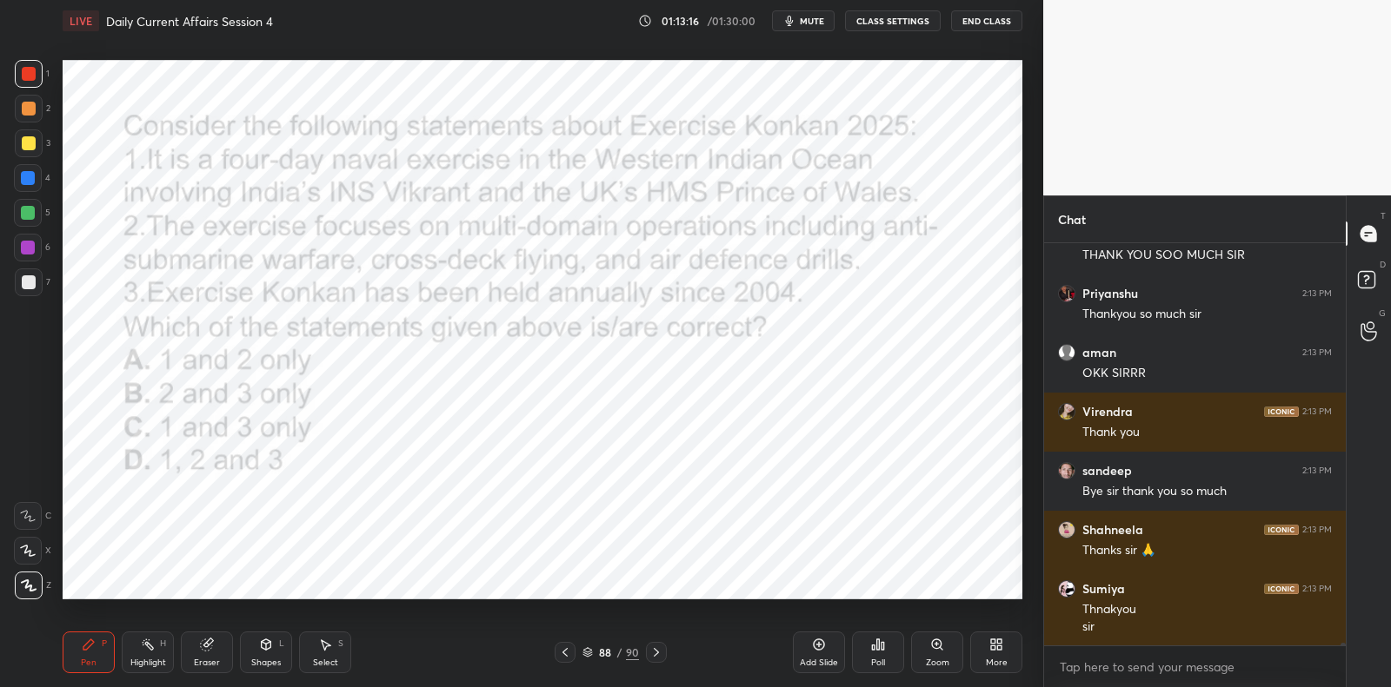
click at [983, 24] on button "End Class" at bounding box center [986, 20] width 71 height 21
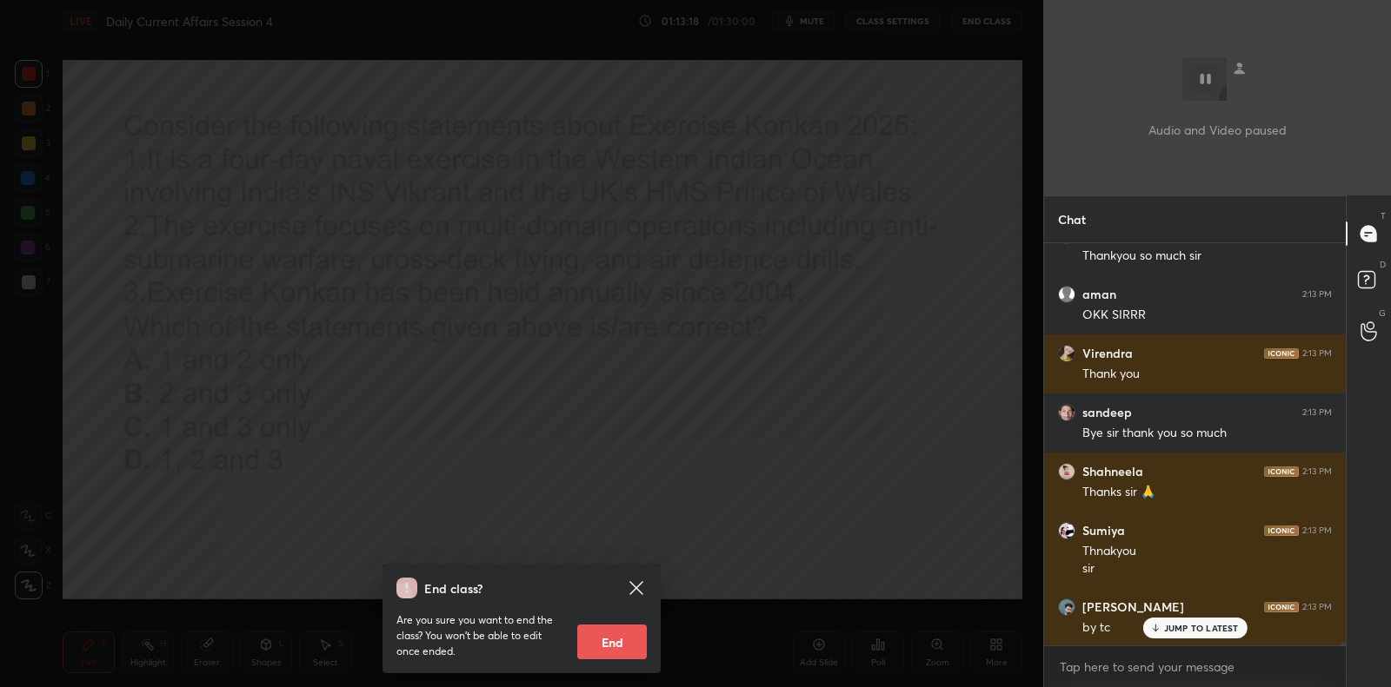
click at [616, 642] on button "End" at bounding box center [612, 642] width 70 height 35
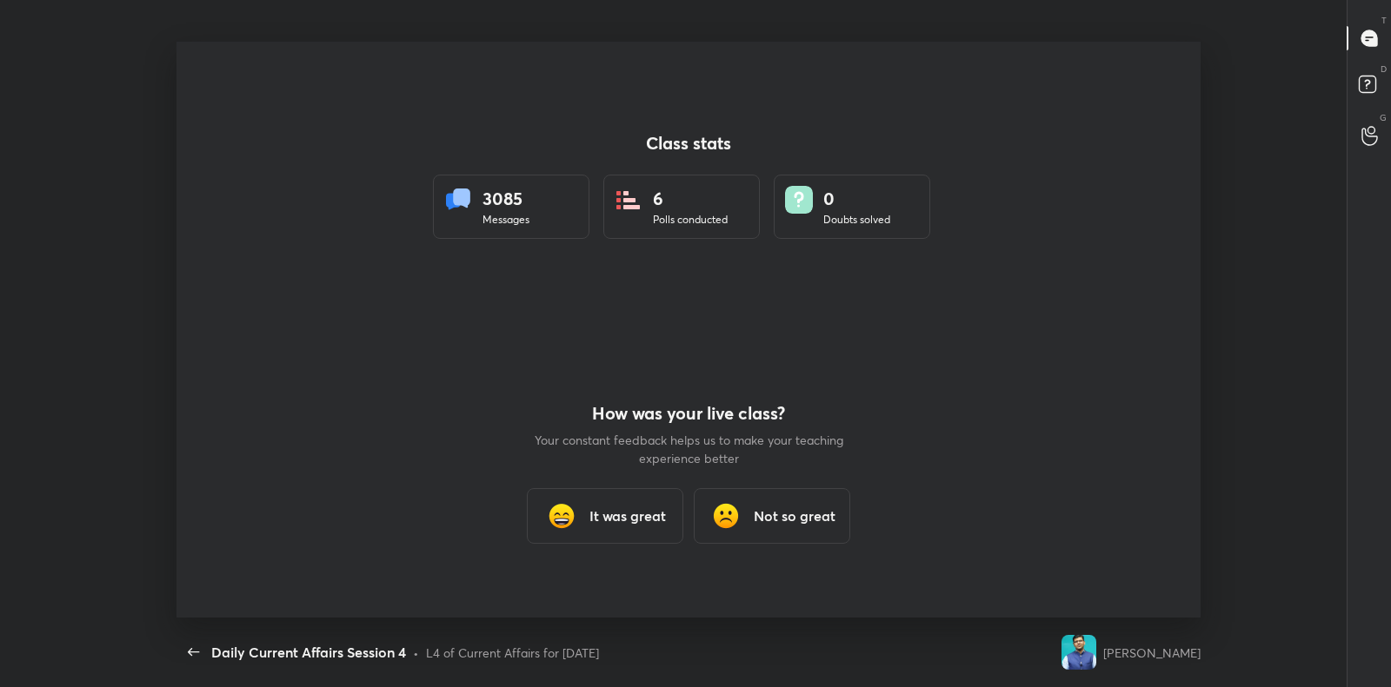
type textarea "x"
